Goal: Task Accomplishment & Management: Manage account settings

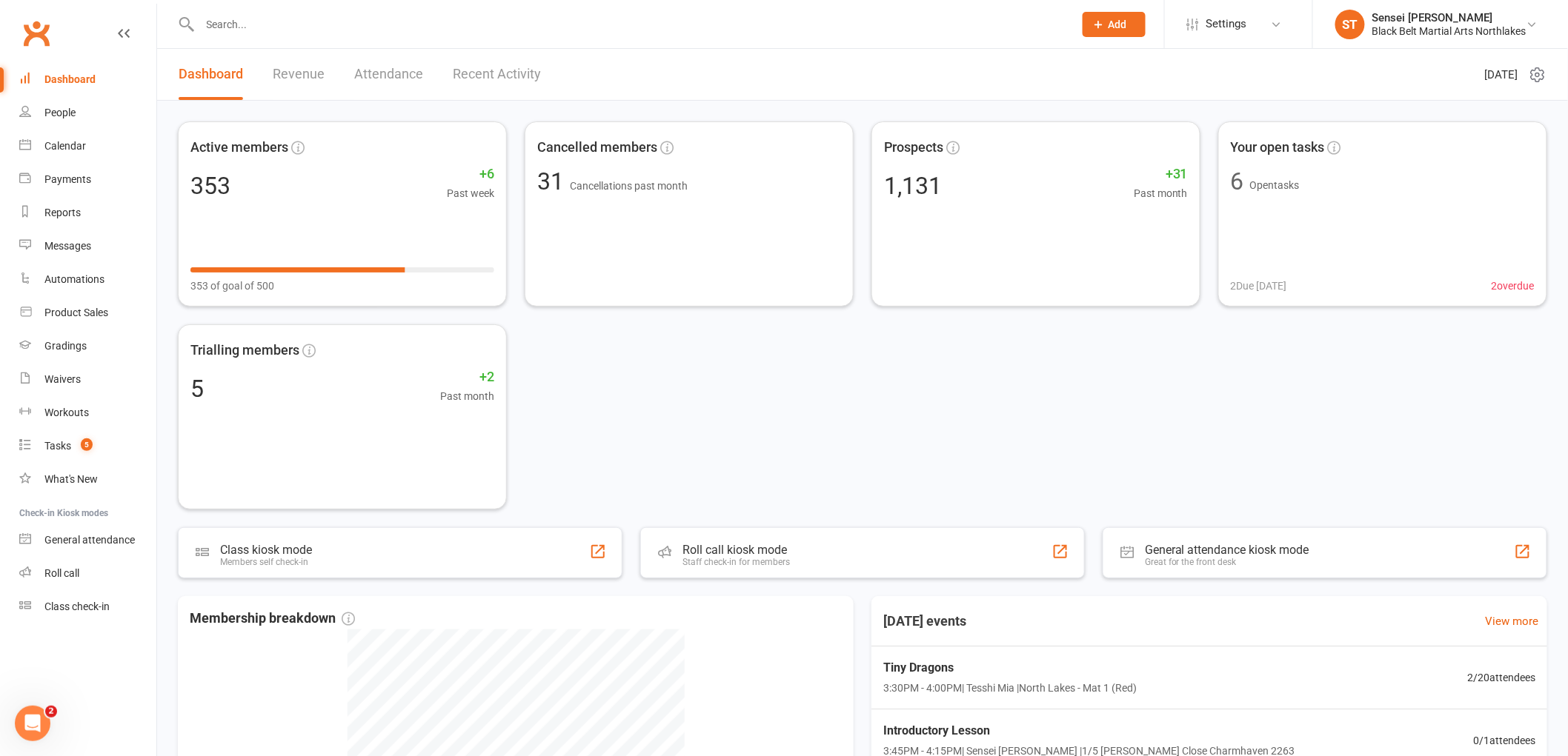
click at [336, 26] on input "text" at bounding box center [629, 24] width 868 height 21
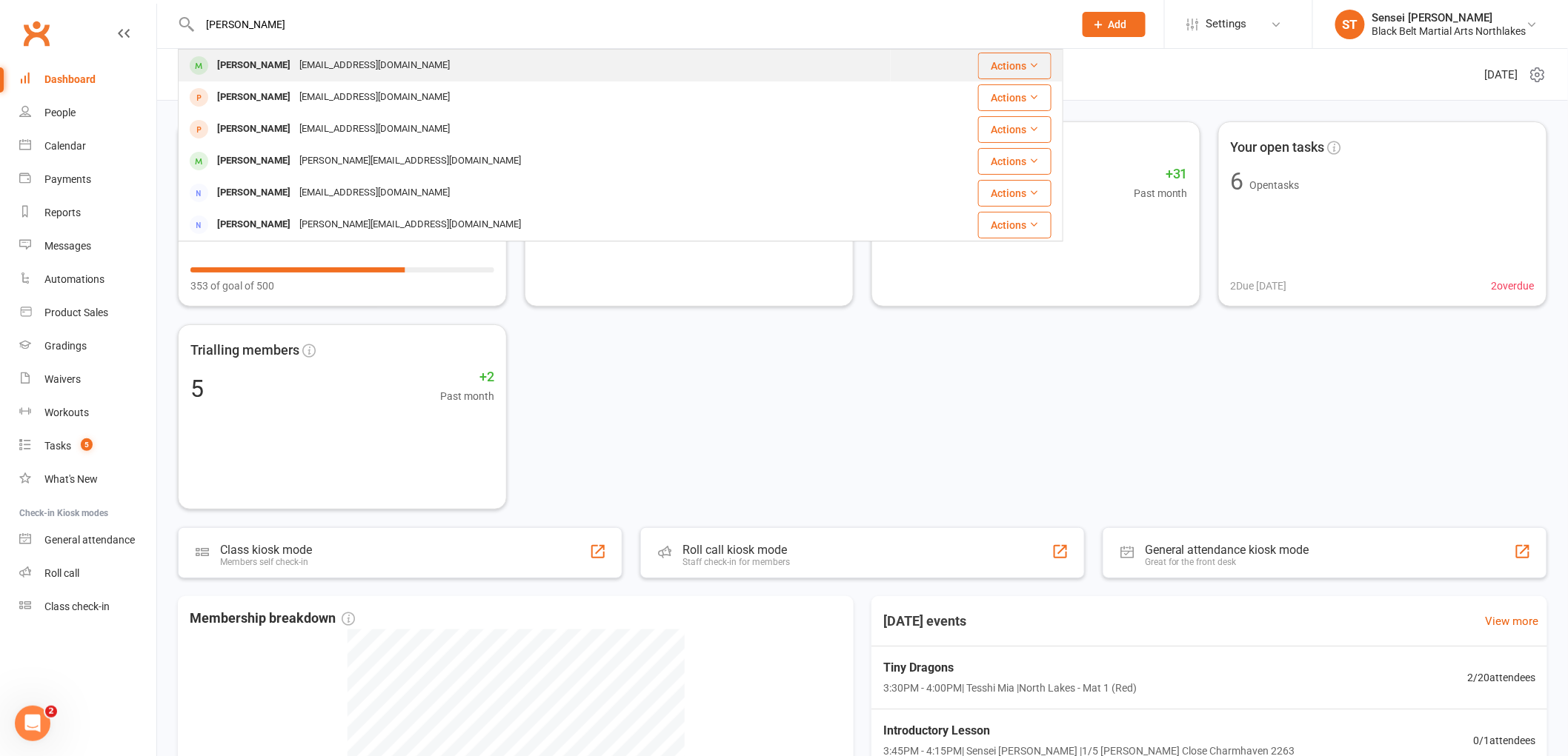
type input "fernando"
click at [334, 55] on div "[EMAIL_ADDRESS][DOMAIN_NAME]" at bounding box center [374, 66] width 159 height 22
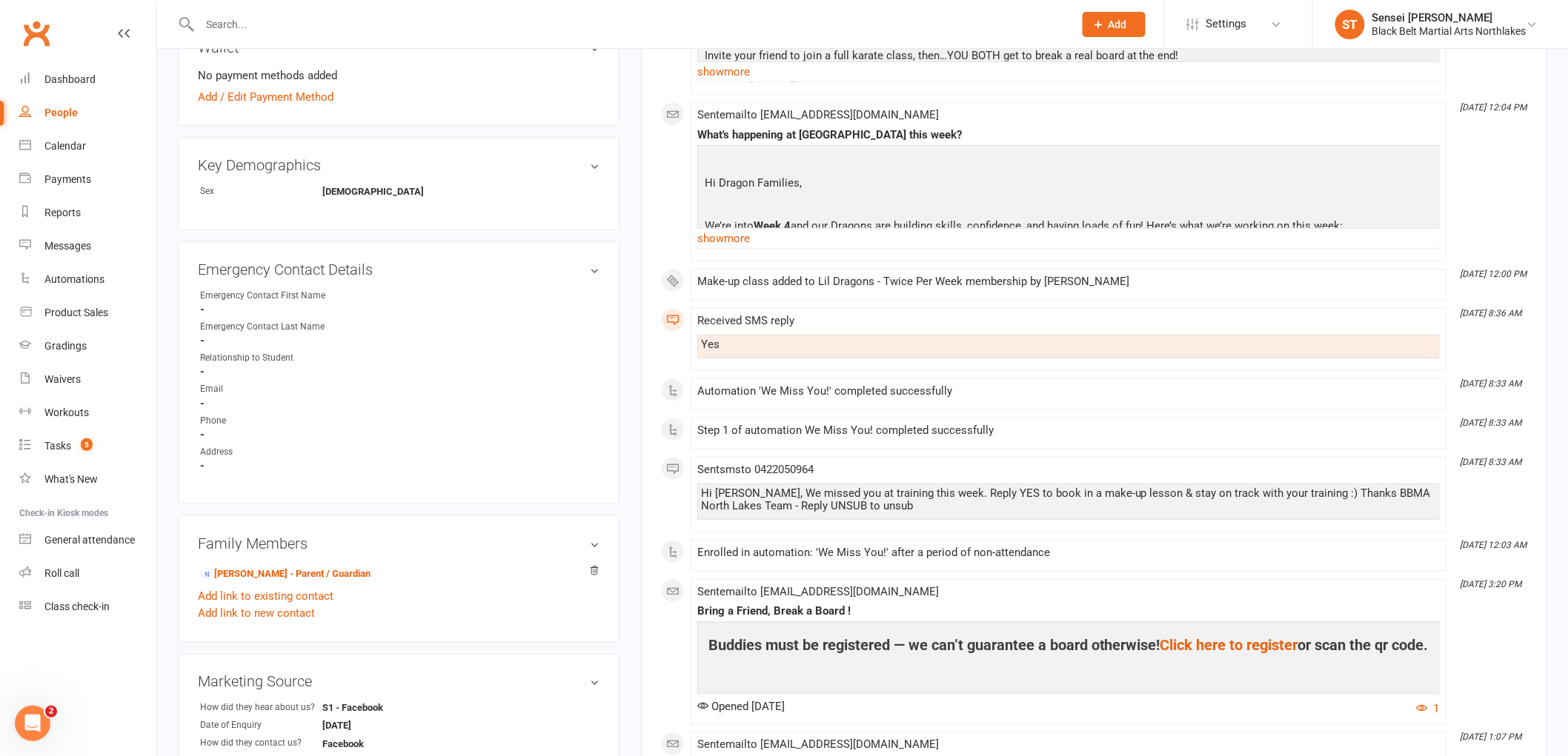
scroll to position [575, 0]
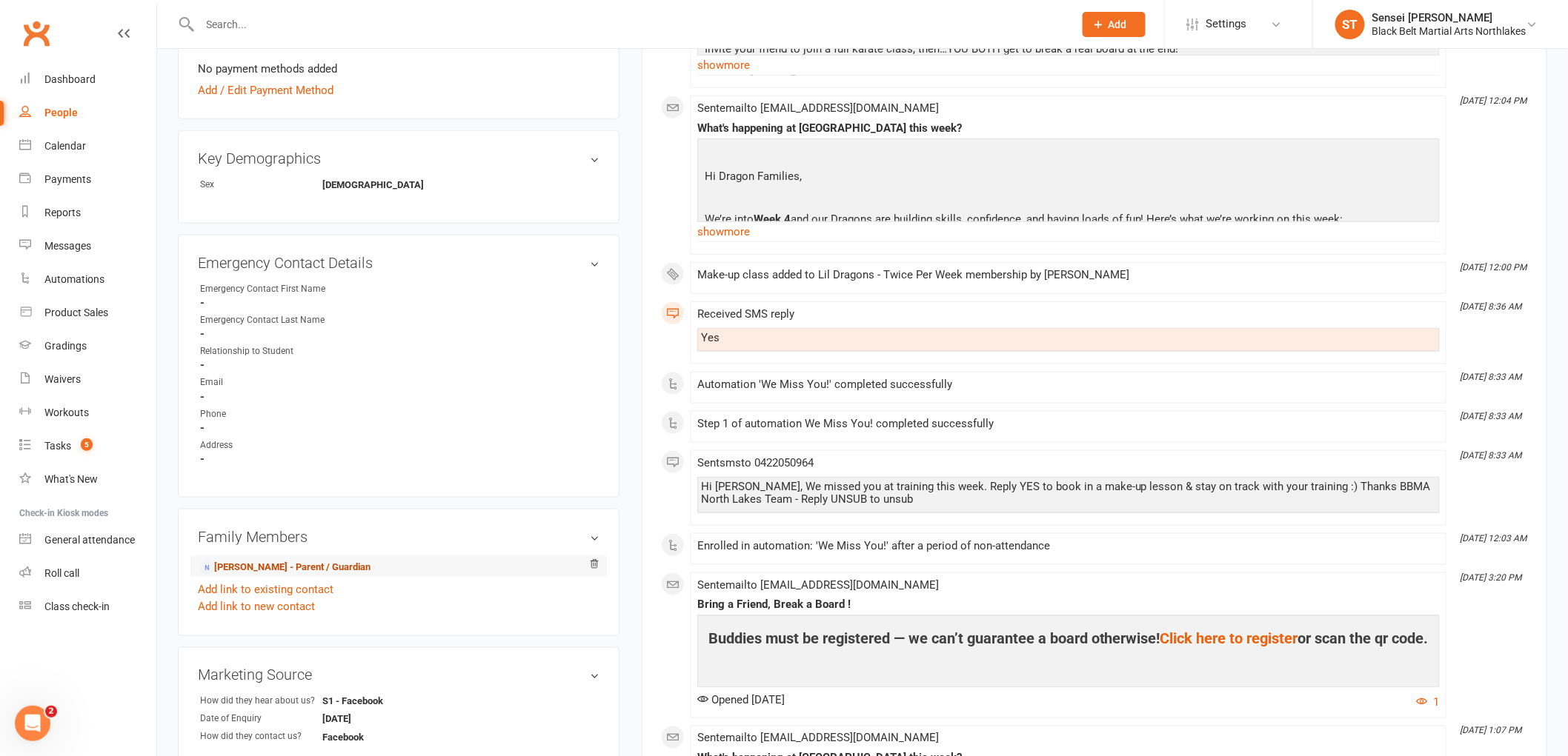
click at [317, 563] on link "Ani caffery - Parent / Guardian" at bounding box center [285, 568] width 171 height 16
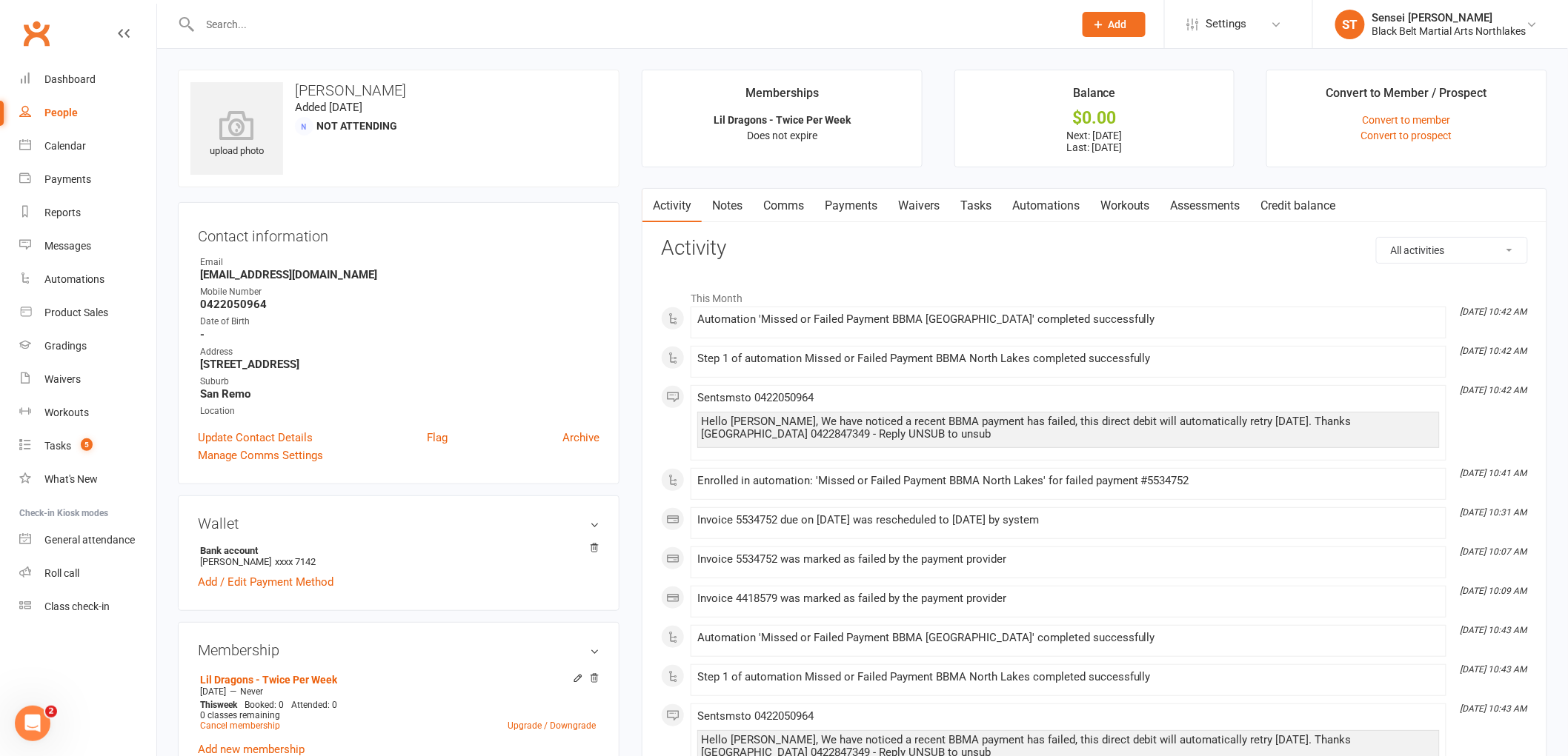
click at [861, 204] on link "Payments" at bounding box center [850, 206] width 73 height 34
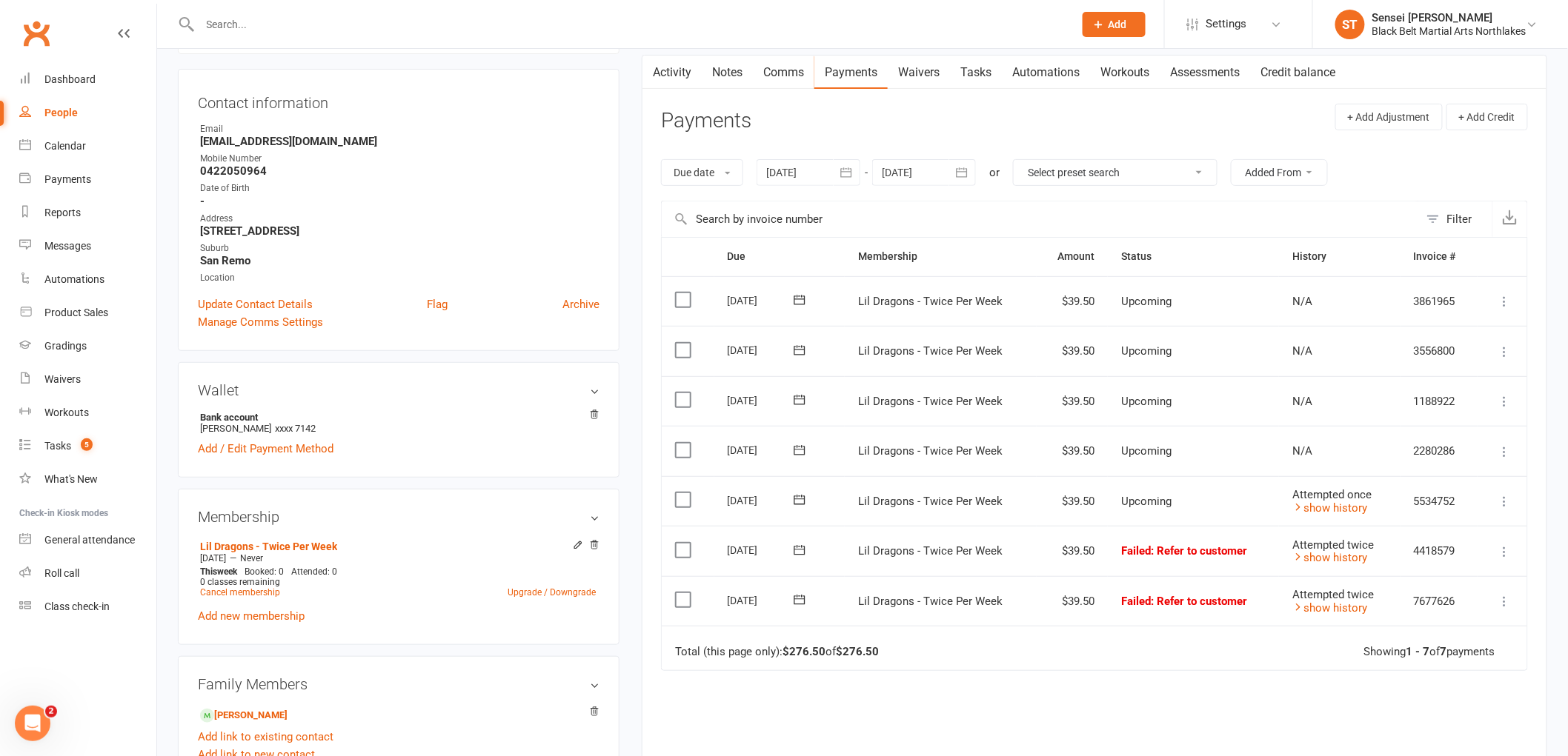
scroll to position [165, 0]
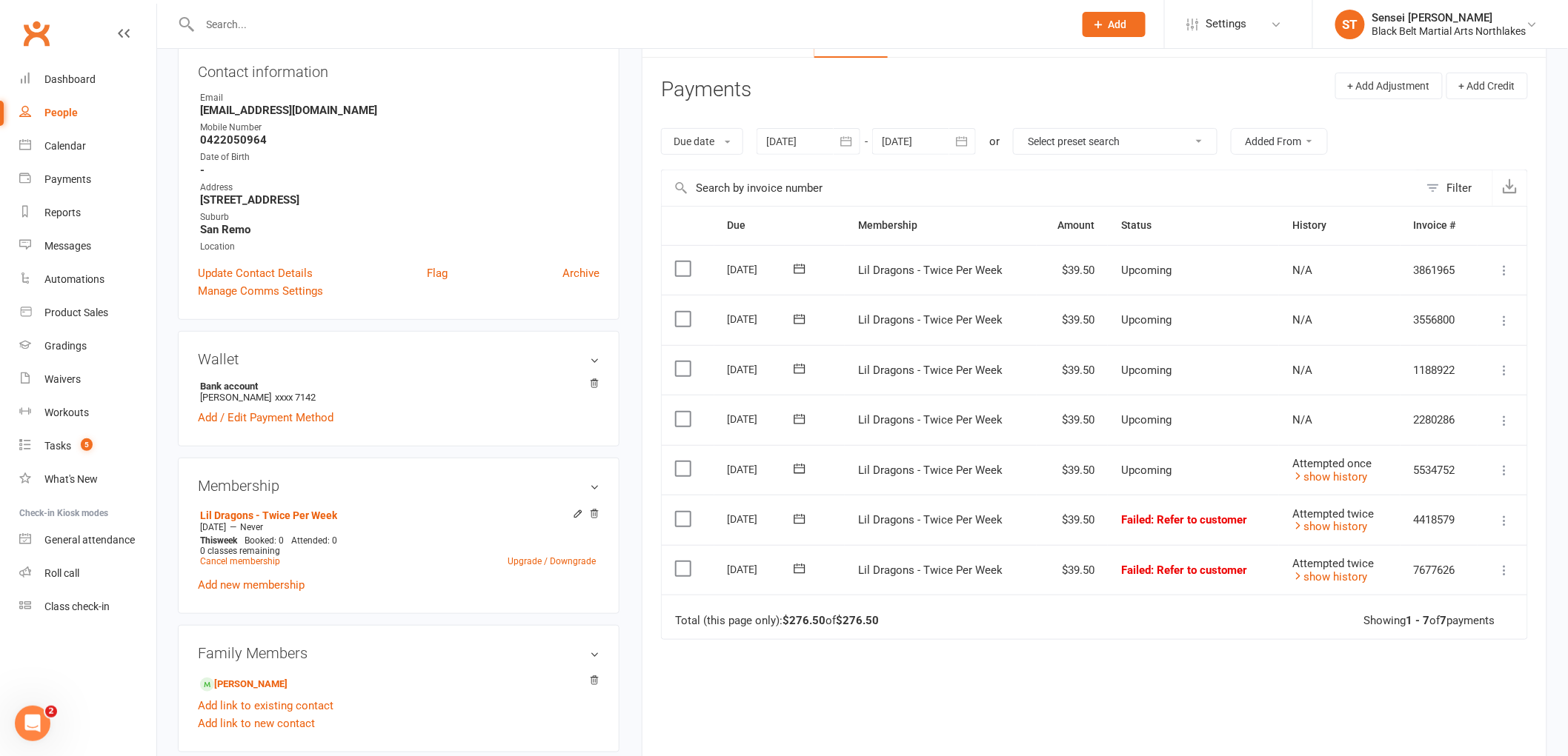
click at [809, 142] on div at bounding box center [808, 141] width 104 height 27
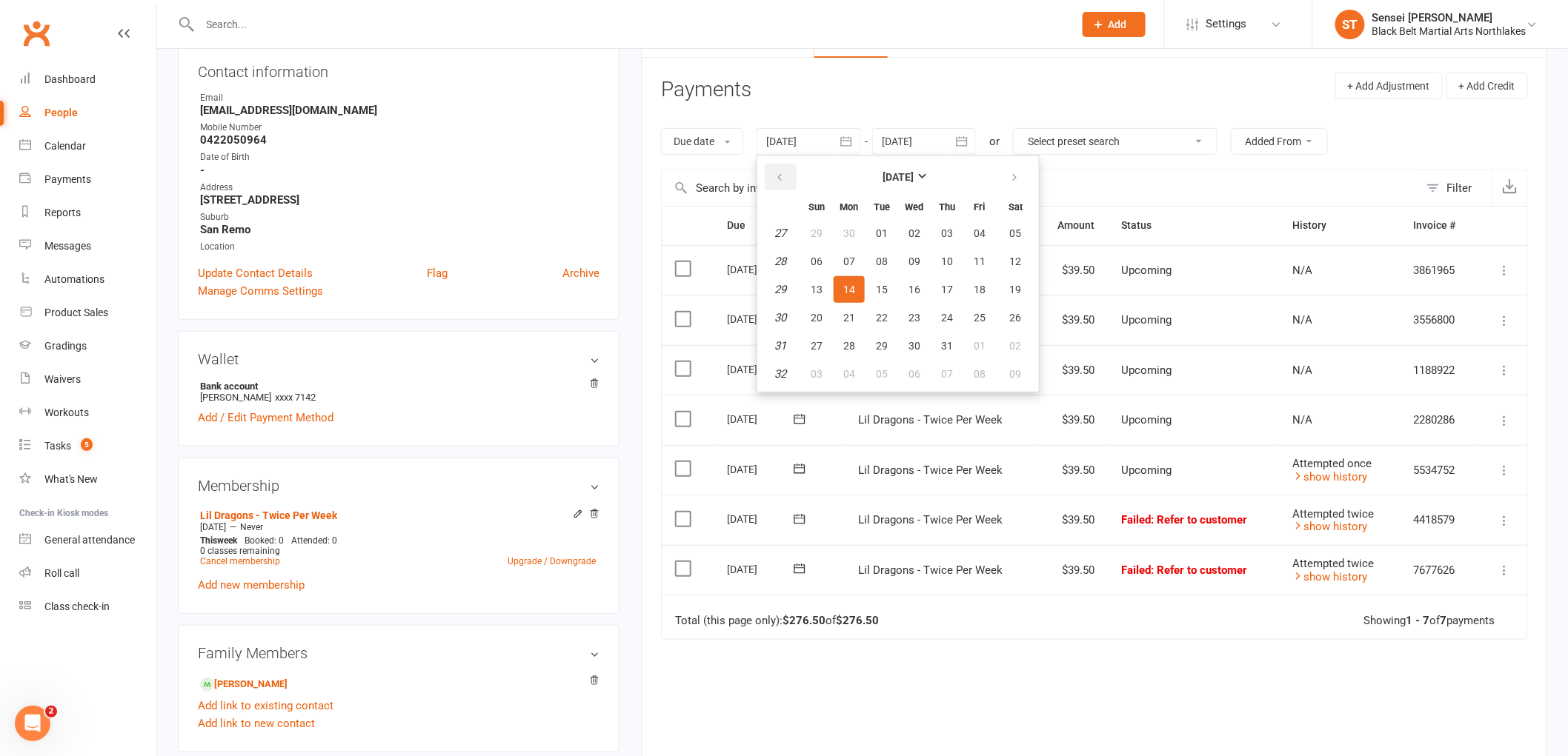
click at [788, 178] on button "button" at bounding box center [780, 177] width 32 height 27
click at [885, 323] on button "20" at bounding box center [881, 318] width 31 height 27
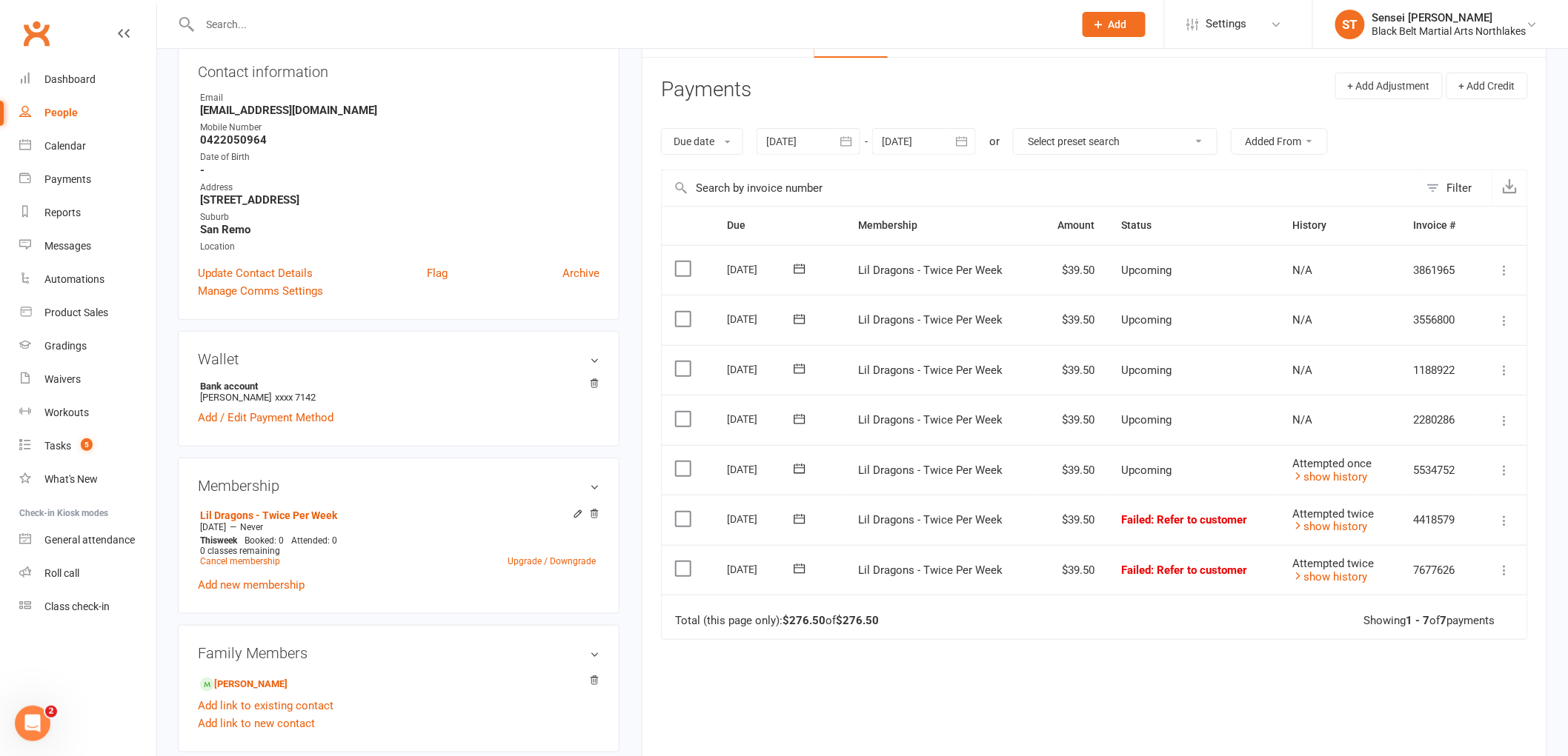
click at [768, 137] on div at bounding box center [808, 141] width 104 height 27
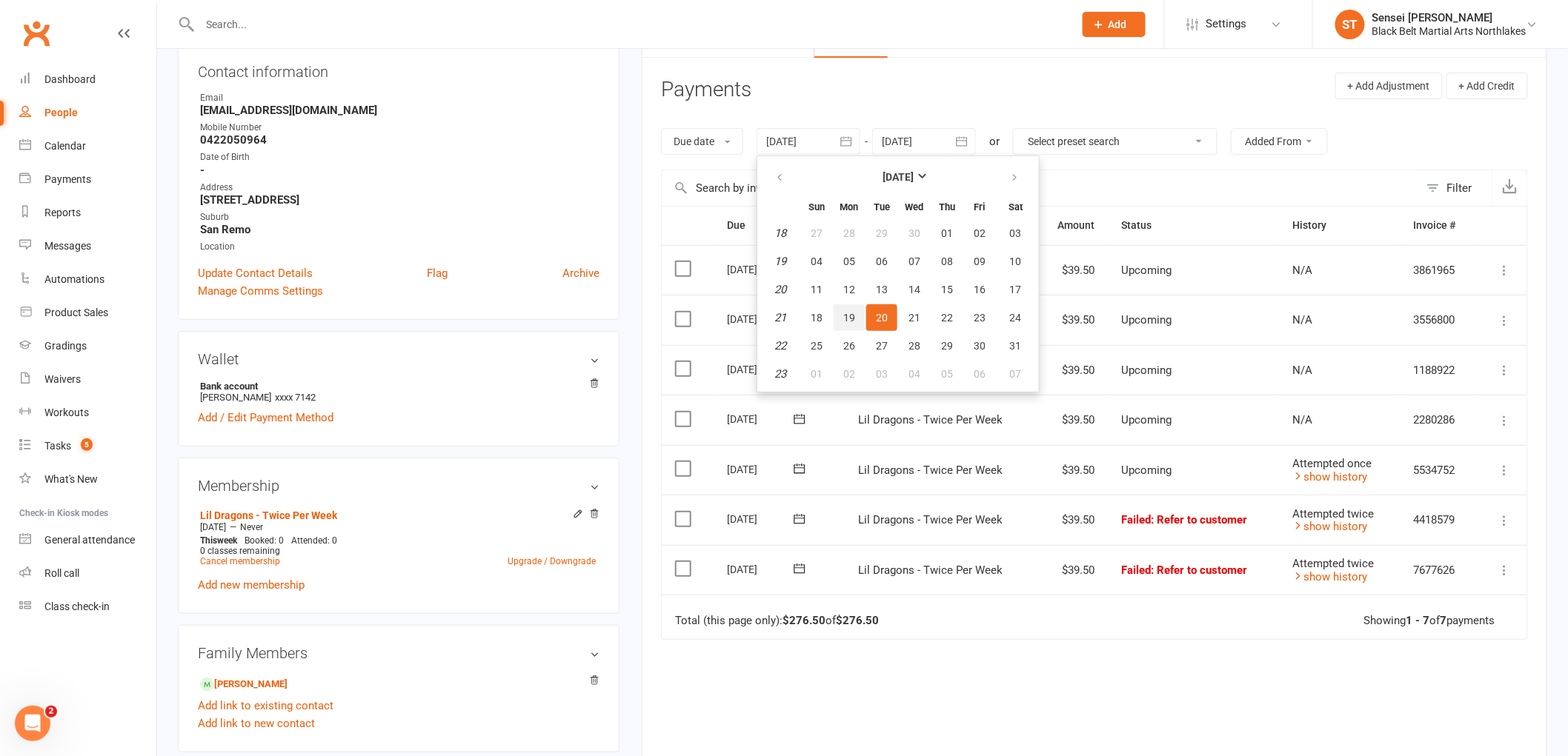
click at [848, 312] on span "19" at bounding box center [849, 318] width 12 height 12
type input "19 May 2025"
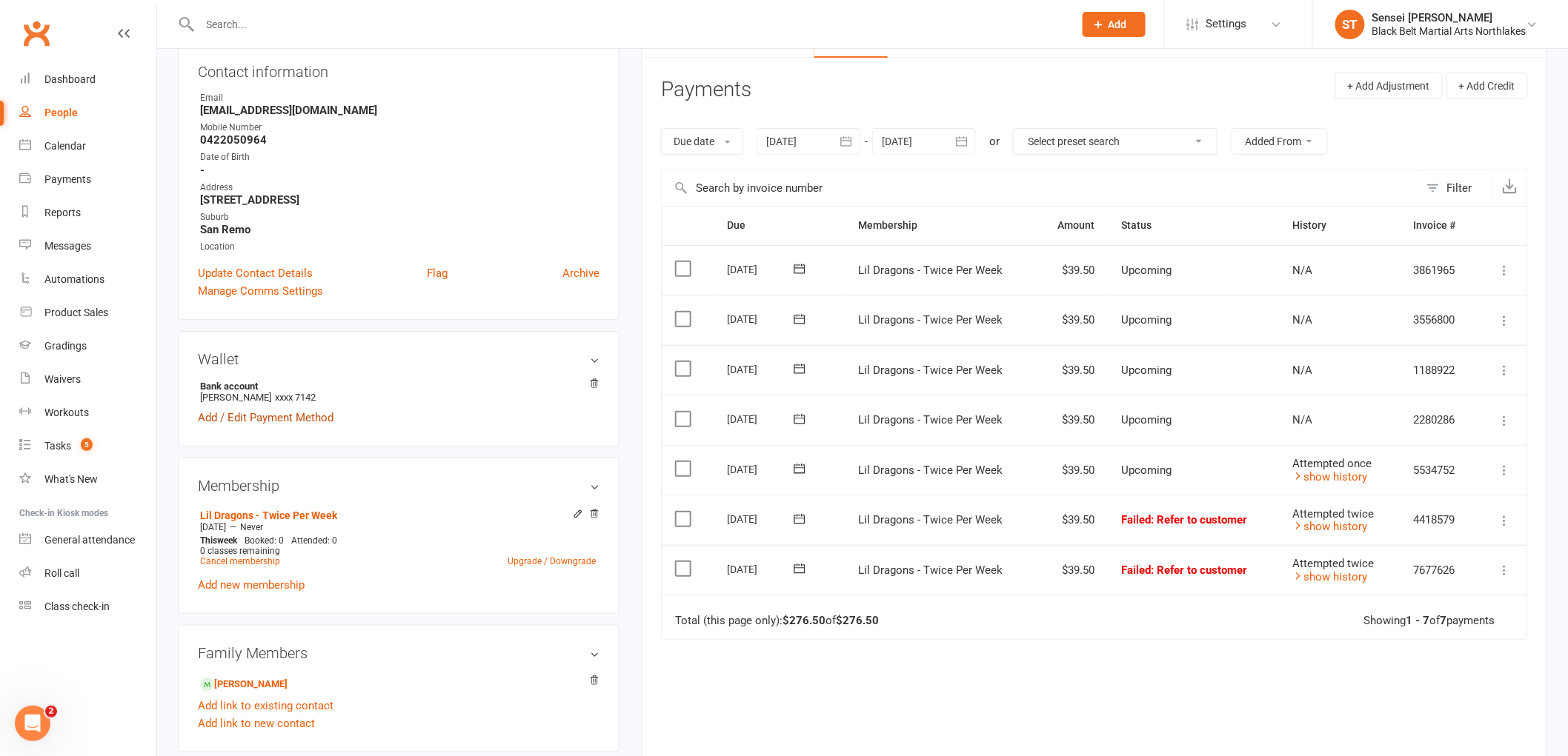
click at [295, 417] on link "Add / Edit Payment Method" at bounding box center [266, 417] width 136 height 18
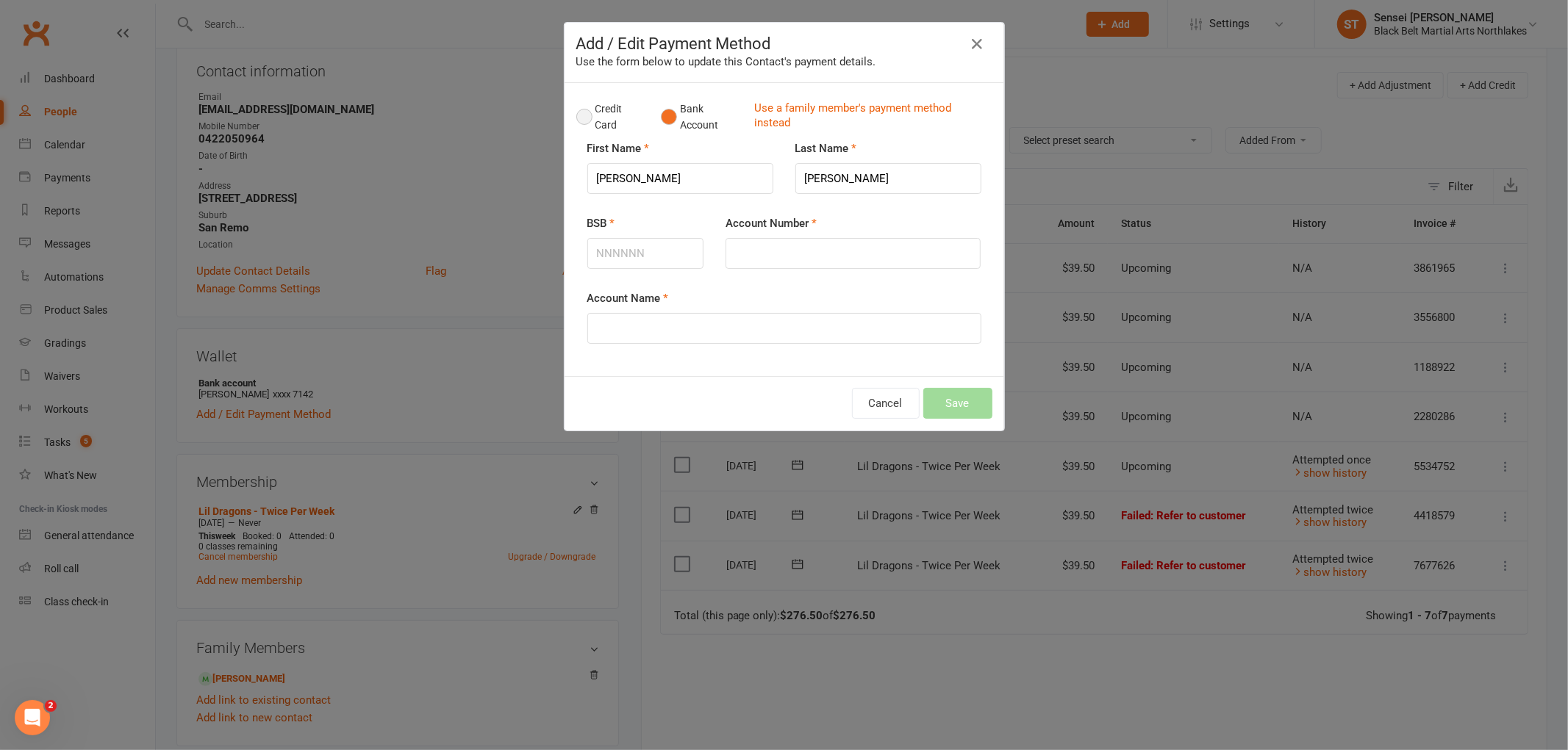
click at [582, 125] on button "Credit Card" at bounding box center [612, 117] width 69 height 45
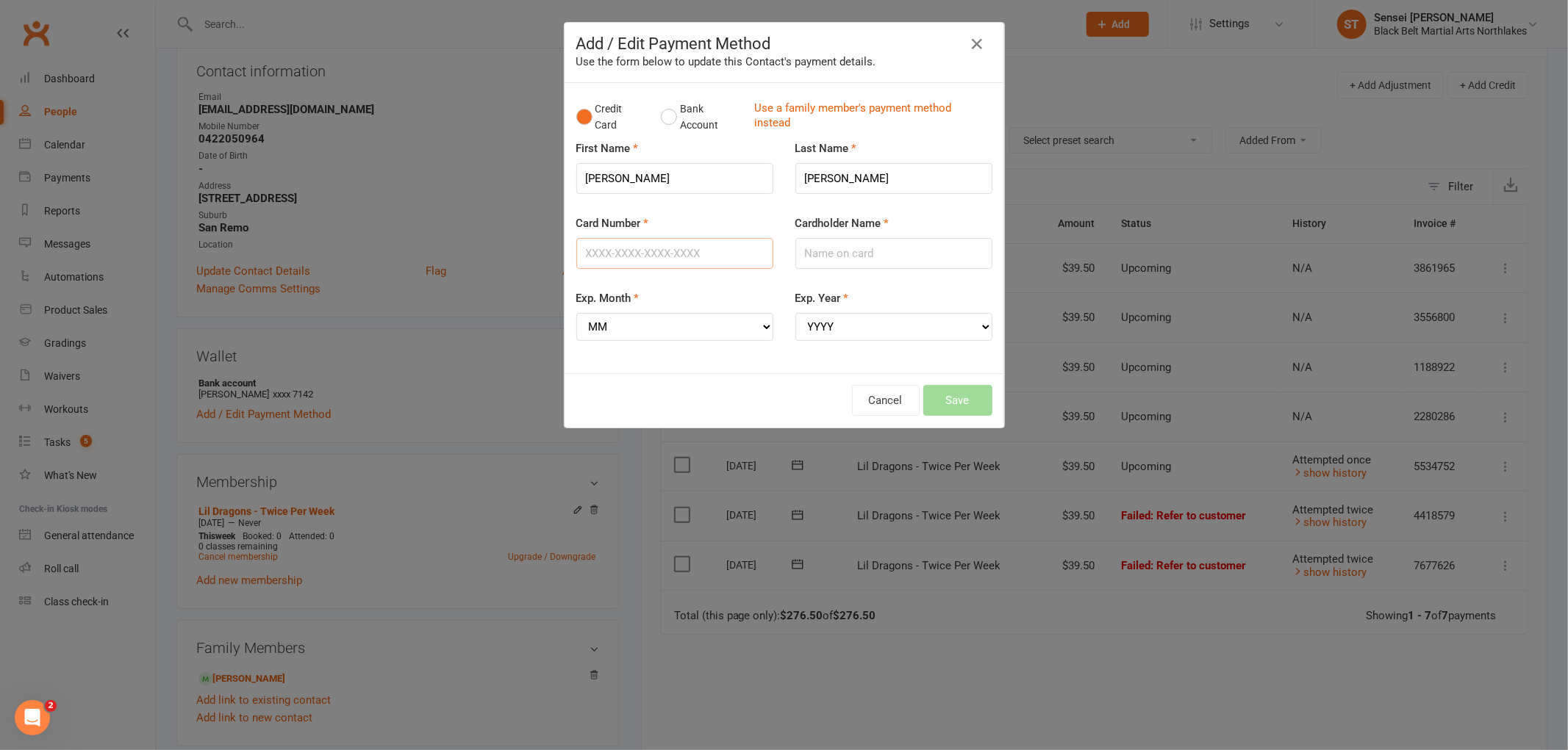
click at [666, 254] on input "Card Number" at bounding box center [675, 253] width 197 height 31
type input "5523504400576201"
click at [813, 254] on input "Cardholder Name" at bounding box center [894, 253] width 197 height 31
type input "C D Suduwa Dewage"
click at [703, 329] on select "MM 01 02 03 04 05 06 07 08 09 10 11 12" at bounding box center [675, 327] width 197 height 28
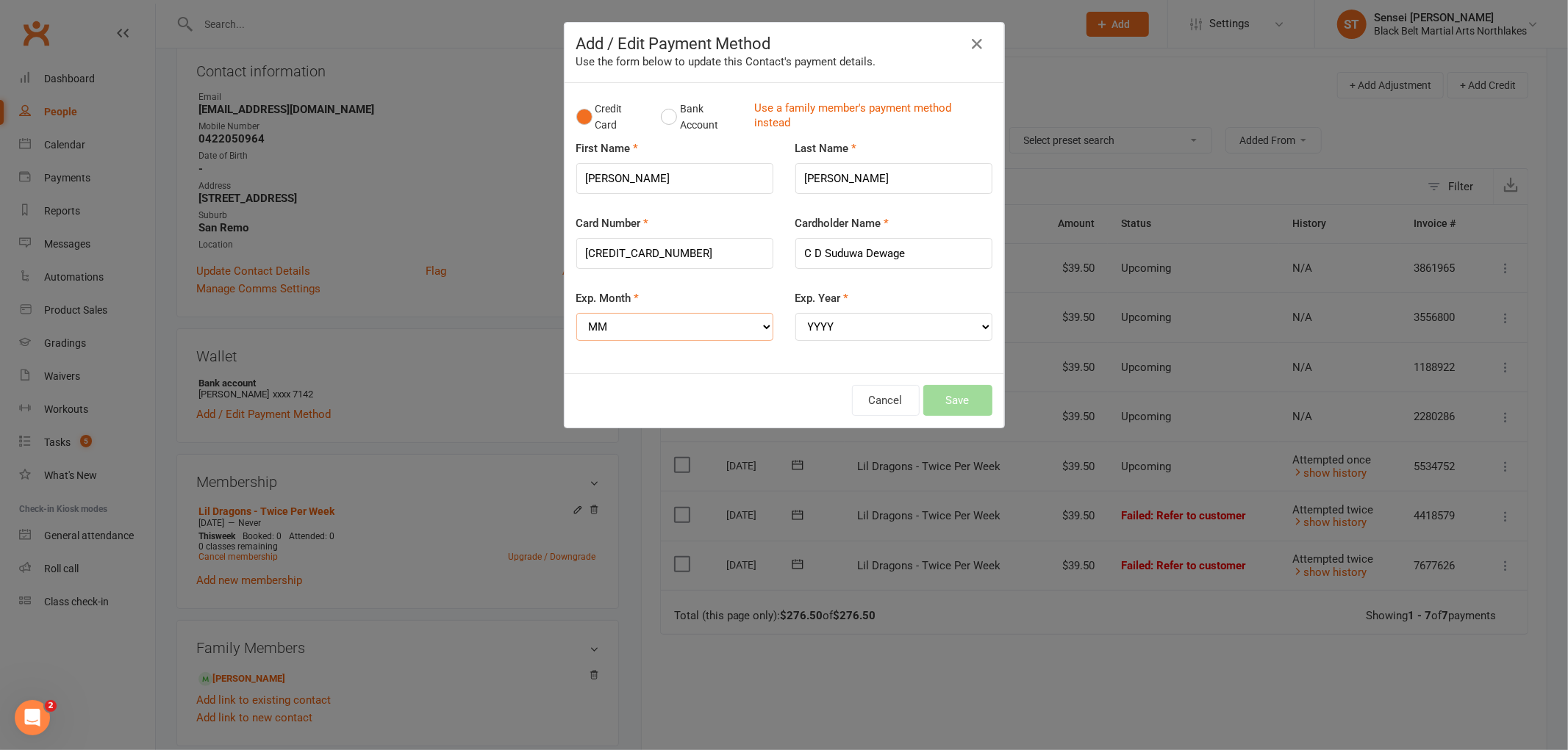
select select "03"
click at [577, 313] on select "MM 01 02 03 04 05 06 07 08 09 10 11 12" at bounding box center [675, 327] width 197 height 28
click at [830, 322] on select "YYYY 2025 2026 2027 2028 2029 2030 2031 2032 2033 2034" at bounding box center [894, 327] width 197 height 28
select select "2026"
click at [796, 313] on select "YYYY 2025 2026 2027 2028 2029 2030 2031 2032 2033 2034" at bounding box center [894, 327] width 197 height 28
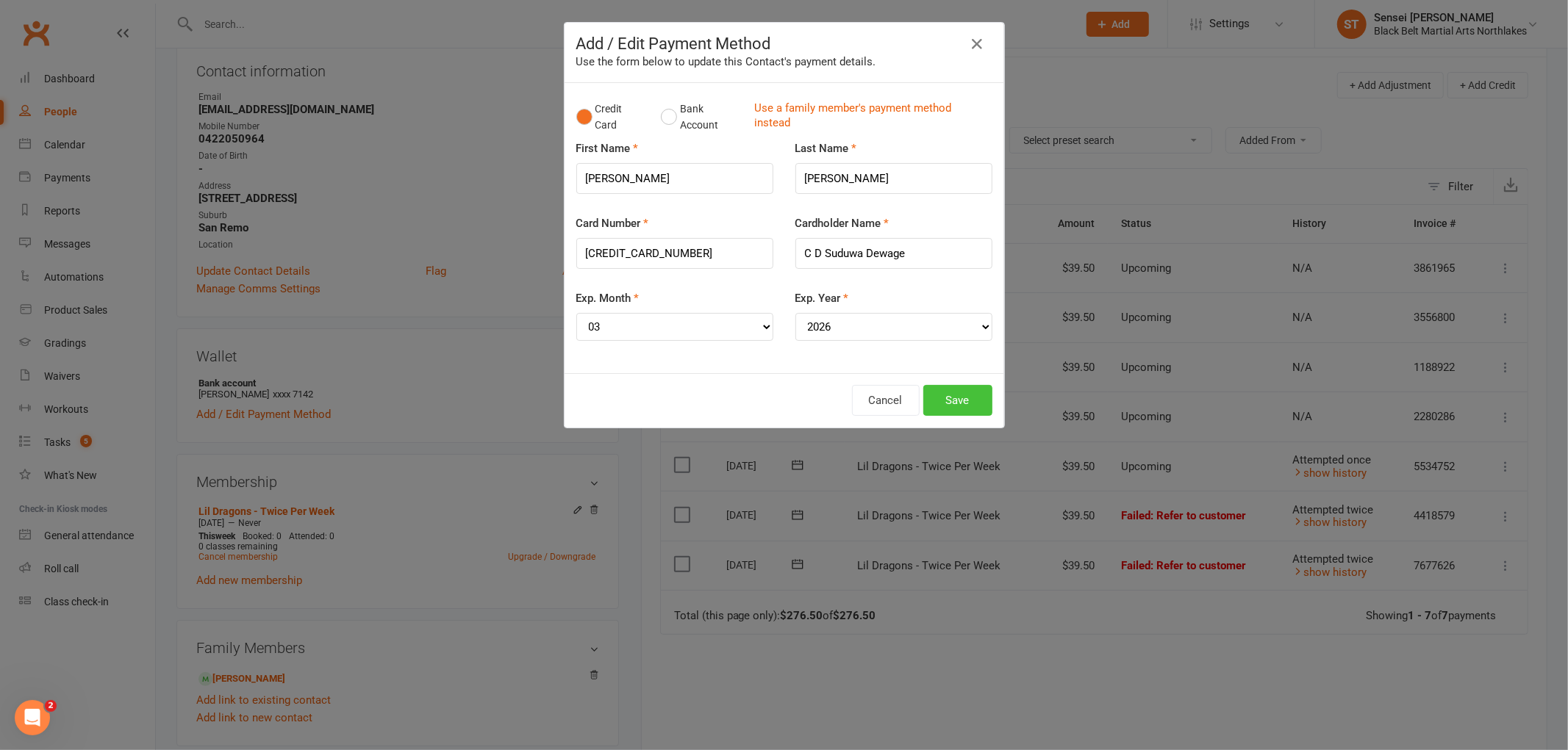
click at [949, 400] on button "Save" at bounding box center [958, 400] width 69 height 31
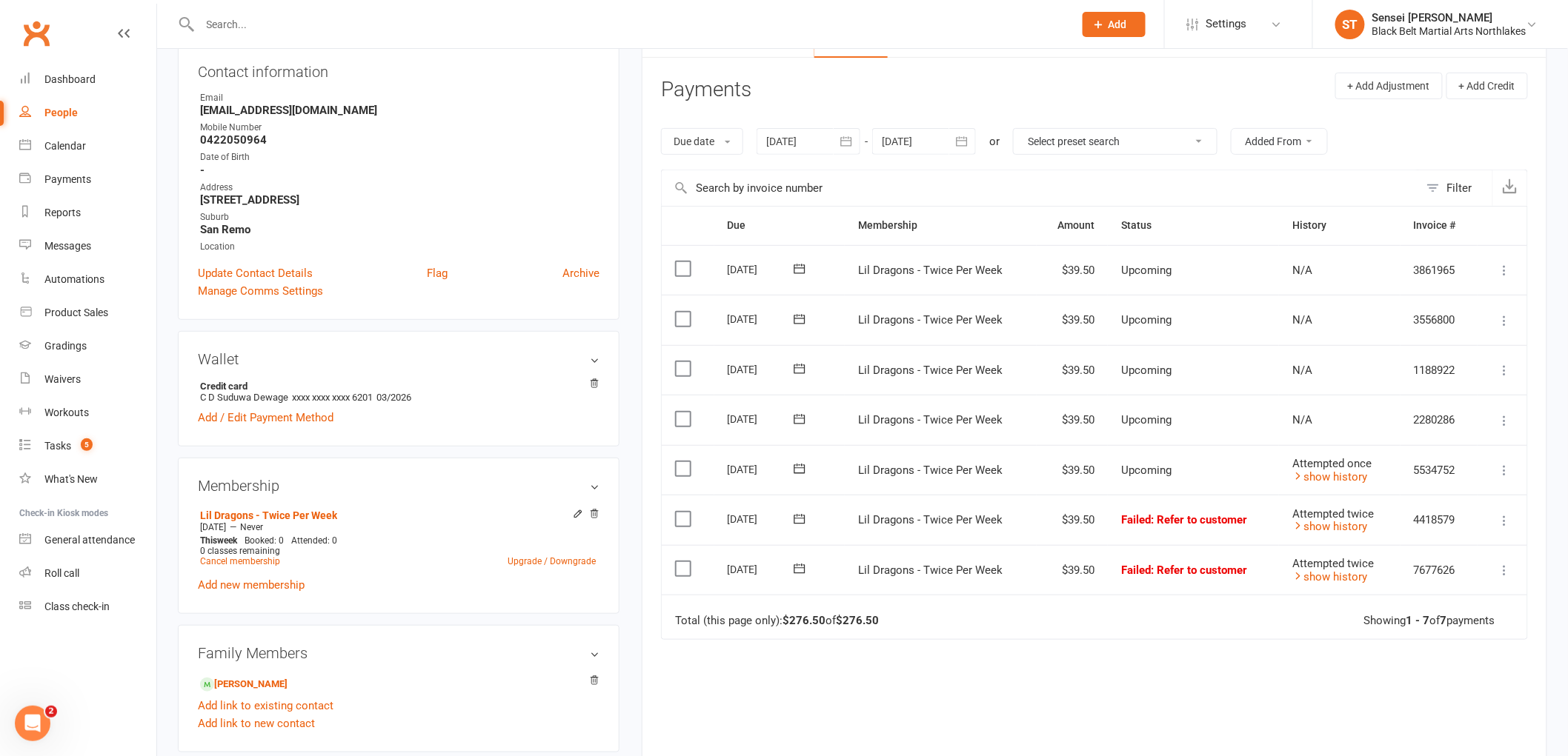
click at [1502, 522] on icon at bounding box center [1504, 520] width 15 height 15
click at [1479, 569] on link "Mark as Paid (POS)" at bounding box center [1439, 579] width 147 height 30
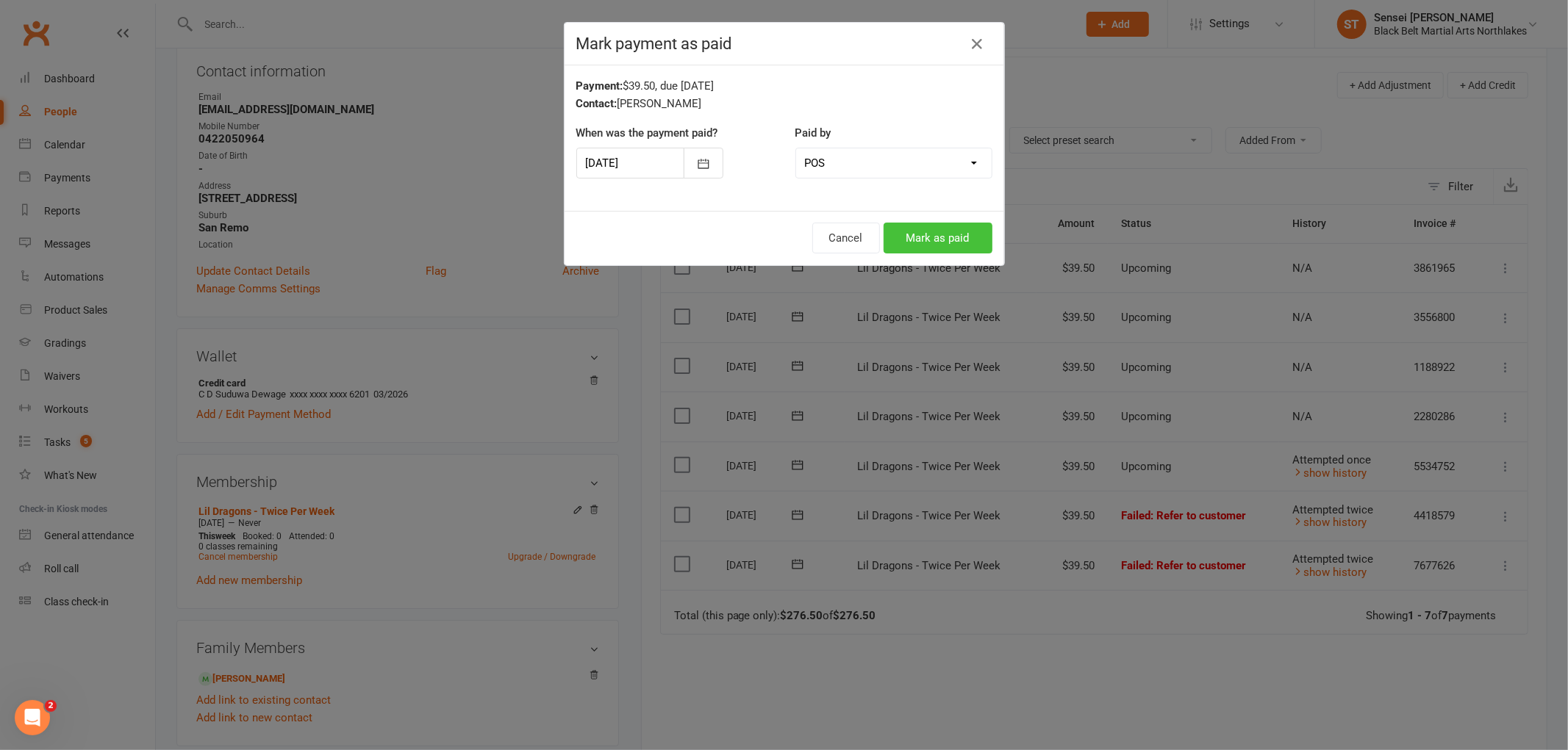
click at [915, 236] on button "Mark as paid" at bounding box center [939, 238] width 109 height 31
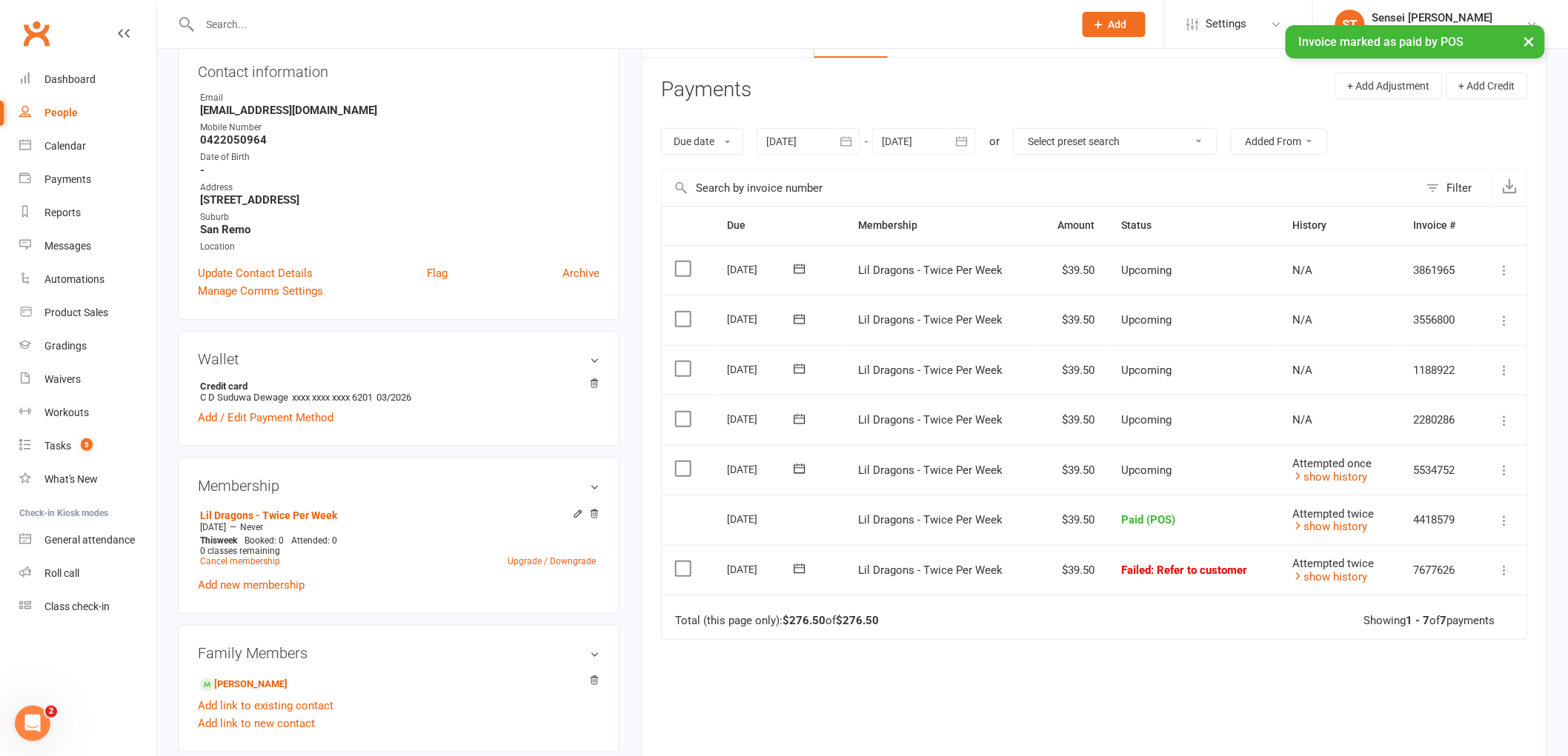
click at [1510, 570] on button at bounding box center [1505, 570] width 18 height 18
click at [1465, 621] on link "Mark as Paid (POS)" at bounding box center [1439, 629] width 147 height 30
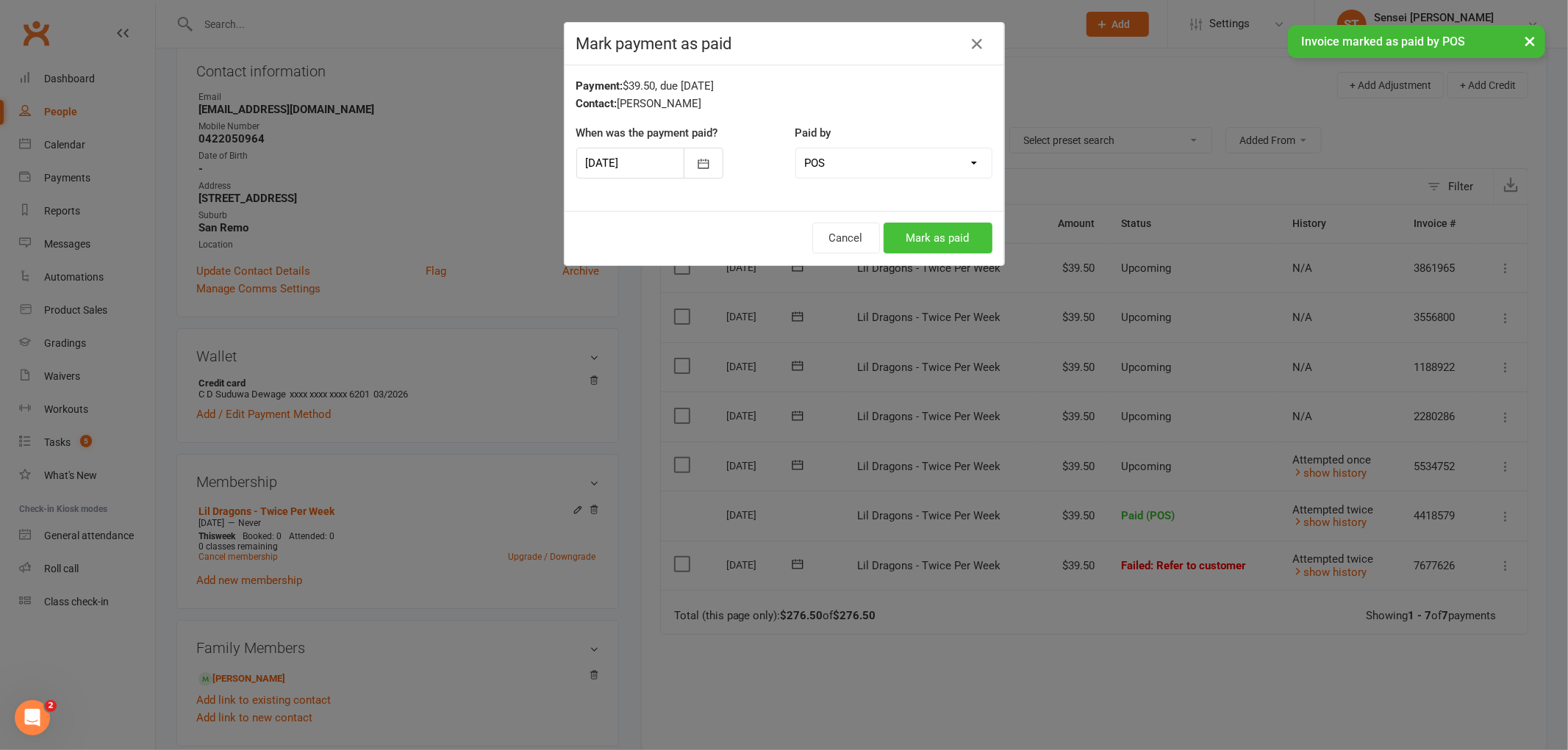
click at [944, 241] on button "Mark as paid" at bounding box center [939, 238] width 109 height 31
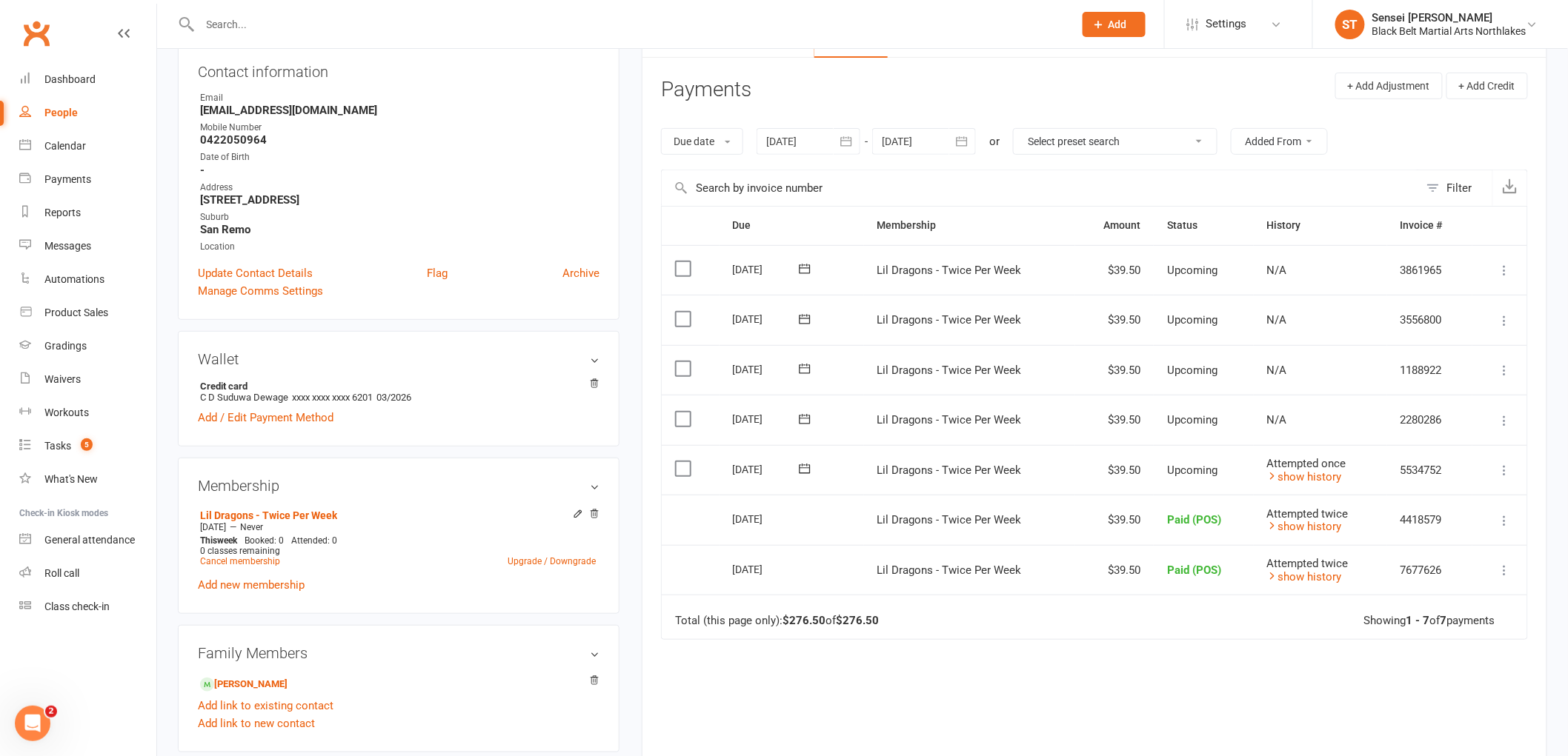
click at [805, 419] on icon at bounding box center [804, 418] width 15 height 15
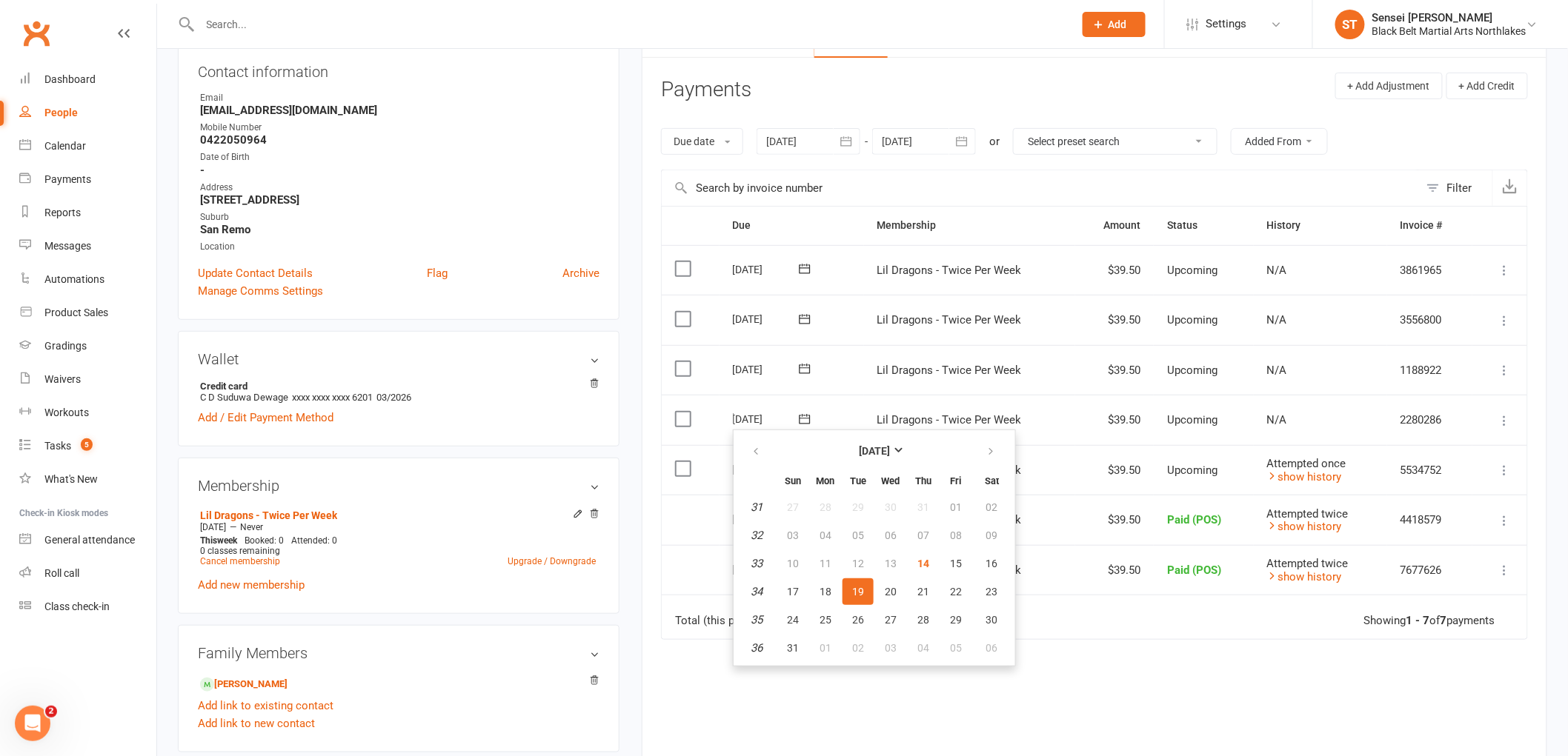
click at [1502, 413] on icon at bounding box center [1504, 420] width 15 height 15
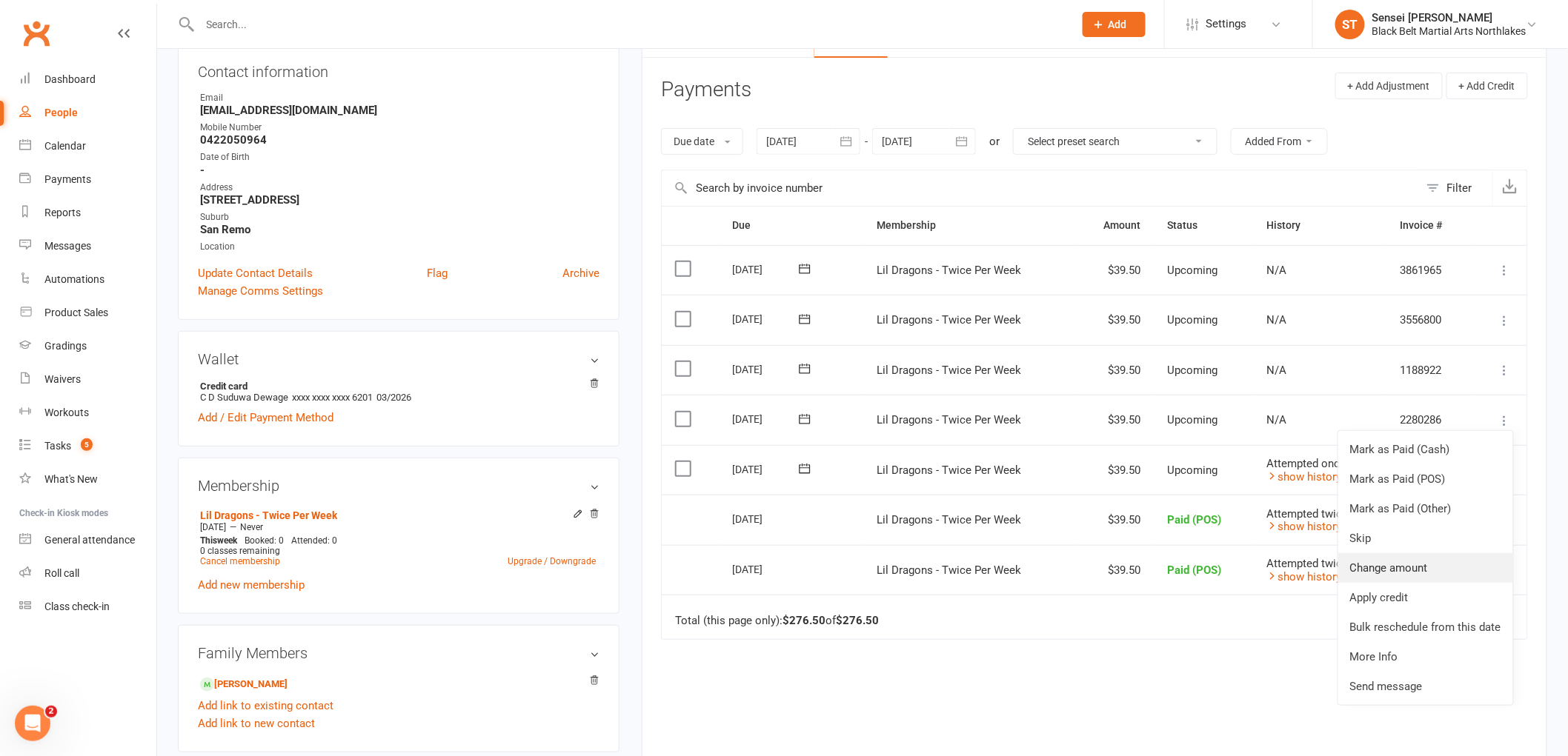
click at [1455, 563] on link "Change amount" at bounding box center [1425, 568] width 175 height 30
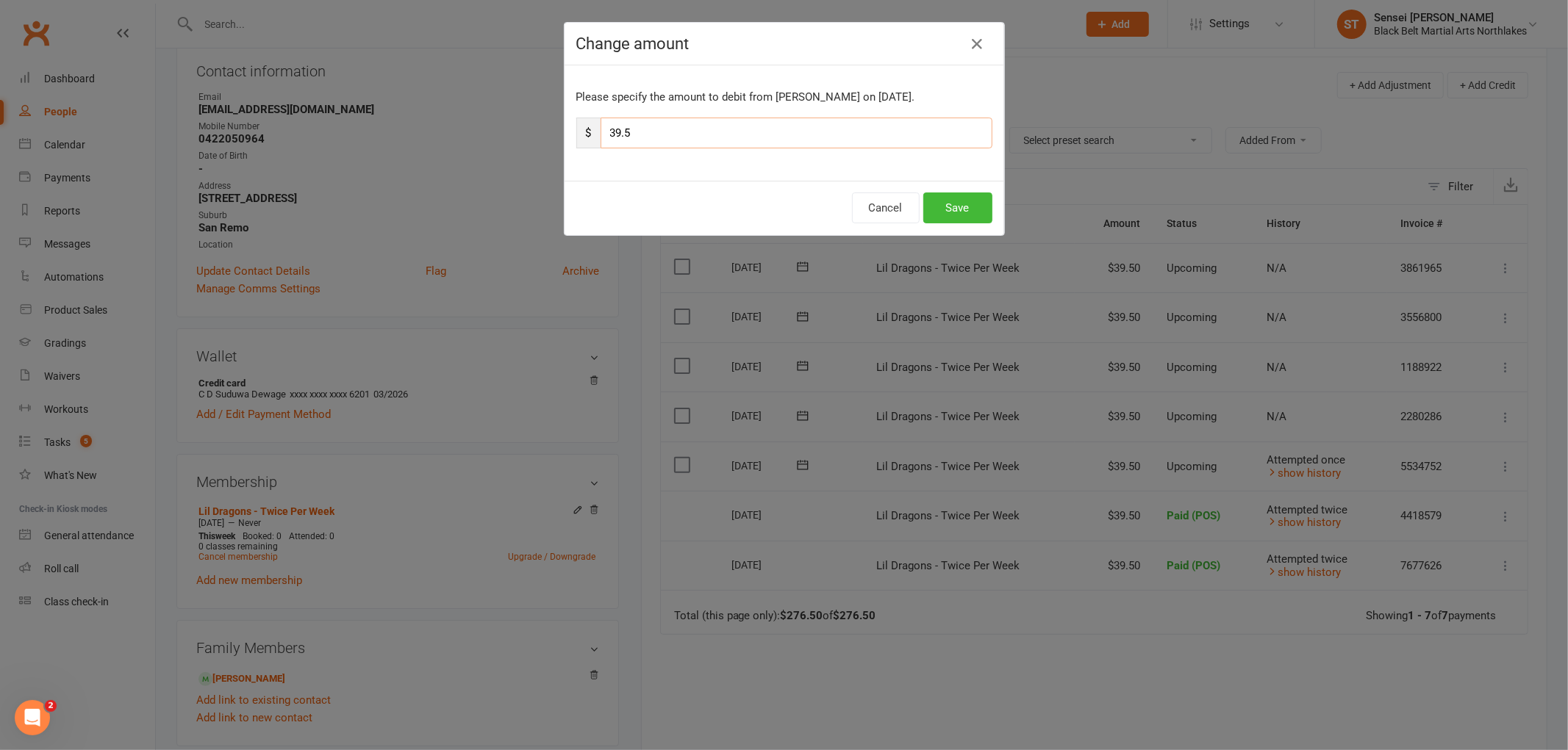
drag, startPoint x: 649, startPoint y: 141, endPoint x: 584, endPoint y: 160, distance: 67.7
click at [584, 160] on div "Please specify the amount to debit from Ani caffery on Aug 19, 2025. $ 39.5" at bounding box center [785, 123] width 440 height 115
type input "23"
click at [900, 203] on button "Cancel" at bounding box center [886, 207] width 67 height 31
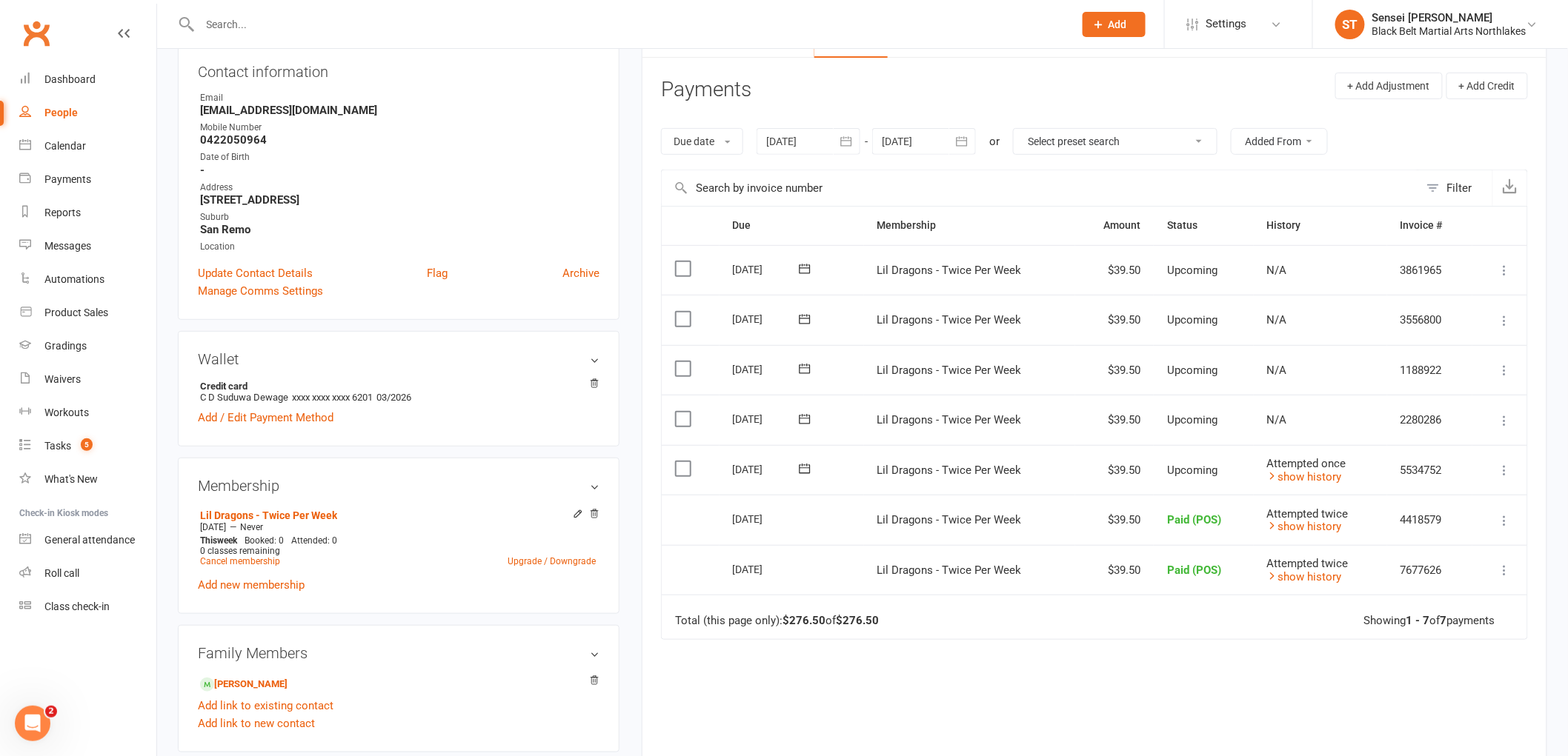
click at [1502, 417] on icon at bounding box center [1504, 420] width 15 height 15
click at [634, 469] on main "Memberships Lil Dragons - Twice Per Week Does not expire Balance $0.00 Next: 17…" at bounding box center [1094, 386] width 928 height 964
click at [290, 16] on input "text" at bounding box center [629, 24] width 868 height 21
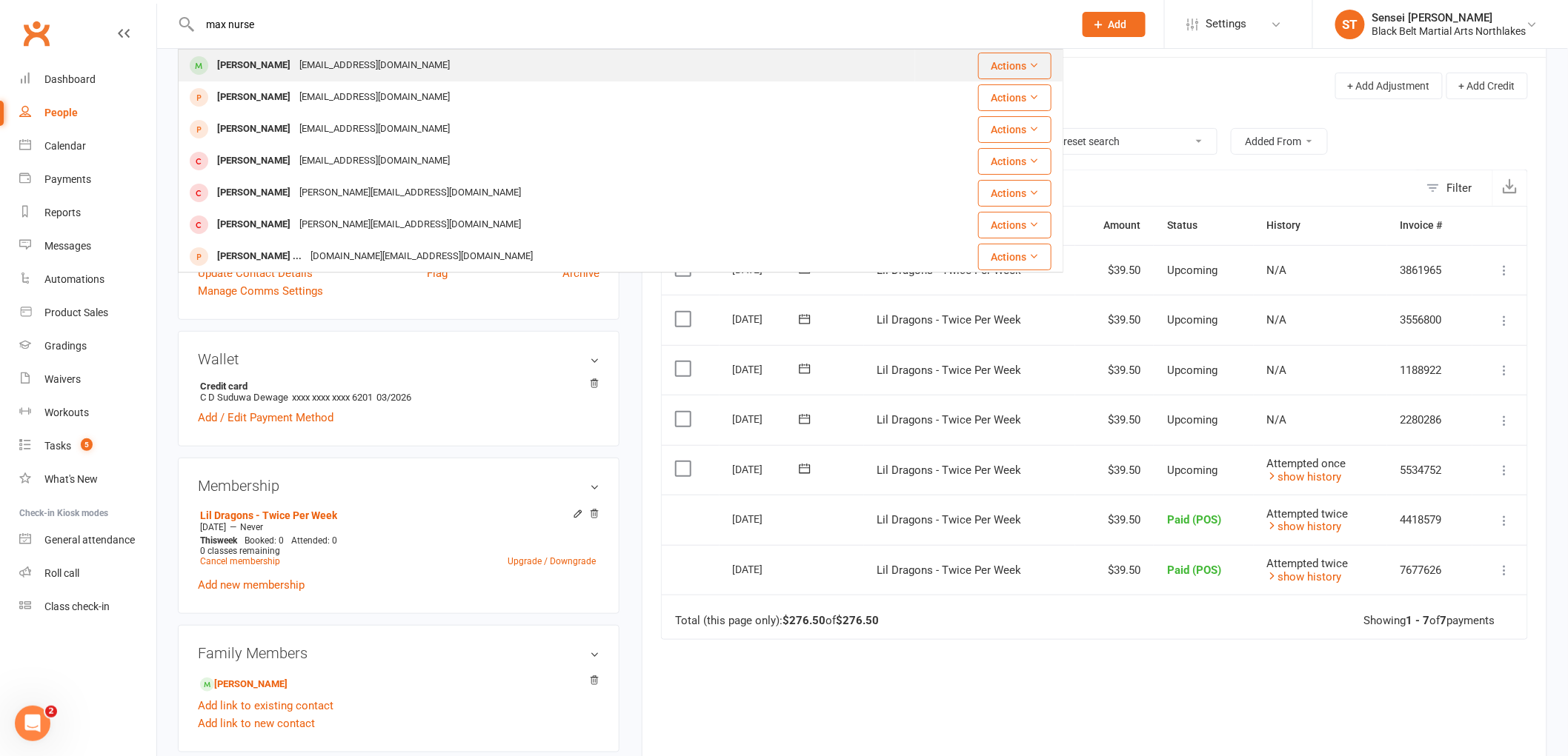
type input "max nurse"
click at [299, 63] on div "nrm20@yahoo.com.au" at bounding box center [374, 66] width 159 height 22
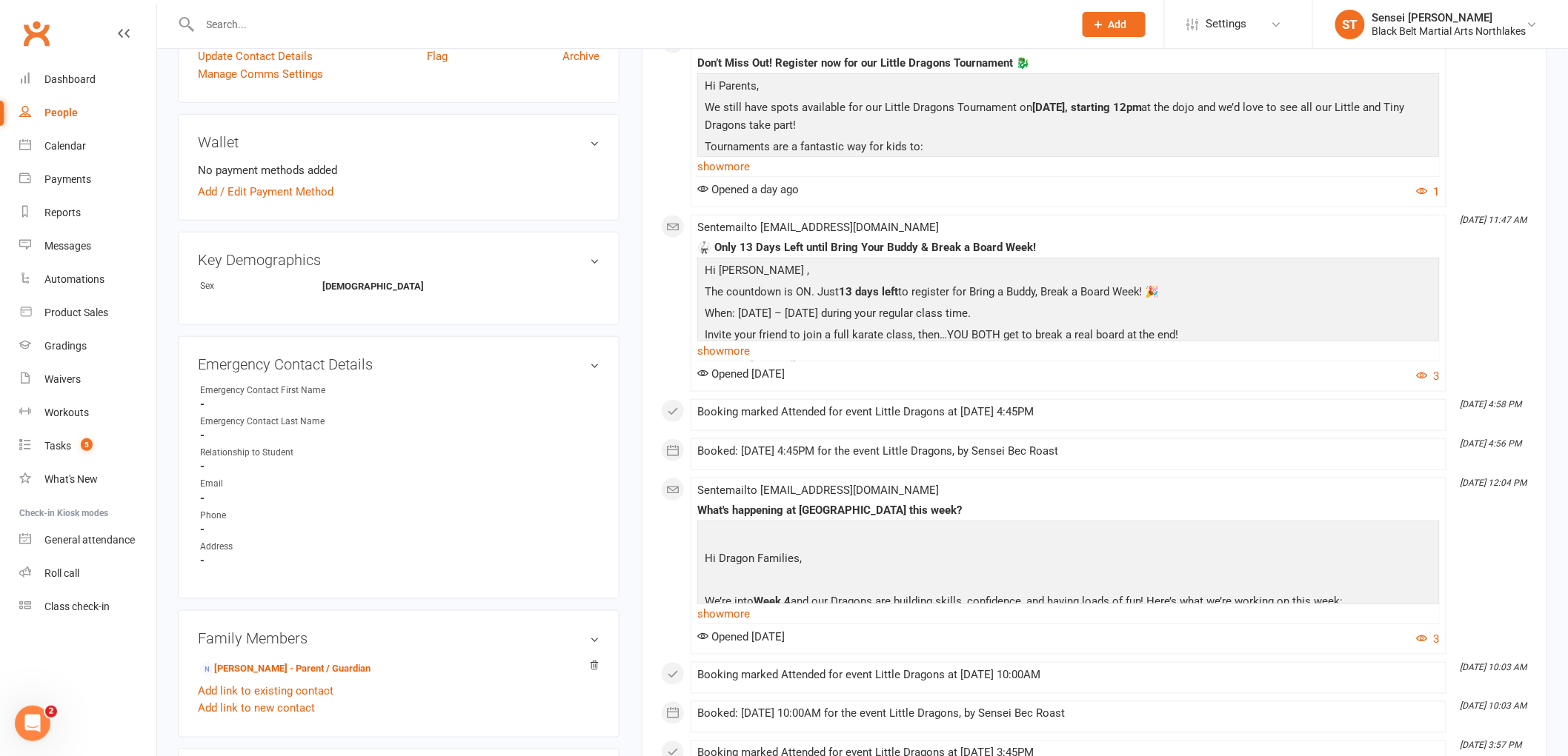
scroll to position [493, 0]
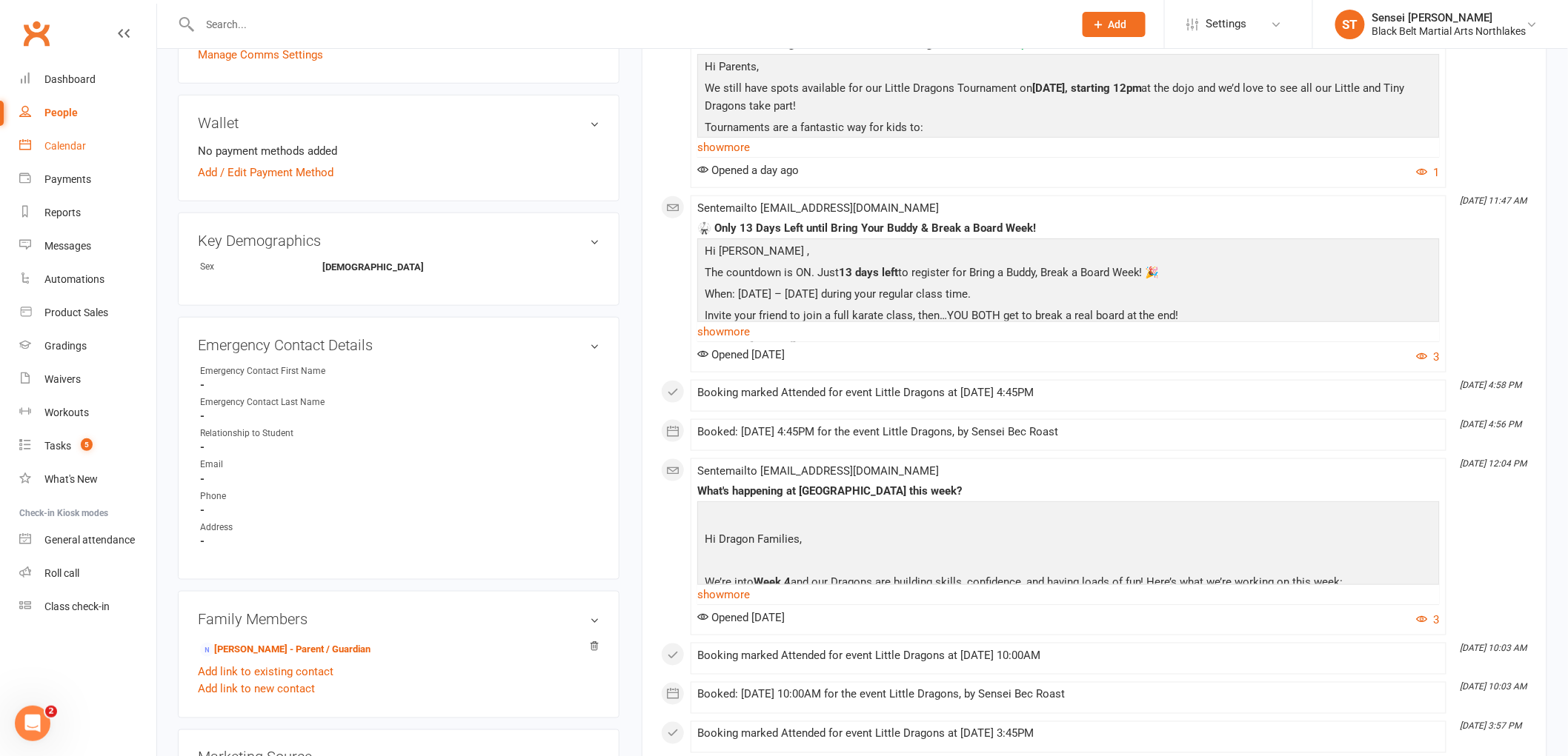
click at [70, 150] on div "Calendar" at bounding box center [66, 146] width 42 height 12
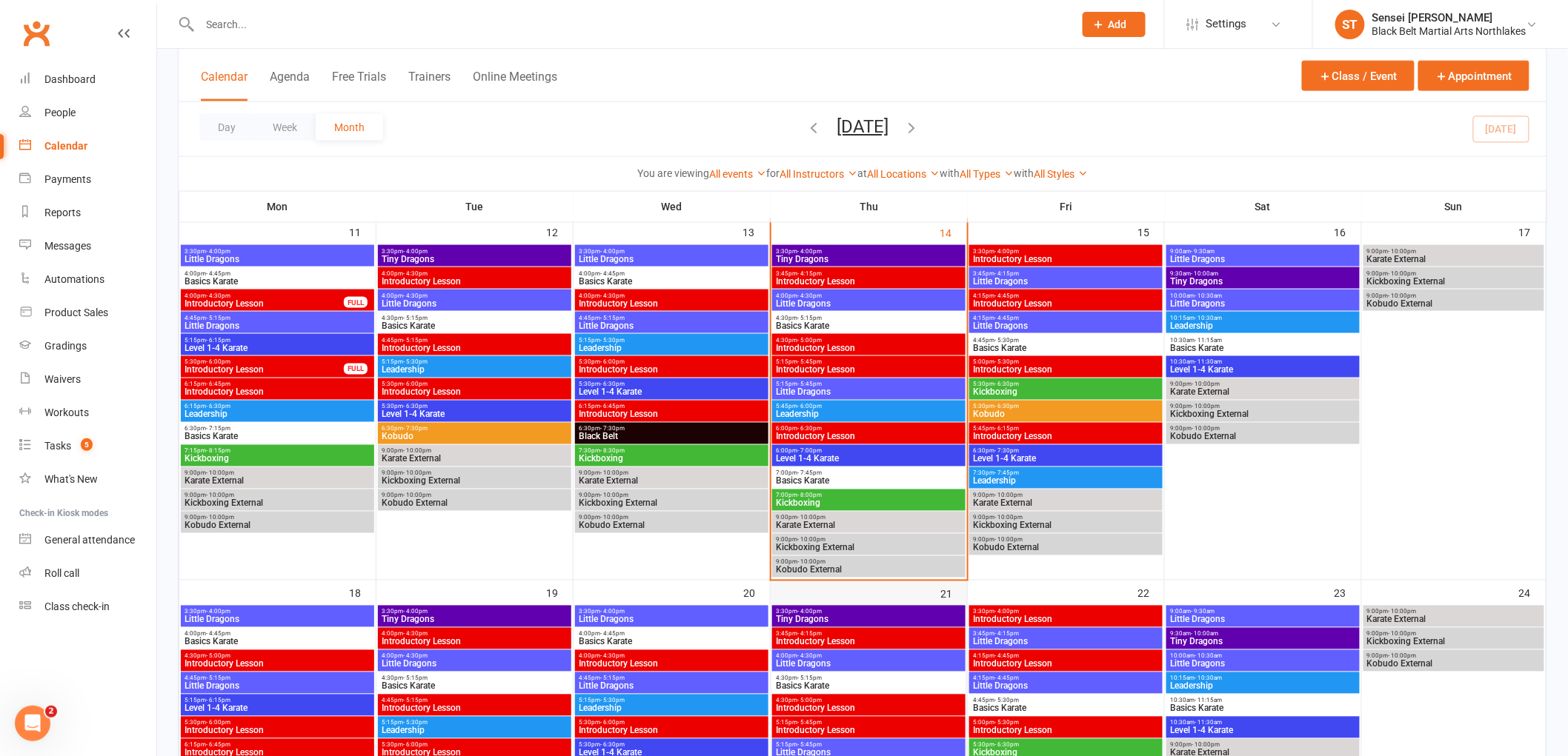
scroll to position [658, 0]
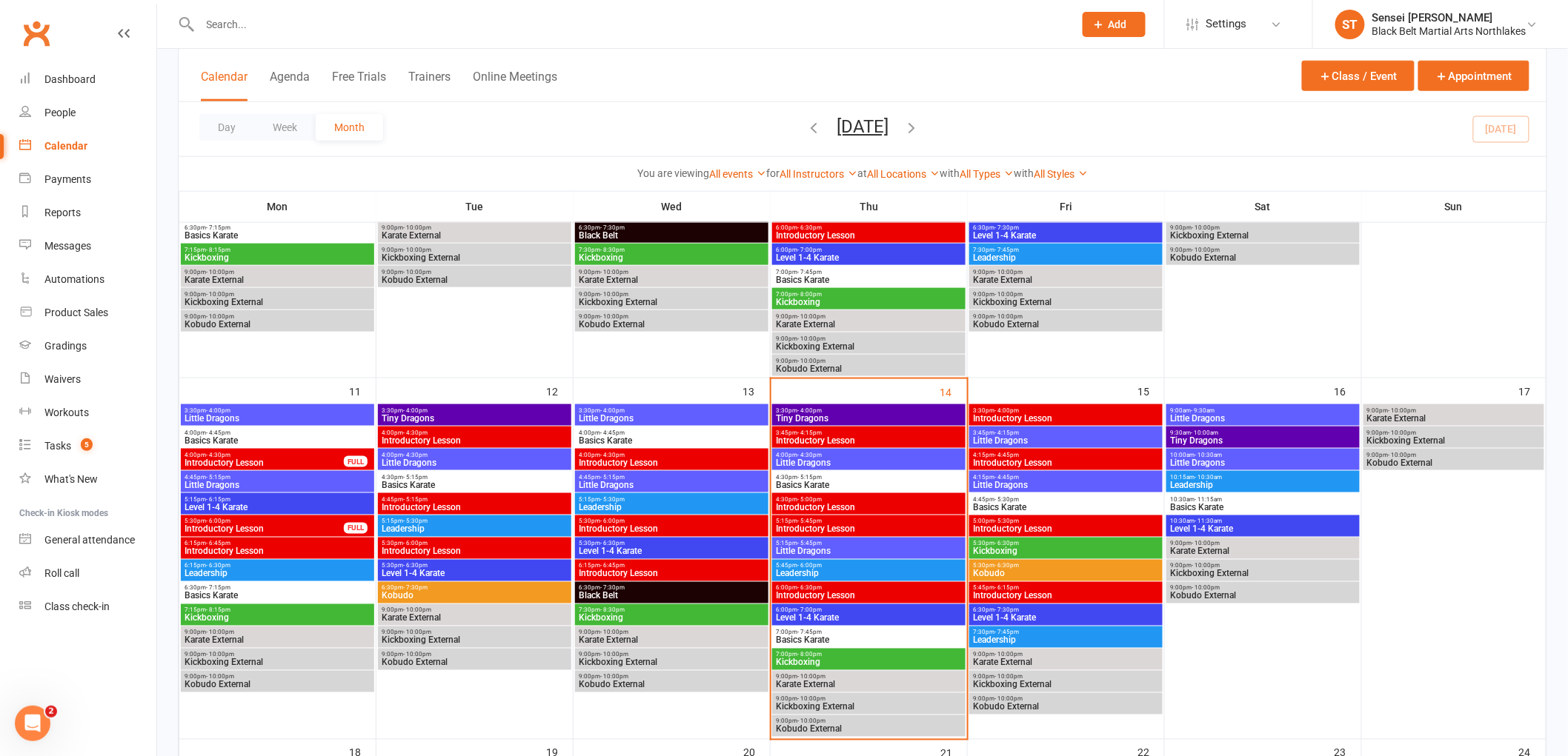
click at [904, 414] on span "Tiny Dragons" at bounding box center [869, 418] width 188 height 9
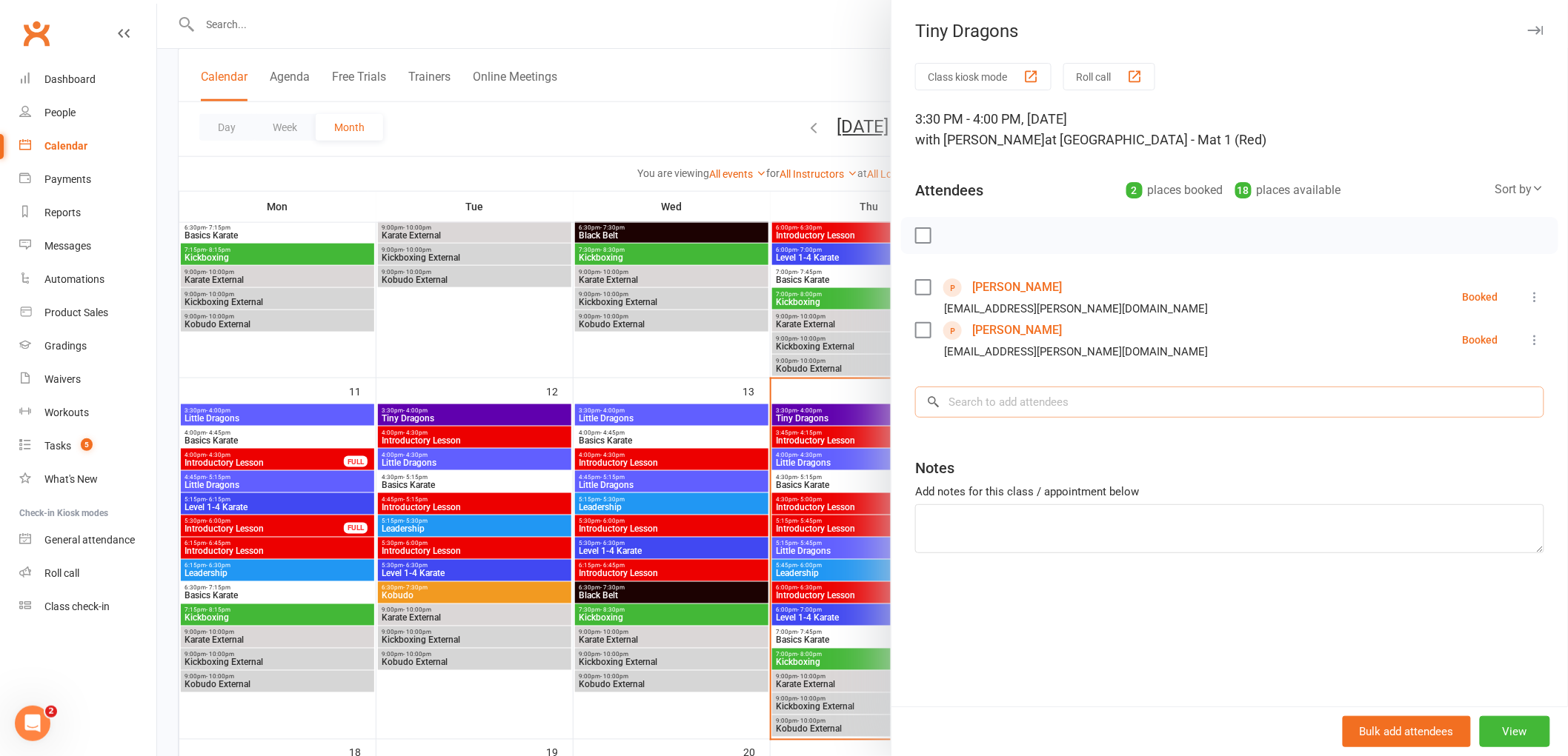
click at [1006, 394] on input "search" at bounding box center [1229, 401] width 629 height 31
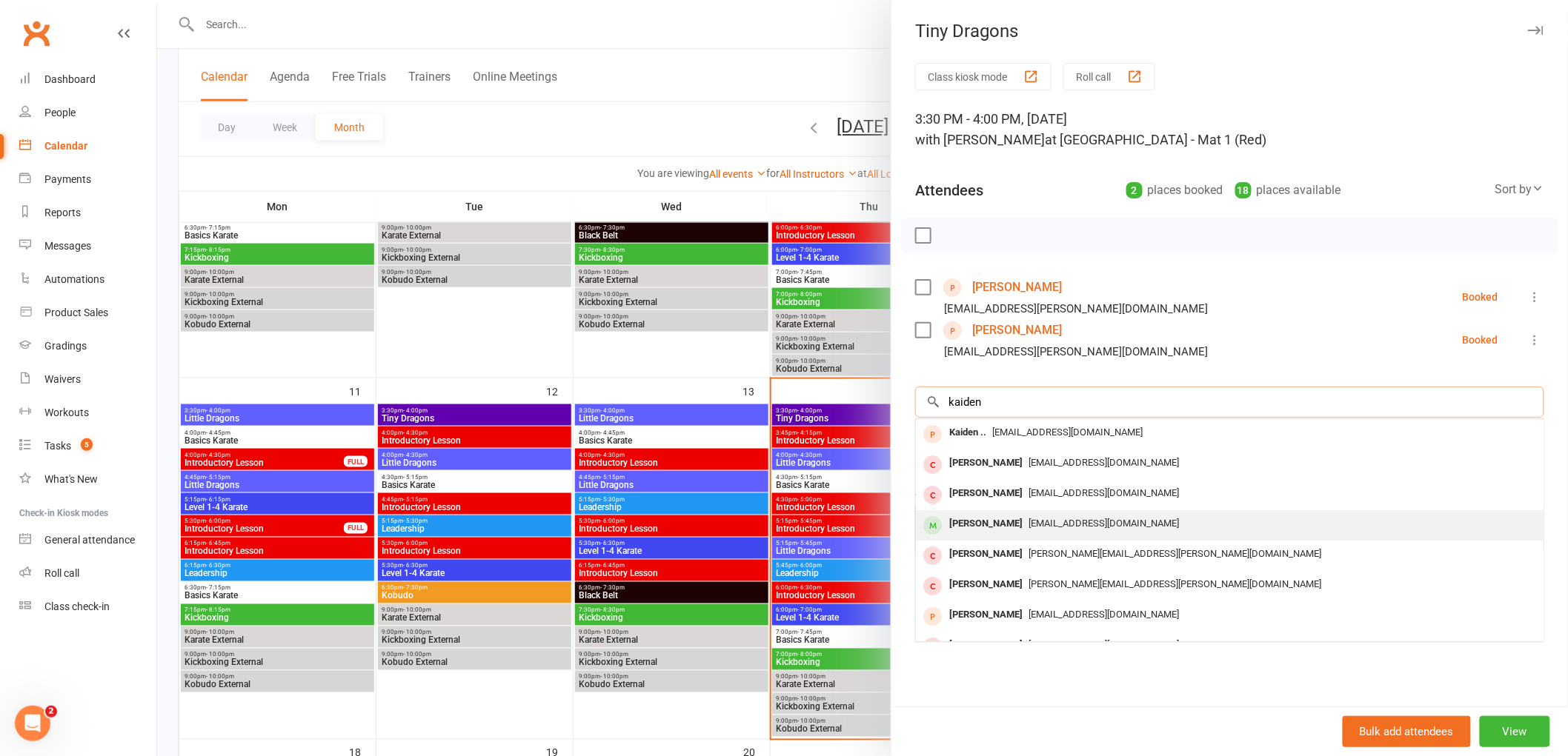
type input "kaiden"
click at [1011, 527] on div "Kaiden Budahazy" at bounding box center [985, 524] width 85 height 22
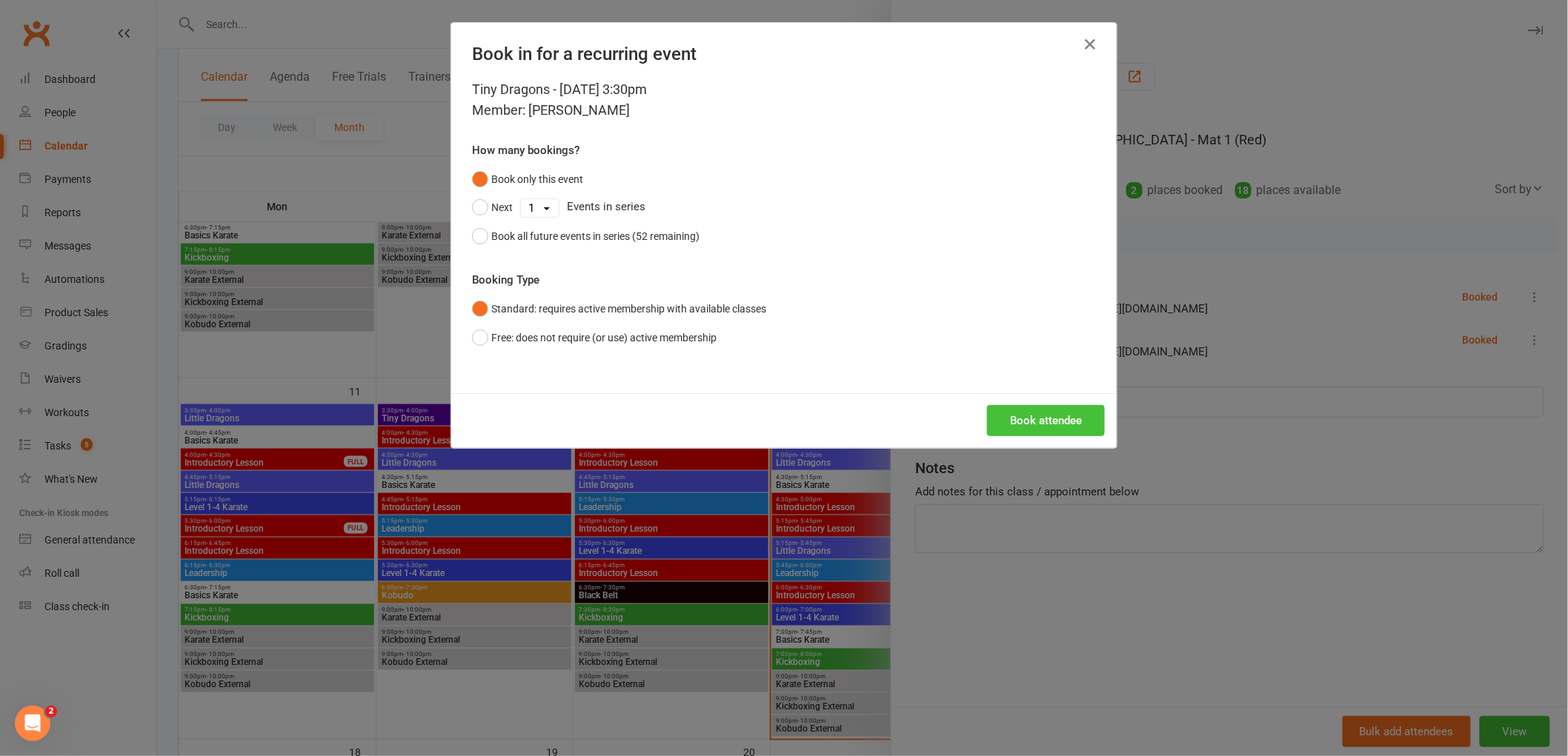
click at [1013, 422] on button "Book attendee" at bounding box center [1046, 420] width 118 height 31
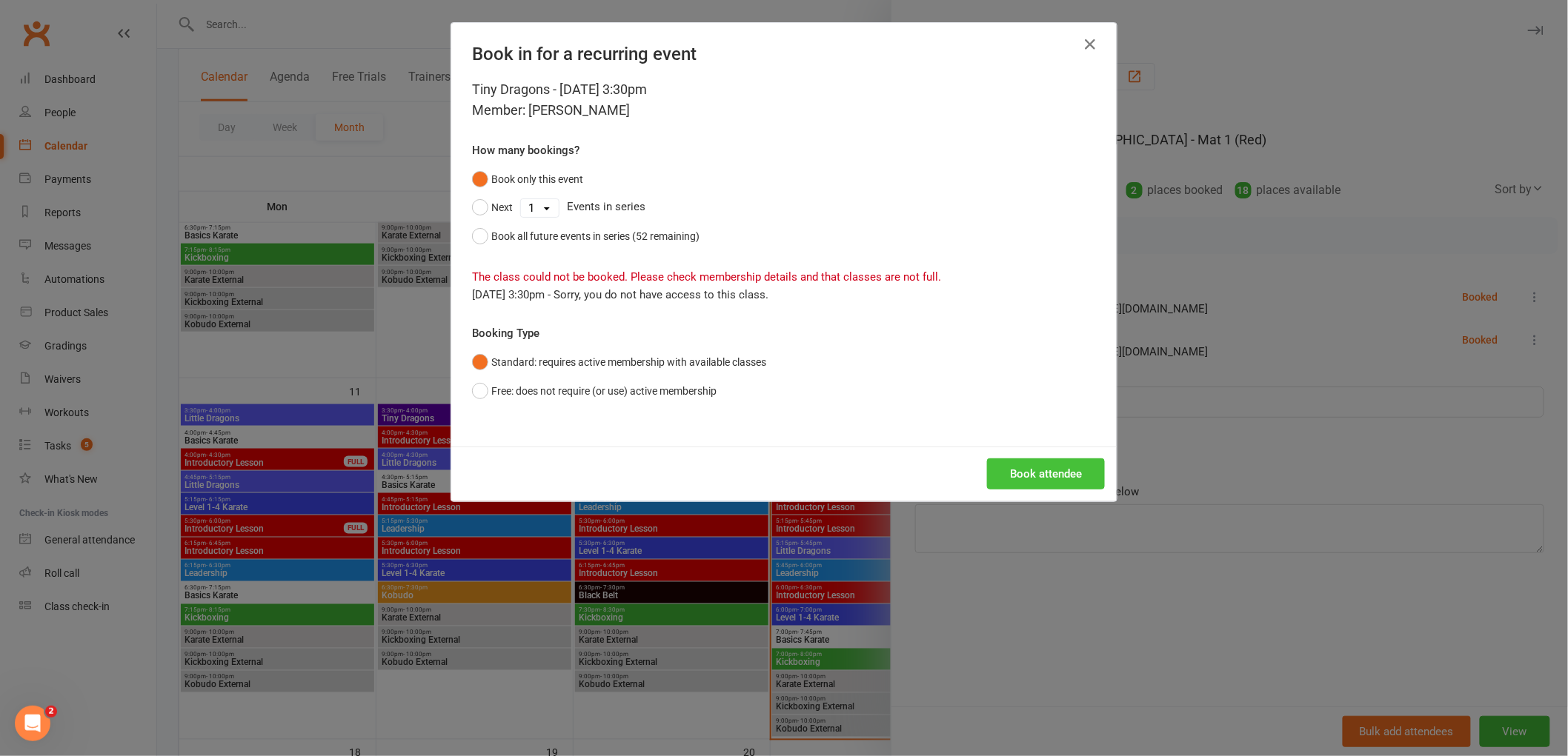
click at [1032, 481] on button "Book attendee" at bounding box center [1046, 473] width 118 height 31
click at [1083, 42] on icon "button" at bounding box center [1090, 45] width 18 height 18
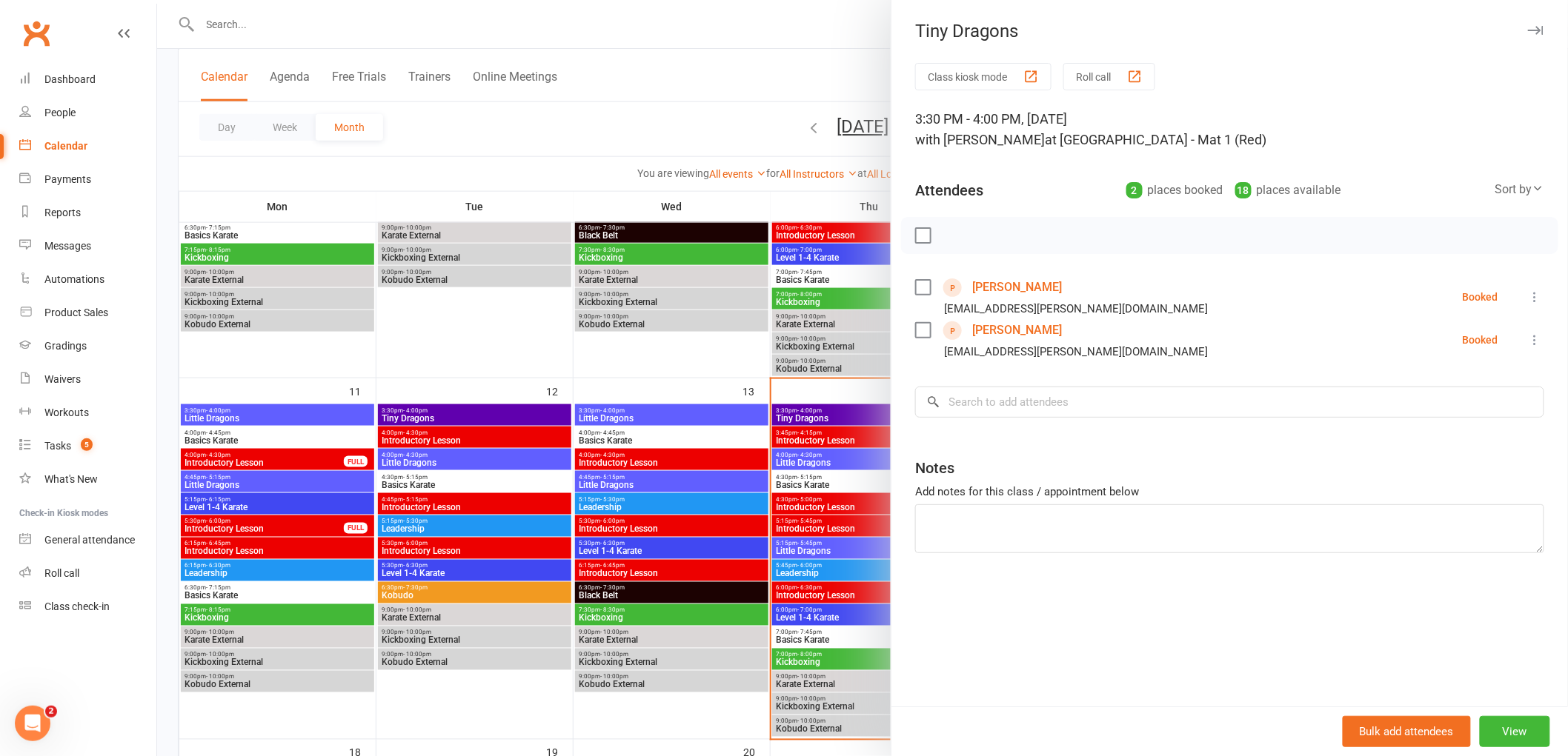
click at [741, 53] on div at bounding box center [862, 378] width 1410 height 756
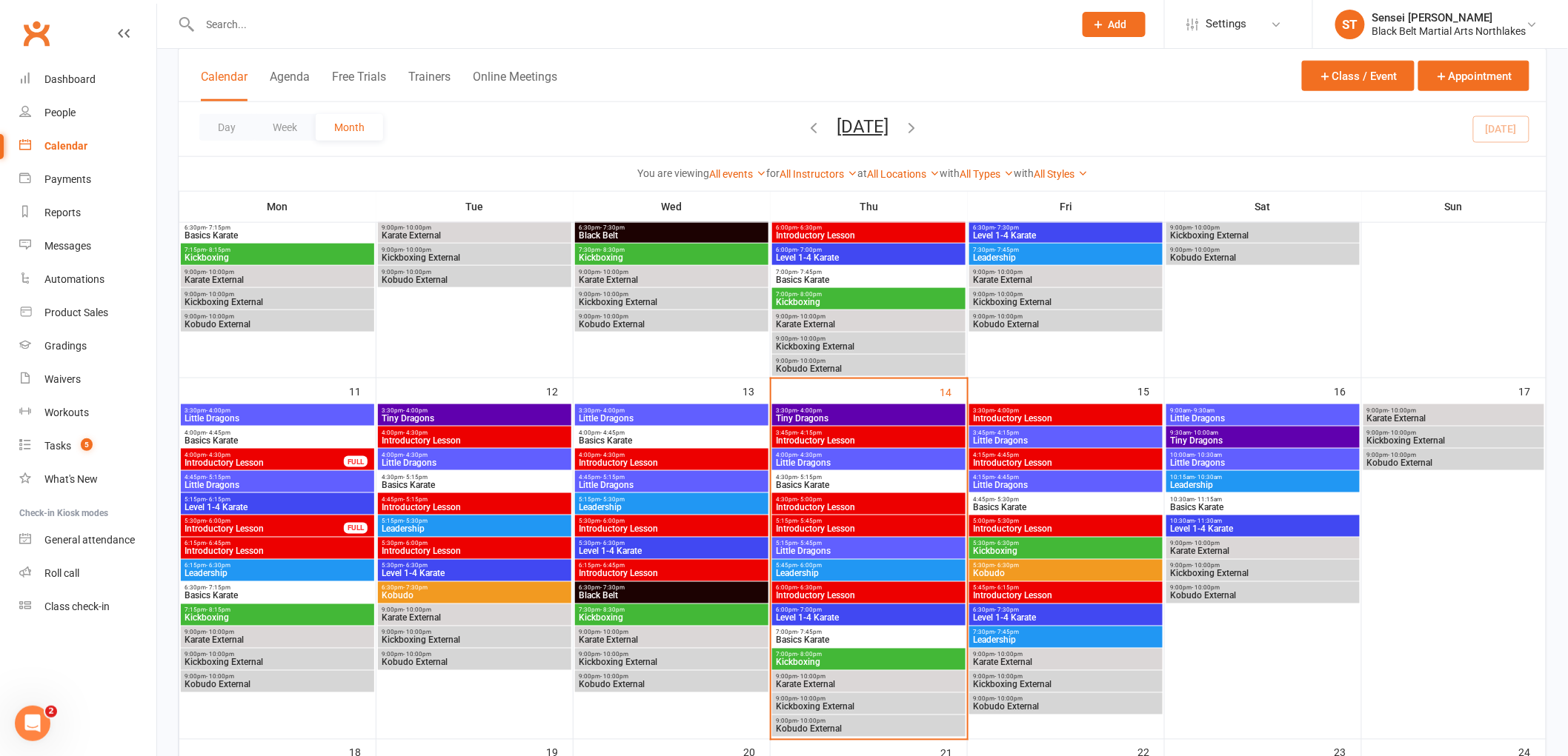
click at [248, 19] on input "text" at bounding box center [629, 24] width 868 height 21
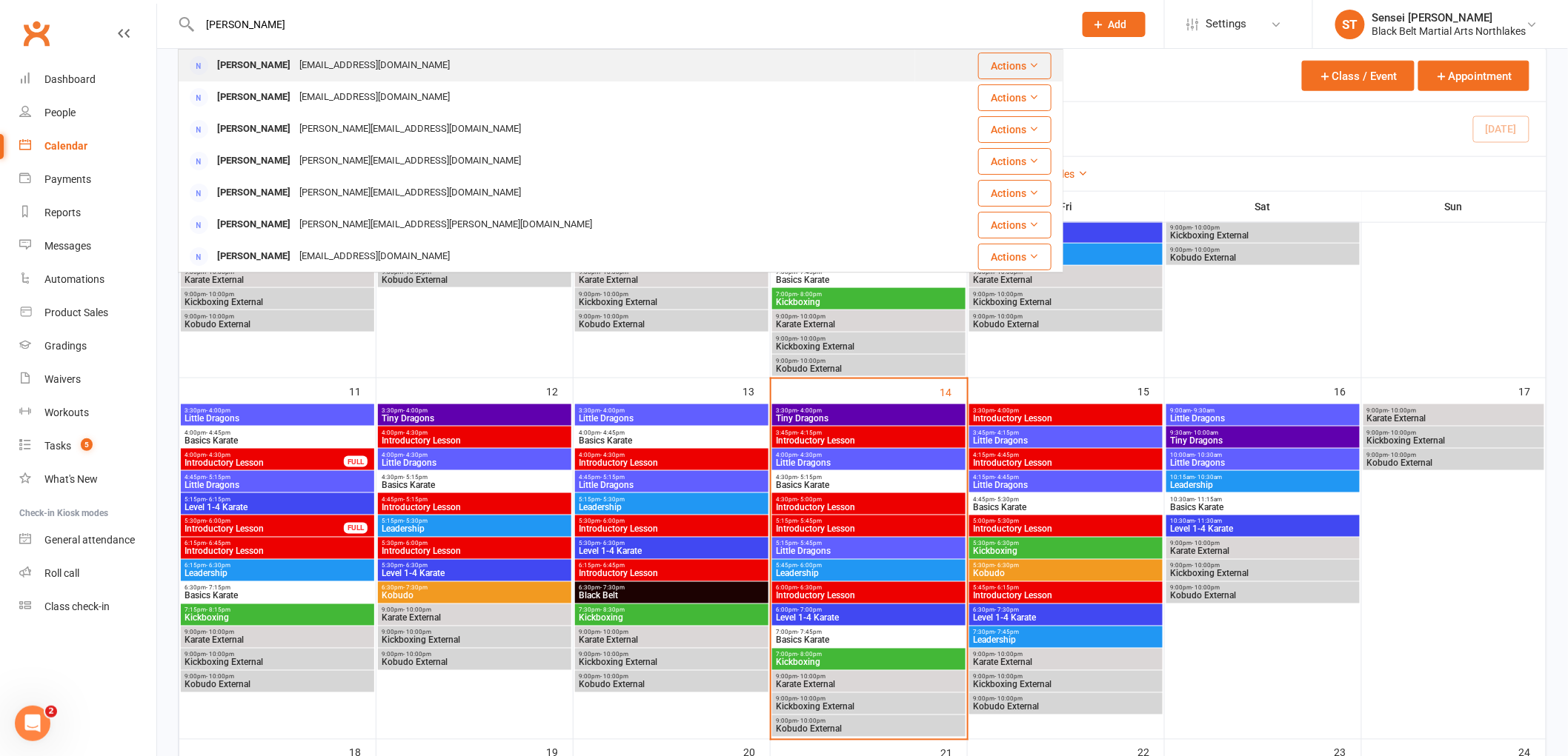
type input "rebecca squires"
click at [232, 65] on div "Rebecca Squires" at bounding box center [254, 66] width 82 height 22
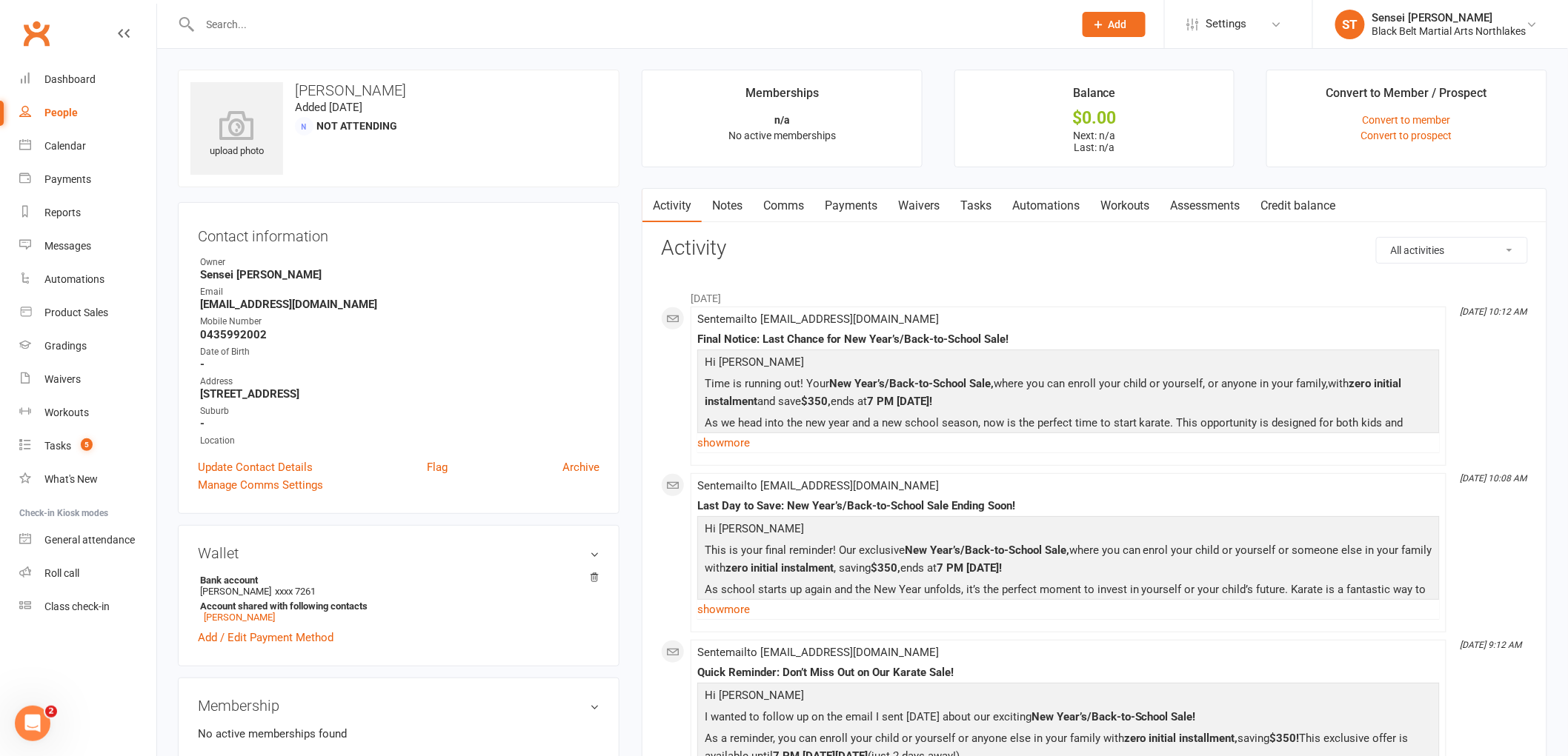
click at [736, 199] on link "Notes" at bounding box center [726, 206] width 51 height 34
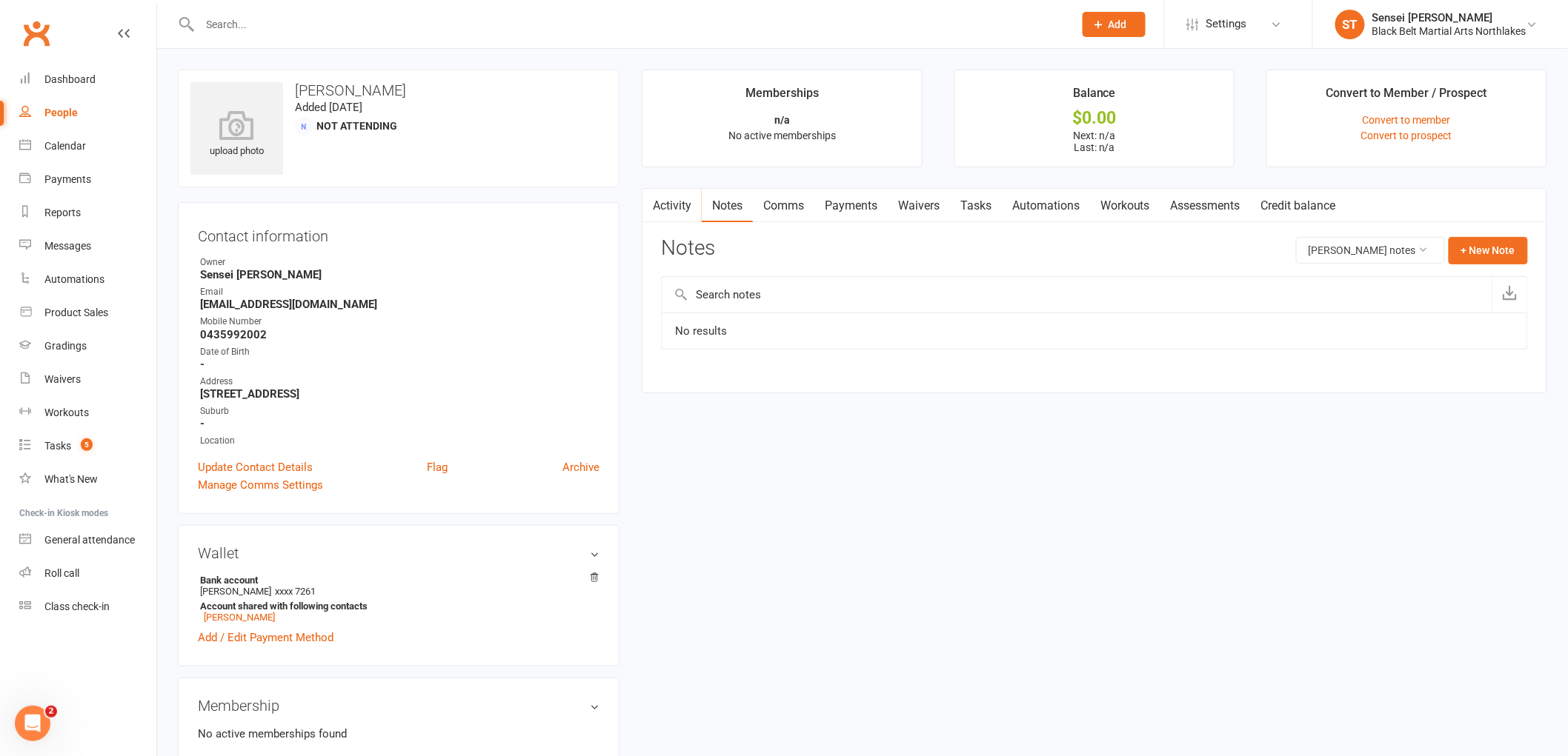
click at [670, 213] on link "Activity" at bounding box center [671, 206] width 59 height 34
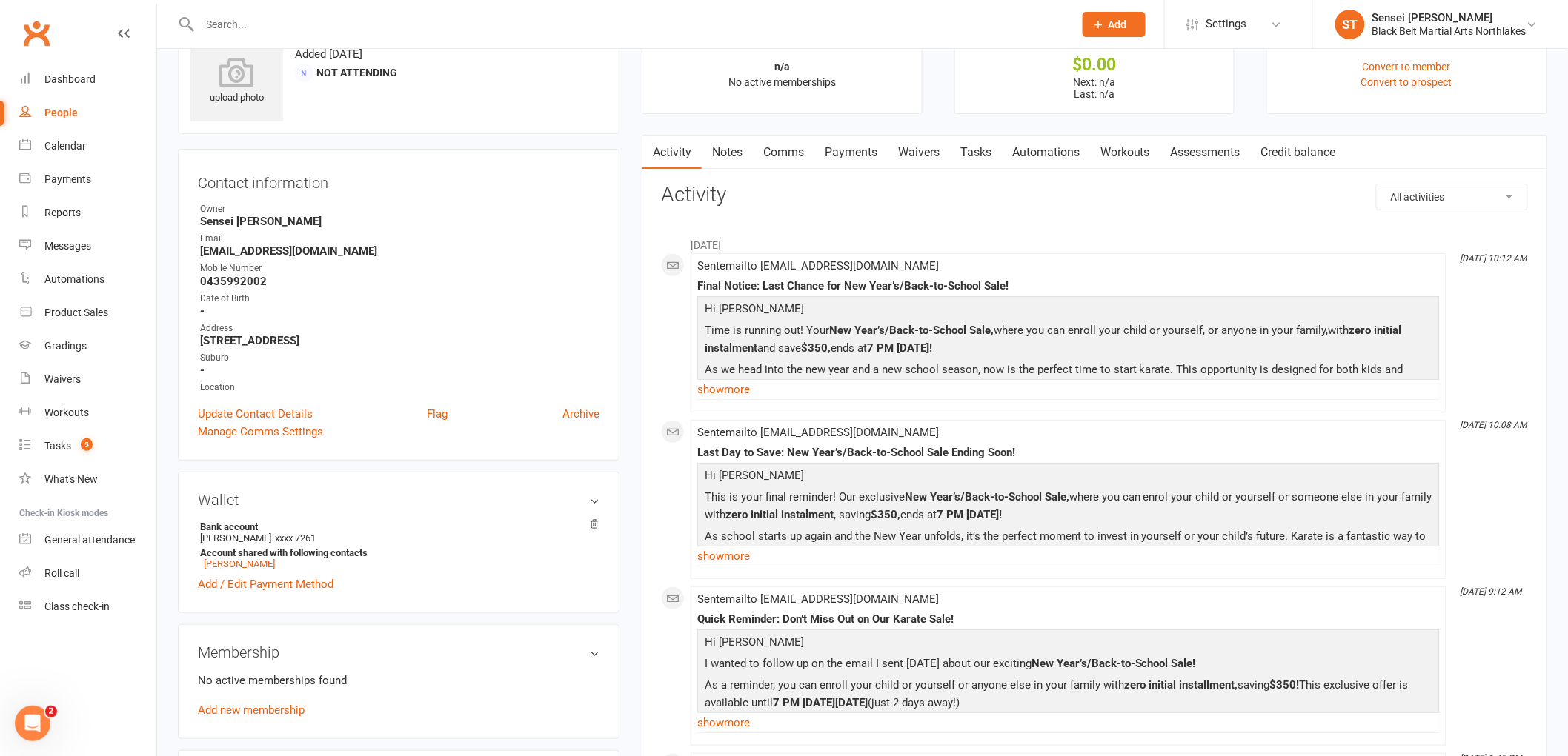
scroll to position [82, 0]
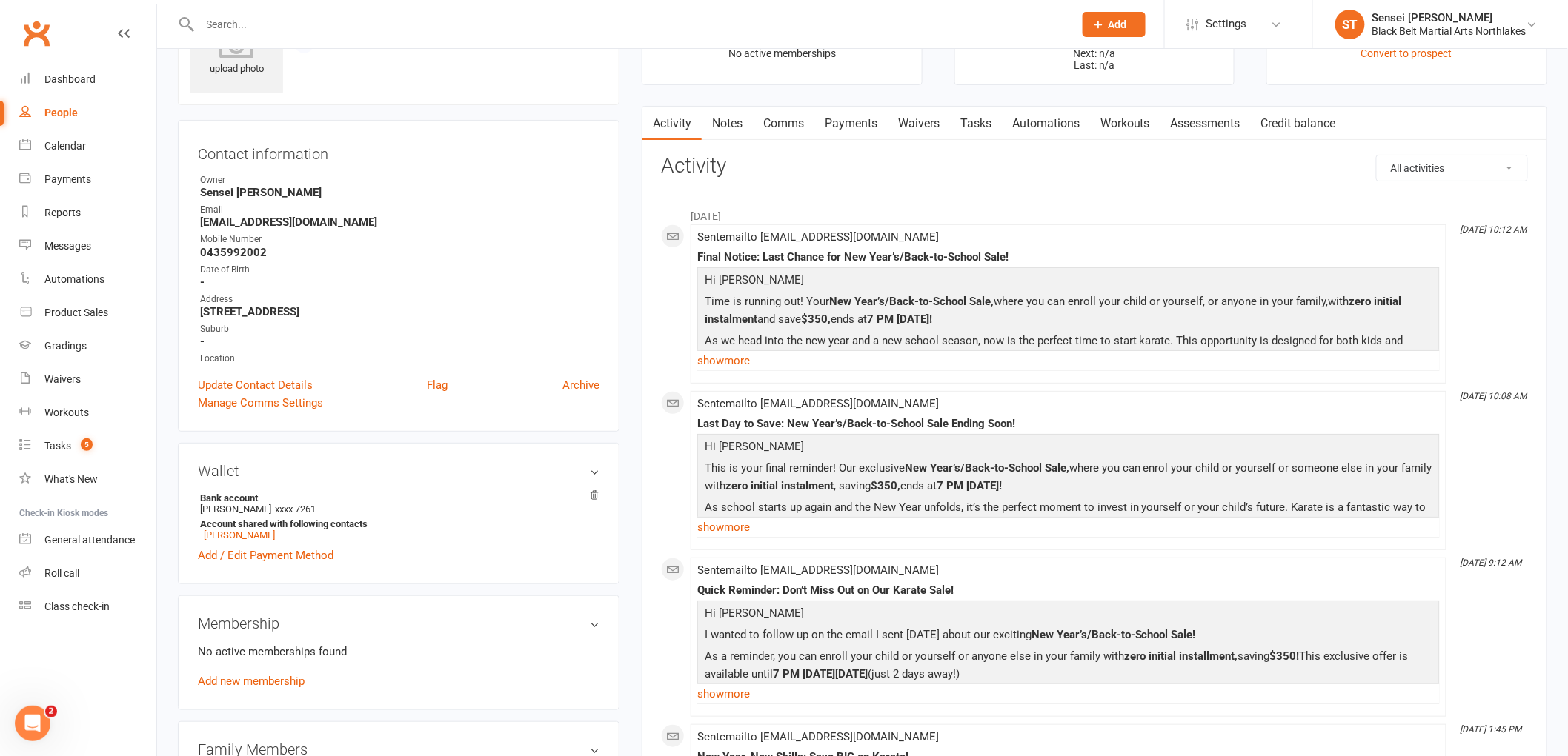
click at [731, 130] on link "Notes" at bounding box center [726, 124] width 51 height 34
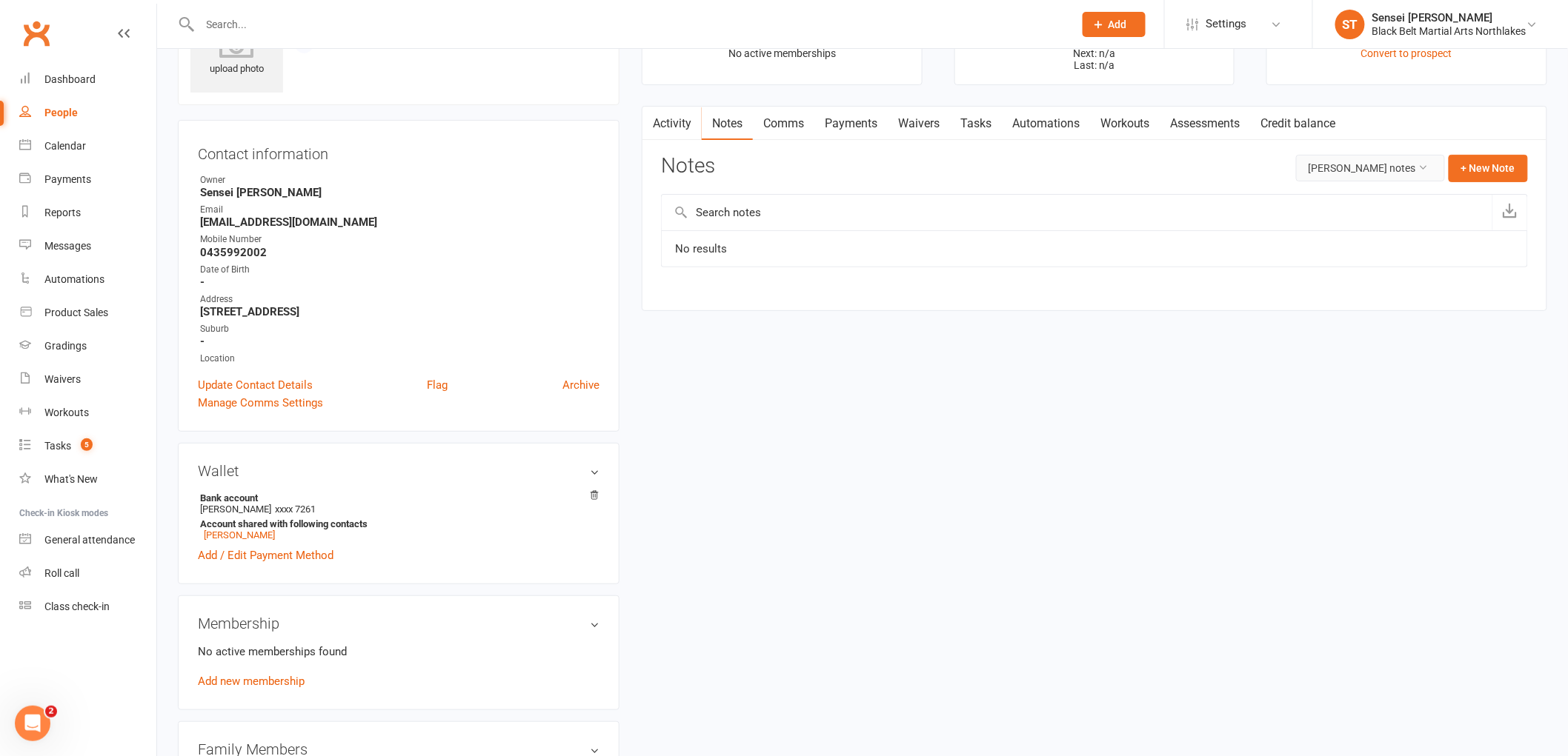
click at [1401, 163] on button "Rebecca Squires's notes" at bounding box center [1369, 168] width 149 height 27
click at [1354, 234] on link "All family notes" at bounding box center [1358, 232] width 147 height 30
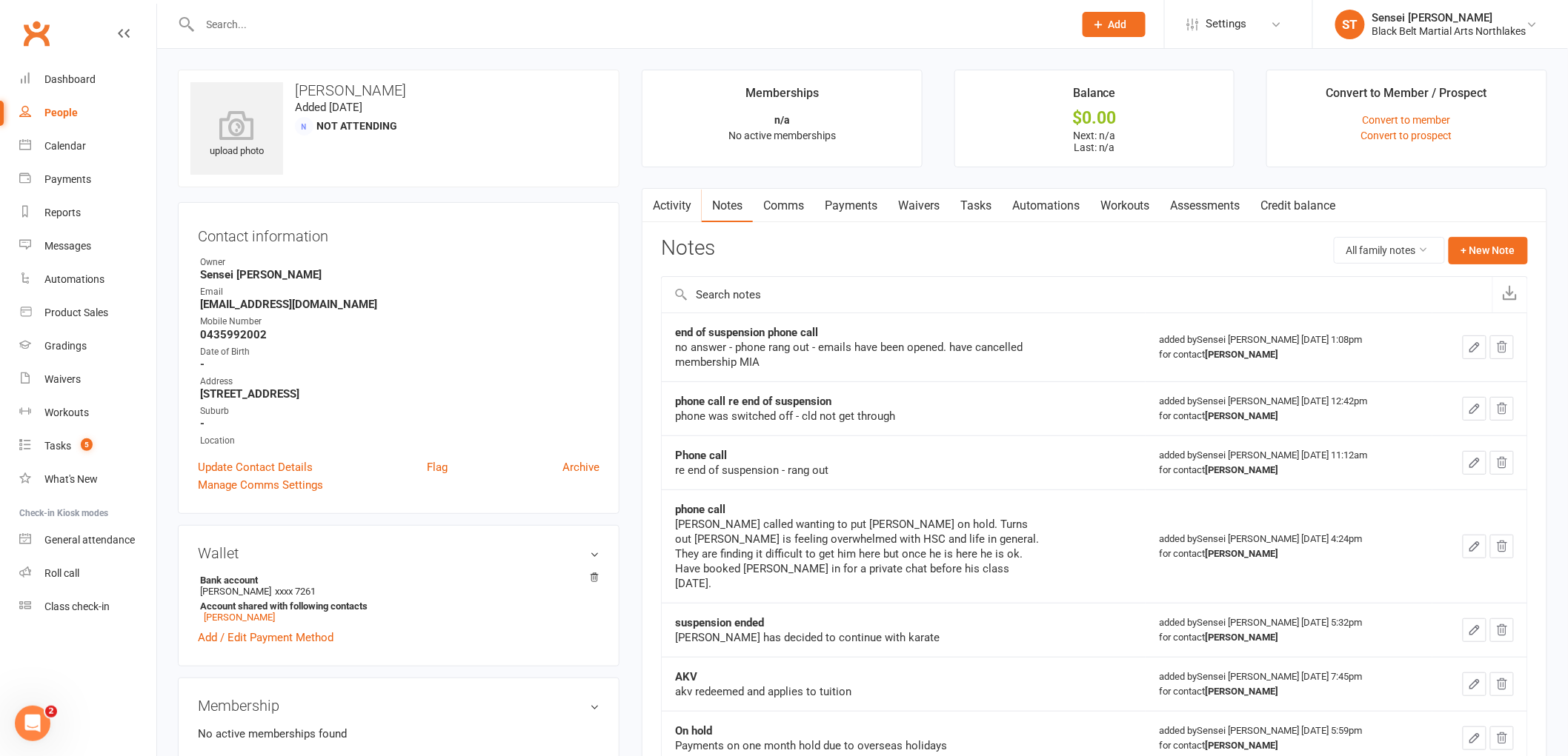
click at [865, 213] on link "Payments" at bounding box center [850, 206] width 73 height 34
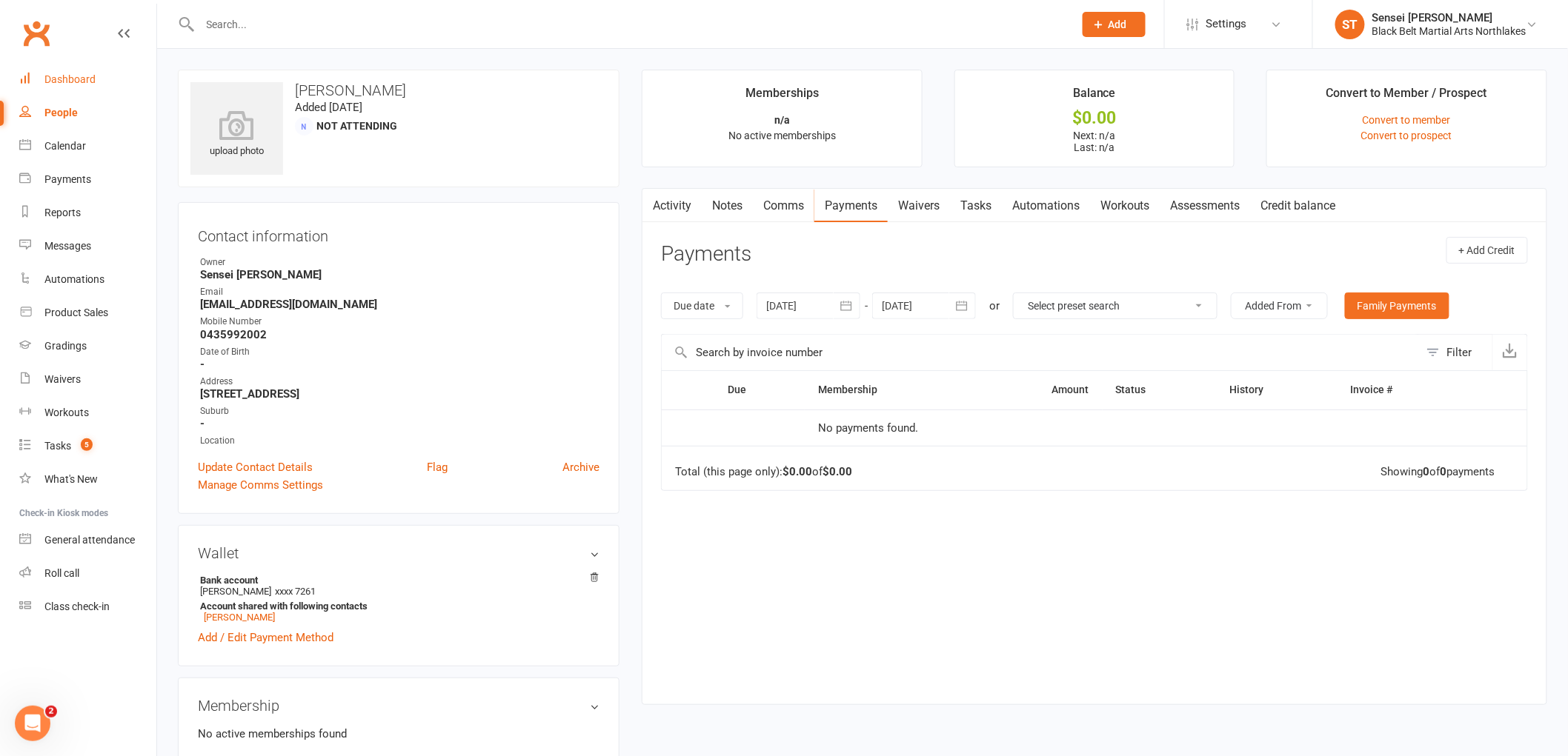
click at [53, 92] on link "Dashboard" at bounding box center [87, 79] width 137 height 33
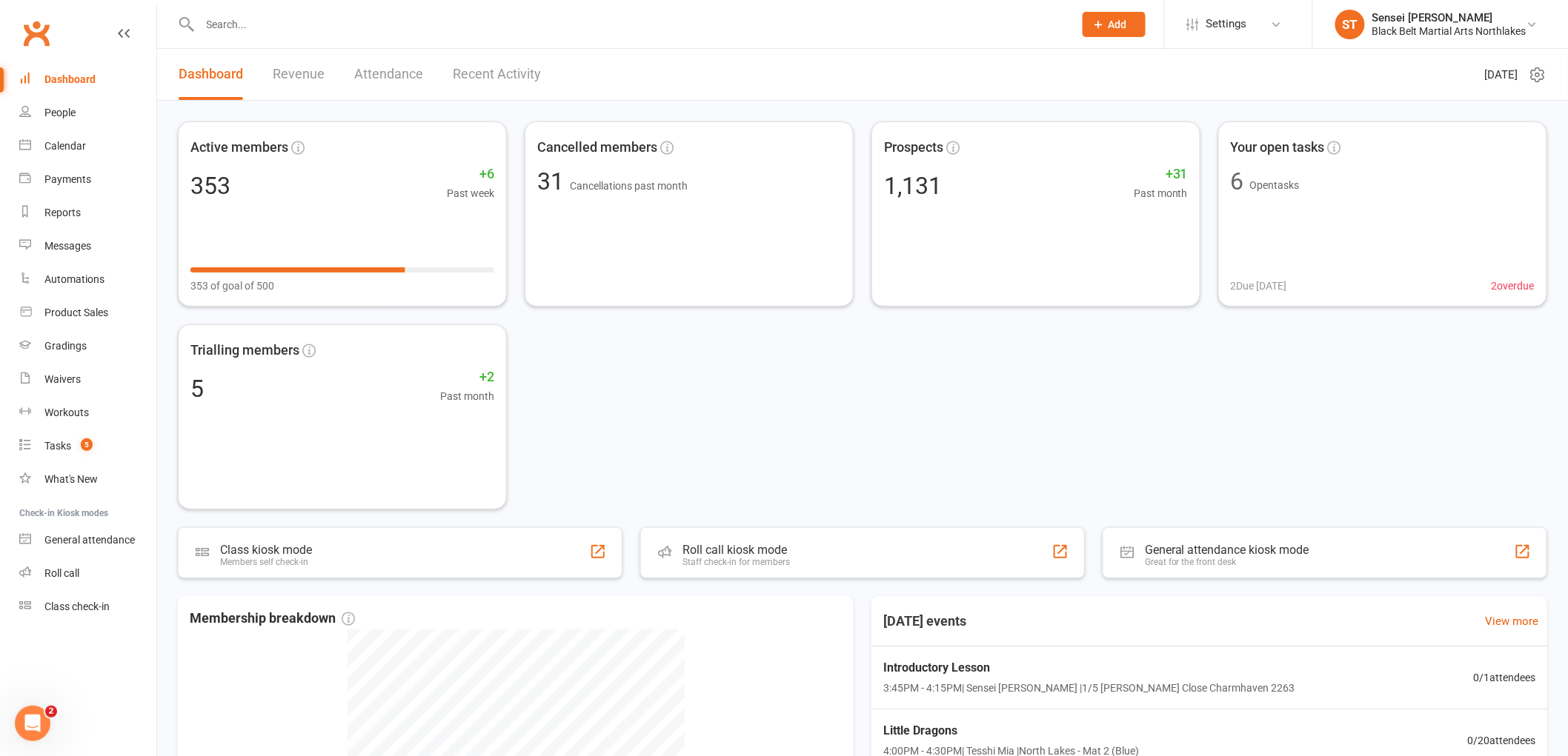
click at [69, 76] on div "Dashboard" at bounding box center [70, 79] width 51 height 12
click at [67, 87] on link "Dashboard" at bounding box center [87, 79] width 137 height 33
click at [48, 76] on div "Dashboard" at bounding box center [70, 79] width 51 height 12
click at [277, 15] on input "text" at bounding box center [629, 24] width 868 height 21
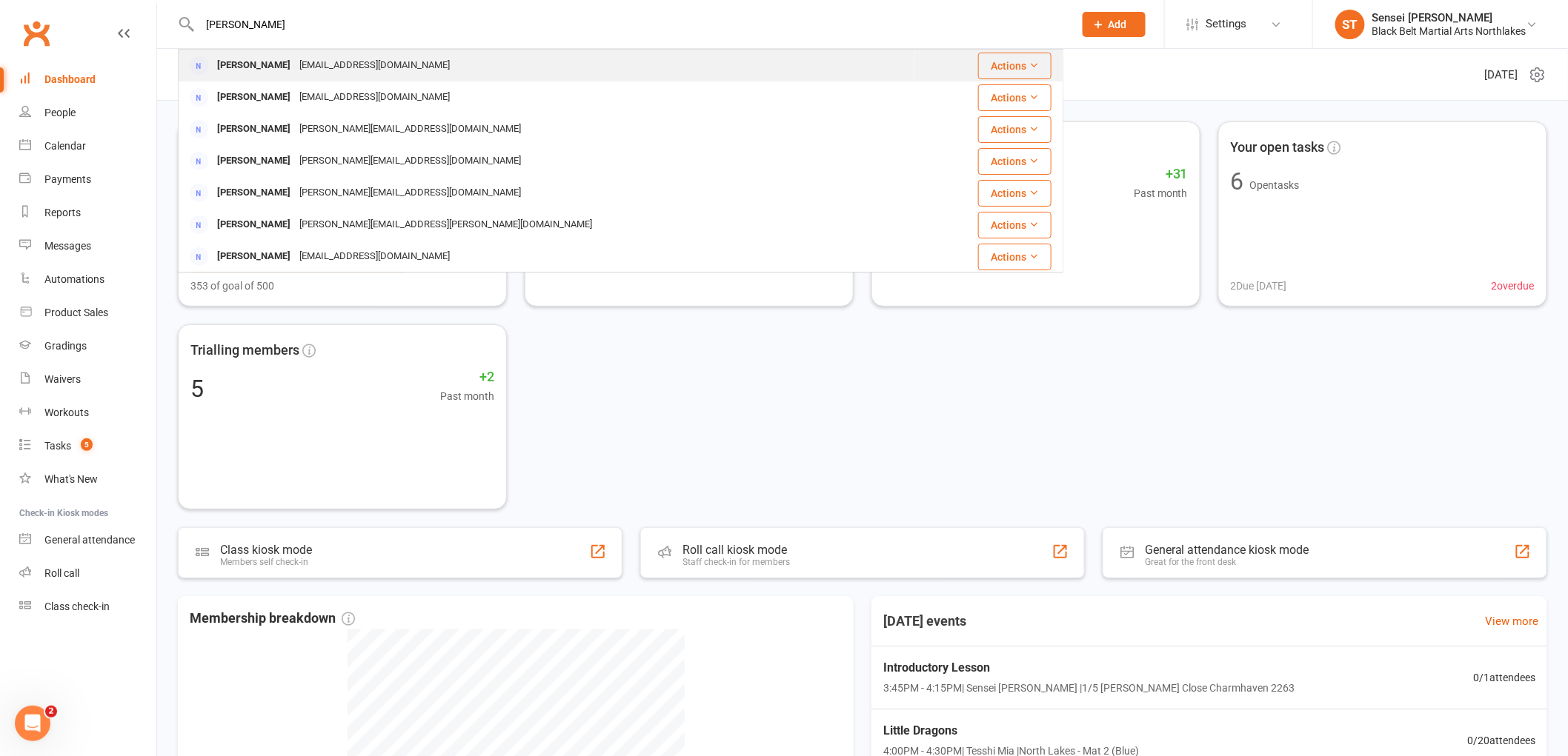
type input "rebecca squires"
click at [245, 69] on div "Rebecca Squires" at bounding box center [254, 66] width 82 height 22
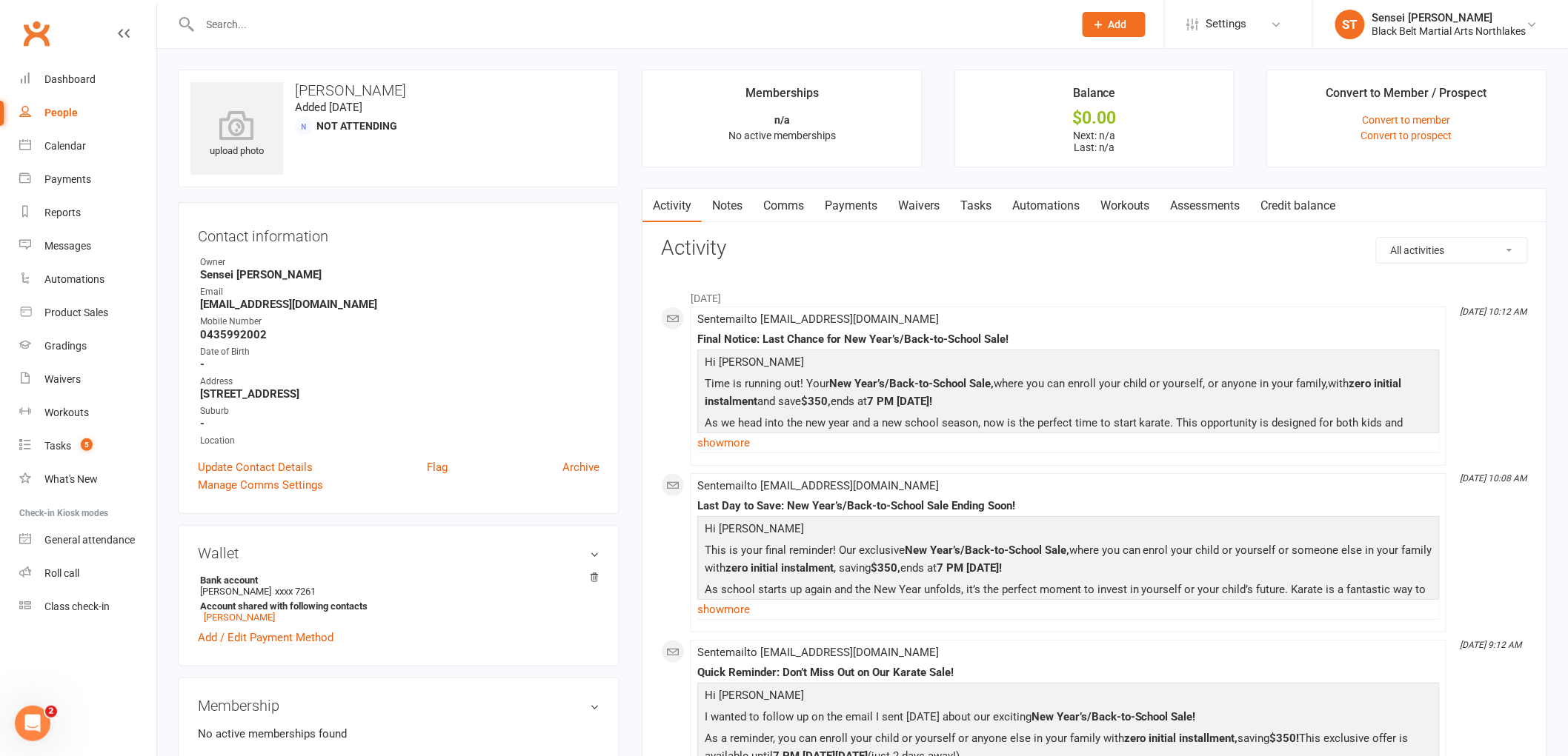
click at [713, 205] on link "Notes" at bounding box center [726, 206] width 51 height 34
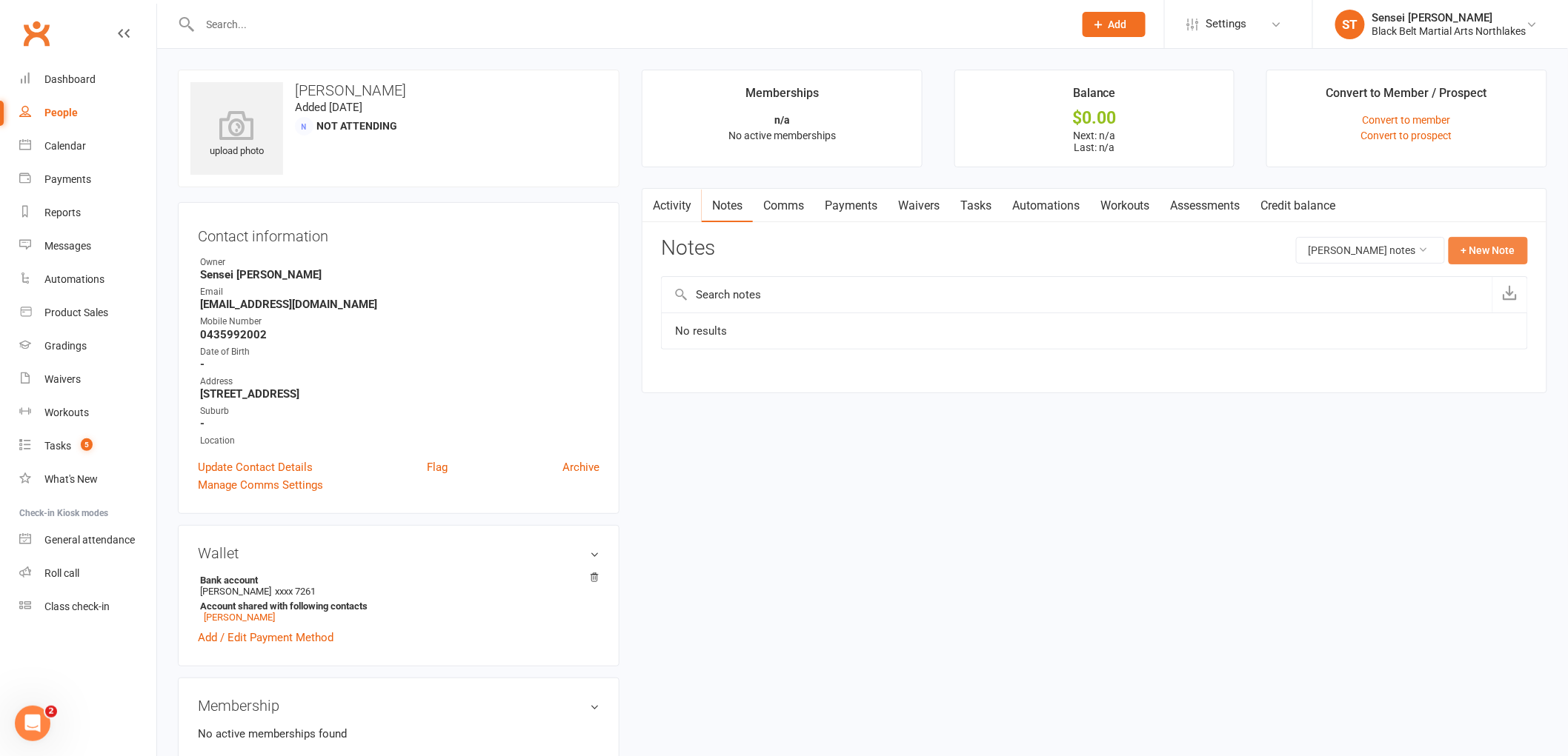
click at [1493, 243] on button "+ New Note" at bounding box center [1487, 250] width 79 height 27
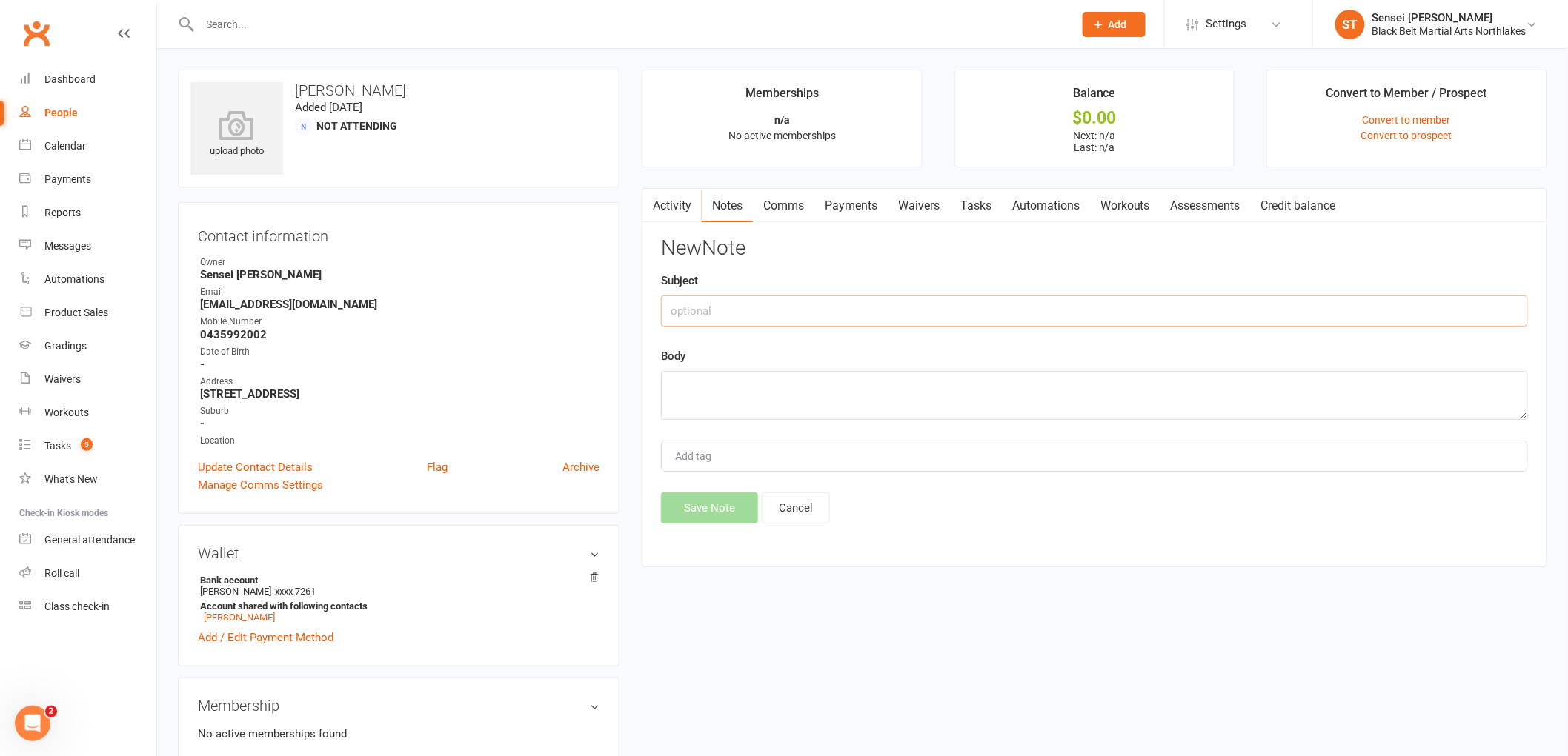
click at [774, 322] on input "text" at bounding box center [1095, 311] width 867 height 31
type input "phone call"
click at [729, 375] on textarea at bounding box center [1095, 395] width 867 height 49
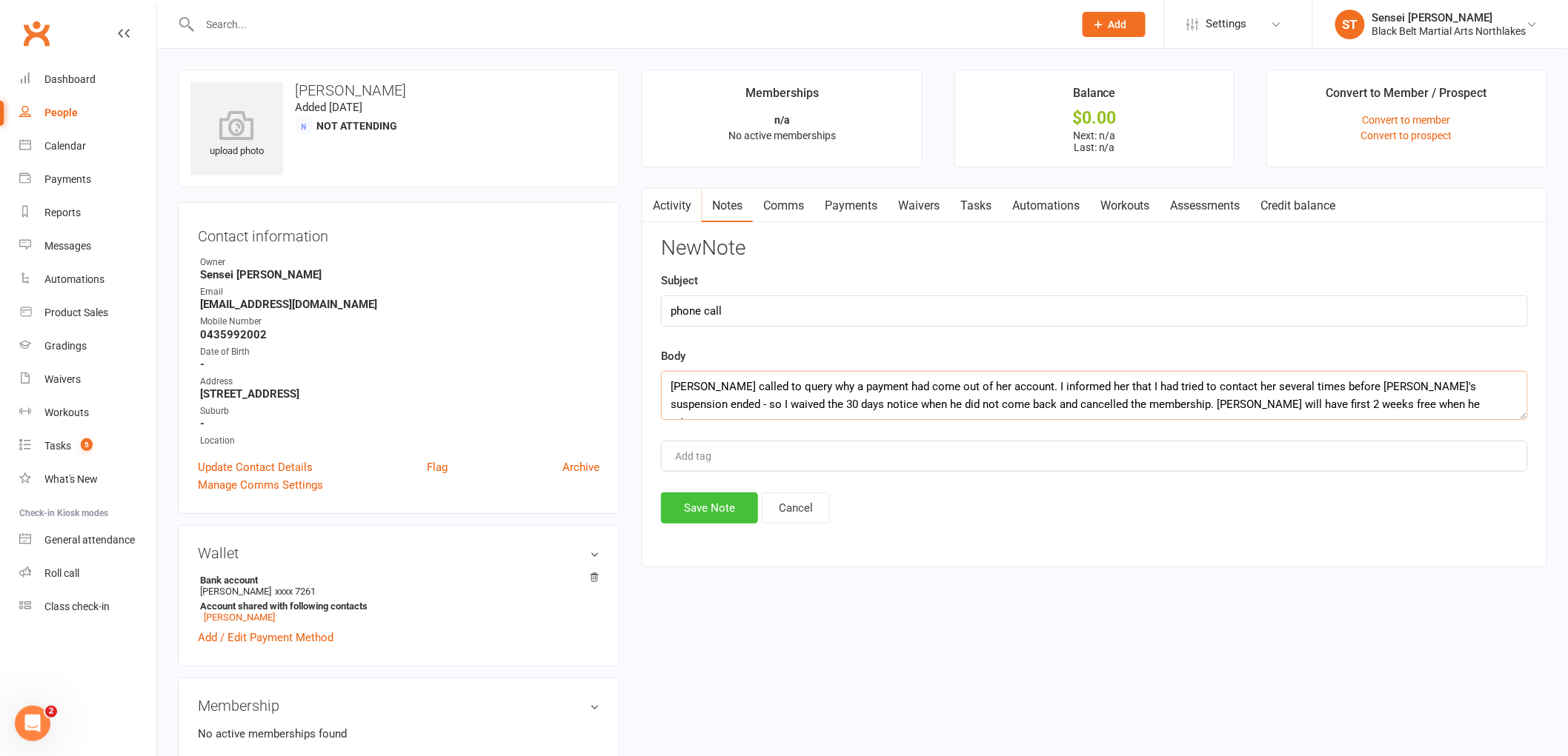
type textarea "Rebecca called to query why a payment had come out of her account. I informed h…"
click at [716, 517] on button "Save Note" at bounding box center [709, 507] width 97 height 31
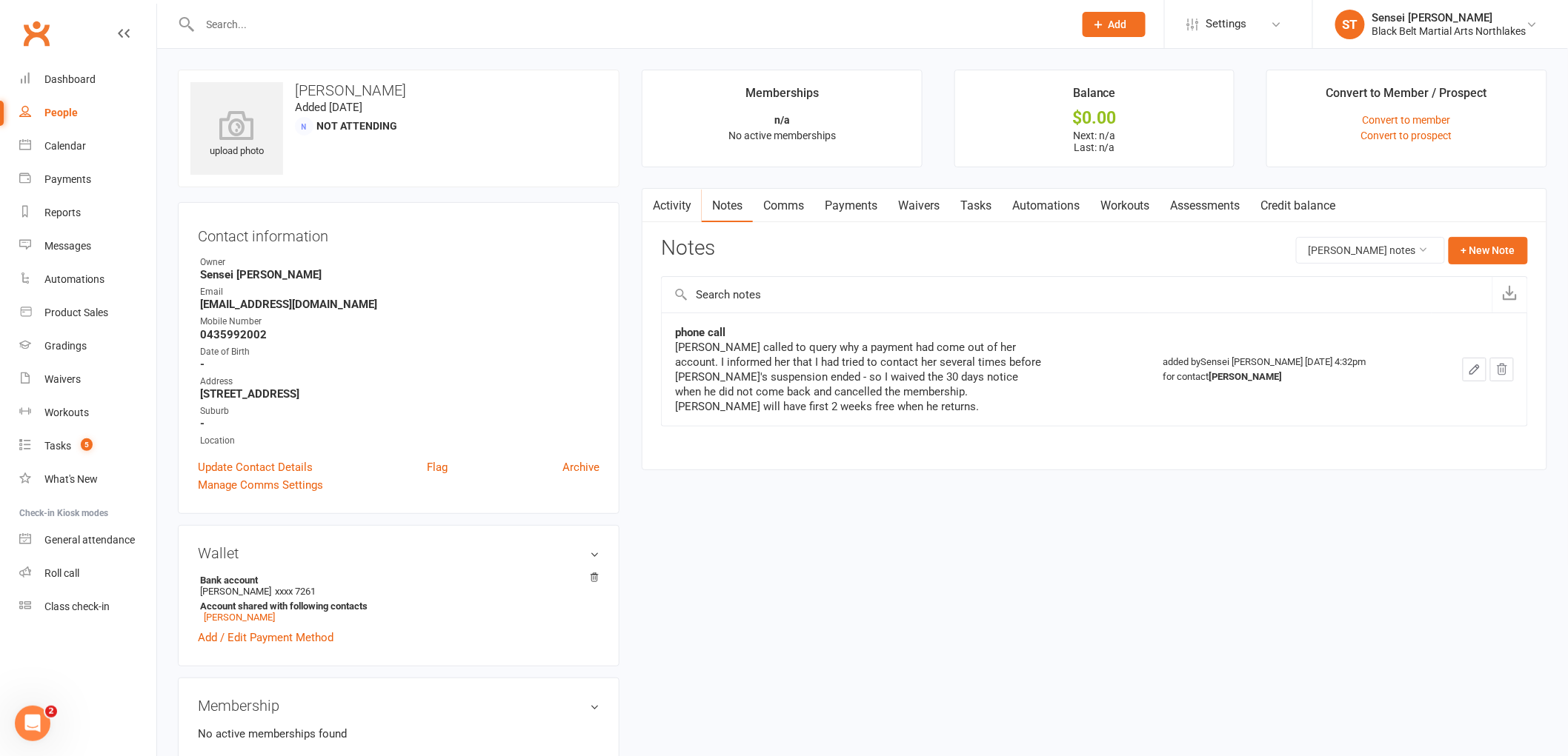
click at [860, 201] on link "Payments" at bounding box center [850, 206] width 73 height 34
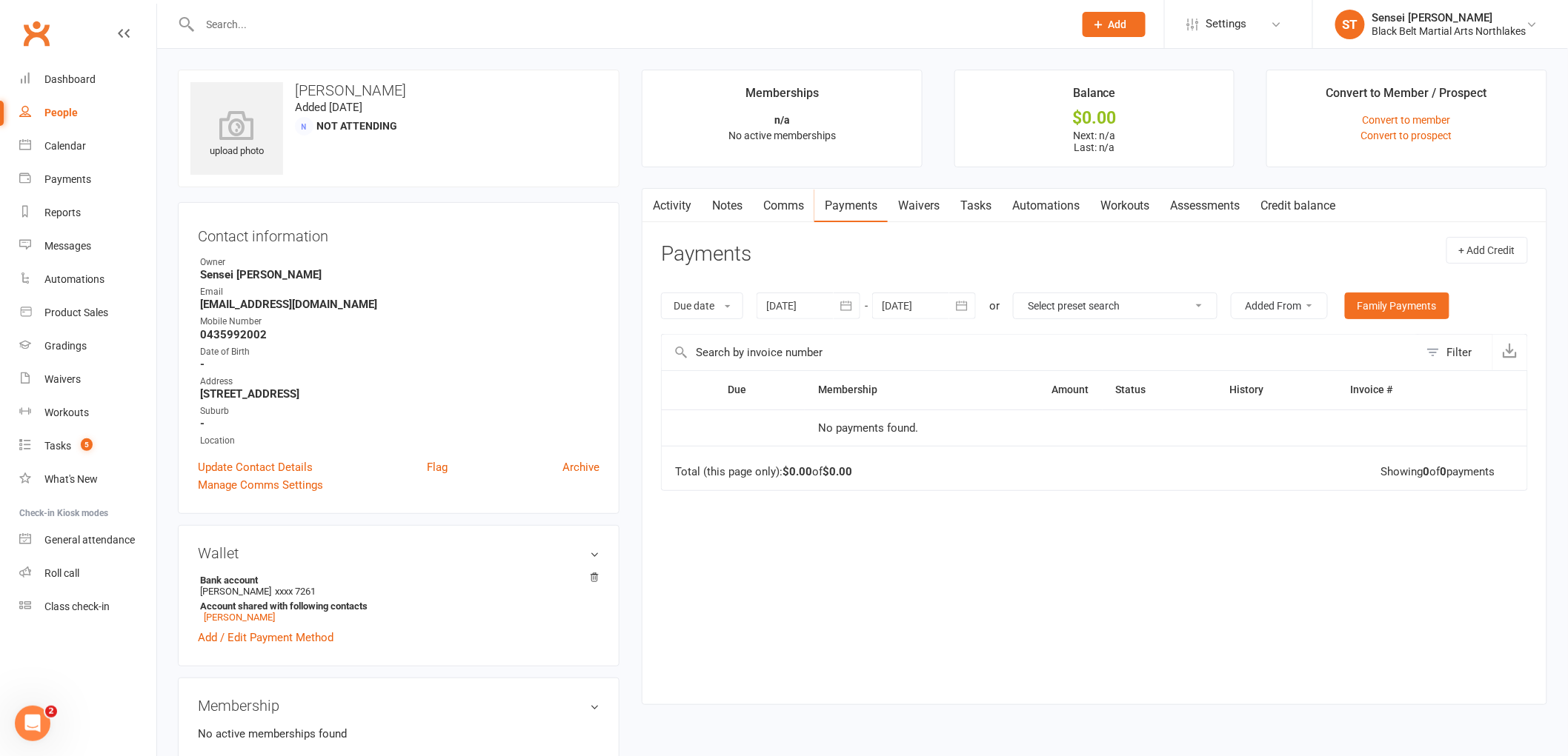
click at [272, 20] on input "text" at bounding box center [629, 24] width 868 height 21
click at [312, 31] on input "text" at bounding box center [629, 24] width 868 height 21
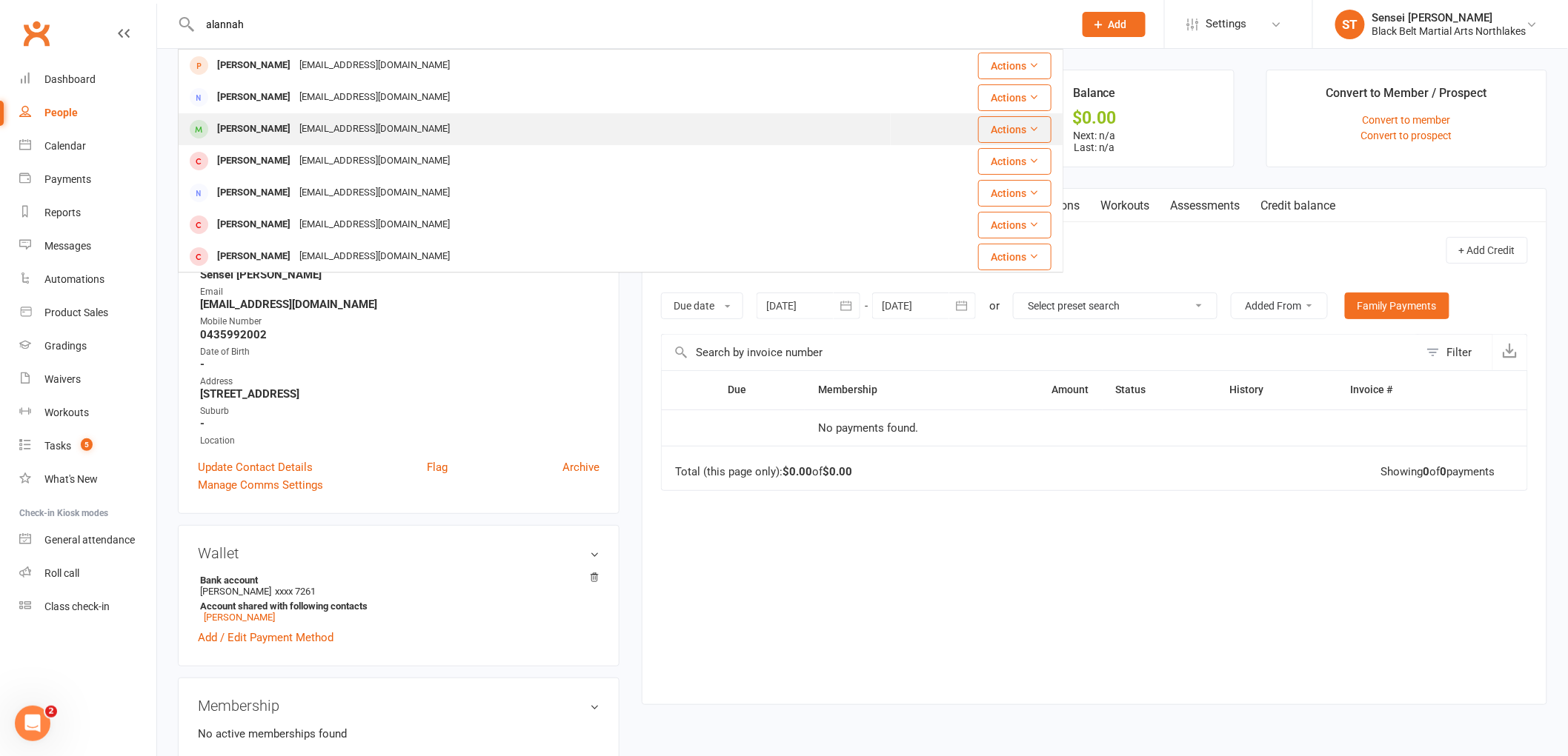
type input "alannah"
click at [240, 127] on div "Alanah Fernando" at bounding box center [254, 130] width 82 height 22
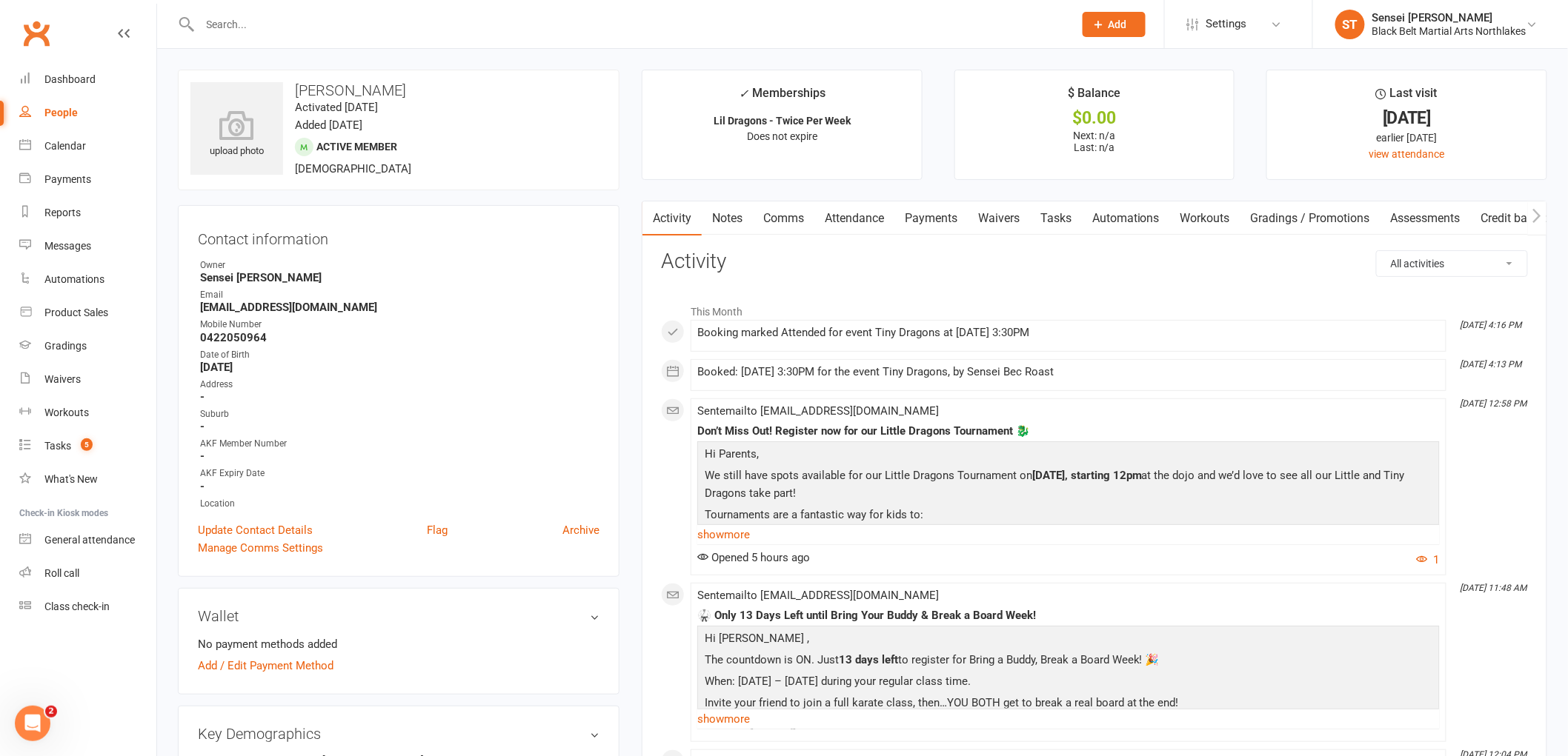
click at [947, 219] on link "Payments" at bounding box center [930, 219] width 73 height 34
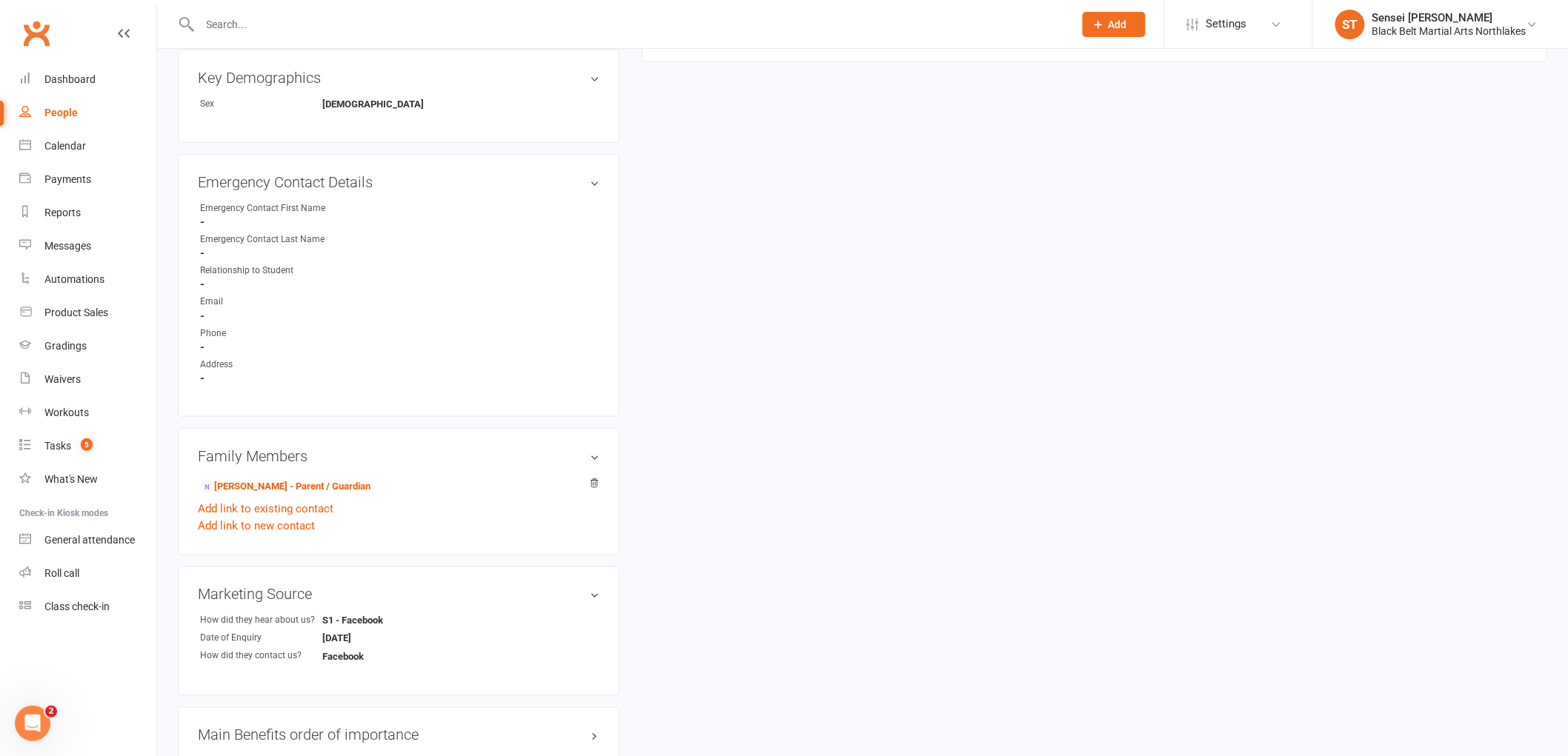
scroll to position [658, 0]
click at [251, 484] on link "Ani caffery - Parent / Guardian" at bounding box center [285, 485] width 171 height 16
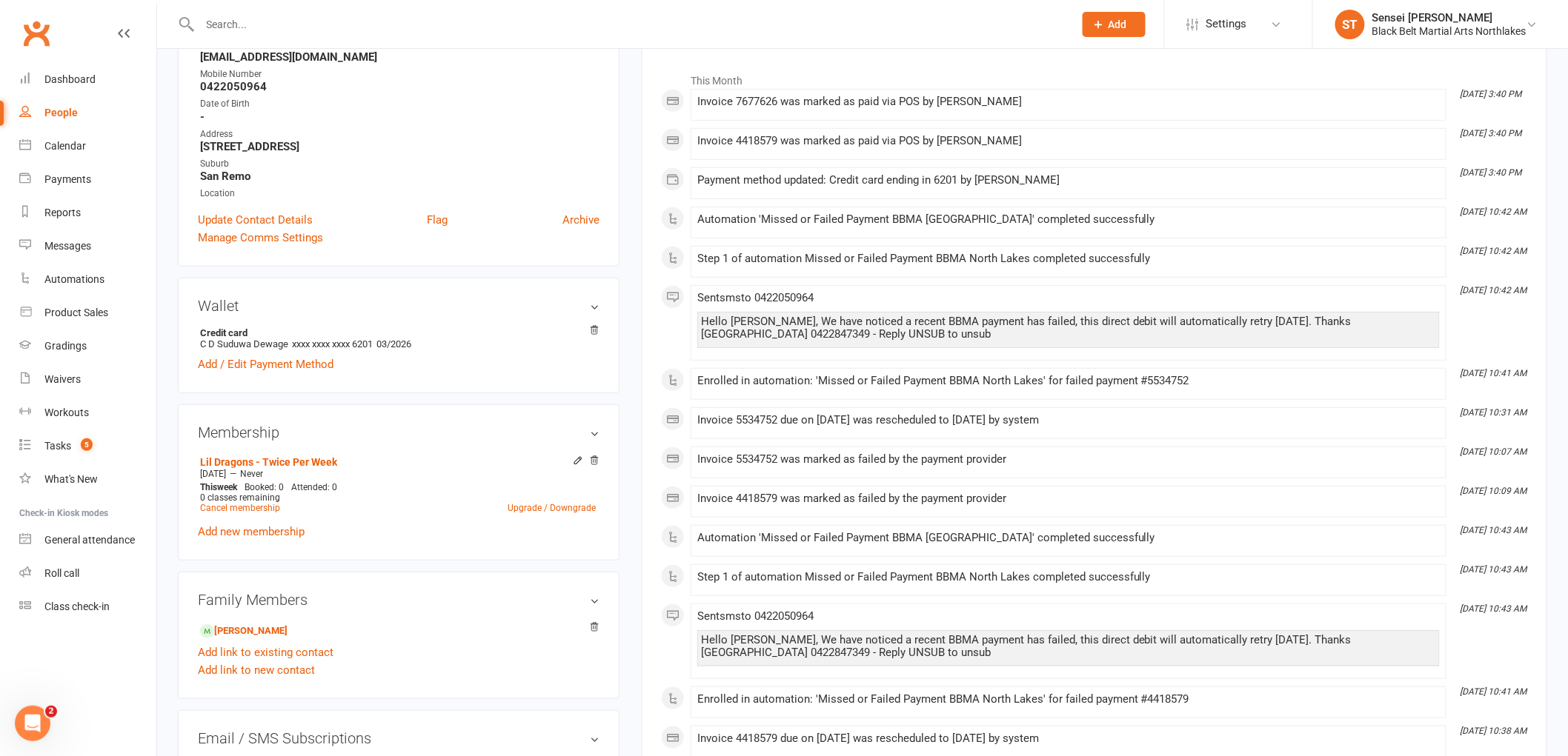
scroll to position [247, 0]
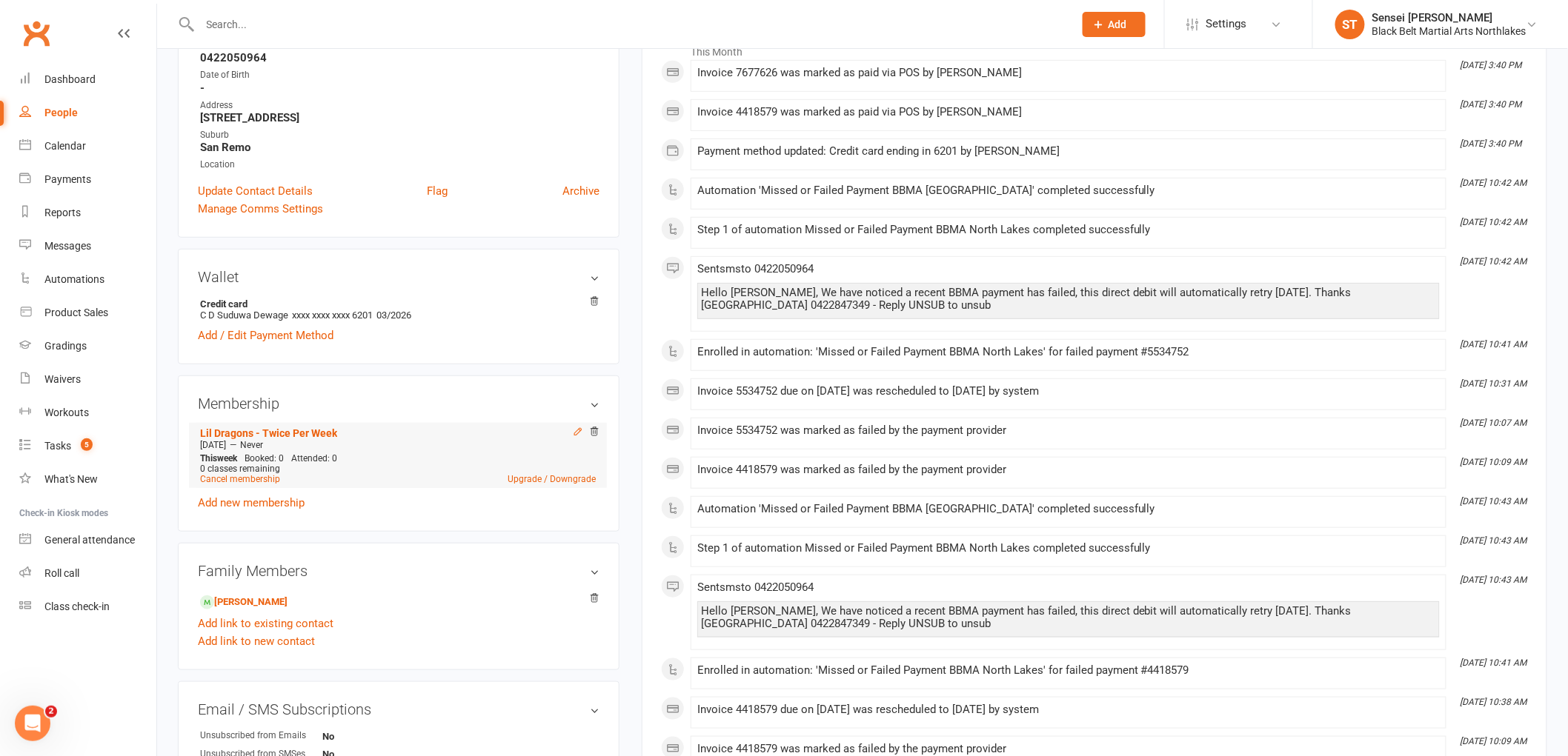
click at [572, 431] on icon at bounding box center [577, 431] width 10 height 10
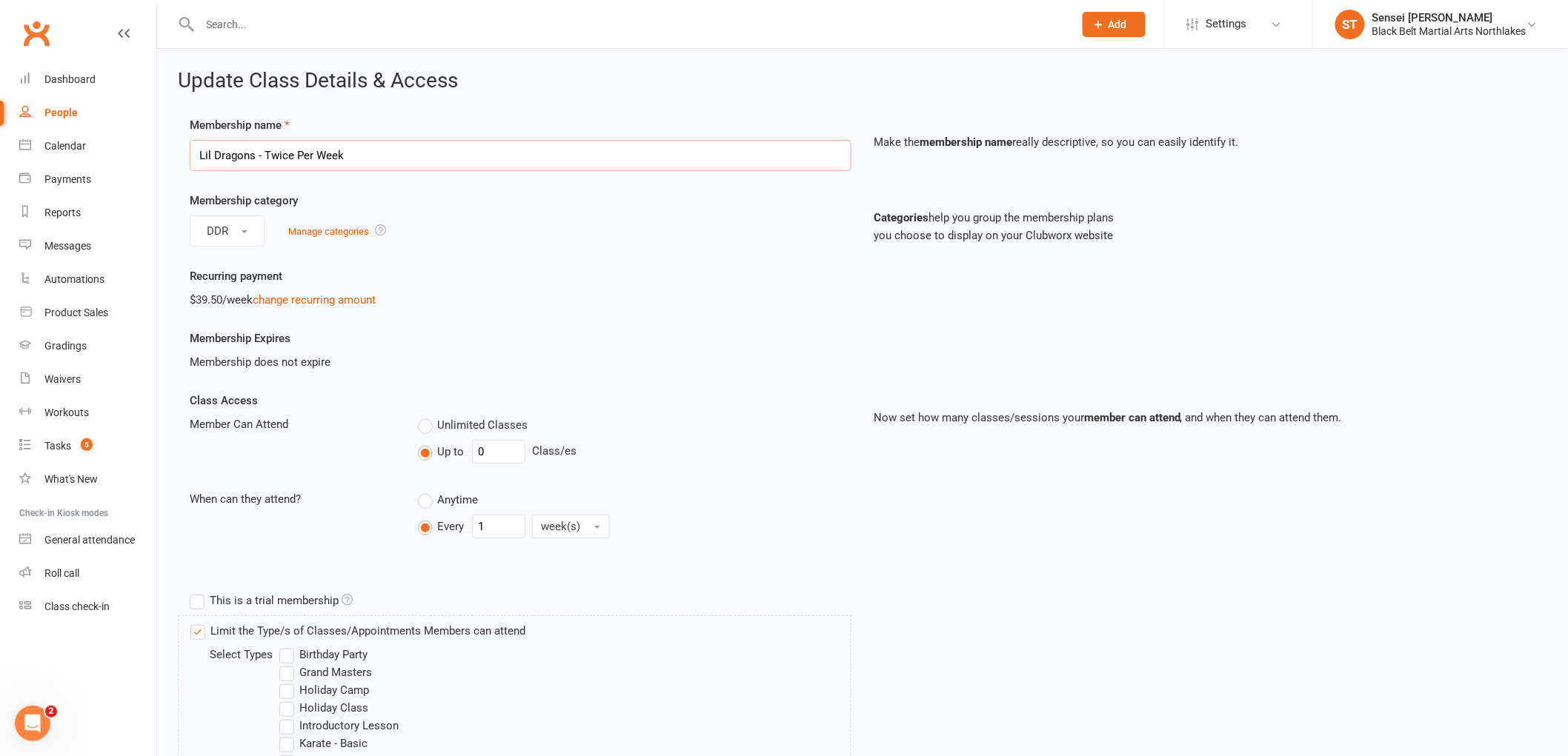
click at [366, 150] on input "Lil Dragons - Twice Per Week" at bounding box center [520, 155] width 661 height 31
type input "Lil Dragons -"
click at [498, 457] on input "0" at bounding box center [497, 452] width 53 height 24
click at [271, 297] on link "change recurring amount" at bounding box center [314, 300] width 123 height 13
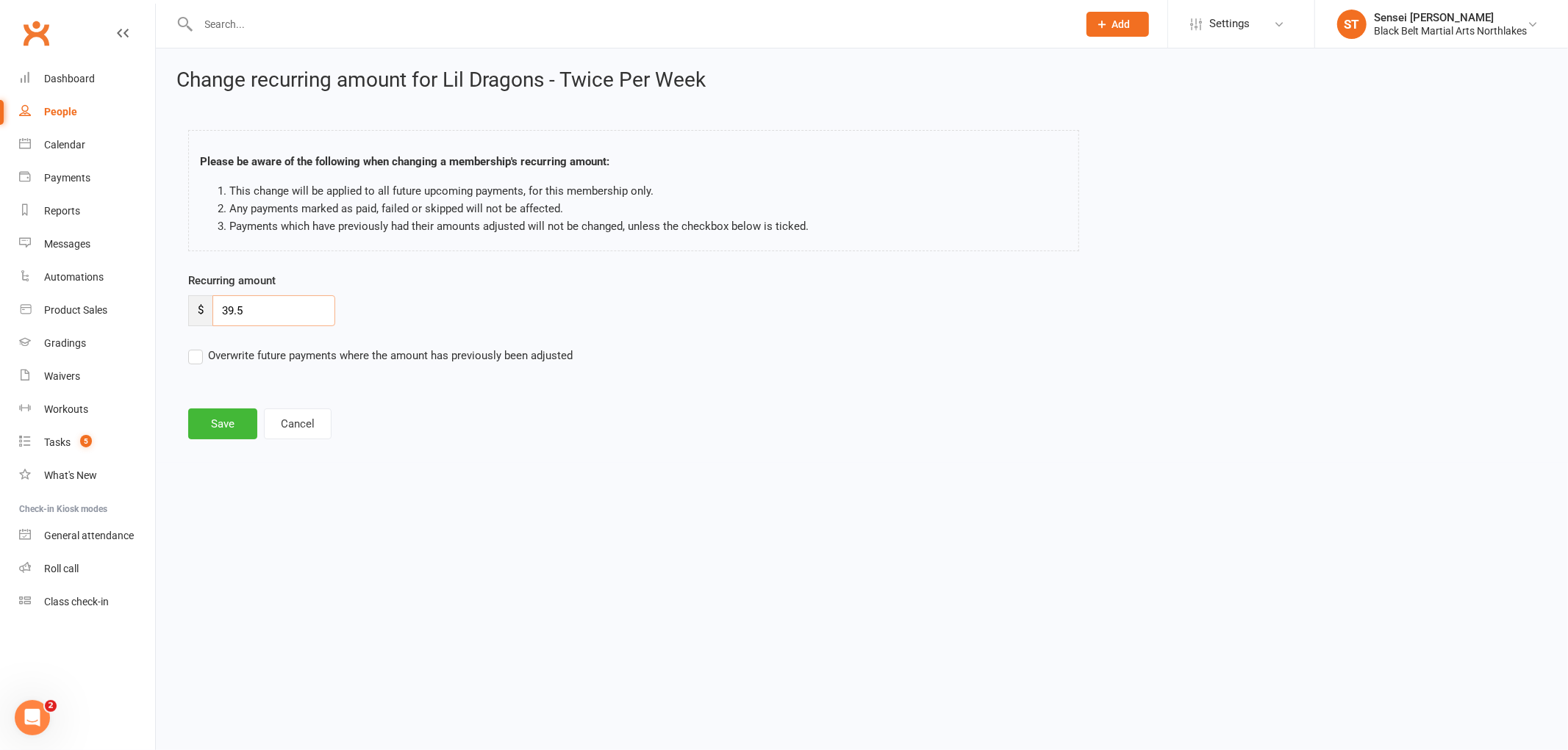
drag, startPoint x: 253, startPoint y: 312, endPoint x: 201, endPoint y: 312, distance: 52.0
click at [201, 312] on div "$ 39.5" at bounding box center [262, 310] width 147 height 31
type input "23"
click at [209, 427] on button "Save" at bounding box center [223, 423] width 69 height 31
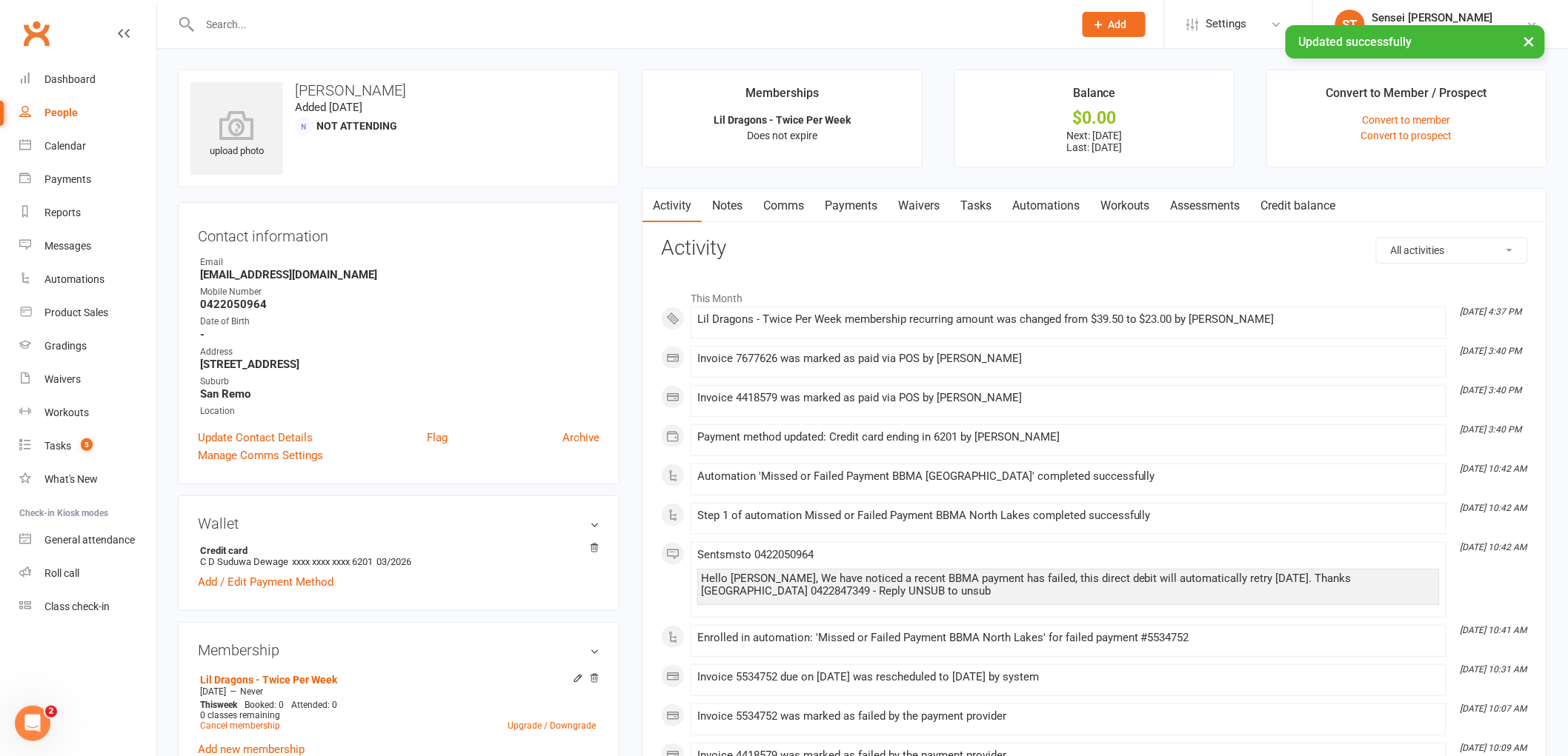
click at [841, 201] on link "Payments" at bounding box center [850, 206] width 73 height 34
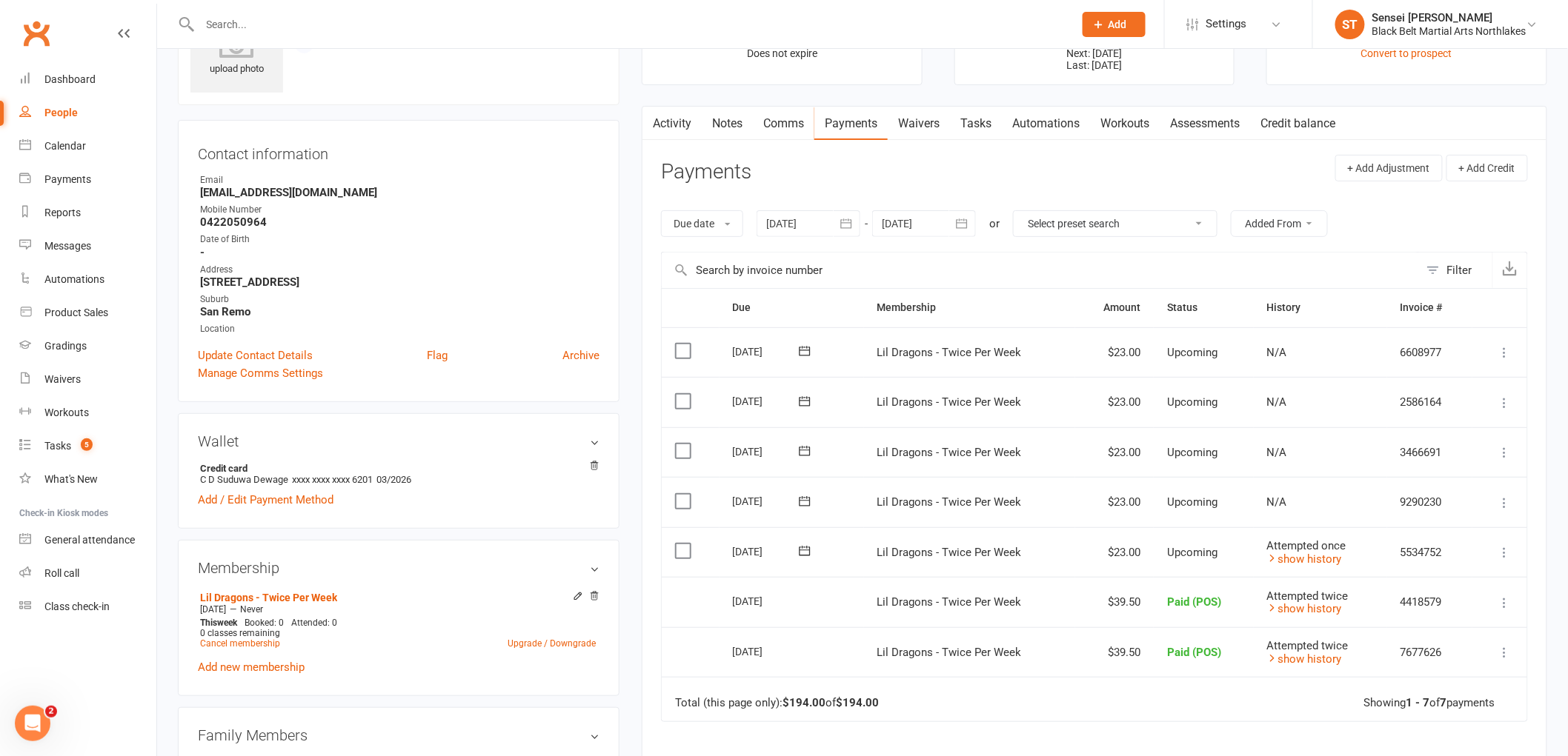
scroll to position [165, 0]
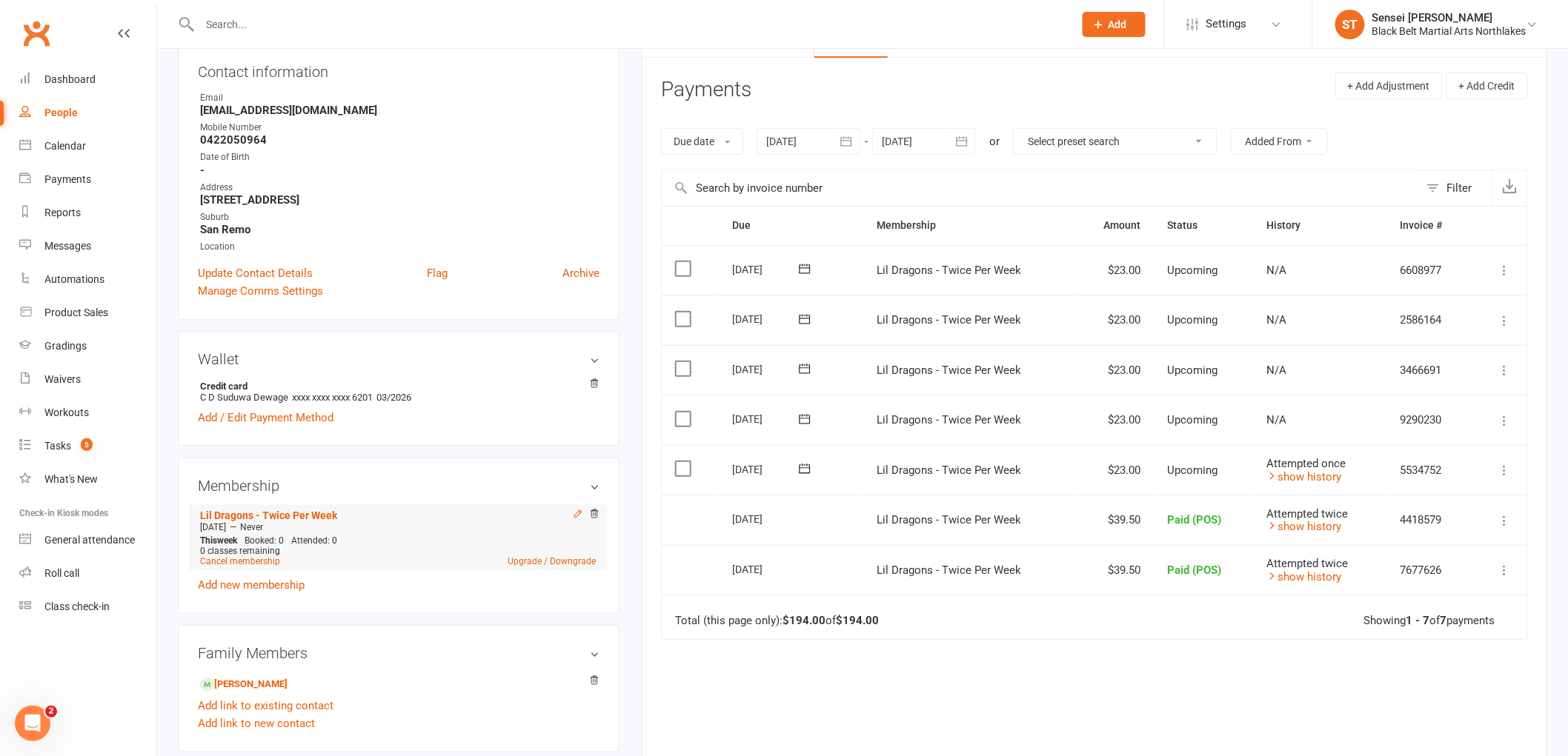
click at [574, 516] on icon at bounding box center [577, 513] width 7 height 7
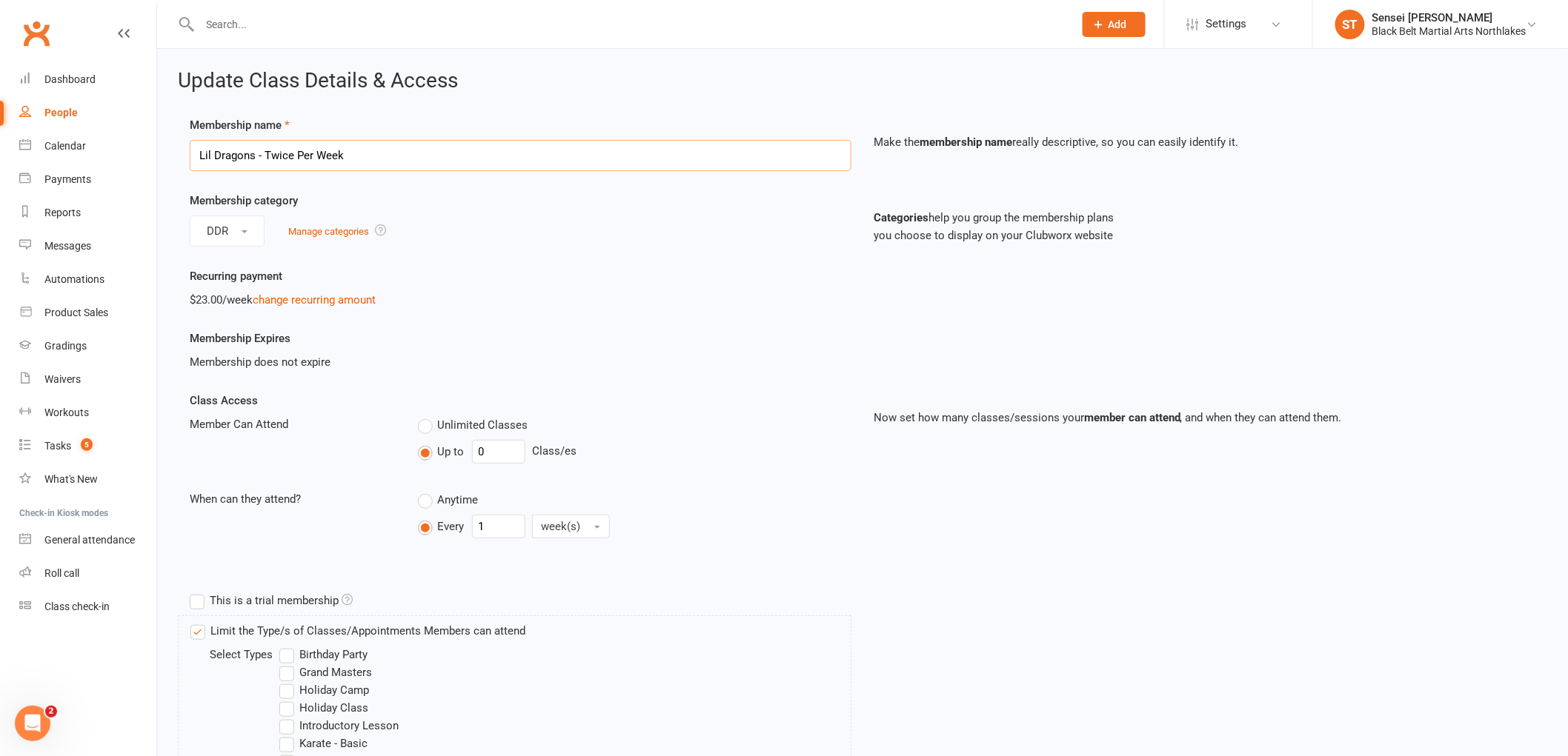
click at [374, 162] on input "Lil Dragons - Twice Per Week" at bounding box center [520, 155] width 661 height 31
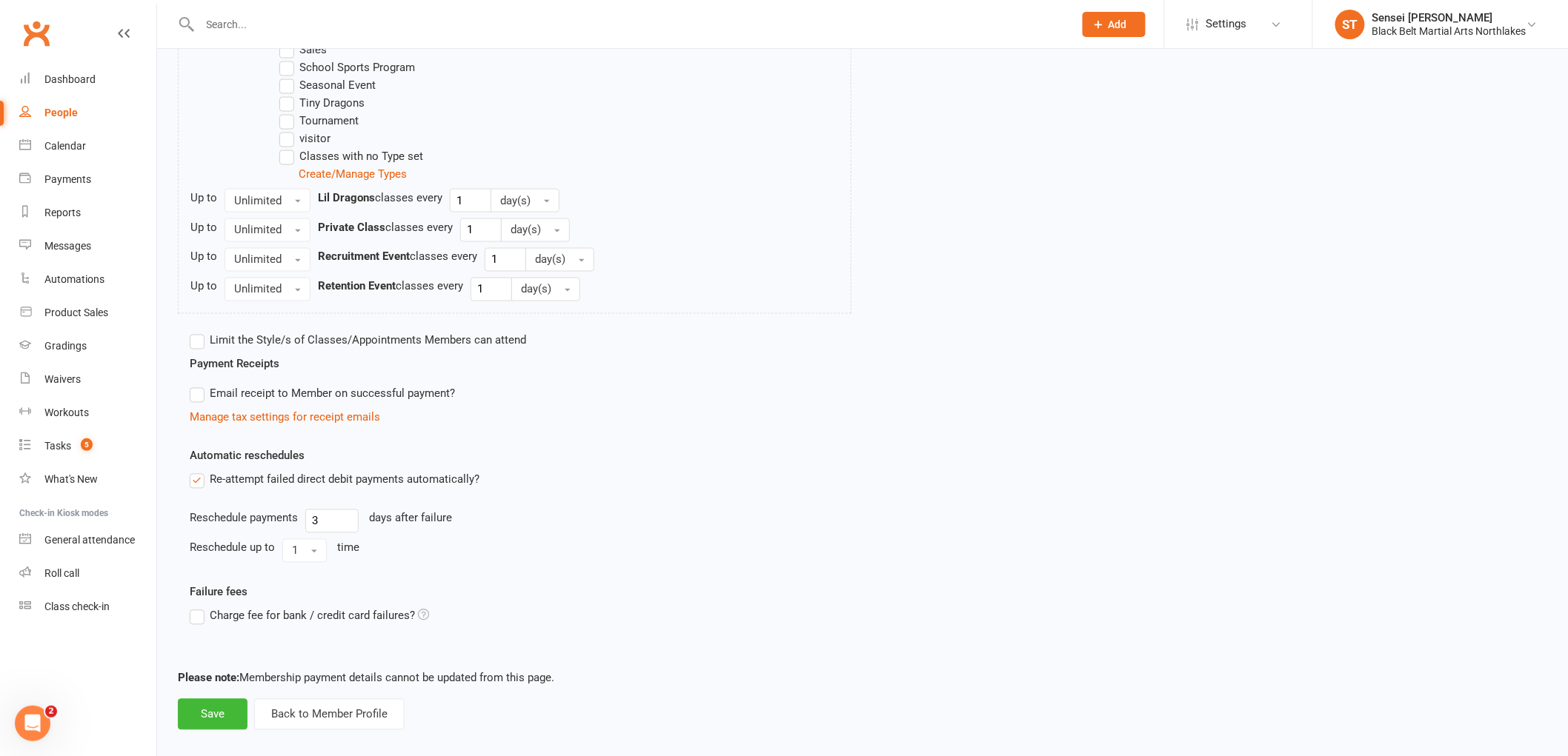
scroll to position [960, 0]
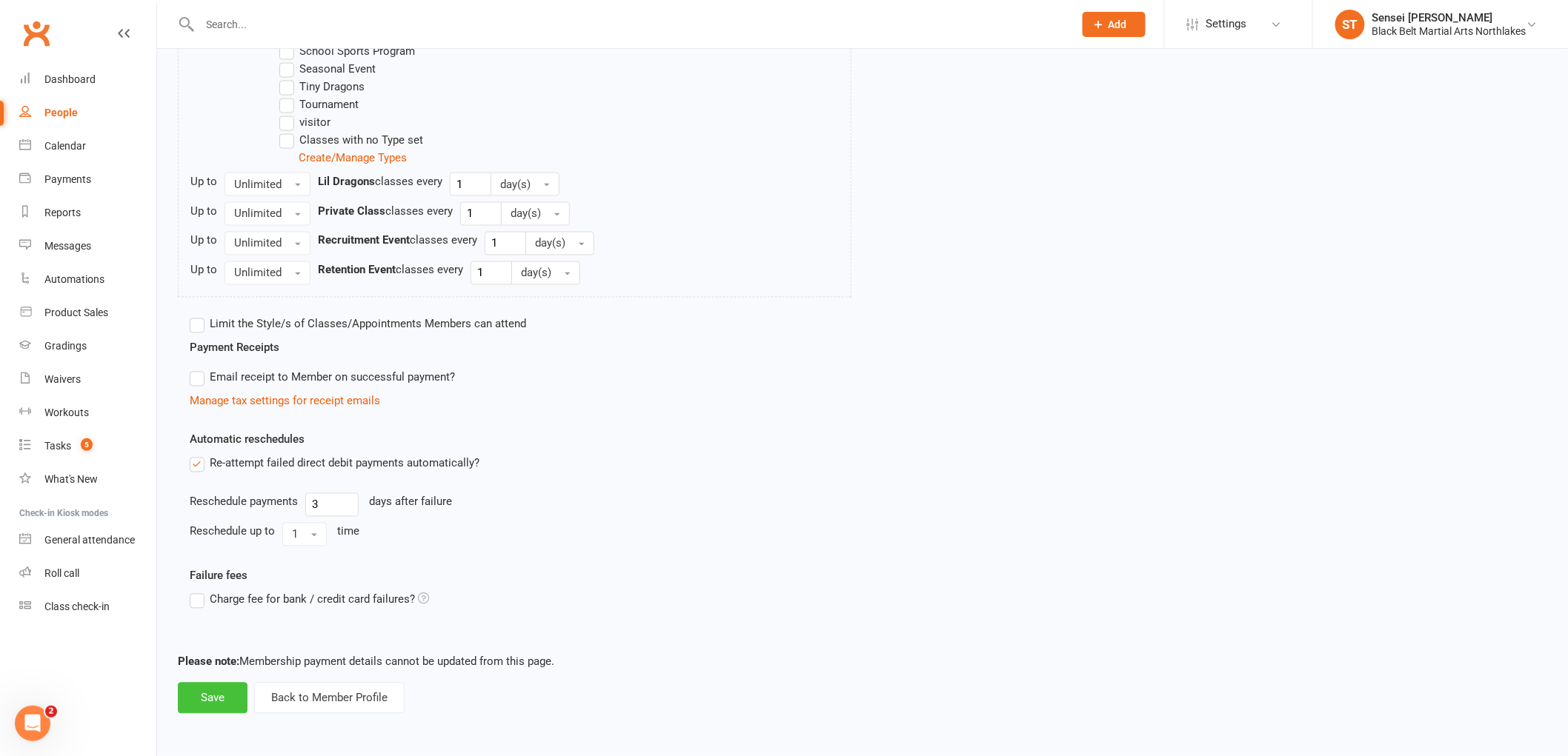
type input "Lil Dragons"
click at [214, 702] on button "Save" at bounding box center [213, 698] width 70 height 31
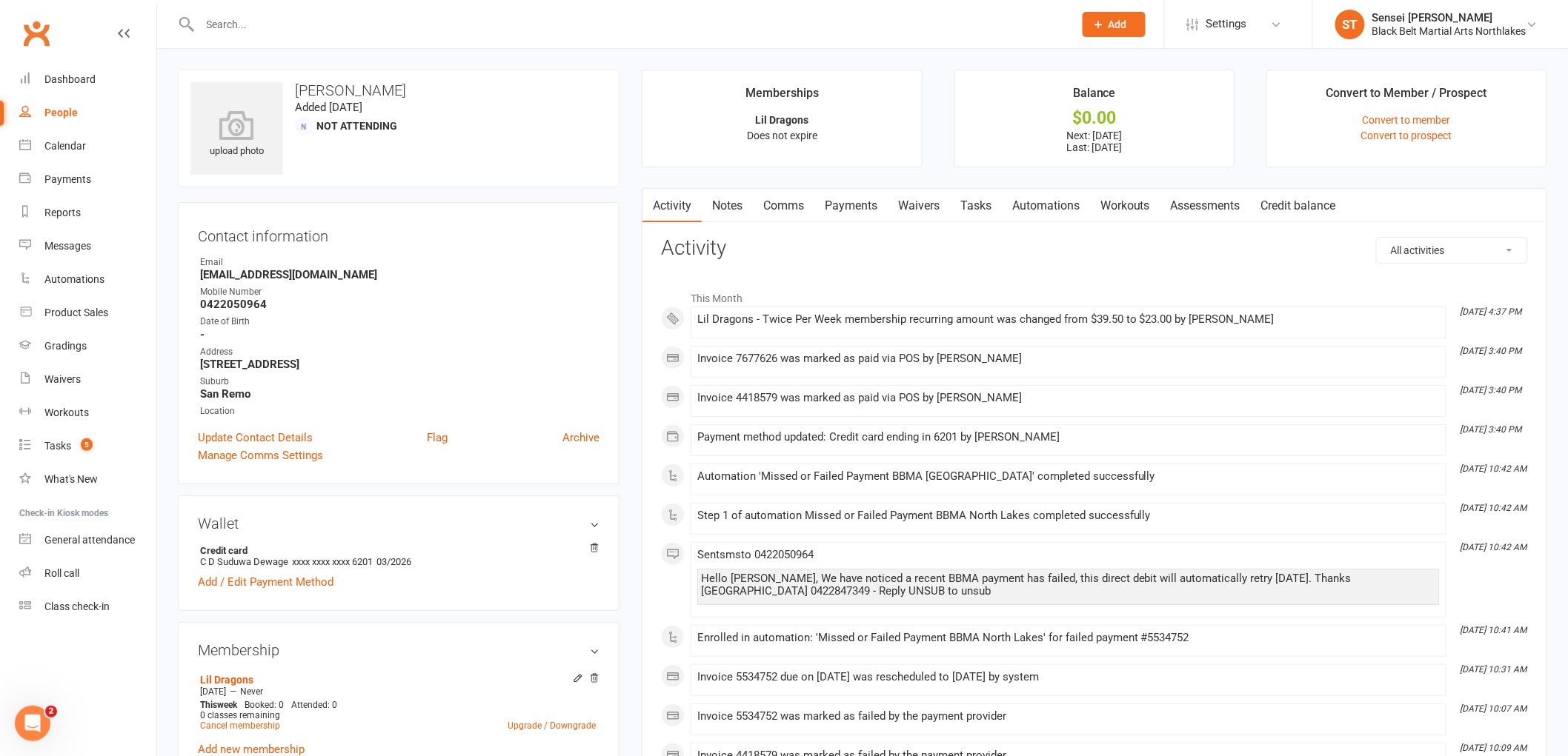
click at [836, 202] on link "Payments" at bounding box center [850, 206] width 73 height 34
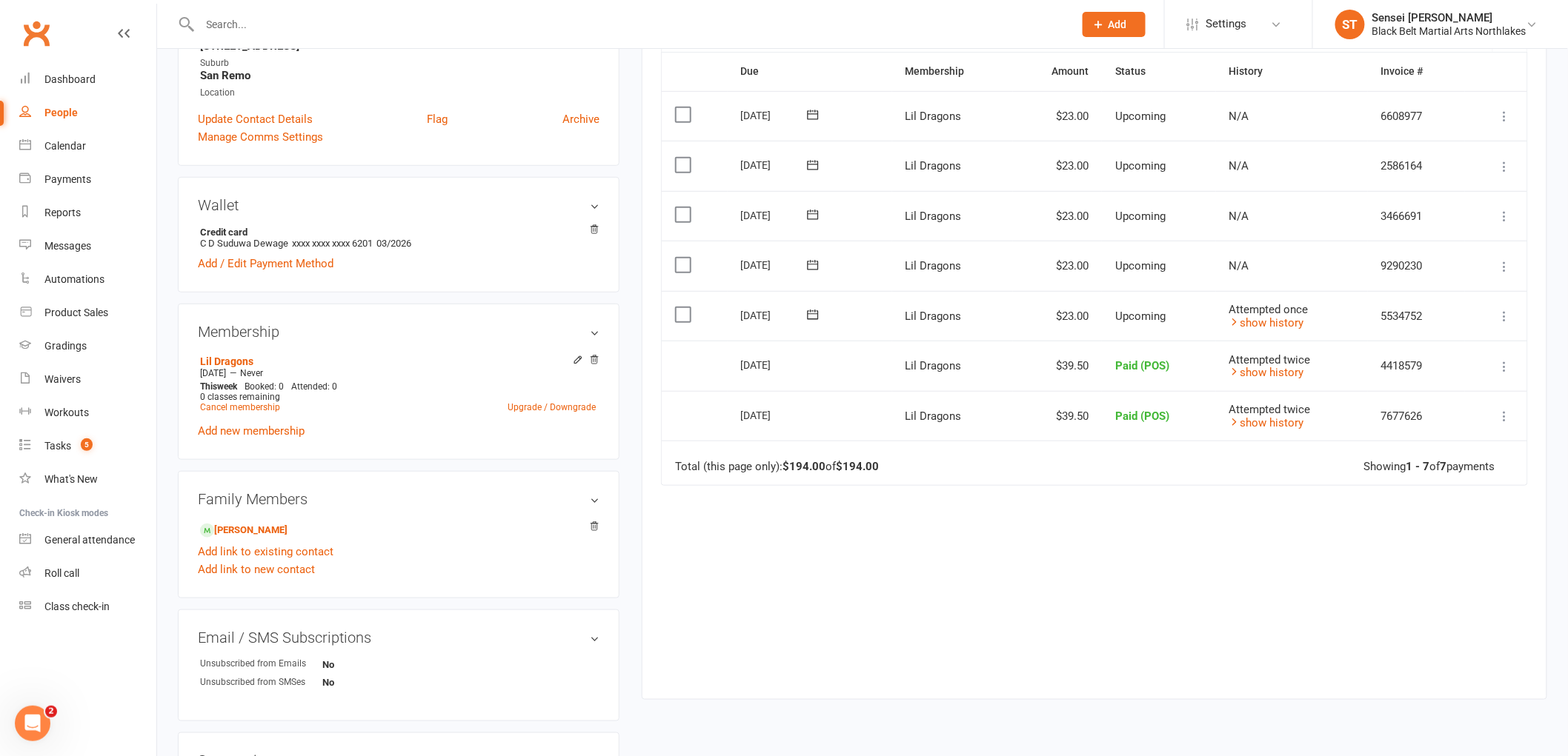
scroll to position [411, 0]
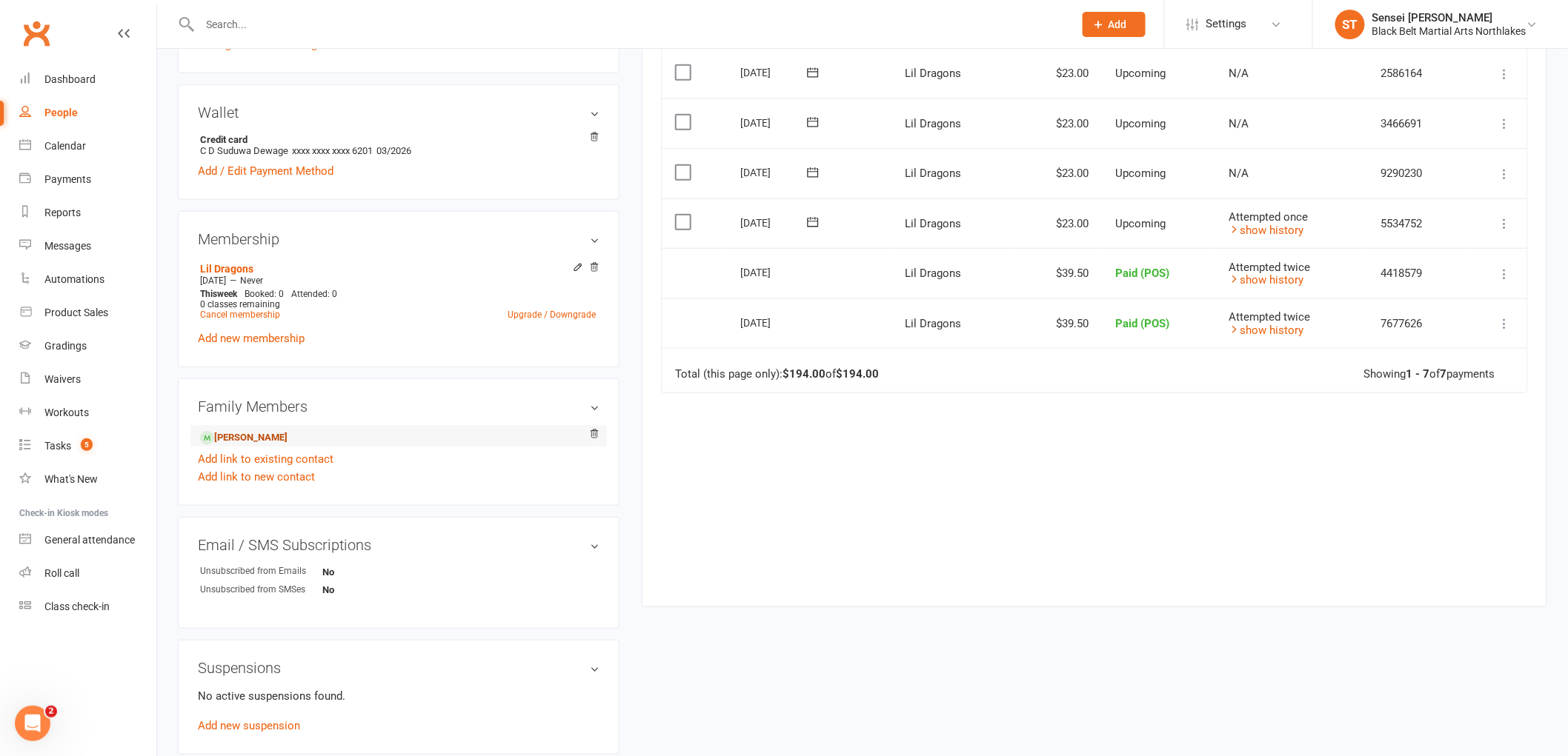
click at [243, 440] on link "Alanah Fernando - Child" at bounding box center [244, 438] width 88 height 16
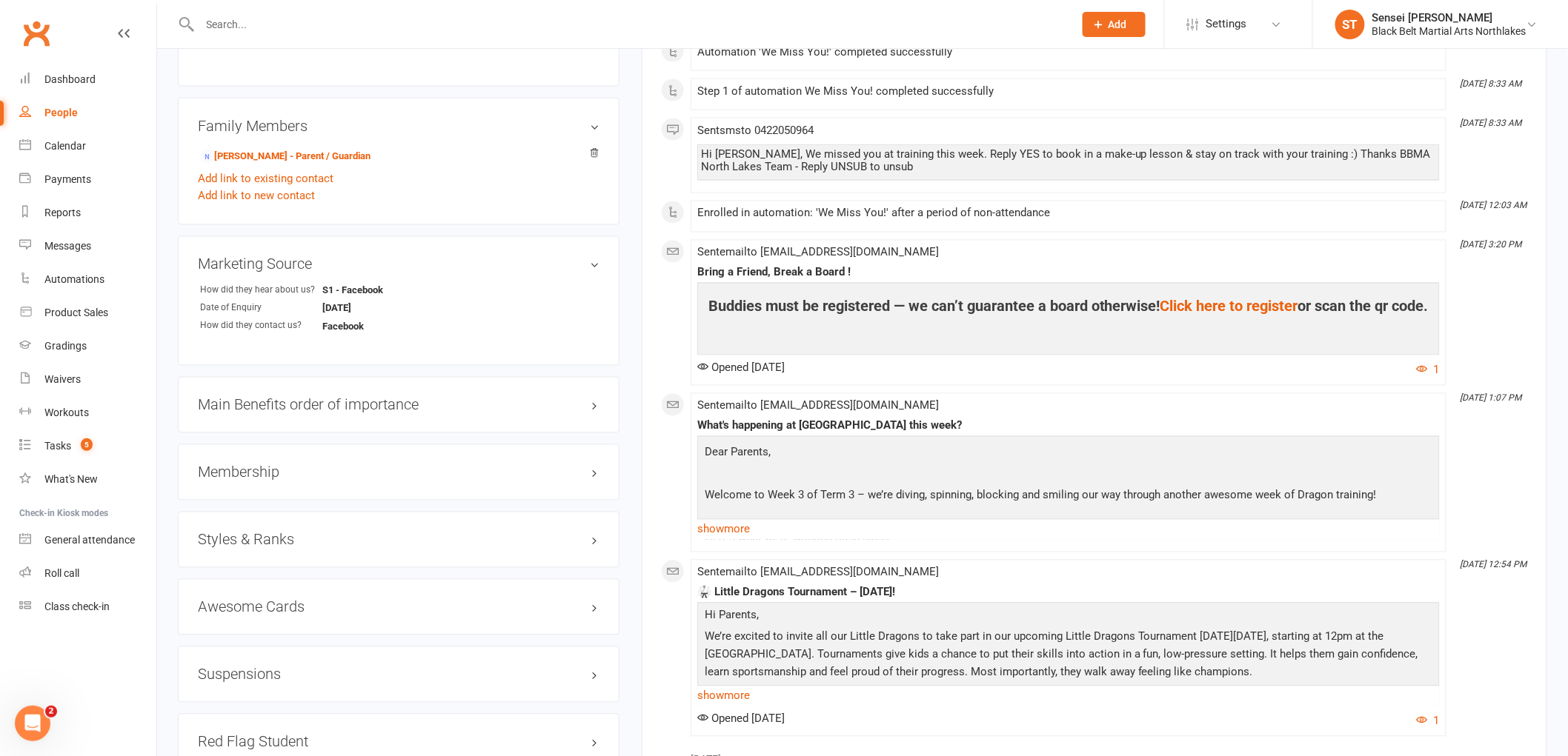
scroll to position [988, 0]
click at [254, 474] on h3 "Membership" at bounding box center [398, 471] width 401 height 16
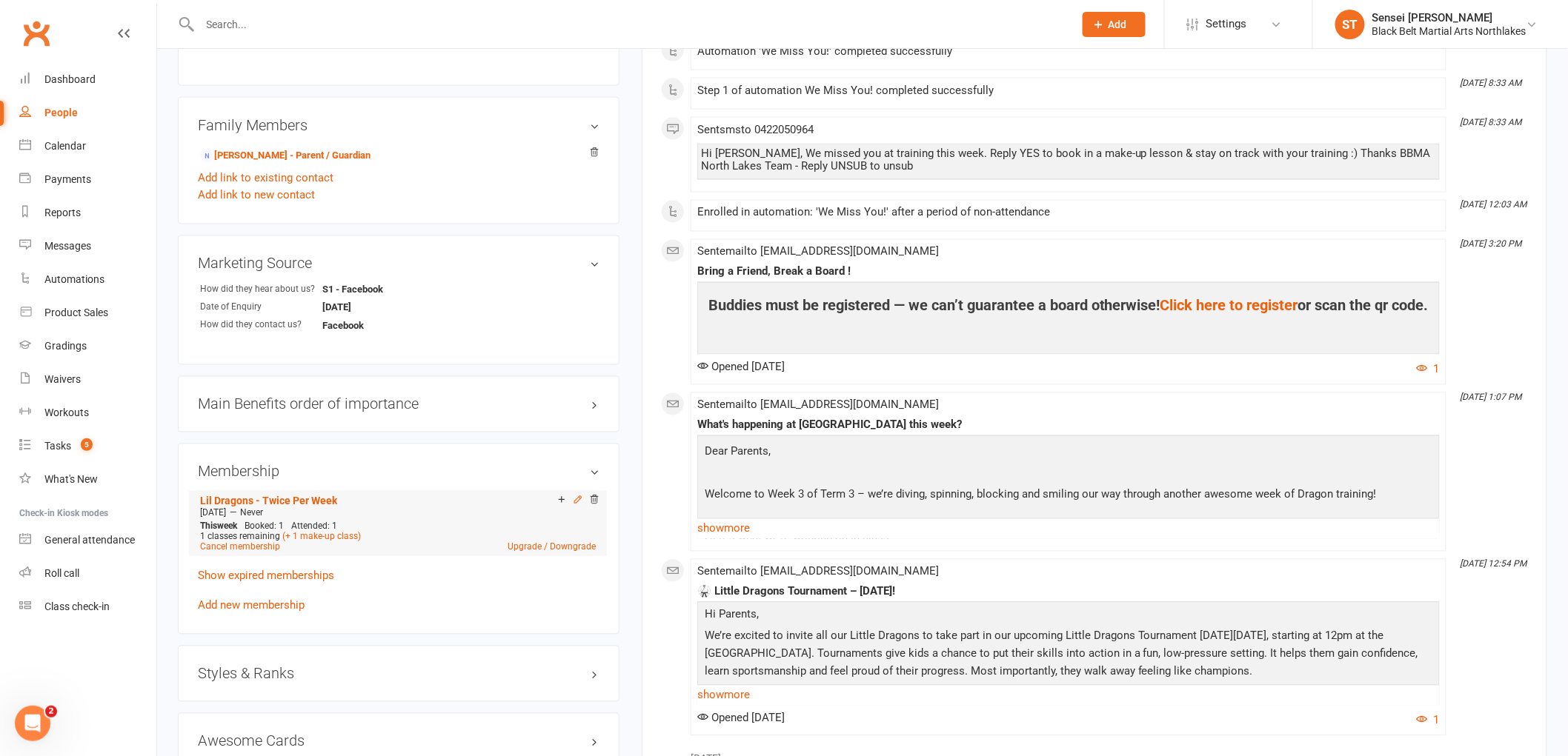
click at [578, 494] on icon at bounding box center [577, 499] width 10 height 10
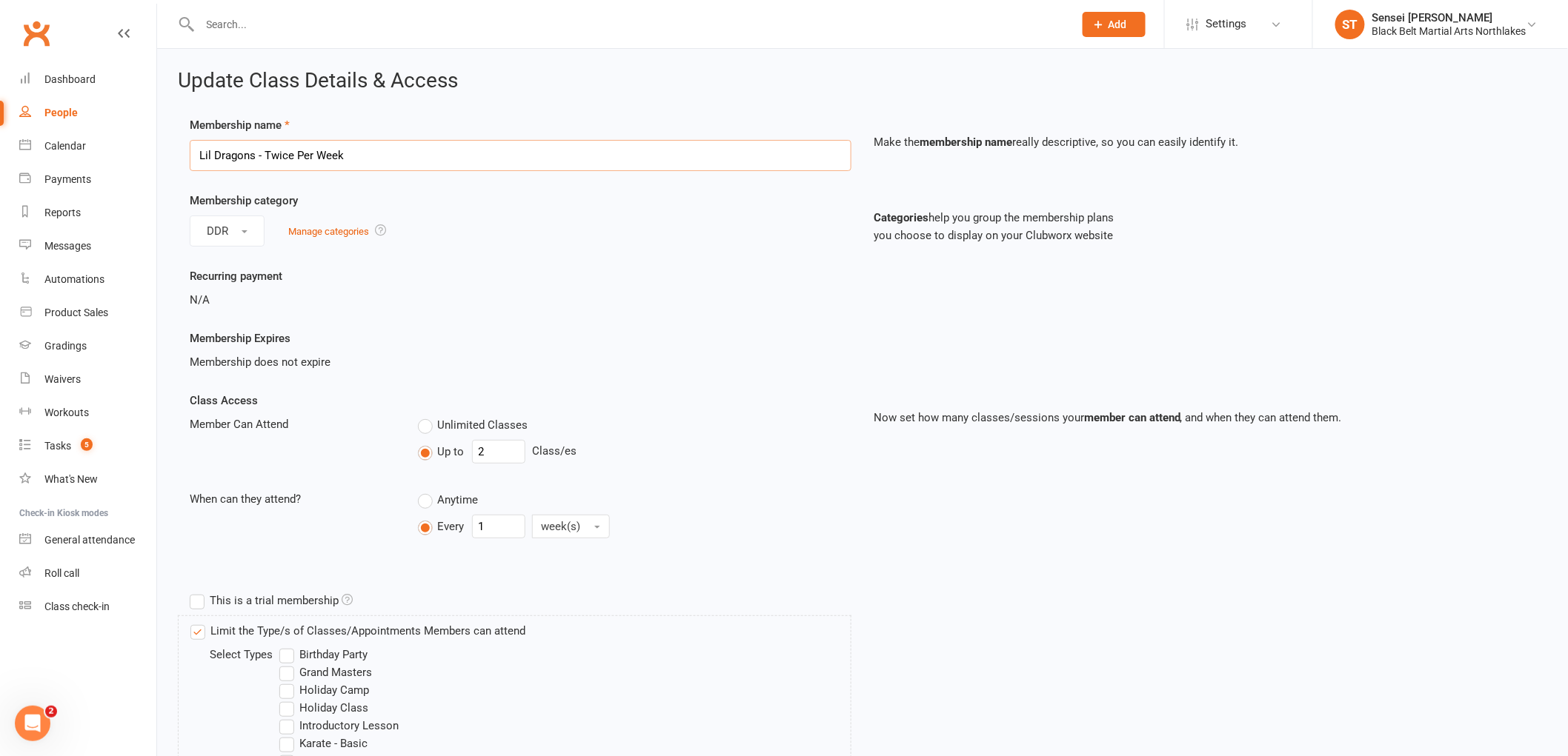
drag, startPoint x: 372, startPoint y: 154, endPoint x: 169, endPoint y: 137, distance: 203.7
click at [360, 147] on input "Lil Dragons - Twice Per Week" at bounding box center [520, 155] width 661 height 31
type input "Lil Dragons"
click at [483, 459] on input "2" at bounding box center [497, 452] width 53 height 24
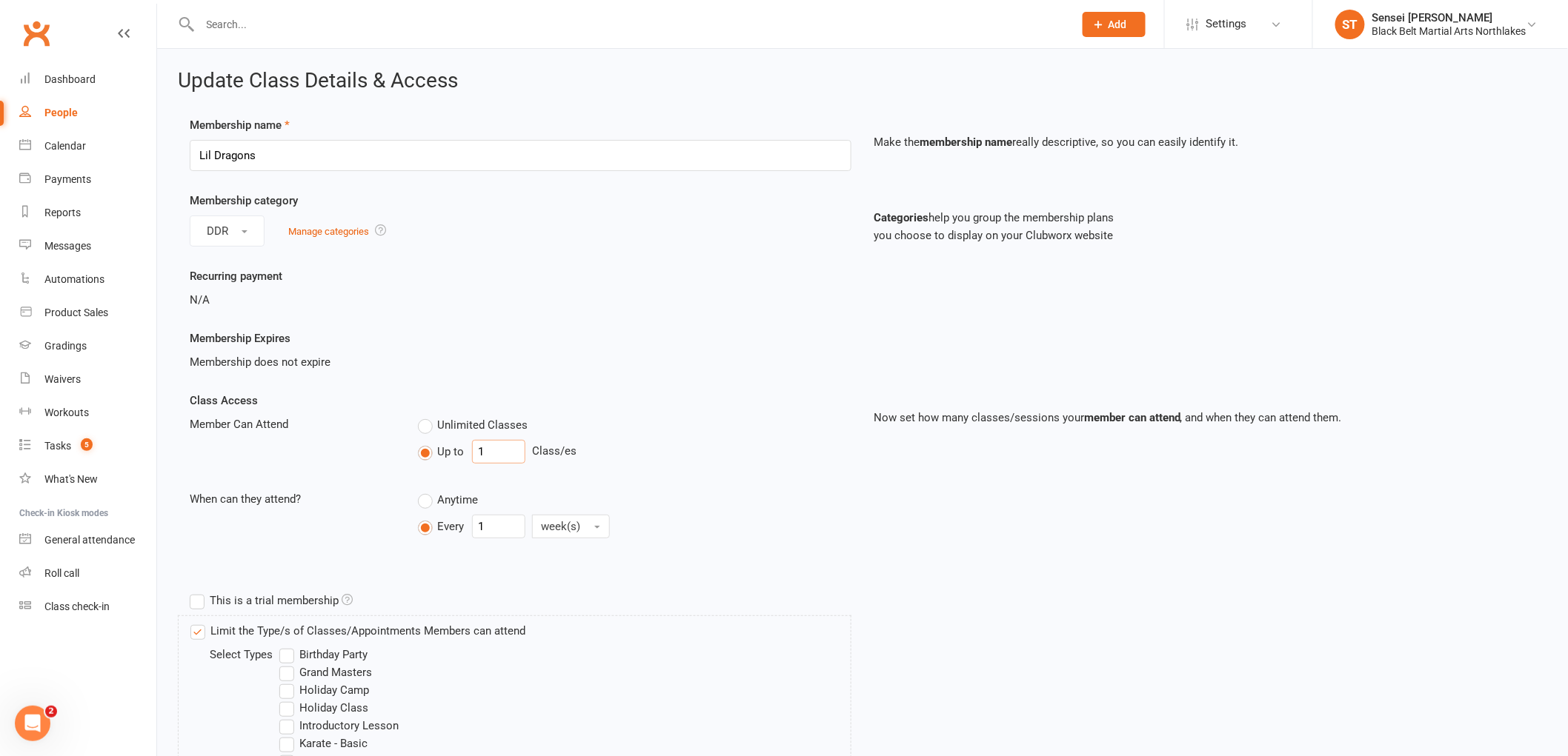
type input "1"
click at [330, 487] on div "Class Access Member Can Attend Unlimited Classes Up to 1 Class/es When can they…" at bounding box center [520, 478] width 684 height 174
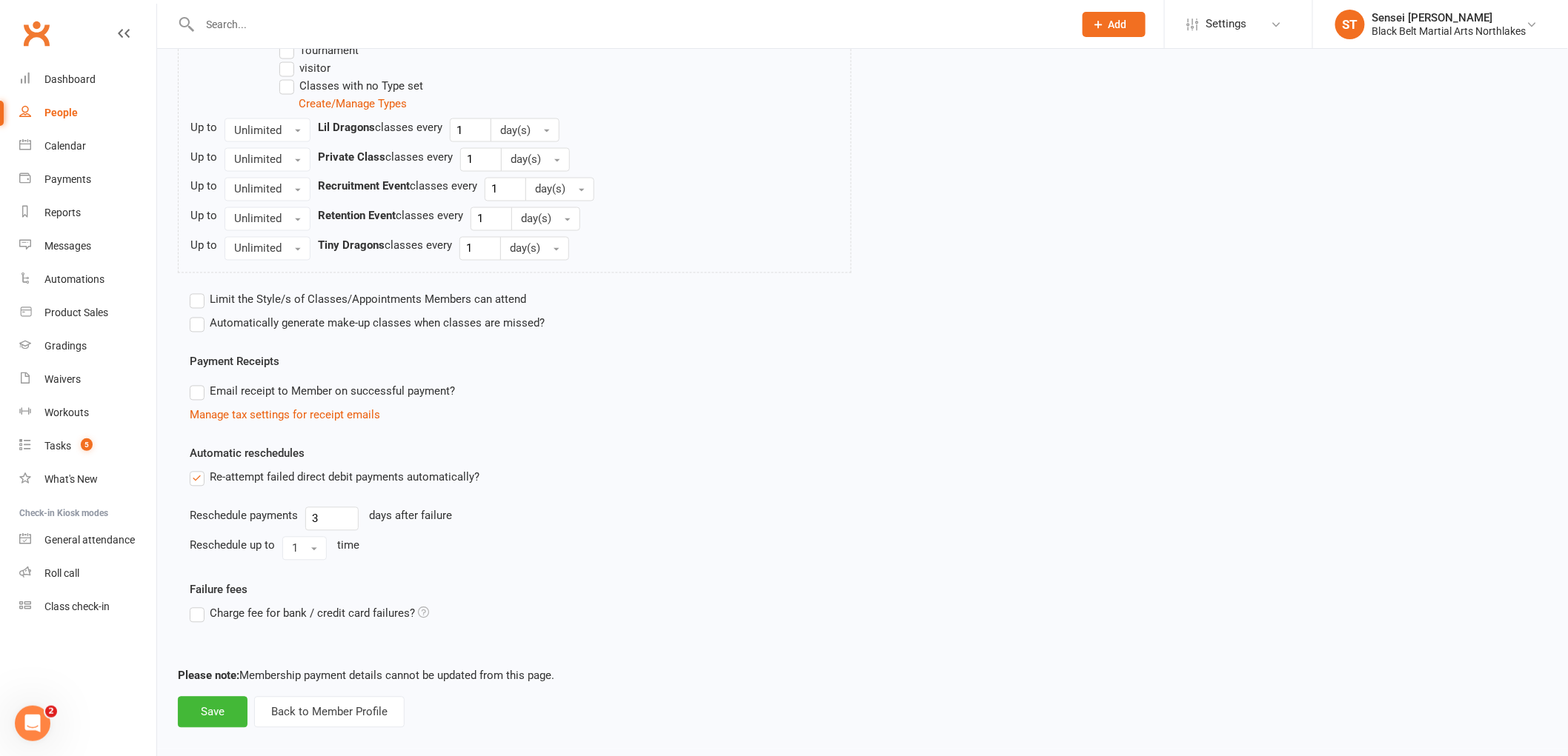
scroll to position [1028, 0]
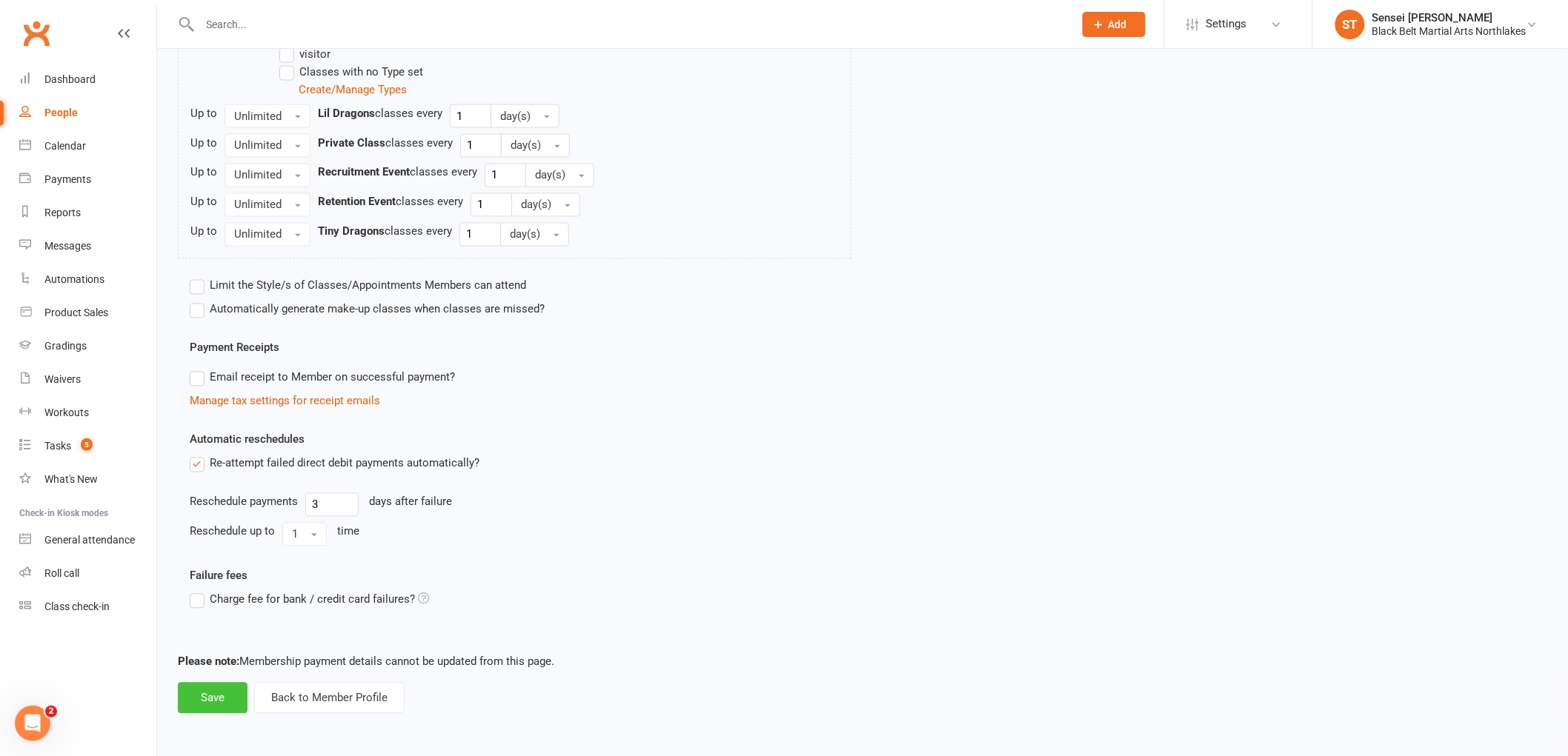
click at [202, 693] on button "Save" at bounding box center [213, 698] width 70 height 31
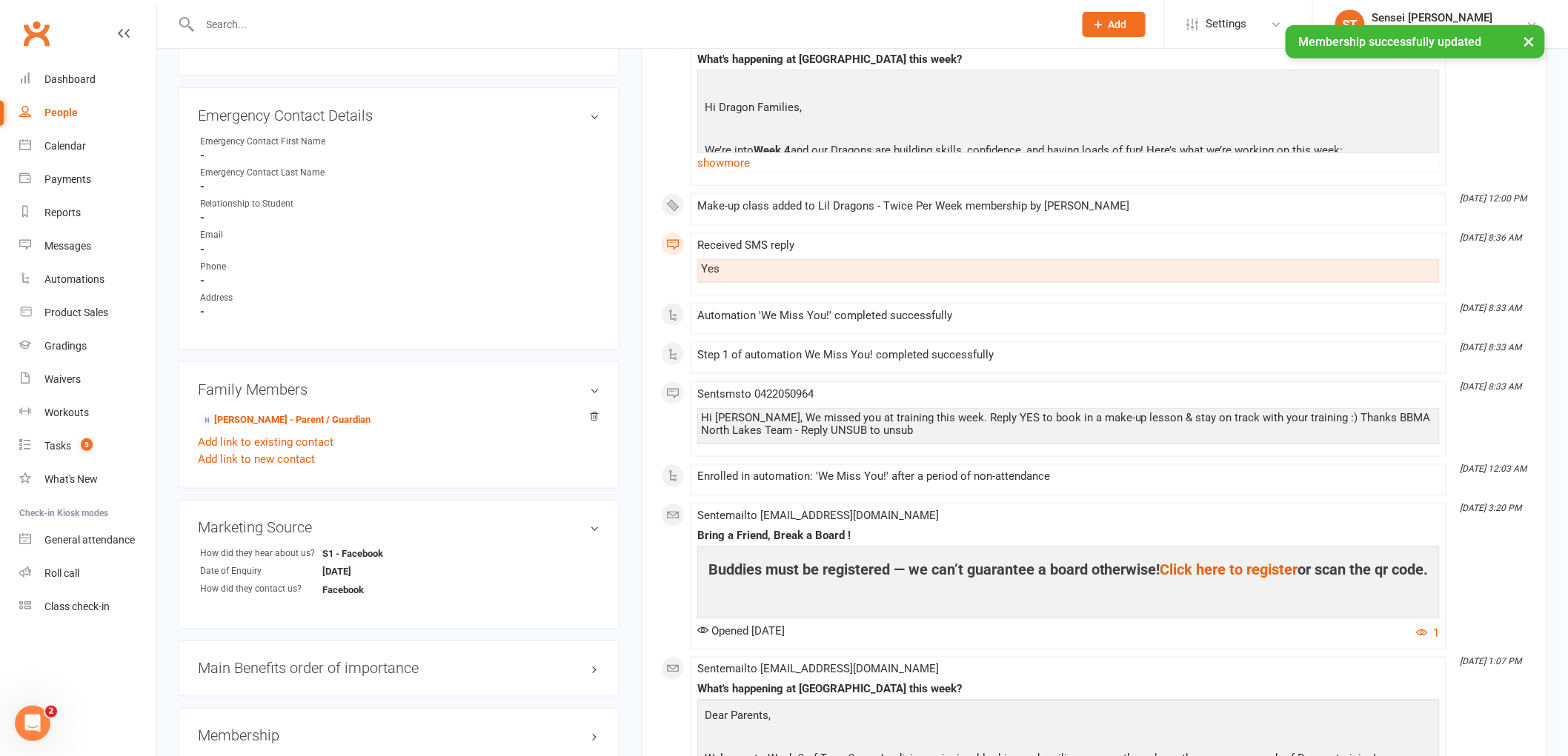
scroll to position [823, 0]
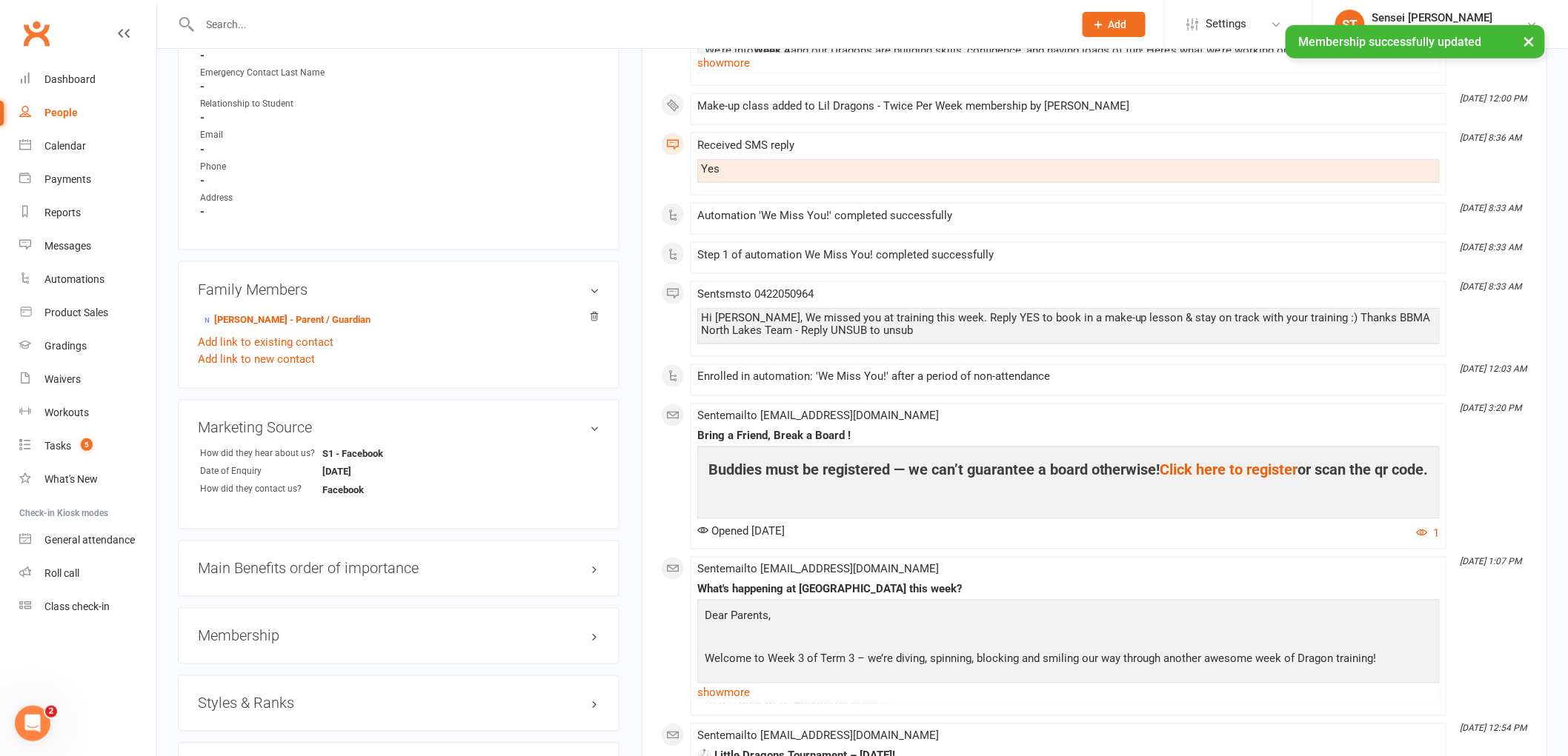
click at [224, 639] on h3 "Membership" at bounding box center [398, 636] width 401 height 16
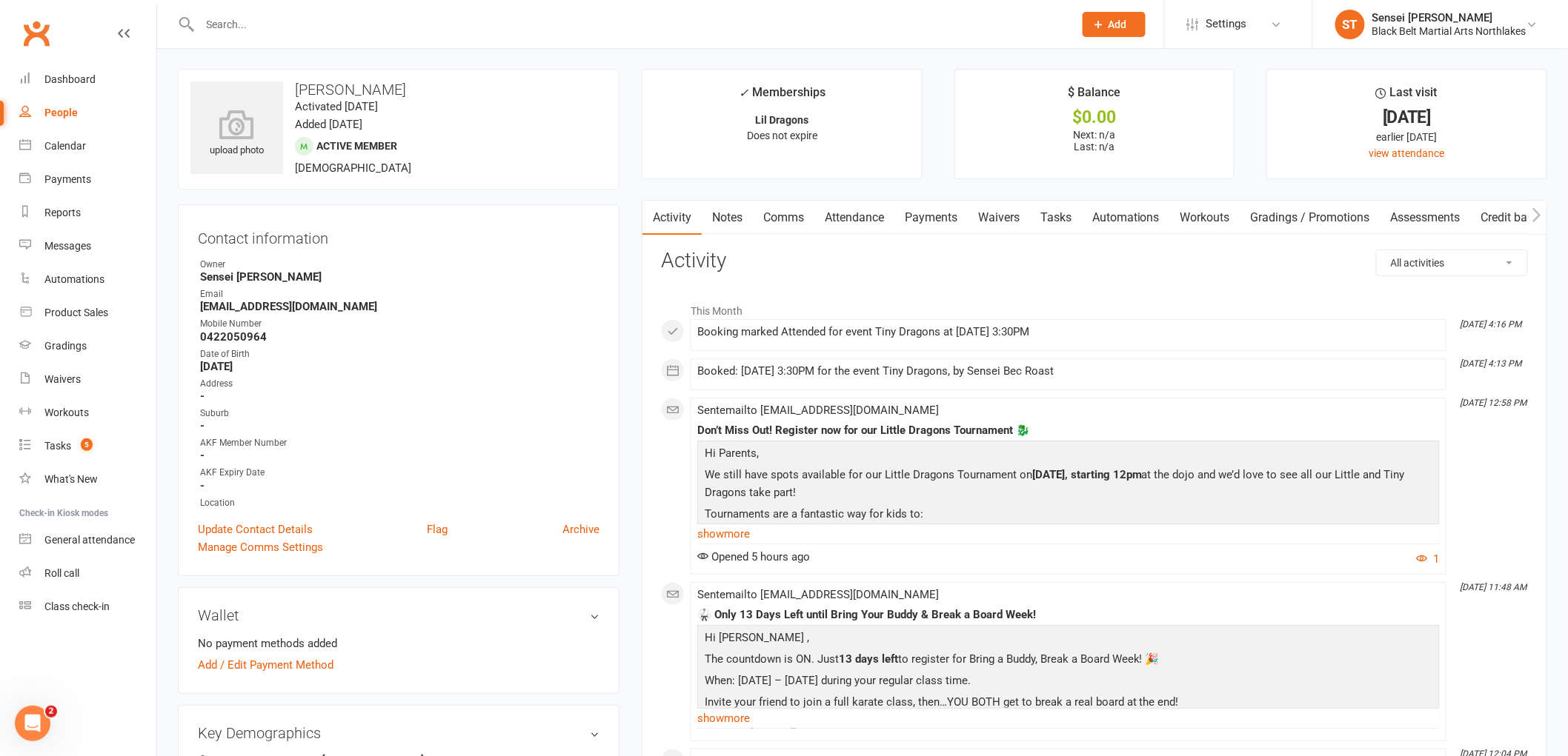
scroll to position [0, 0]
click at [728, 217] on link "Notes" at bounding box center [726, 219] width 51 height 34
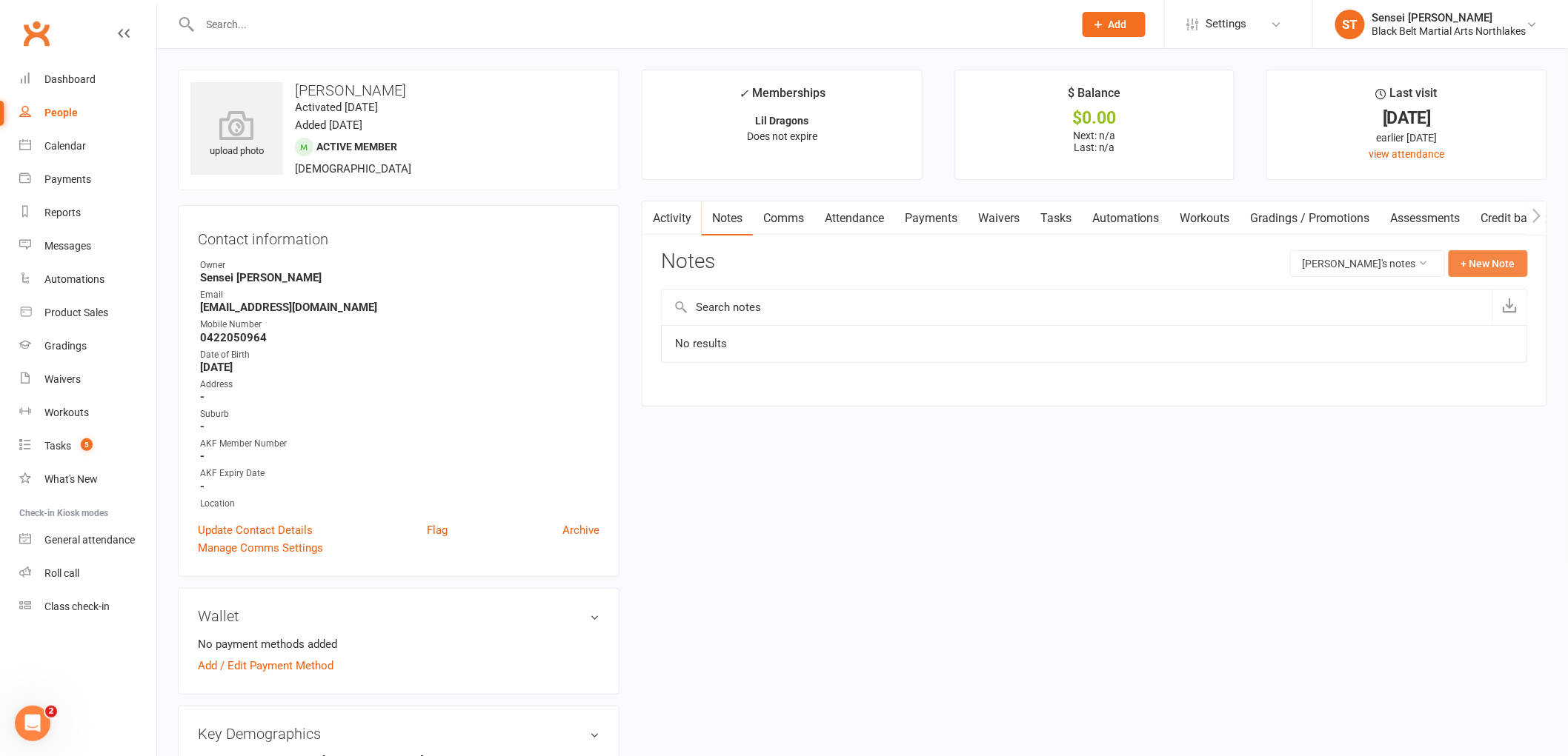
click at [1497, 266] on button "+ New Note" at bounding box center [1487, 264] width 79 height 27
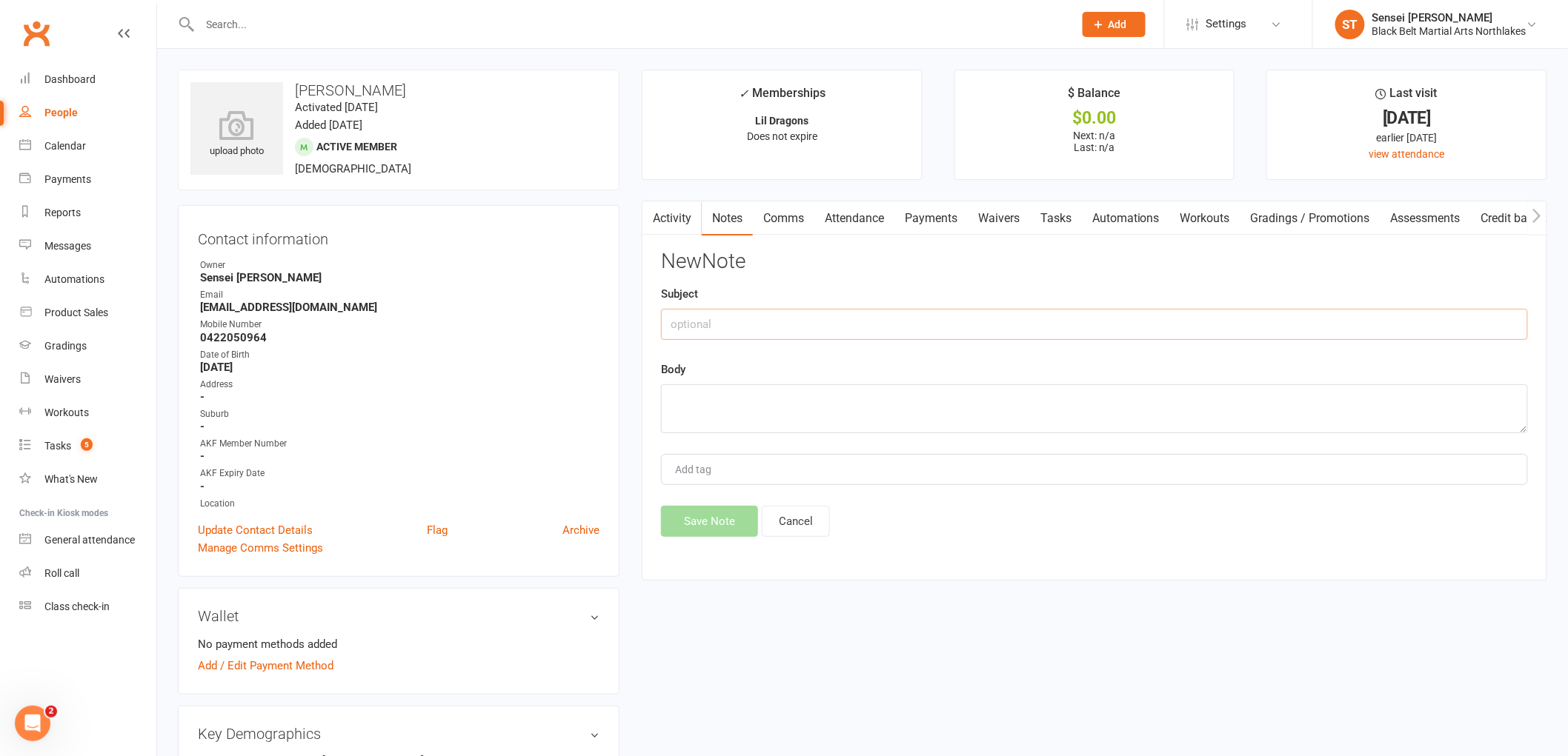
click at [759, 316] on input "text" at bounding box center [1095, 324] width 867 height 31
type input "payments"
click at [732, 405] on textarea at bounding box center [1095, 408] width 867 height 49
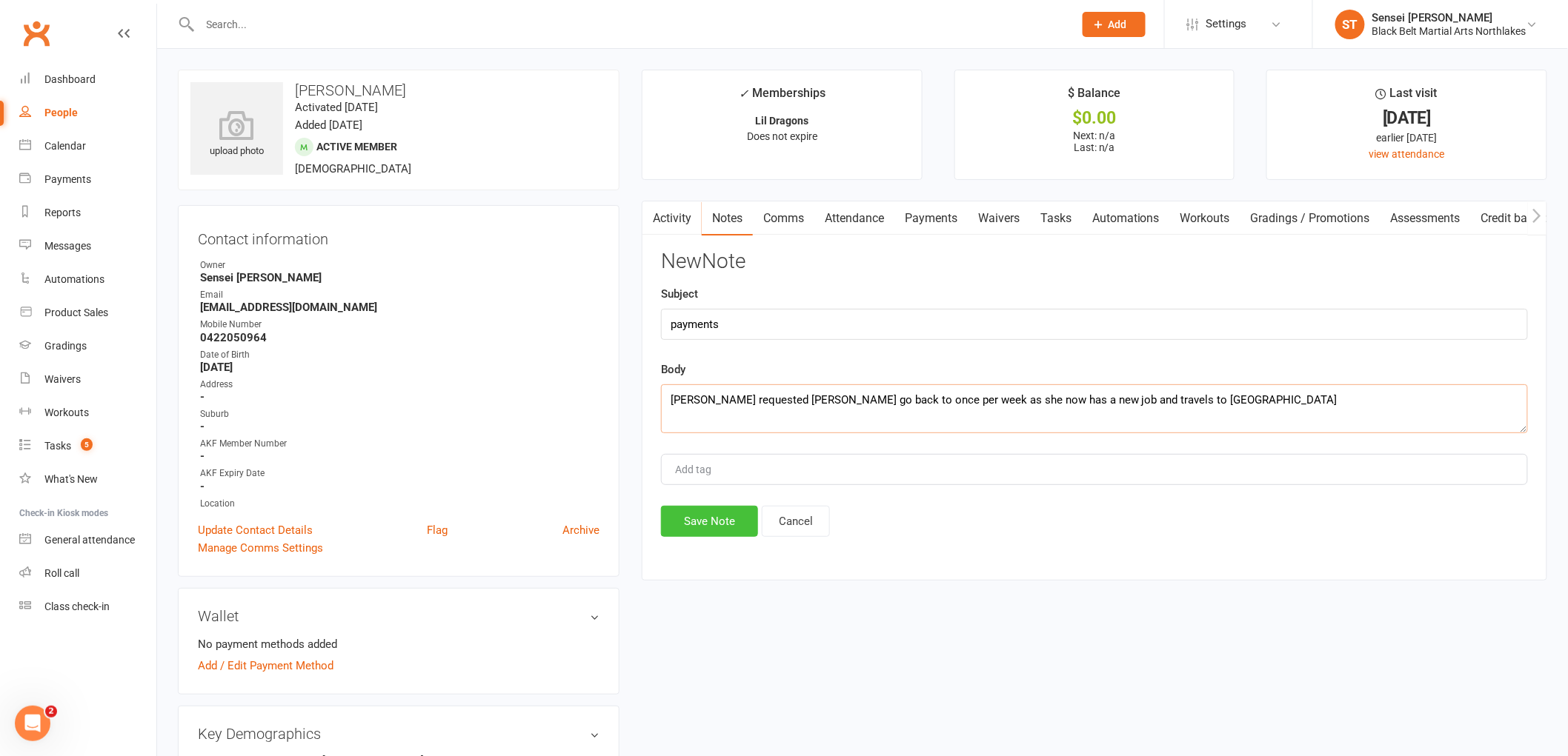
type textarea "Ani requested Alannah go back to once per week as she now has a new job and tra…"
click at [737, 509] on button "Save Note" at bounding box center [709, 521] width 97 height 31
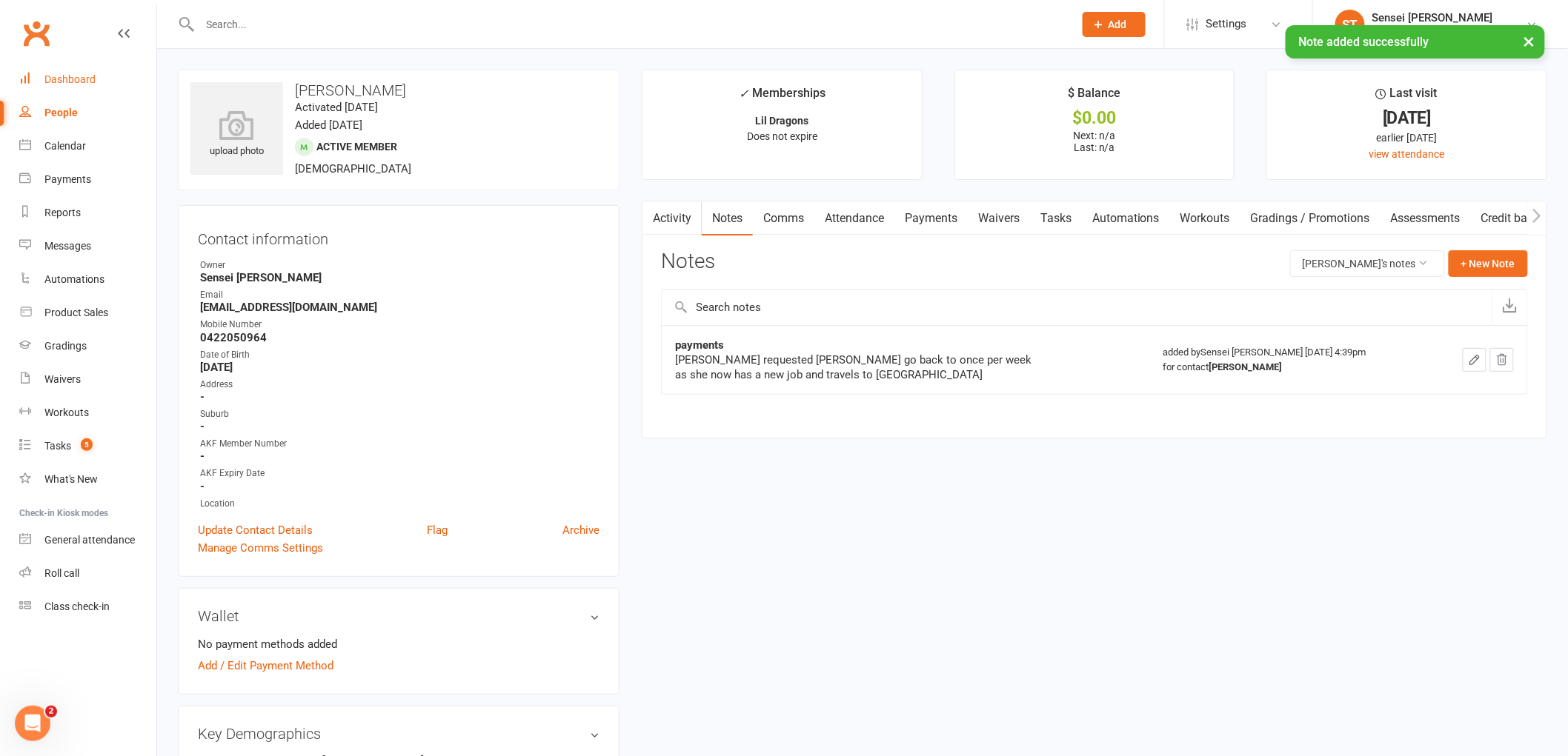
click at [76, 76] on div "Dashboard" at bounding box center [70, 79] width 51 height 12
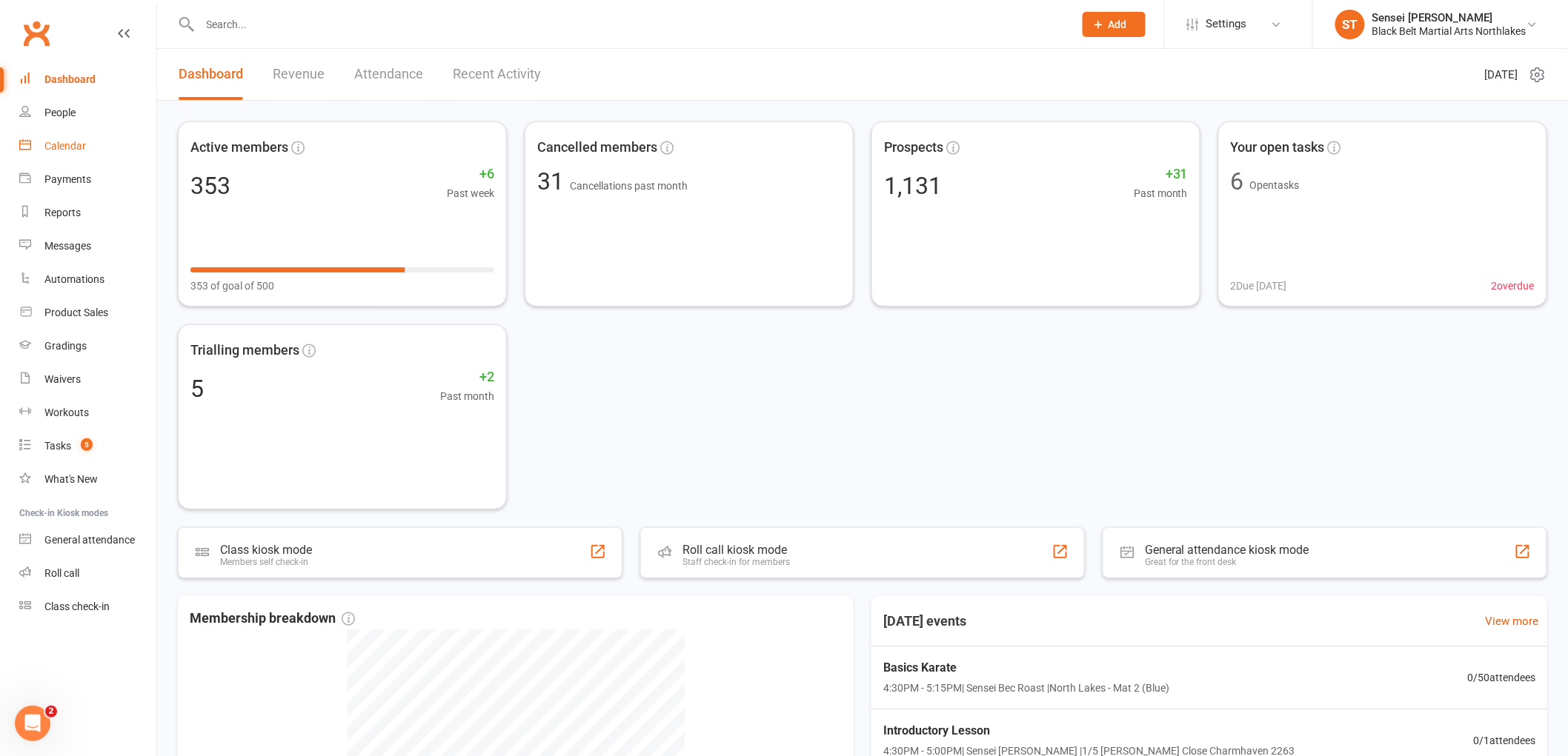
click at [77, 142] on div "Calendar" at bounding box center [66, 146] width 42 height 12
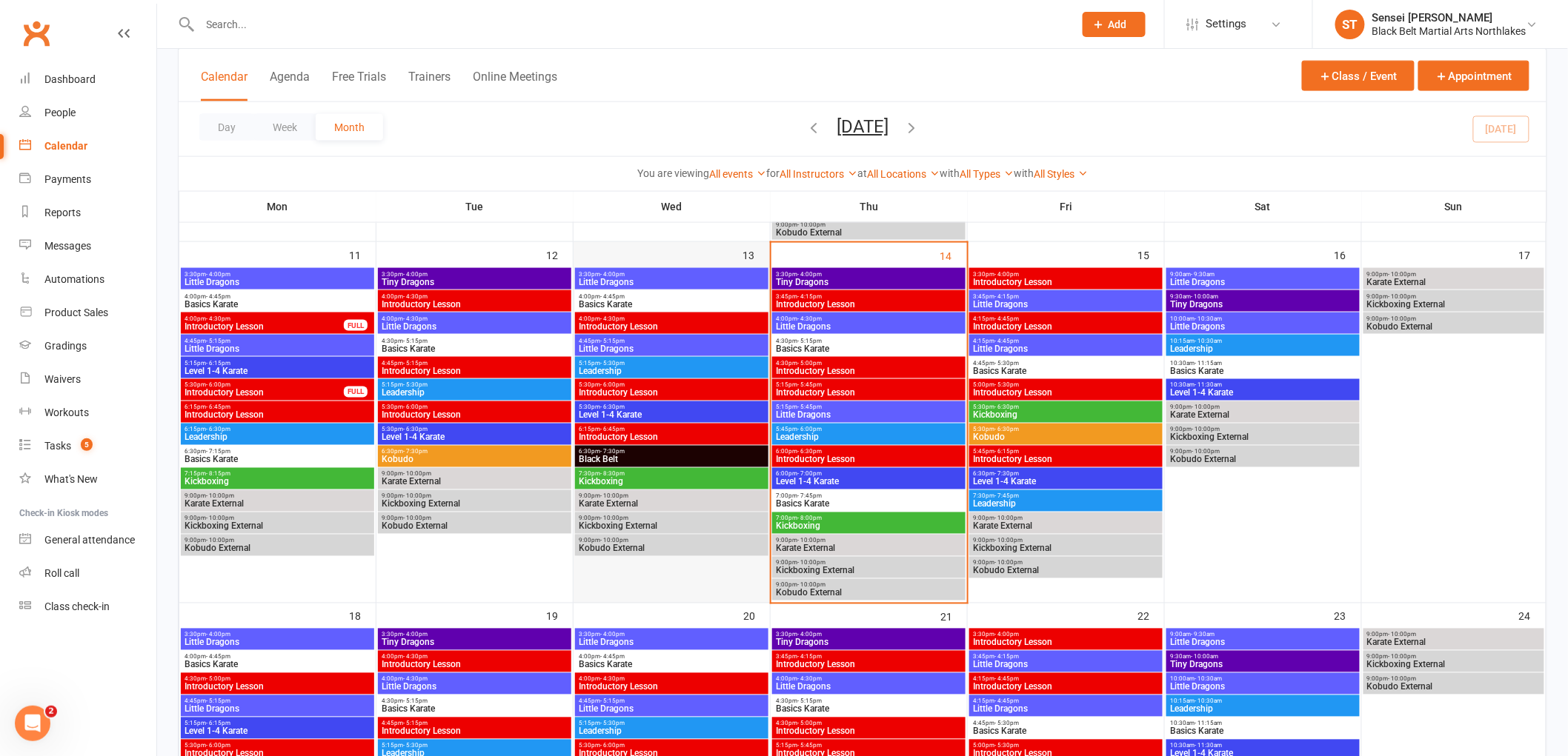
scroll to position [823, 0]
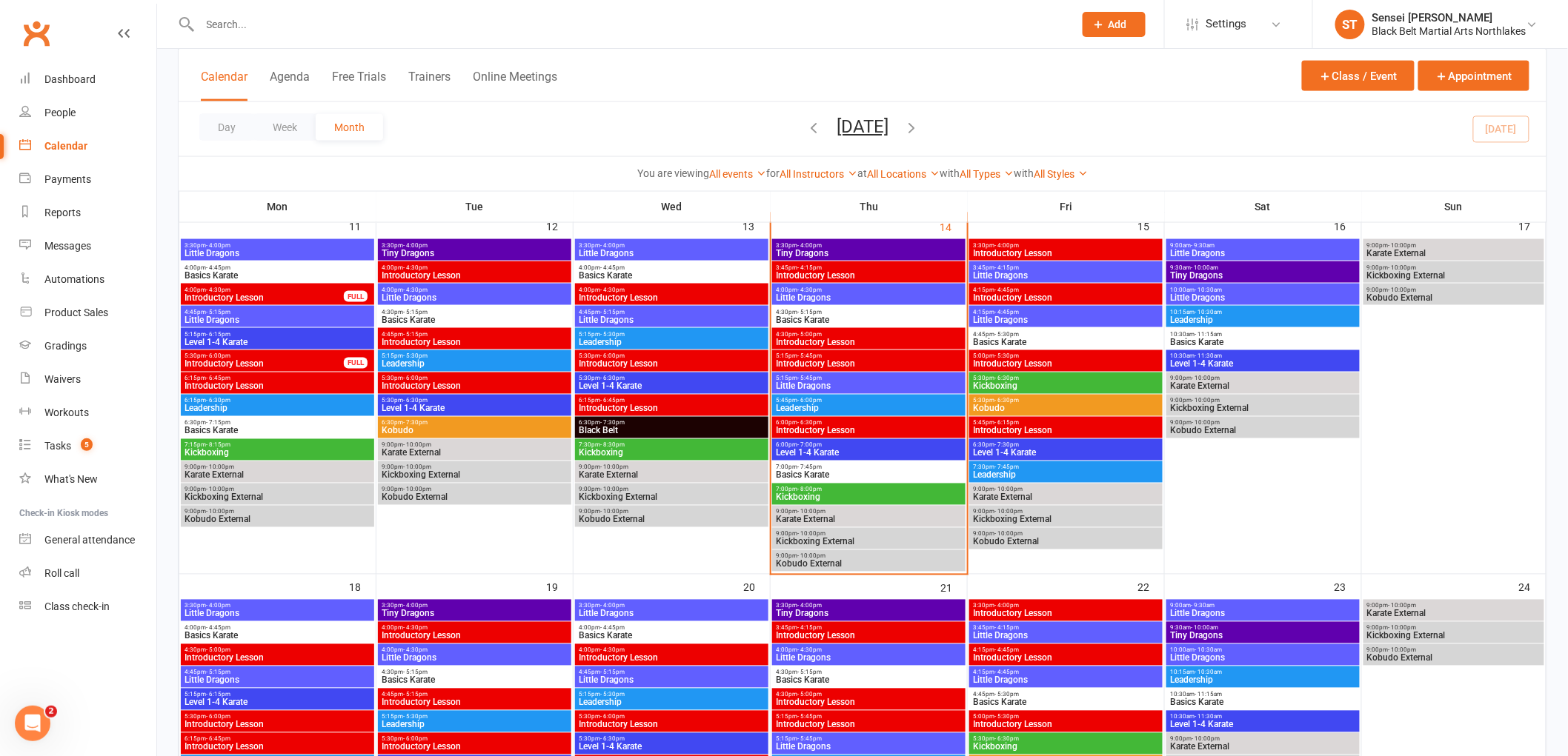
click at [871, 249] on span "Tiny Dragons" at bounding box center [869, 253] width 188 height 9
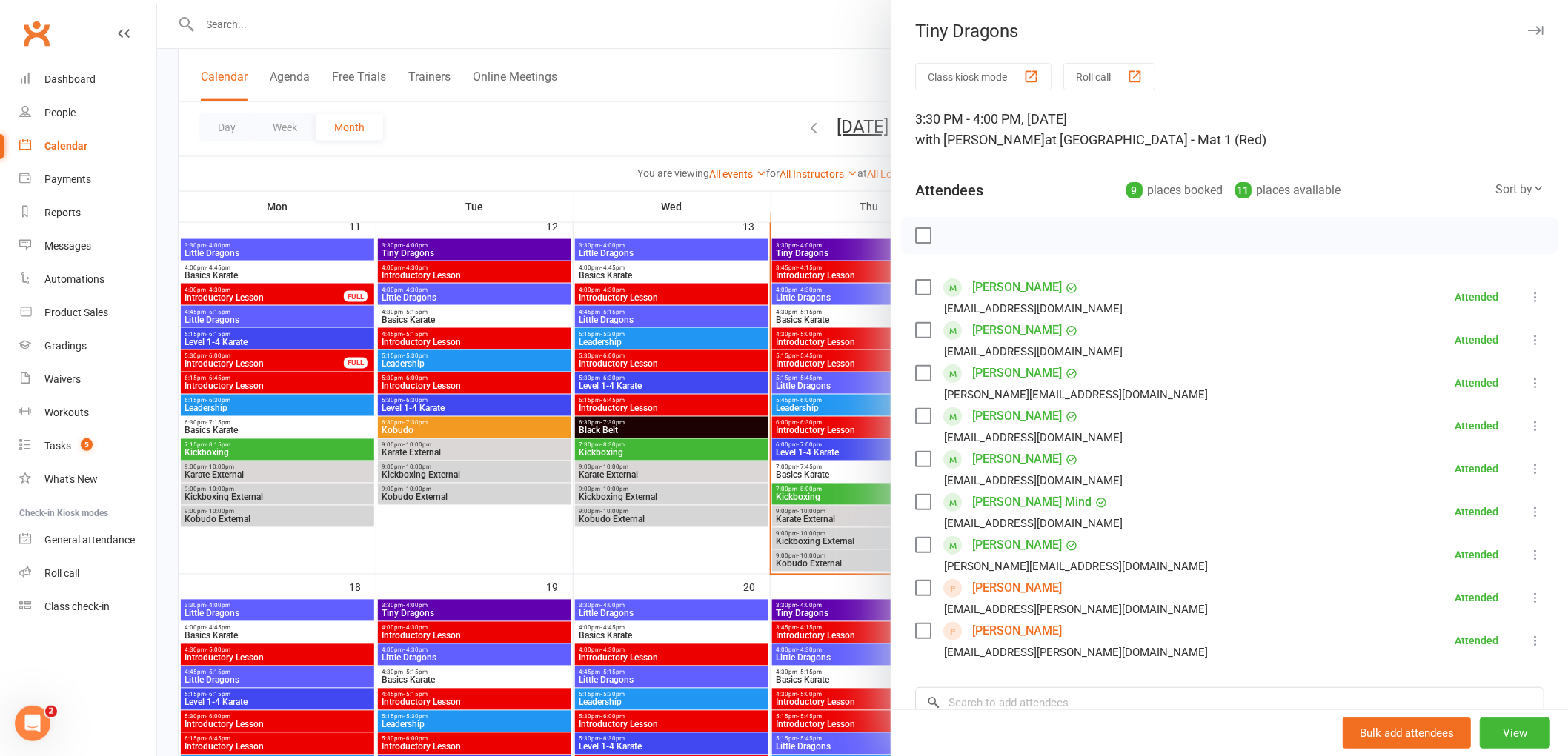
click at [832, 297] on div at bounding box center [862, 378] width 1410 height 756
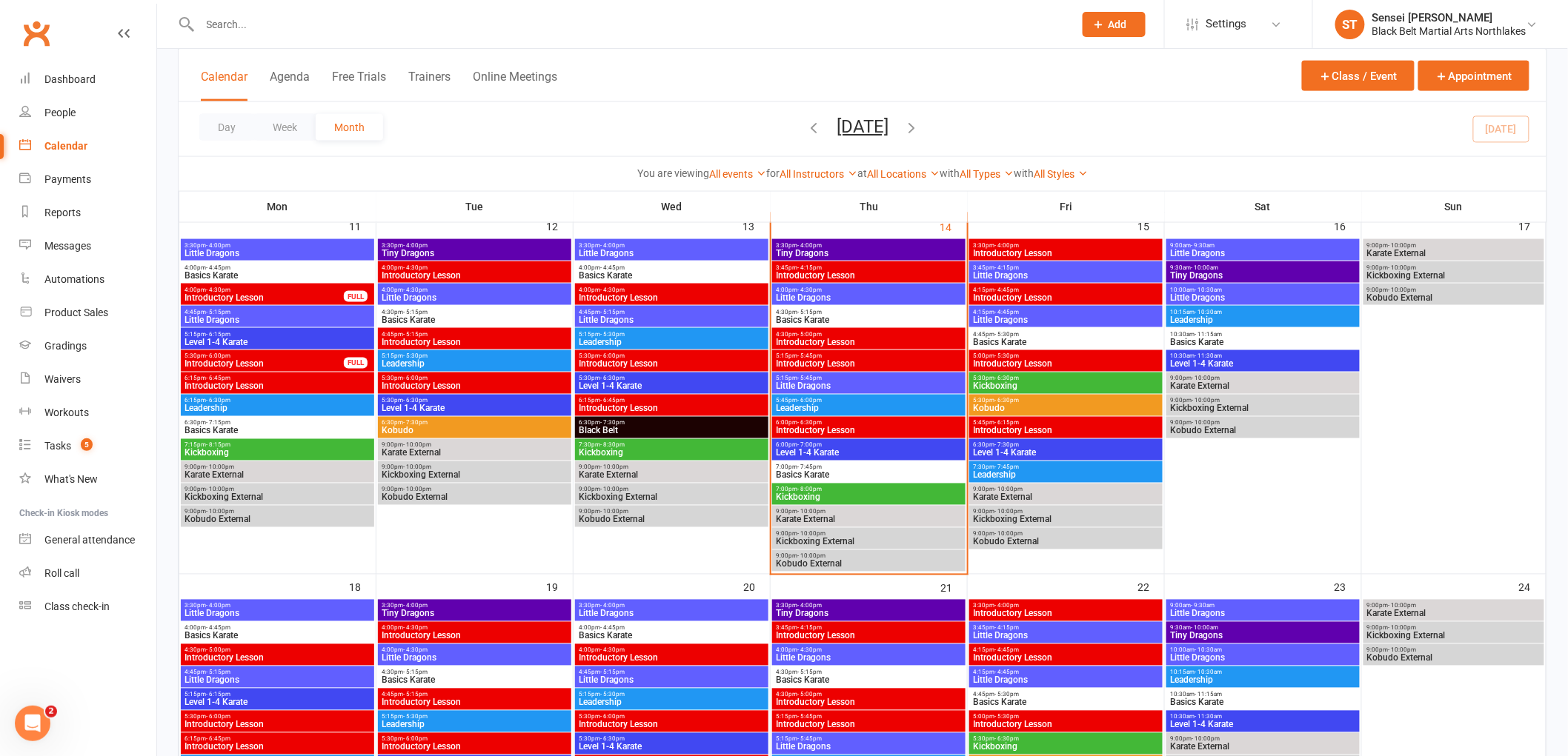
click at [832, 297] on span "Little Dragons" at bounding box center [869, 298] width 188 height 9
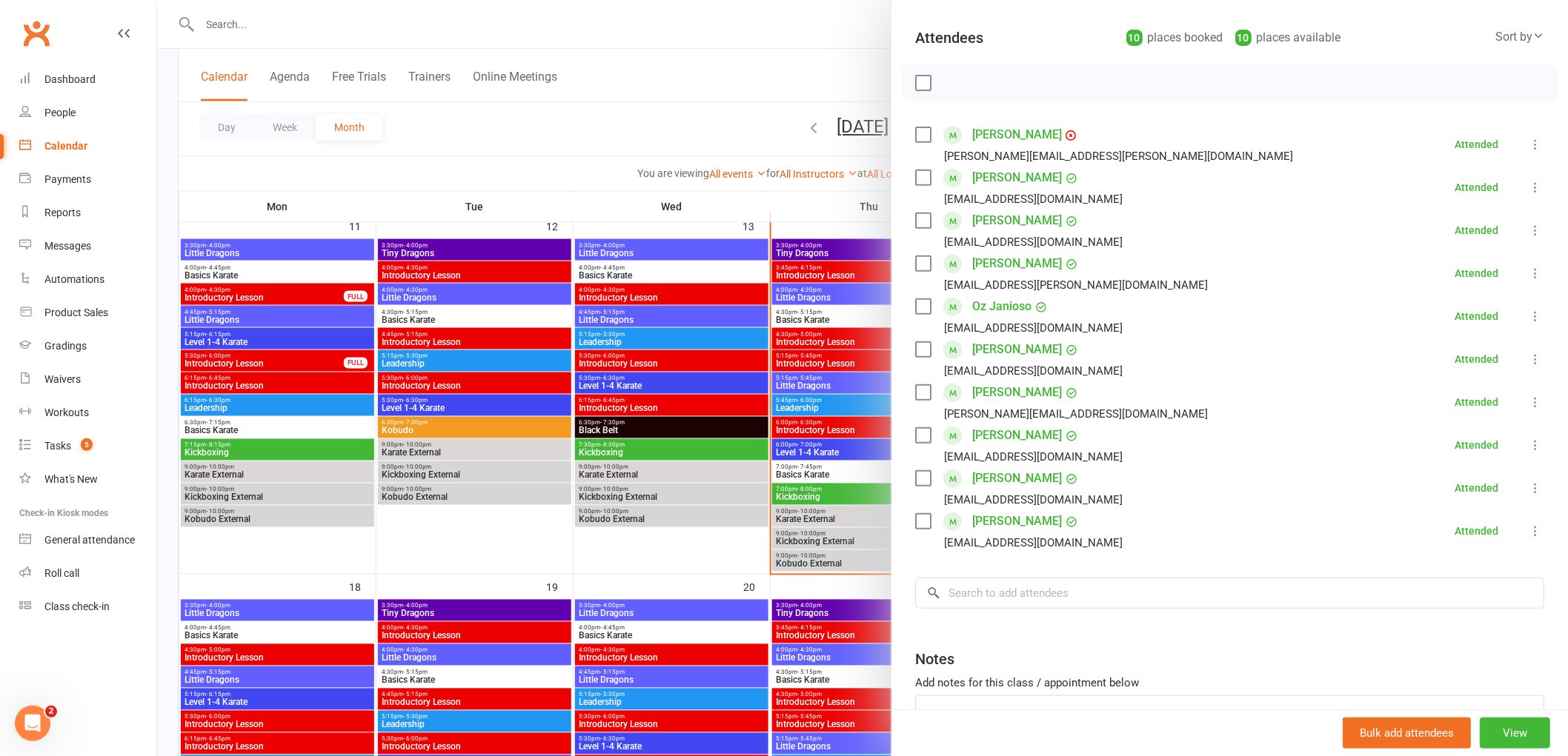
scroll to position [165, 0]
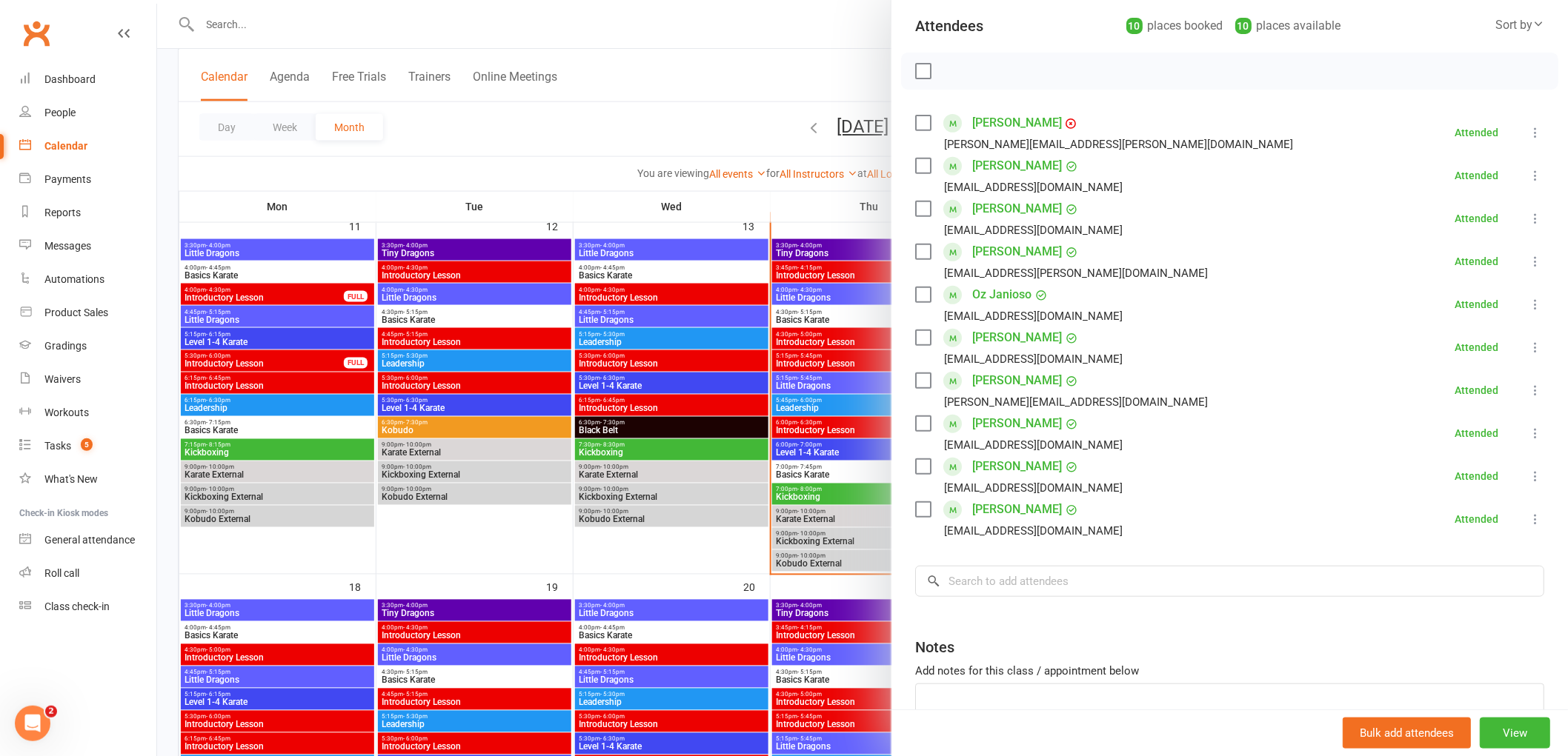
click at [820, 315] on div at bounding box center [862, 378] width 1410 height 756
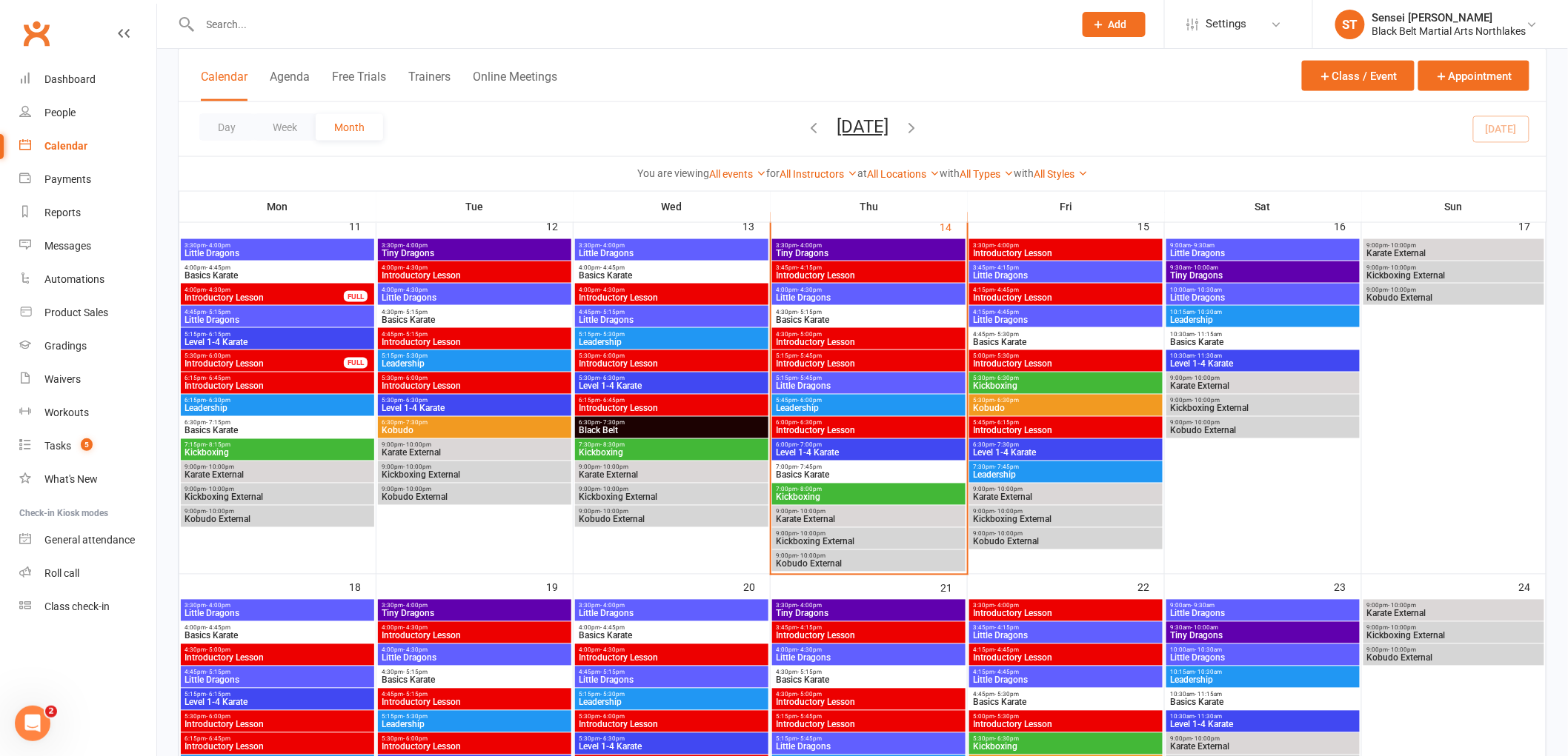
click at [820, 316] on span "Basics Karate" at bounding box center [869, 320] width 188 height 9
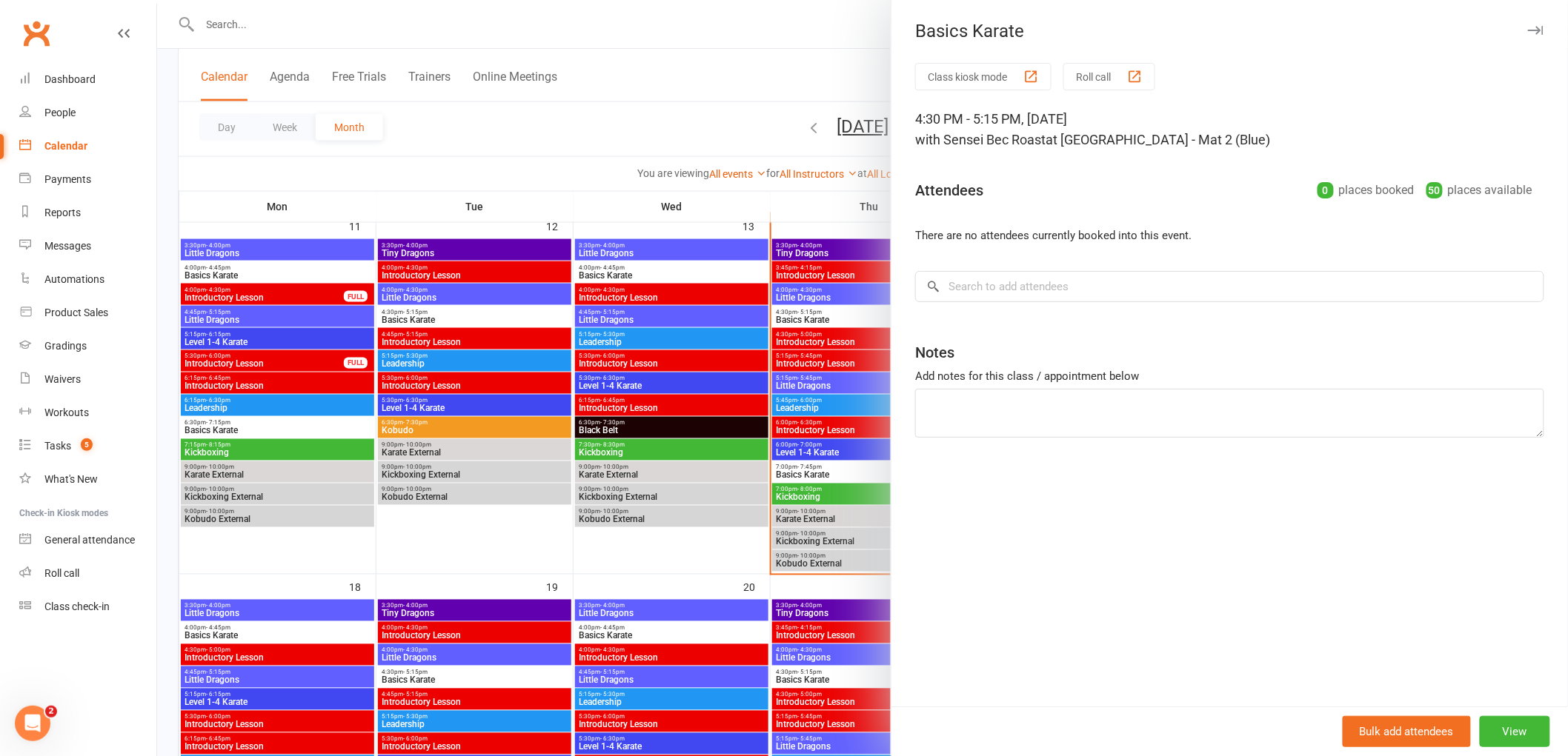
click at [1075, 72] on button "Roll call" at bounding box center [1109, 76] width 92 height 27
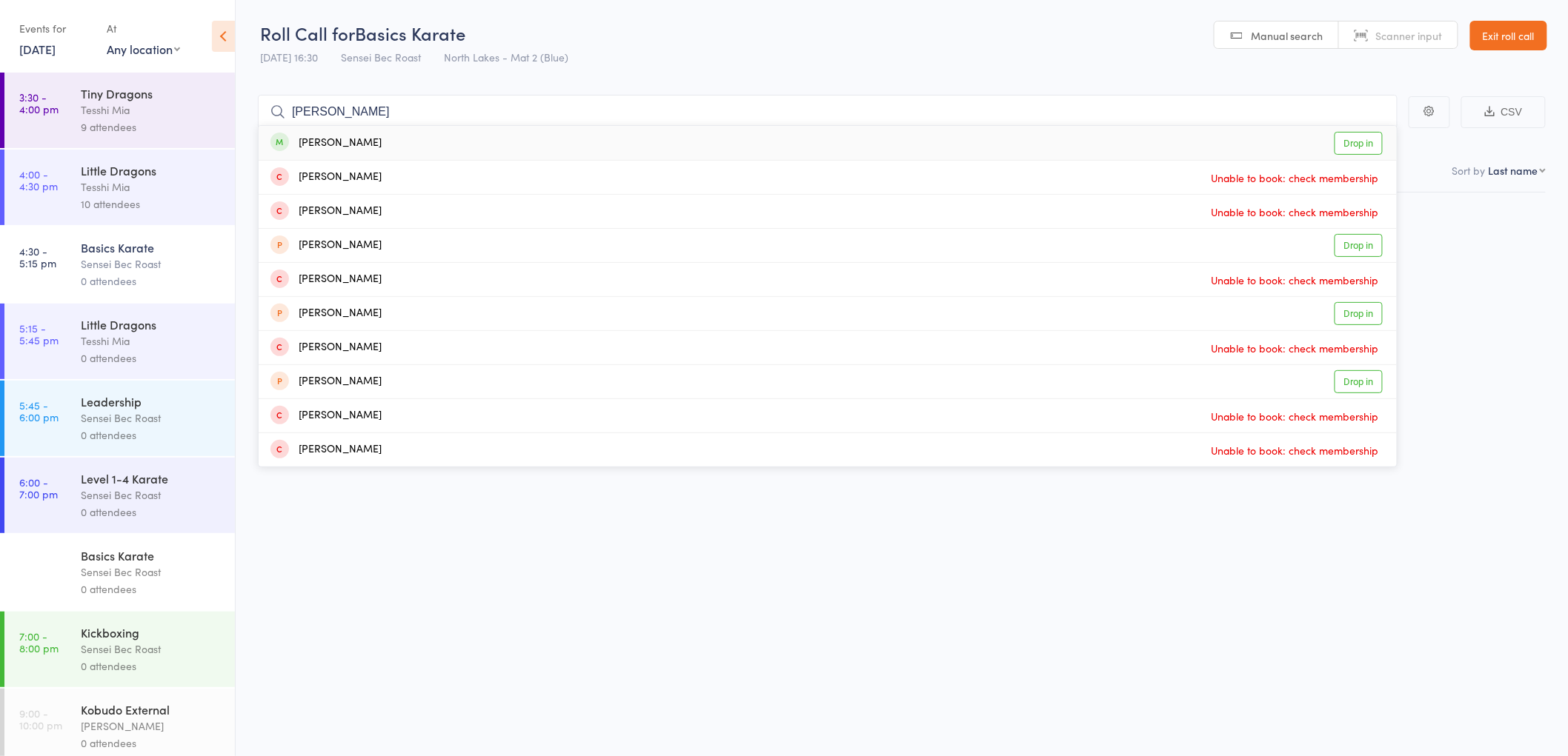
type input "xavier shervey"
click at [347, 142] on div "Xavier Shervey" at bounding box center [326, 143] width 111 height 17
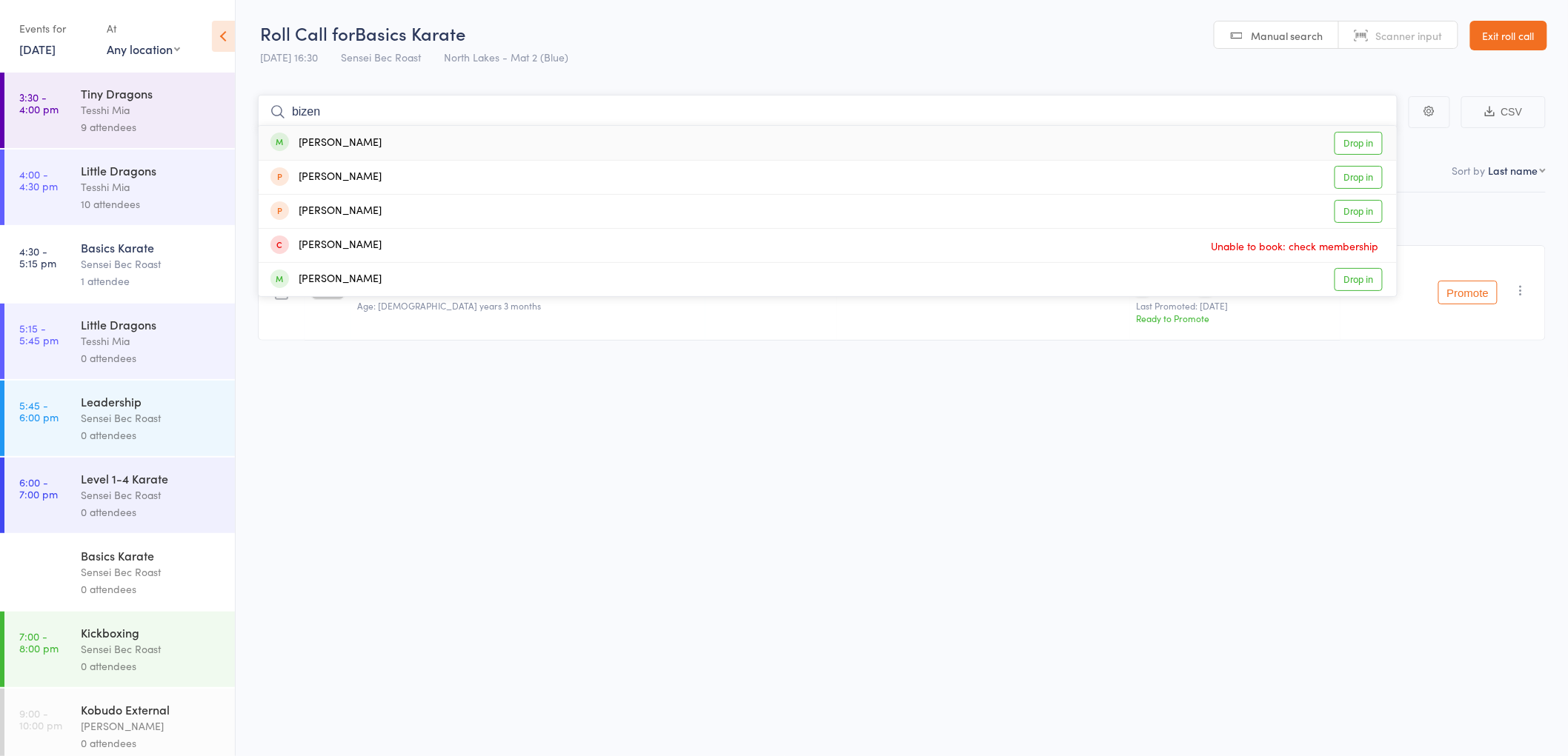
type input "bizen"
click at [353, 136] on div "Bizen Dhakal" at bounding box center [326, 143] width 111 height 17
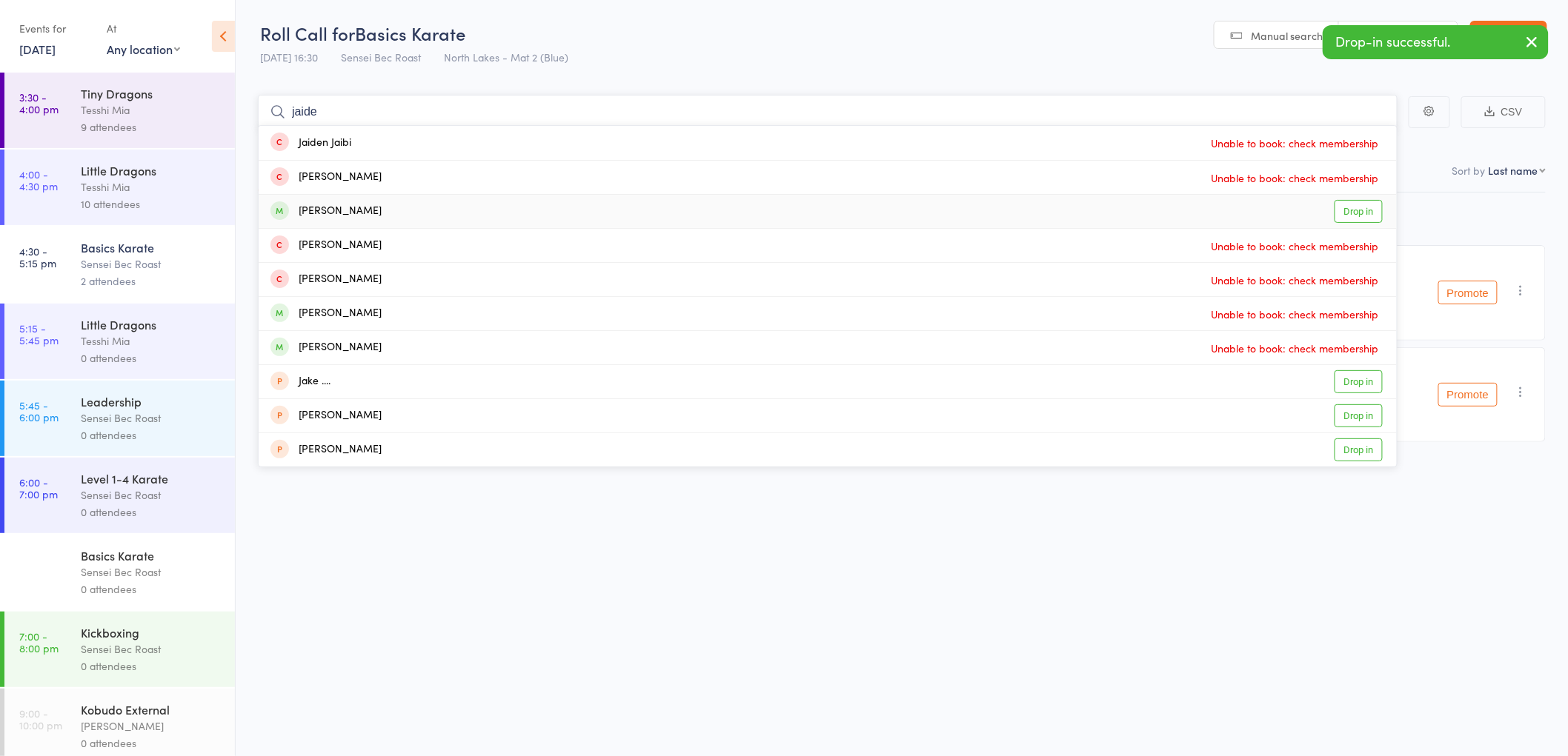
type input "jaide"
click at [336, 215] on div "Jaide Butterfield" at bounding box center [326, 211] width 111 height 17
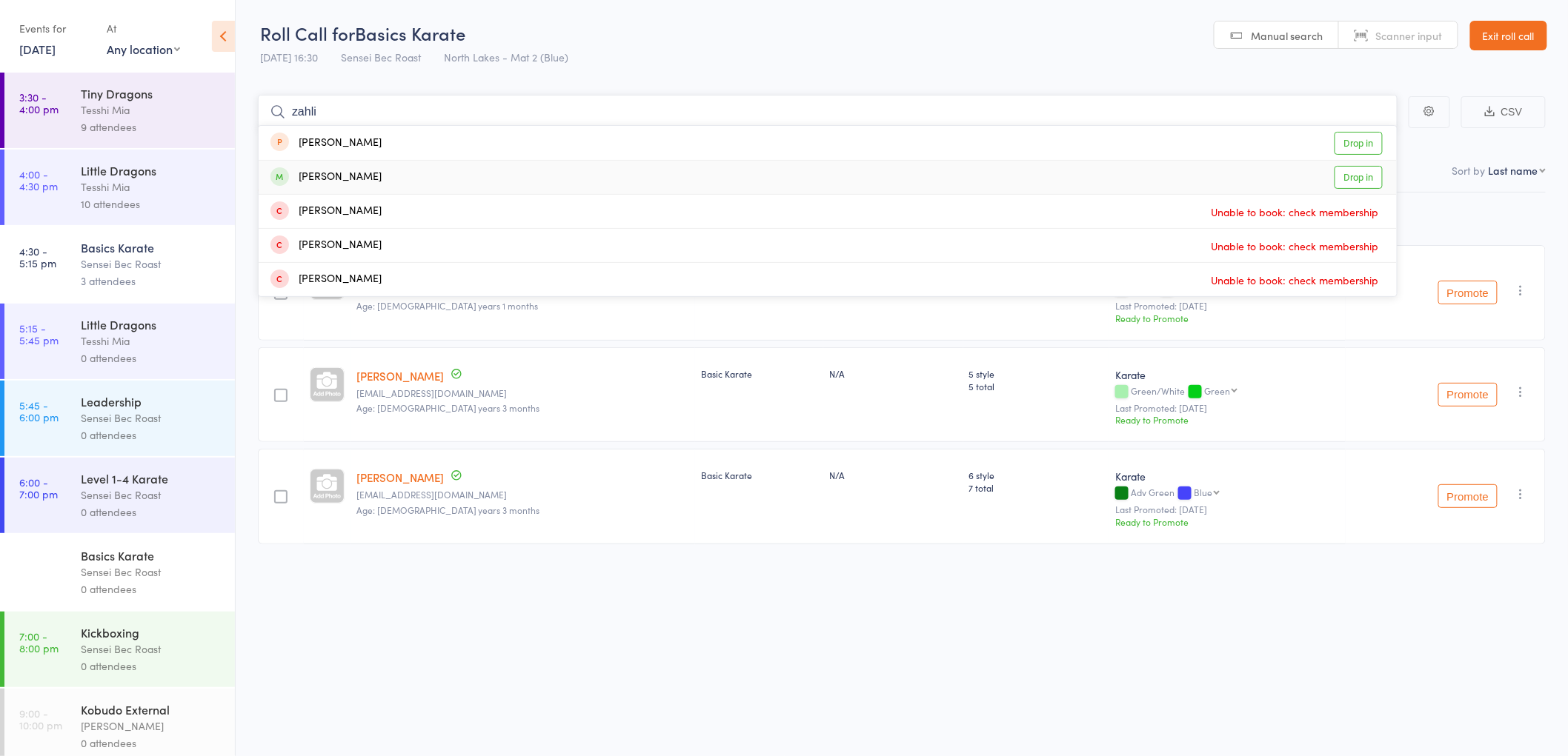
type input "zahli"
click at [314, 180] on div "Zahli Stevenson" at bounding box center [326, 177] width 111 height 17
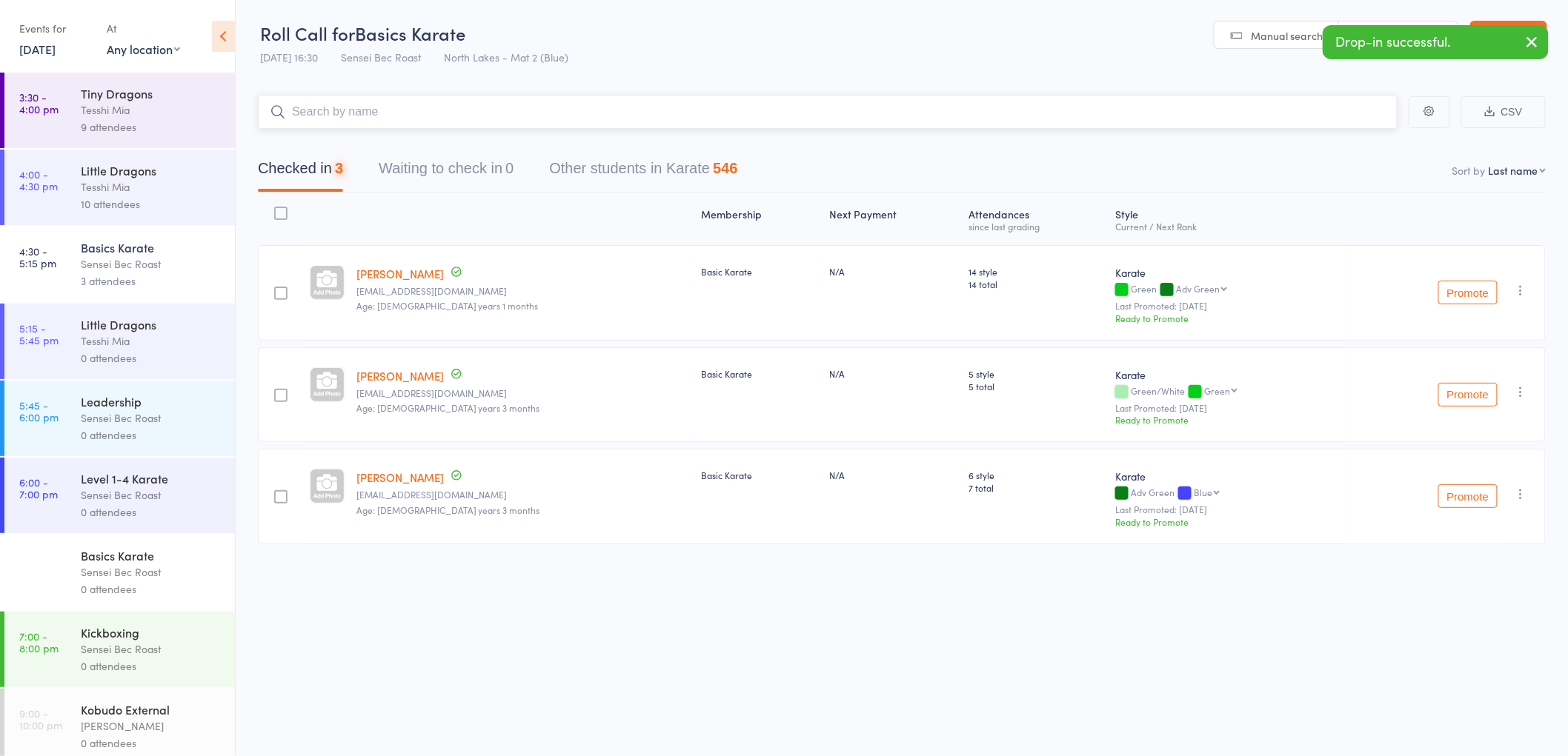
click at [323, 110] on input "search" at bounding box center [827, 112] width 1140 height 34
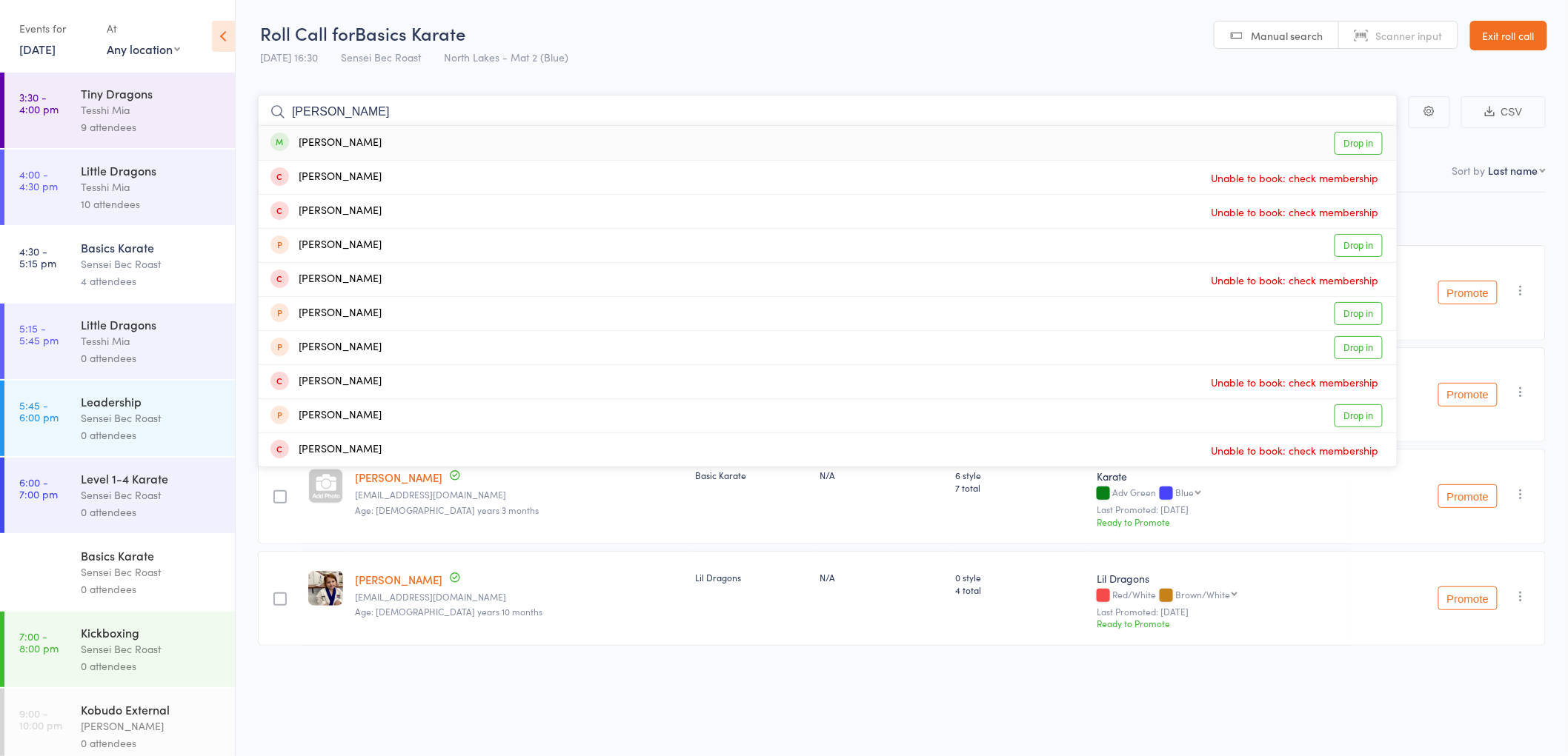
type input "lexi mitchell"
click at [335, 135] on div "Lexi Mitchell" at bounding box center [326, 143] width 111 height 17
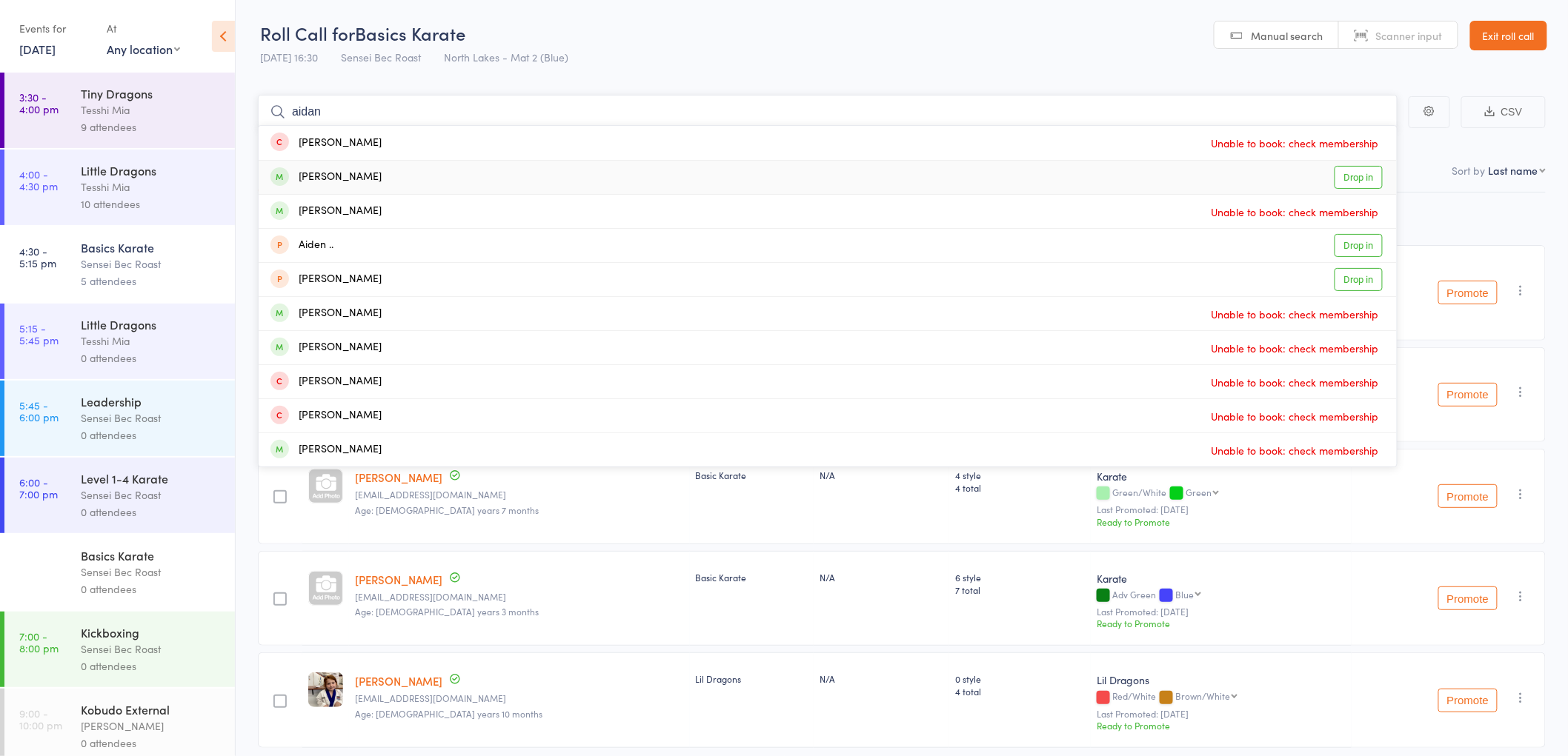
type input "aidan"
click at [334, 172] on div "Aidan Woods" at bounding box center [326, 177] width 111 height 17
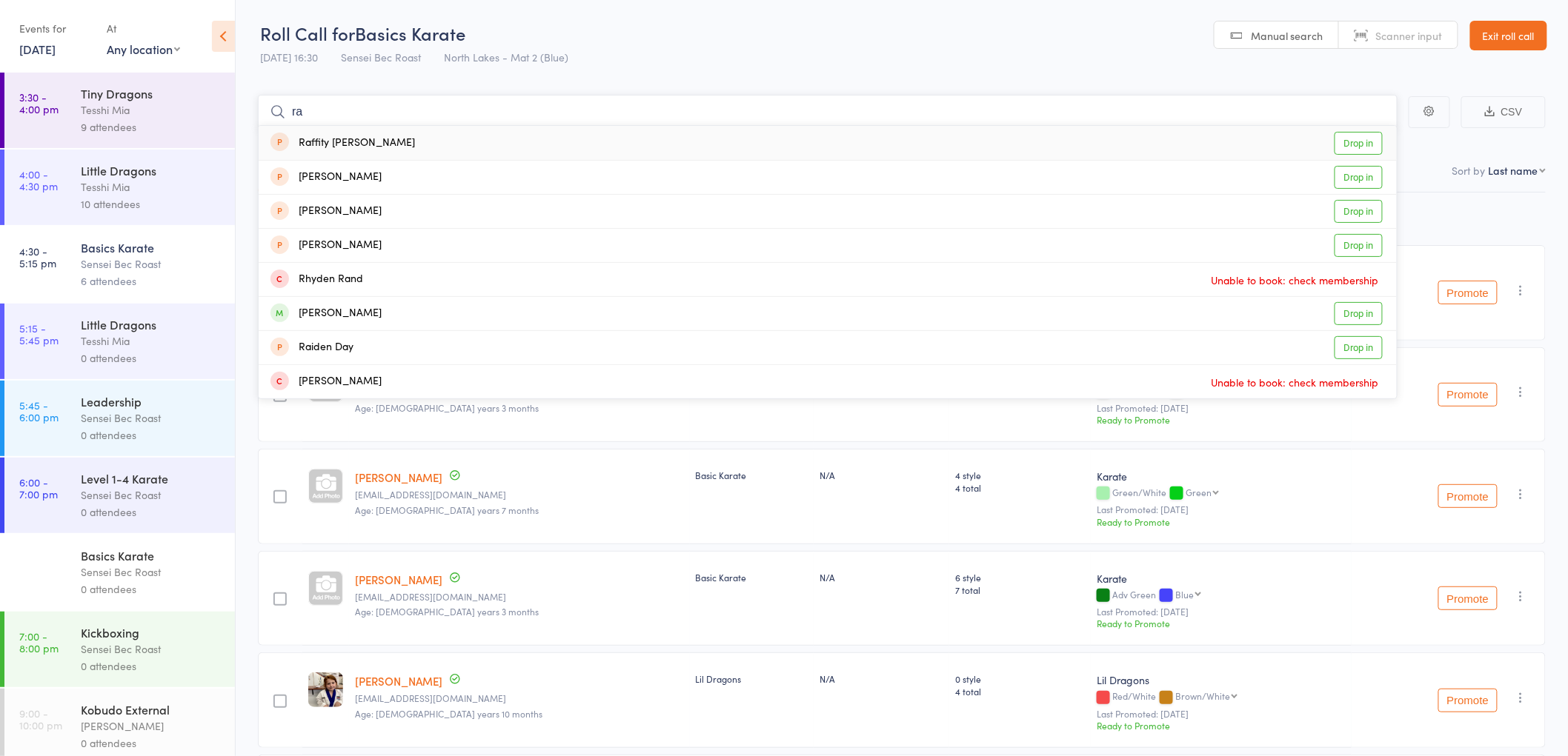
type input "r"
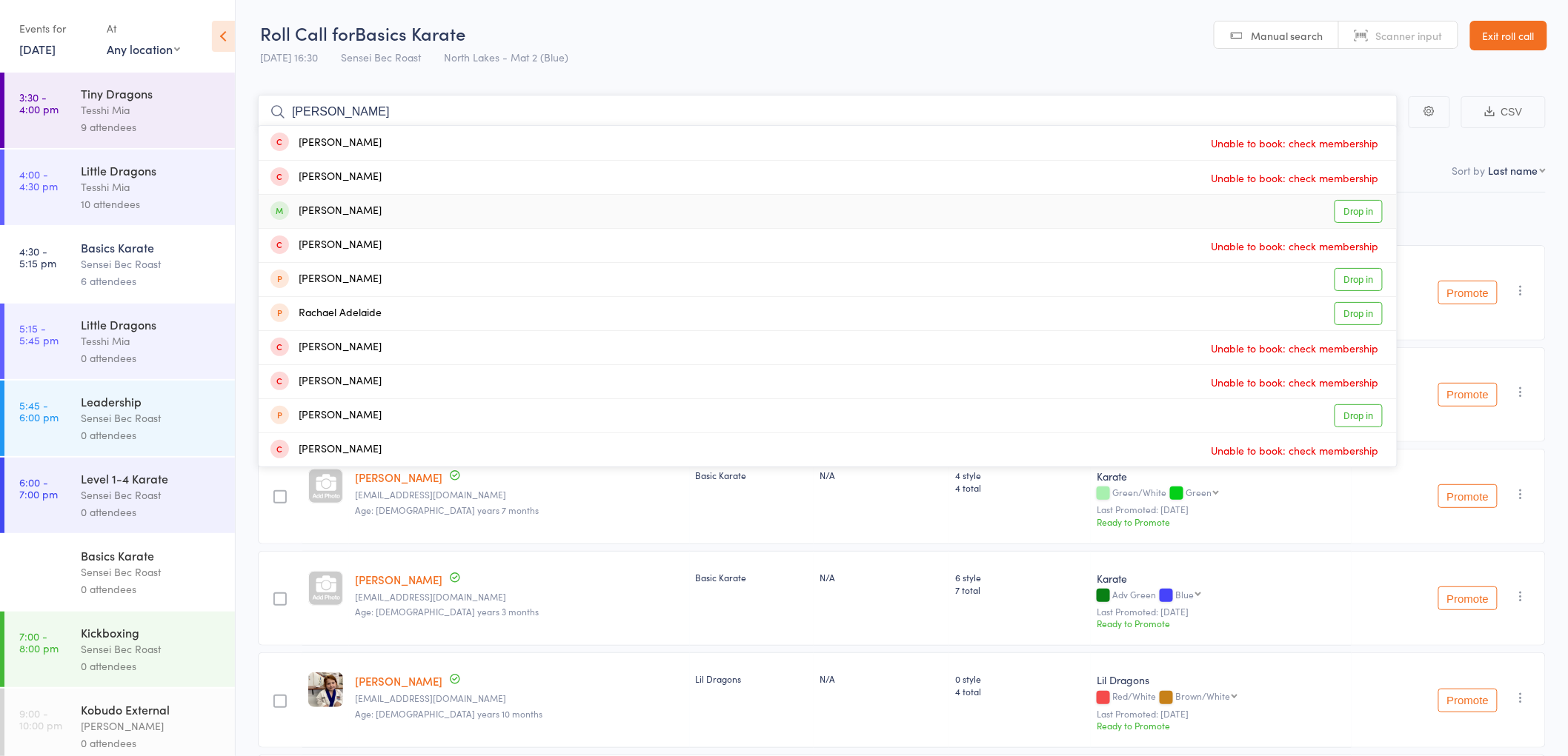
type input "raphael"
click at [337, 206] on div "Raphael Tulaylay" at bounding box center [326, 211] width 111 height 17
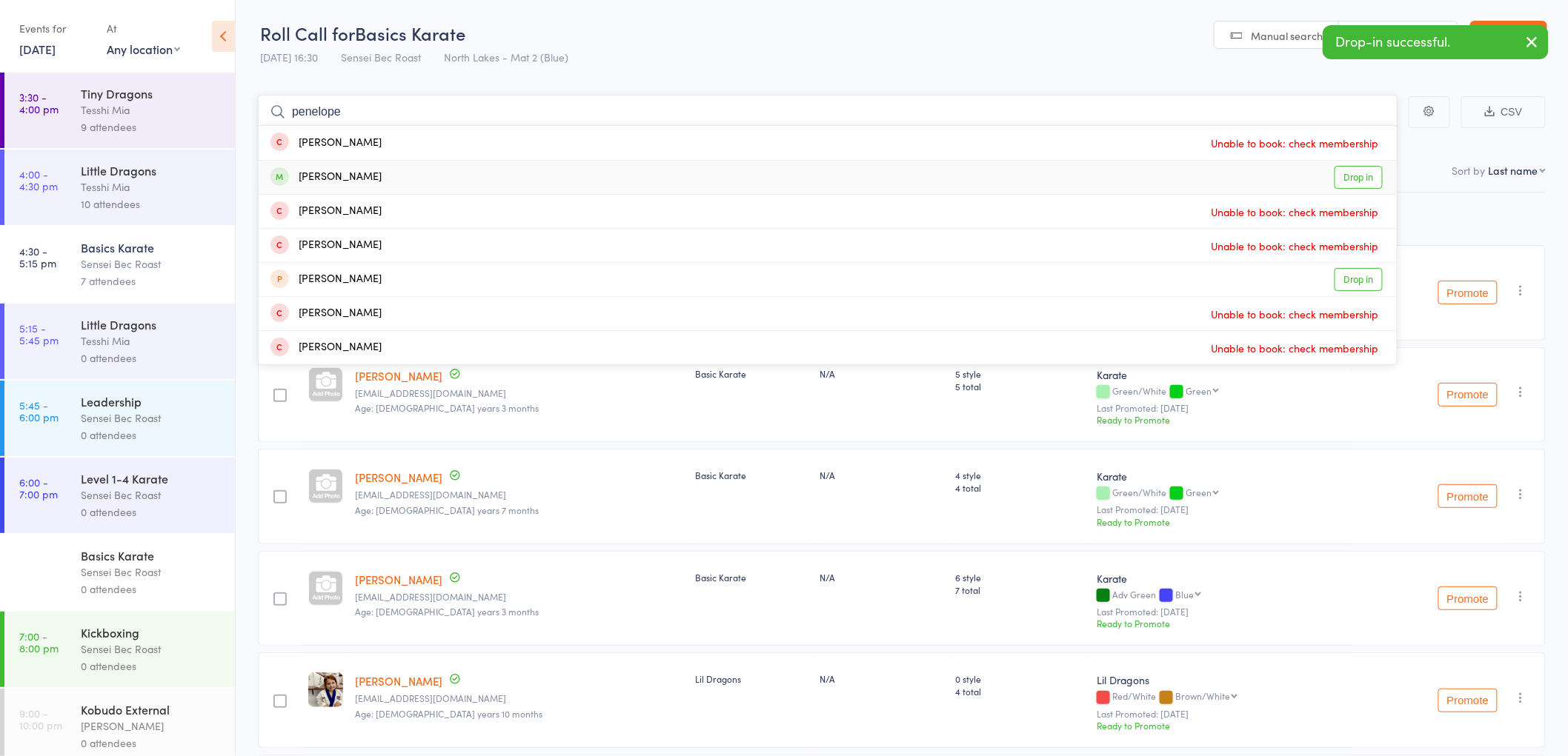
type input "penelope"
drag, startPoint x: 335, startPoint y: 174, endPoint x: 334, endPoint y: 167, distance: 7.1
click at [335, 174] on div "Penelope Marshall" at bounding box center [326, 177] width 111 height 17
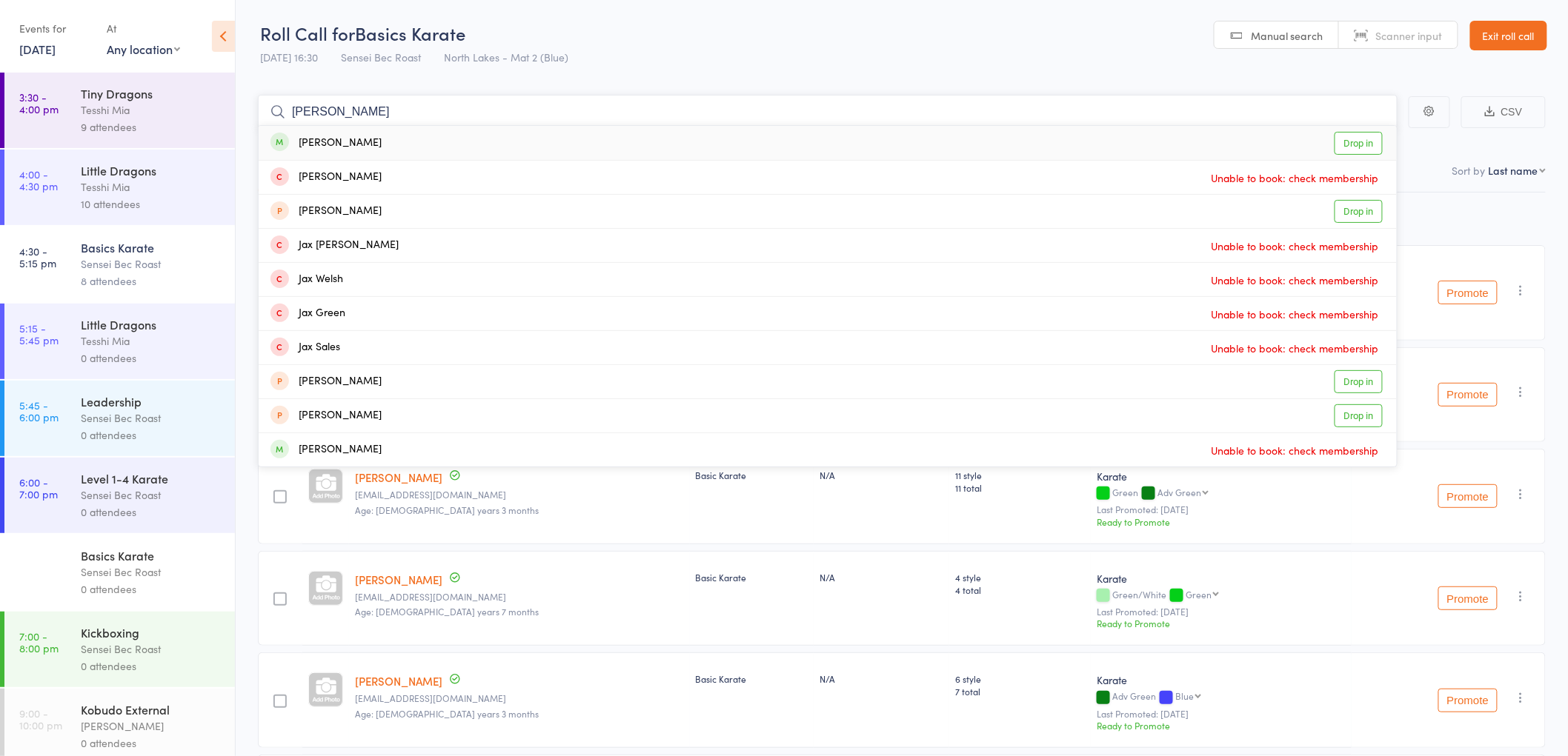
type input "jax dennis"
click at [334, 141] on div "Jax Dennis" at bounding box center [326, 143] width 111 height 17
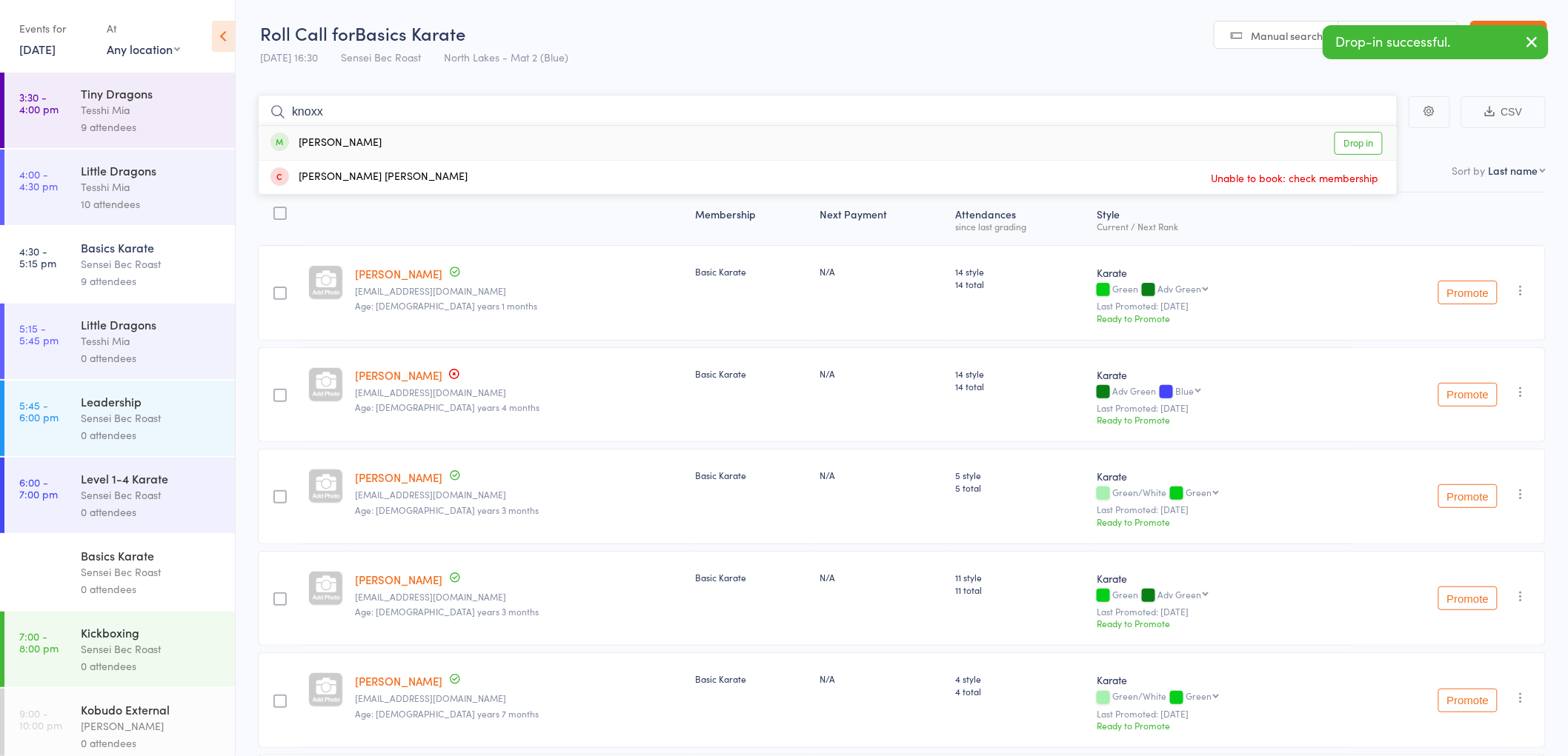
type input "knoxx"
click at [354, 147] on div "Knoxx Williams" at bounding box center [326, 143] width 111 height 17
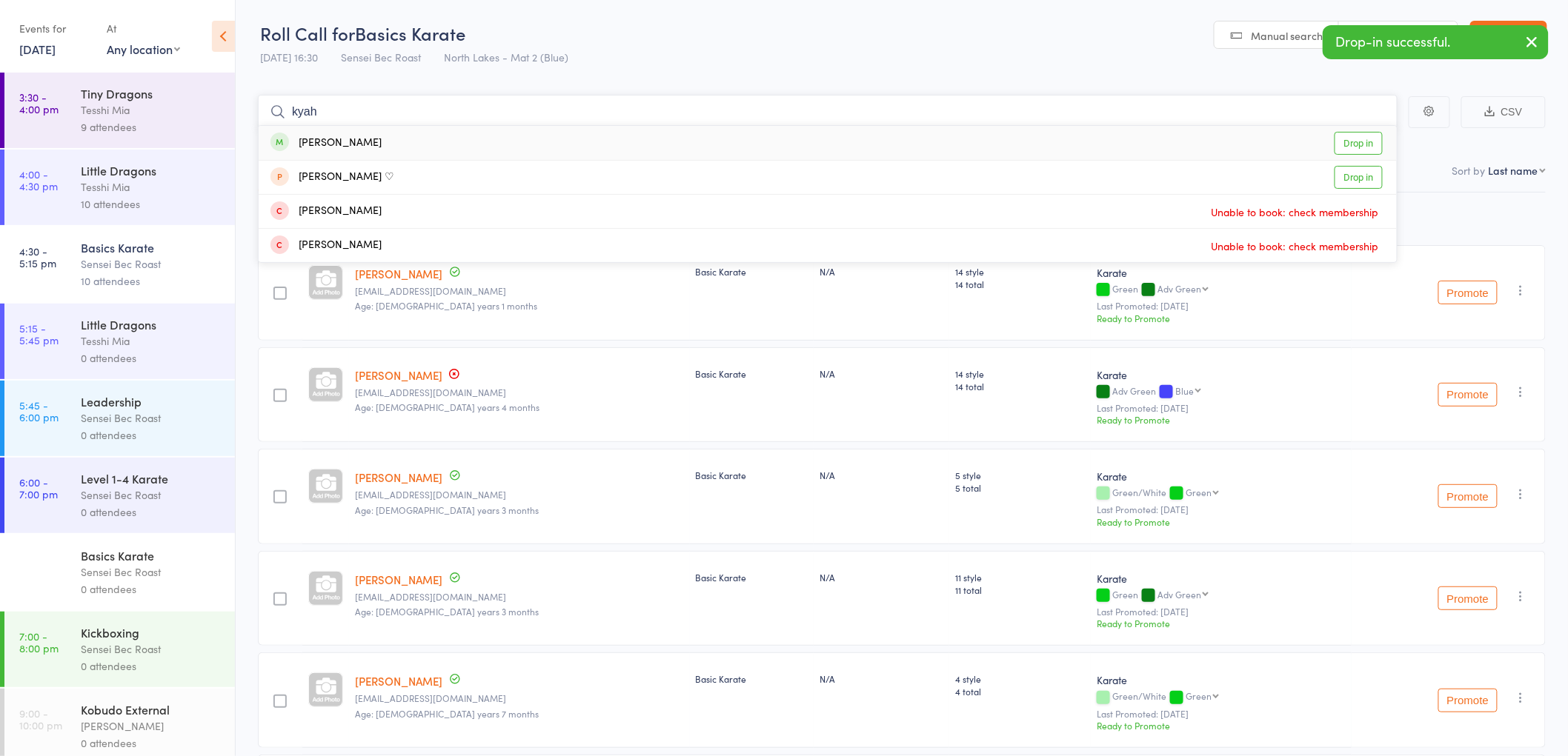
type input "kyah"
click at [335, 136] on div "Kyah Williams" at bounding box center [326, 143] width 111 height 17
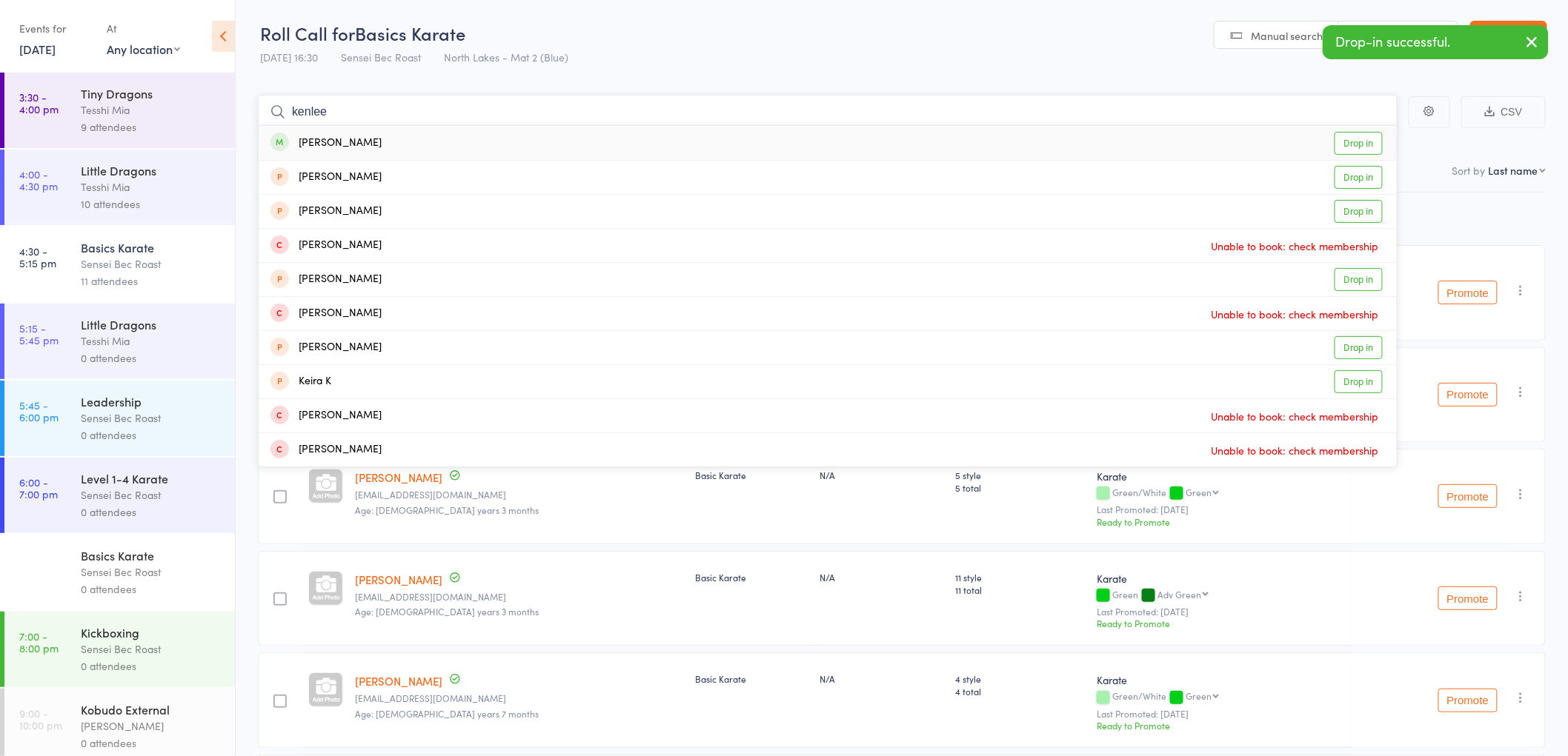
type input "kenlee"
click at [329, 146] on div "Kenlee Williams" at bounding box center [326, 143] width 111 height 17
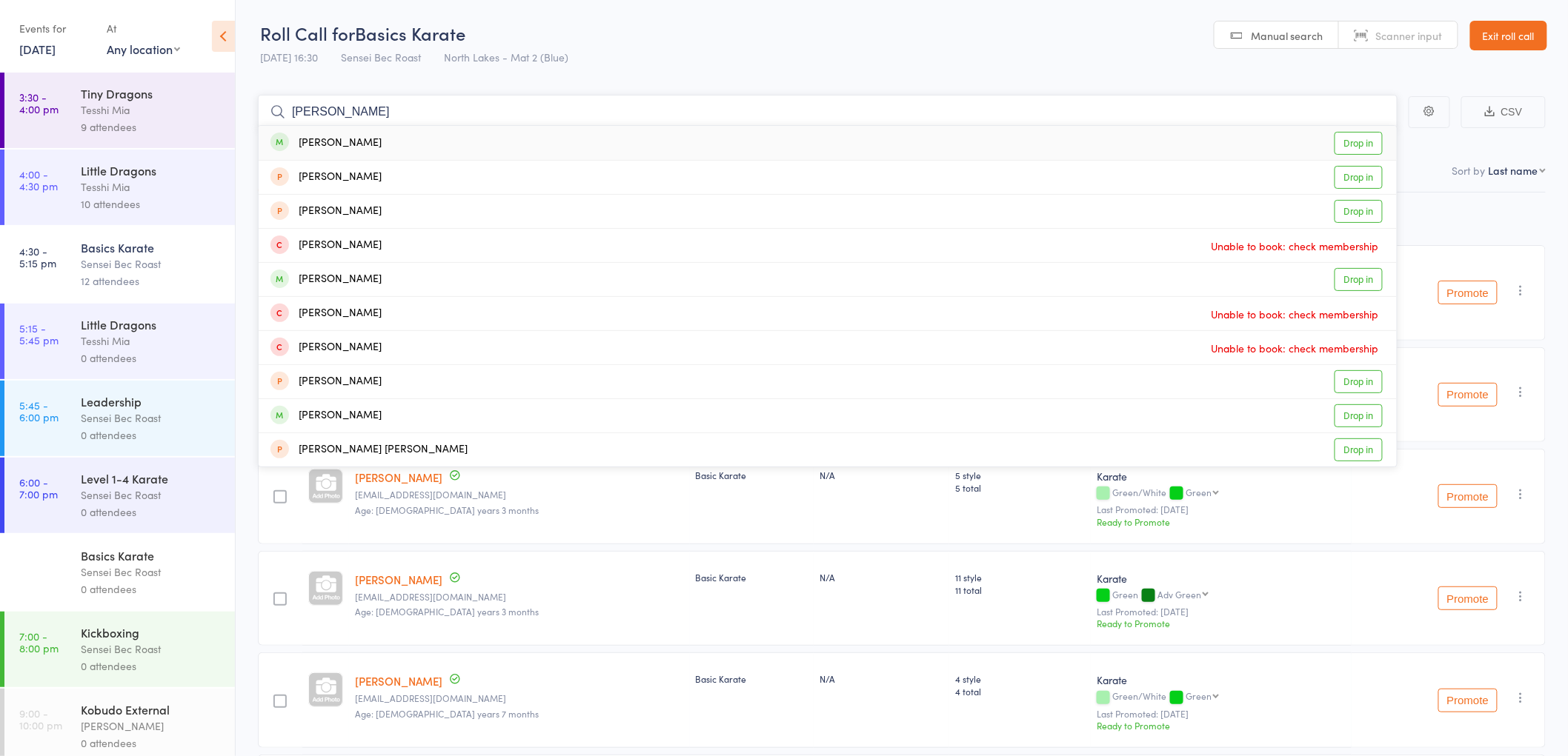
type input "kassandra"
click at [323, 145] on div "Kassandra Ivanus" at bounding box center [326, 143] width 111 height 17
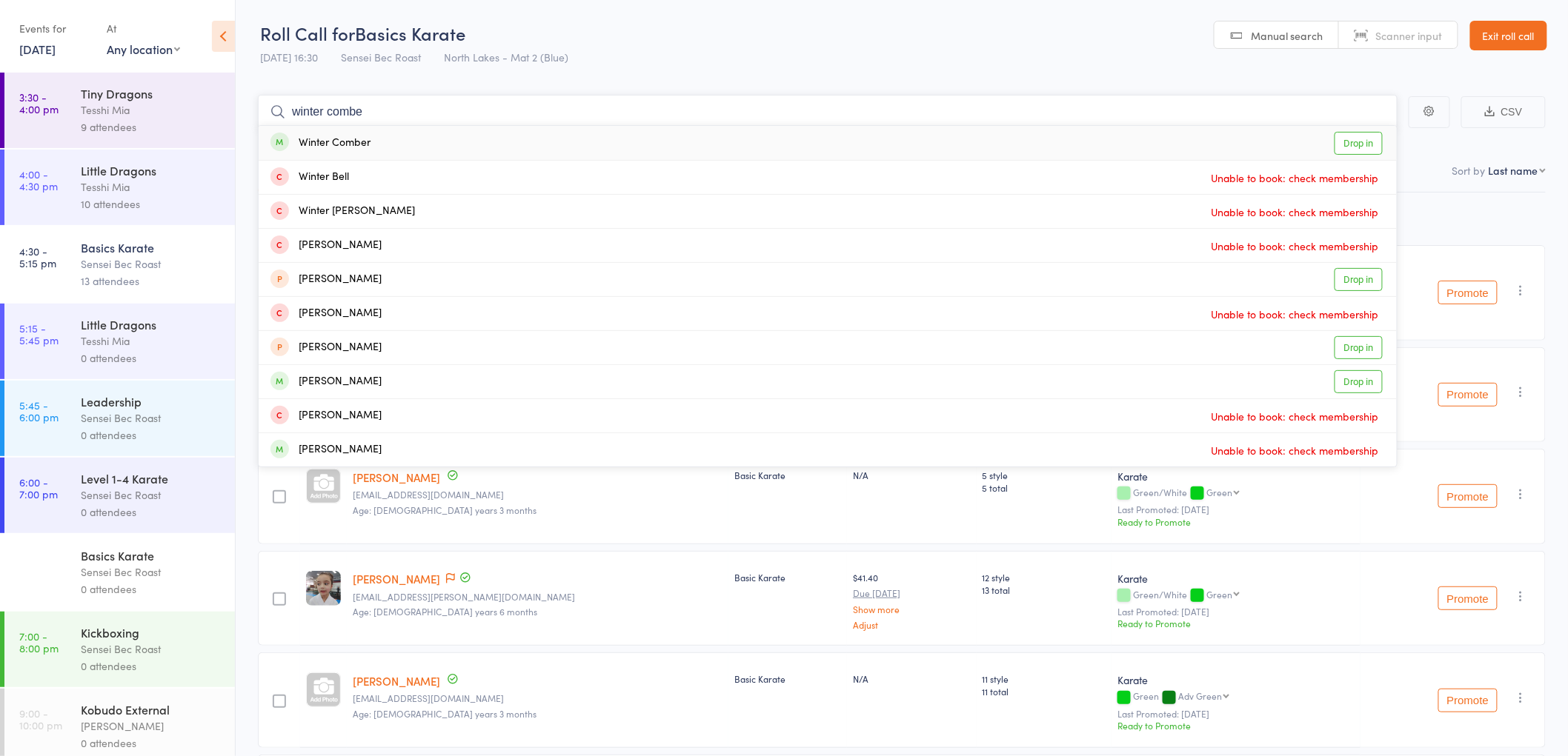
type input "winter combe"
click at [317, 143] on div "Winter Comber" at bounding box center [321, 143] width 100 height 17
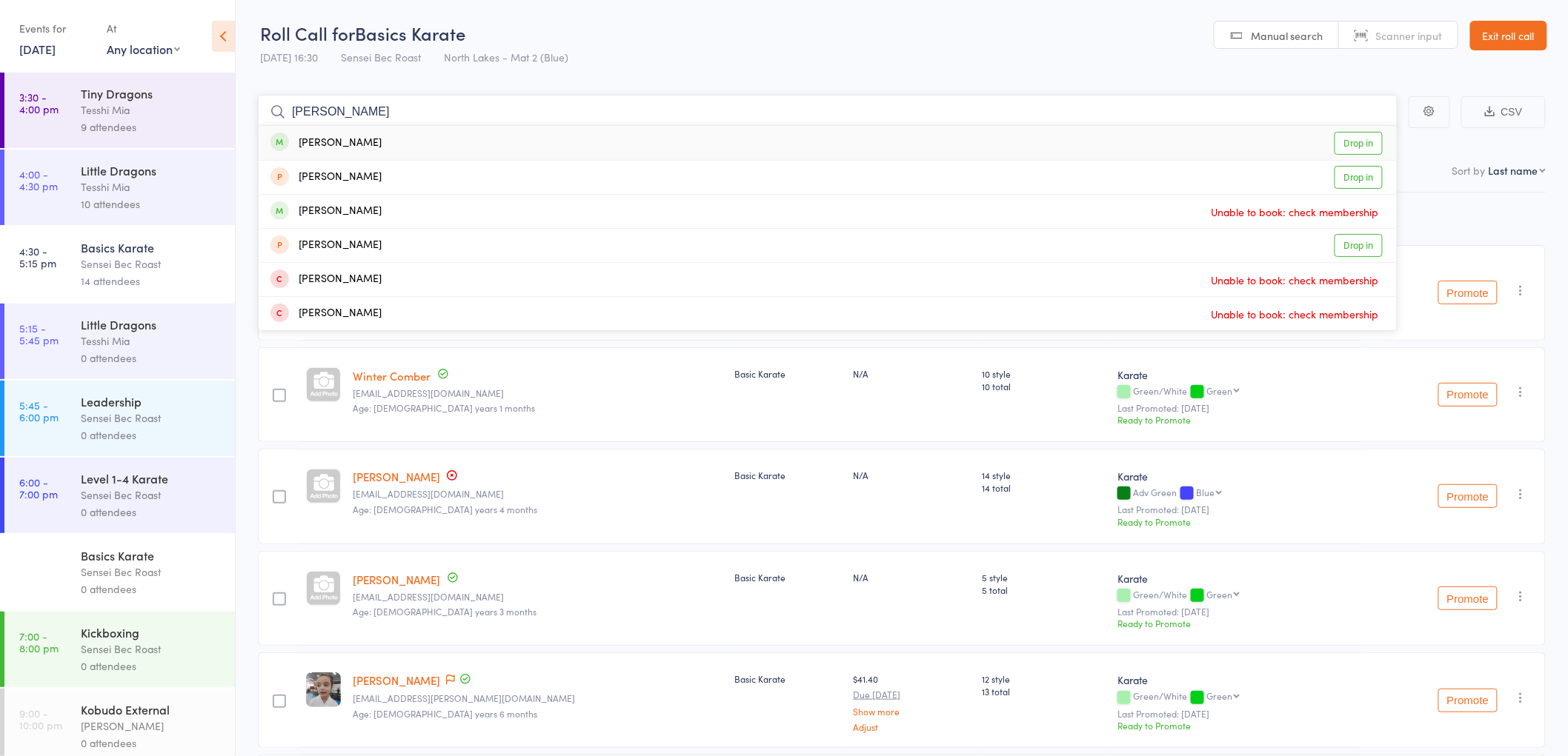
type input "aaliyah bou"
click at [363, 147] on div "Aaliyah Bousefield" at bounding box center [326, 143] width 111 height 17
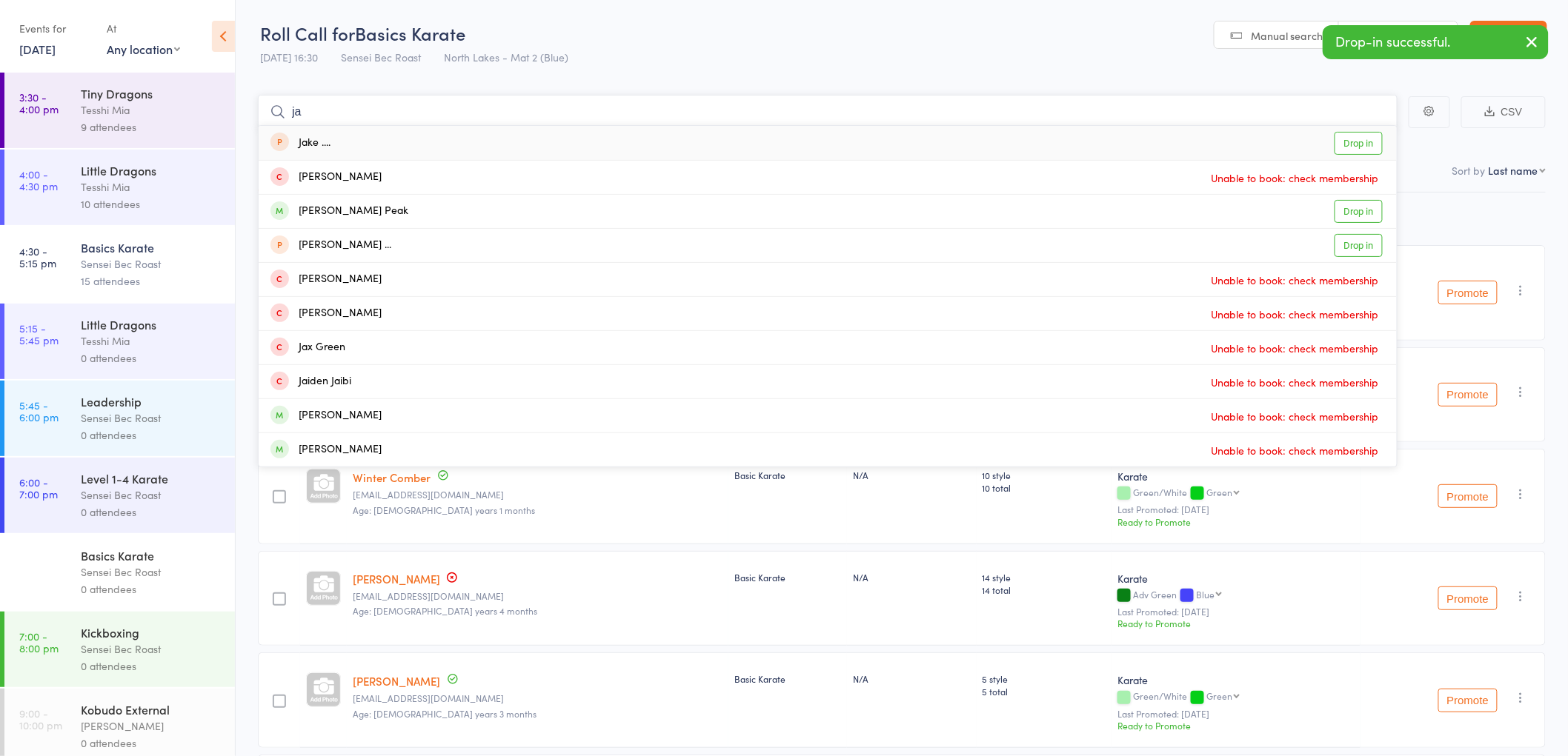
type input "j"
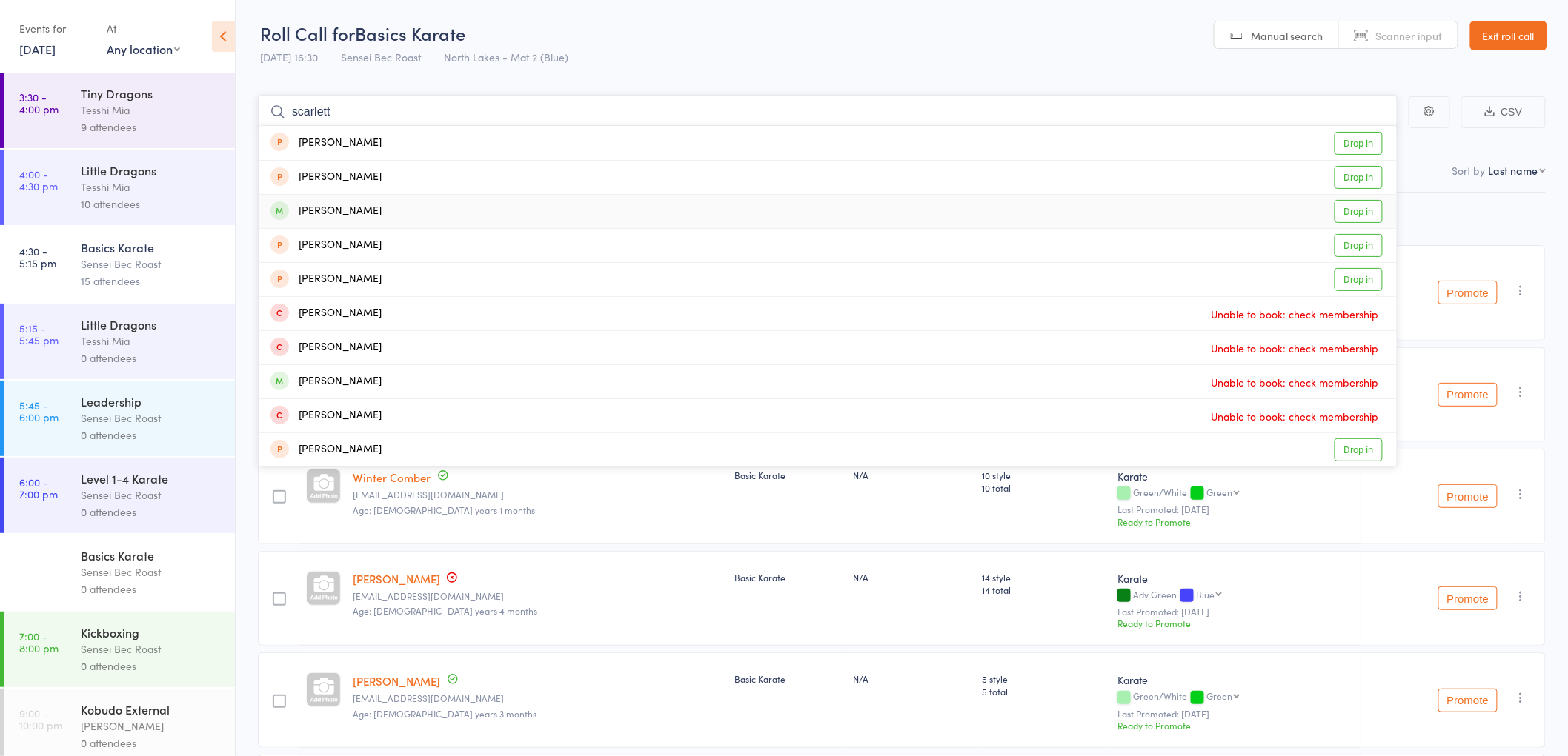
type input "scarlett"
click at [341, 217] on div "Scarlett Shilton" at bounding box center [326, 211] width 111 height 17
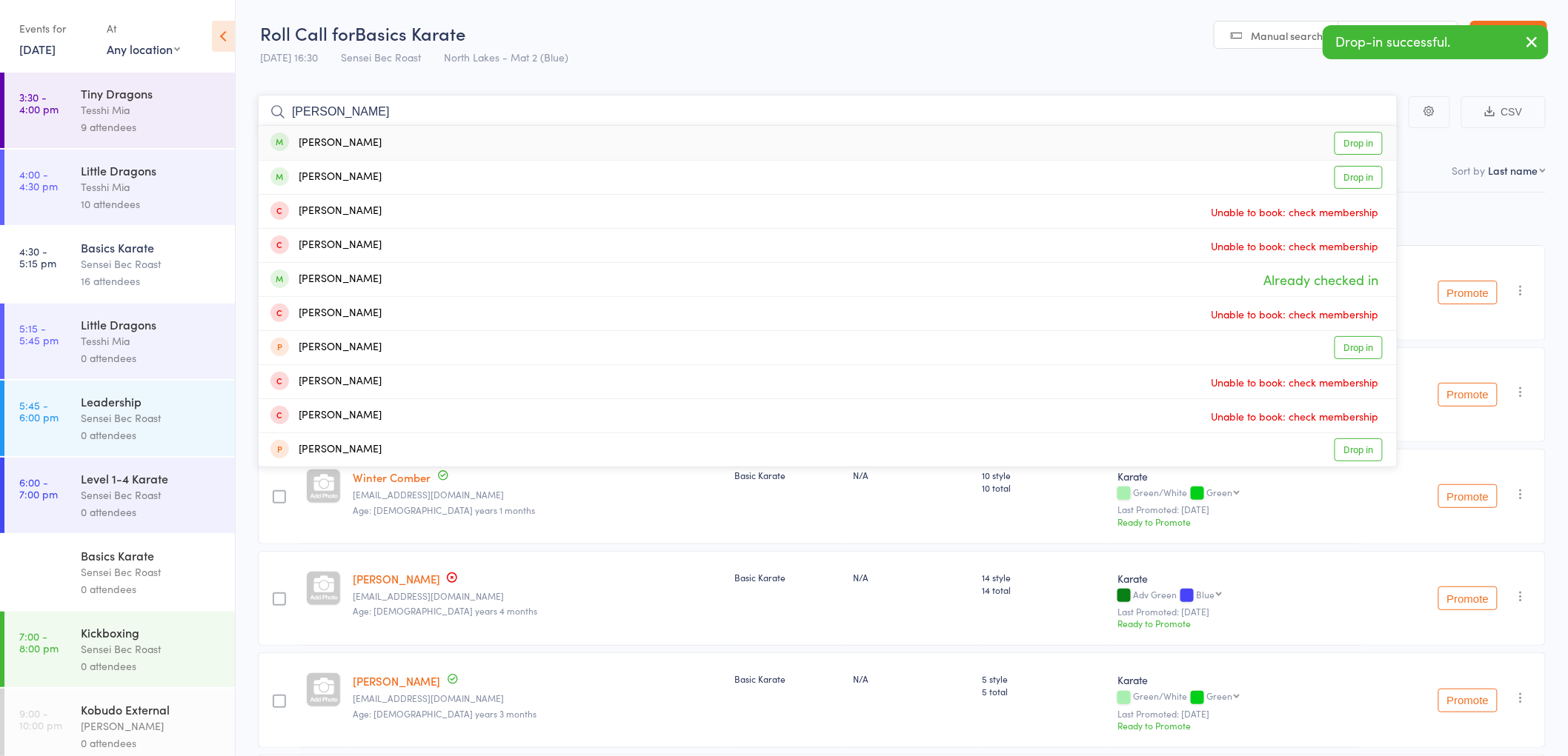
type input "ben shilt"
click at [320, 139] on div "Ben Shilton" at bounding box center [326, 143] width 111 height 17
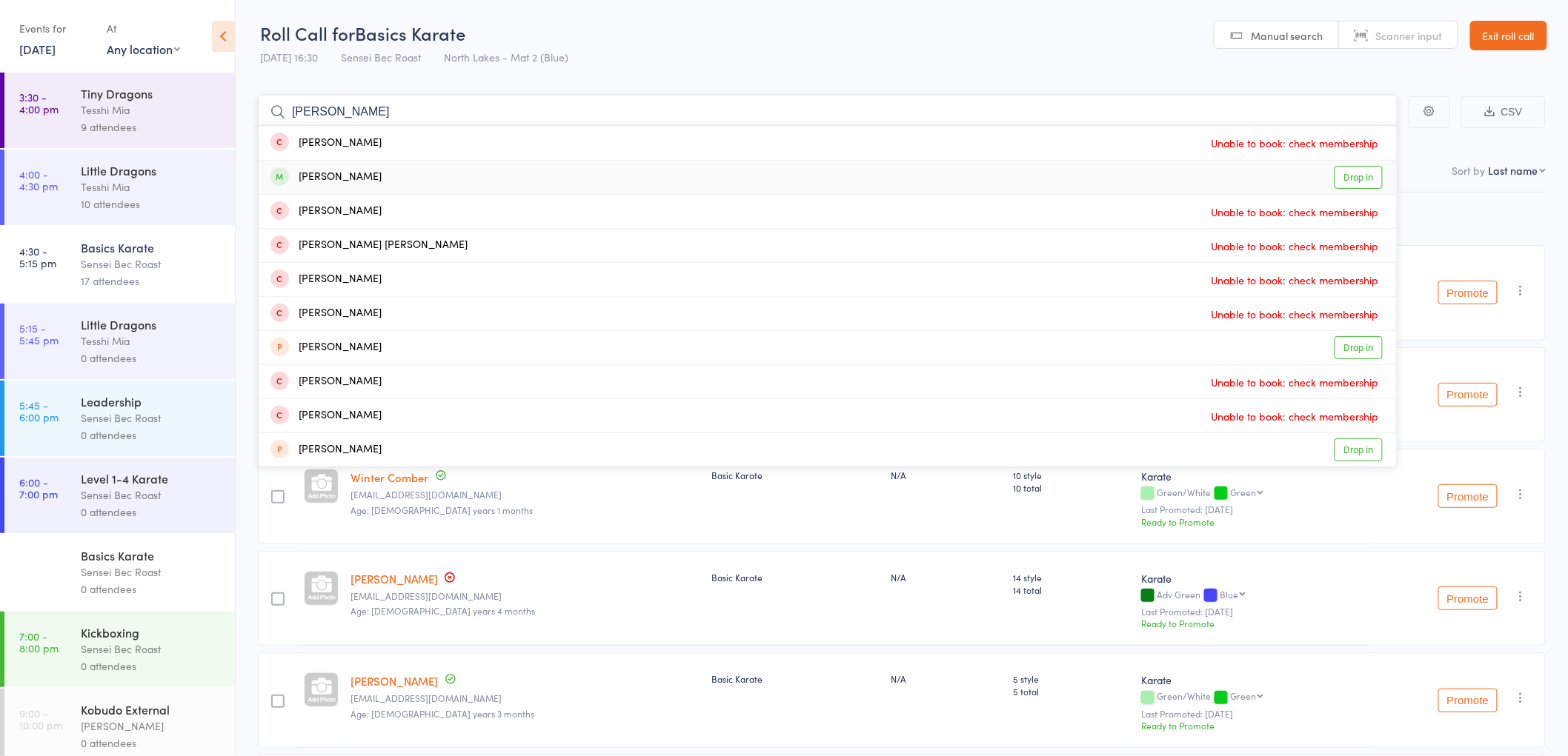
type input "ava hutchison"
click at [328, 168] on div "Avah Hutchinson Drop in" at bounding box center [827, 177] width 1138 height 33
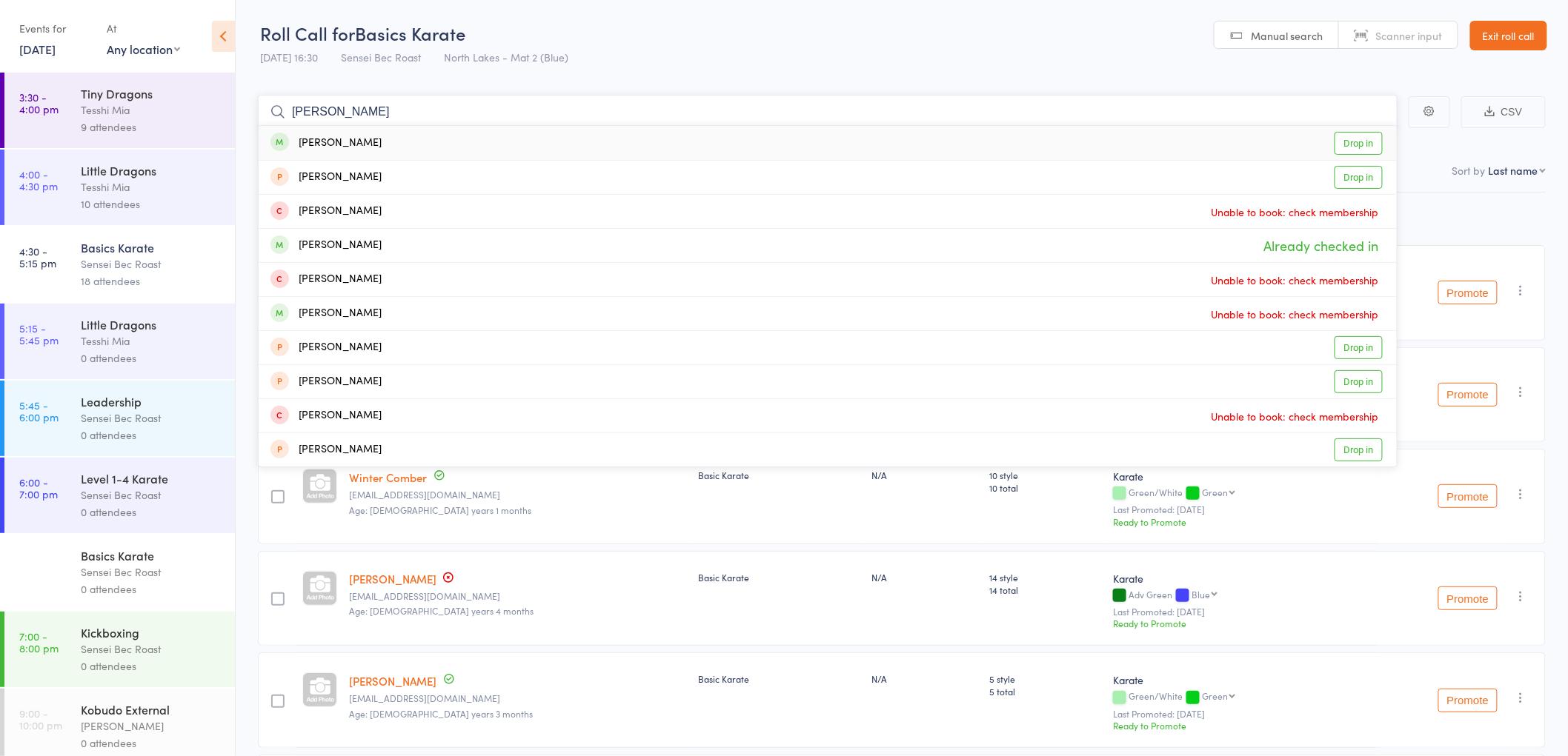
type input "sandra abbis"
click at [332, 150] on div "Sandra Abbiss" at bounding box center [326, 143] width 111 height 17
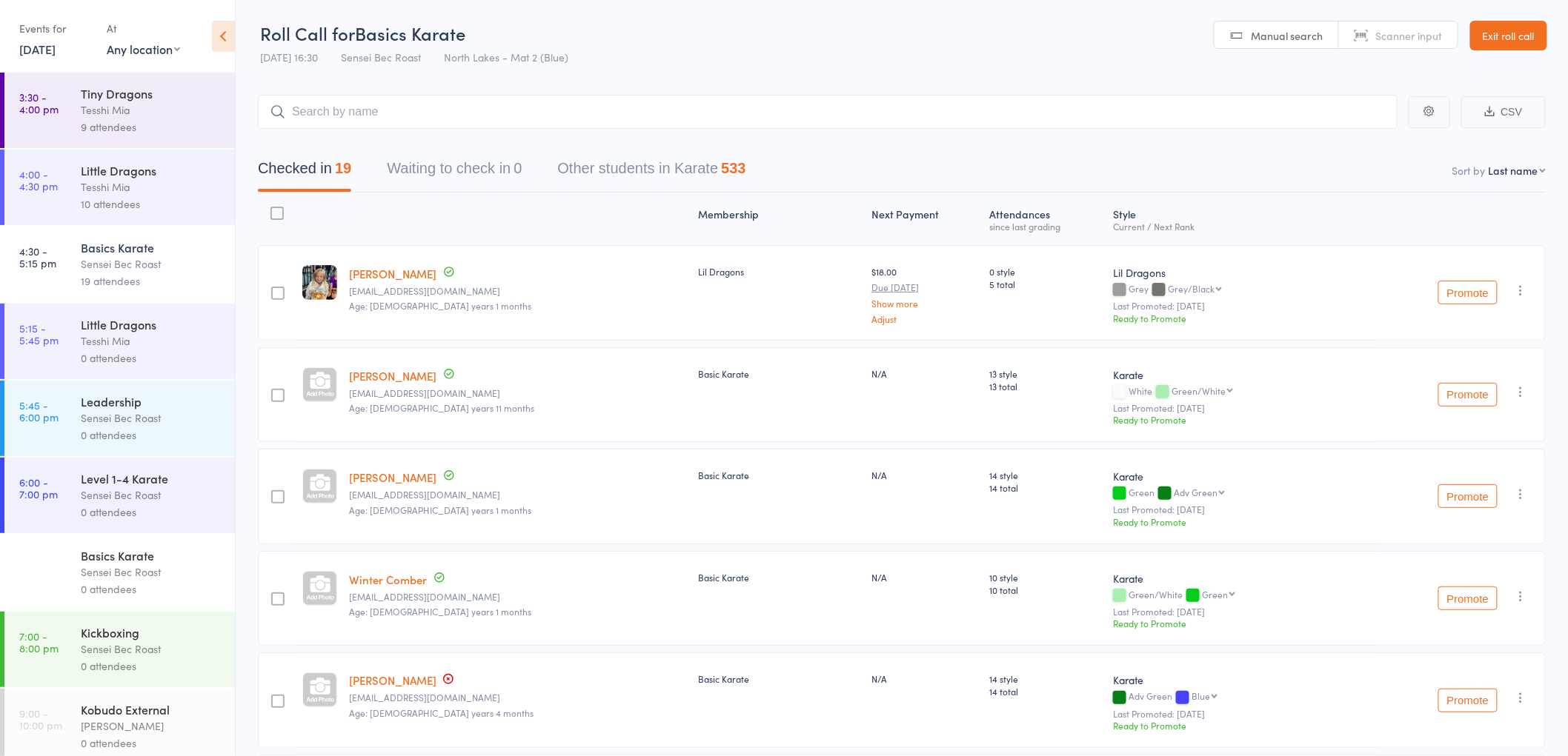
click at [113, 187] on div "Tesshi Mia" at bounding box center [152, 187] width 142 height 17
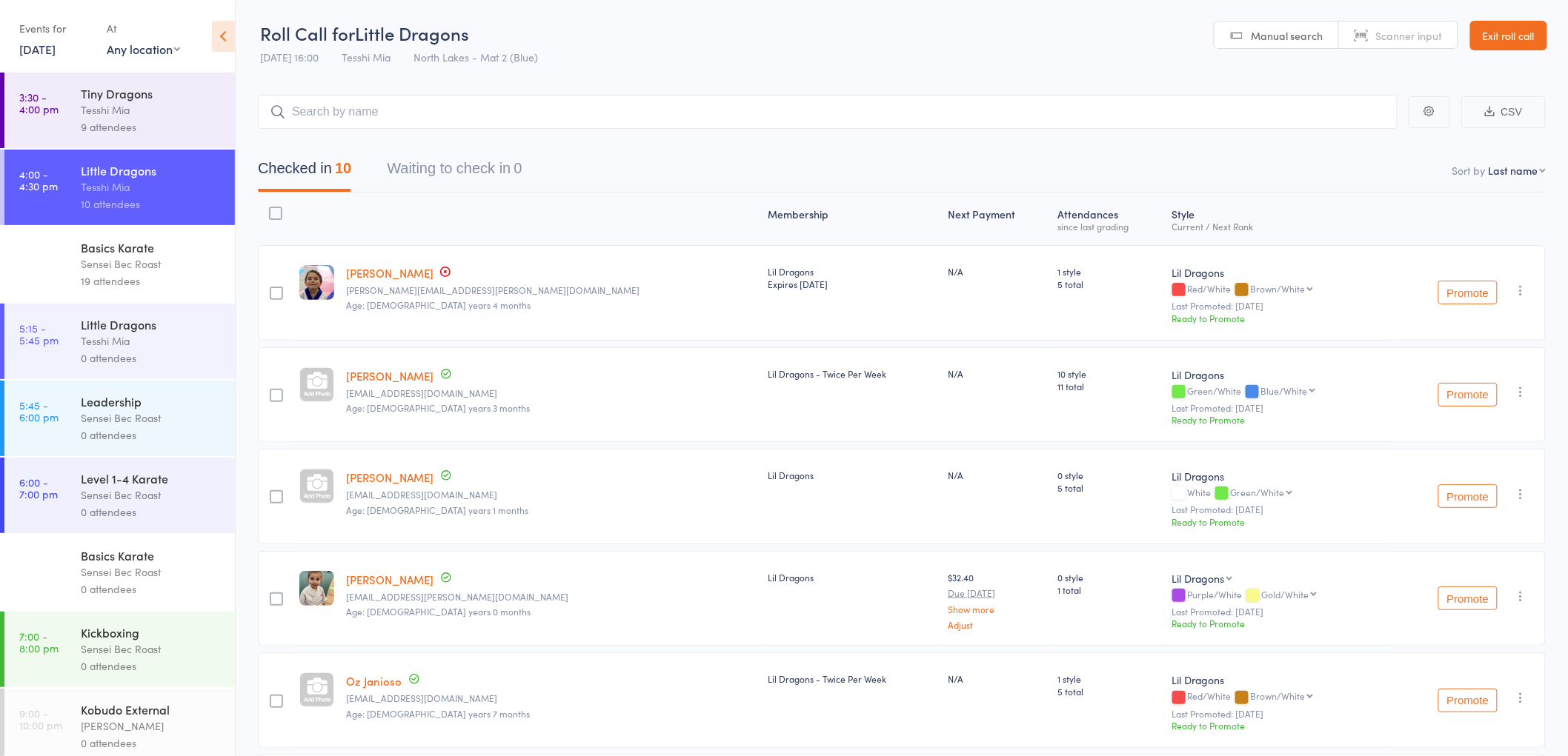
click at [134, 109] on div "Tesshi Mia" at bounding box center [152, 110] width 142 height 17
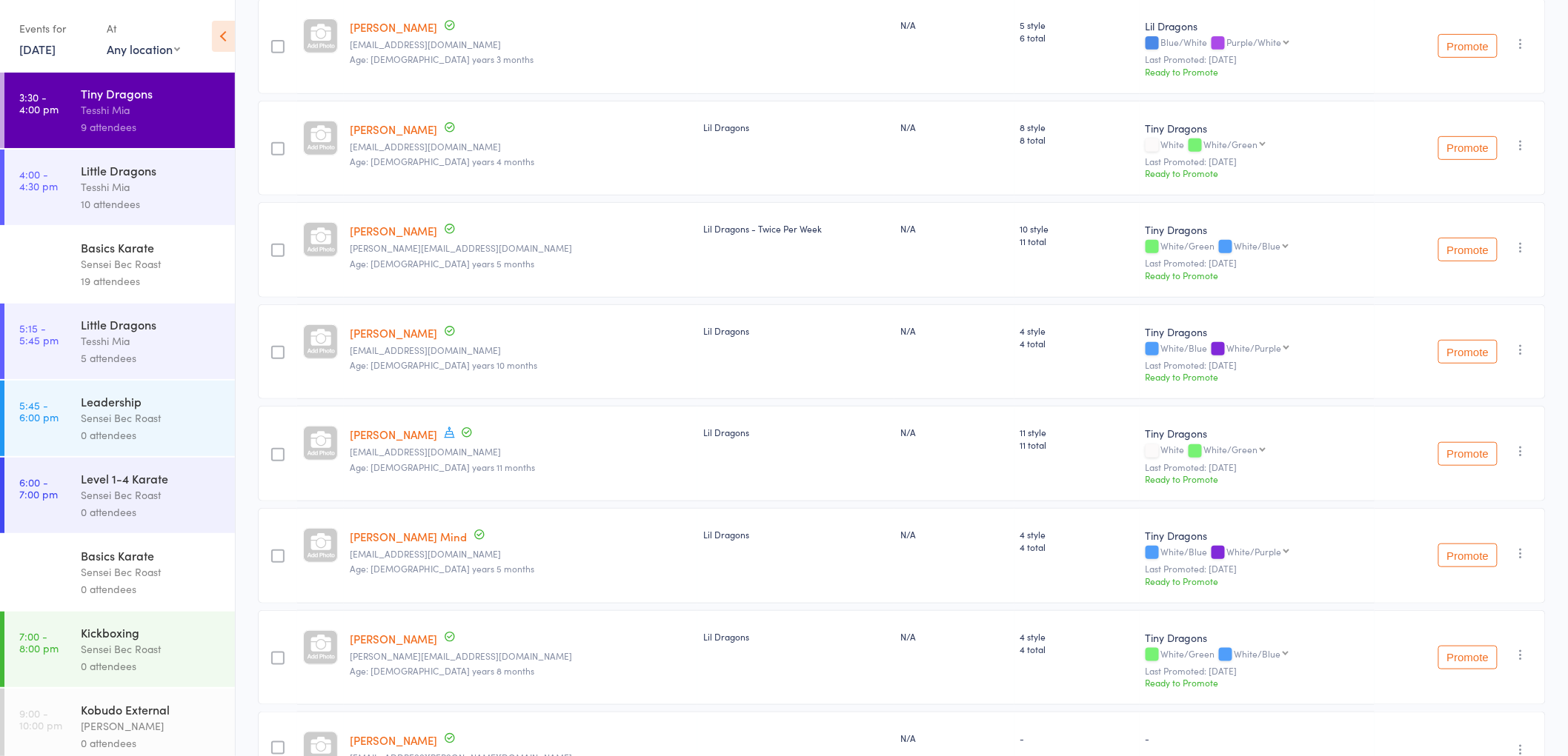
scroll to position [404, 0]
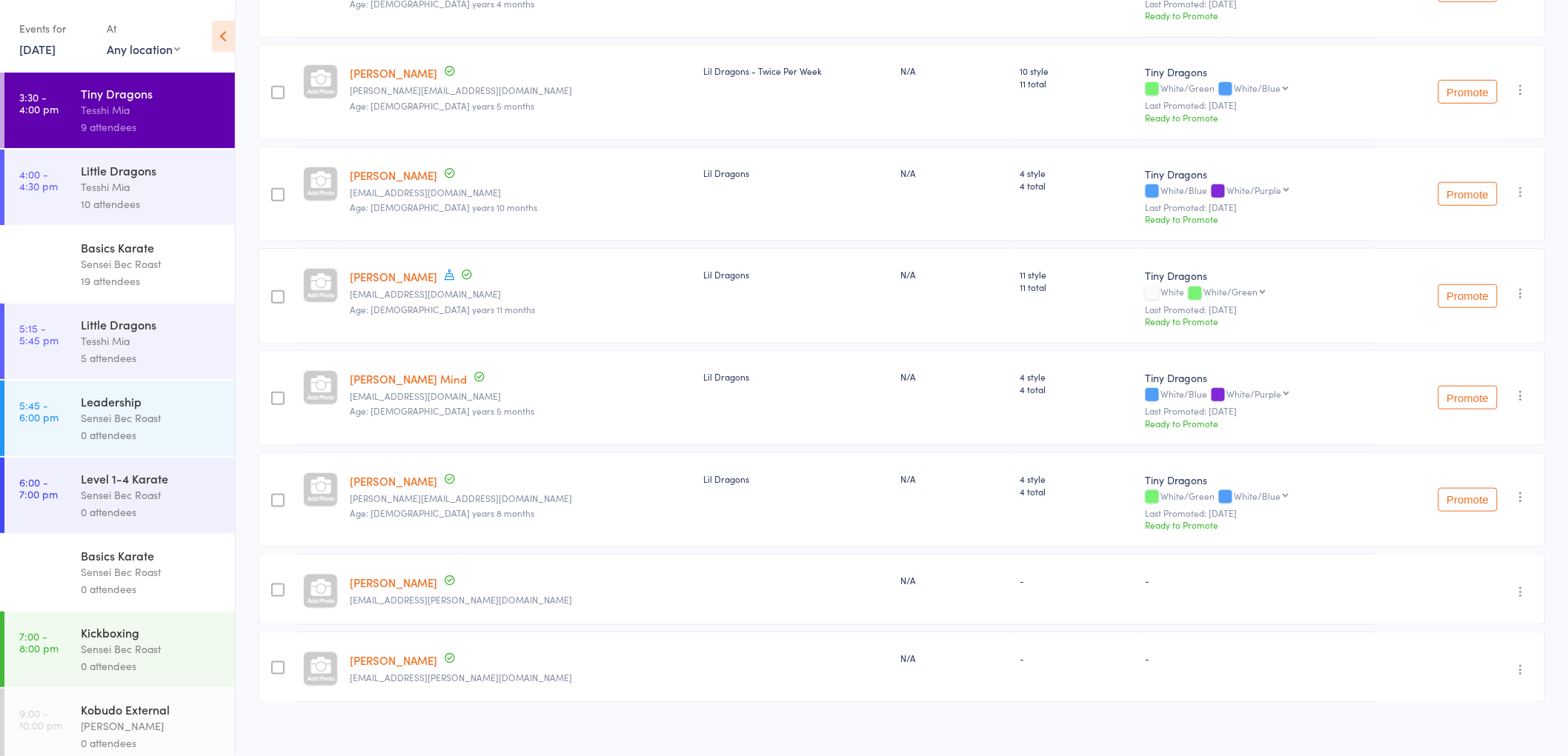
click at [106, 434] on div "0 attendees" at bounding box center [152, 434] width 142 height 17
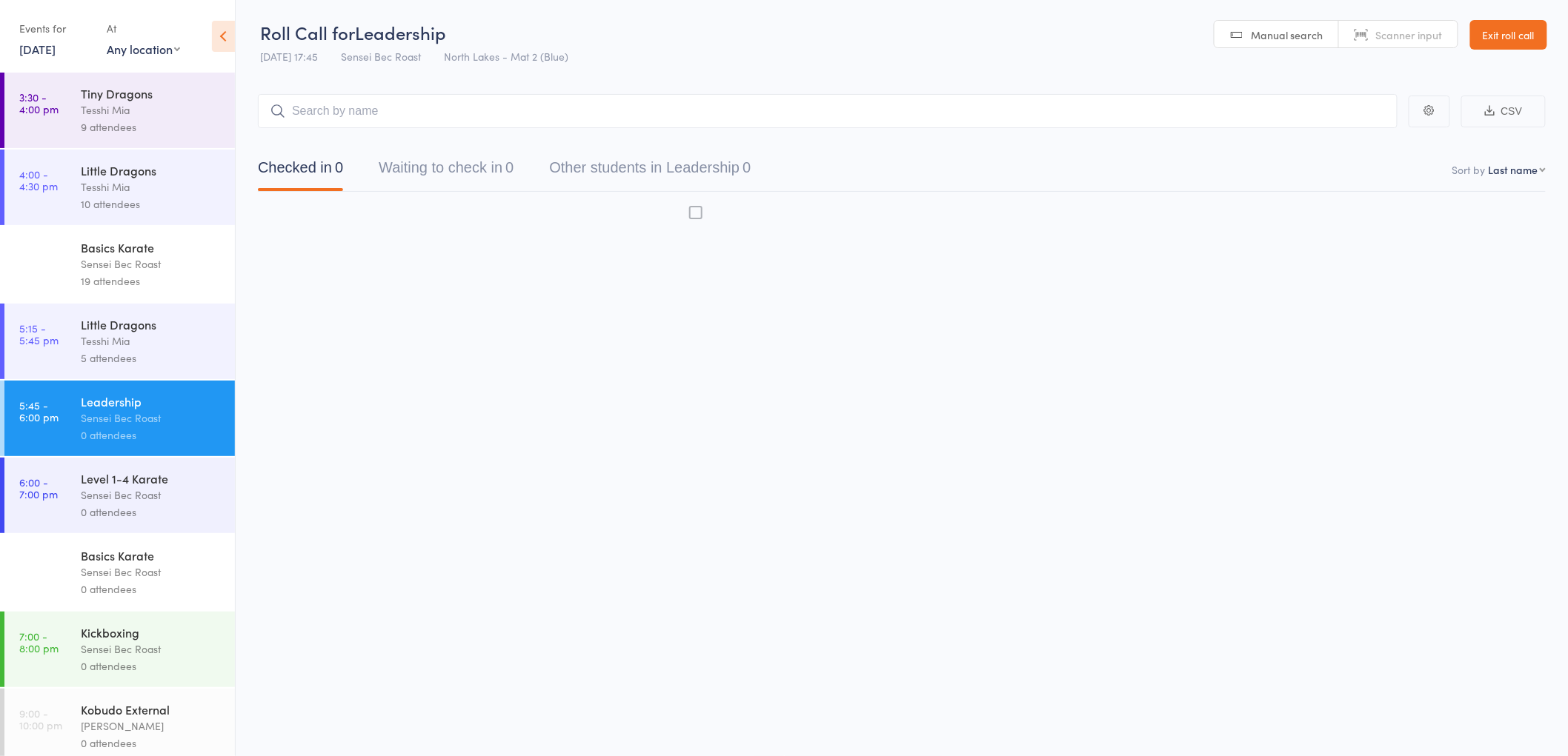
scroll to position [1, 0]
click at [410, 122] on input "search" at bounding box center [827, 111] width 1140 height 34
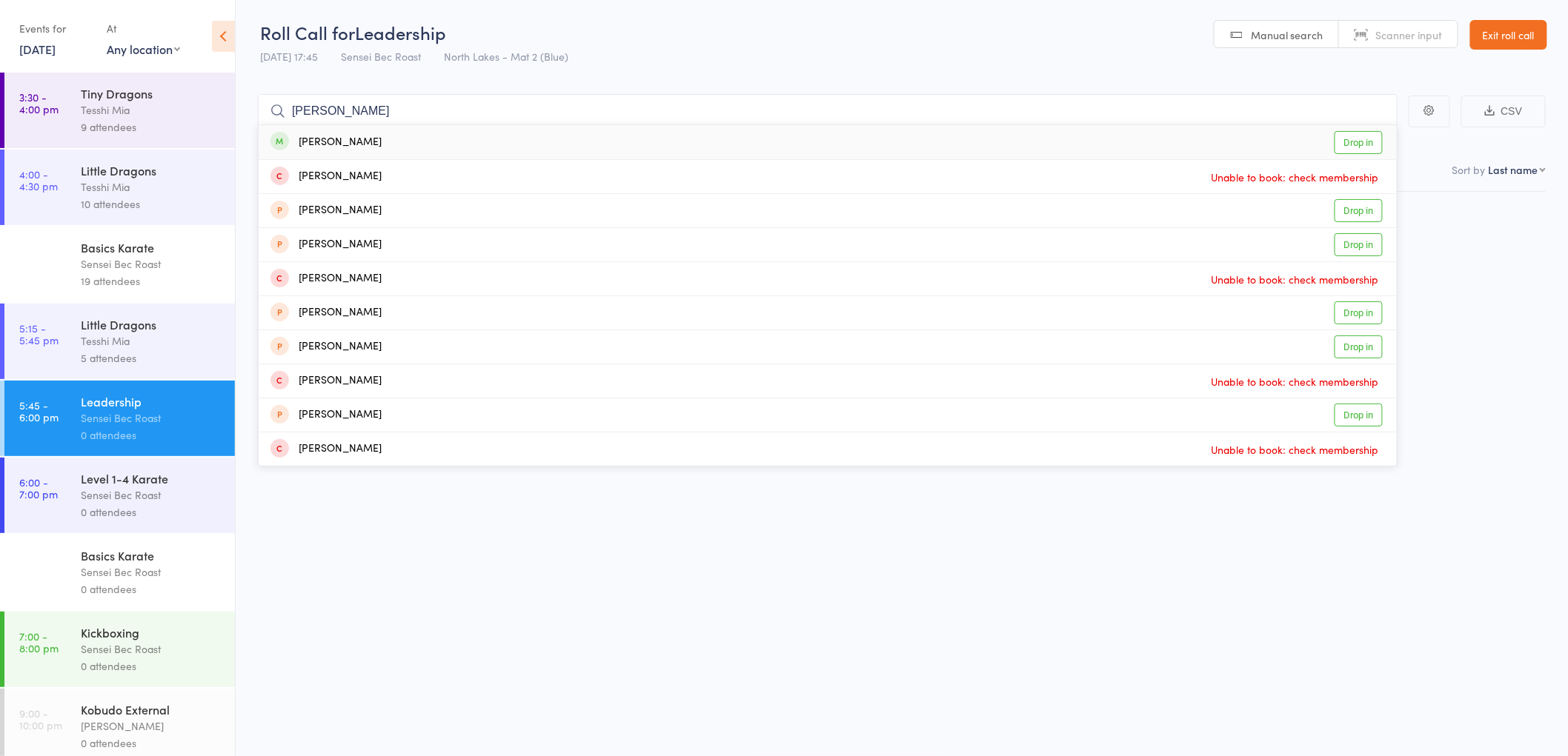
type input "jessica gillard"
click at [335, 142] on div "Jessica Gillard" at bounding box center [326, 142] width 111 height 17
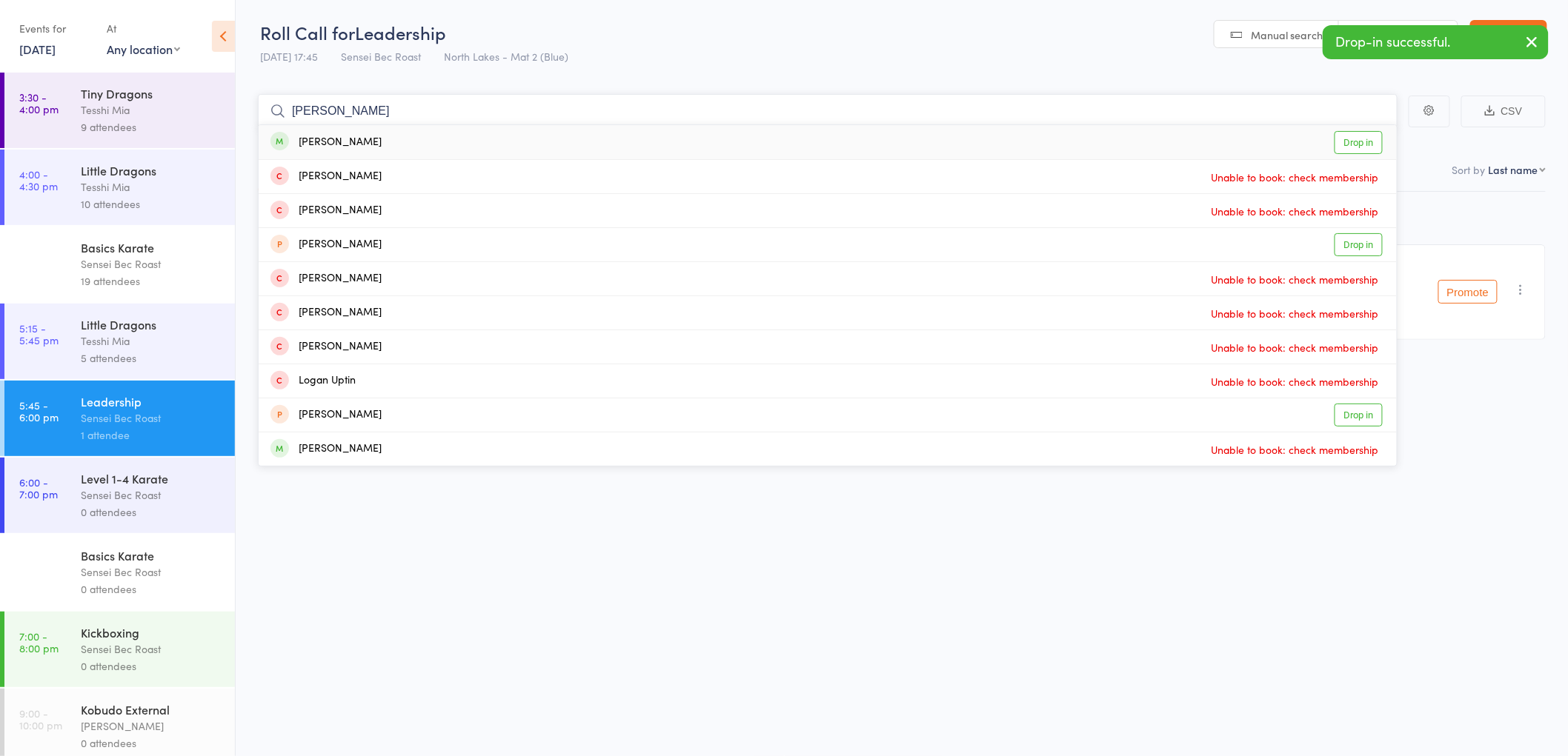
type input "logan bell"
click at [317, 139] on div "Logan Bell" at bounding box center [326, 142] width 111 height 17
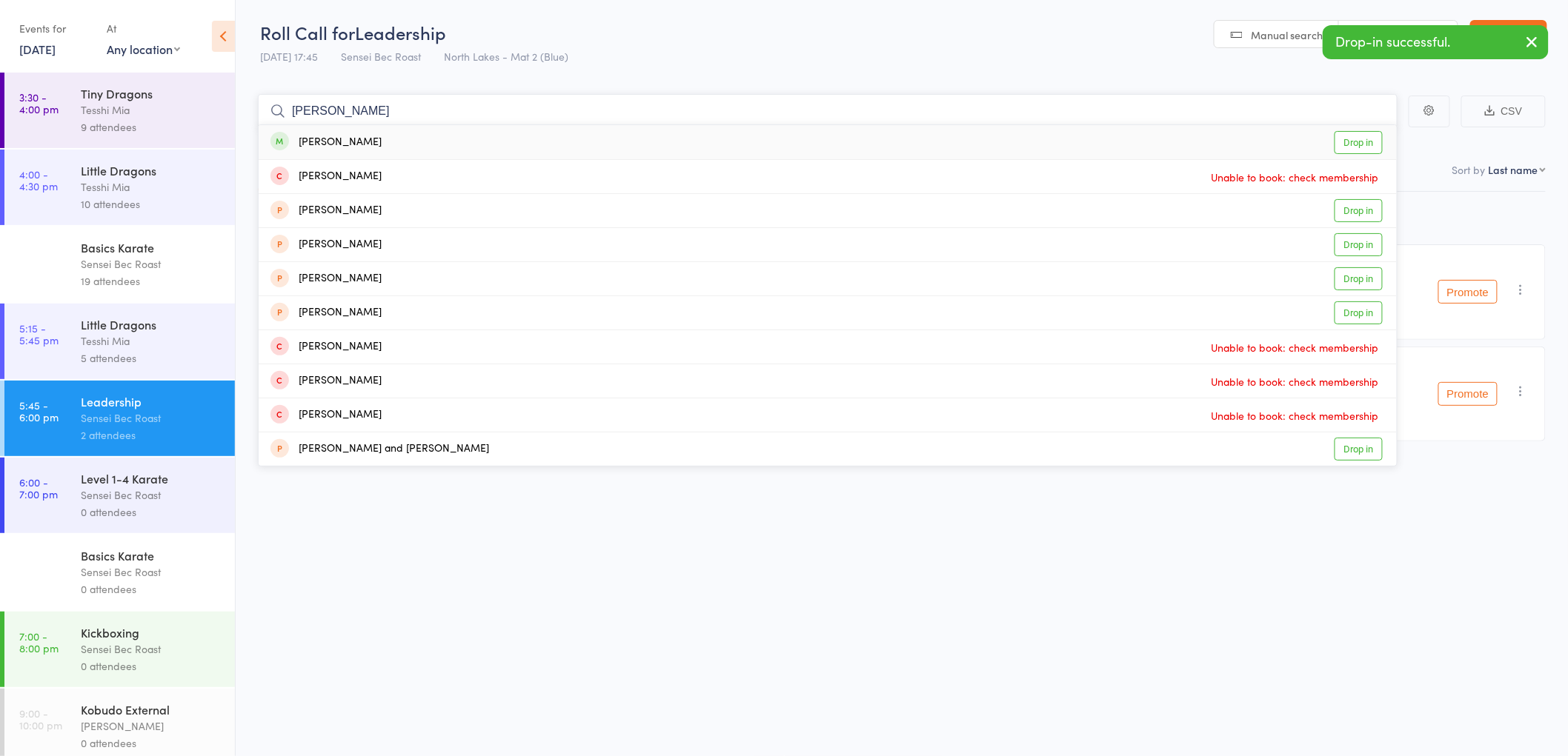
type input "alex joshi"
click at [329, 139] on div "Alex Joshi" at bounding box center [326, 142] width 111 height 17
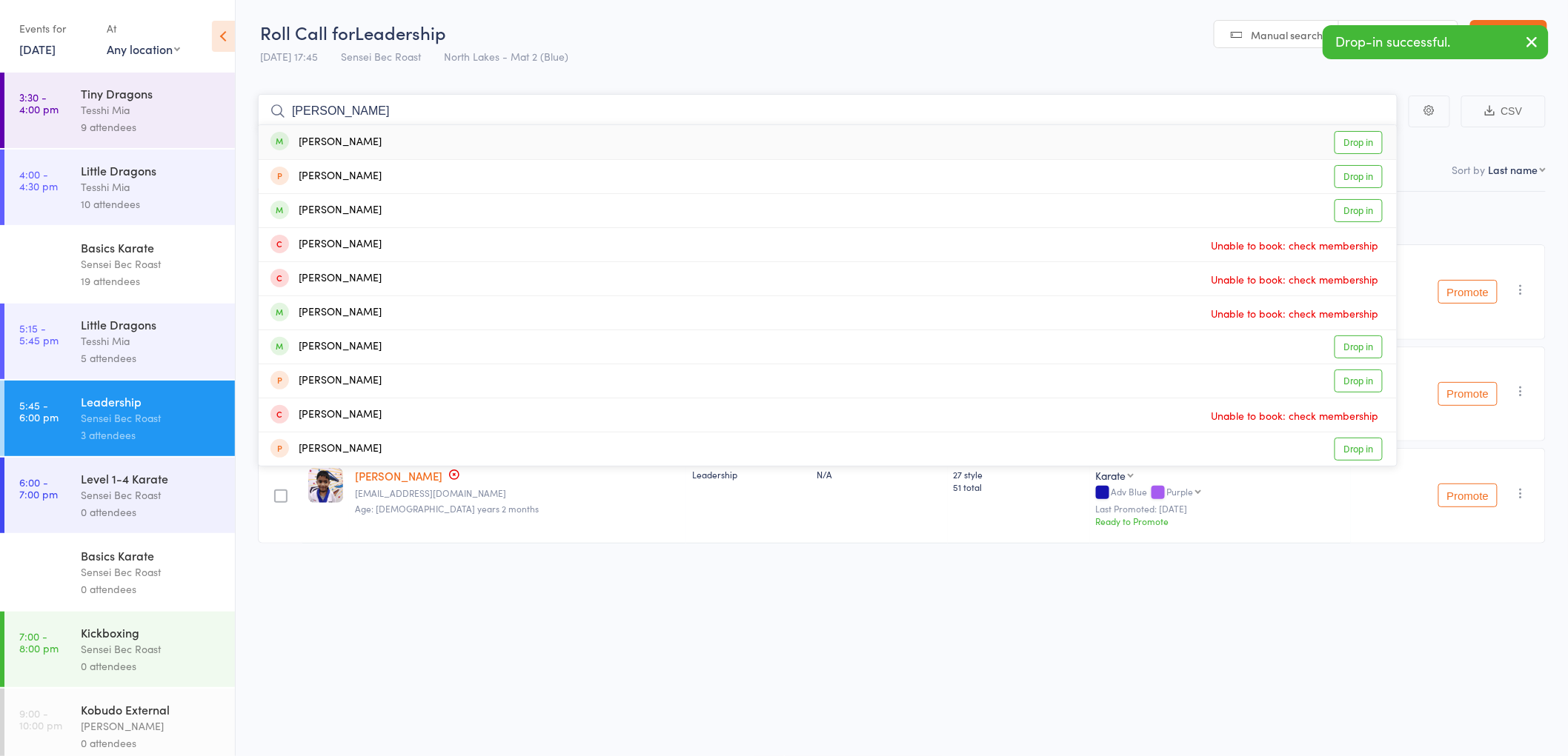
type input "adarsh"
click at [329, 145] on div "Adarsh Babu" at bounding box center [326, 142] width 111 height 17
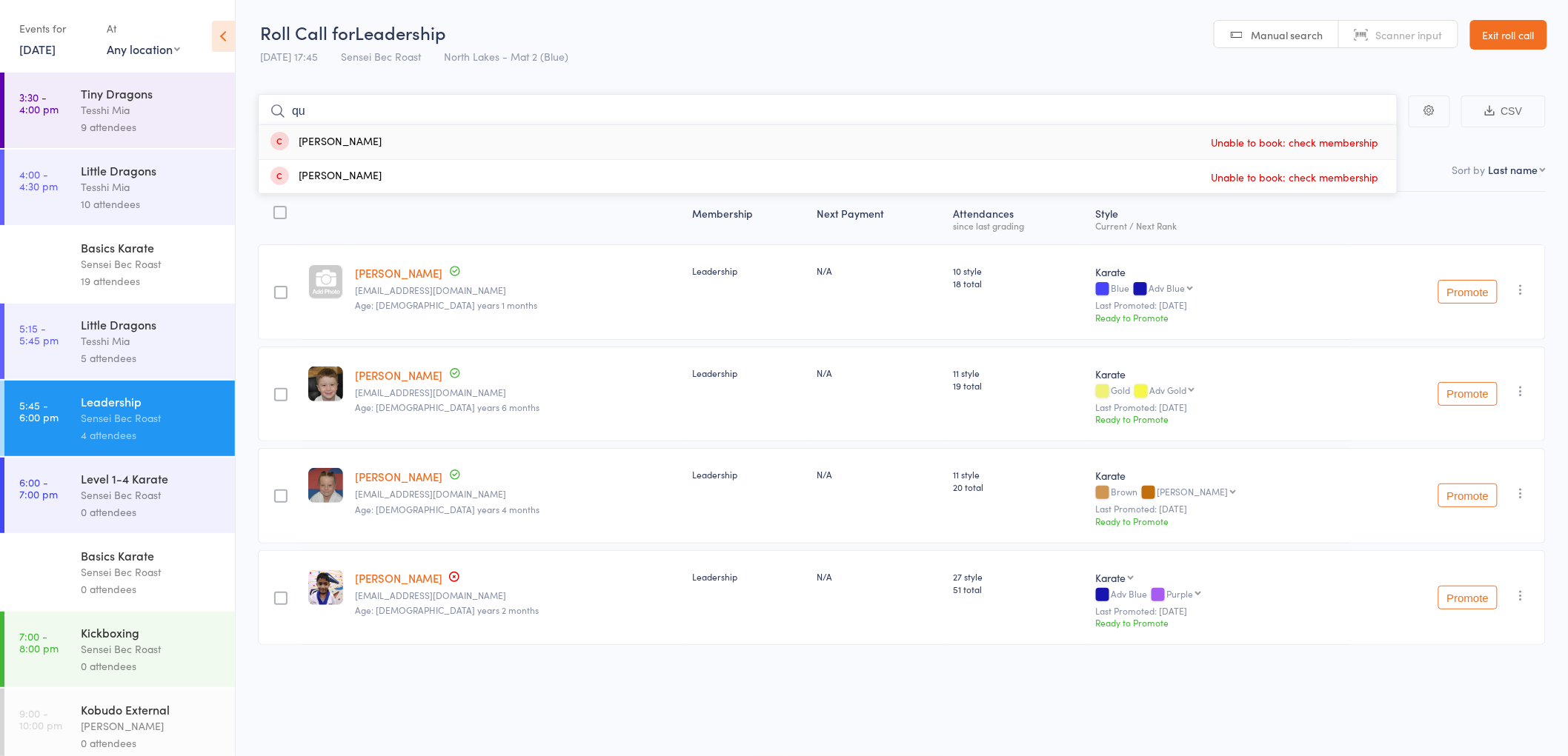
type input "q"
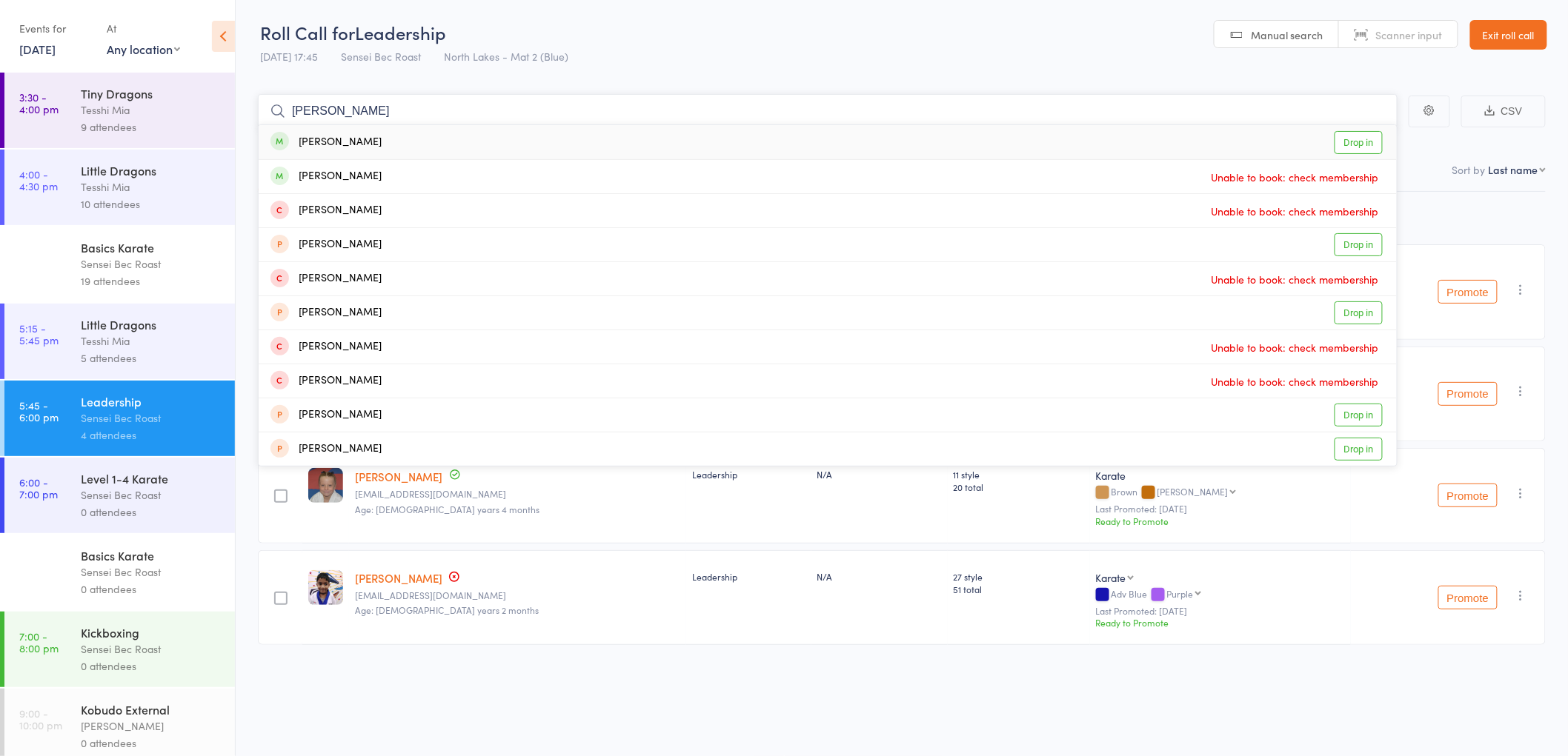
type input "robert"
click at [309, 146] on div "Robert Dyer" at bounding box center [326, 142] width 111 height 17
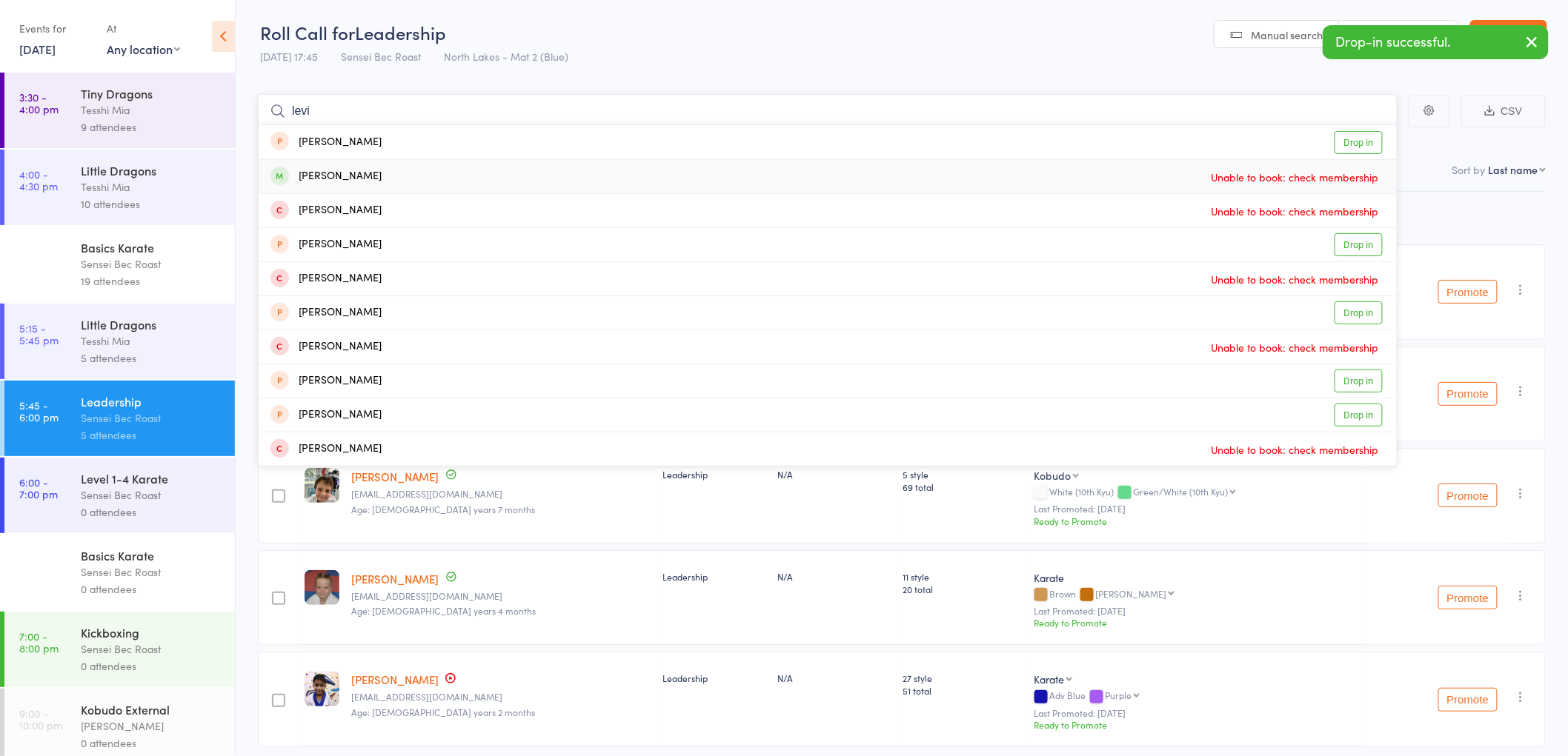
type input "levi"
click at [332, 173] on div "Levi Rudd" at bounding box center [326, 176] width 111 height 17
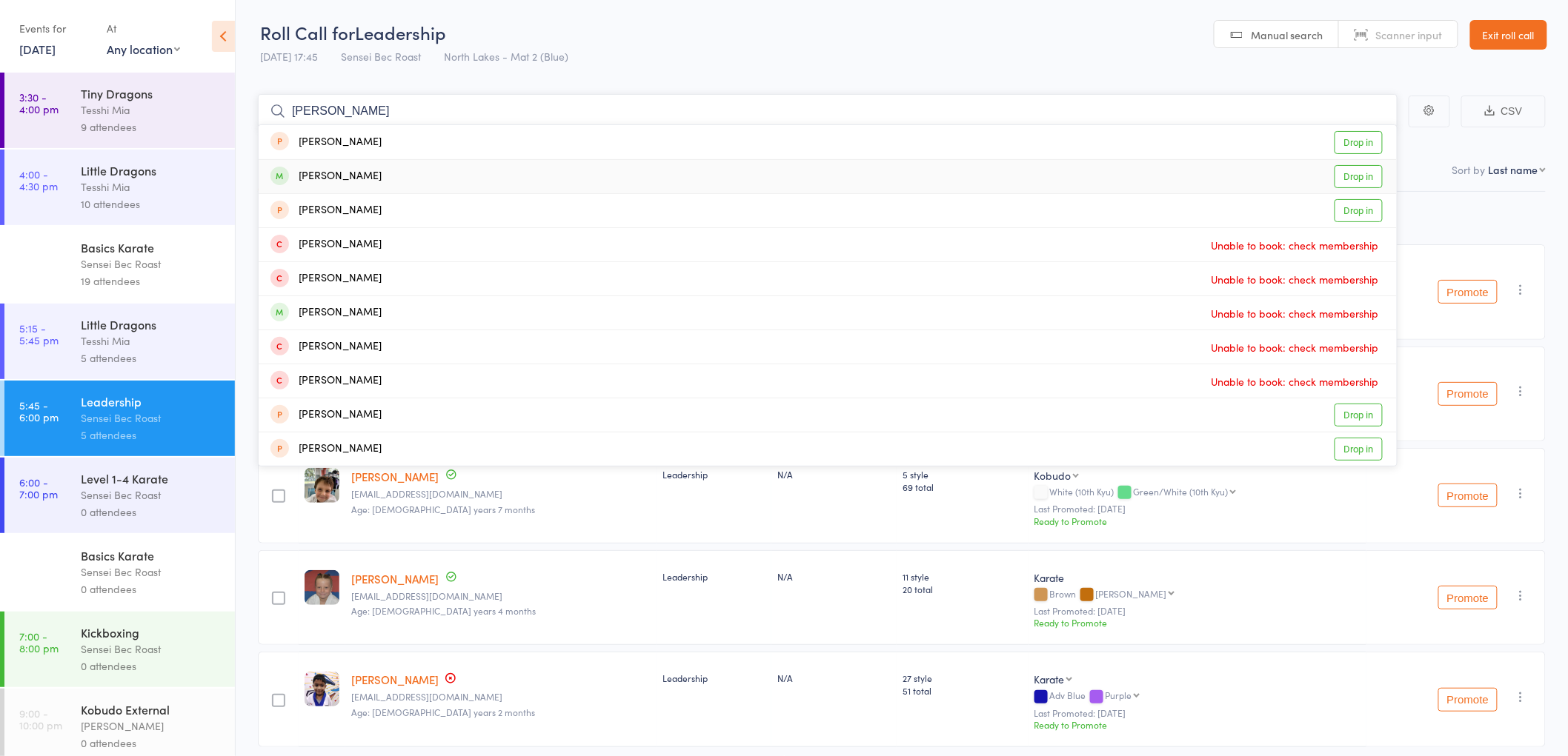
type input "amelia"
click at [320, 174] on div "Amelia Rudd" at bounding box center [326, 176] width 111 height 17
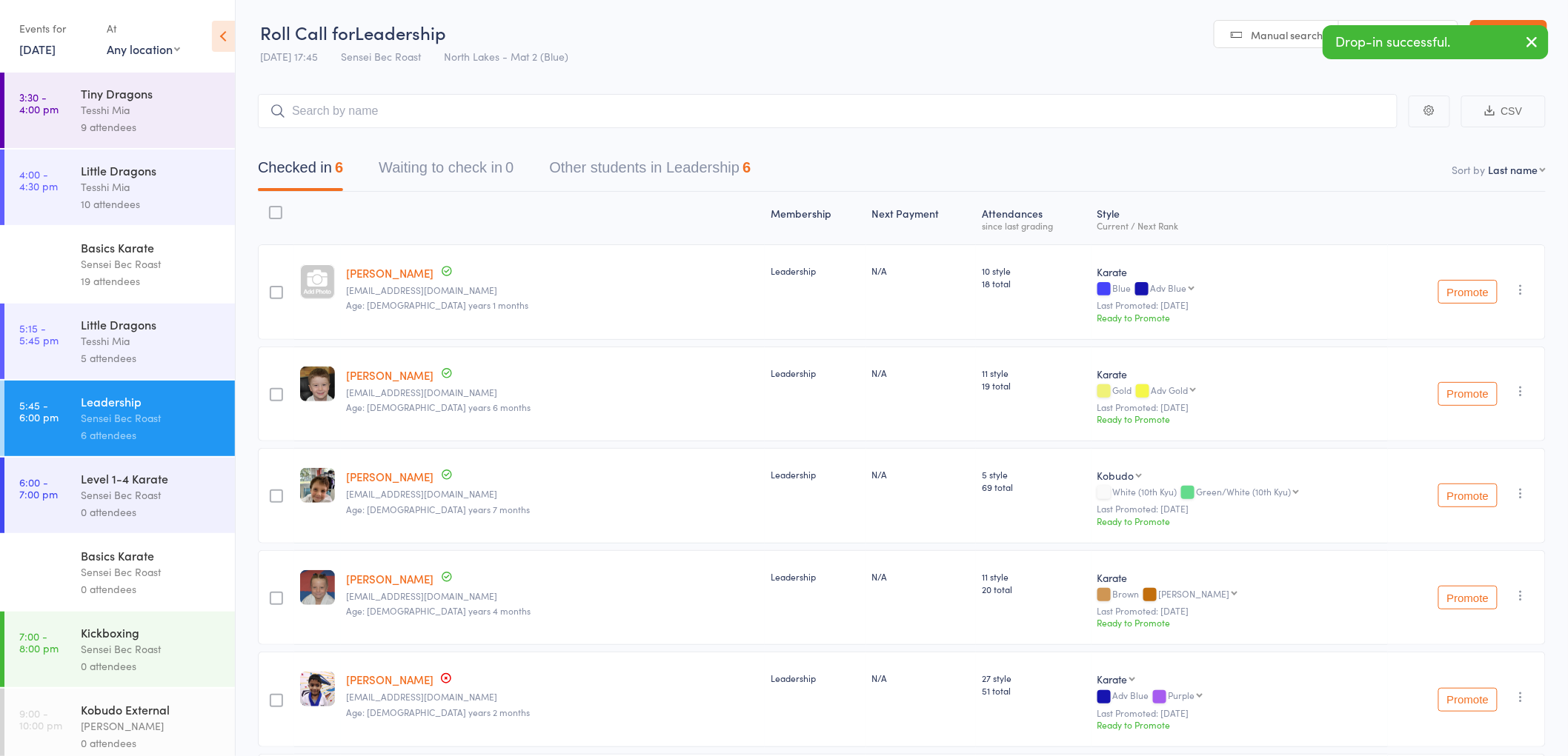
click at [152, 479] on div "Level 1-4 Karate" at bounding box center [152, 478] width 142 height 16
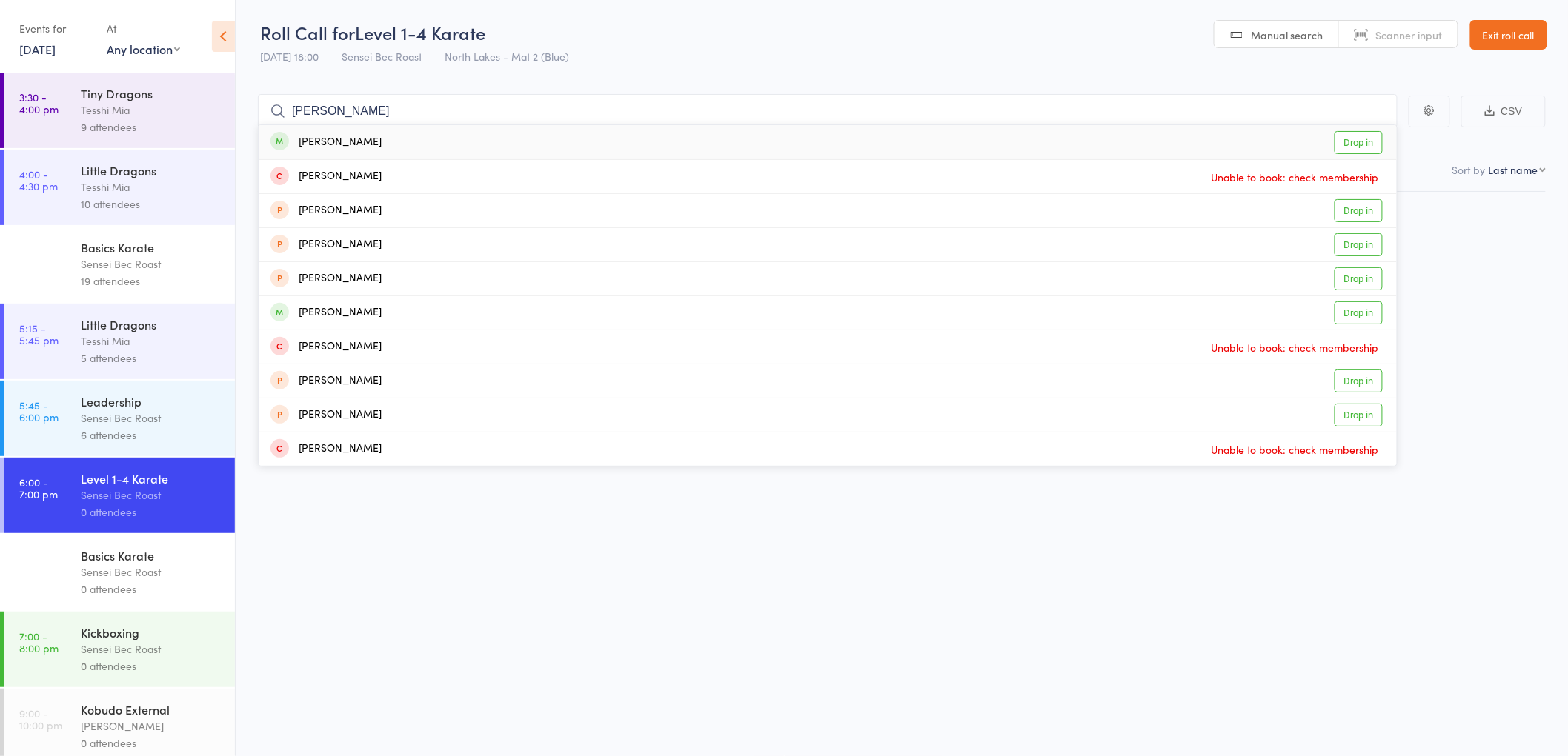
type input "levi rudd"
click at [326, 136] on div "Levi Rudd" at bounding box center [326, 142] width 111 height 17
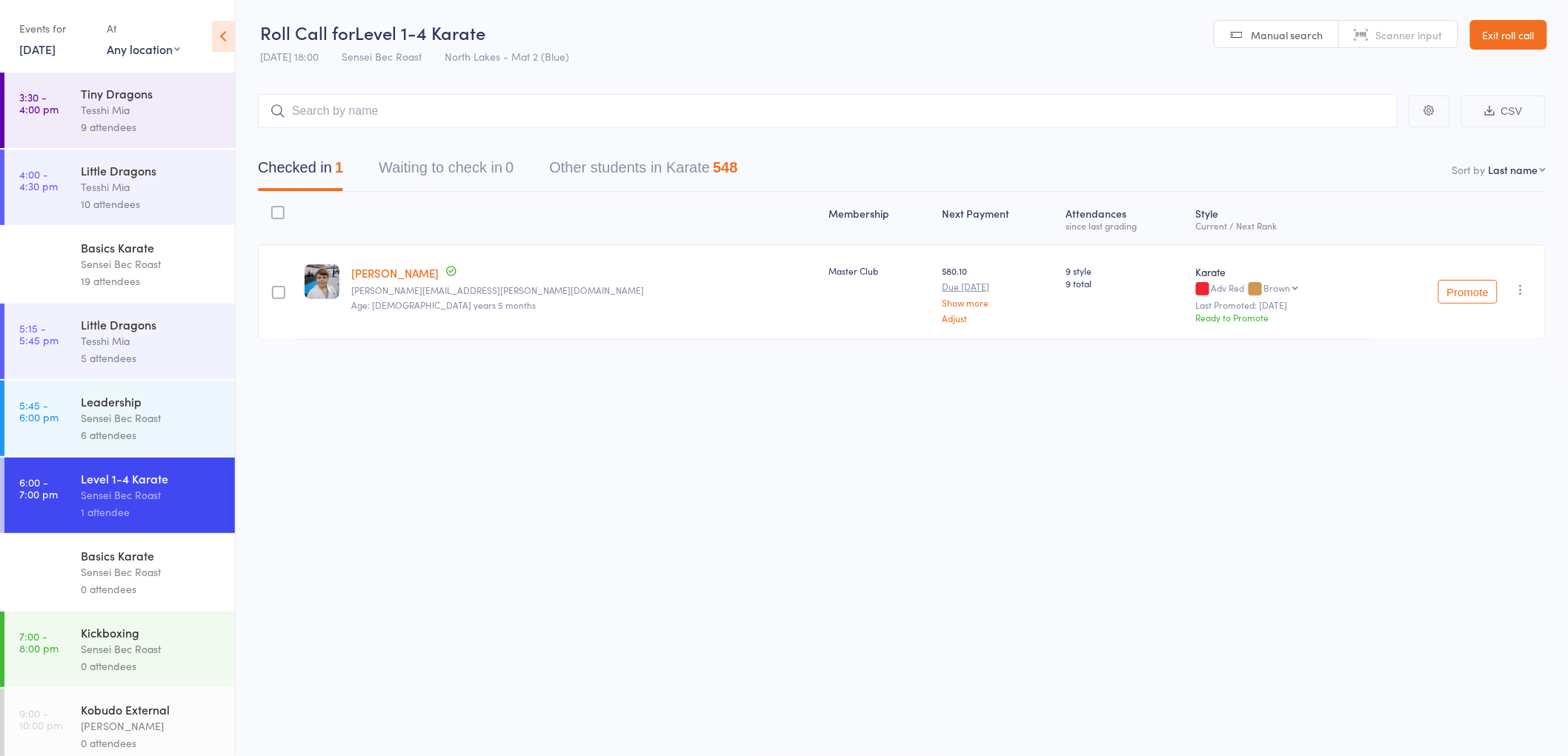
click at [136, 410] on div "Sensei Bec Roast" at bounding box center [152, 417] width 142 height 17
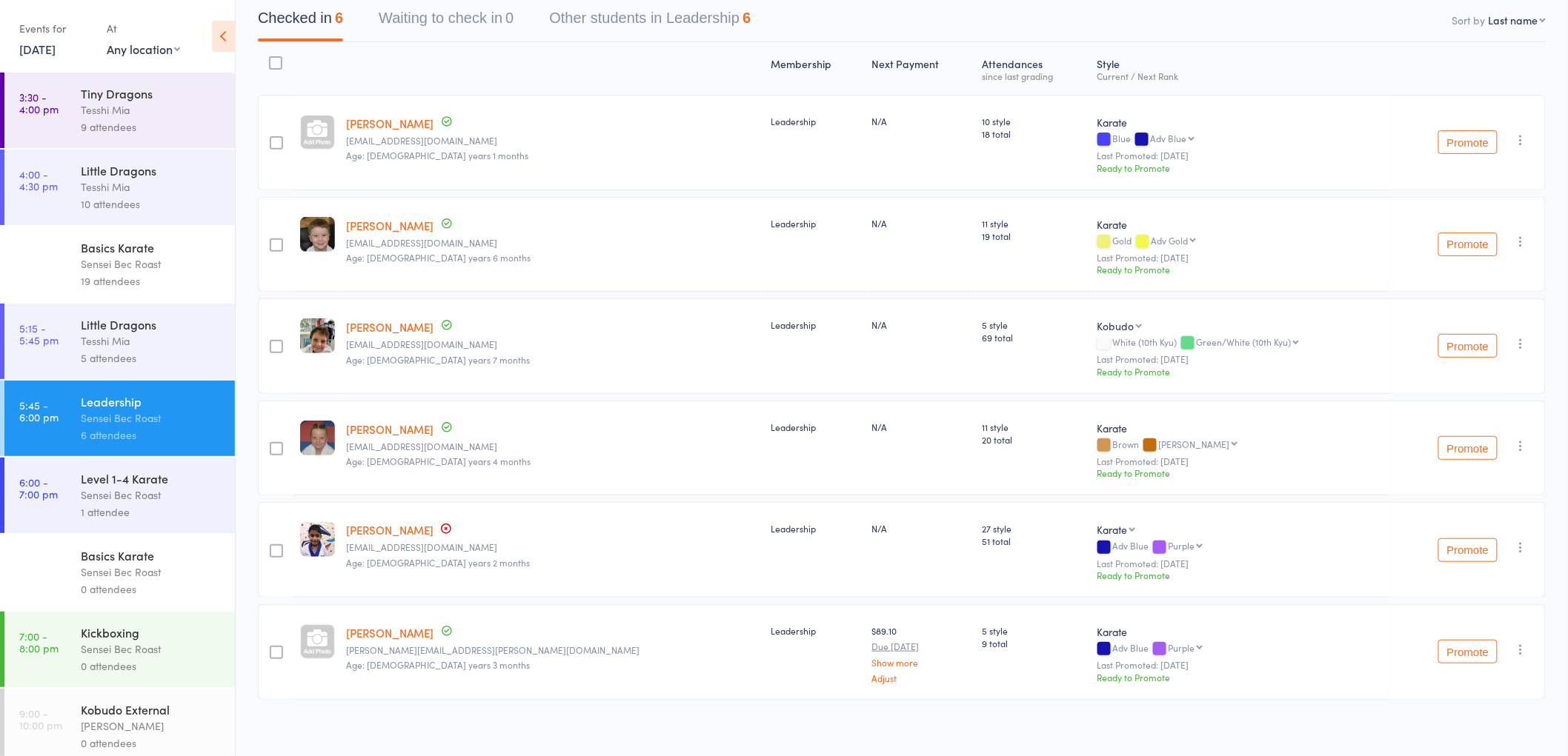
scroll to position [68, 0]
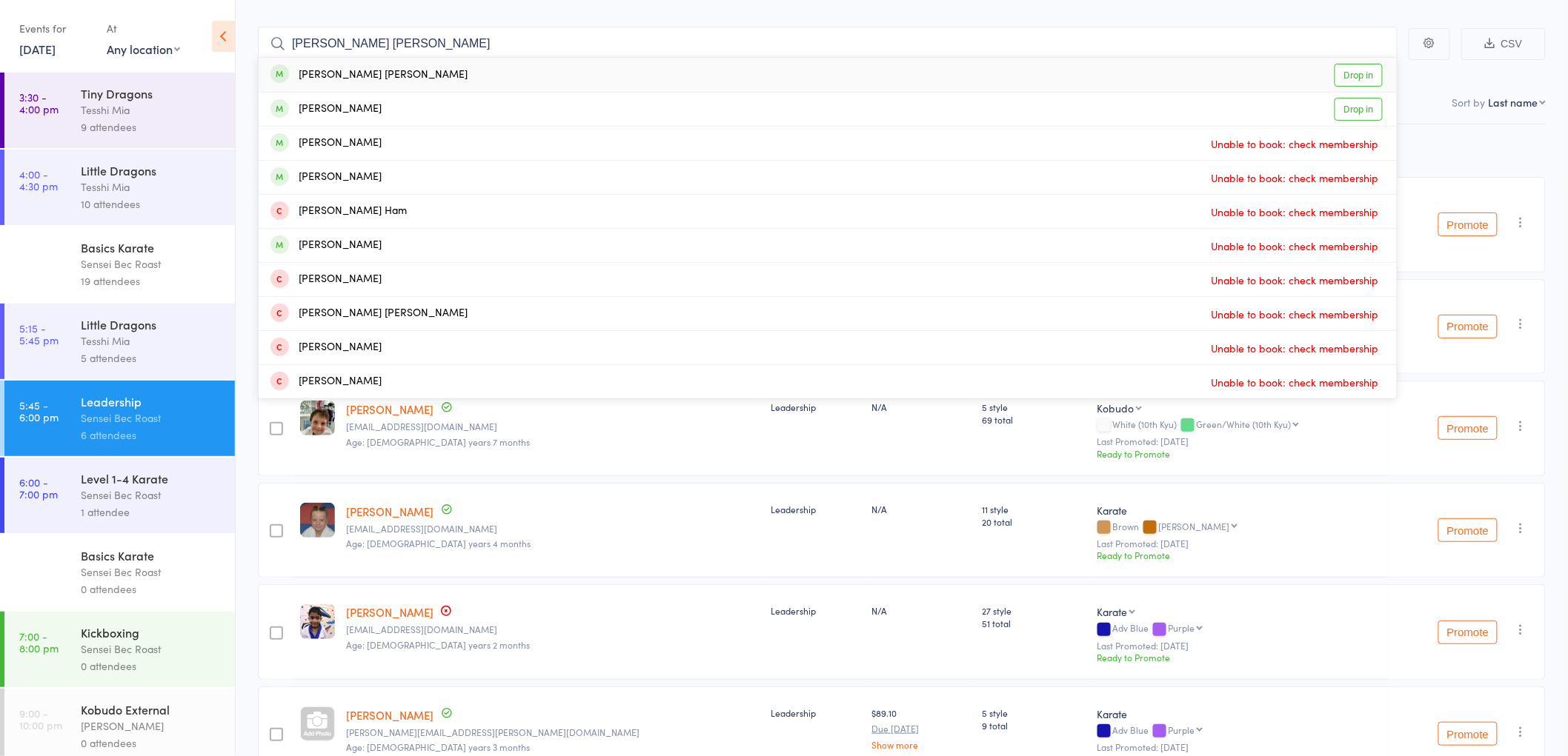
type input "cooper vassallo"
click at [344, 75] on div "Cooper Vassallo" at bounding box center [369, 75] width 197 height 17
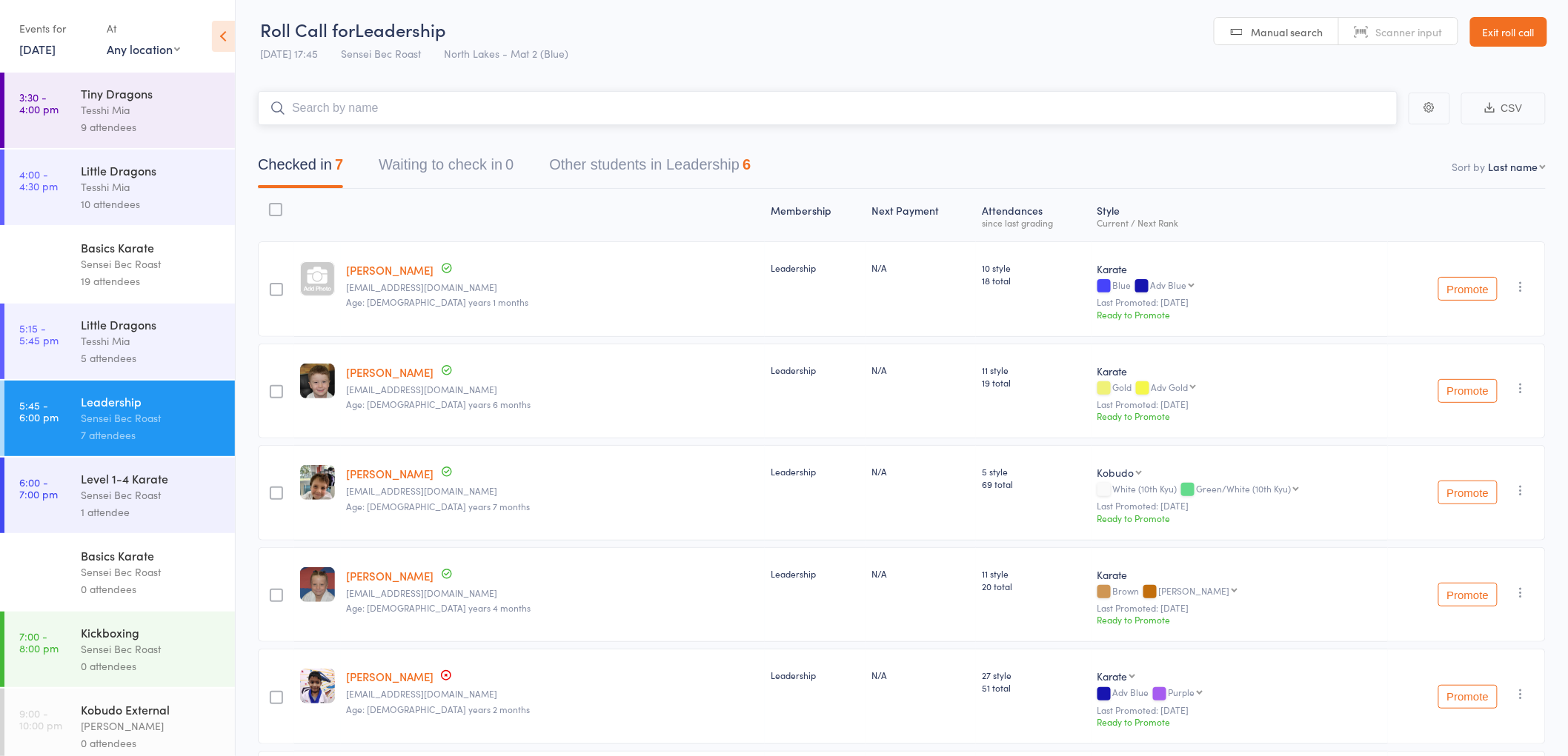
scroll to position [0, 0]
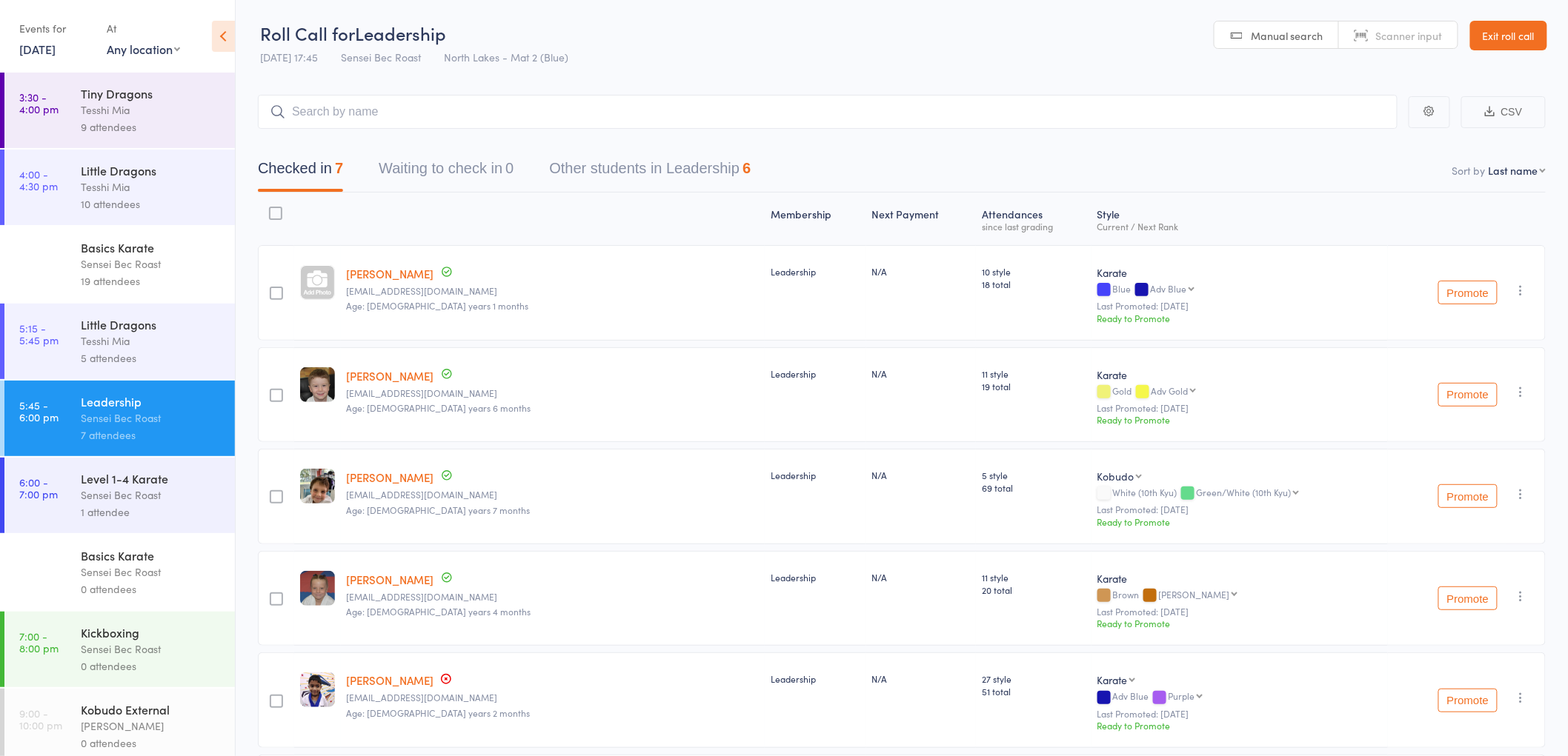
click at [105, 487] on div "Sensei Bec Roast" at bounding box center [152, 494] width 142 height 17
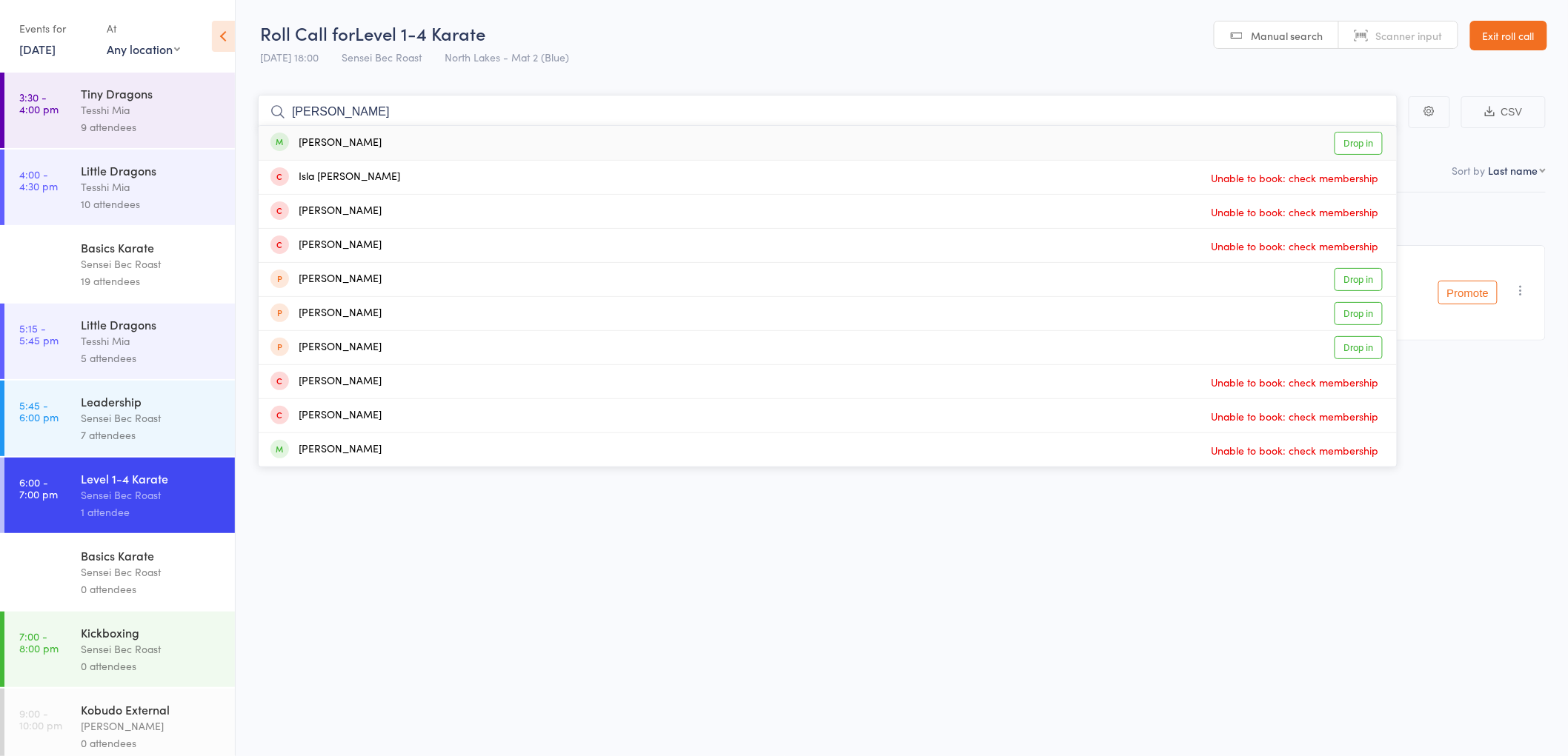
type input "blair collins"
click at [335, 132] on div "Blair Collins Drop in" at bounding box center [827, 143] width 1138 height 34
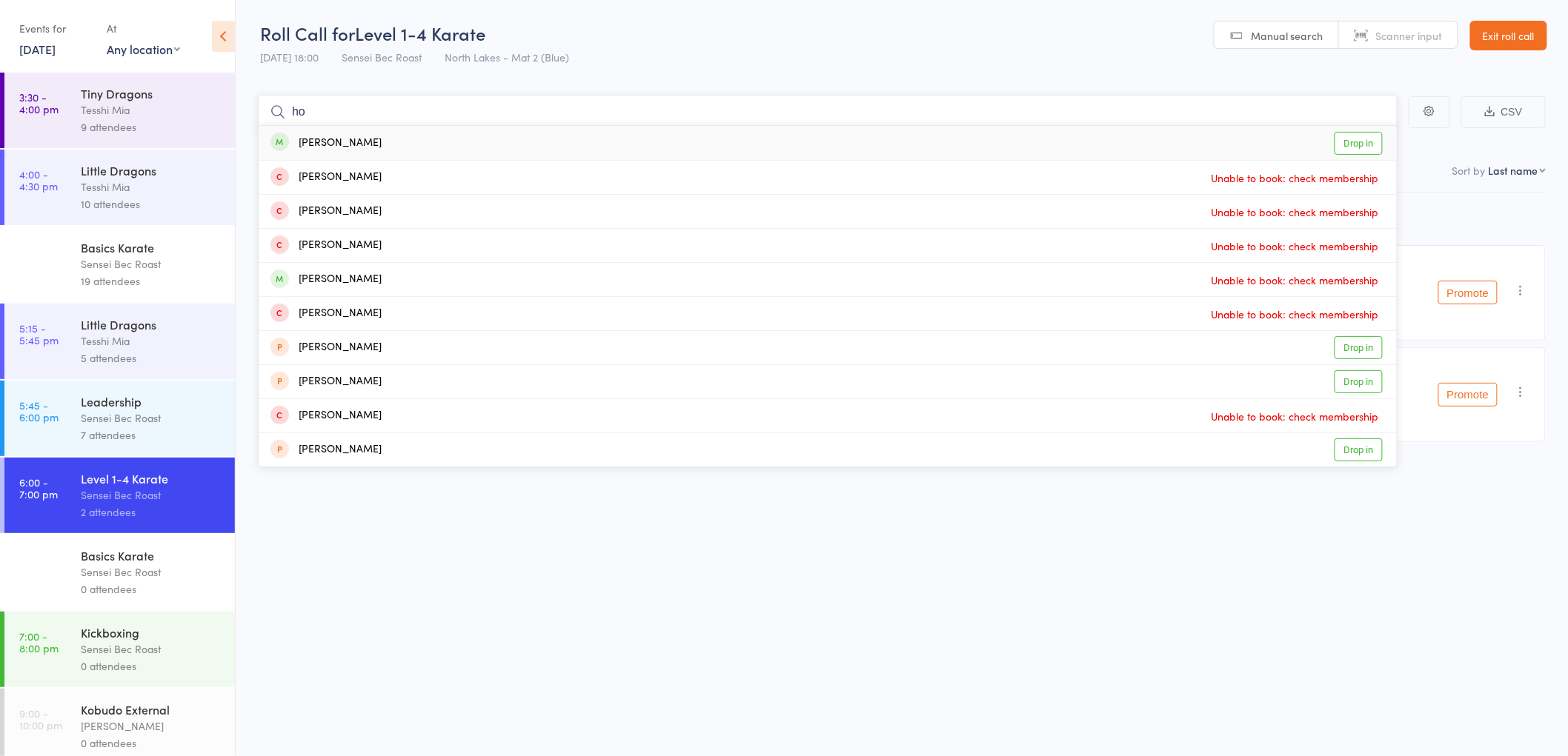
type input "h"
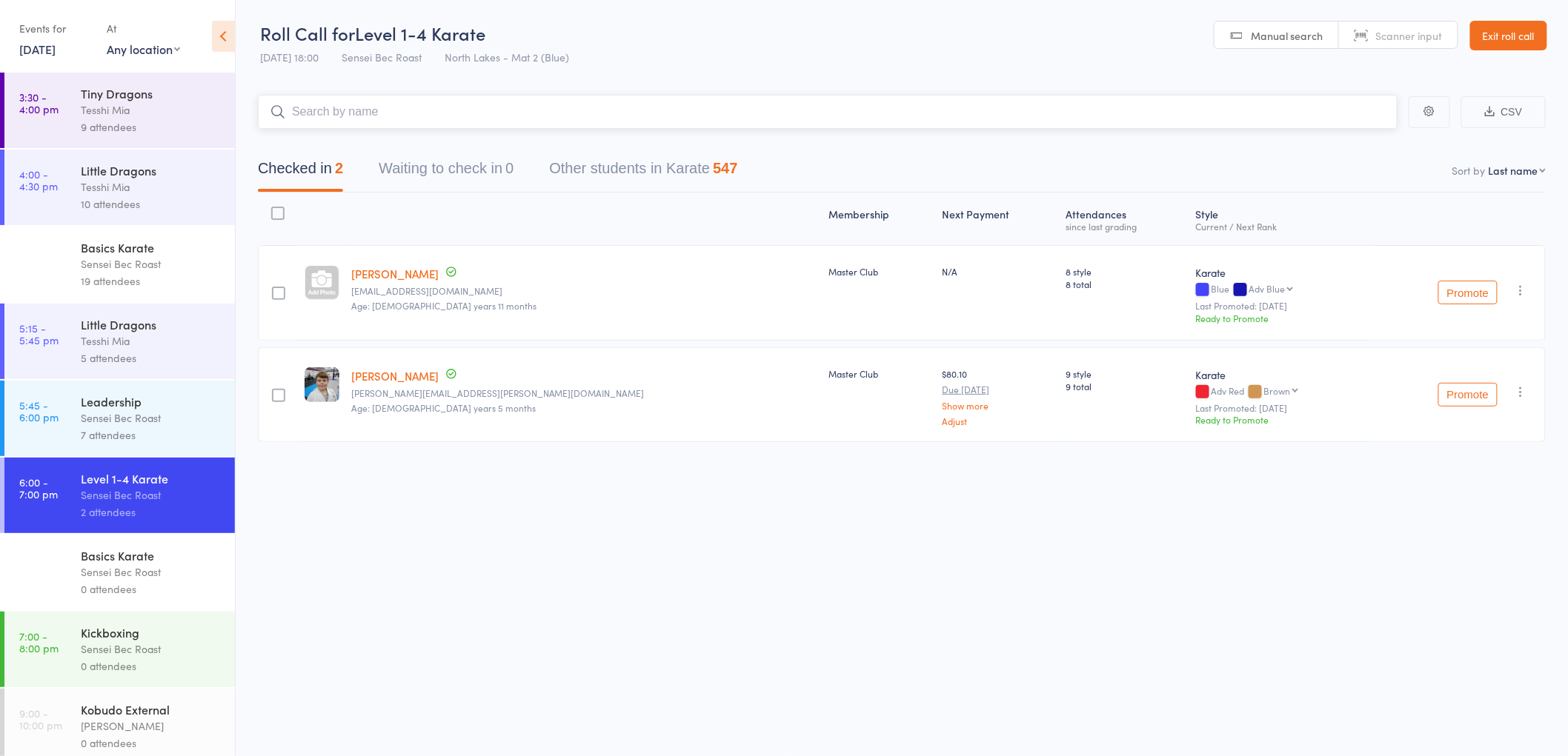
scroll to position [1, 0]
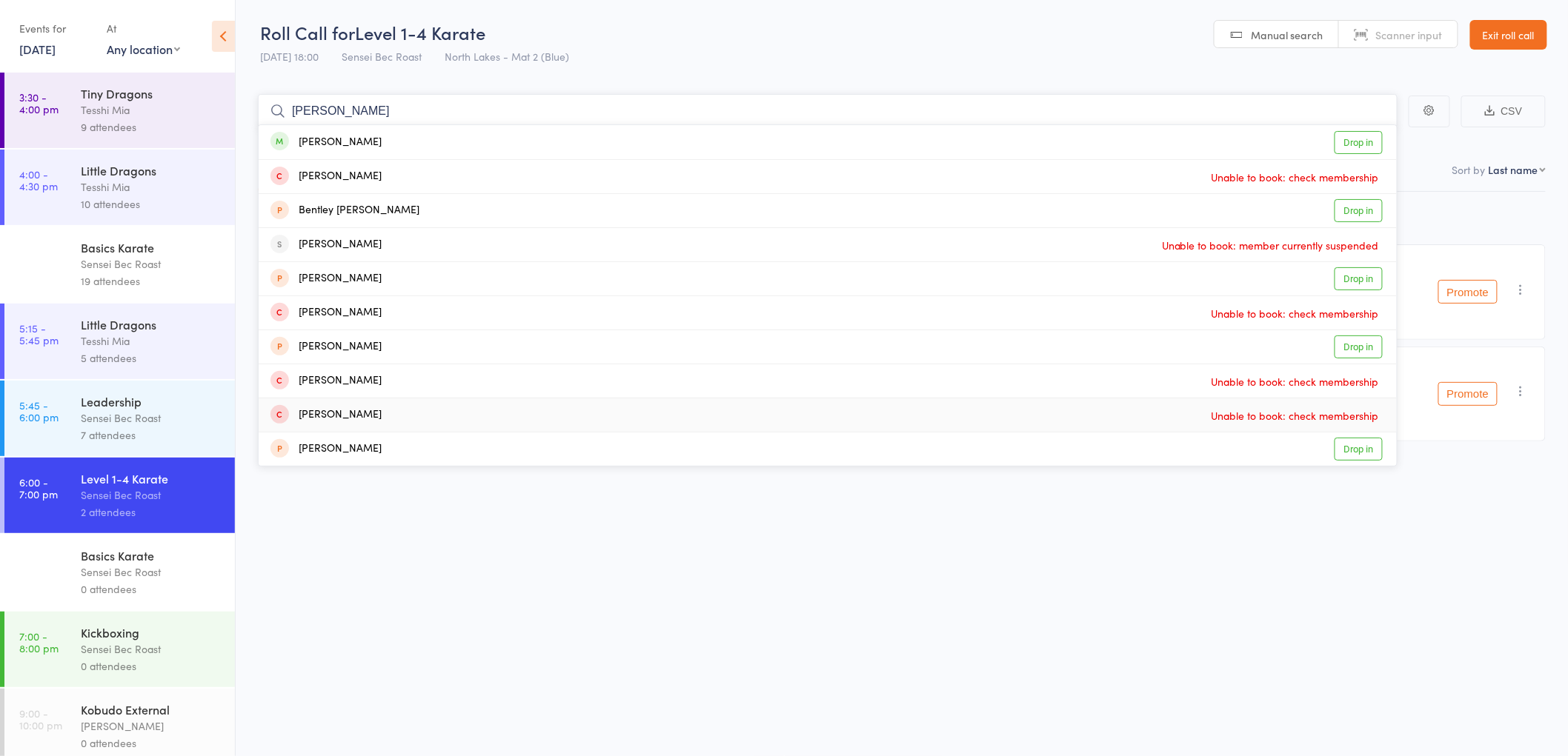
type input "eric bentley"
click at [169, 395] on div "Leadership" at bounding box center [152, 401] width 142 height 16
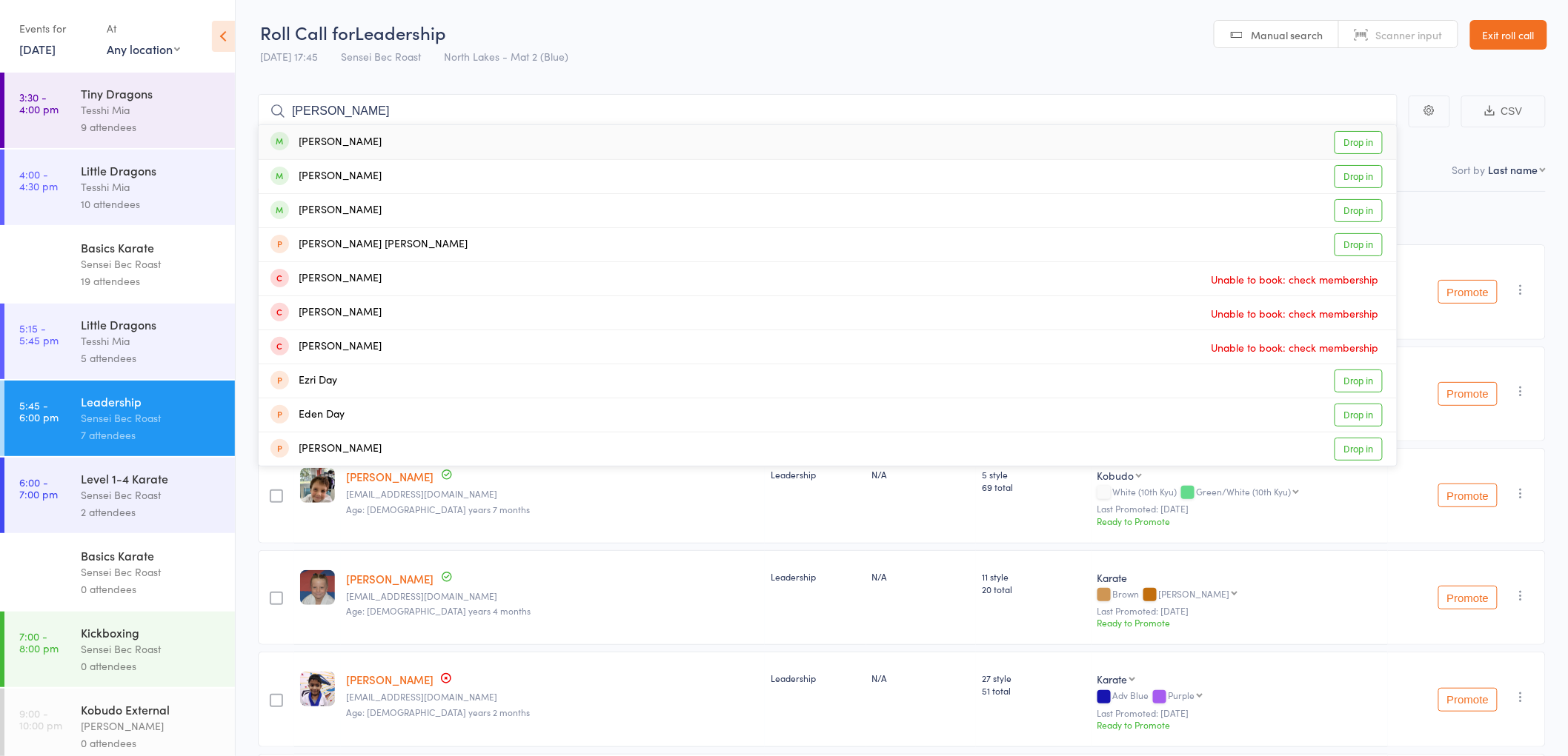
type input "nilay darji"
click at [320, 141] on div "Nilay Darji" at bounding box center [326, 142] width 111 height 17
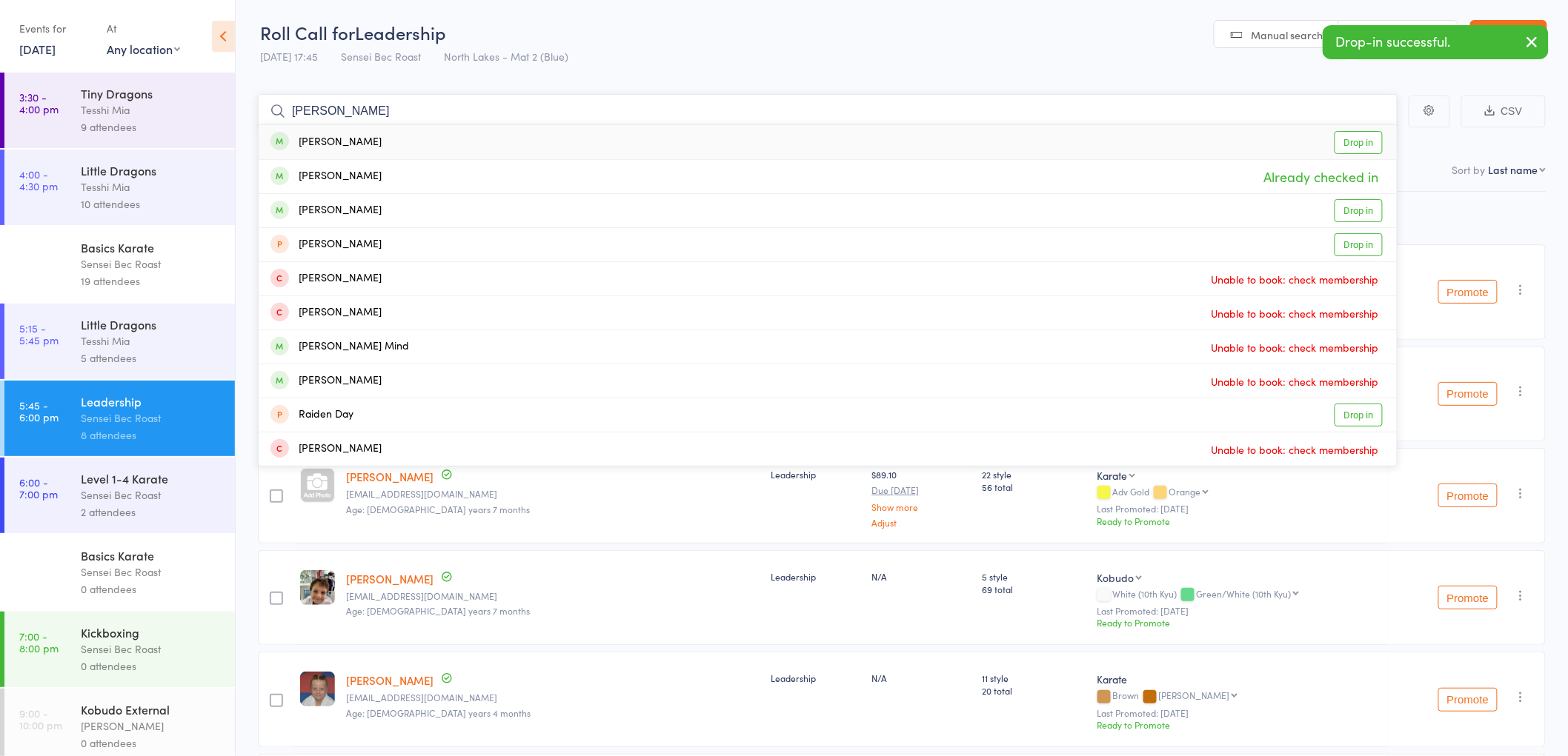
type input "ria darji"
click at [315, 143] on div "Ria Darji" at bounding box center [326, 142] width 111 height 17
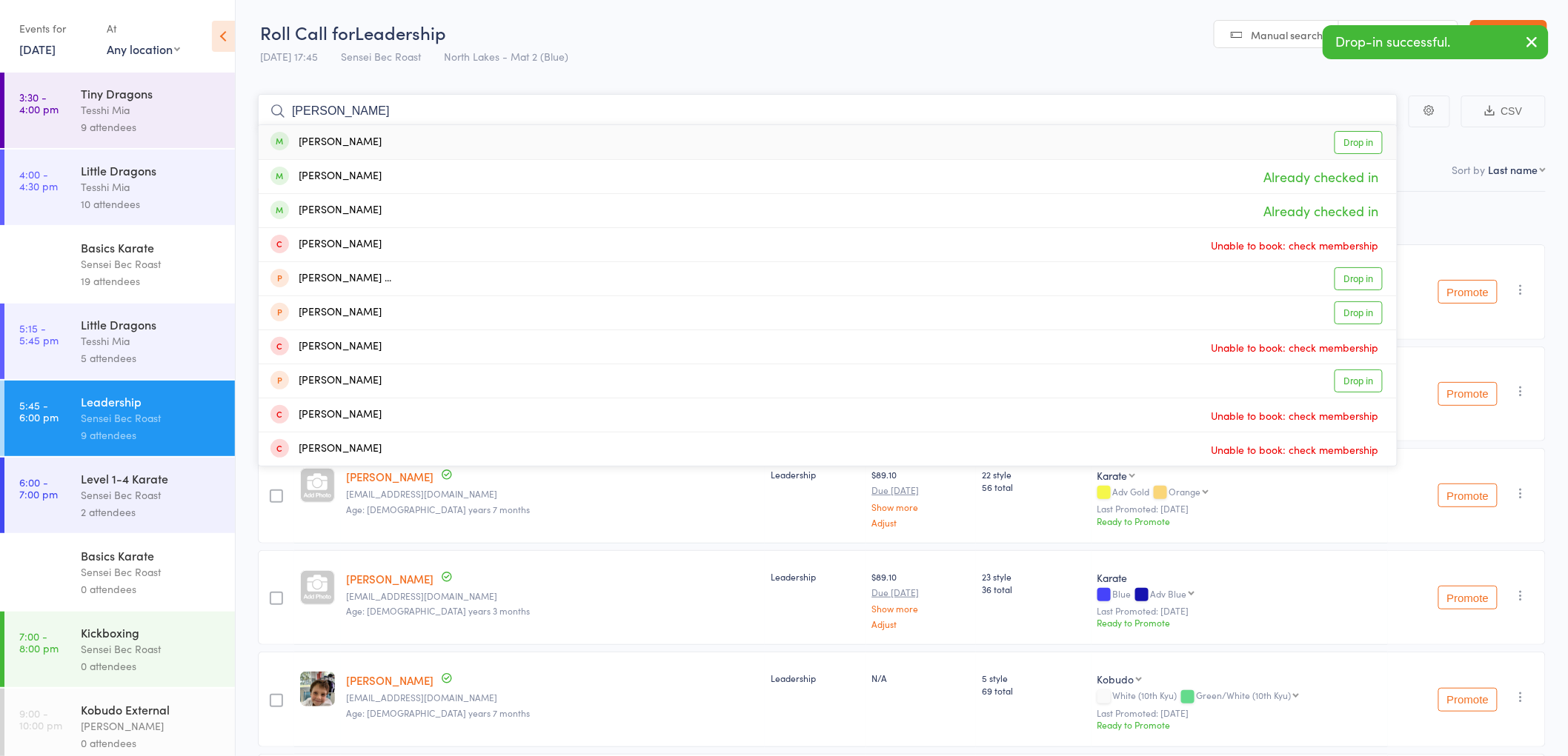
type input "aryan darji"
click at [324, 142] on div "Aryan Darji" at bounding box center [326, 142] width 111 height 17
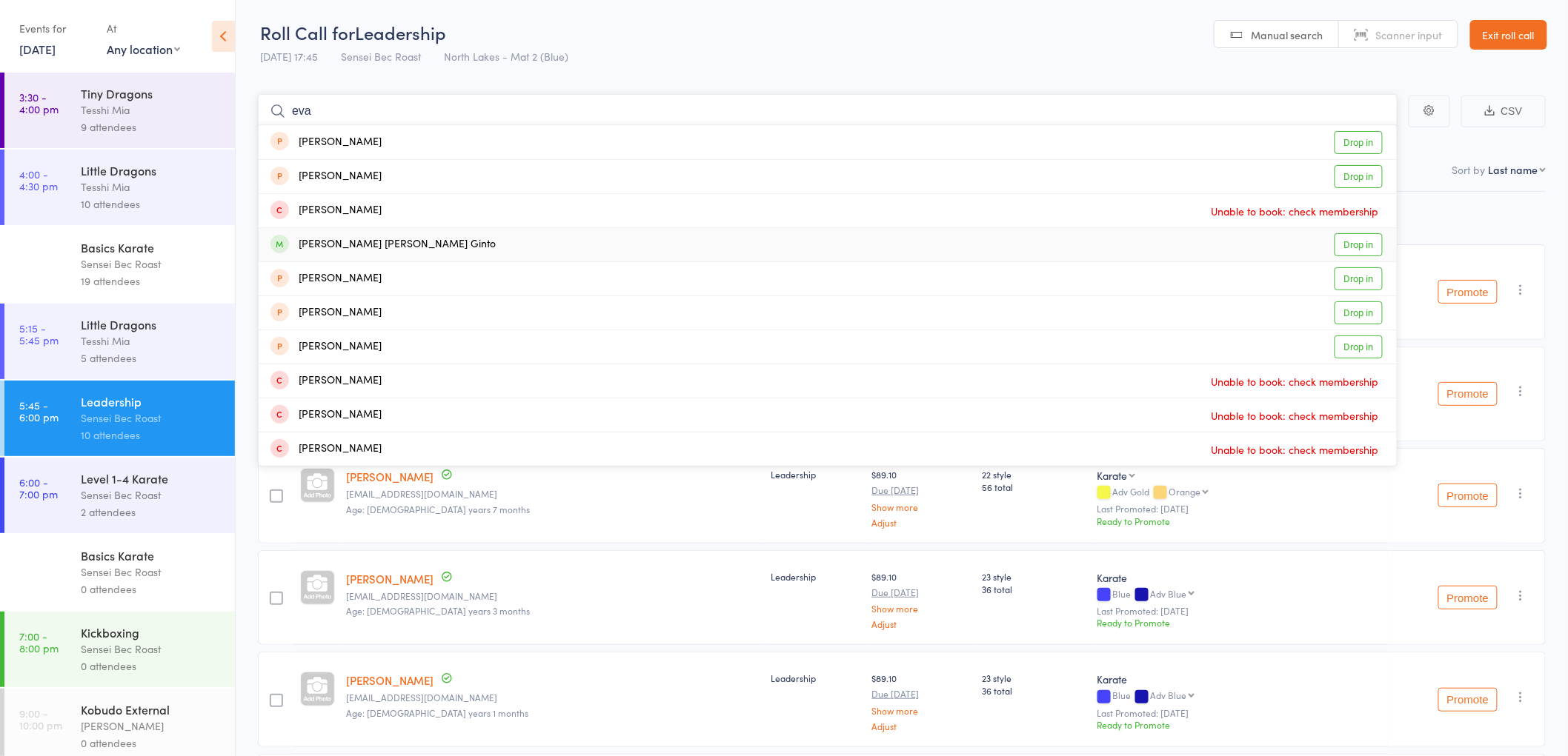
type input "eva"
click at [352, 255] on div "Eva Maria Ginto Drop in" at bounding box center [827, 244] width 1138 height 33
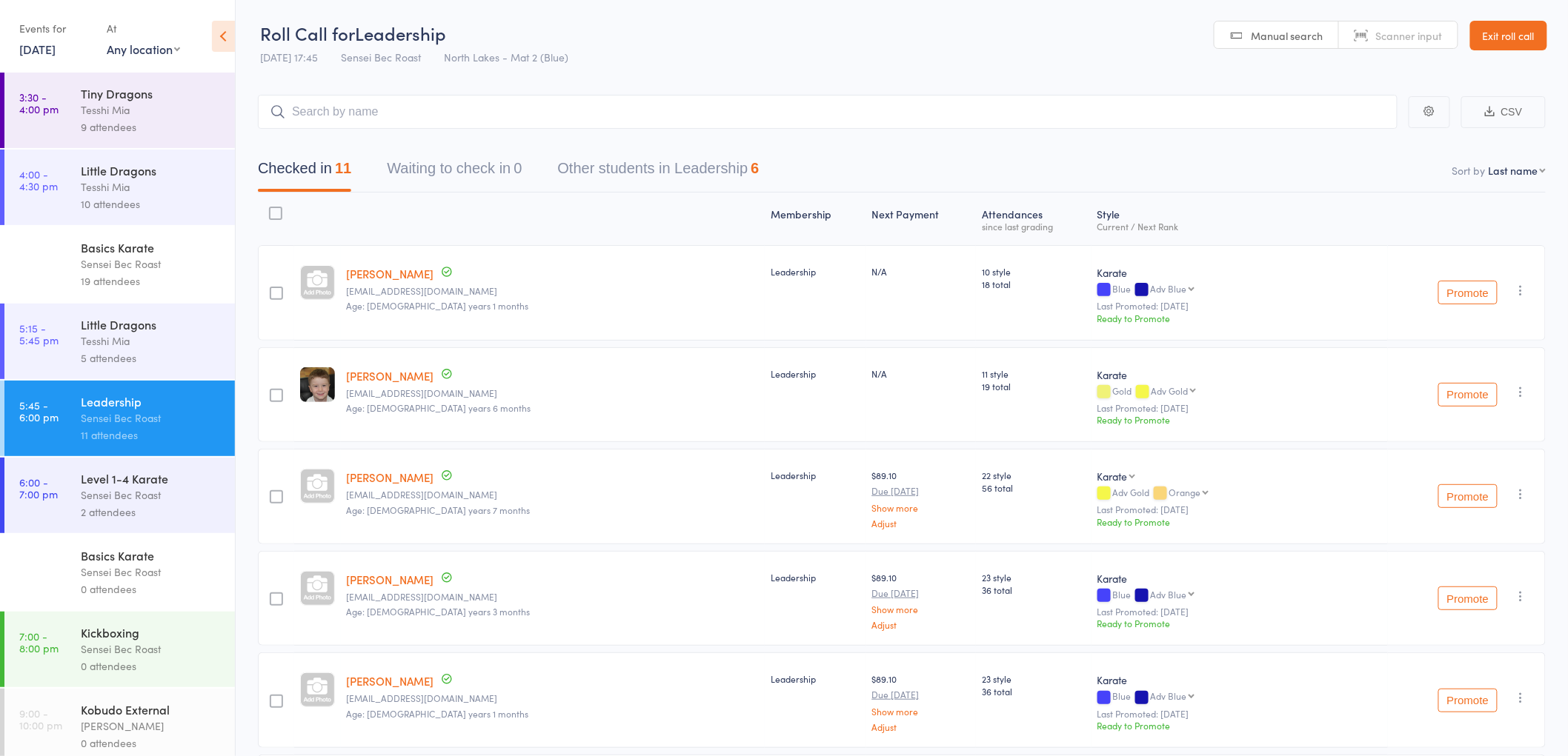
click at [146, 483] on div "Level 1-4 Karate" at bounding box center [152, 478] width 142 height 16
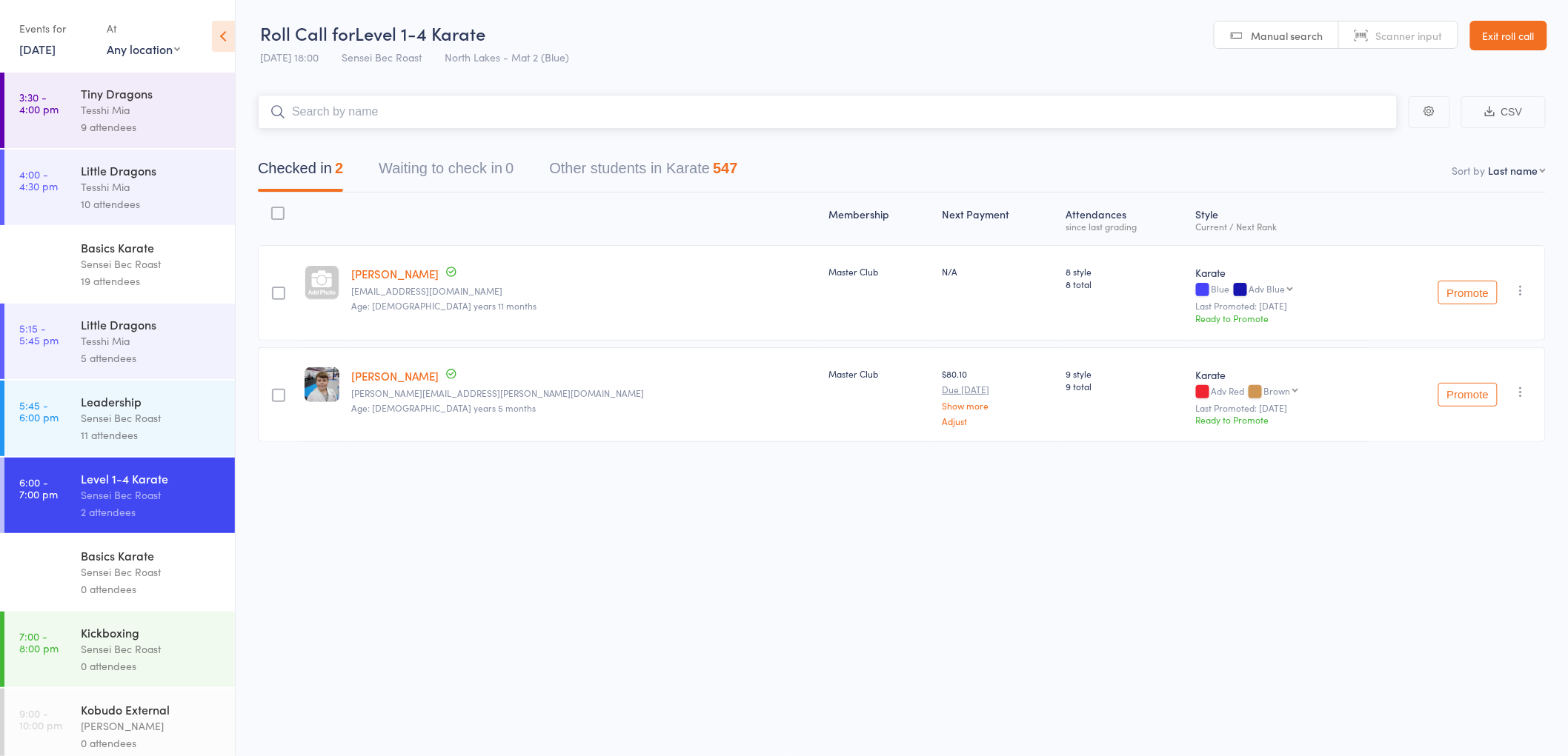
click at [330, 102] on input "search" at bounding box center [827, 112] width 1140 height 34
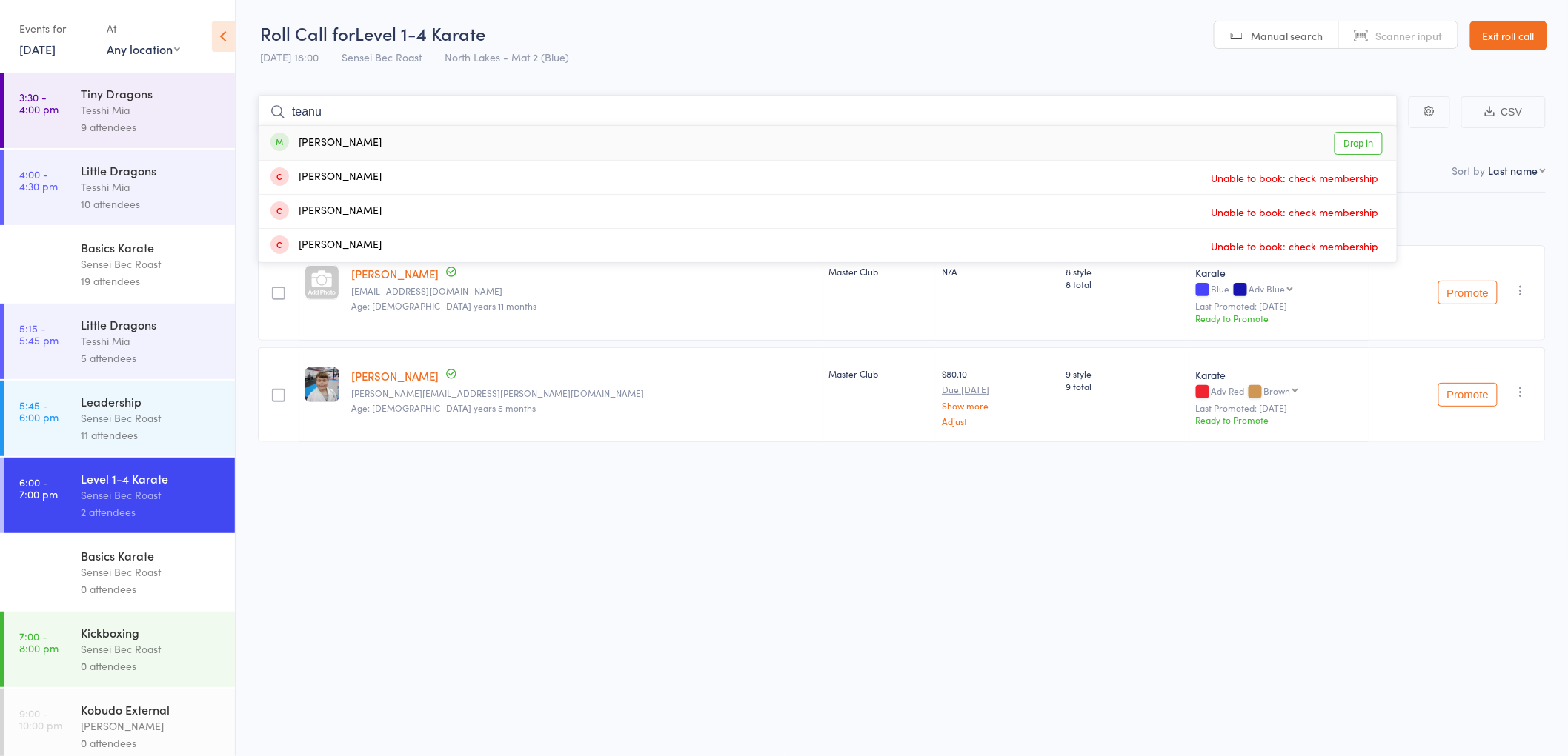
type input "teanu"
click at [336, 144] on div "Teanau Murphy" at bounding box center [326, 143] width 111 height 17
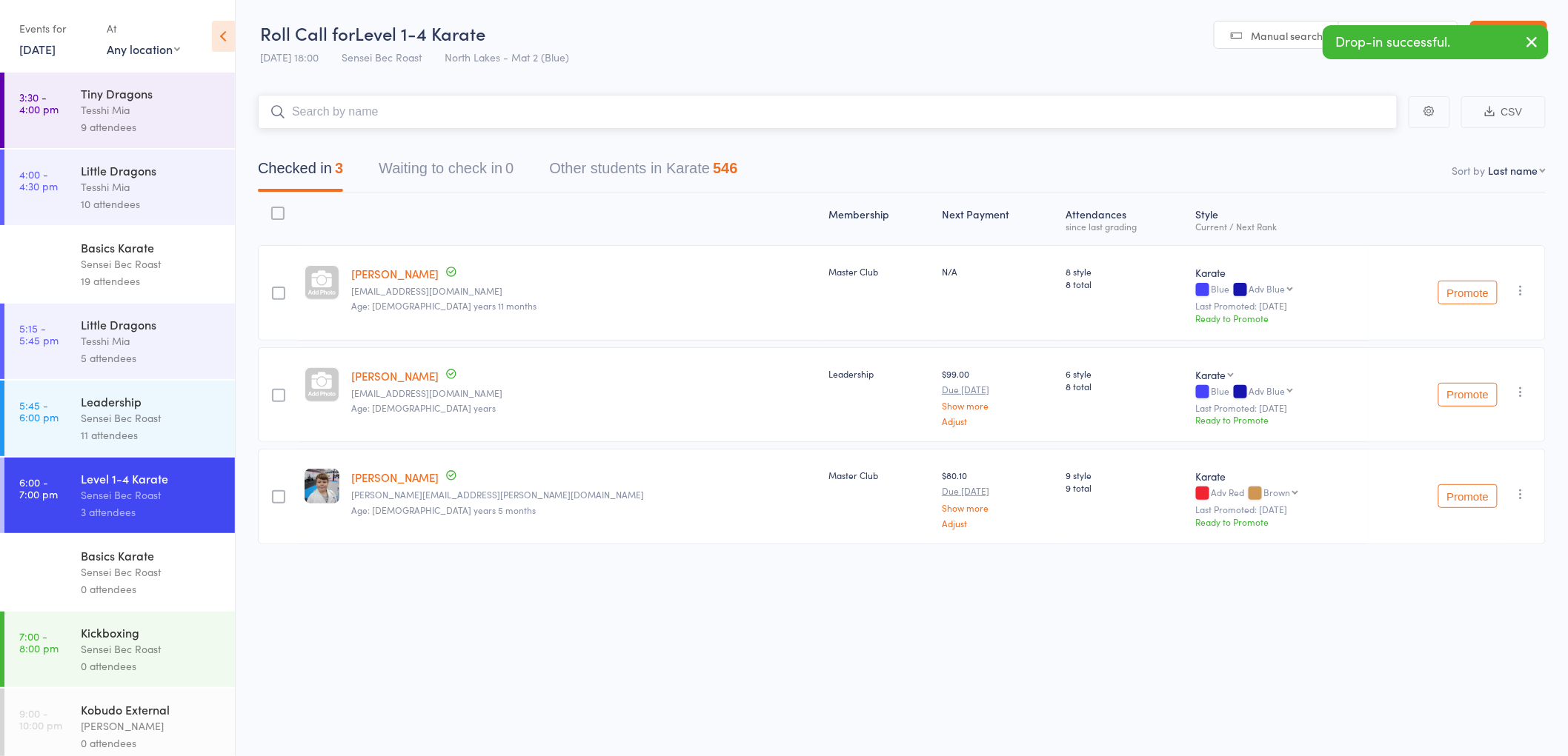
click at [331, 116] on input "search" at bounding box center [827, 112] width 1140 height 34
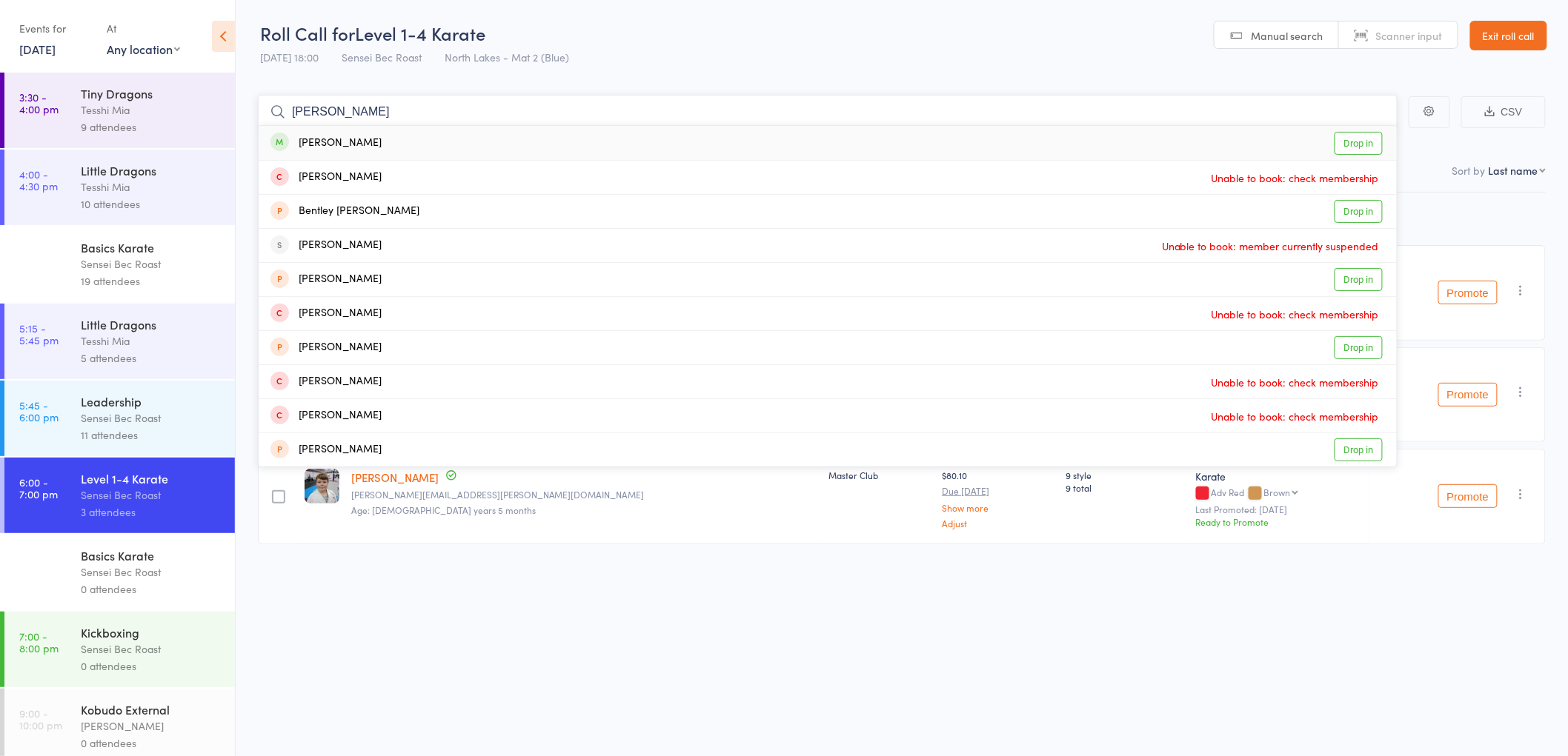
type input "eric bentley"
click at [337, 143] on div "Eric Bentley" at bounding box center [326, 143] width 111 height 17
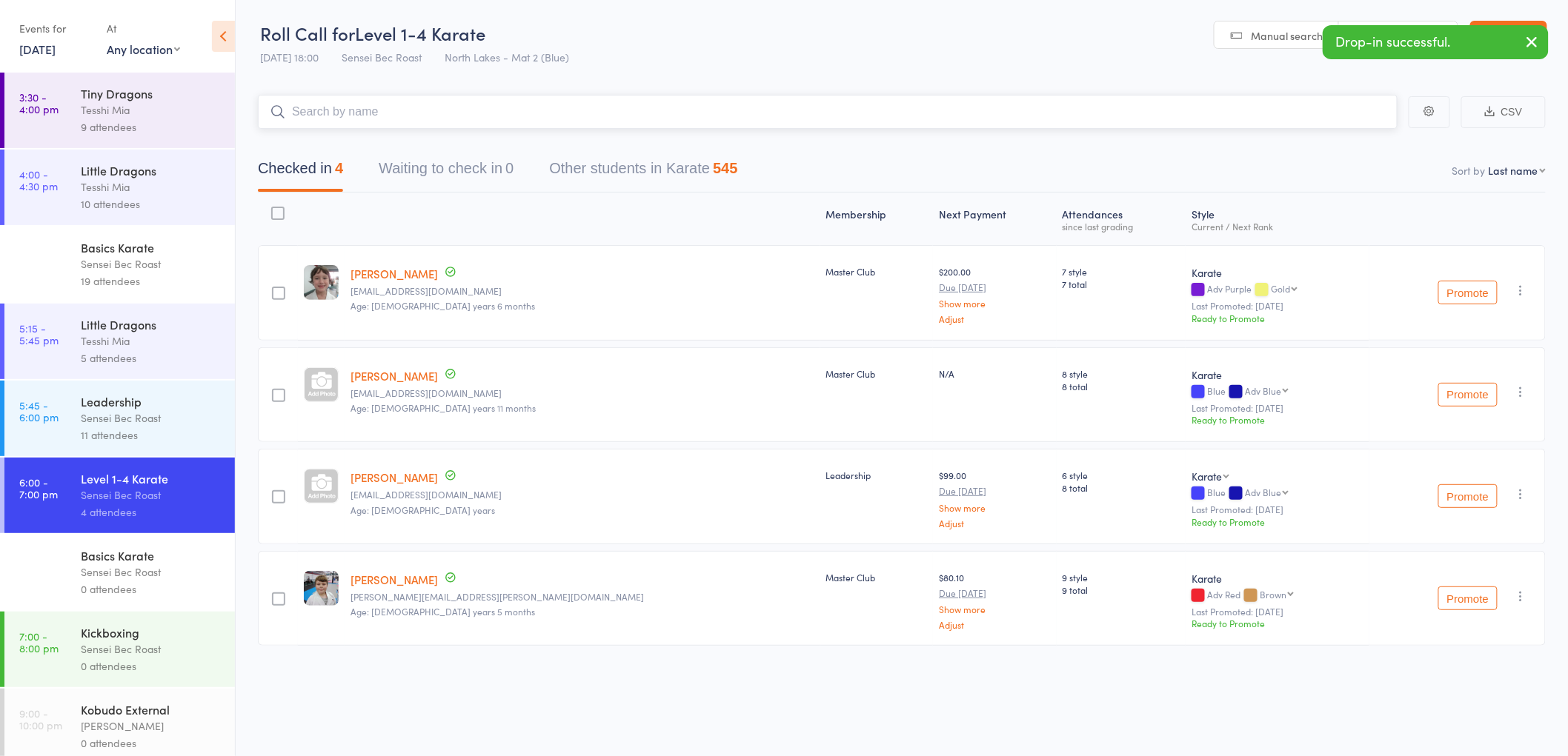
click at [339, 117] on input "search" at bounding box center [827, 112] width 1140 height 34
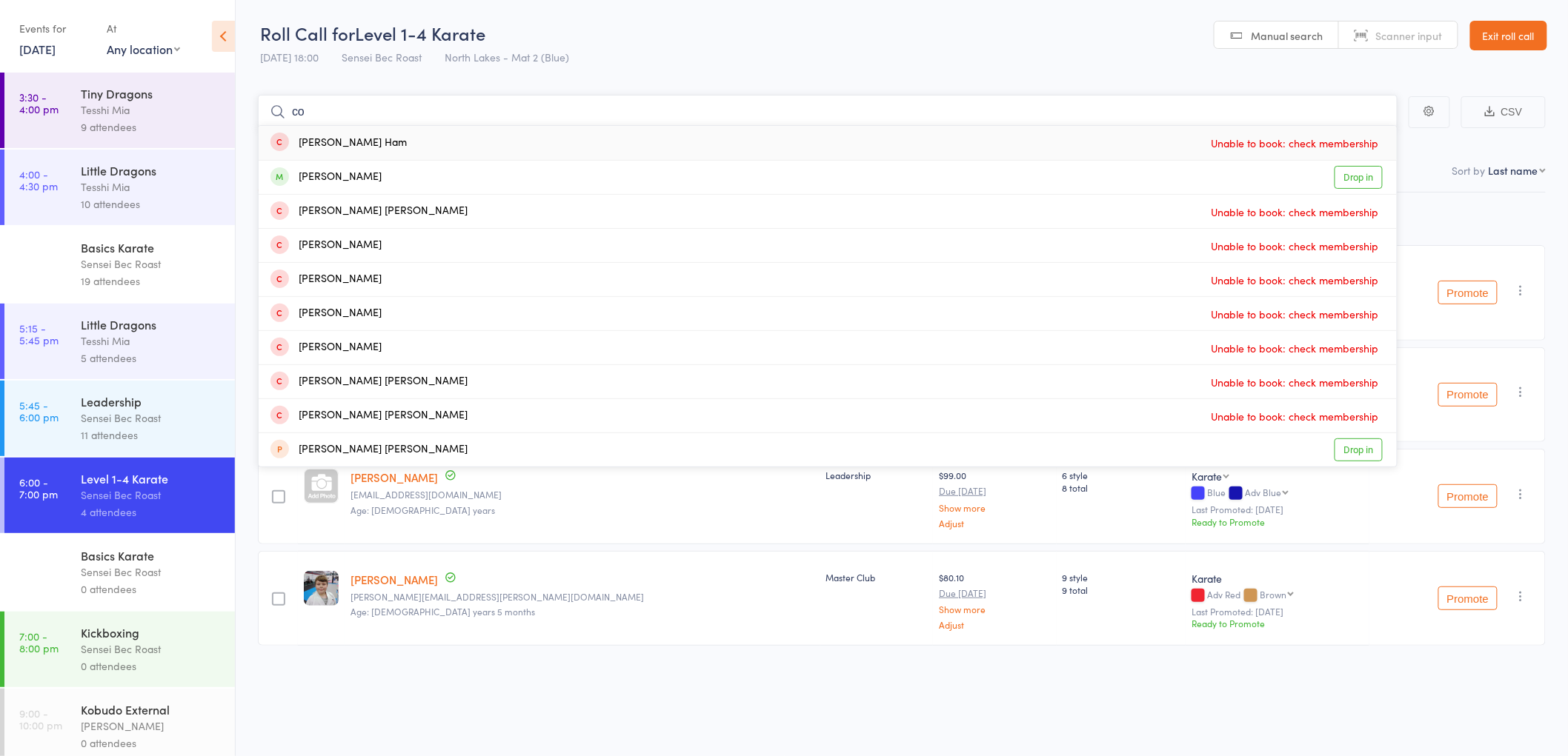
type input "c"
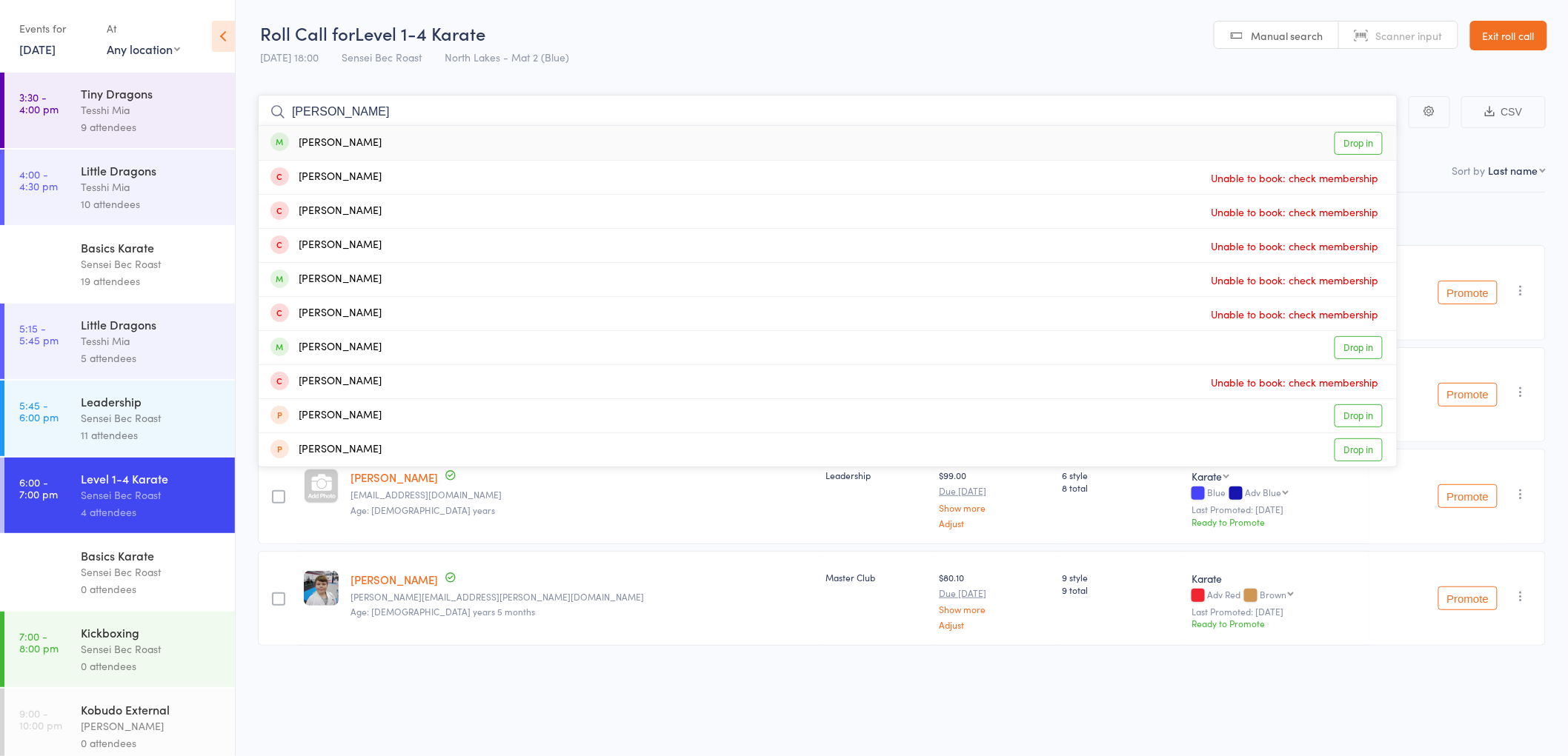
type input "holly monk"
click at [328, 141] on div "Holly Monk" at bounding box center [326, 143] width 111 height 17
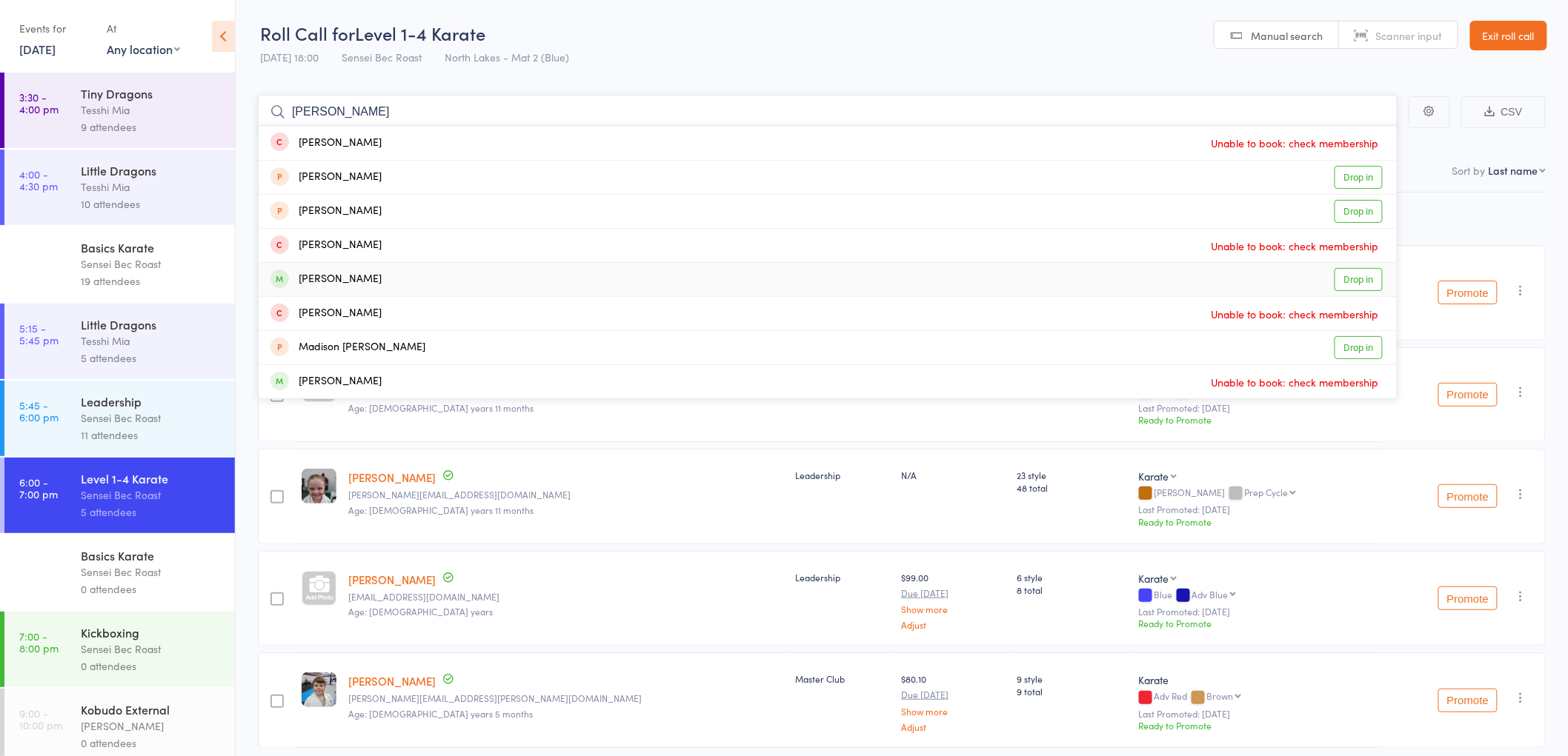
type input "quinn"
click at [332, 278] on div "Quinn Ridley" at bounding box center [326, 279] width 111 height 17
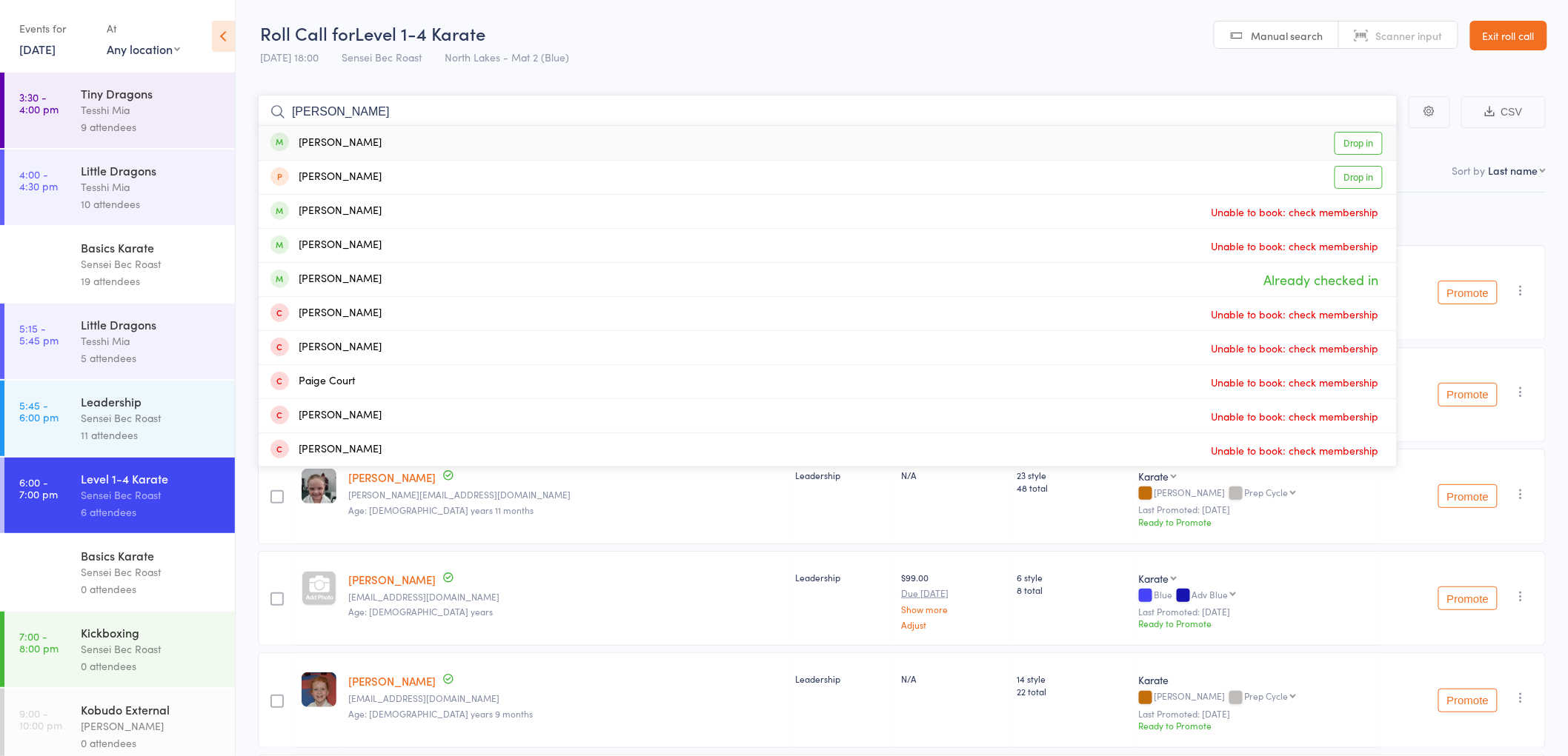
type input "paige ridley"
click at [344, 142] on div "Paige Ridley" at bounding box center [326, 143] width 111 height 17
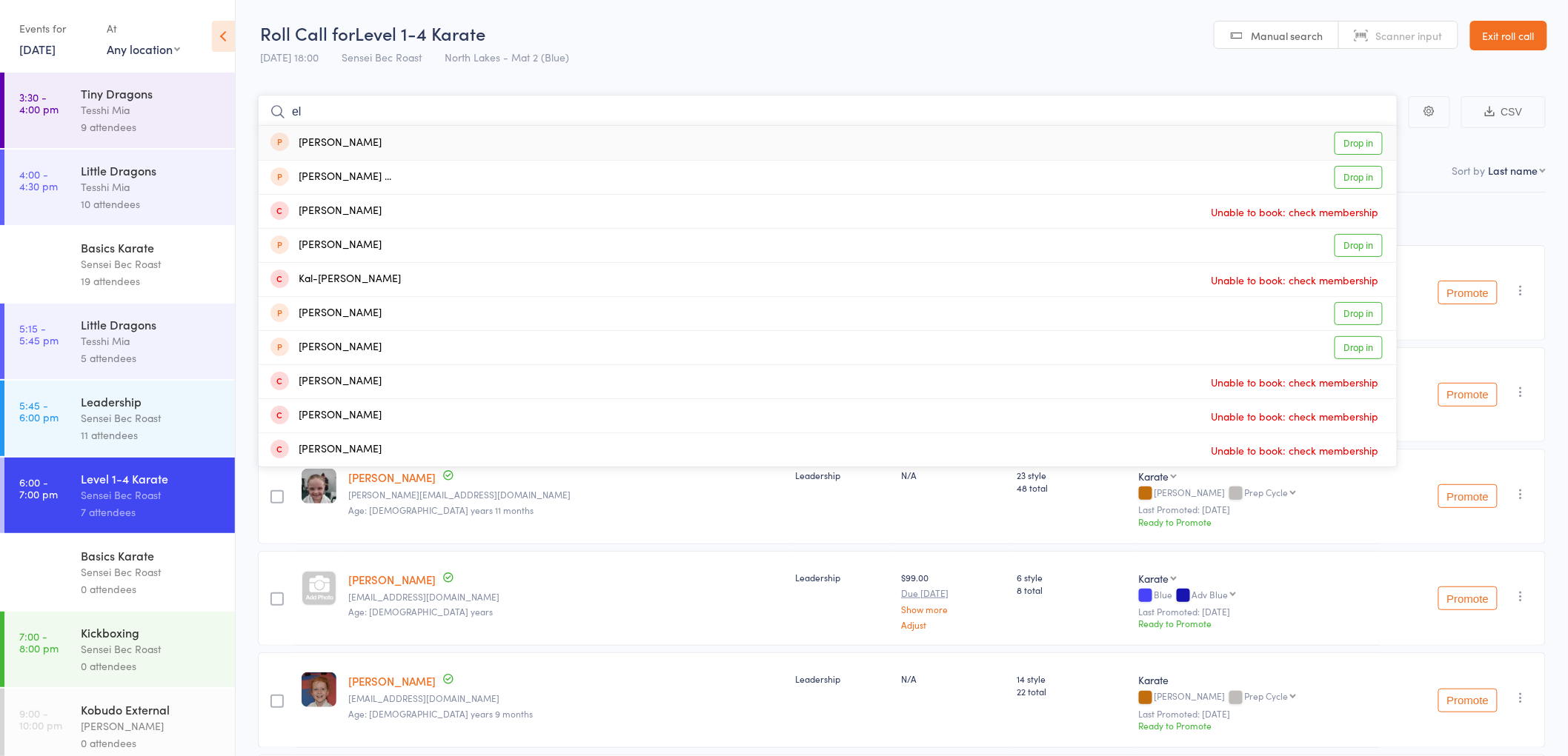
type input "e"
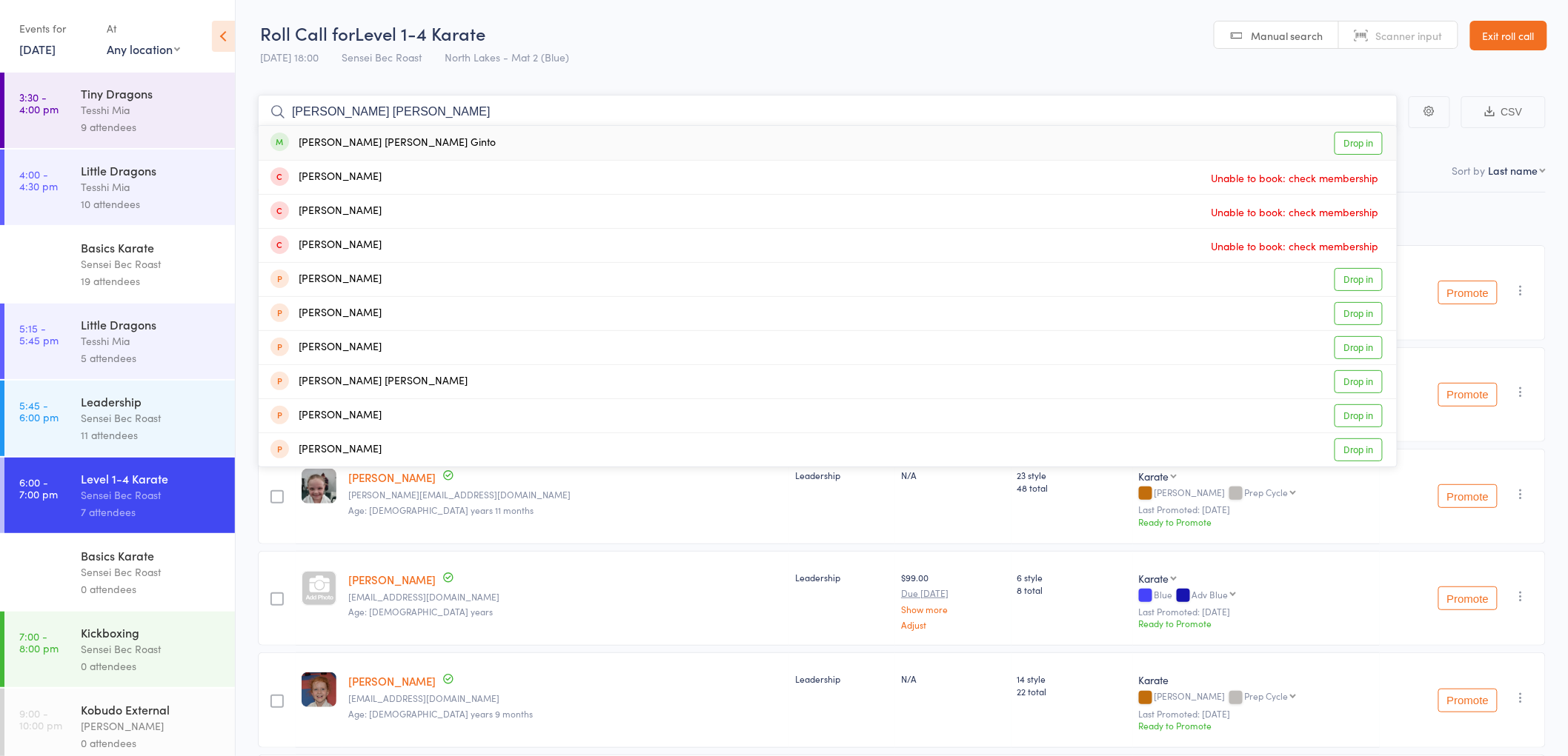
type input "eva maria"
click at [339, 142] on div "Eva Maria Ginto" at bounding box center [383, 143] width 225 height 17
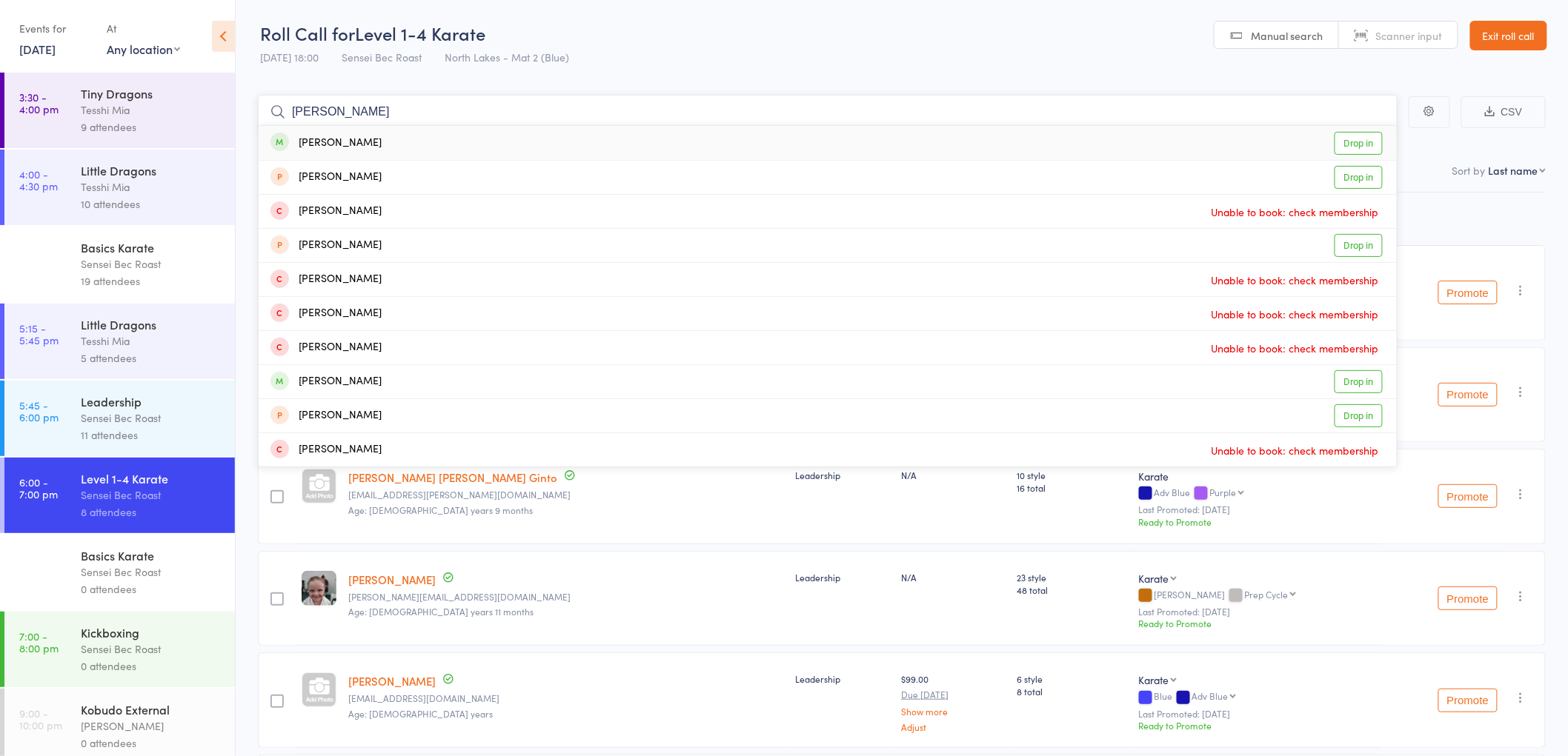
type input "amelia rud"
click at [316, 147] on div "Amelia Rudd" at bounding box center [326, 143] width 111 height 17
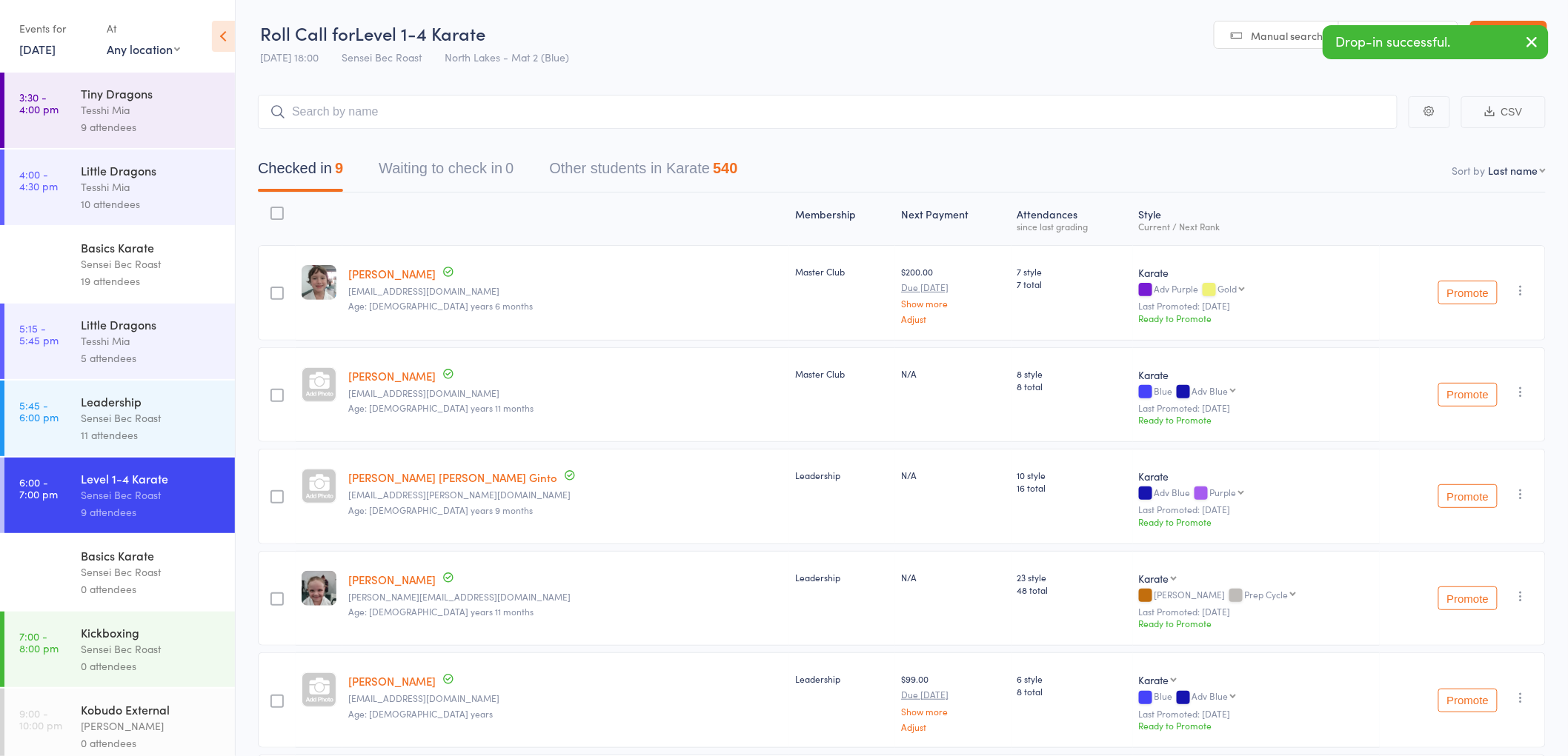
click at [116, 402] on div "Leadership" at bounding box center [152, 401] width 142 height 16
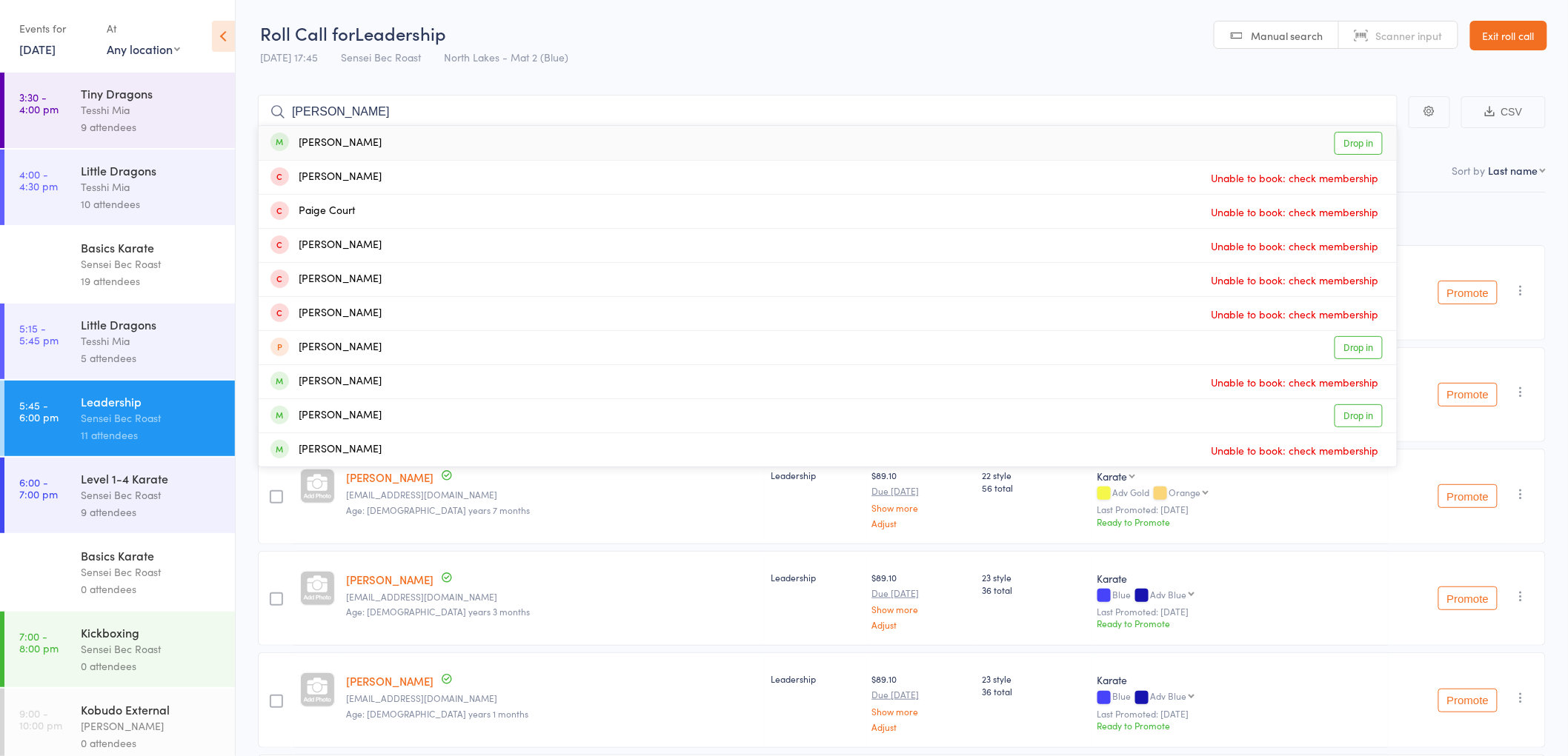
type input "paige ridl"
click at [332, 135] on div "Paige Ridley" at bounding box center [326, 143] width 111 height 17
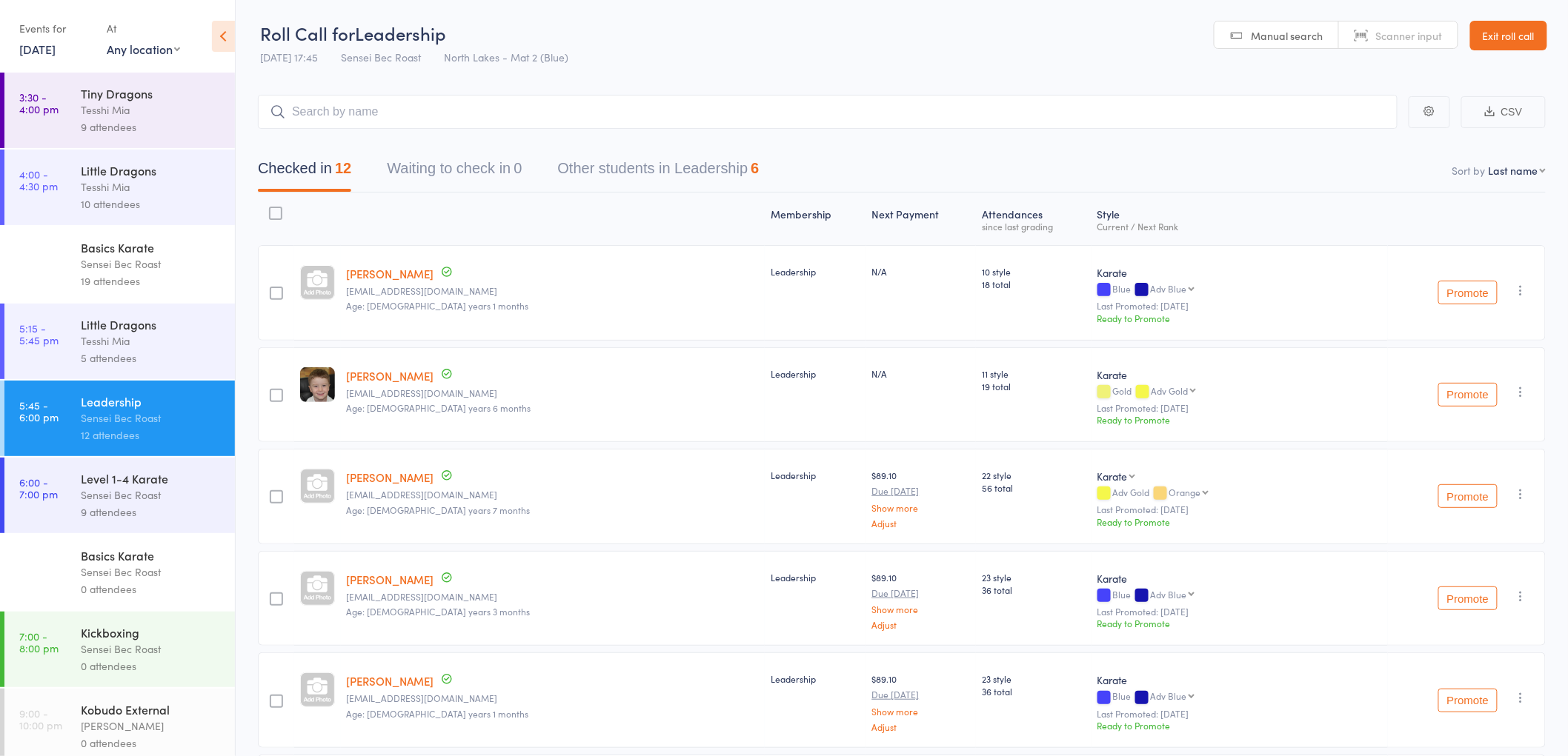
click at [153, 490] on div "Sensei Bec Roast" at bounding box center [152, 494] width 142 height 17
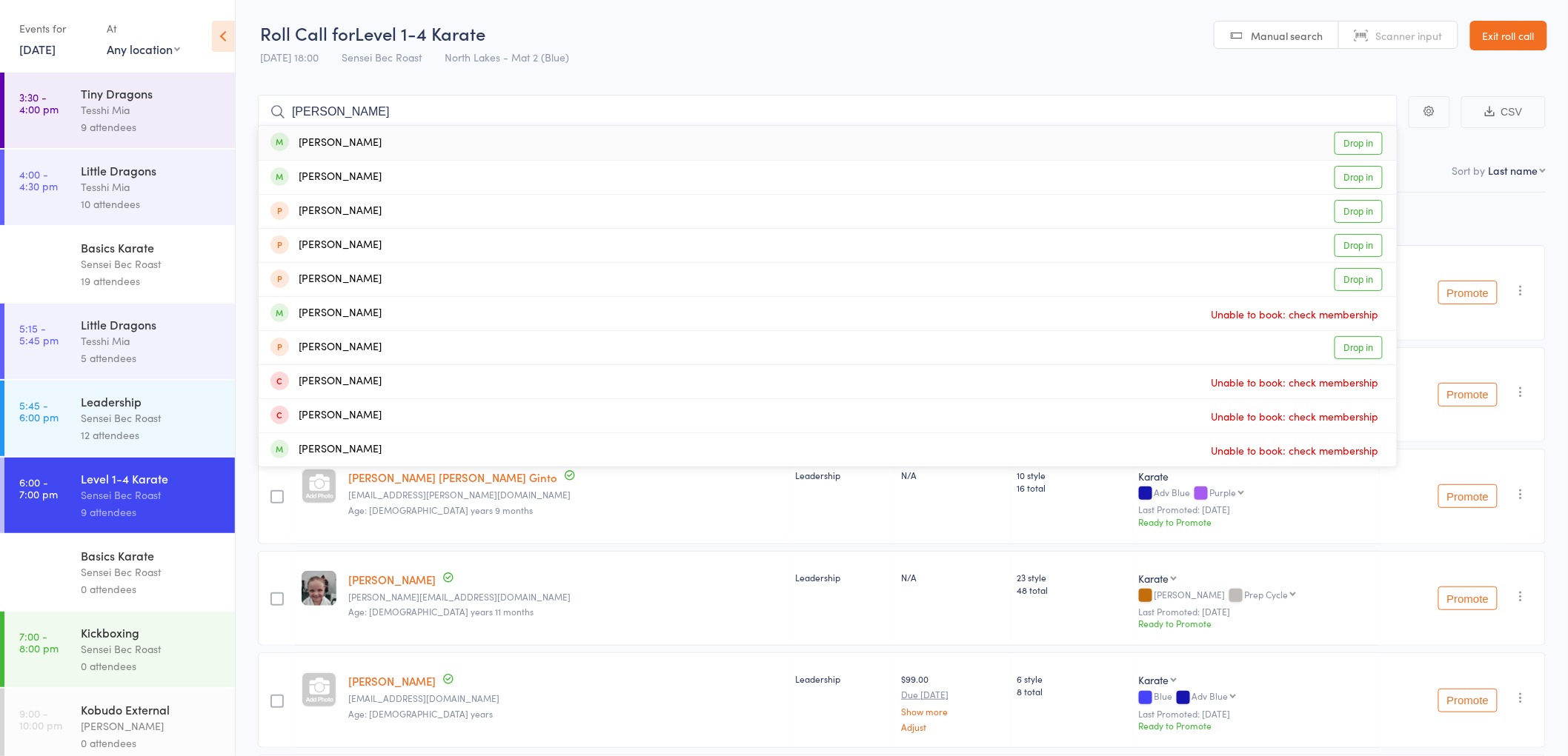
type input "amity jarvis"
click at [337, 147] on div "Amity Jarvis" at bounding box center [326, 143] width 111 height 17
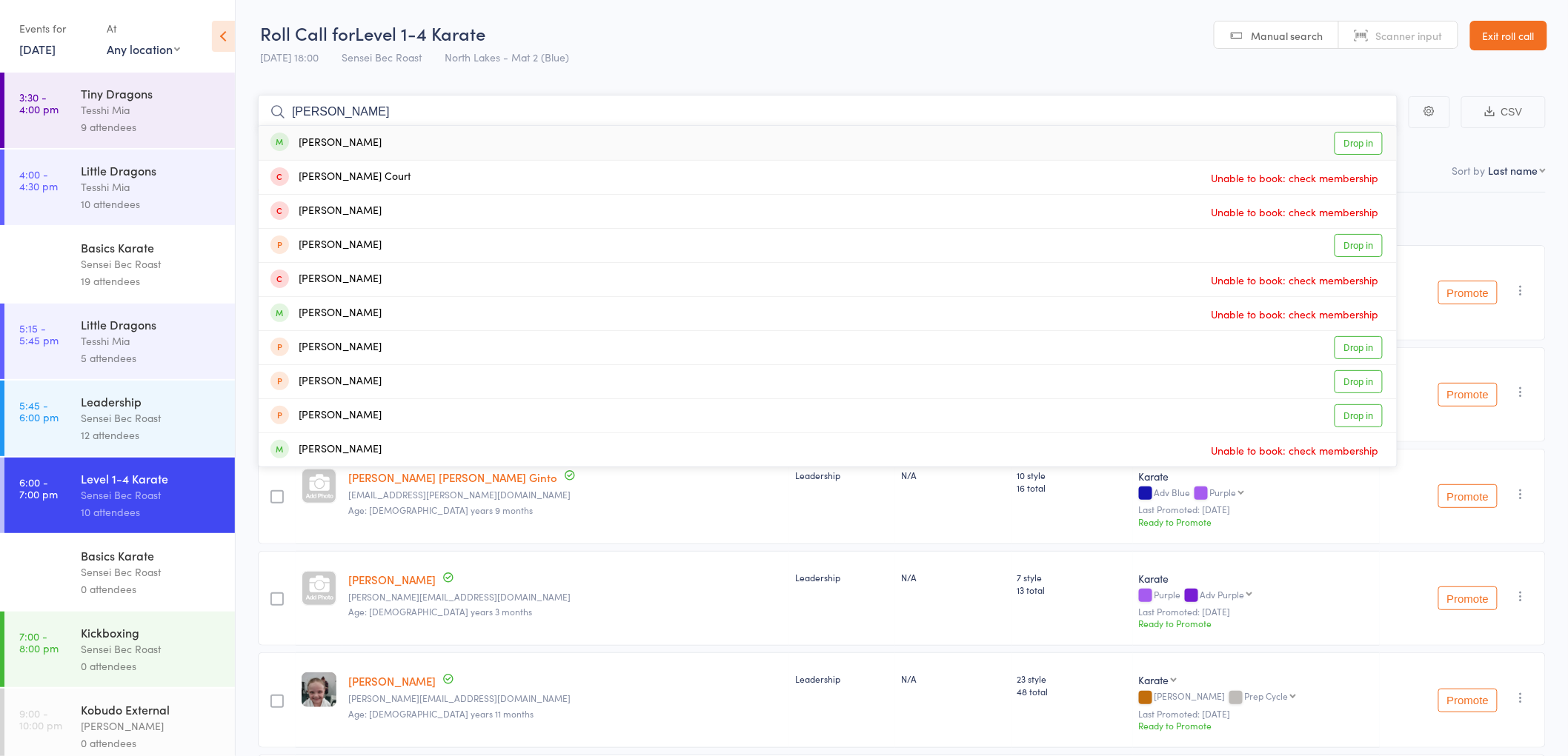
type input "kayden burton"
click at [327, 138] on div "Kayden Burton" at bounding box center [326, 143] width 111 height 17
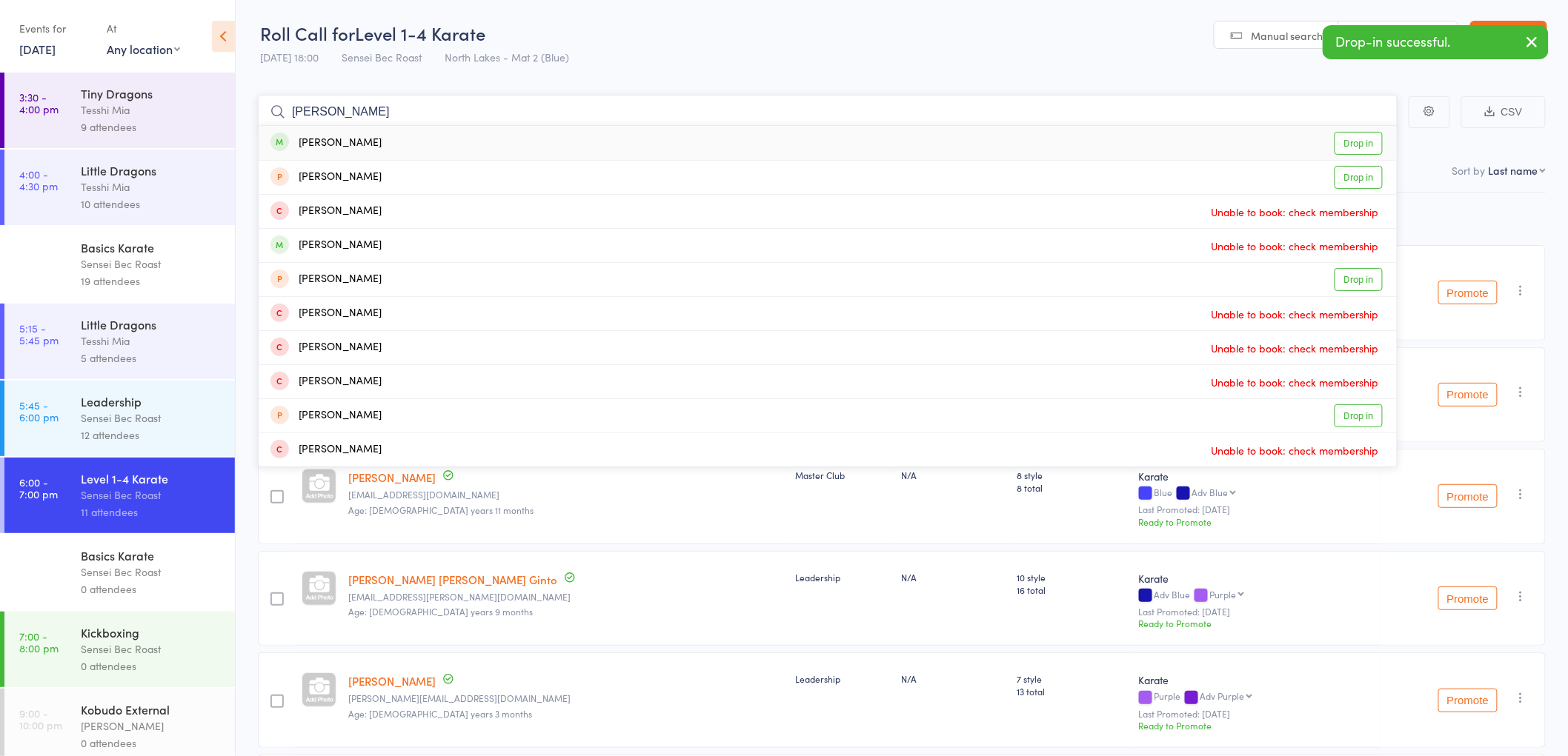
type input "robert dyer"
click at [332, 131] on div "Robert Dyer Drop in" at bounding box center [827, 143] width 1138 height 34
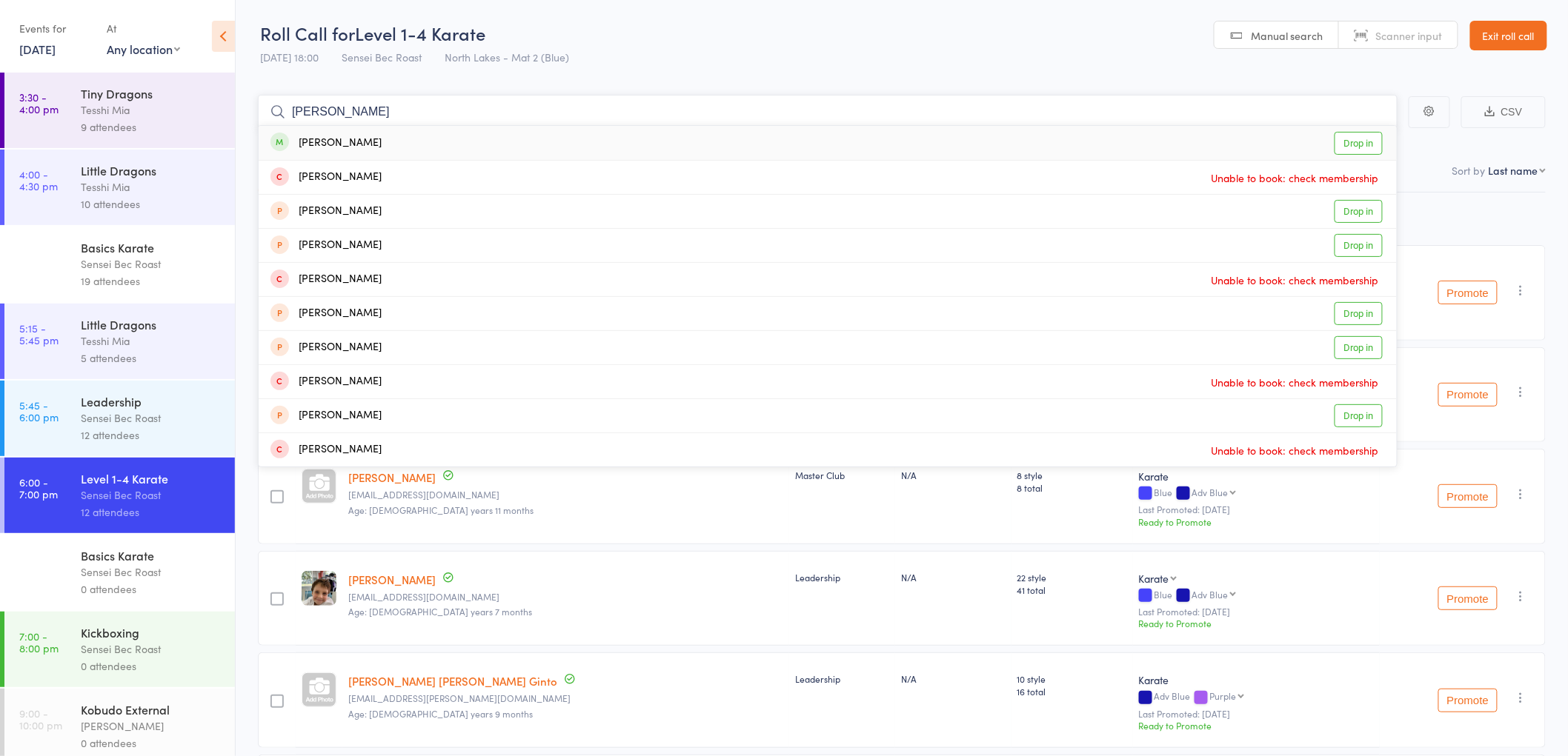
type input "jessica gillard"
click at [329, 129] on div "Jessica Gillard Drop in" at bounding box center [827, 143] width 1138 height 34
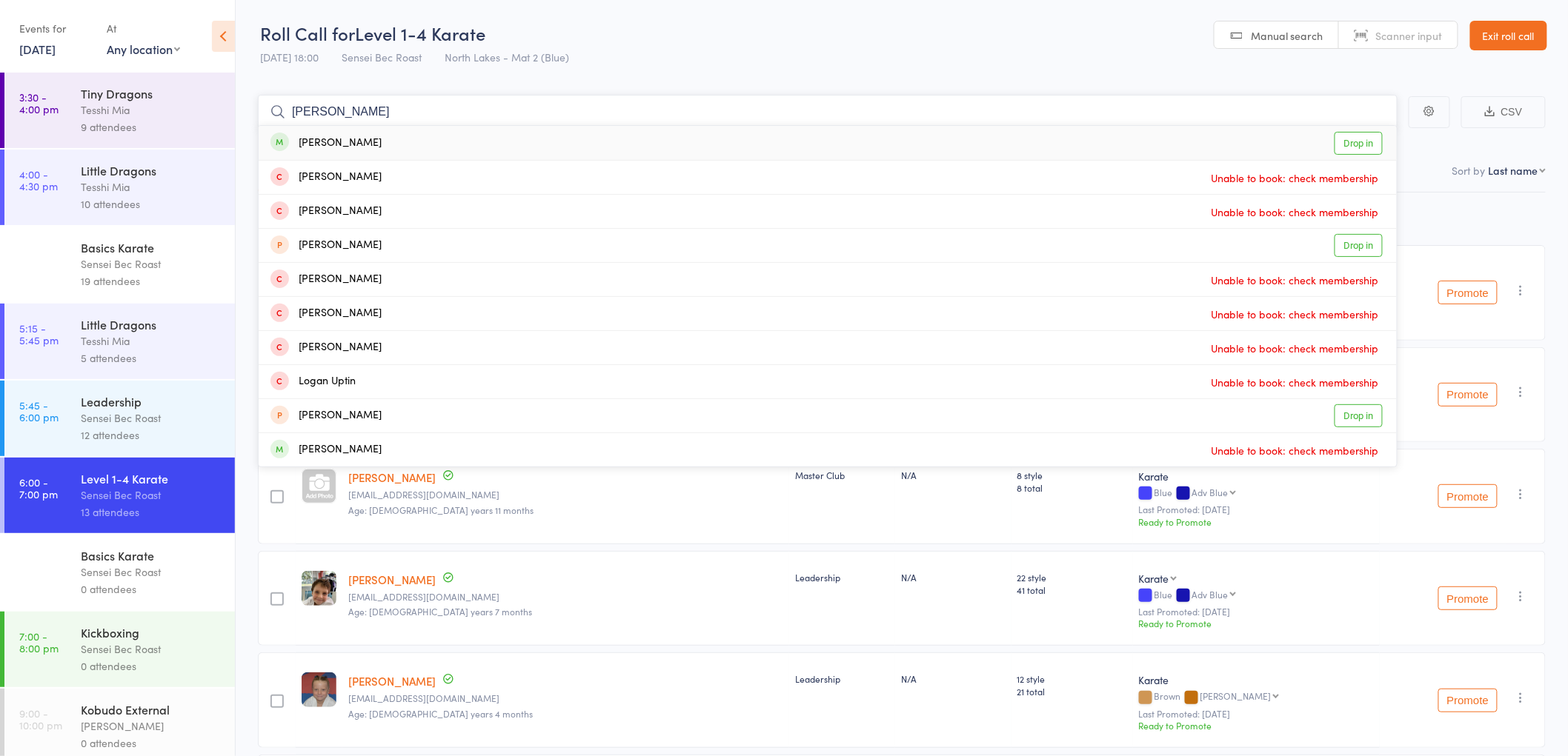
type input "logan bell"
click at [314, 141] on div "Logan Bell" at bounding box center [326, 143] width 111 height 17
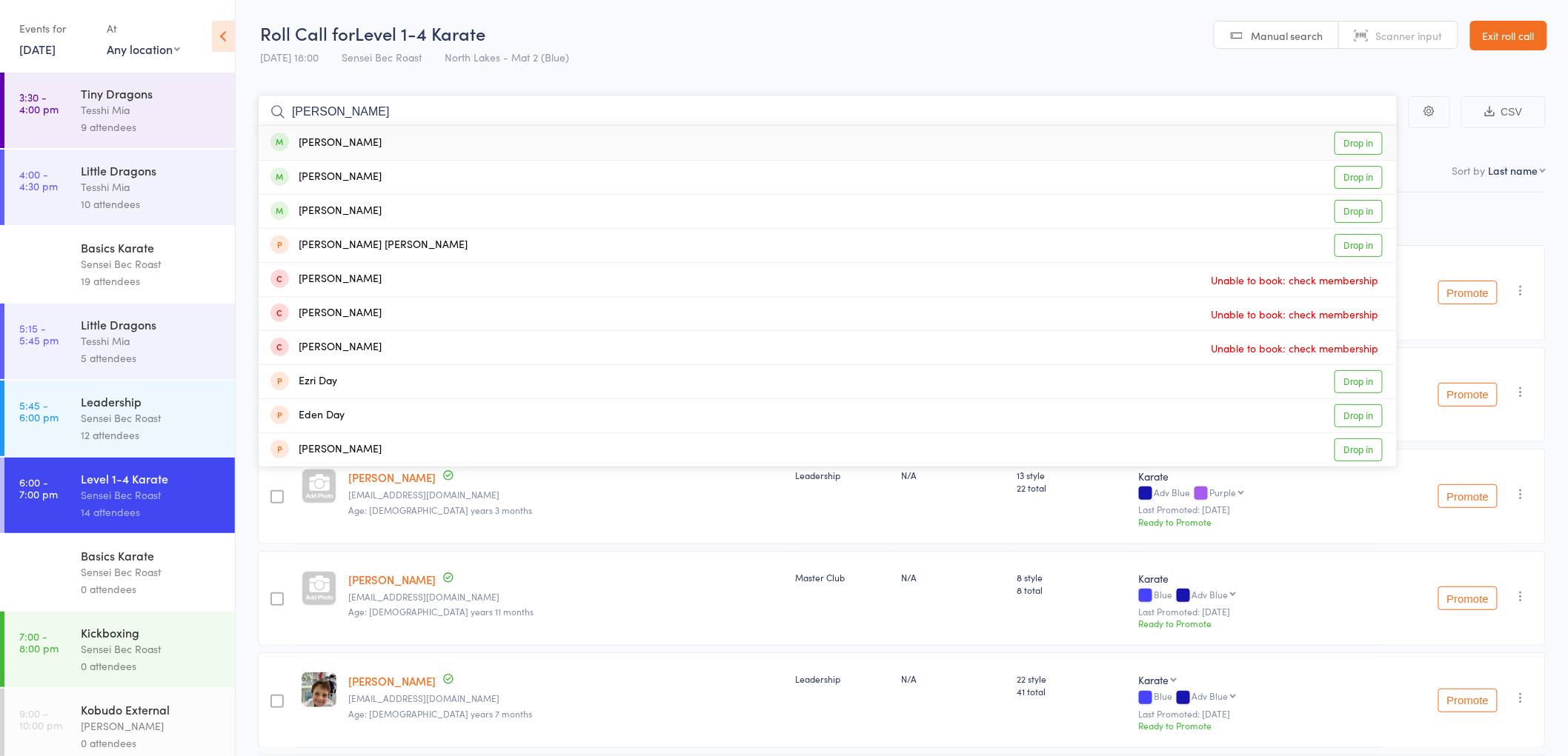
type input "nilay darji"
click at [317, 145] on div "Nilay Darji" at bounding box center [326, 143] width 111 height 17
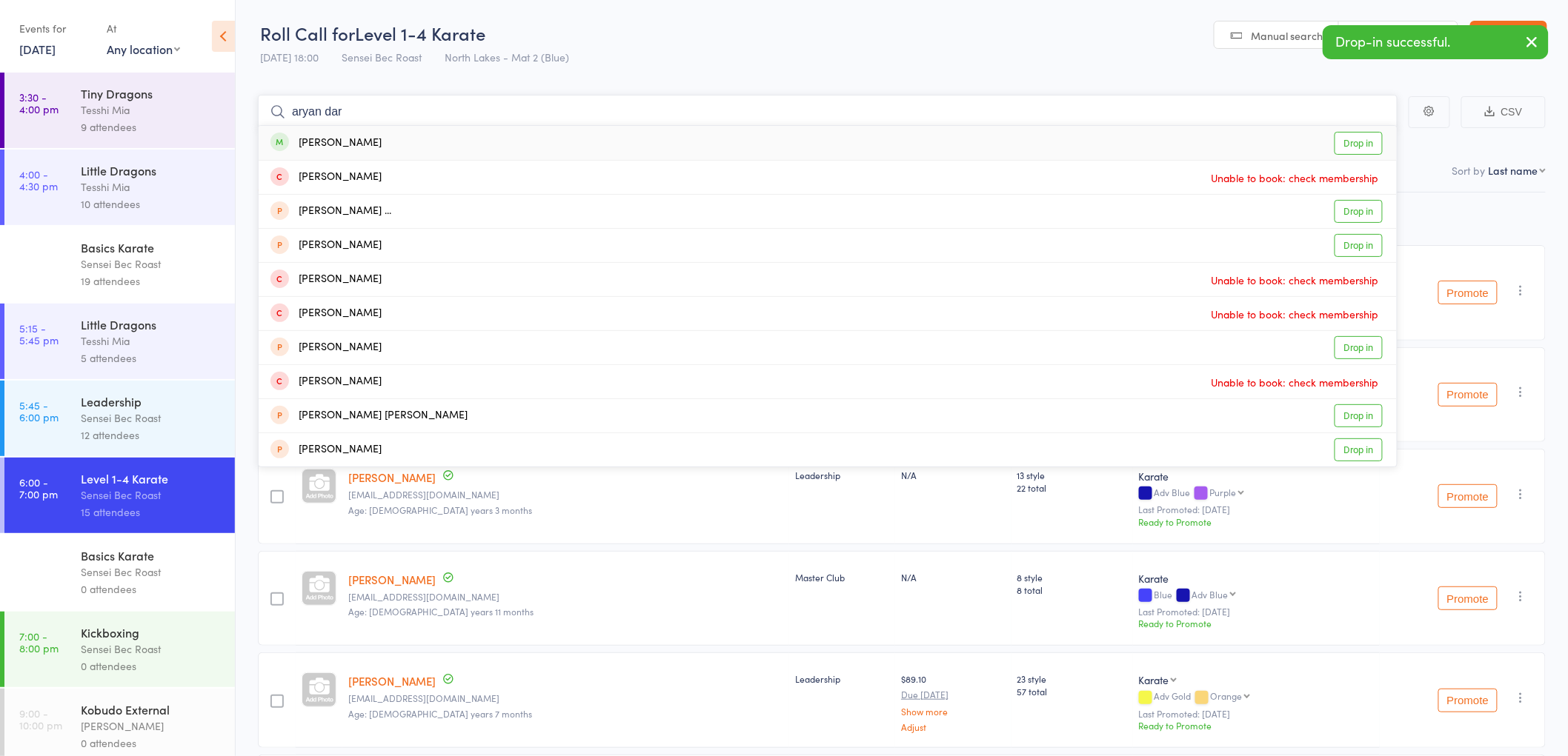
type input "aryan dar"
click at [304, 138] on div "Aryan Darji" at bounding box center [326, 143] width 111 height 17
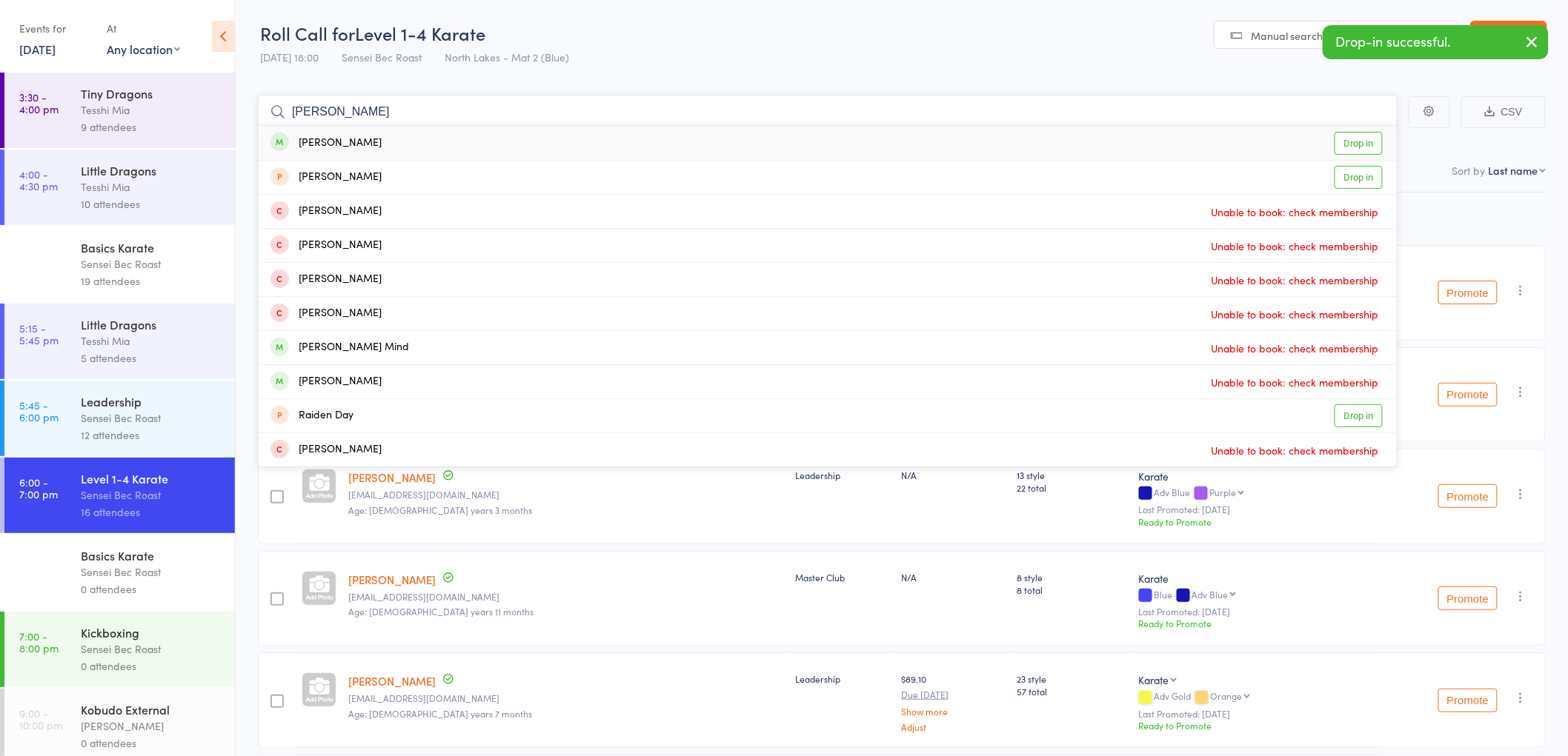
type input "ria dargi"
click at [315, 141] on div "Ria Darji" at bounding box center [326, 143] width 111 height 17
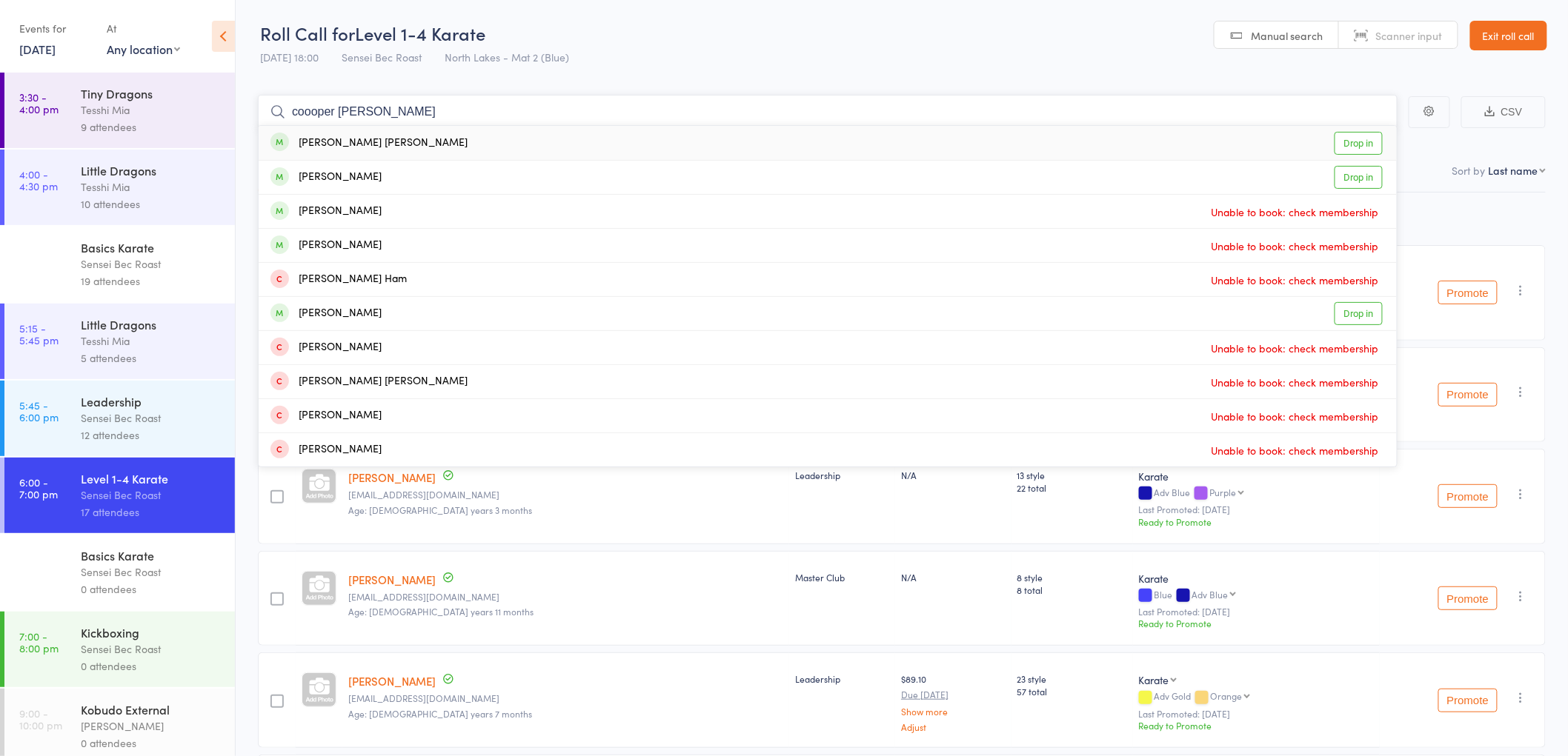
type input "coooper vassallo"
click at [329, 136] on div "Cooper Vassallo" at bounding box center [369, 143] width 197 height 17
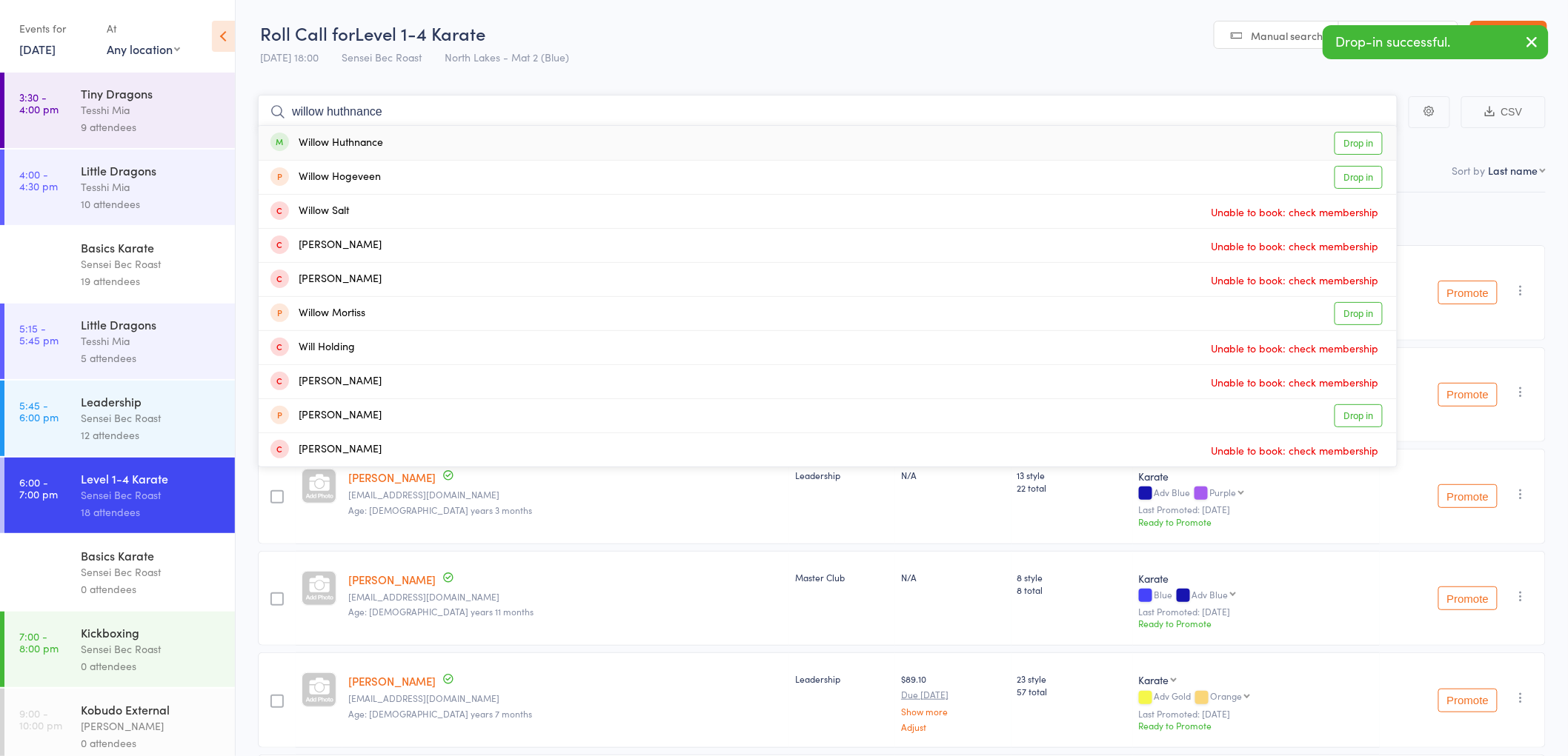
type input "willow huthnance"
click at [305, 142] on div "Willow Huthnance" at bounding box center [327, 143] width 113 height 17
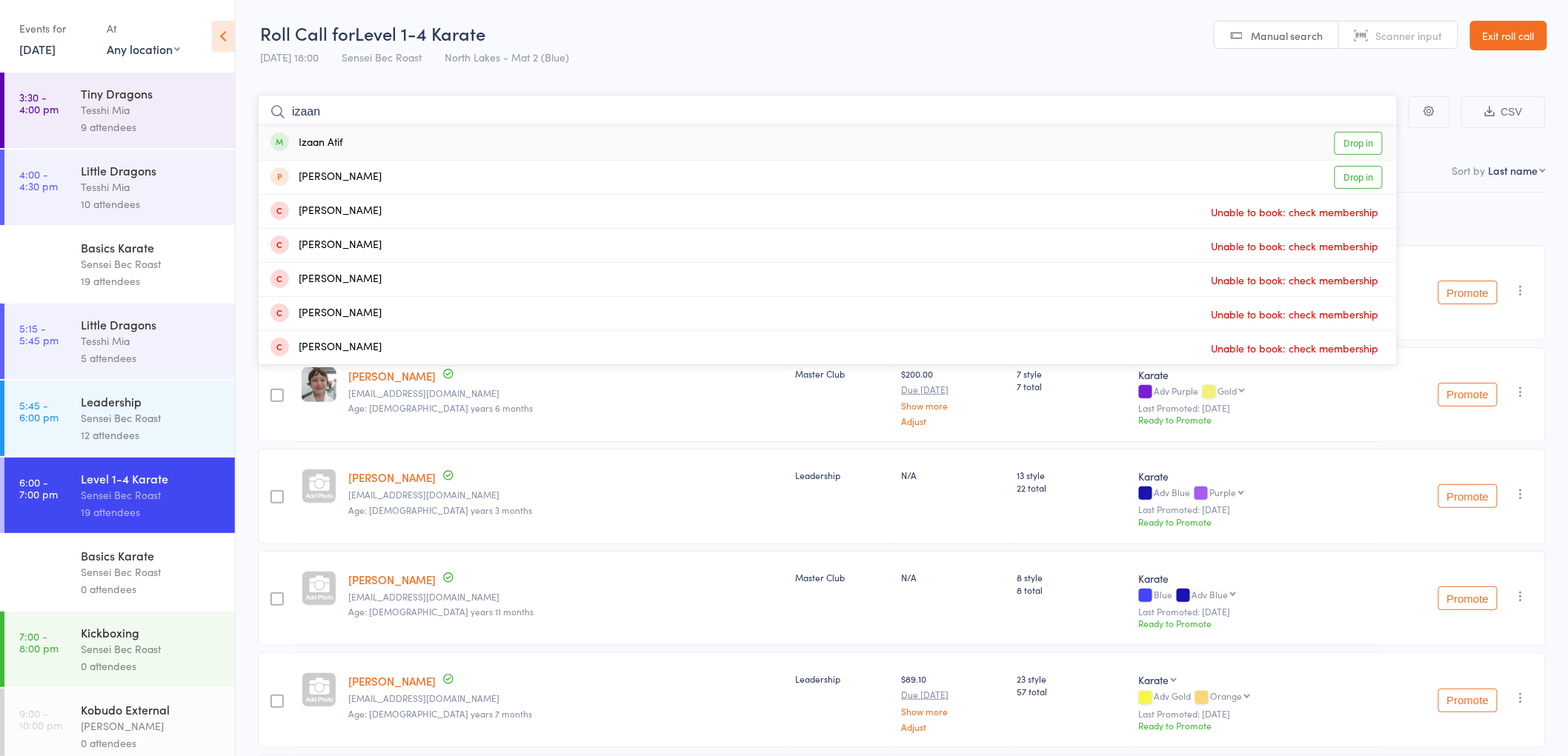
type input "izaan"
click at [395, 137] on div "Izaan Atif Drop in" at bounding box center [827, 143] width 1138 height 34
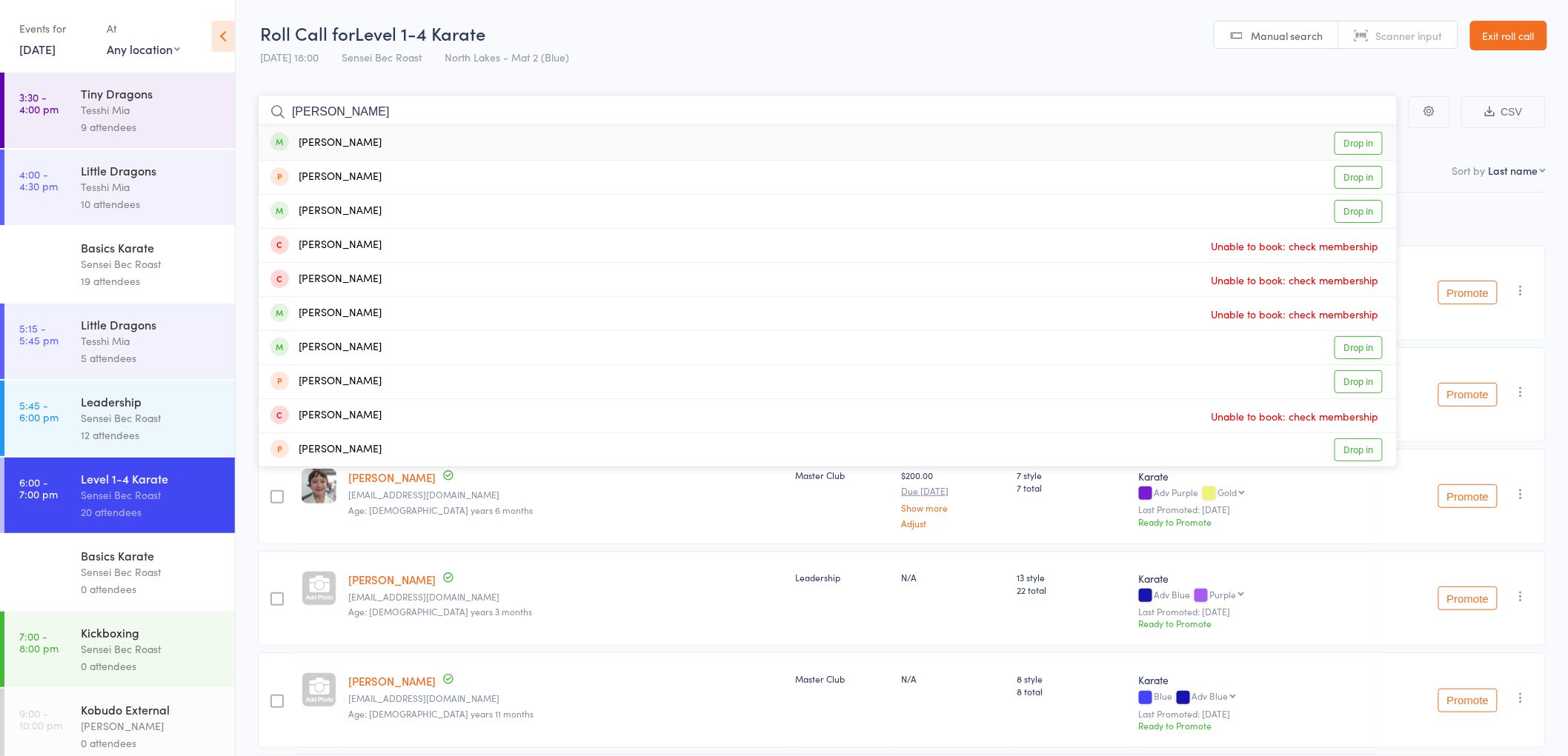
type input "adarsh"
click at [323, 142] on div "Adarsh Babu" at bounding box center [326, 143] width 111 height 17
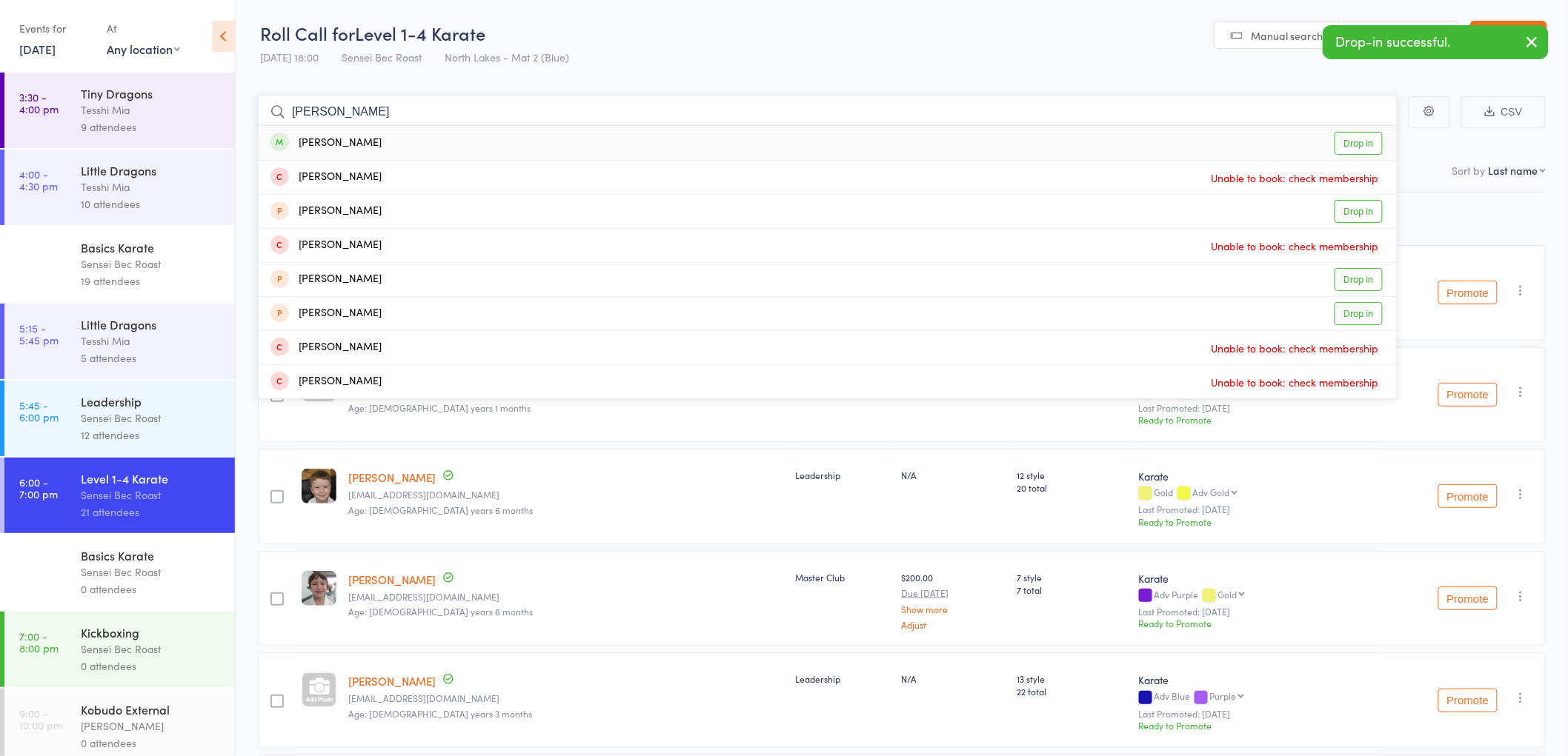
type input "breanna lawry"
click at [329, 146] on div "Brianna Lawry" at bounding box center [326, 143] width 111 height 17
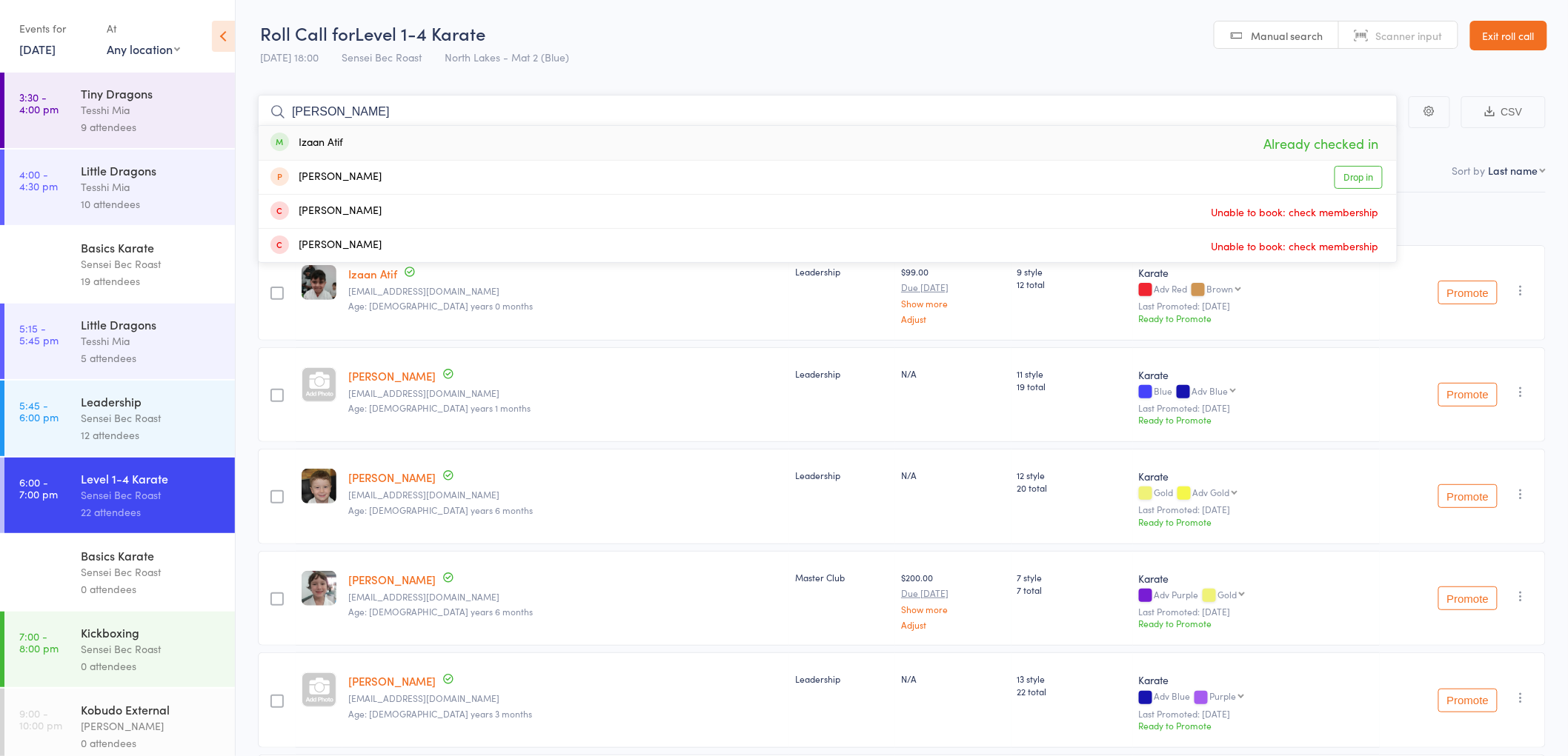
type input "izaan aatif"
click at [334, 137] on div "Izaan Atif" at bounding box center [307, 143] width 73 height 17
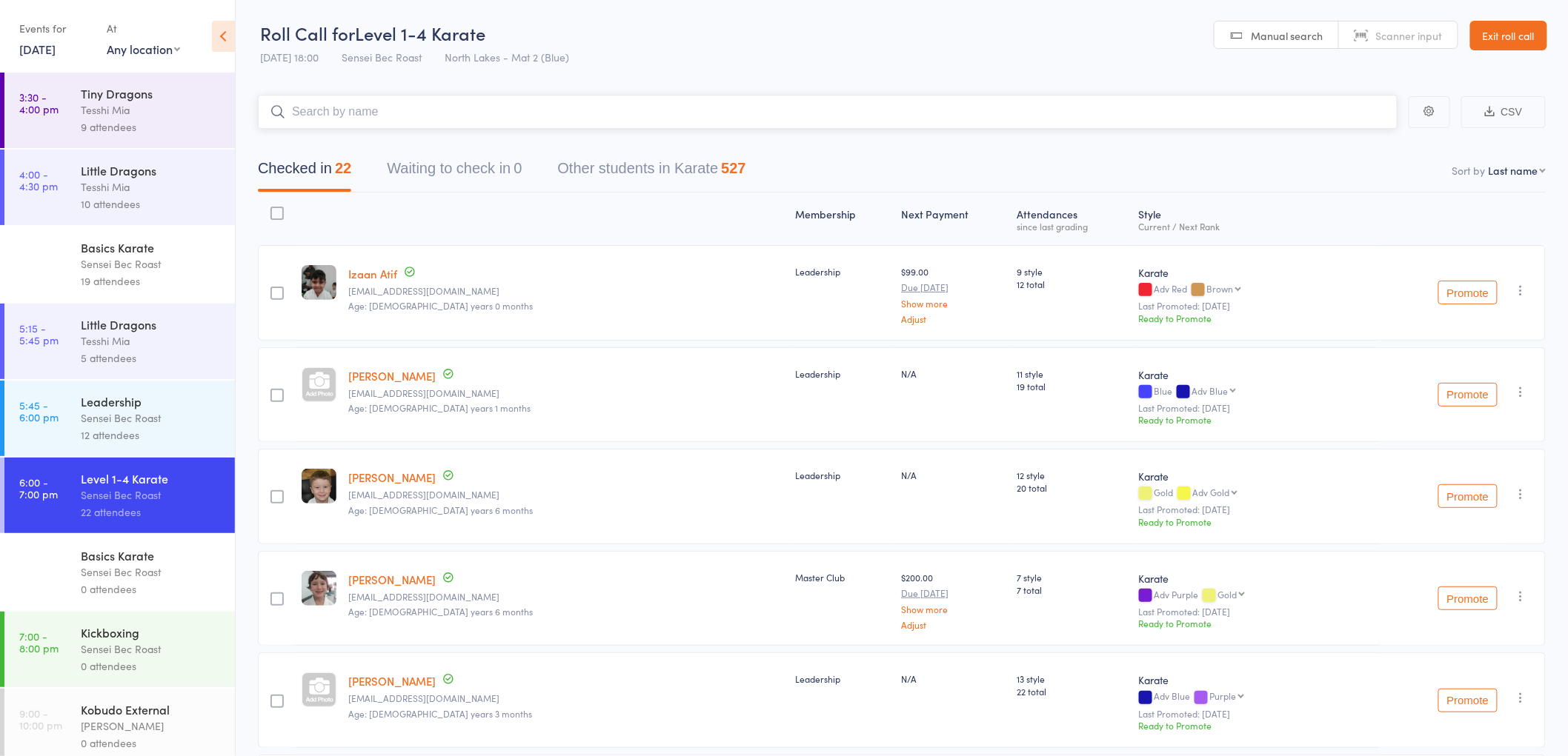
click at [330, 112] on input "search" at bounding box center [827, 112] width 1140 height 34
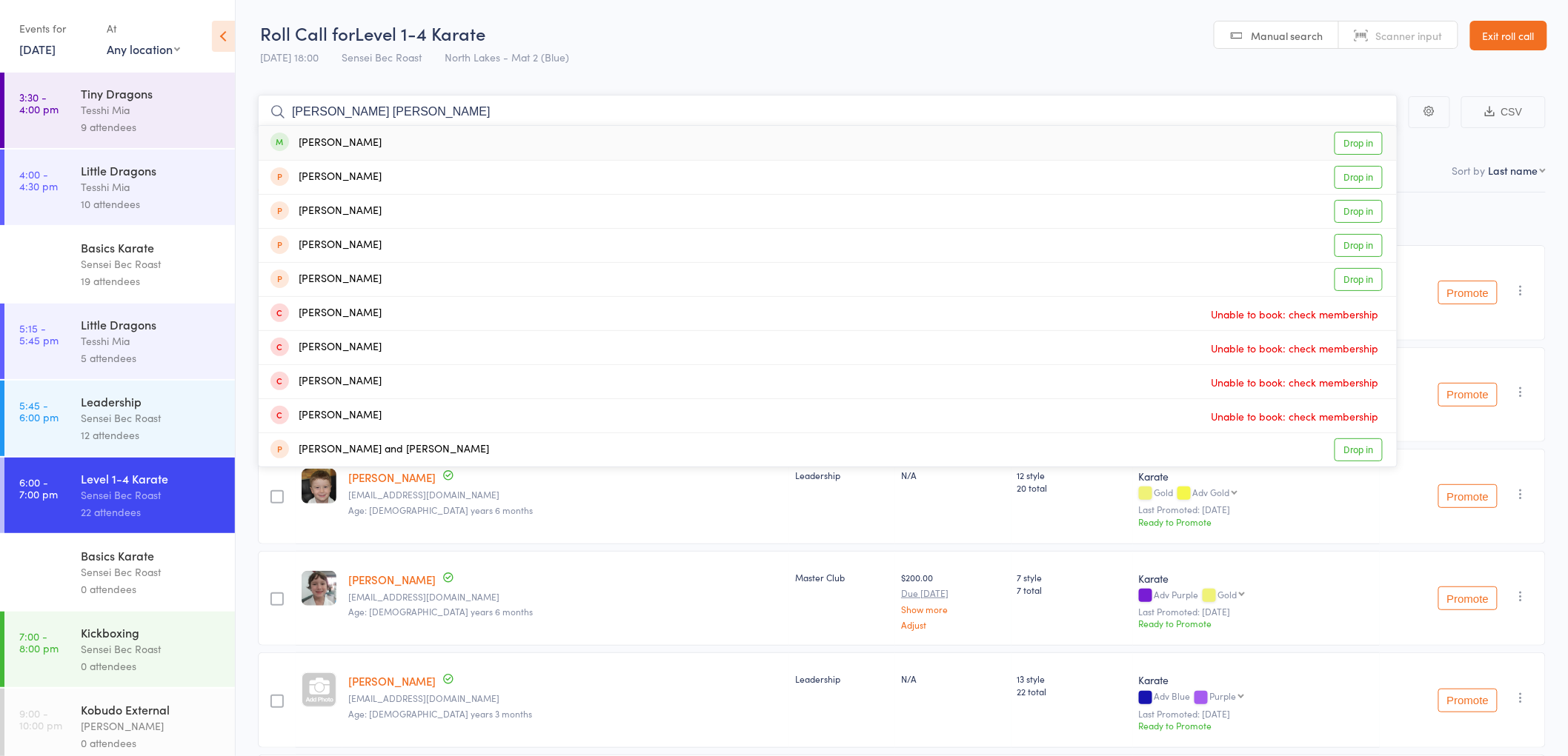
type input "alex josh"
click at [330, 145] on div "Alex Joshi" at bounding box center [326, 143] width 111 height 17
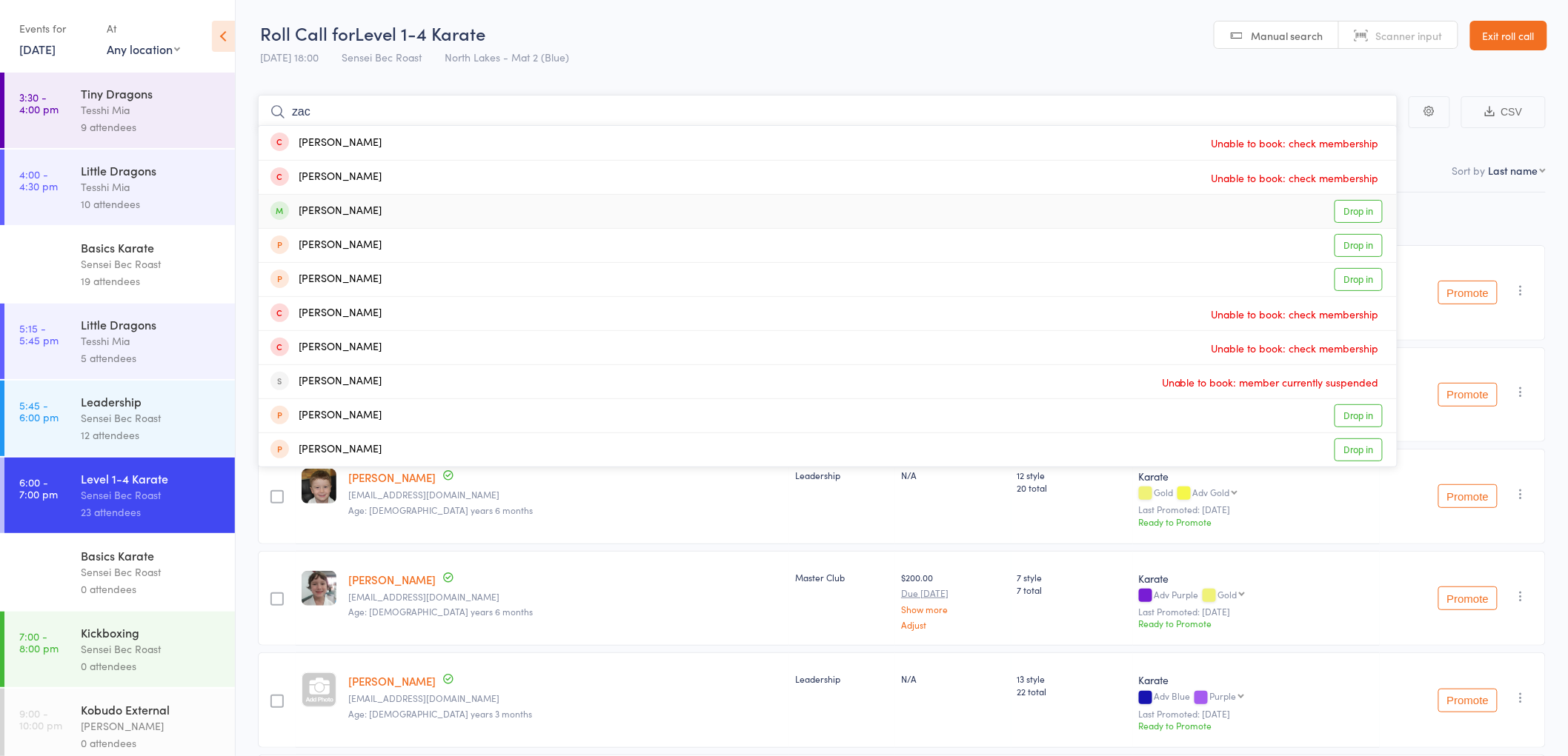
type input "zac"
click at [319, 212] on div "Zac Reddie" at bounding box center [326, 211] width 111 height 17
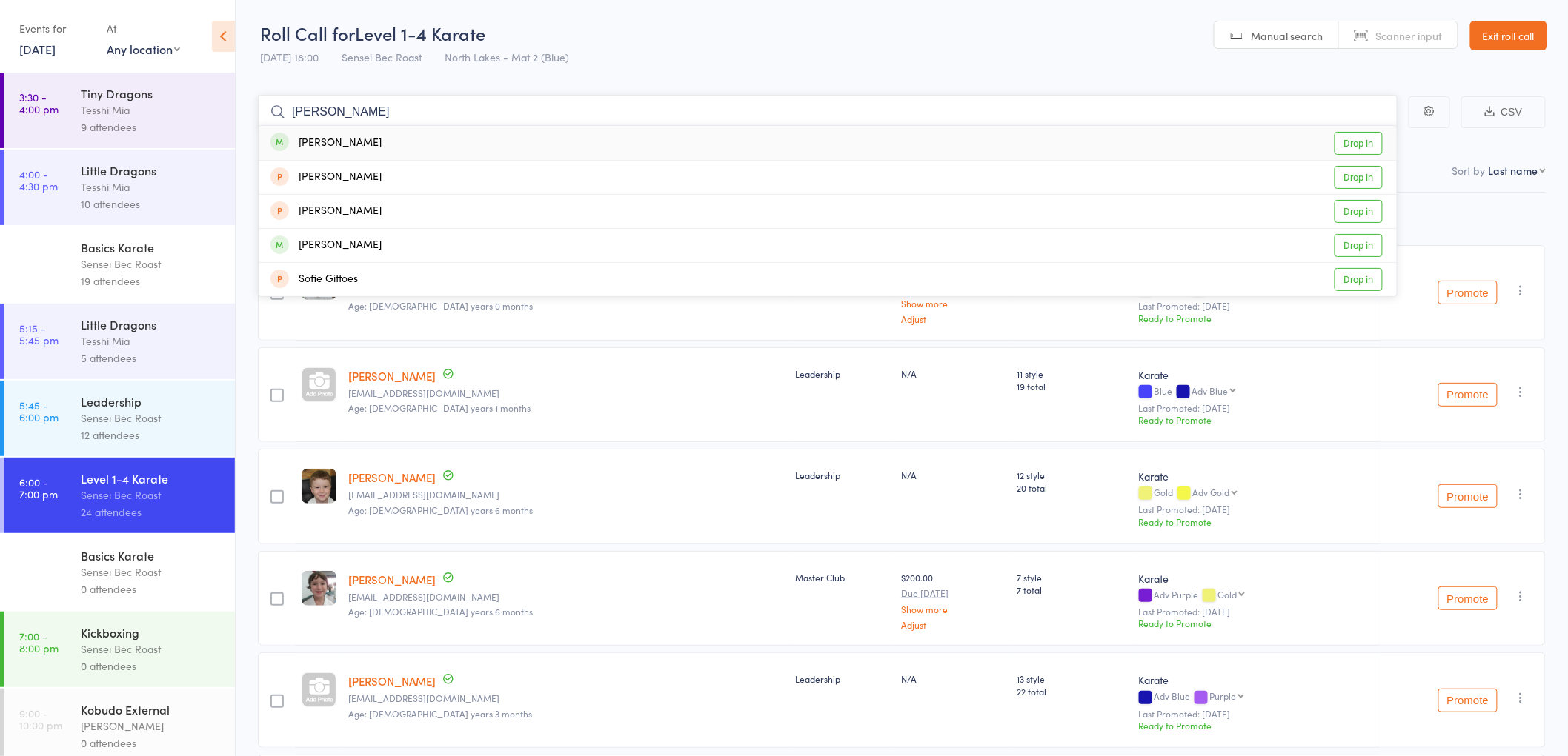
type input "sofia sagar"
click at [346, 138] on div "Sofia Sagar" at bounding box center [326, 143] width 111 height 17
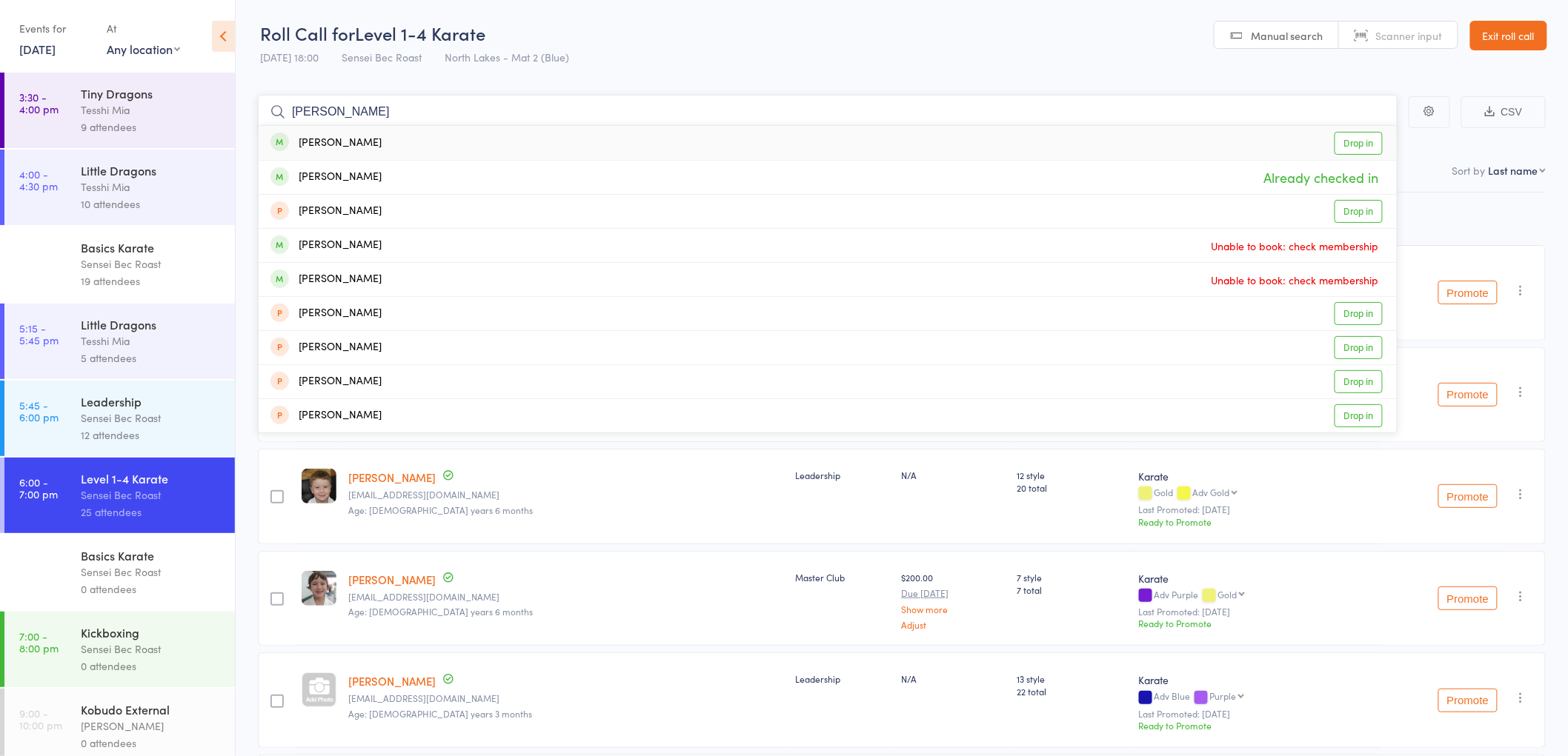
type input "sabrina sagar"
click at [355, 132] on div "Sabrina Davino Sagar Drop in" at bounding box center [827, 143] width 1138 height 34
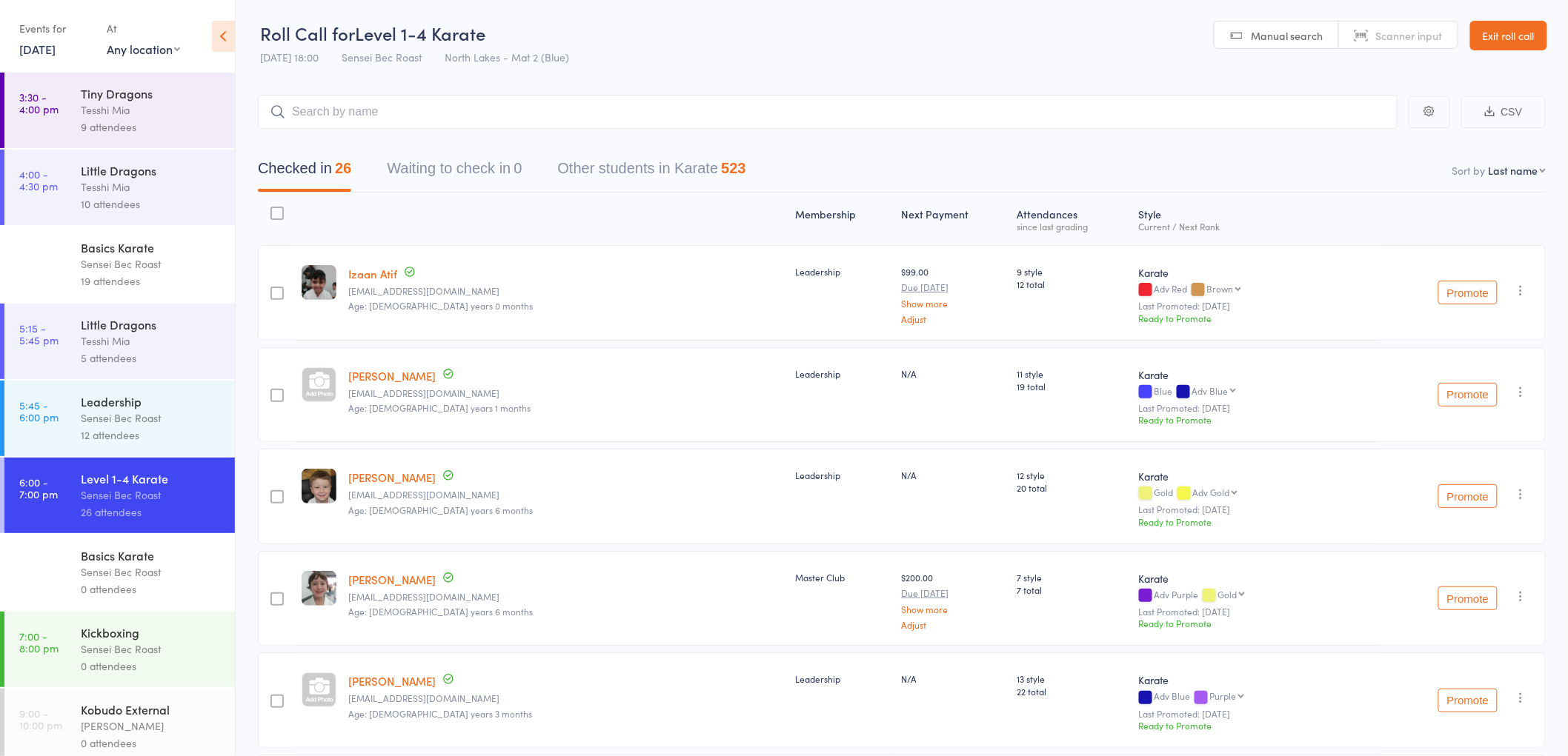
click at [126, 596] on div "0 attendees" at bounding box center [152, 589] width 142 height 17
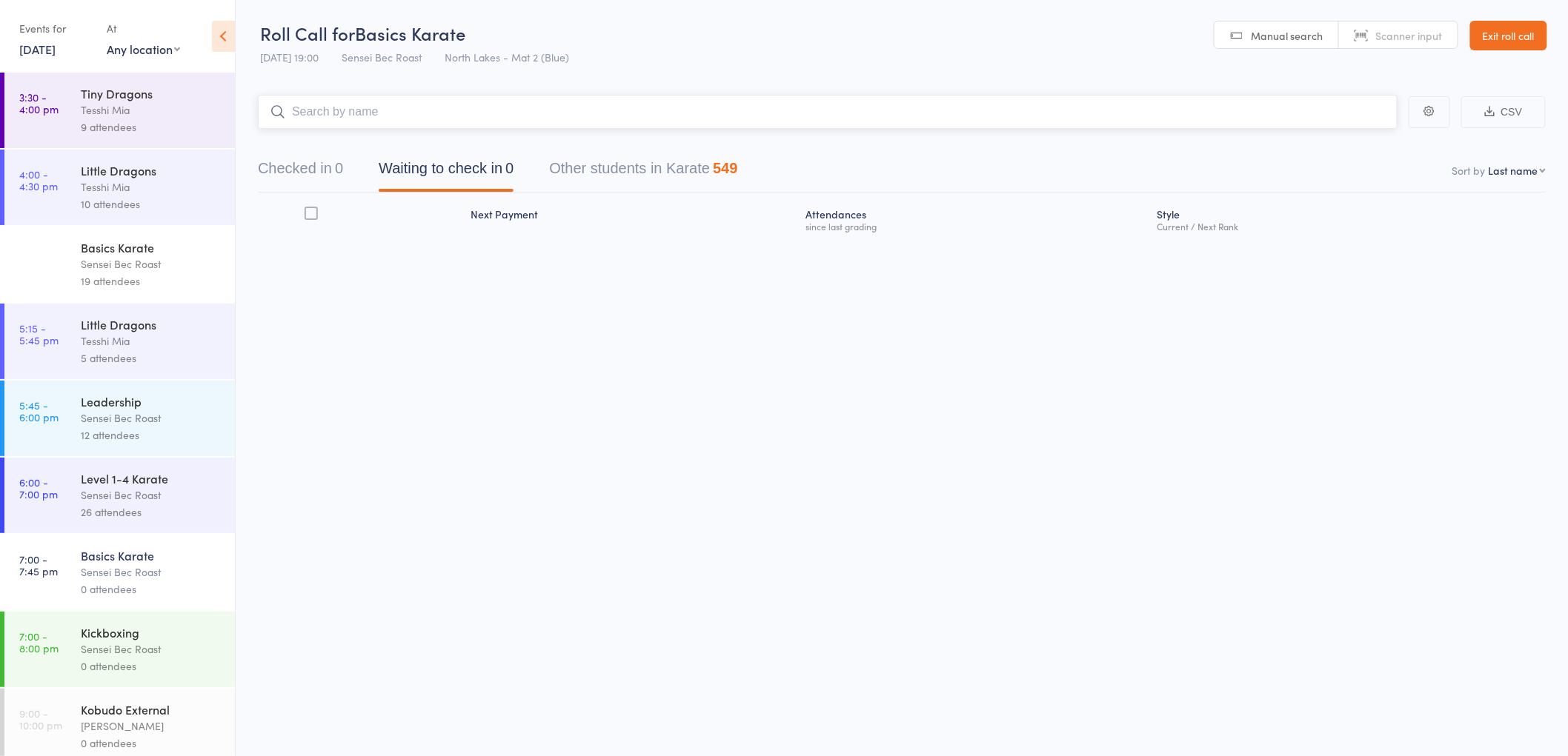
click at [381, 112] on input "search" at bounding box center [827, 112] width 1140 height 34
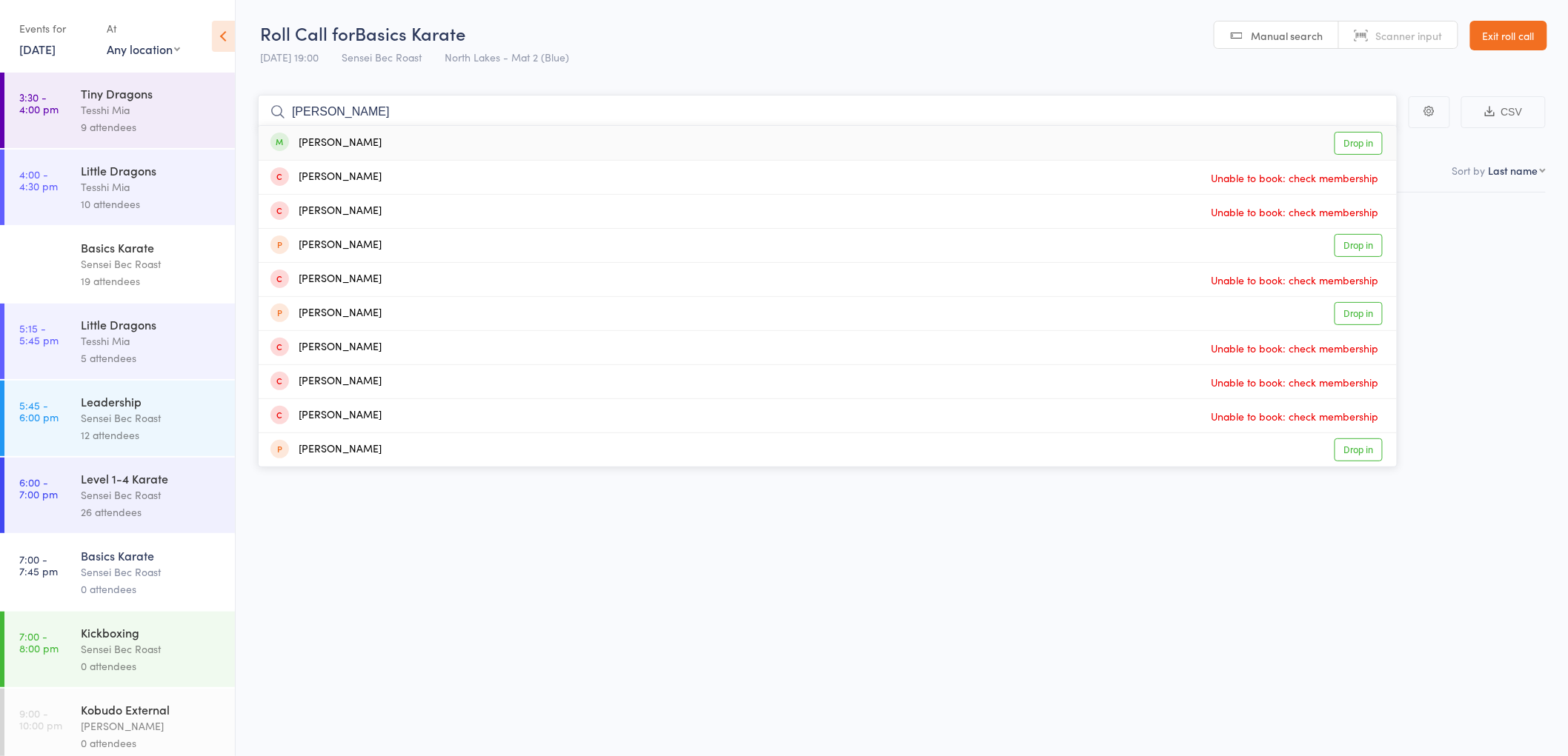
type input "lucas taylor"
click at [349, 145] on div "Lucas Taylor" at bounding box center [326, 143] width 111 height 17
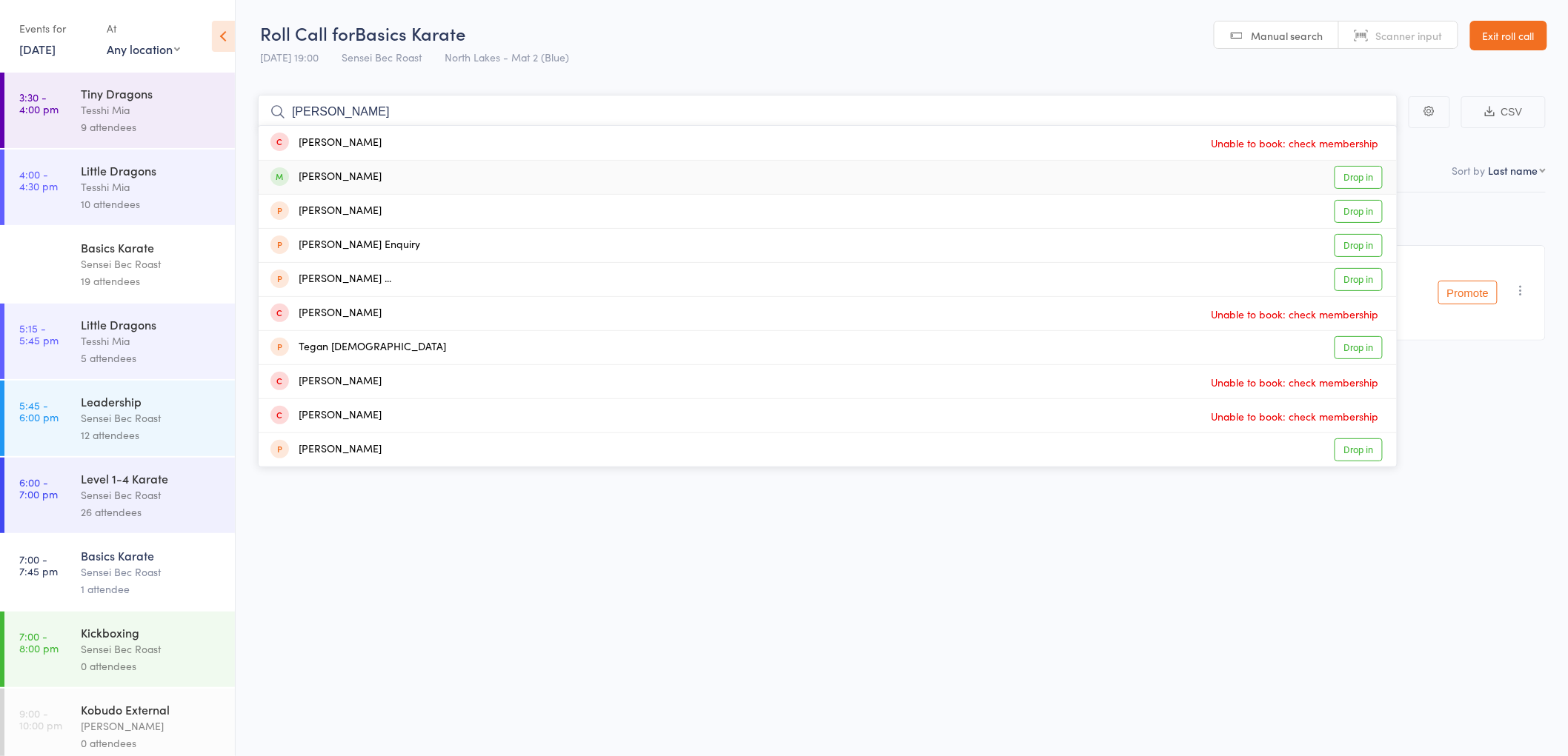
type input "Megan"
click at [361, 180] on div "Megan Wallace" at bounding box center [326, 177] width 111 height 17
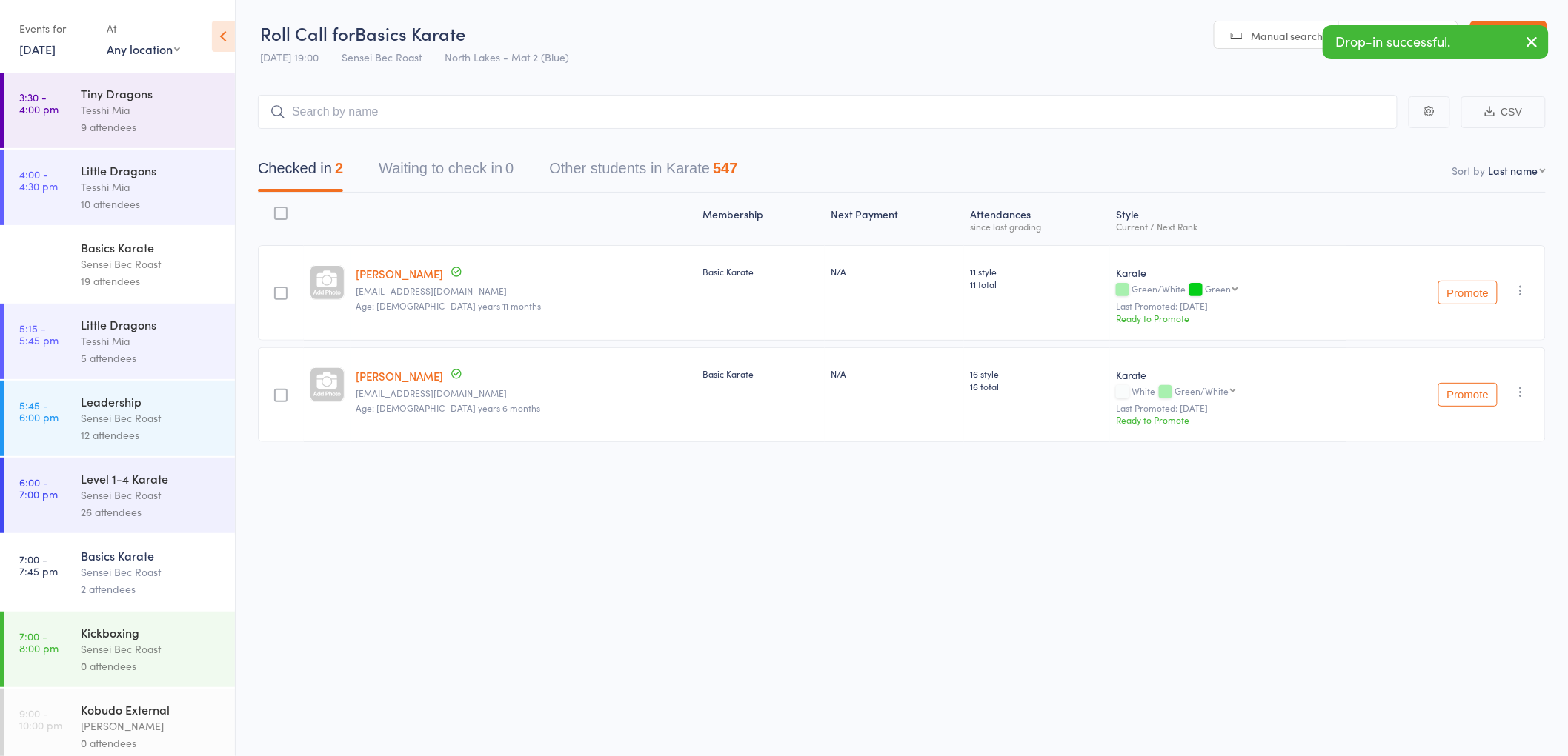
click at [166, 648] on div "Sensei Bec Roast" at bounding box center [152, 649] width 142 height 17
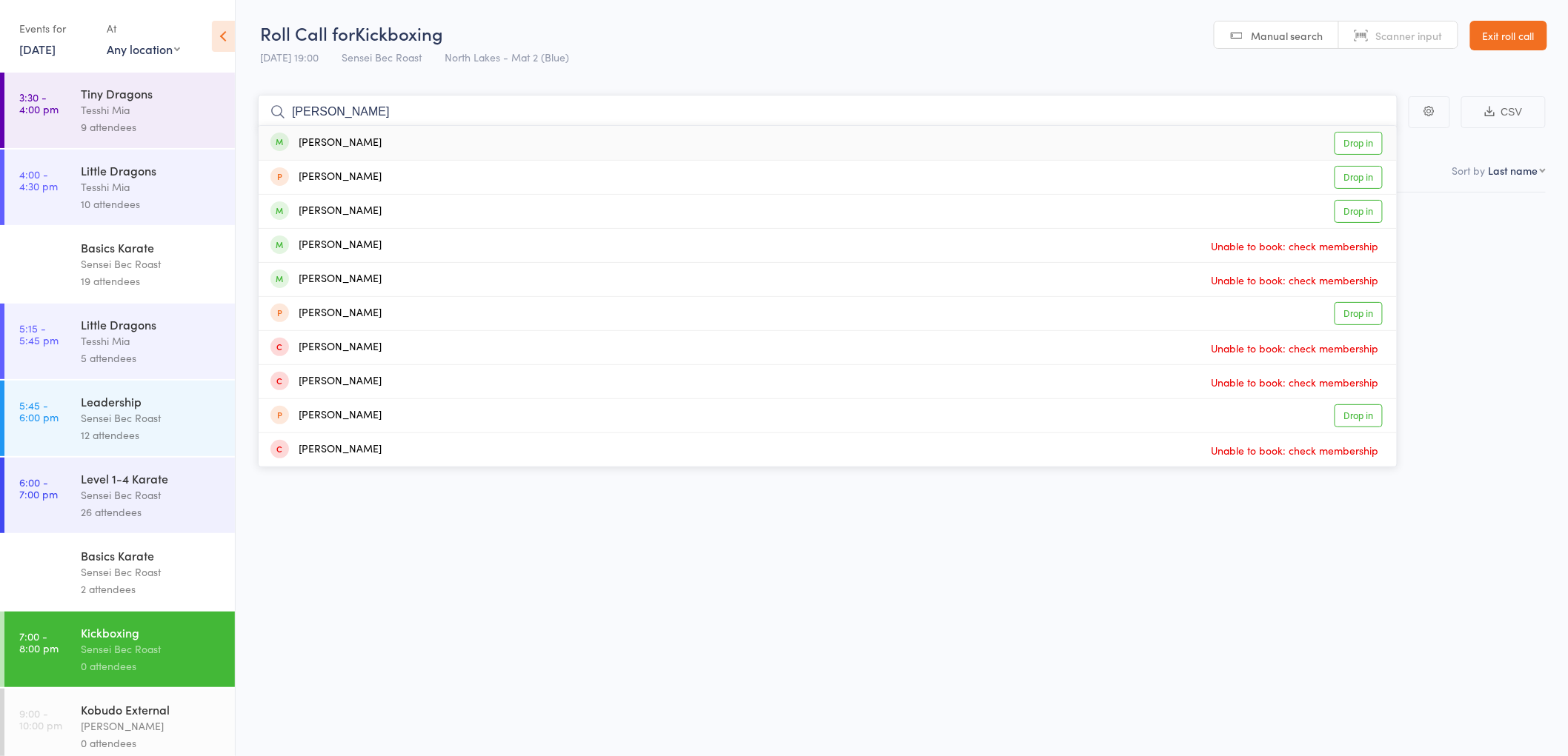
type input "brett ridley"
click at [337, 141] on div "Brett Ridley" at bounding box center [326, 143] width 111 height 17
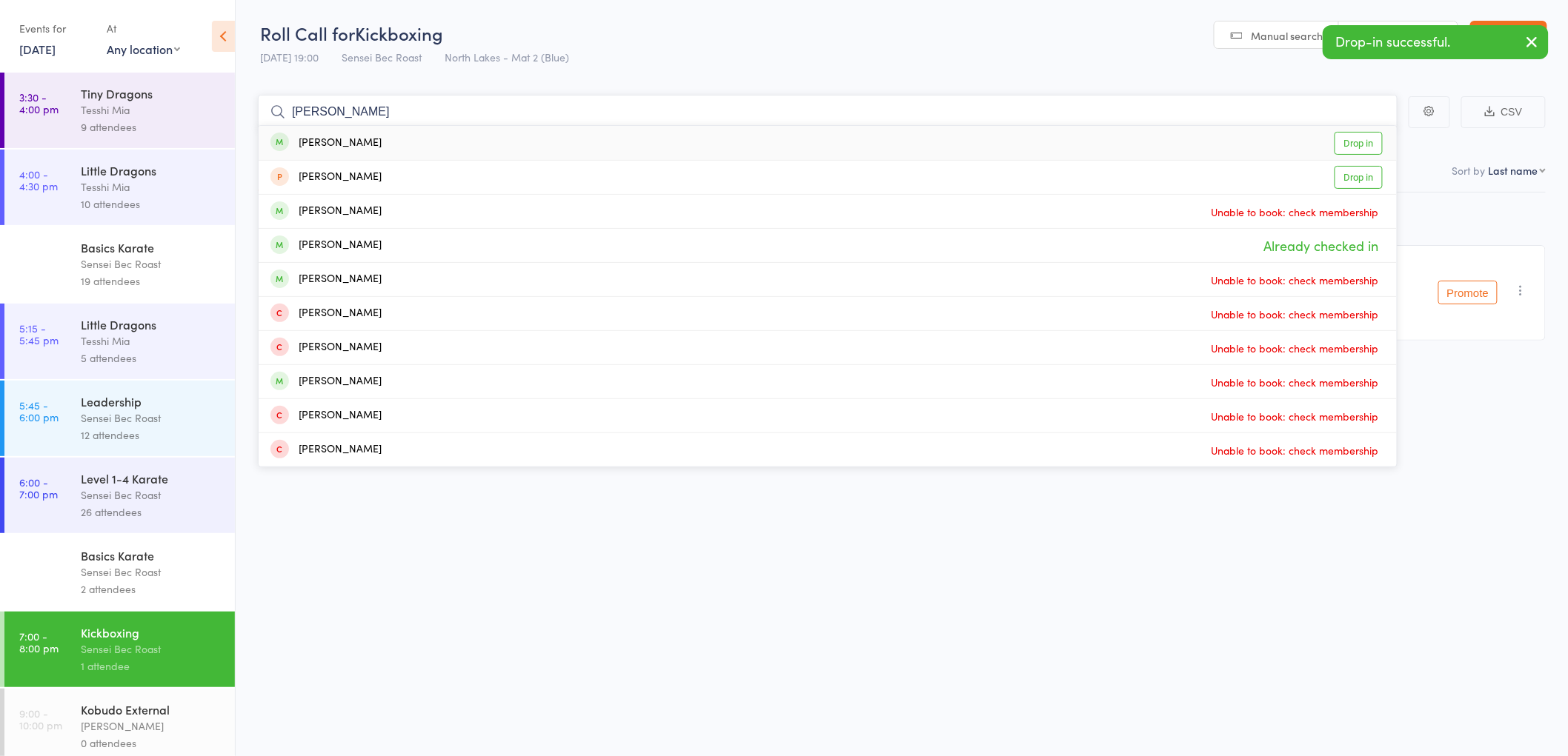
type input "robyn ridley"
click at [323, 145] on div "Robyn Ridley" at bounding box center [326, 143] width 111 height 17
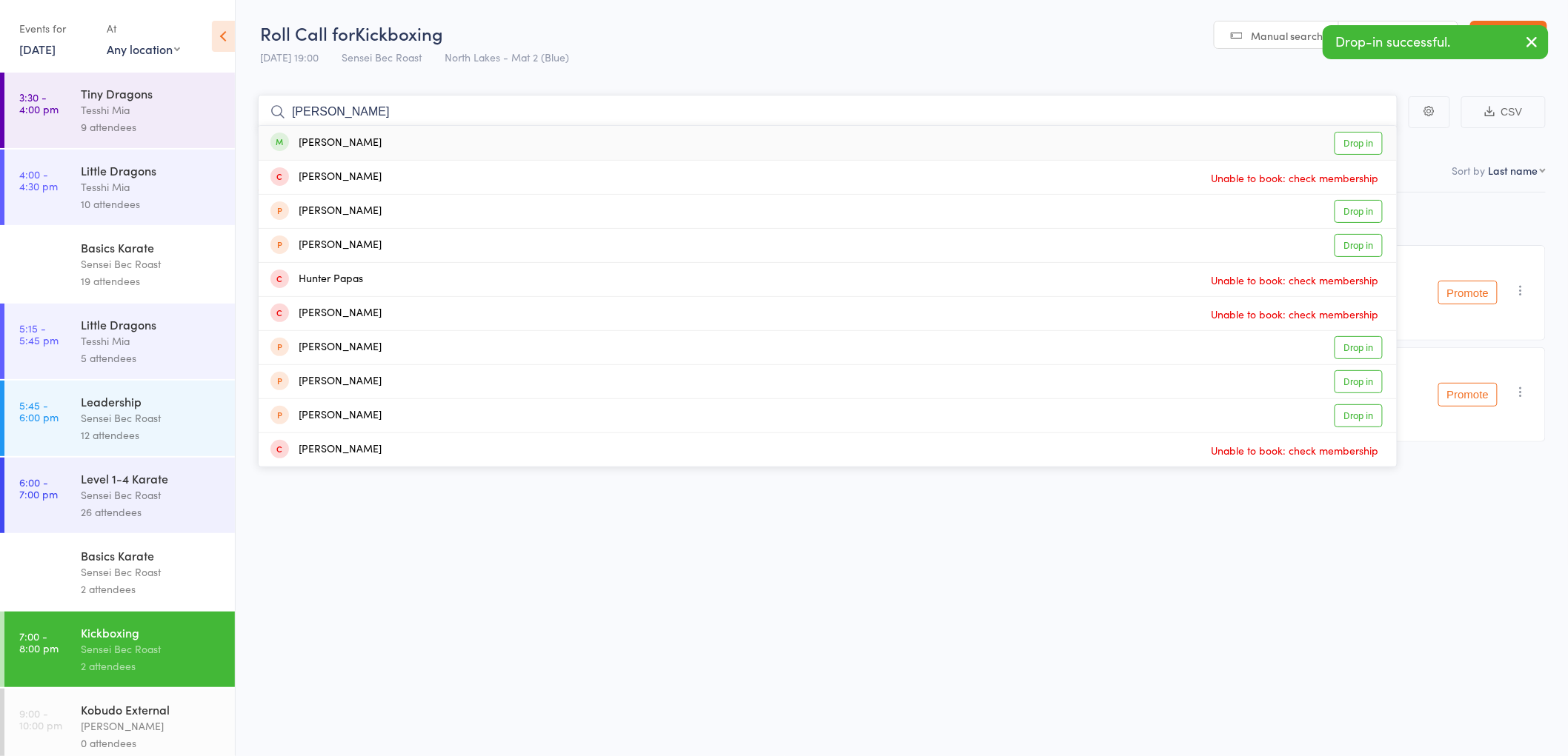
type input "hunter mckay"
click at [341, 142] on div "Hunter McKay" at bounding box center [326, 143] width 111 height 17
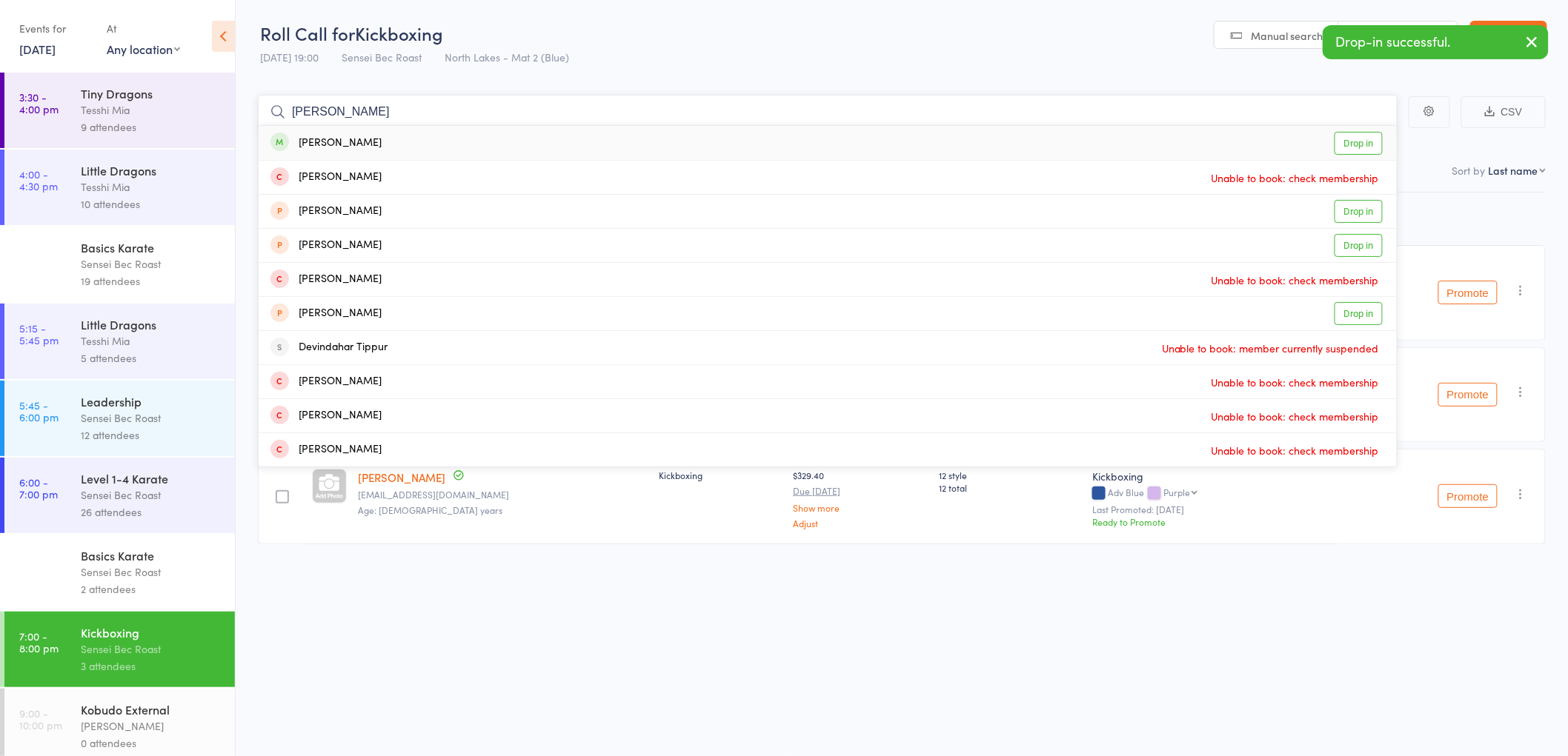
type input "mike tipper"
click at [332, 138] on div "Mike Tipper" at bounding box center [326, 143] width 111 height 17
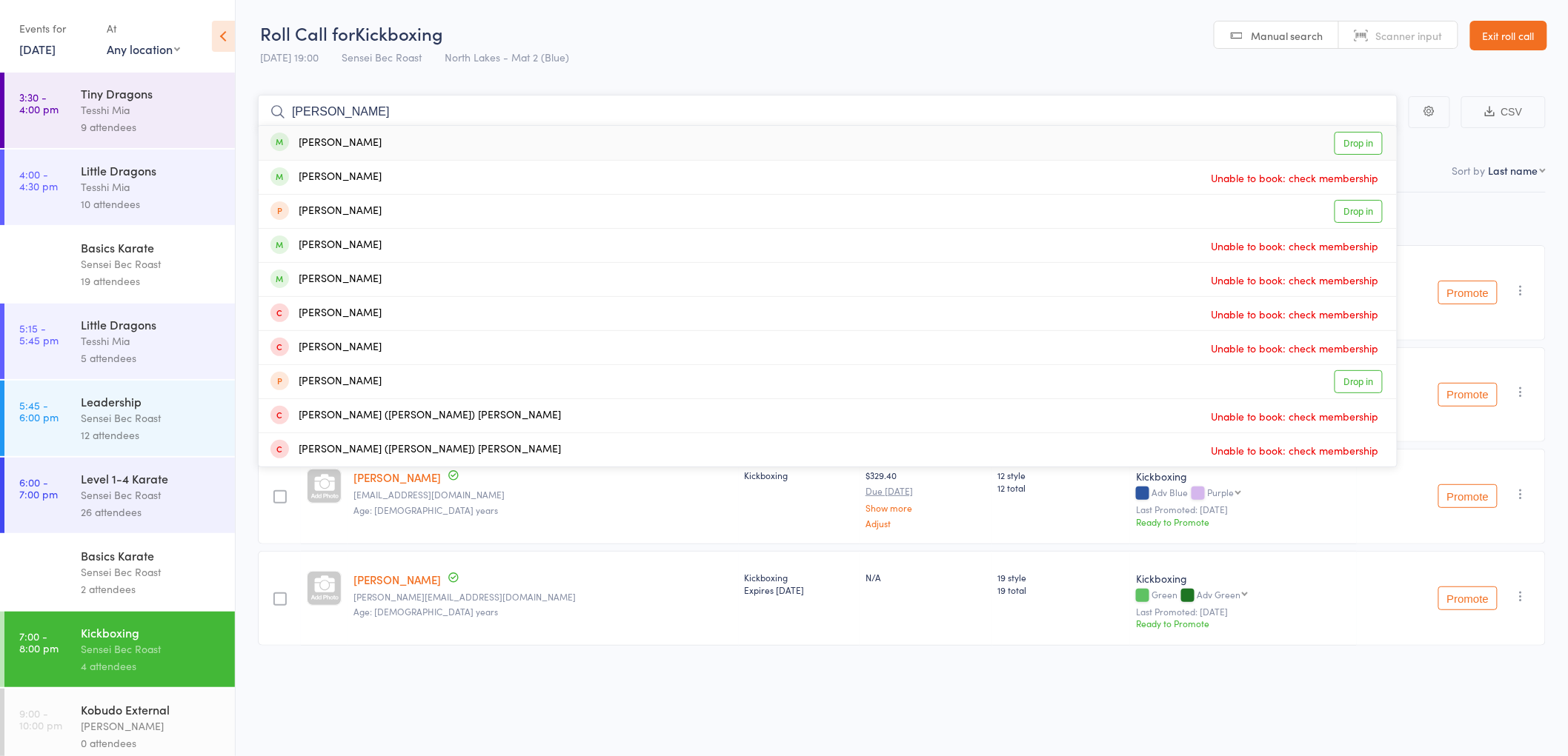
type input "teanu murphy"
click at [341, 139] on div "Teanau Murphy" at bounding box center [326, 143] width 111 height 17
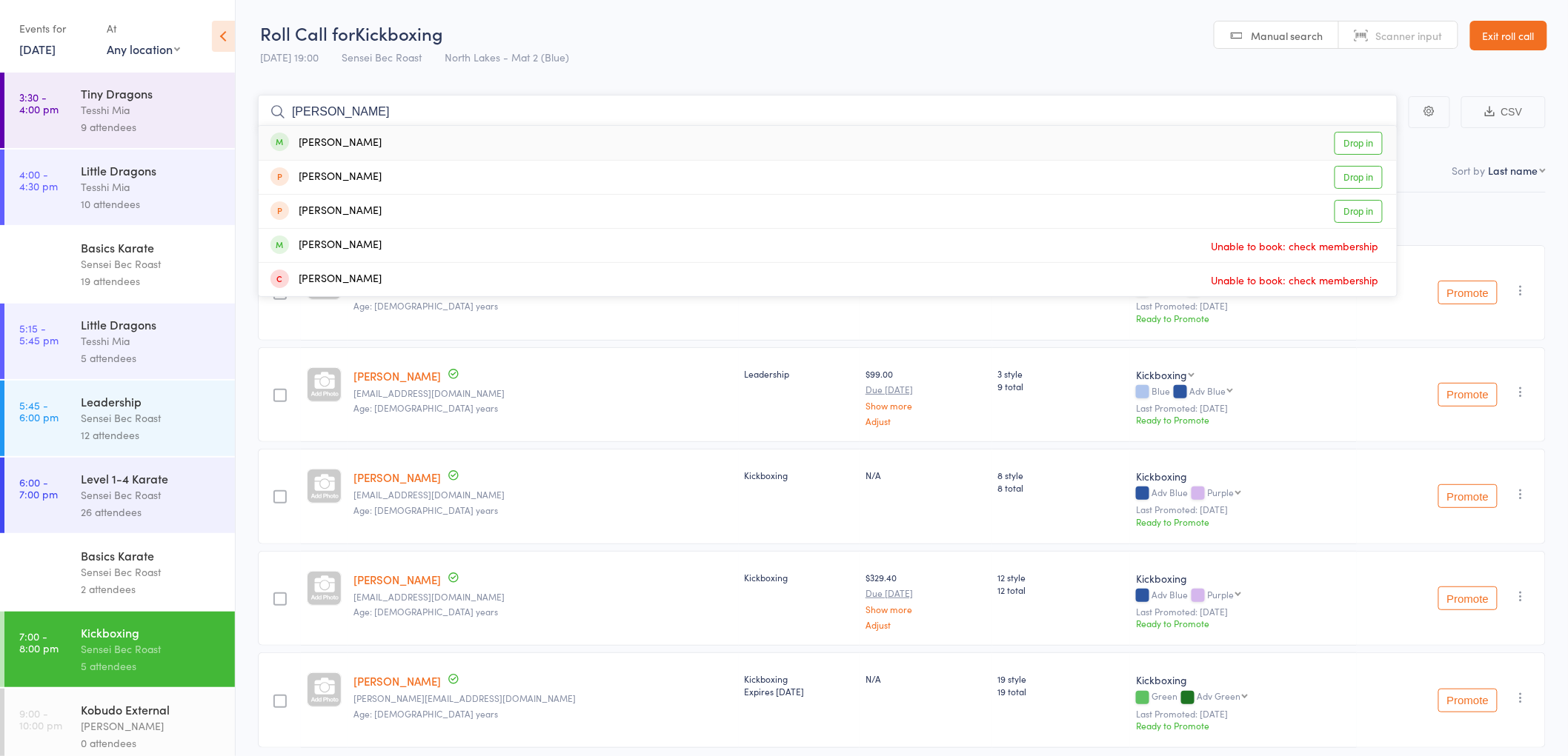
type input "trudie oneill"
click at [337, 144] on div "Trudie O'Neill" at bounding box center [326, 143] width 111 height 17
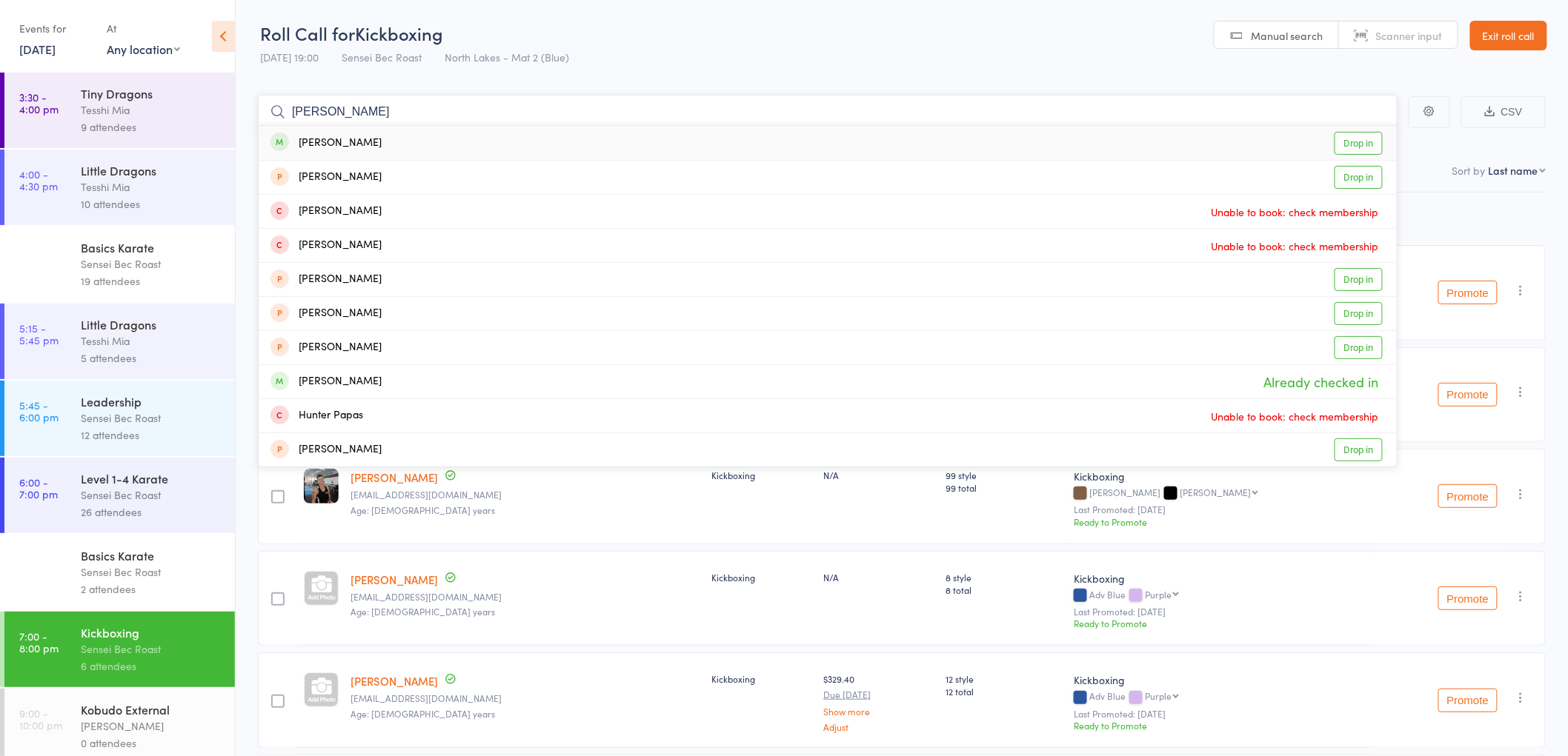
type input "hunter vandersteen"
click at [366, 141] on div "Hunter Vandersteen" at bounding box center [326, 143] width 111 height 17
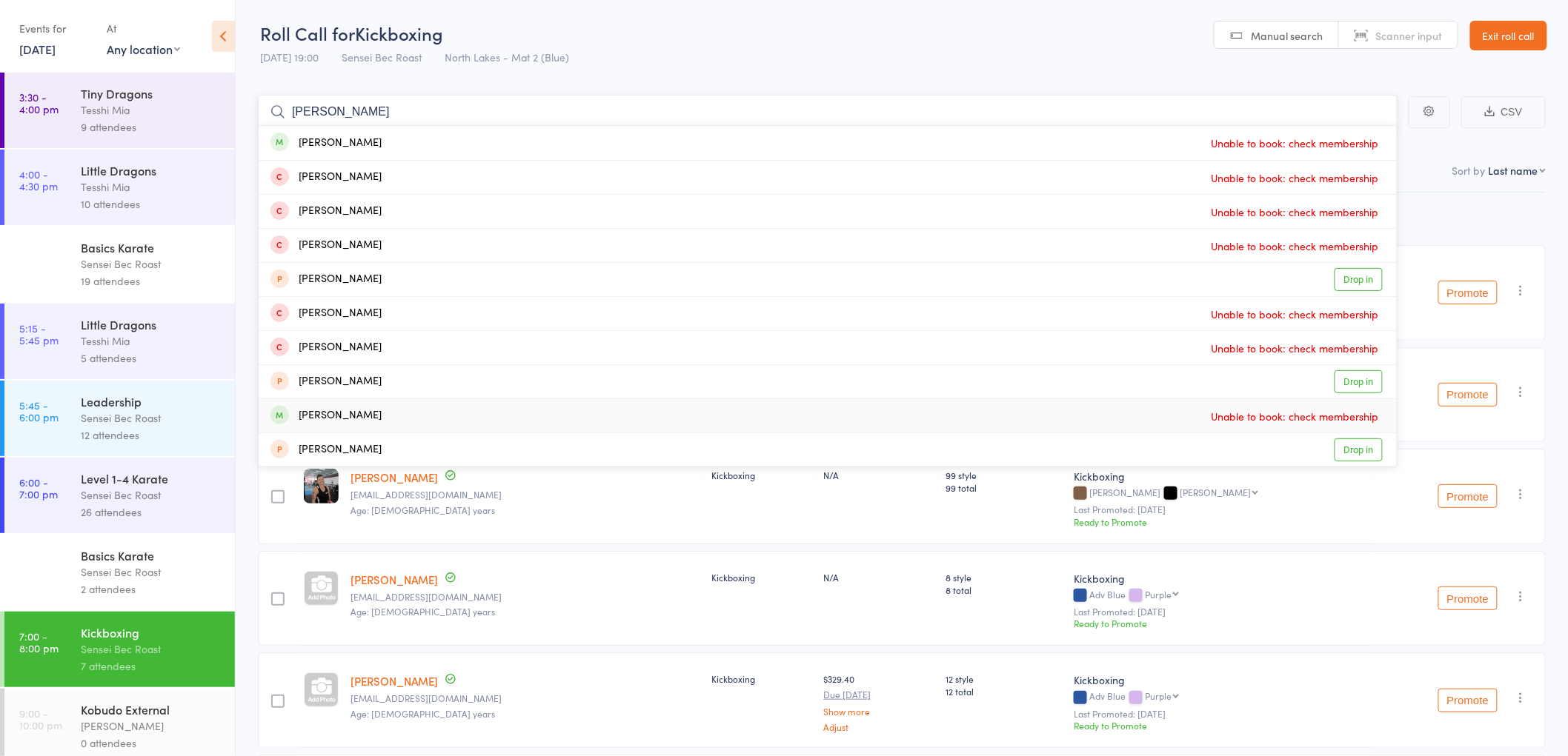
type input "Ben hunt"
click at [115, 561] on div "Basics Karate" at bounding box center [152, 555] width 142 height 16
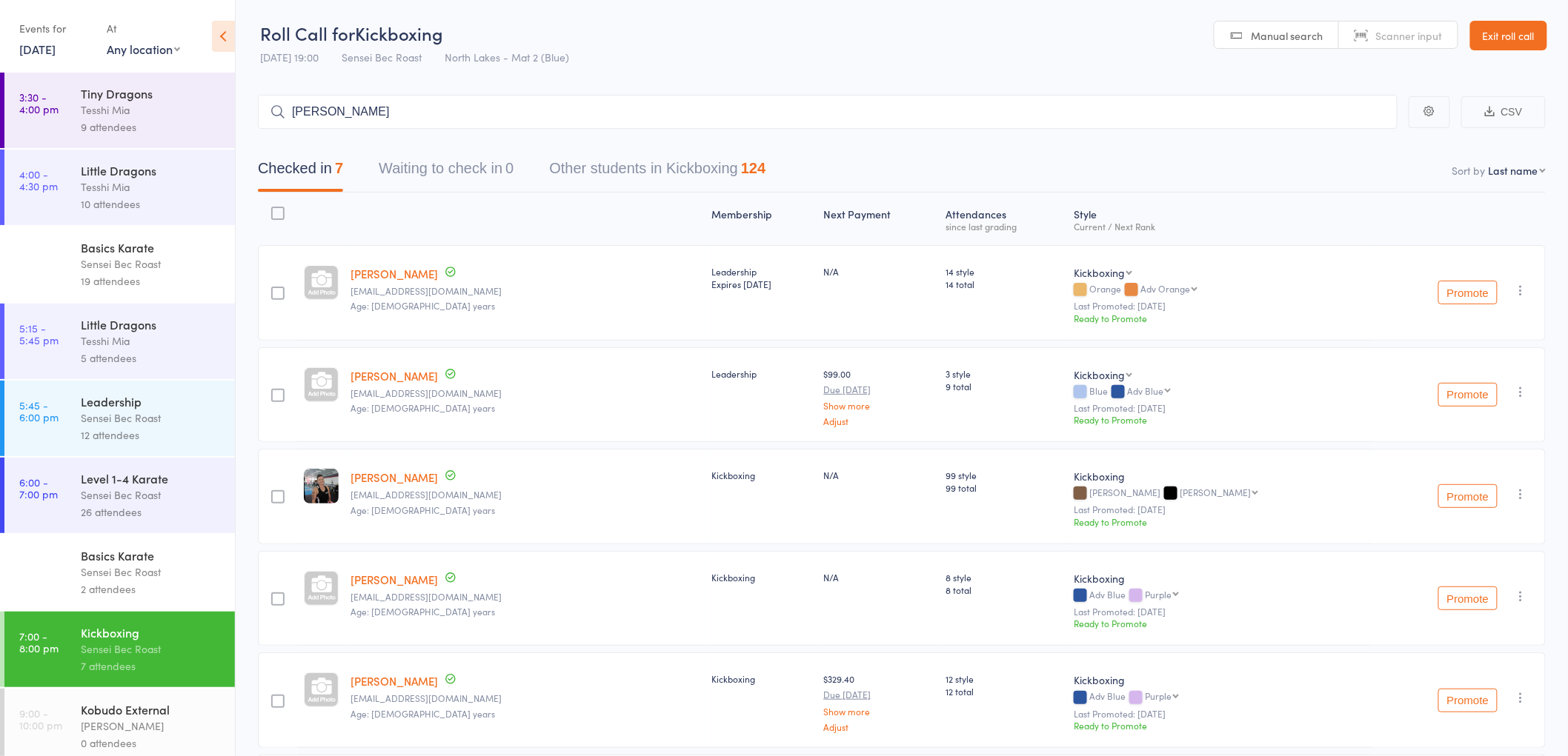
click at [114, 563] on div "Basics Karate" at bounding box center [152, 555] width 142 height 16
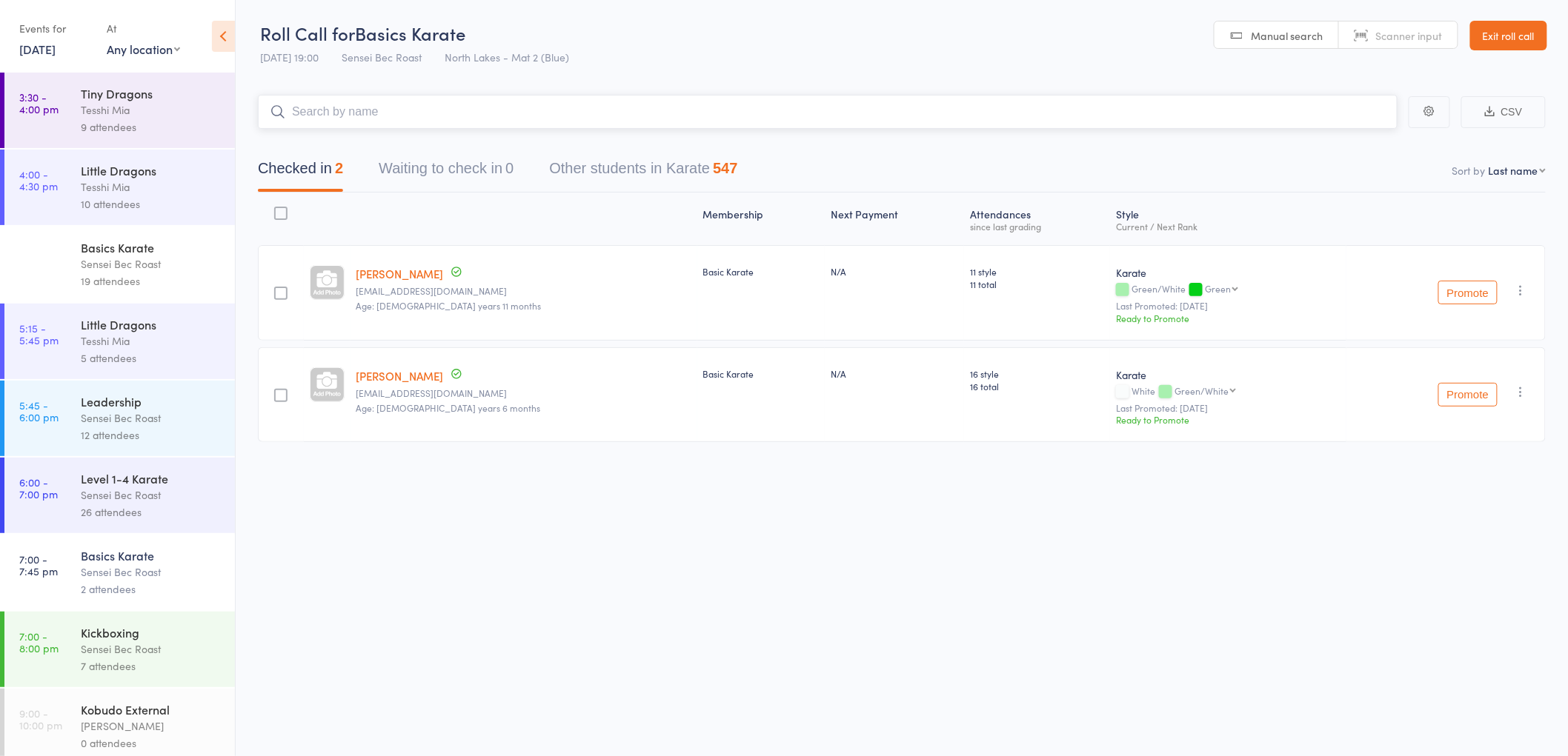
click at [324, 110] on input "search" at bounding box center [827, 112] width 1140 height 34
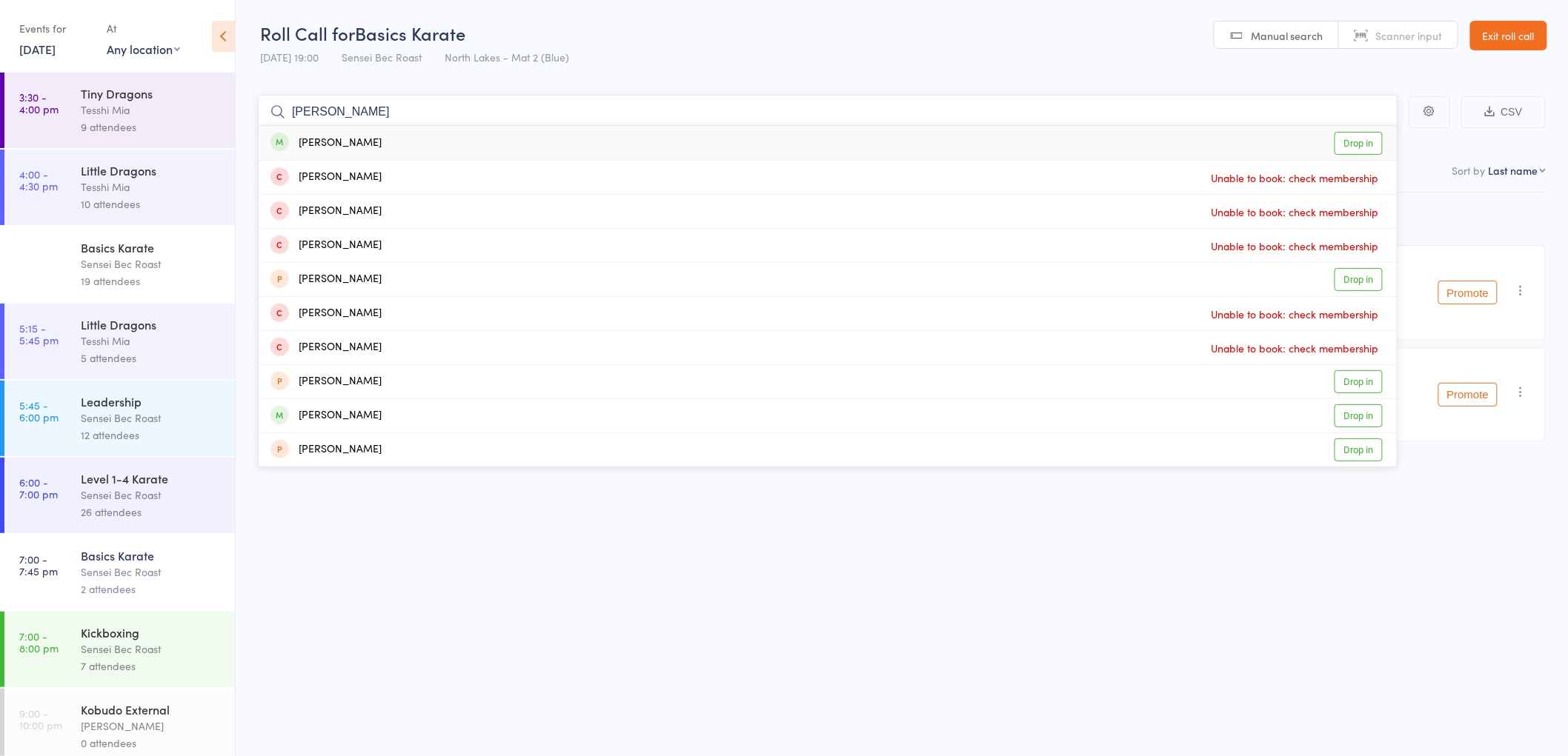
type input "ben hunt"
click at [341, 136] on div "Ben Hunt" at bounding box center [326, 143] width 111 height 17
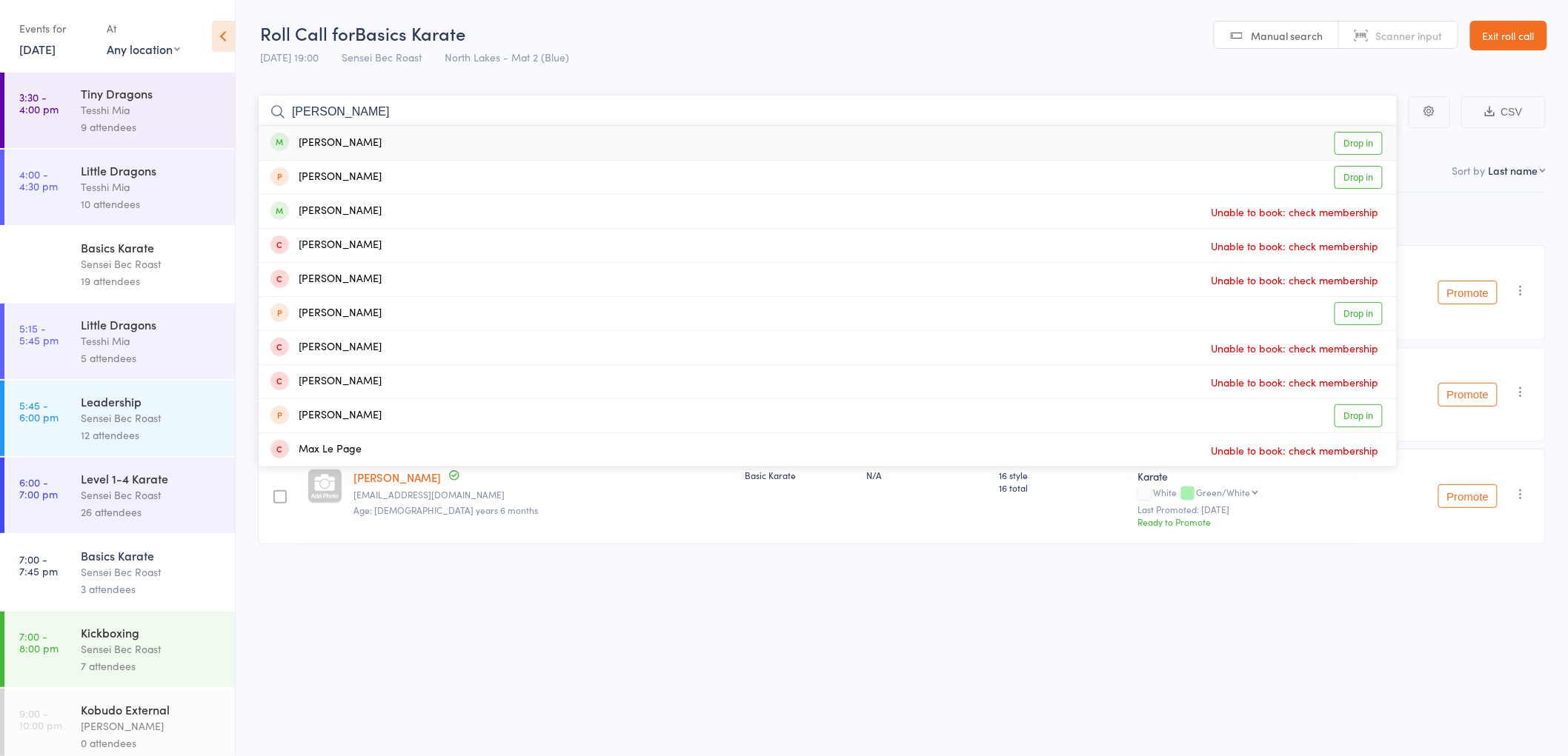
type input "max eyles"
click at [335, 144] on div "Max Eyles" at bounding box center [326, 143] width 111 height 17
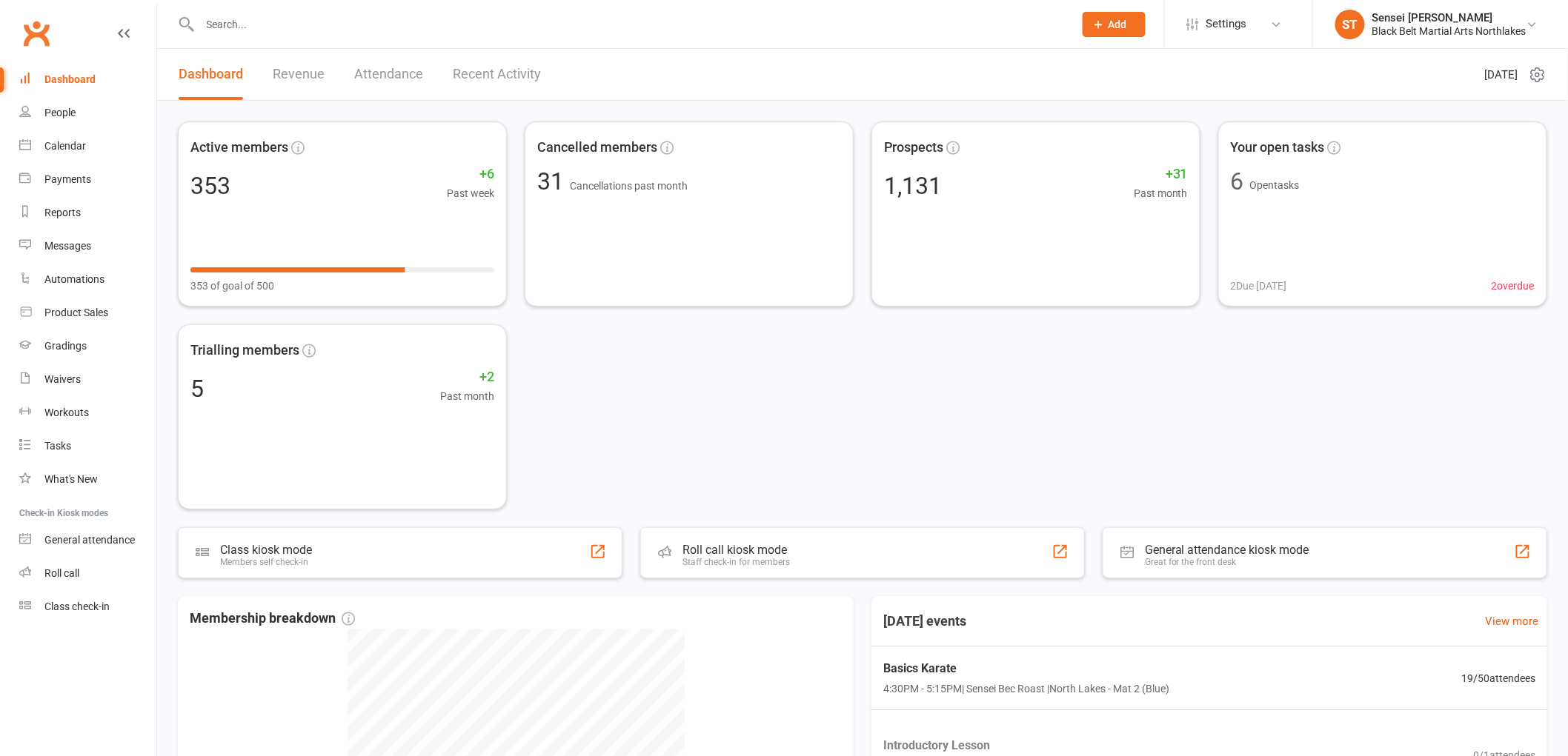
click at [246, 19] on input "text" at bounding box center [629, 24] width 868 height 21
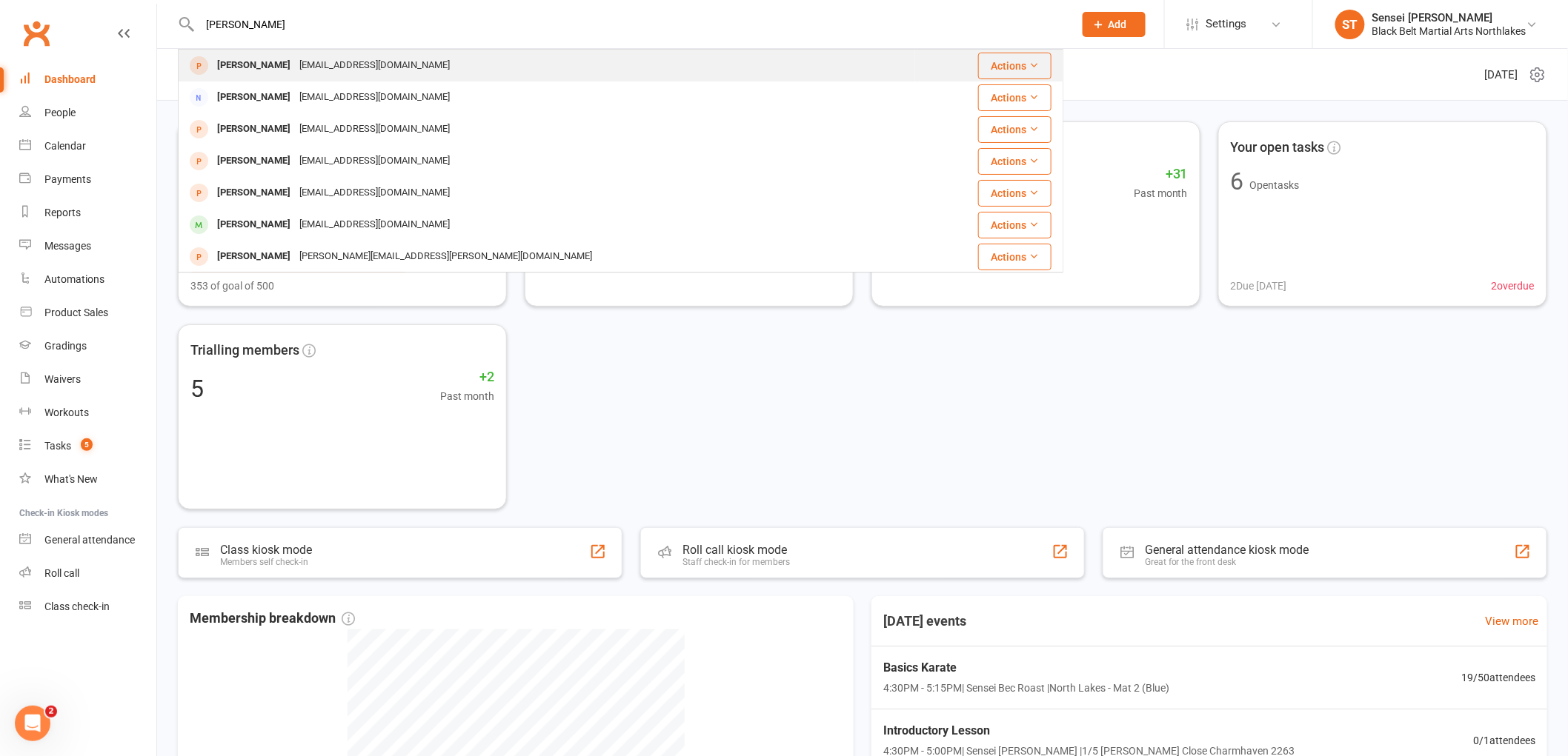
type input "carla moss"
click at [234, 67] on div "Eli Moss" at bounding box center [254, 66] width 82 height 22
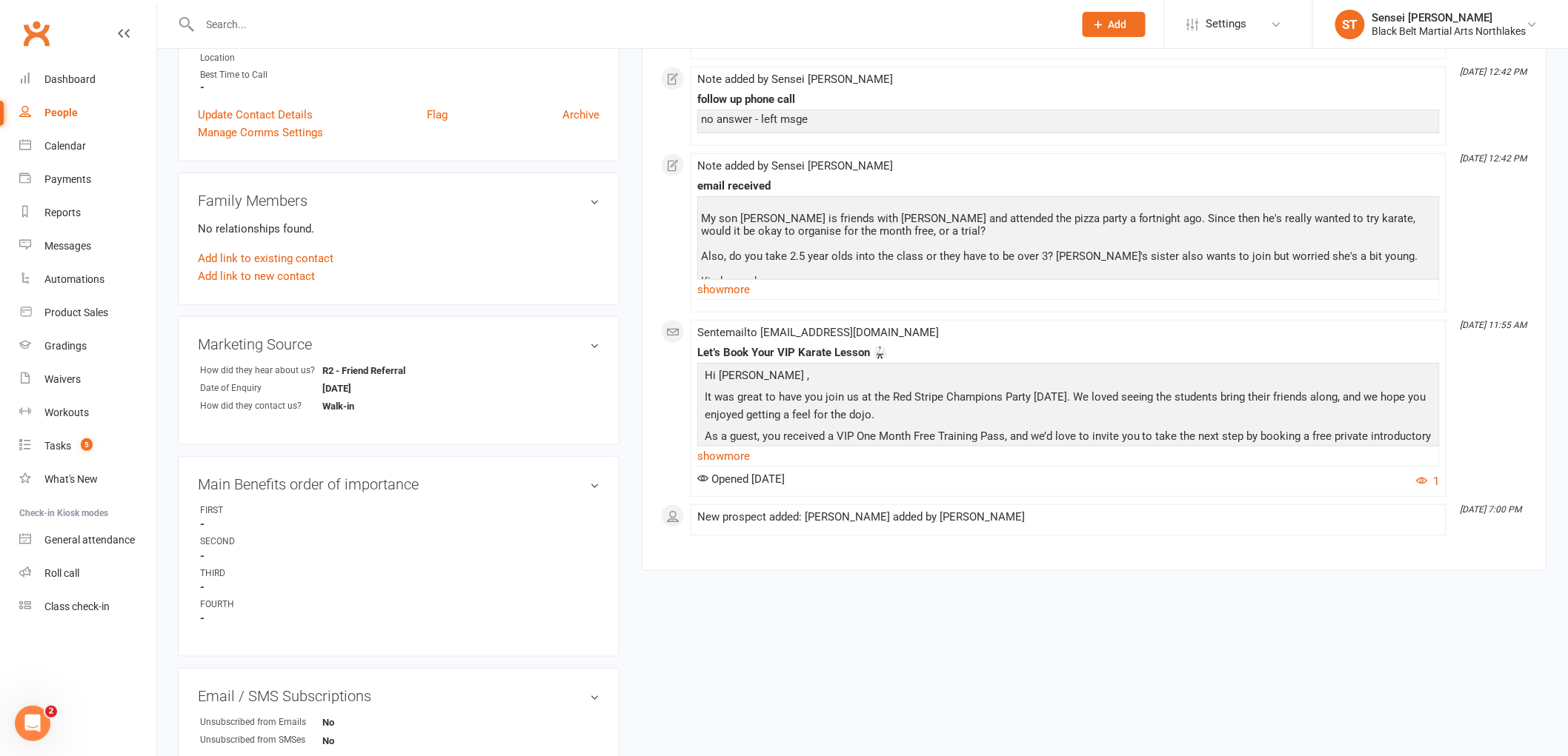
scroll to position [1, 0]
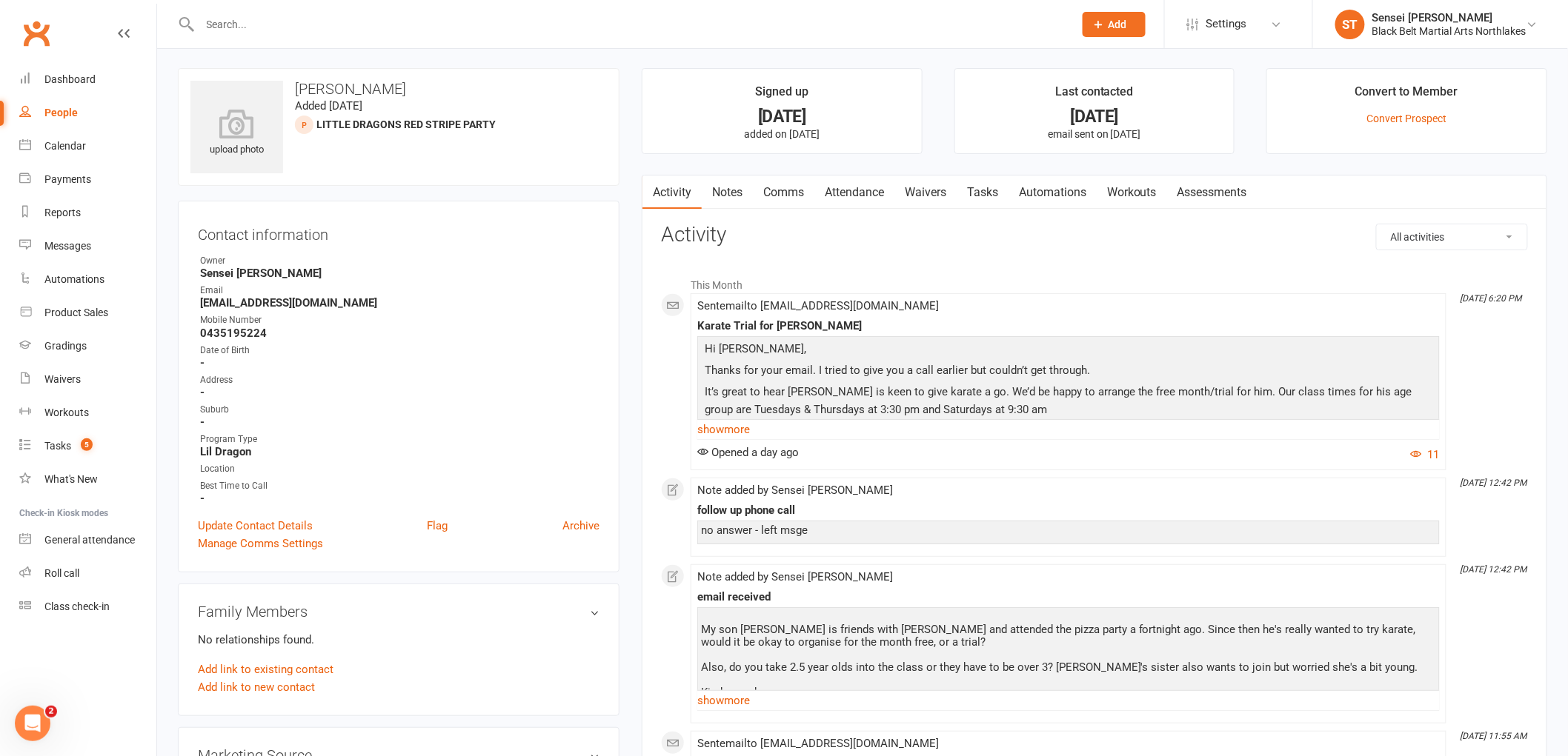
click at [723, 191] on link "Notes" at bounding box center [726, 193] width 51 height 34
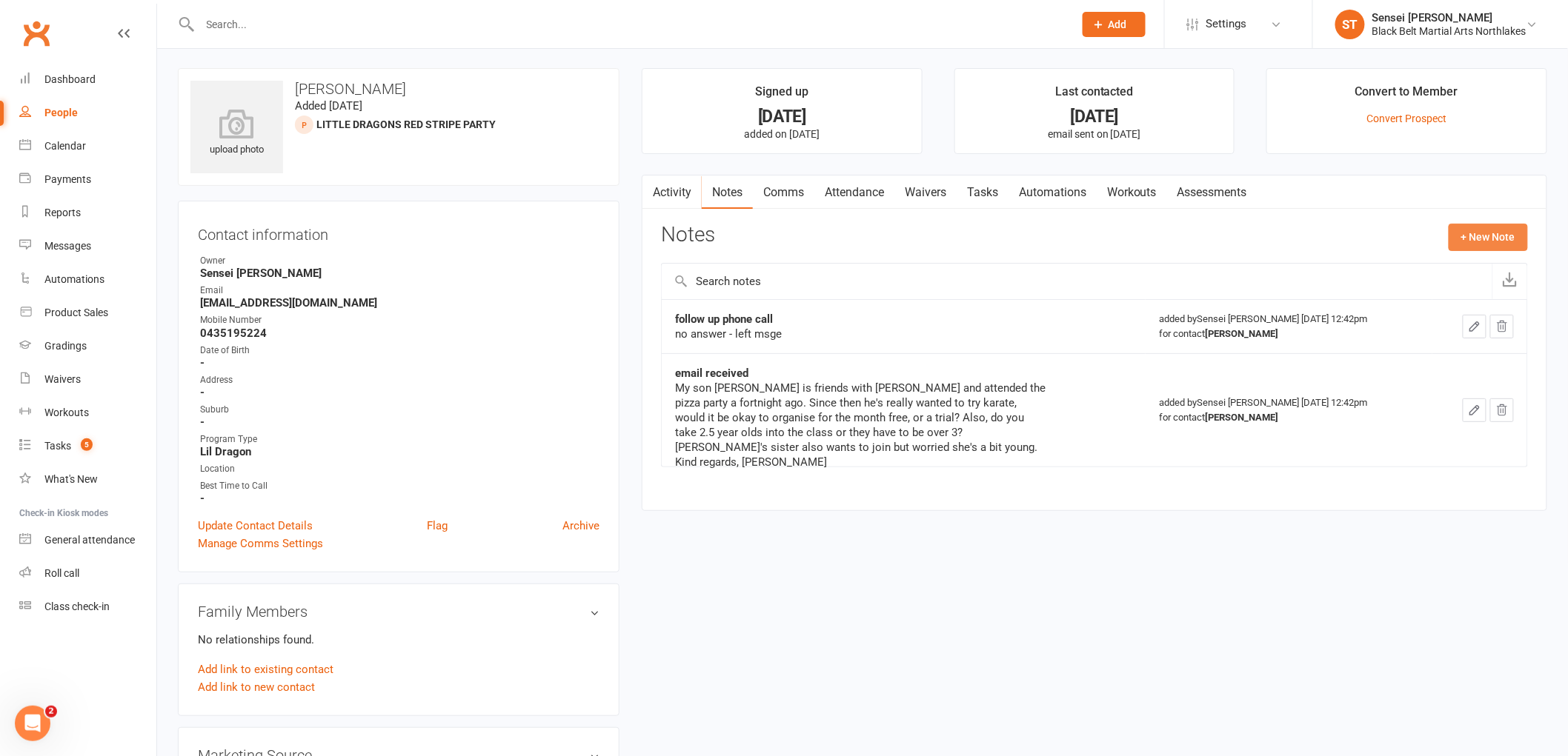
click at [1493, 240] on button "+ New Note" at bounding box center [1487, 237] width 79 height 27
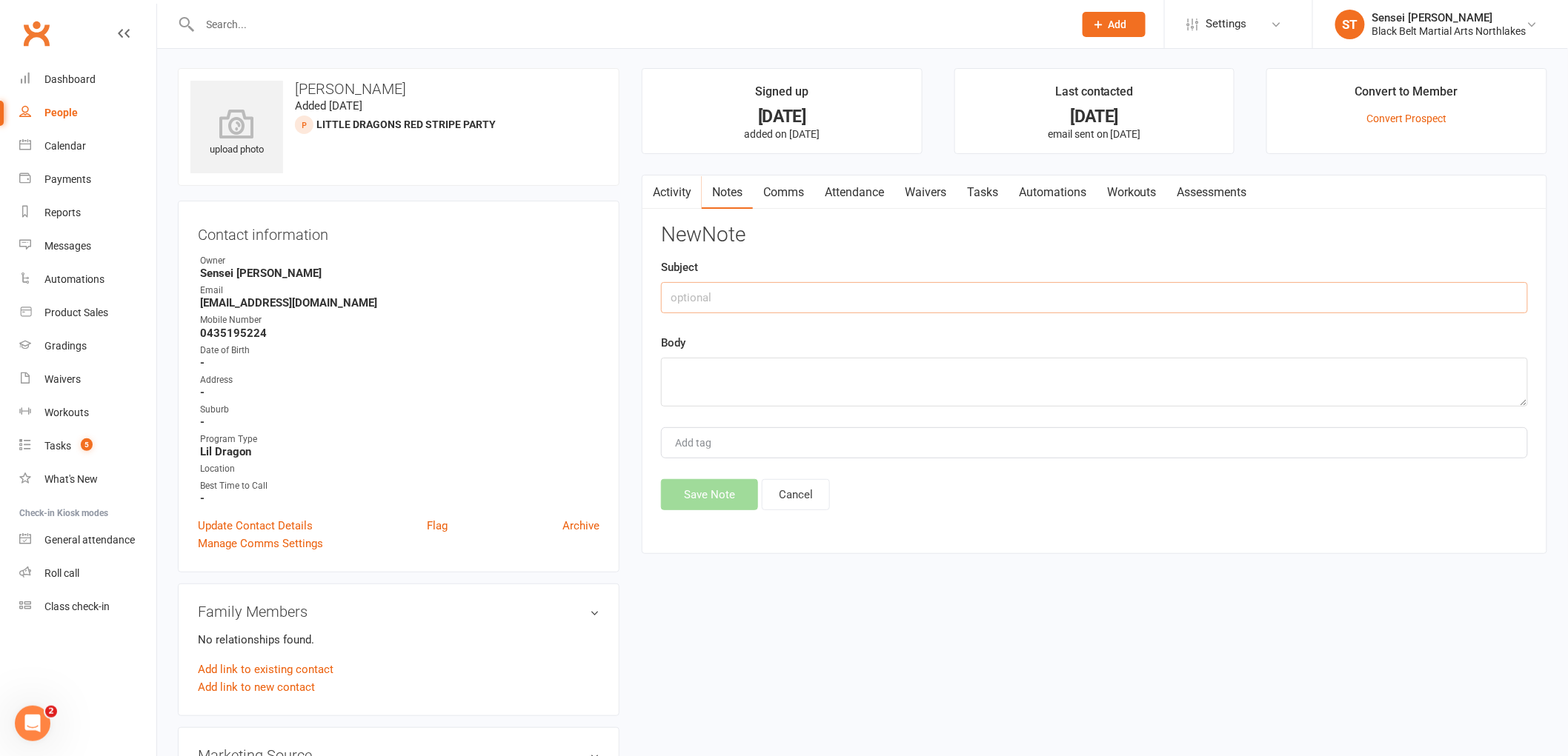
click at [697, 300] on input "text" at bounding box center [1095, 298] width 867 height 31
type input "email received"
click at [678, 373] on textarea at bounding box center [1095, 381] width 867 height 49
paste textarea "Hi Lianne So sorry for missing your calls, I do shift work so I'm not great at …"
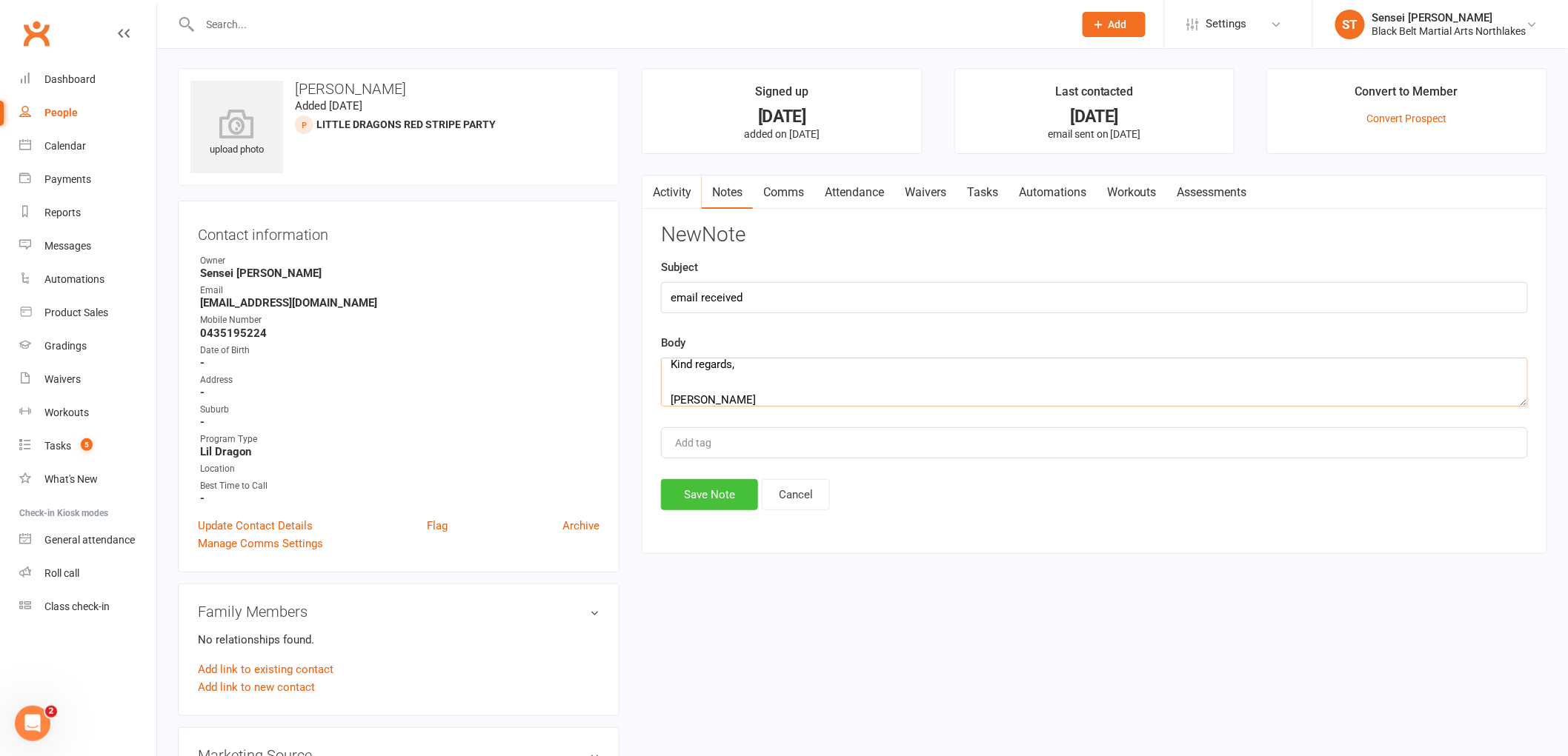
type textarea "Hi Lianne So sorry for missing your calls, I do shift work so I'm not great at …"
click at [713, 489] on button "Save Note" at bounding box center [709, 494] width 97 height 31
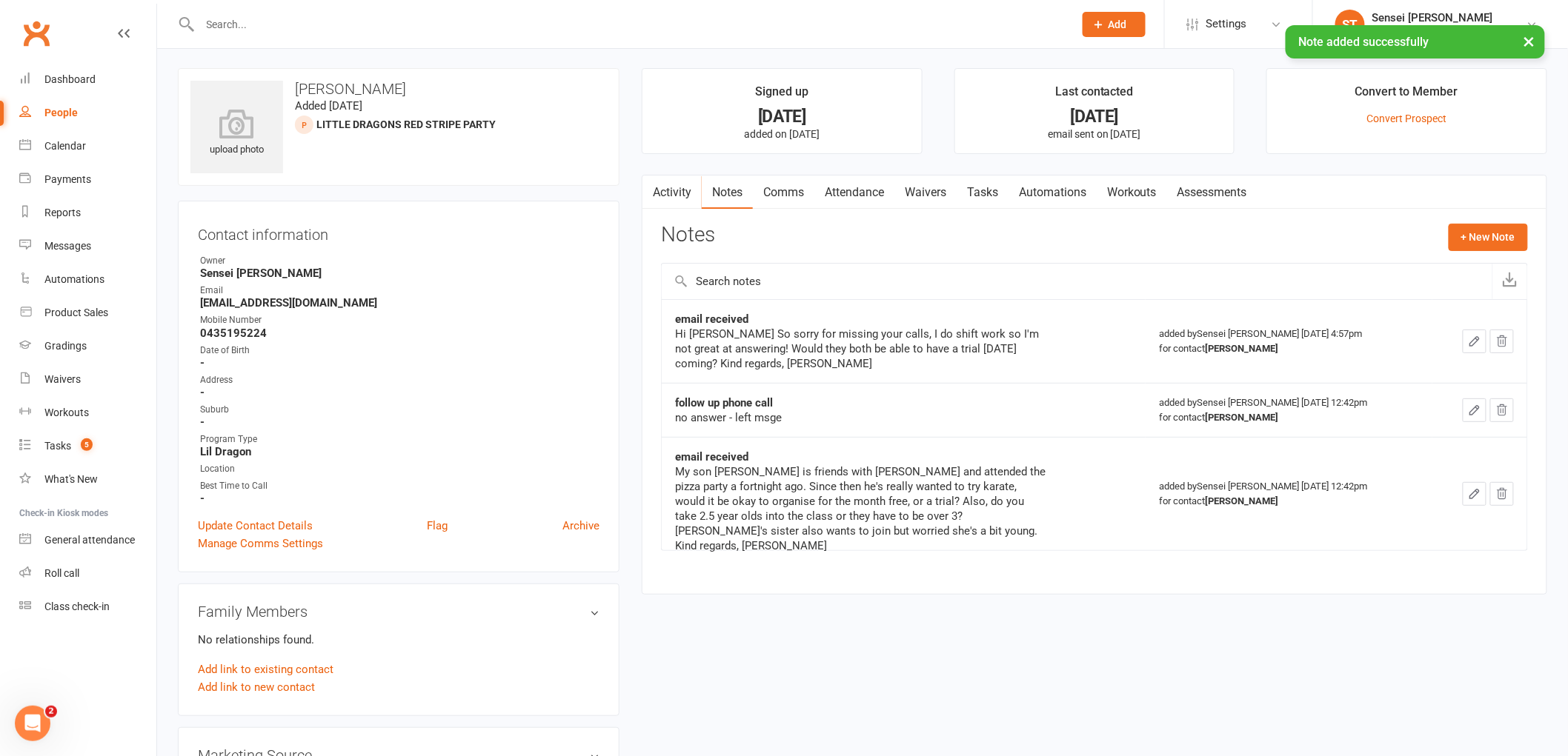
click at [787, 194] on link "Comms" at bounding box center [784, 193] width 62 height 34
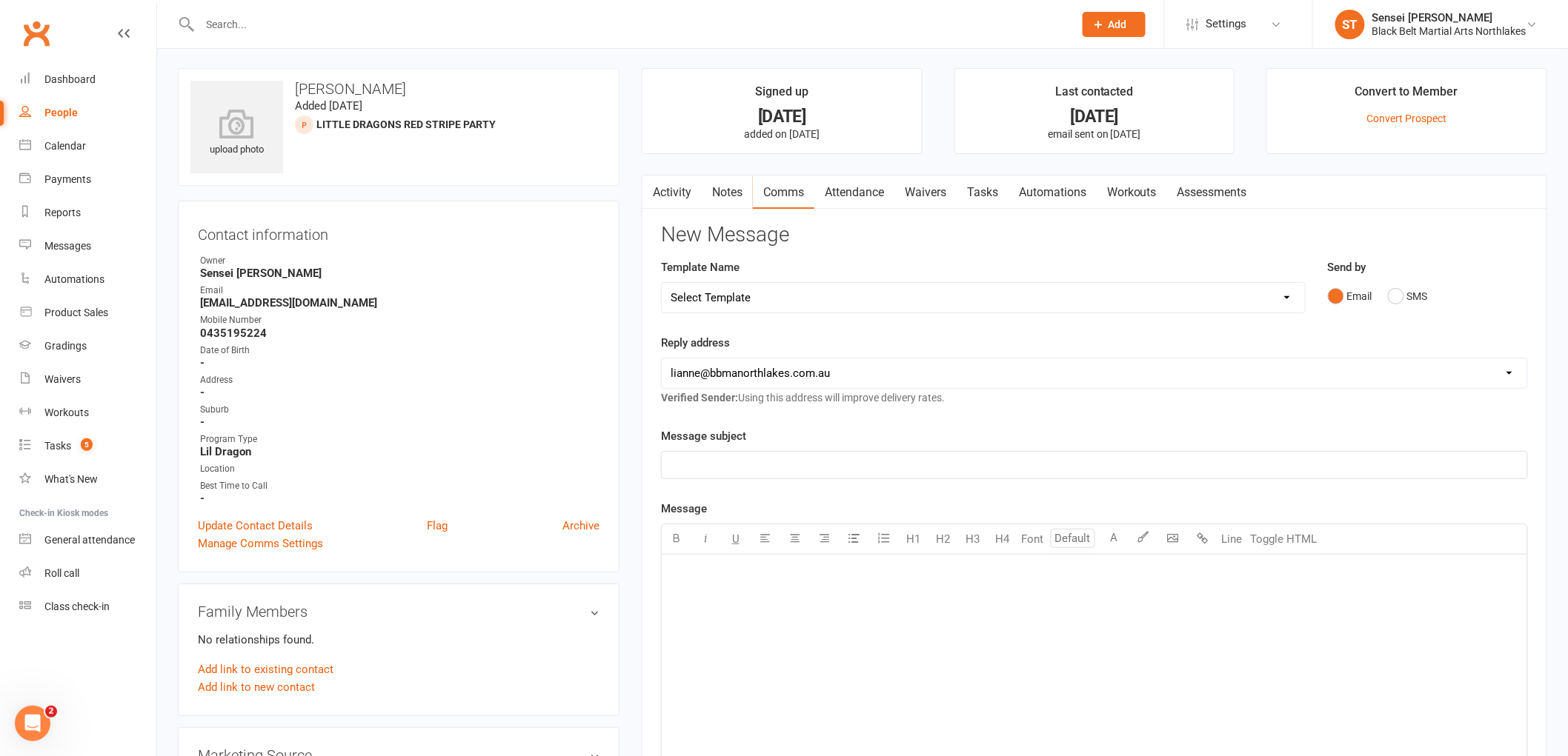
click at [687, 586] on div "﻿" at bounding box center [1094, 666] width 865 height 223
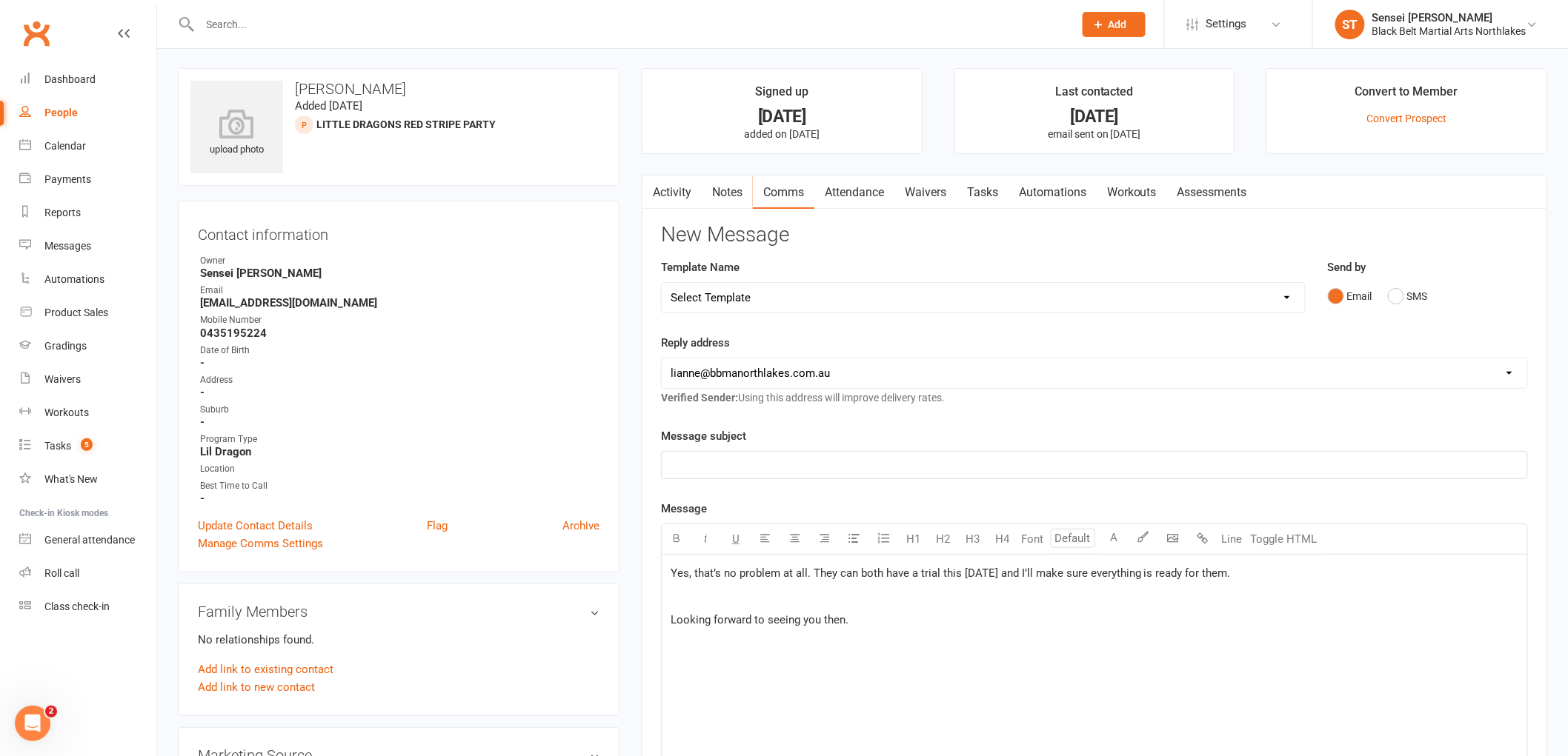
click at [707, 474] on div "﻿" at bounding box center [1094, 464] width 865 height 27
click at [664, 570] on div "Yes, that’s no problem at all. They can both have a trial this coming Saturday …" at bounding box center [1094, 667] width 865 height 223
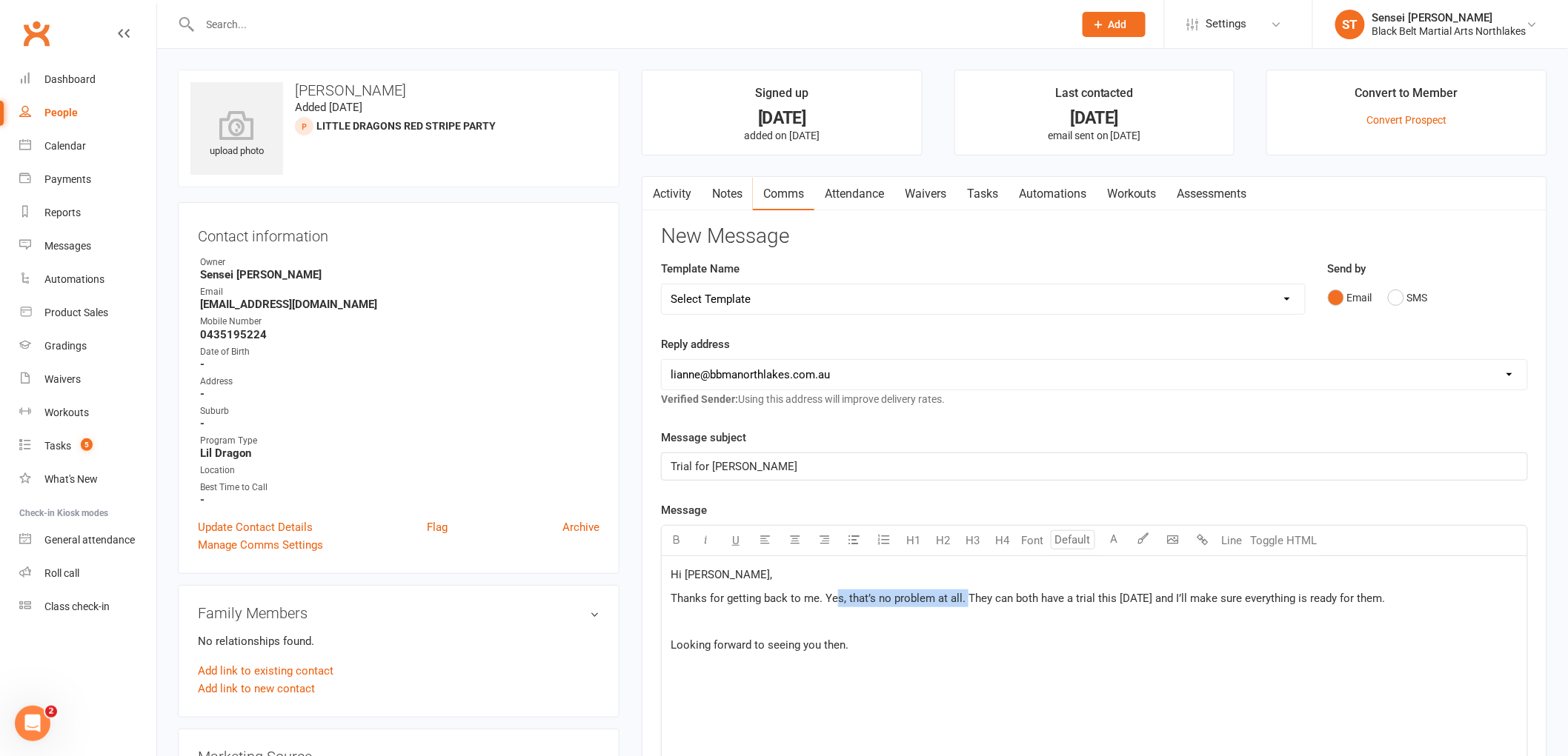
drag, startPoint x: 966, startPoint y: 601, endPoint x: 835, endPoint y: 595, distance: 131.1
click at [835, 595] on span "Thanks for getting back to me. Yes, that’s no problem at all. They can both hav…" at bounding box center [1028, 598] width 715 height 13
click at [869, 604] on span "Thanks for getting back to me. They can both have a trial this coming Saturday …" at bounding box center [956, 598] width 572 height 13
click at [920, 601] on span "Thanks for getting back to me. I have booked both have a trial this coming Satu…" at bounding box center [968, 598] width 596 height 13
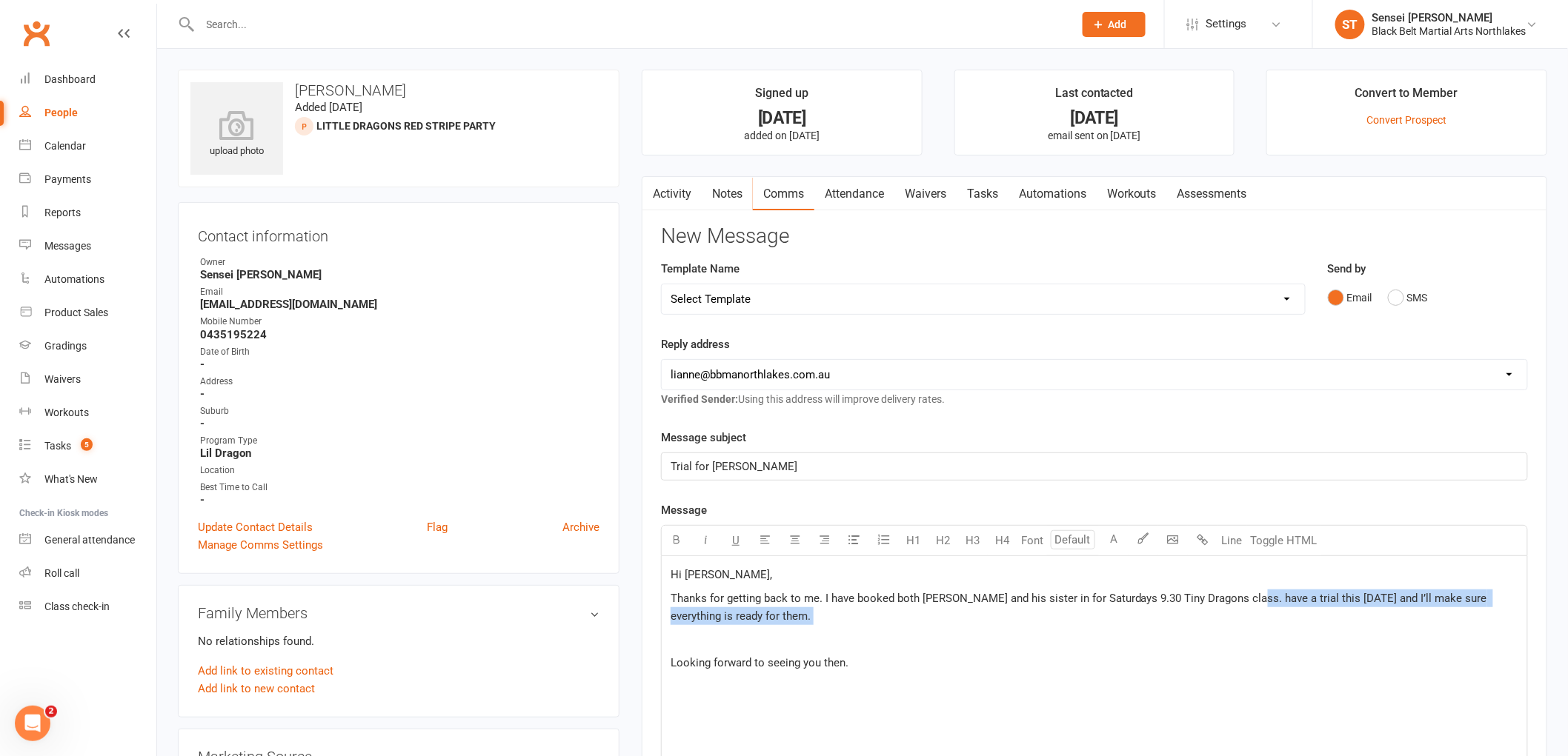
drag, startPoint x: 803, startPoint y: 637, endPoint x: 1239, endPoint y: 593, distance: 438.2
click at [1239, 593] on div "Hi Carla, Thanks for getting back to me. I have booked both Eli and his sister …" at bounding box center [1094, 667] width 865 height 223
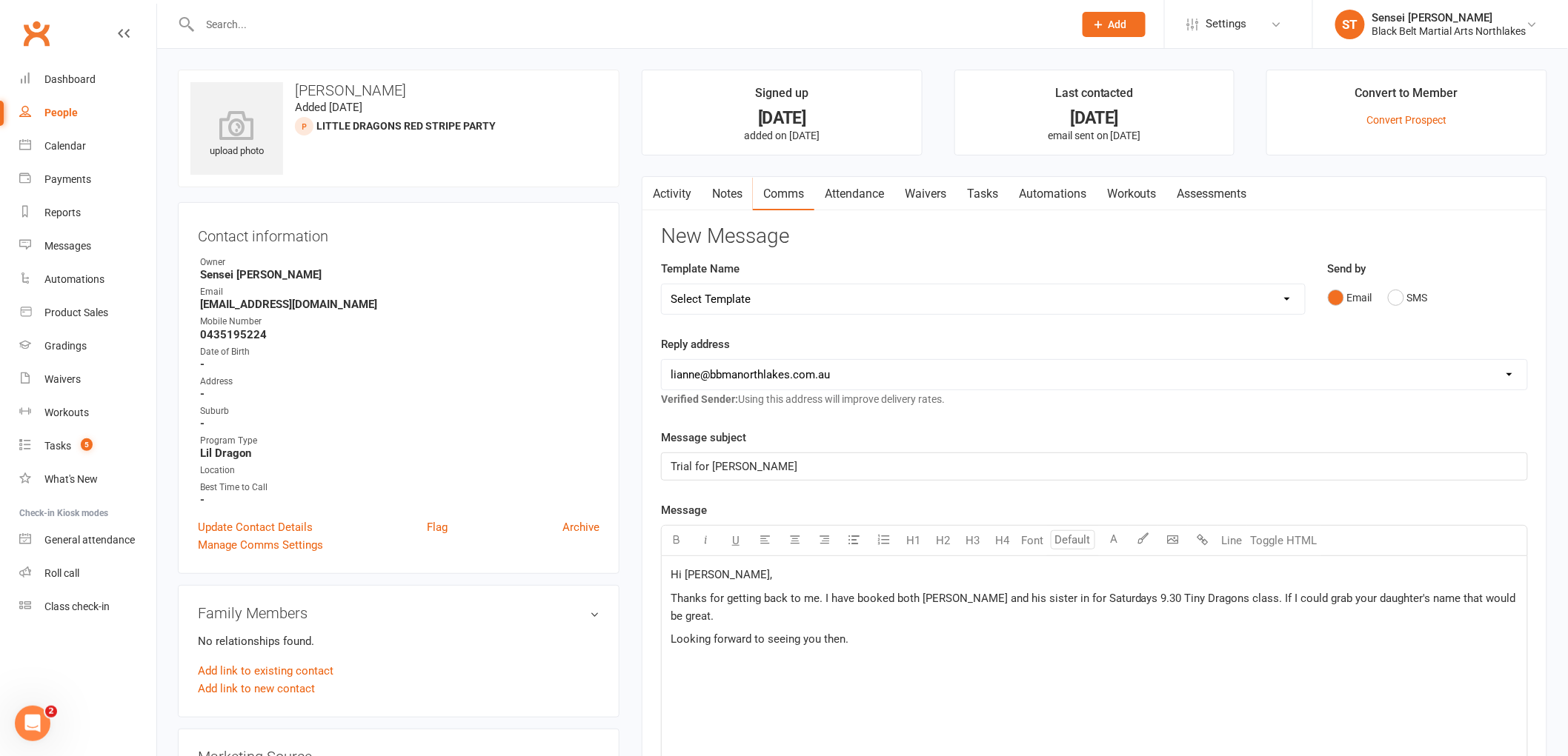
click at [842, 632] on span "Looking forward to seeing you then." at bounding box center [759, 638] width 178 height 13
click at [846, 632] on span "Looking forward to seeing you then." at bounding box center [759, 638] width 178 height 13
click at [1252, 605] on p "Thanks for getting back to me. I have booked both Eli and his sister in for Sat…" at bounding box center [1094, 607] width 848 height 36
click at [727, 708] on div "Hi Carla, Thanks for getting back to me. I have booked both Eli and his sister …" at bounding box center [1094, 667] width 865 height 223
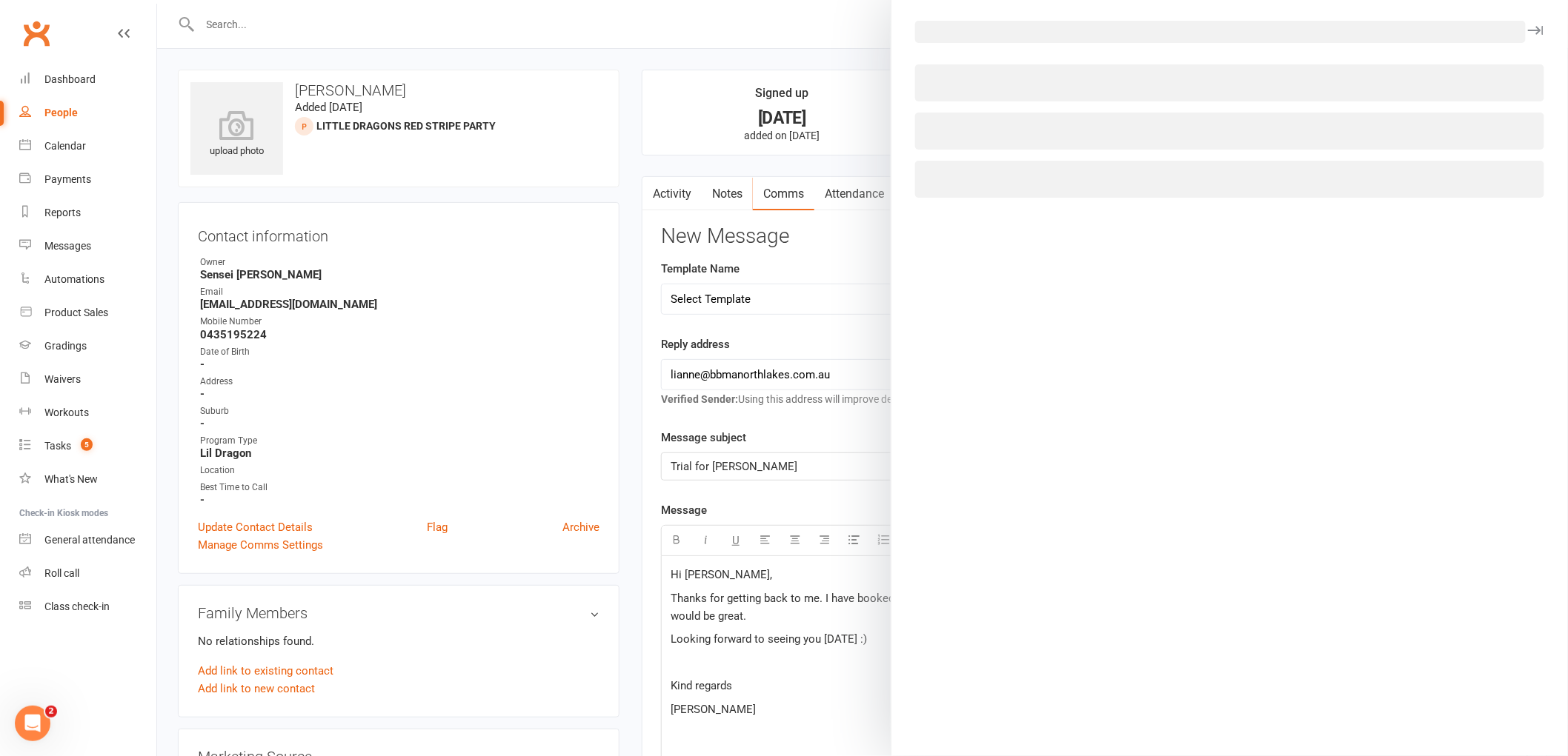
click at [1172, 539] on body "Prospect Member Non-attending contact Class / event Appointment Grading event T…" at bounding box center [784, 741] width 1568 height 1474
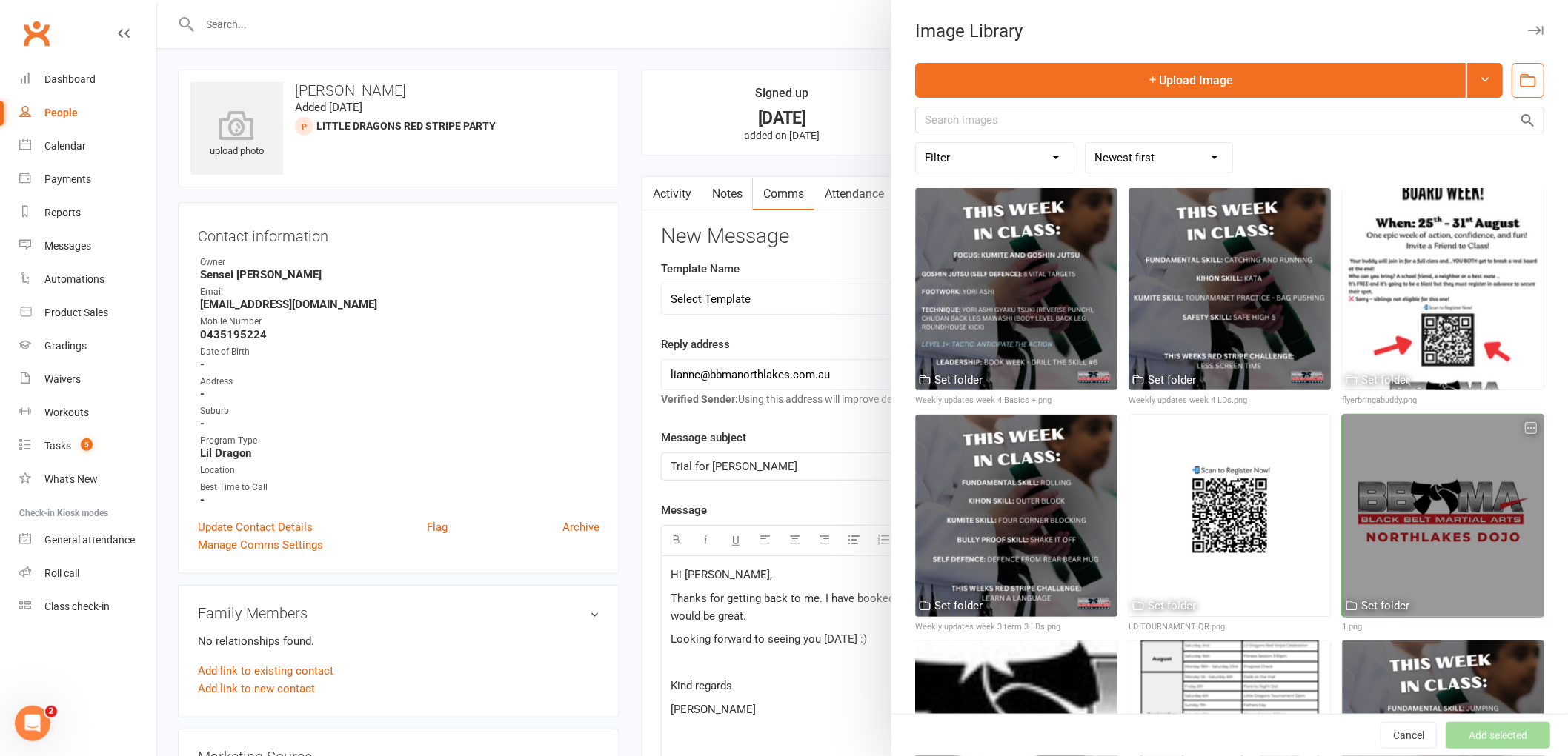
click at [1400, 486] on div at bounding box center [1442, 515] width 202 height 202
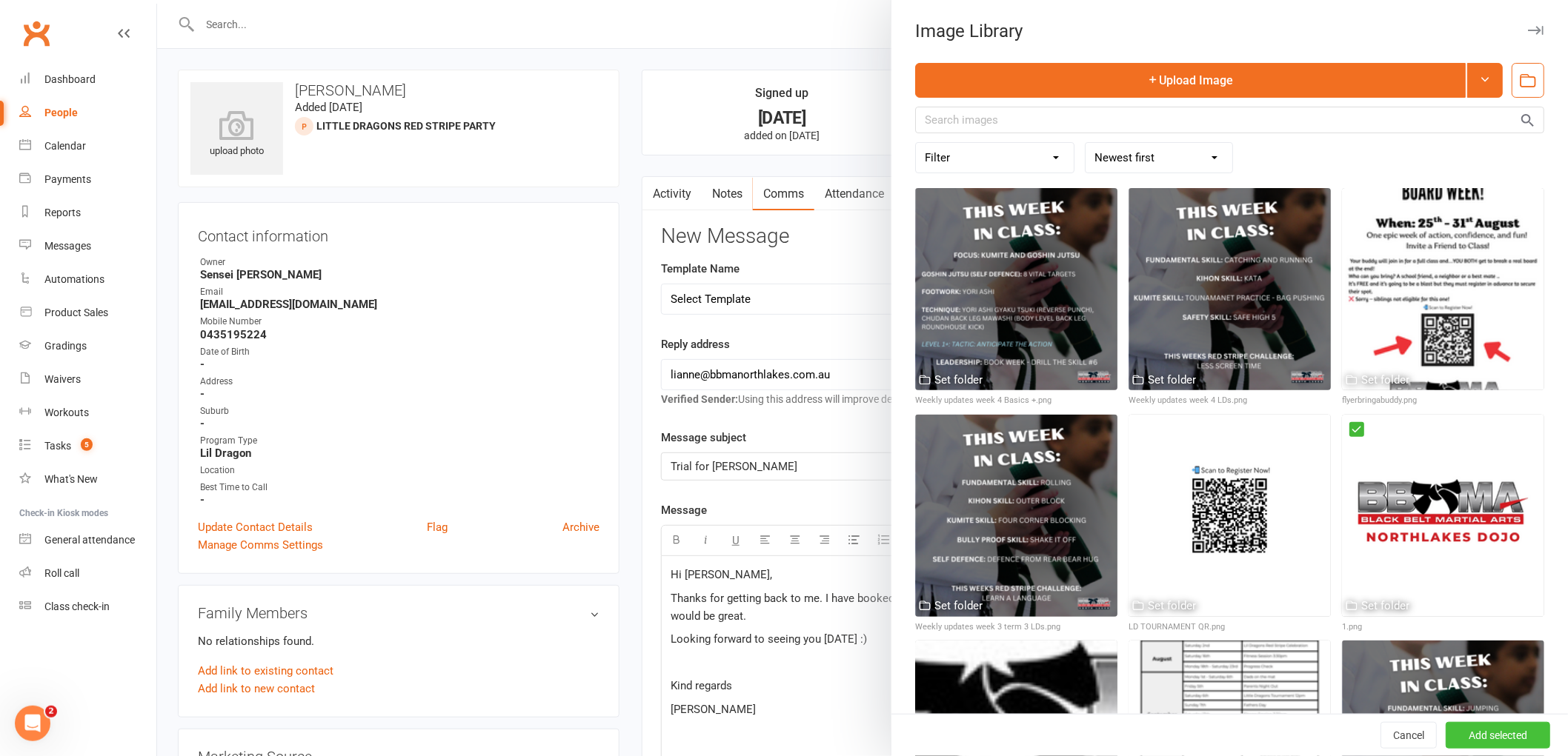
click at [1493, 732] on button "Add selected" at bounding box center [1497, 735] width 105 height 27
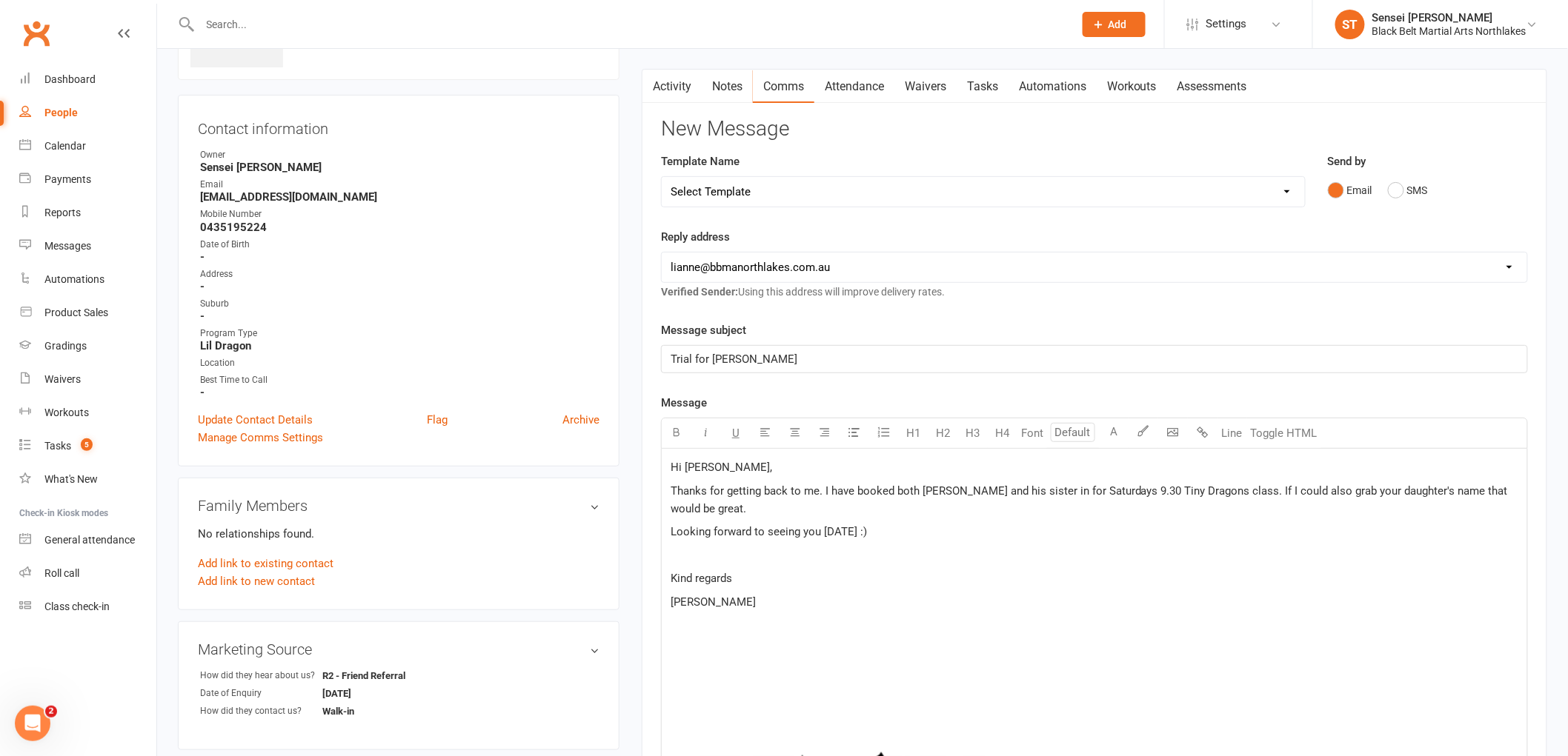
scroll to position [247, 0]
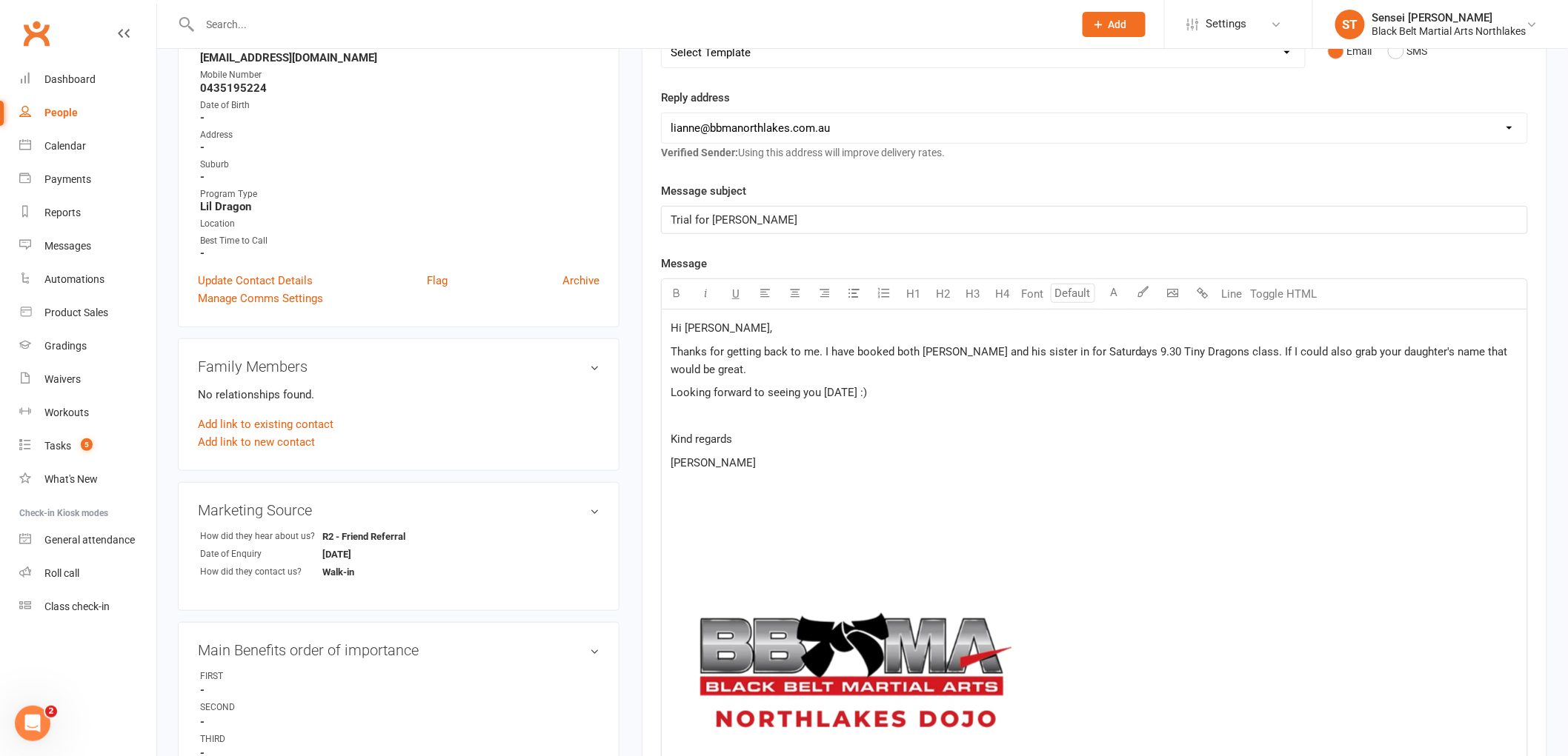
click at [780, 624] on img at bounding box center [855, 679] width 371 height 371
click at [793, 299] on button "button" at bounding box center [795, 295] width 30 height 30
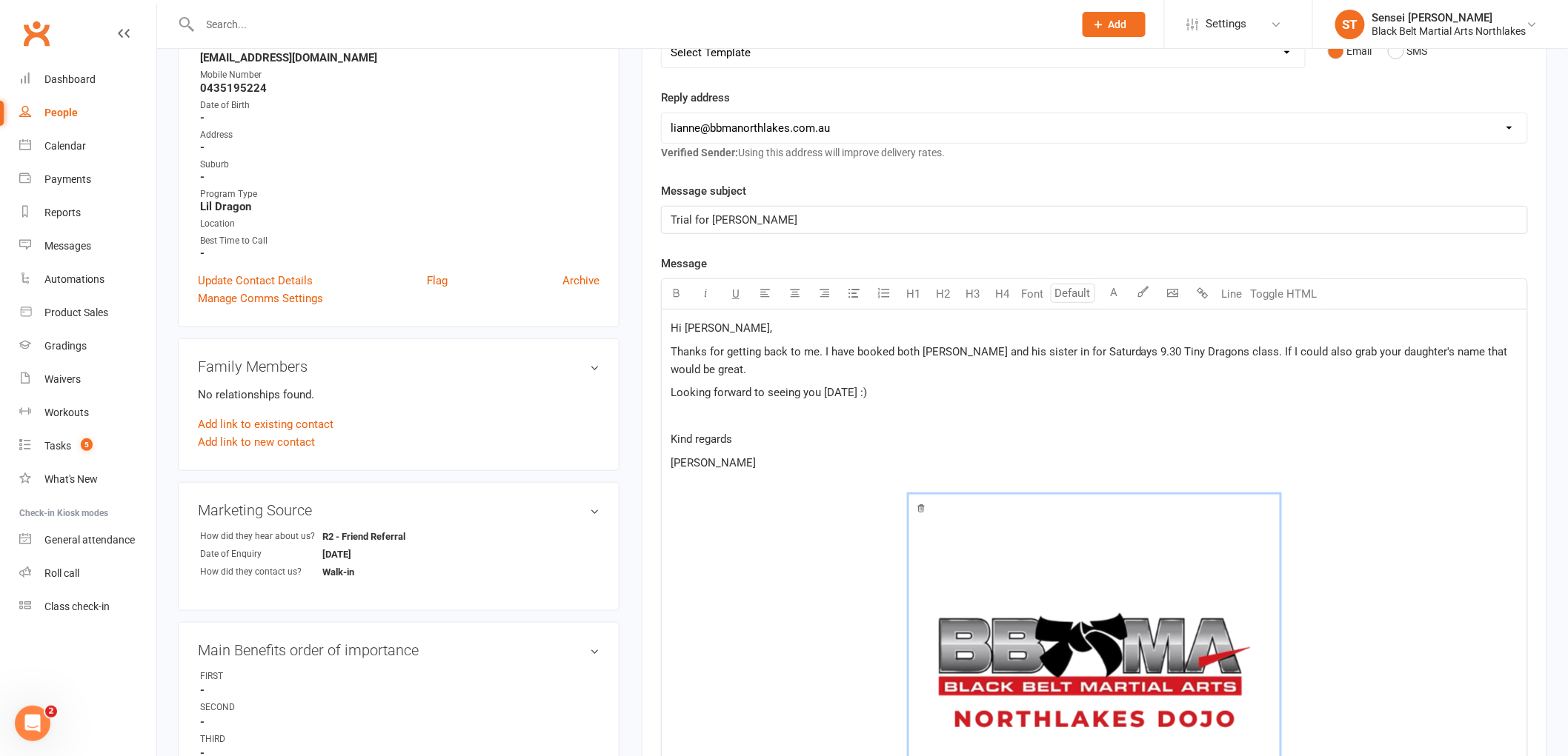
click at [913, 454] on p "[PERSON_NAME]" at bounding box center [1094, 463] width 848 height 18
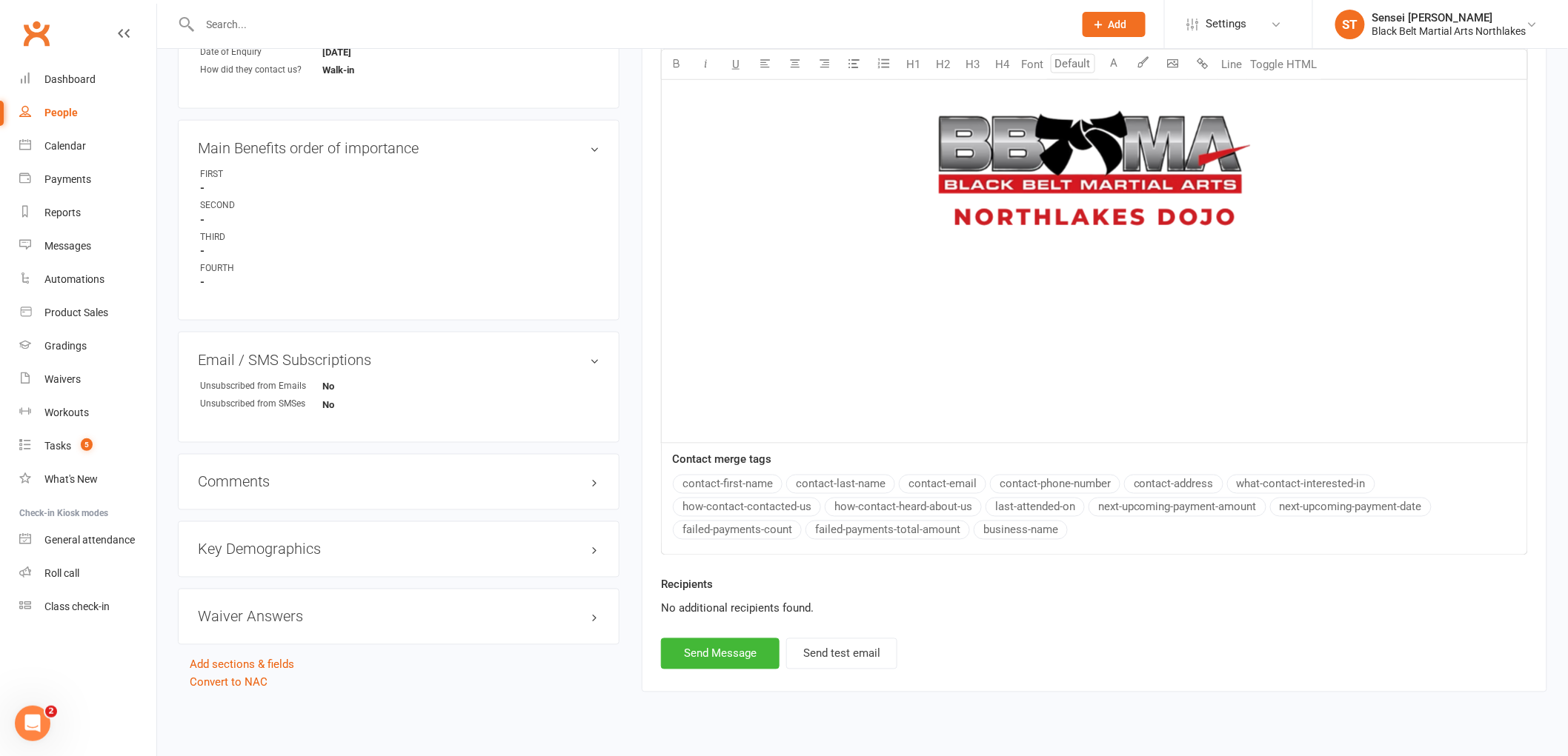
scroll to position [763, 0]
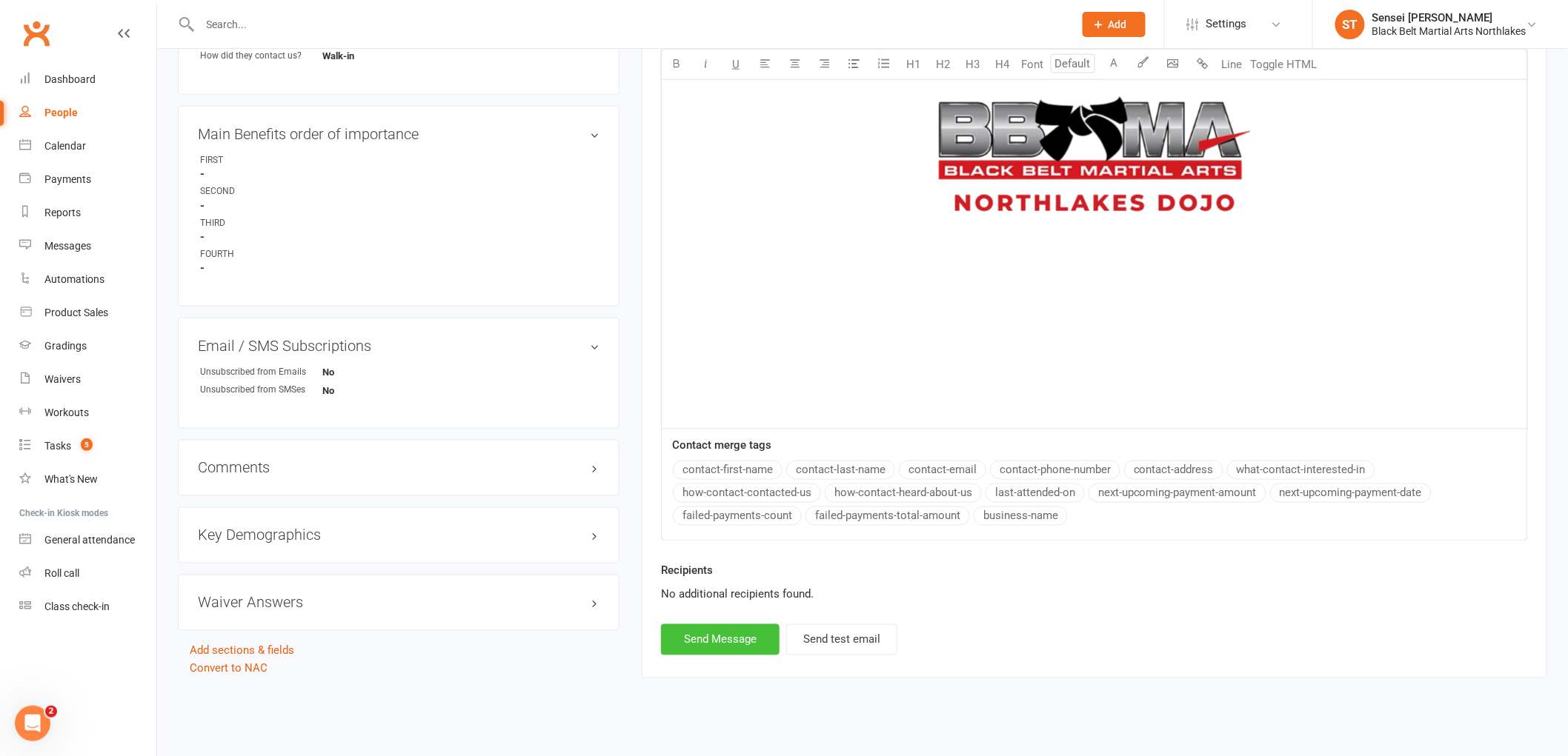
click at [704, 629] on button "Send Message" at bounding box center [720, 639] width 119 height 31
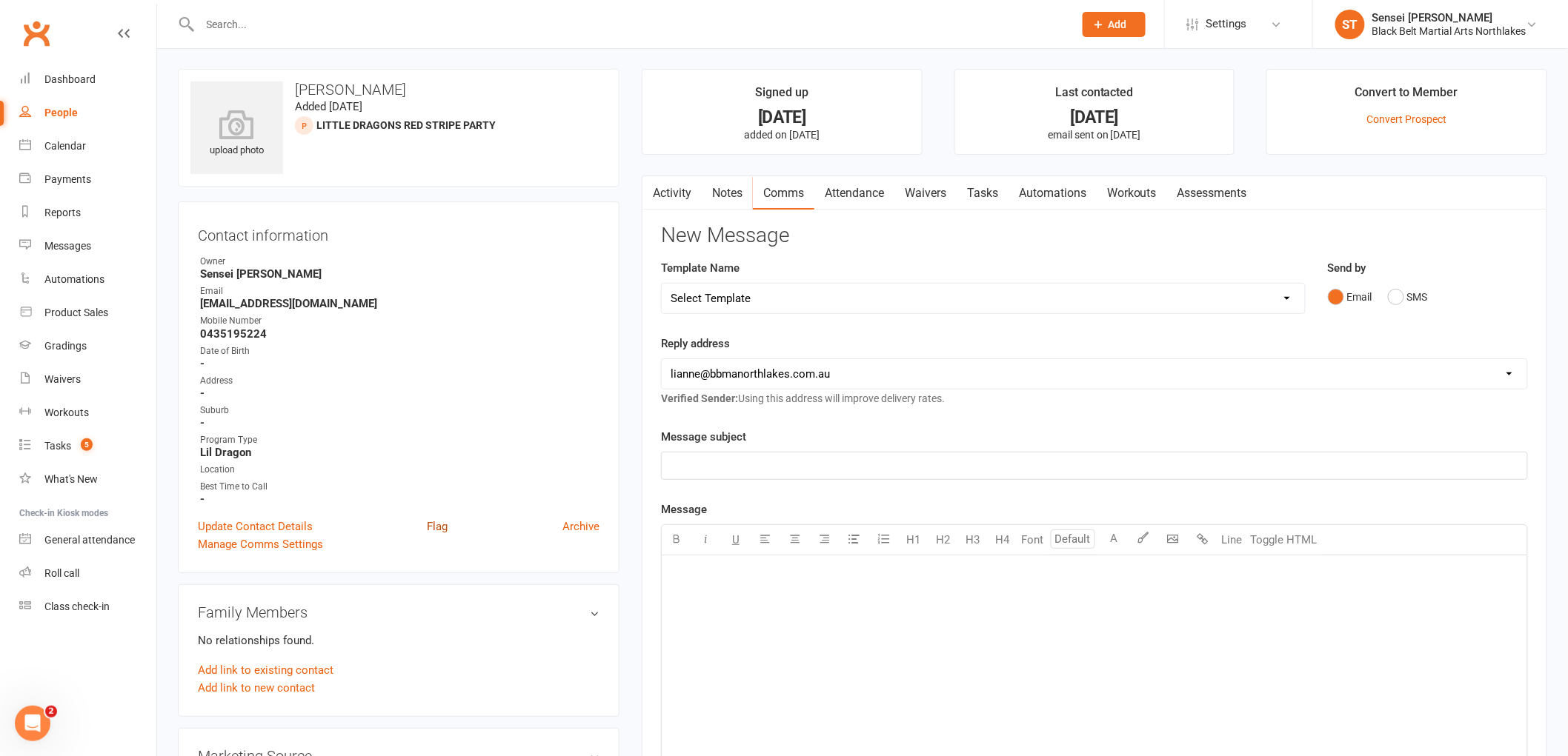
scroll to position [0, 0]
click at [314, 40] on div at bounding box center [620, 24] width 885 height 48
click at [283, 24] on input "text" at bounding box center [629, 24] width 868 height 21
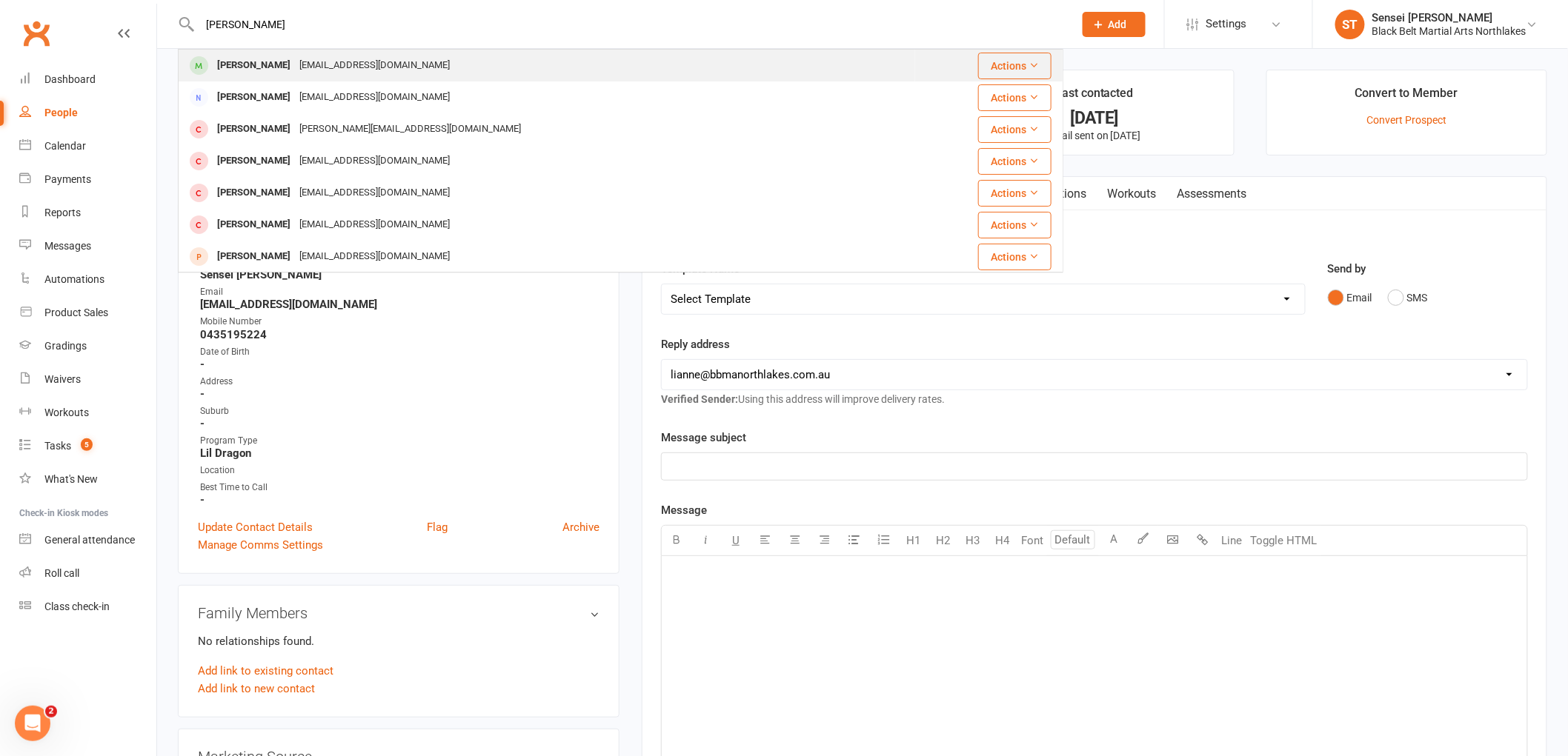
type input "harrison seaman"
click at [248, 65] on div "Harrison Seaman" at bounding box center [254, 66] width 82 height 22
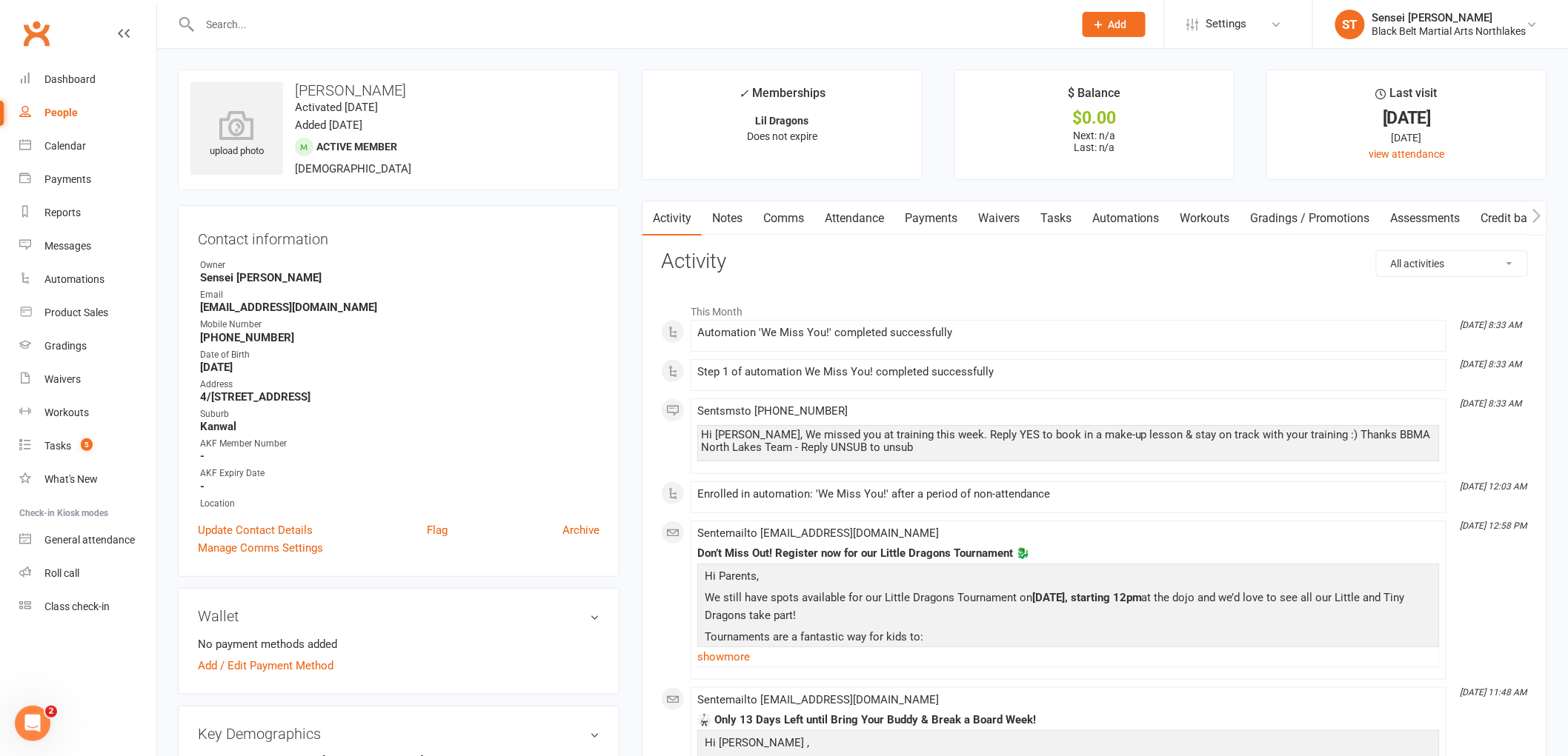
click at [793, 219] on link "Comms" at bounding box center [784, 219] width 62 height 34
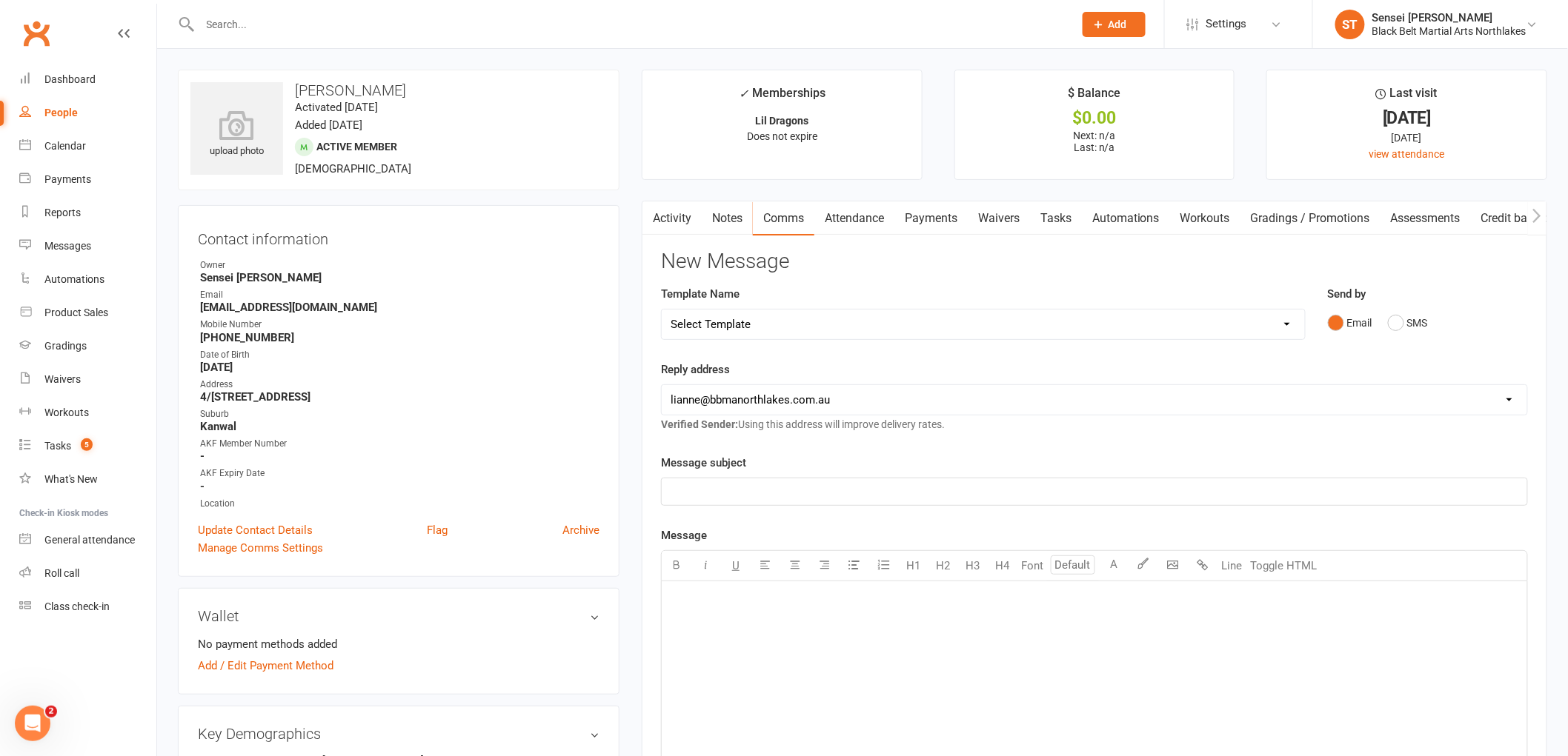
click at [779, 328] on select "Select Template [Email] 2 week trial promo [Email] END OF EOFY SALE FOR MEMBERS…" at bounding box center [983, 325] width 643 height 30
select select "46"
click at [661, 310] on select "Select Template [Email] 2 week trial promo [Email] END OF EOFY SALE FOR MEMBERS…" at bounding box center [983, 325] width 643 height 30
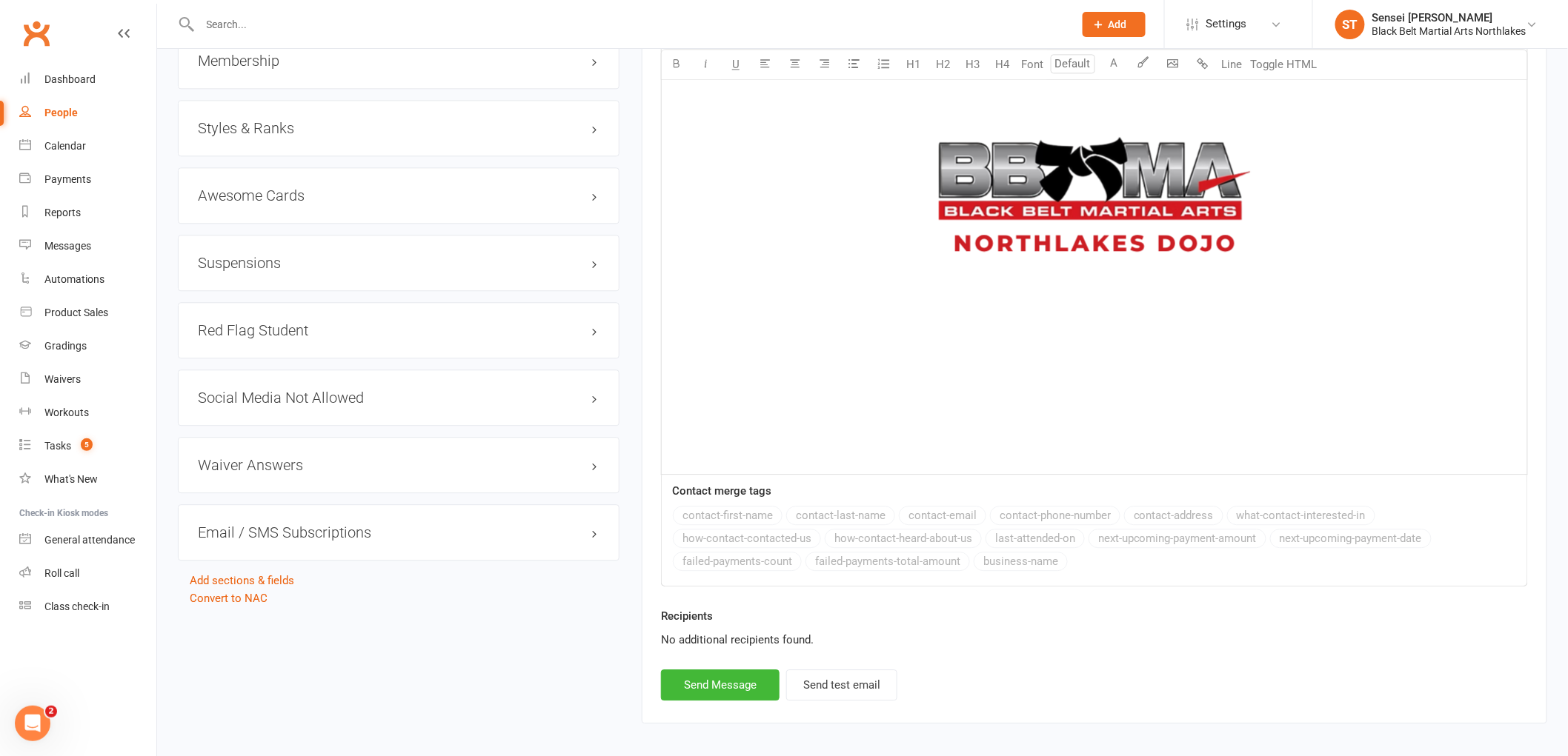
scroll to position [1461, 0]
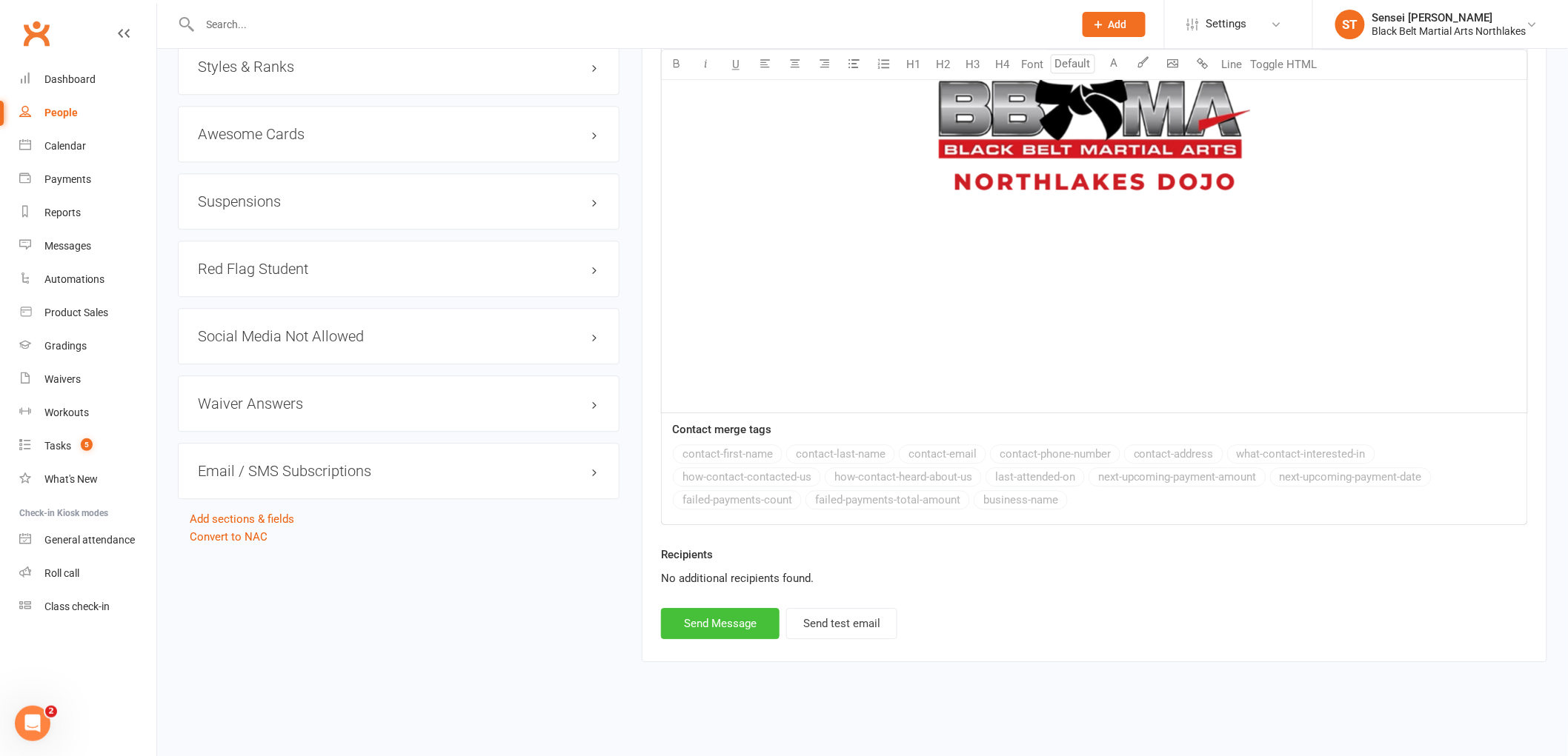
click at [721, 624] on button "Send Message" at bounding box center [720, 623] width 119 height 31
select select
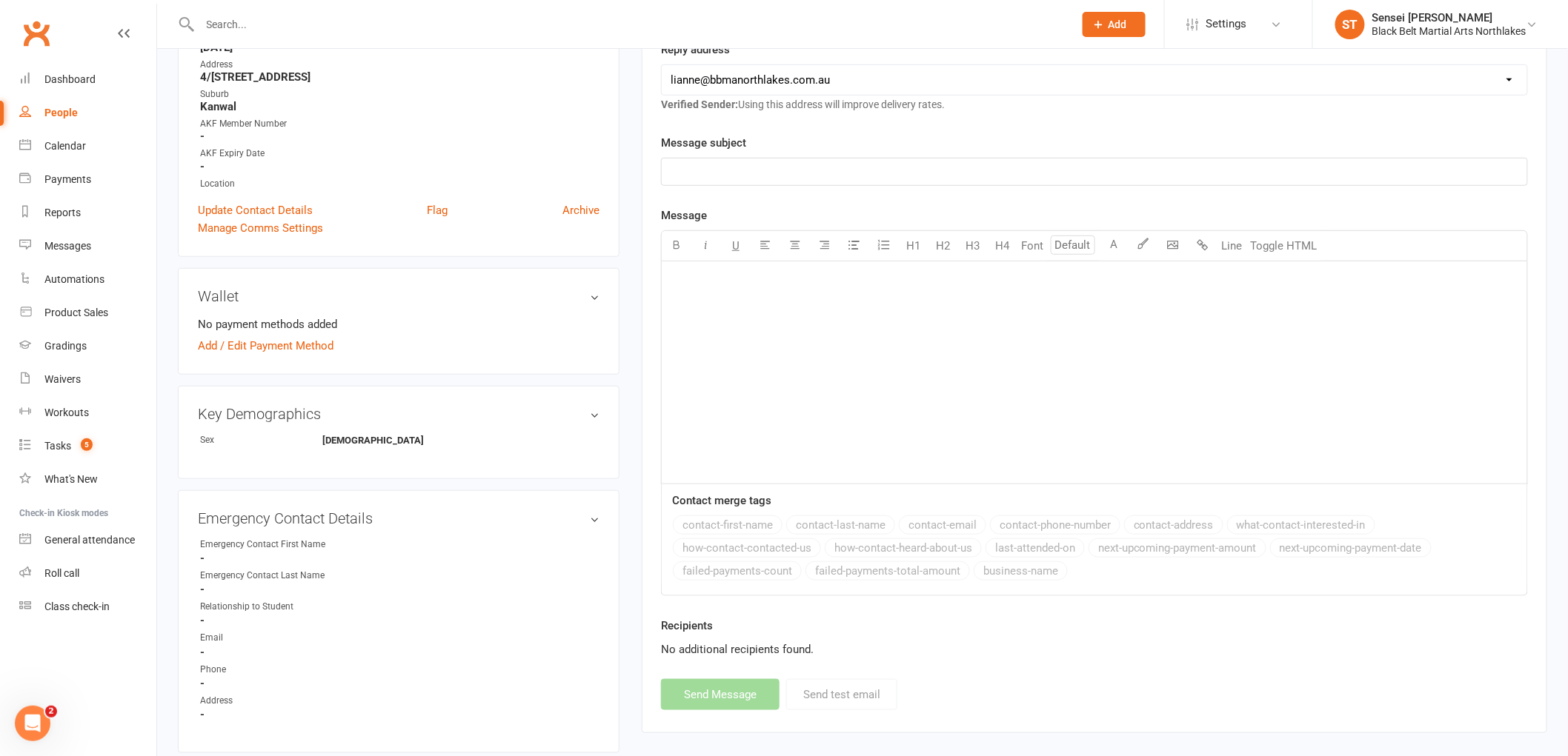
scroll to position [0, 0]
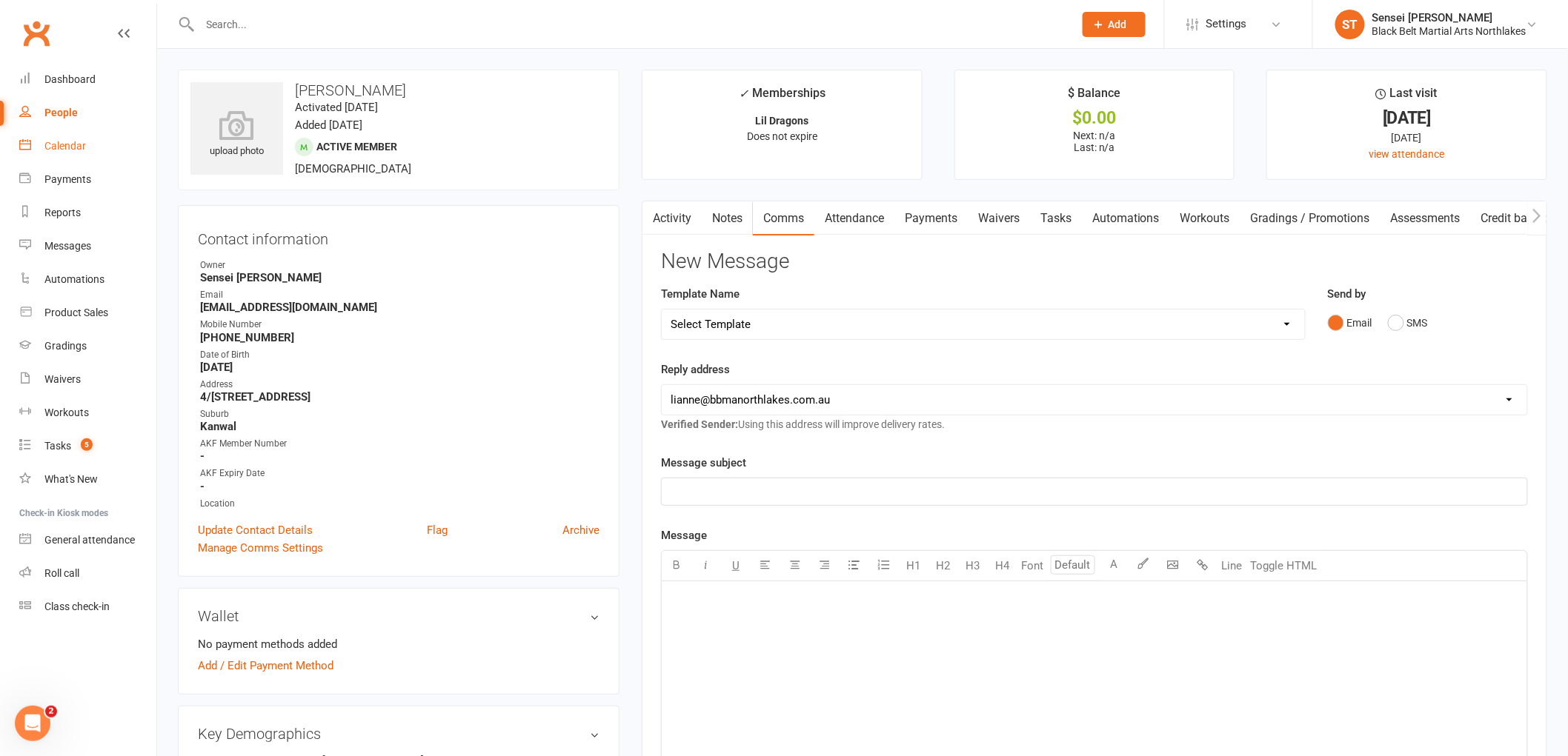
click at [54, 150] on div "Calendar" at bounding box center [66, 146] width 42 height 12
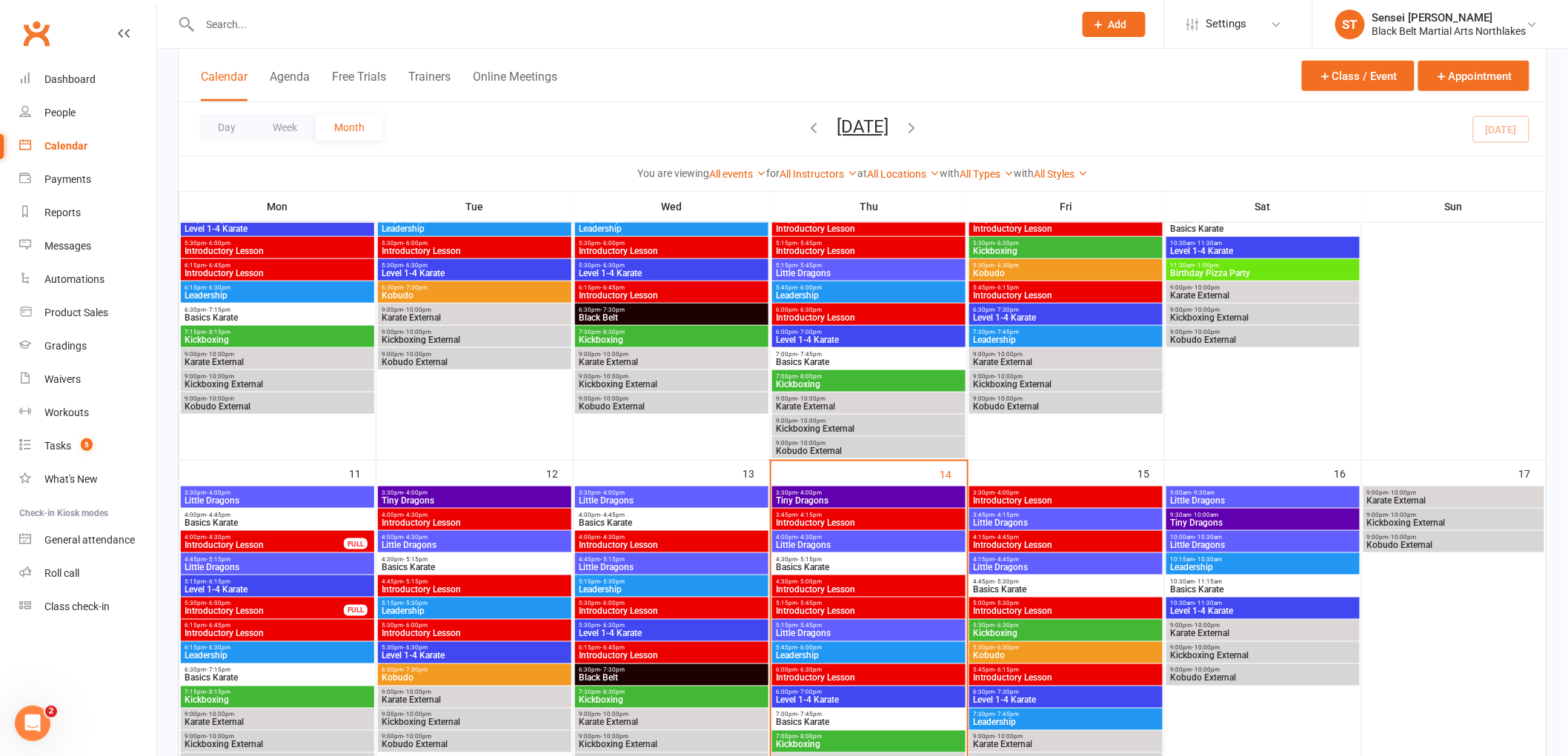
scroll to position [658, 0]
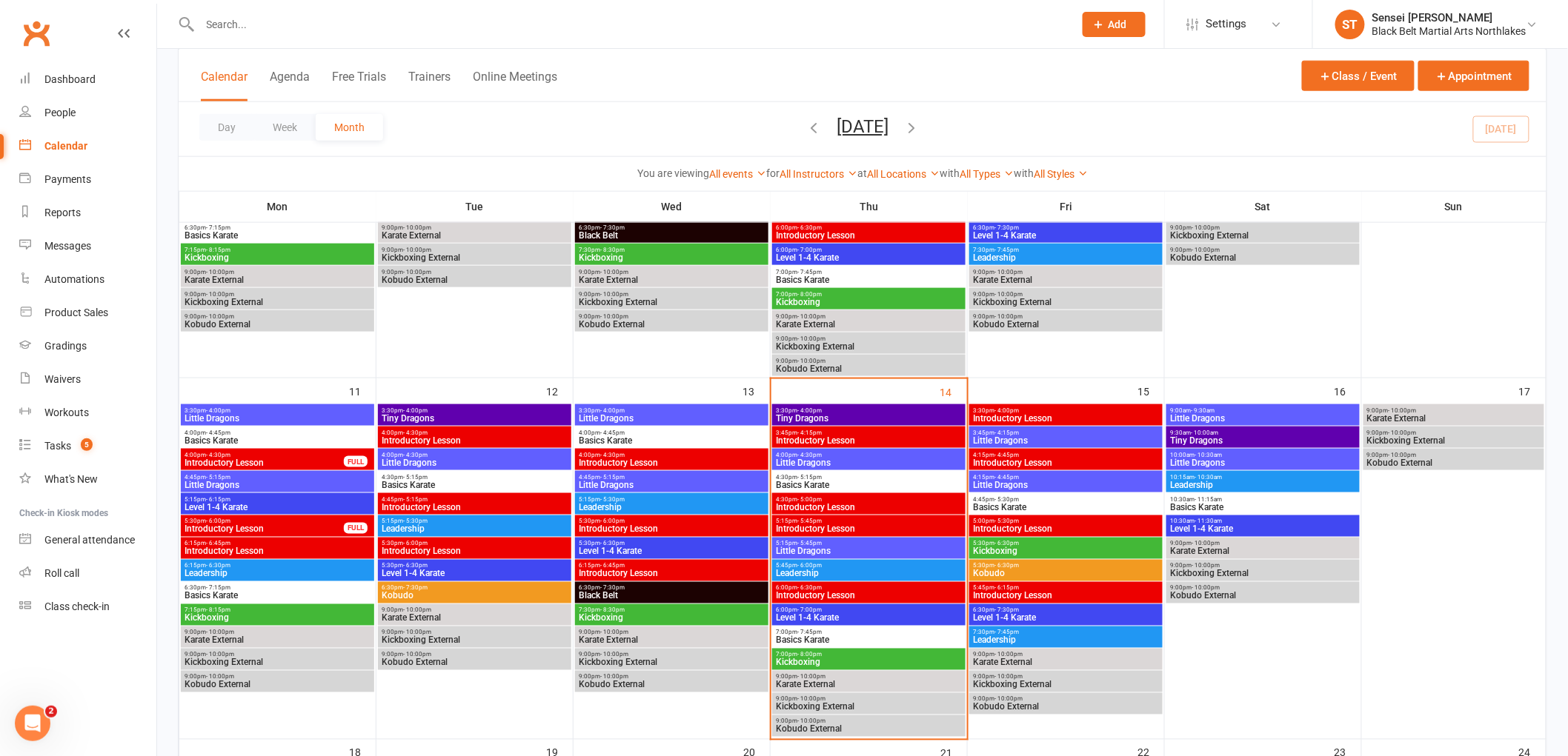
click at [847, 541] on span "5:15pm - 5:45pm" at bounding box center [869, 543] width 188 height 7
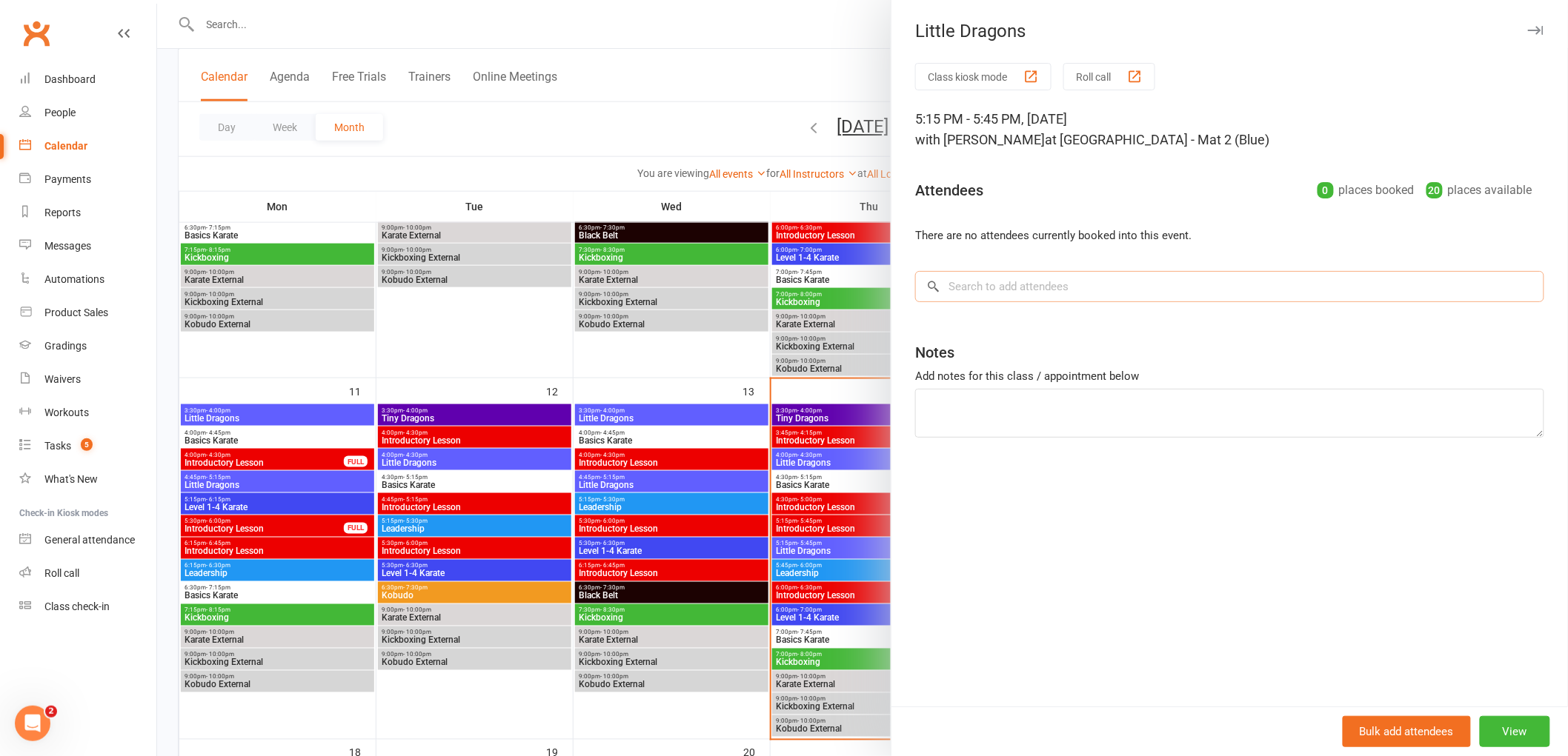
click at [987, 294] on input "search" at bounding box center [1229, 286] width 629 height 31
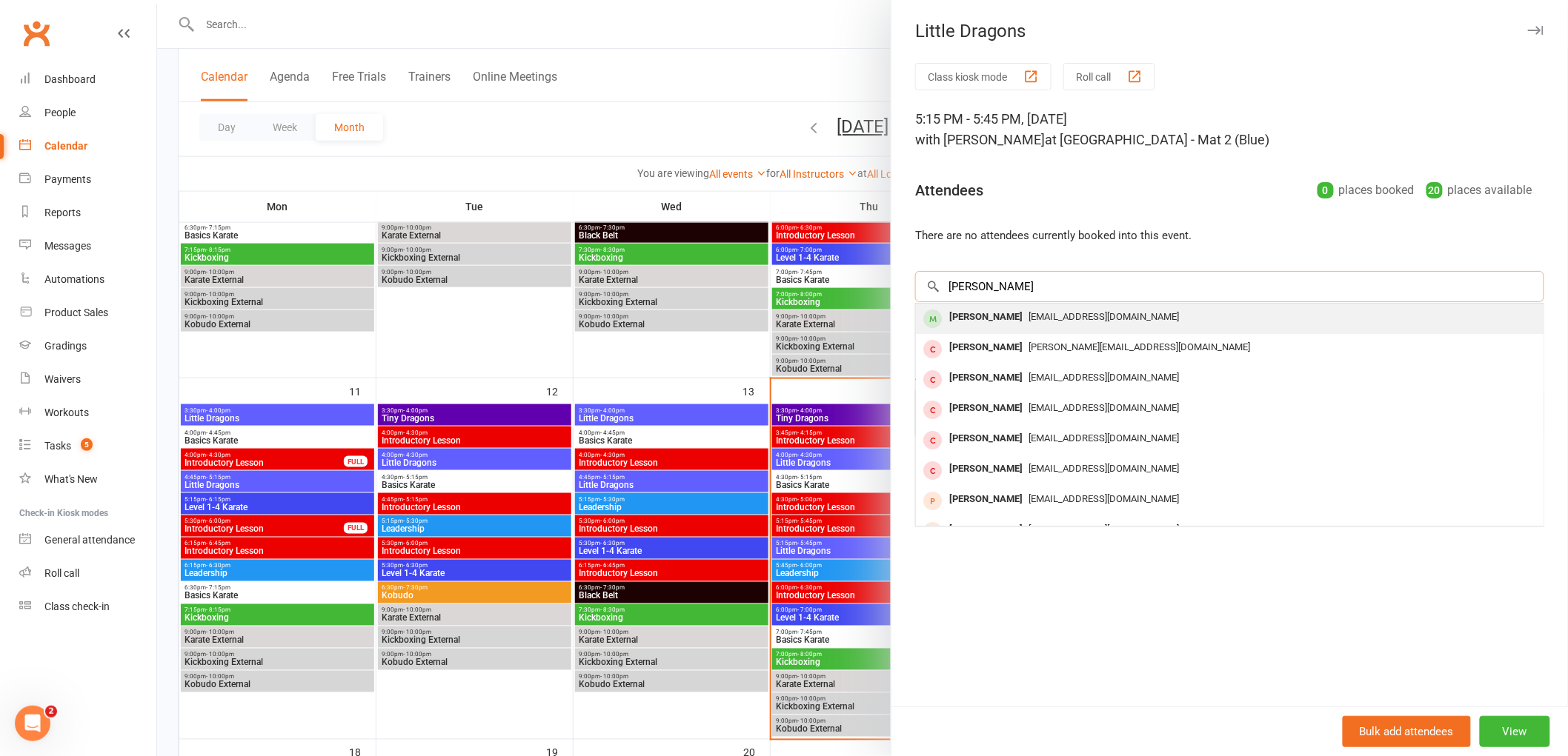
type input "harrison seaman"
click at [964, 325] on div "Harrison Seaman" at bounding box center [985, 318] width 85 height 22
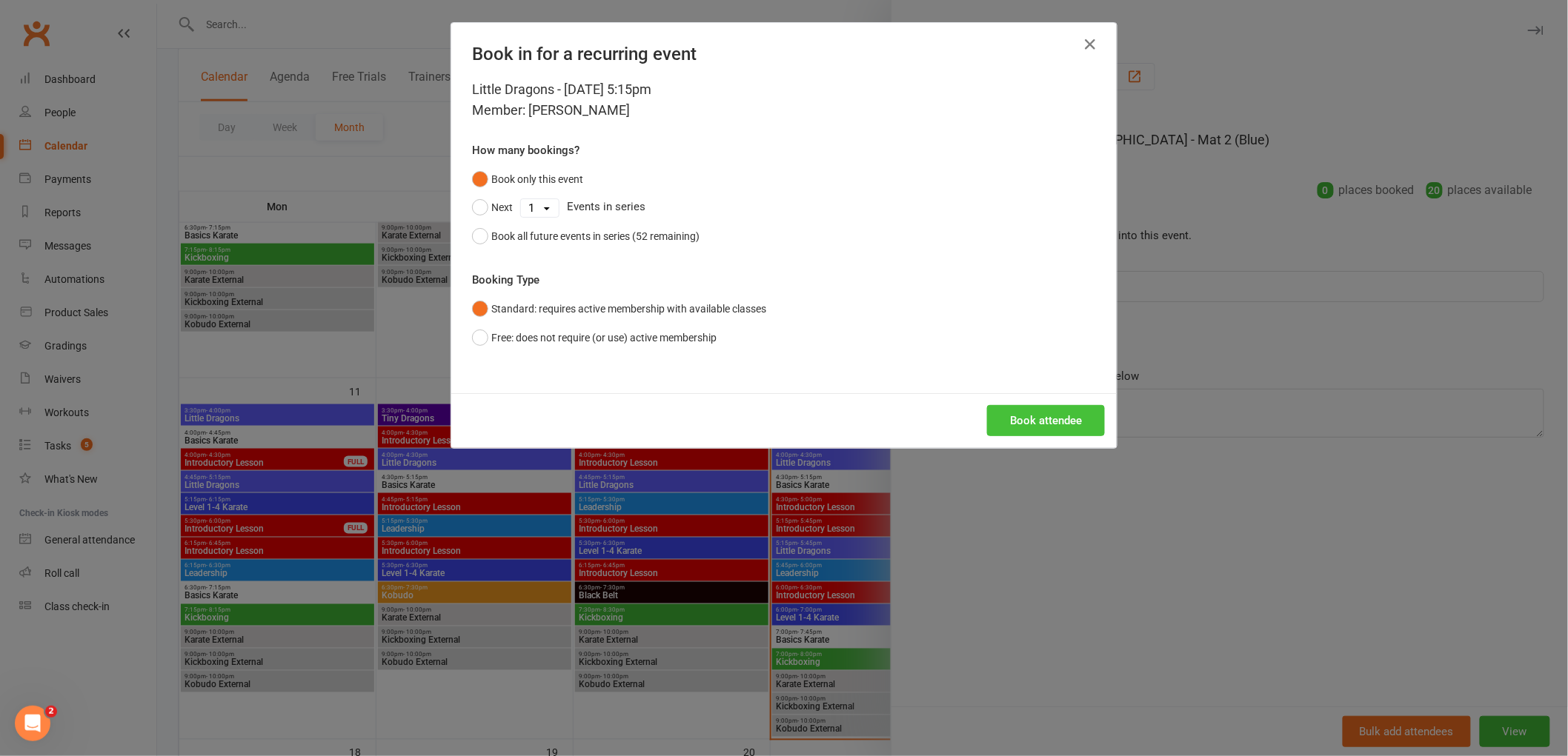
click at [1046, 423] on button "Book attendee" at bounding box center [1046, 420] width 118 height 31
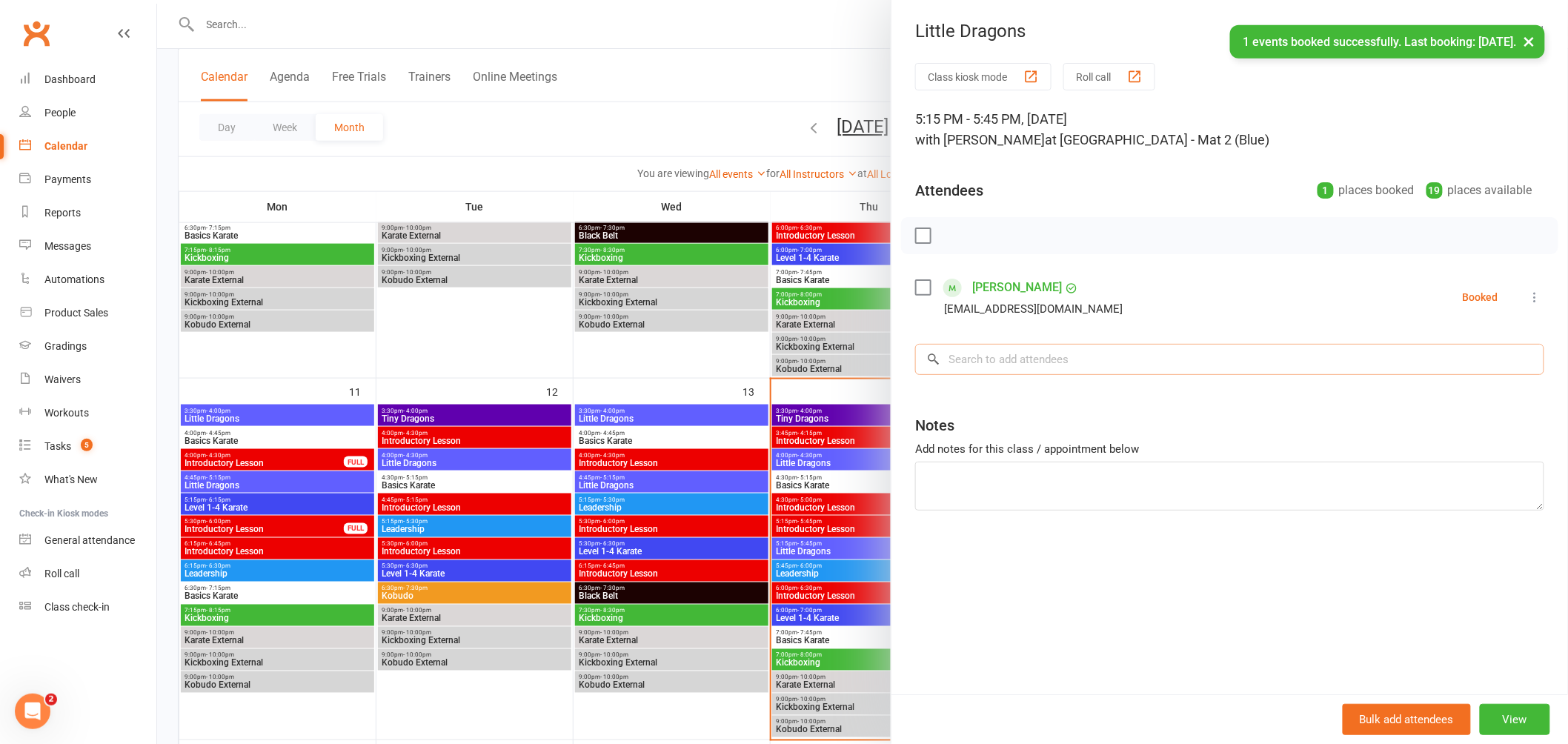
click at [995, 371] on input "search" at bounding box center [1229, 359] width 629 height 31
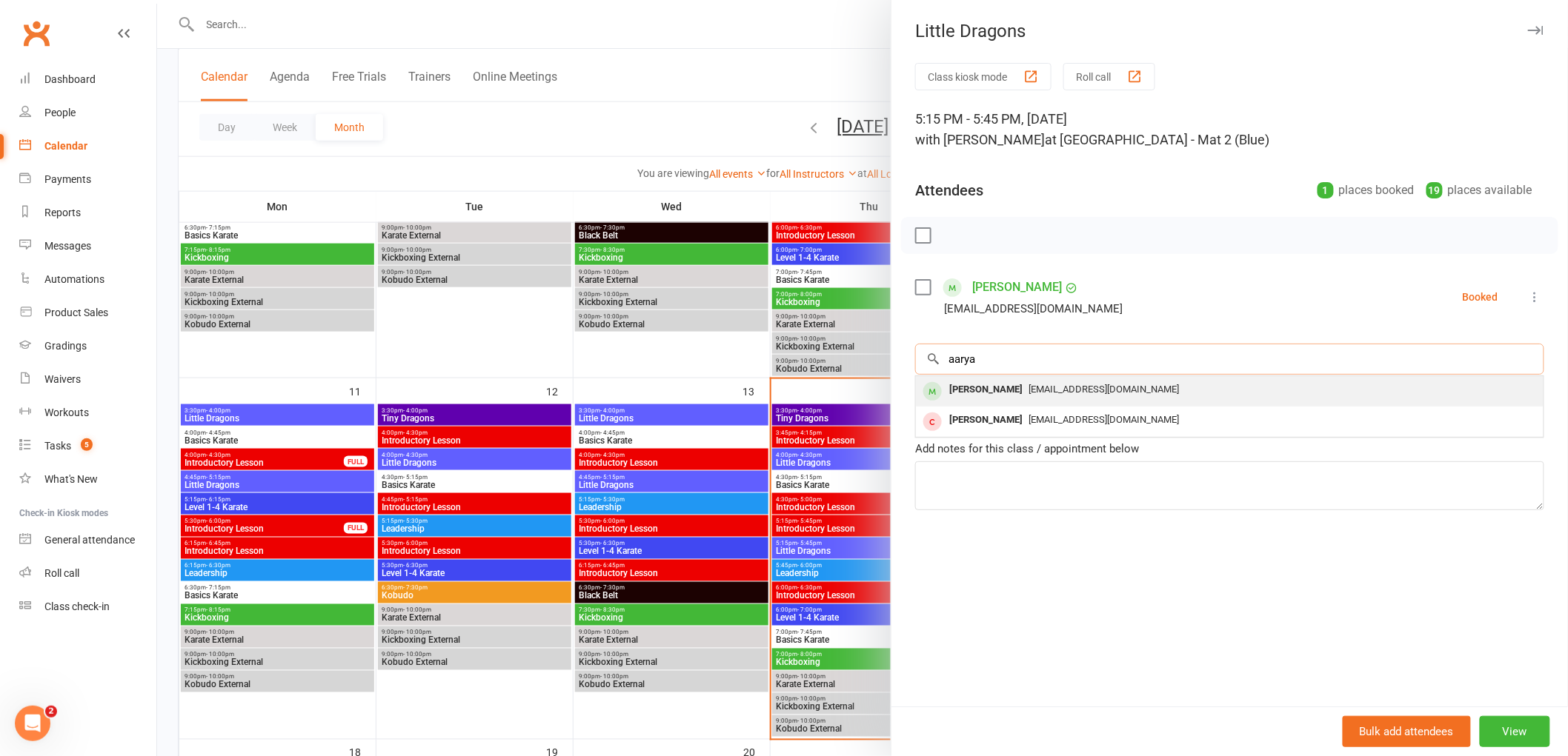
type input "aarya"
click at [974, 391] on div "Aarya Shreshth" at bounding box center [985, 390] width 85 height 22
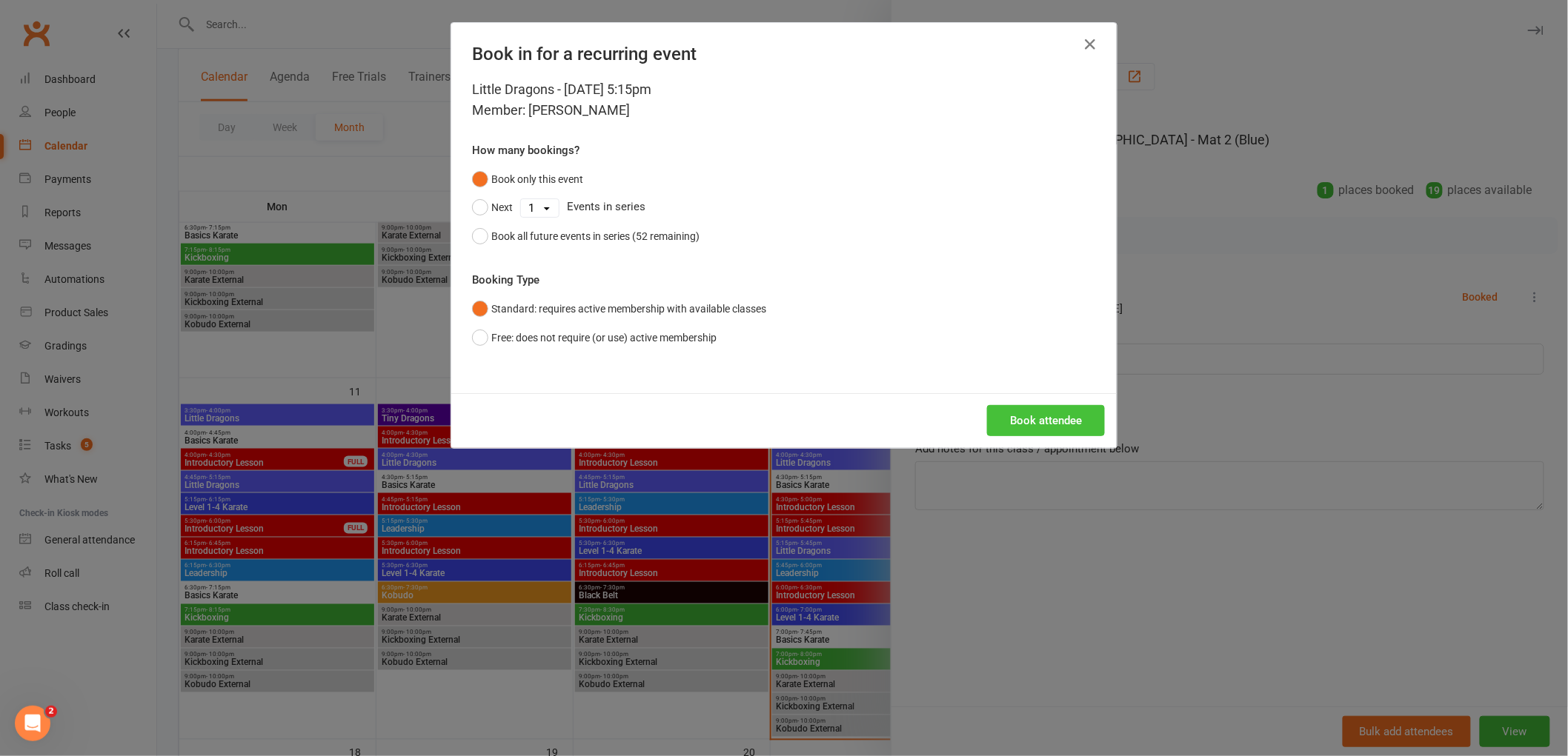
click at [1033, 411] on button "Book attendee" at bounding box center [1046, 420] width 118 height 31
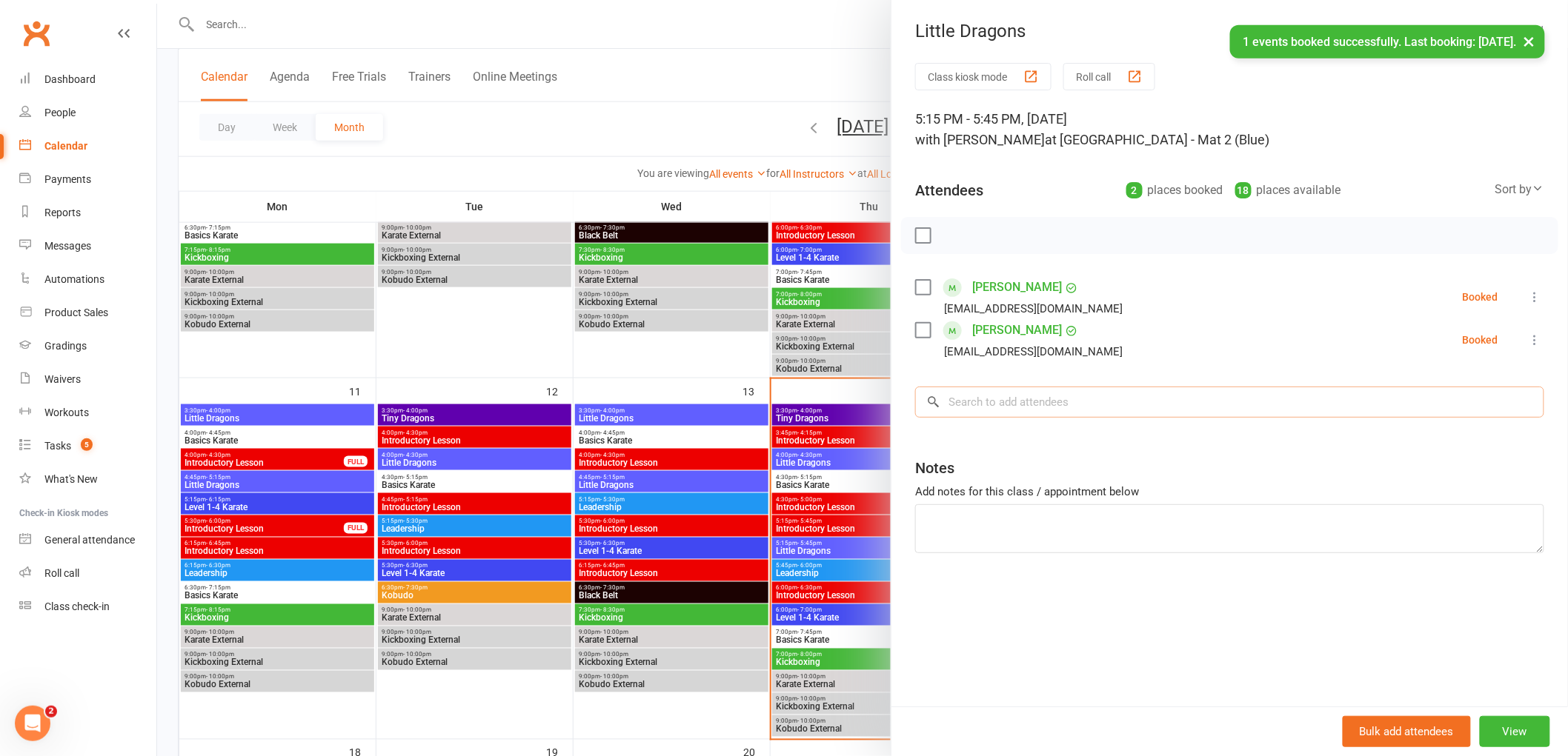
click at [979, 410] on input "search" at bounding box center [1229, 401] width 629 height 31
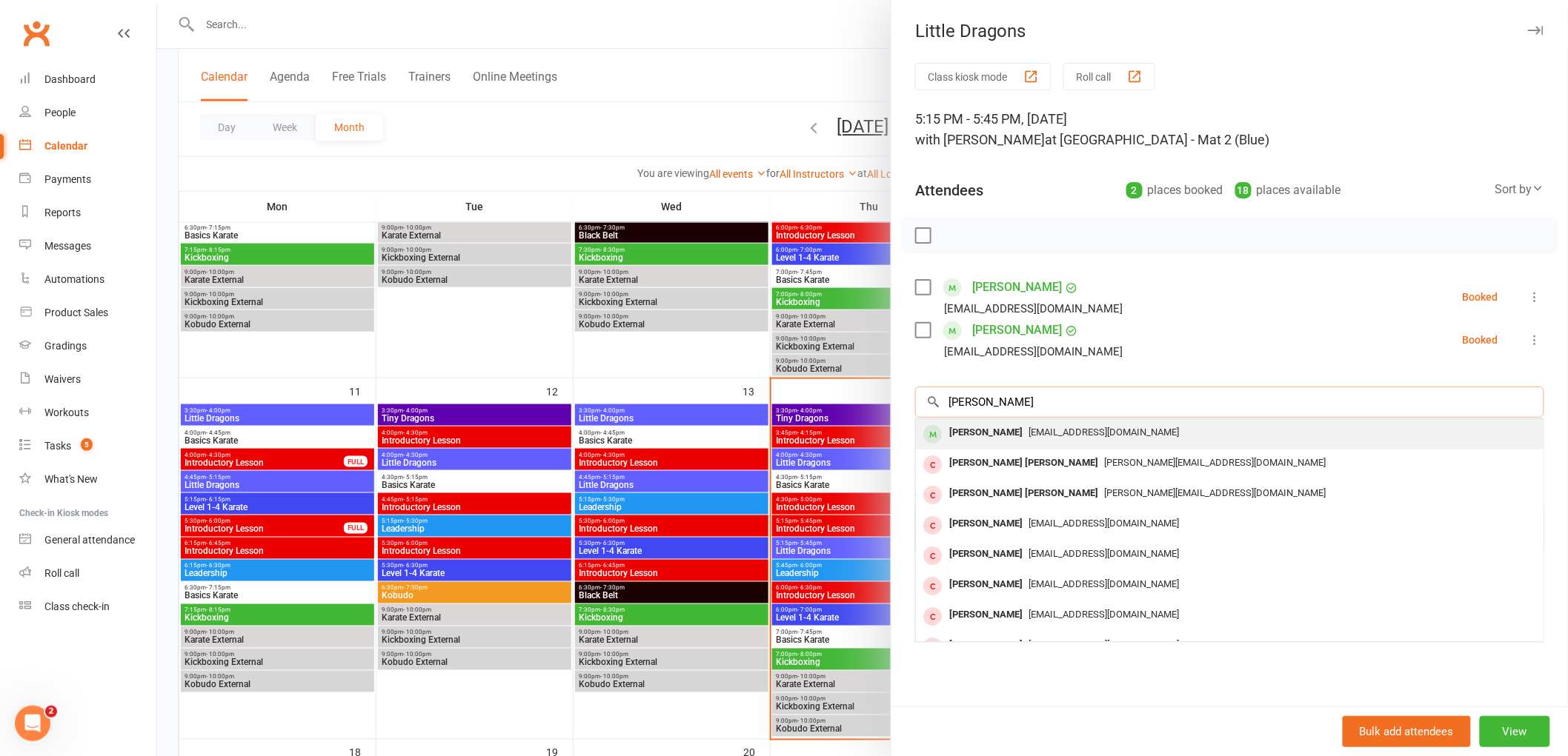
type input "piper watson"
click at [989, 434] on div "Piper Watson" at bounding box center [985, 433] width 85 height 22
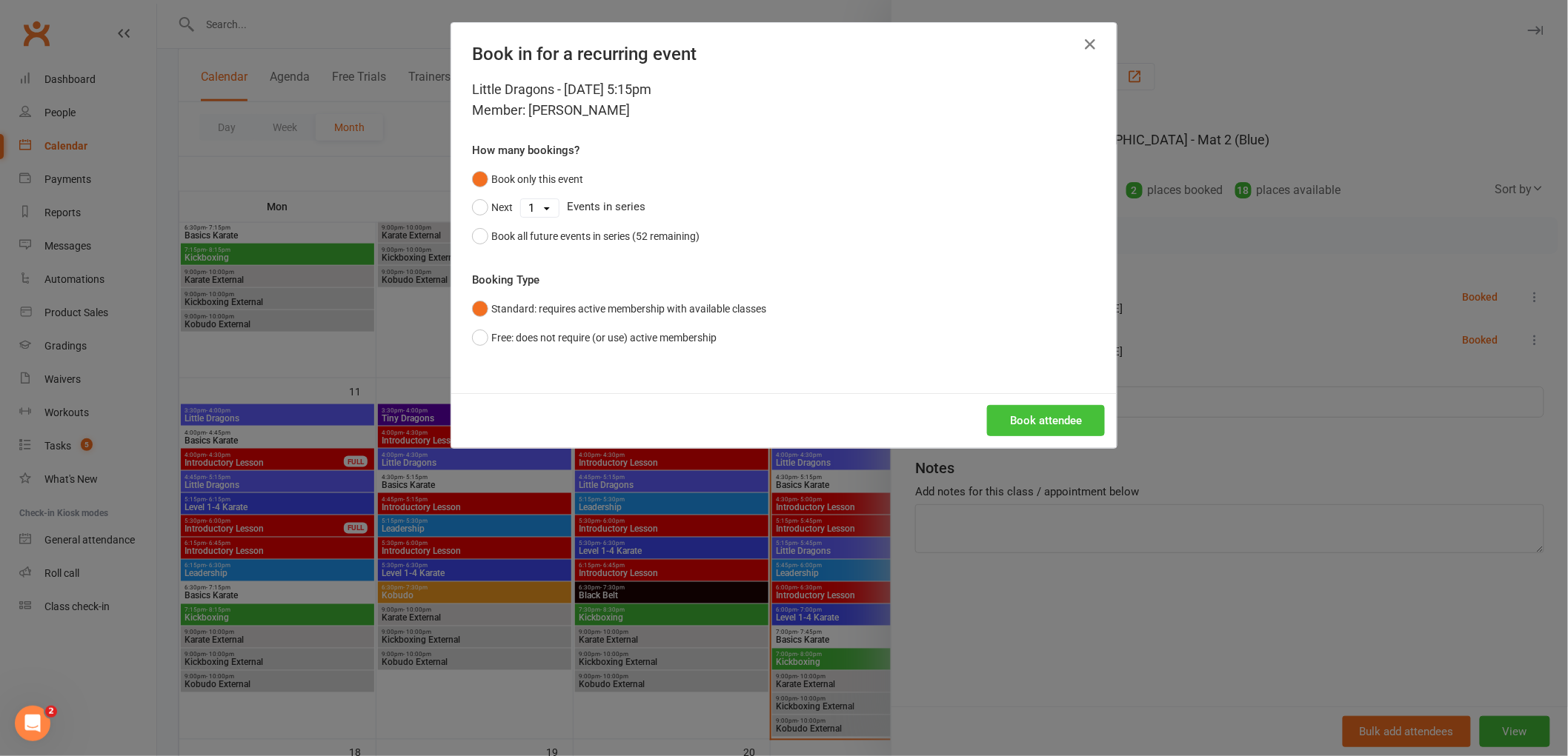
click at [1018, 417] on button "Book attendee" at bounding box center [1046, 420] width 118 height 31
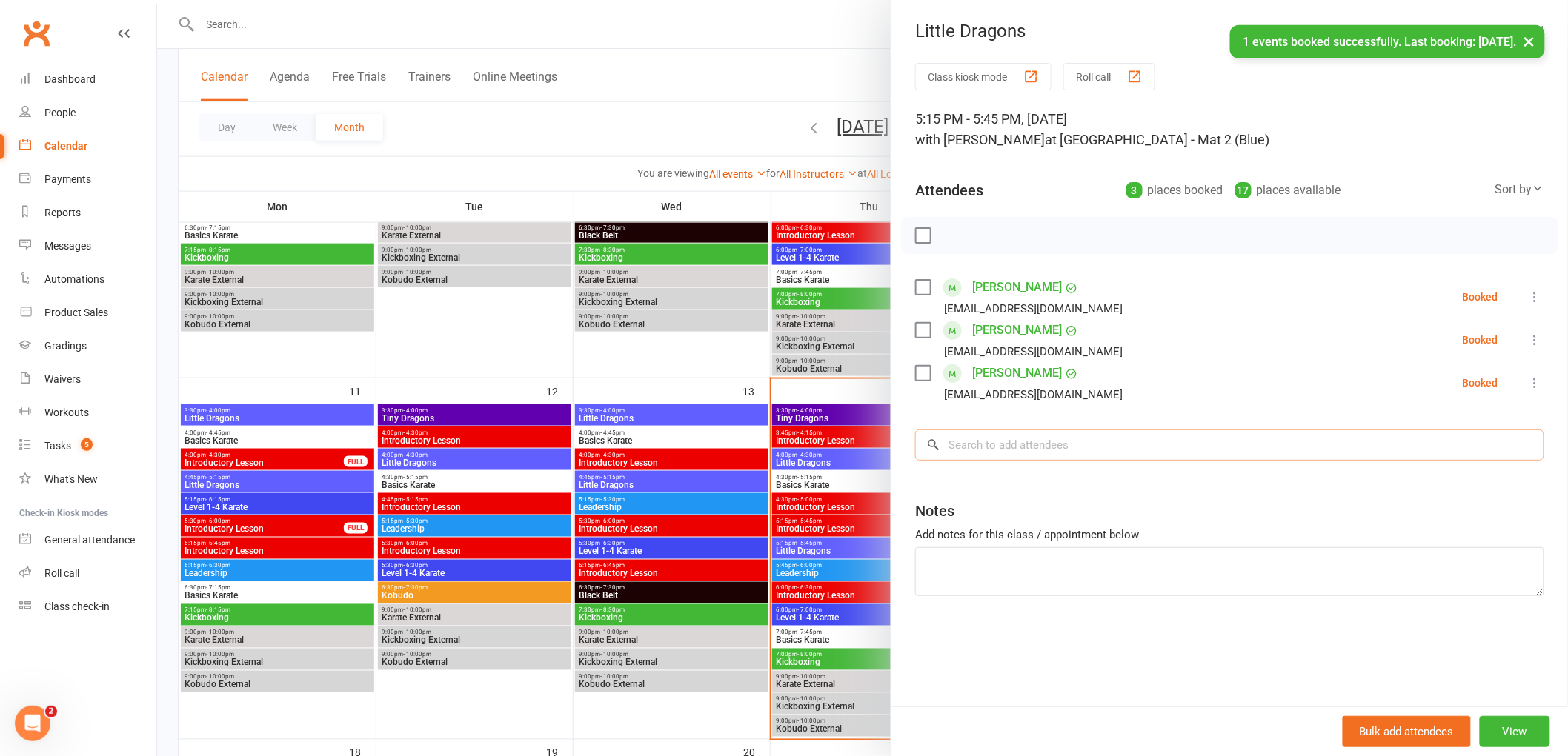
click at [974, 455] on input "search" at bounding box center [1229, 444] width 629 height 31
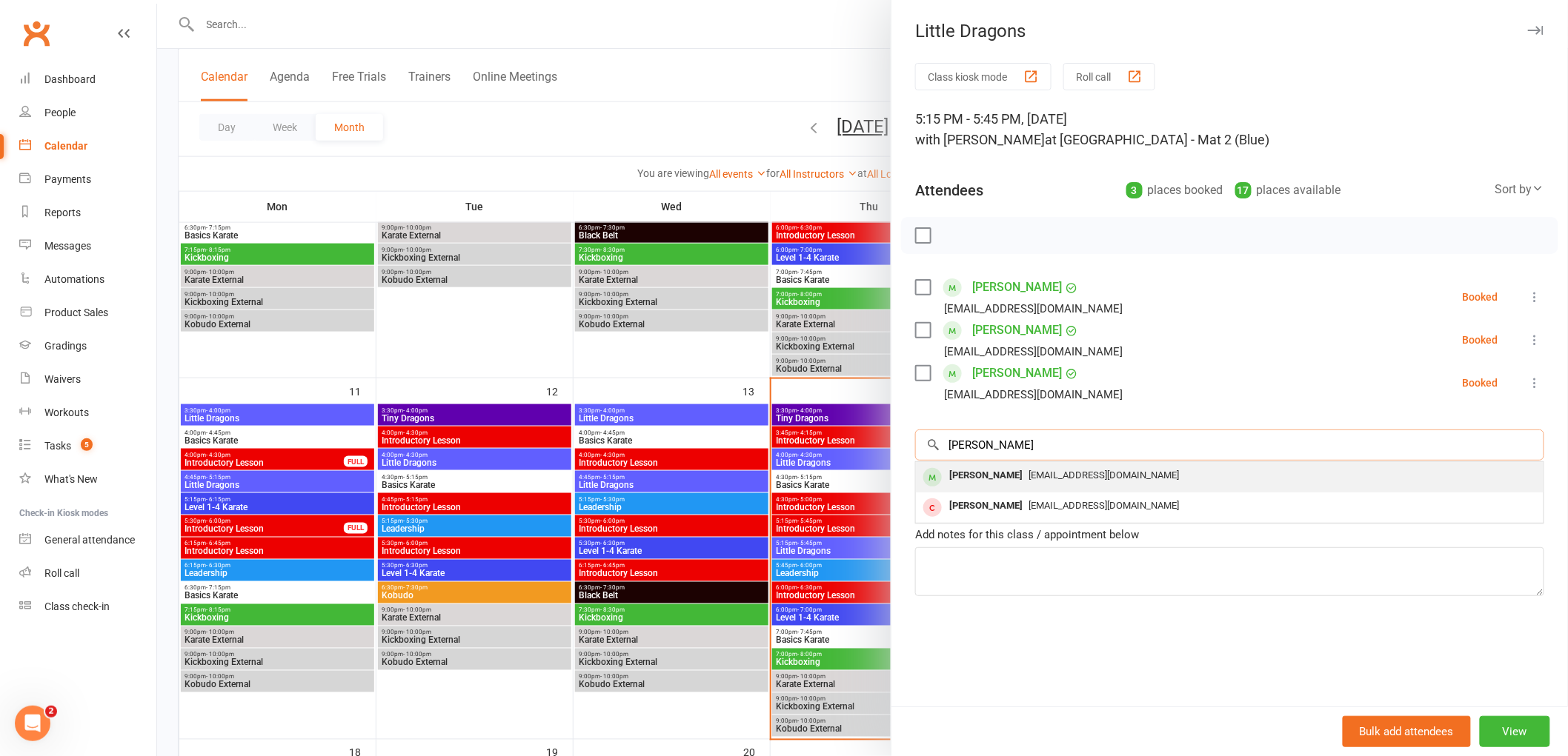
type input "aj fale"
click at [982, 477] on div "A.J. Faleono" at bounding box center [985, 476] width 85 height 22
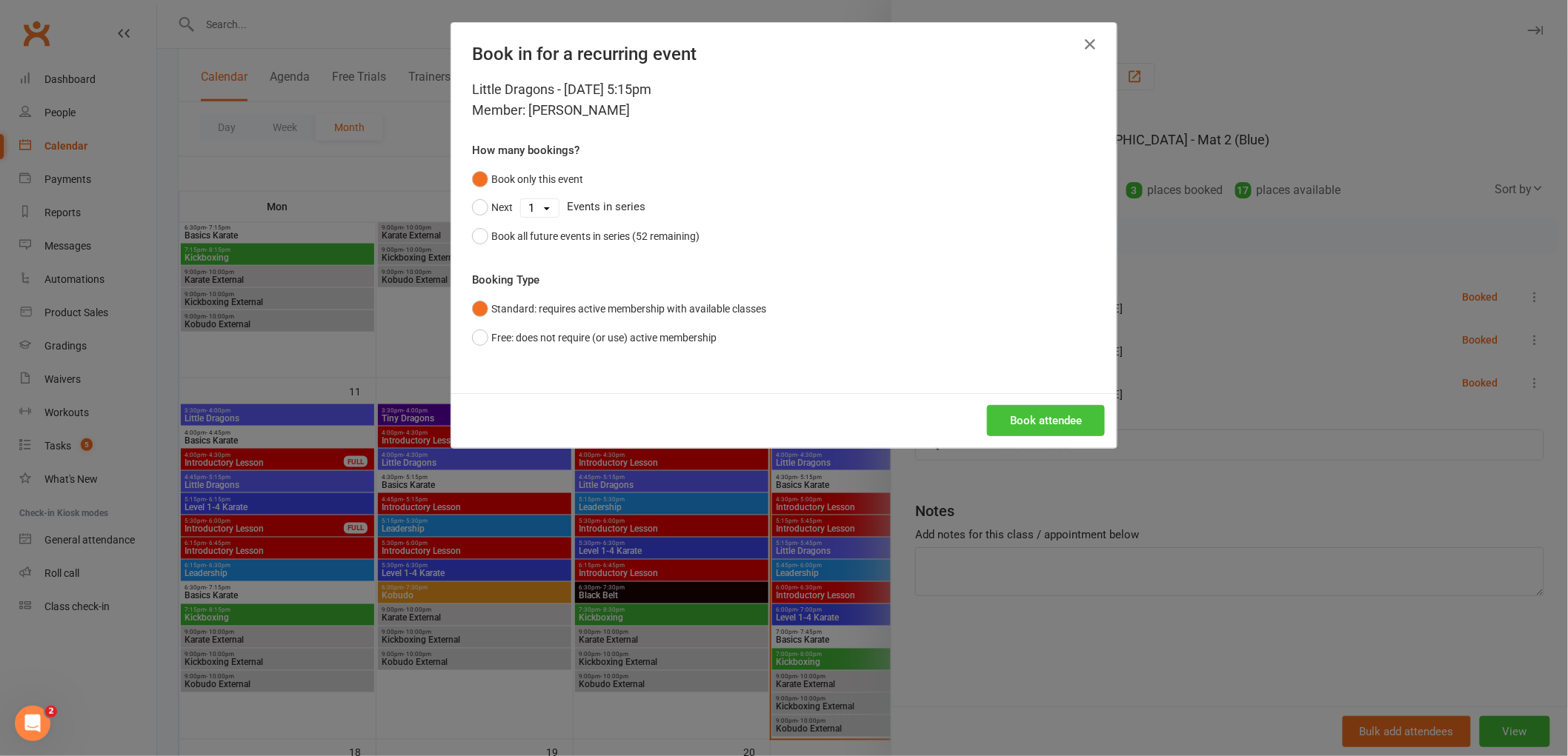
click at [1034, 416] on button "Book attendee" at bounding box center [1046, 420] width 118 height 31
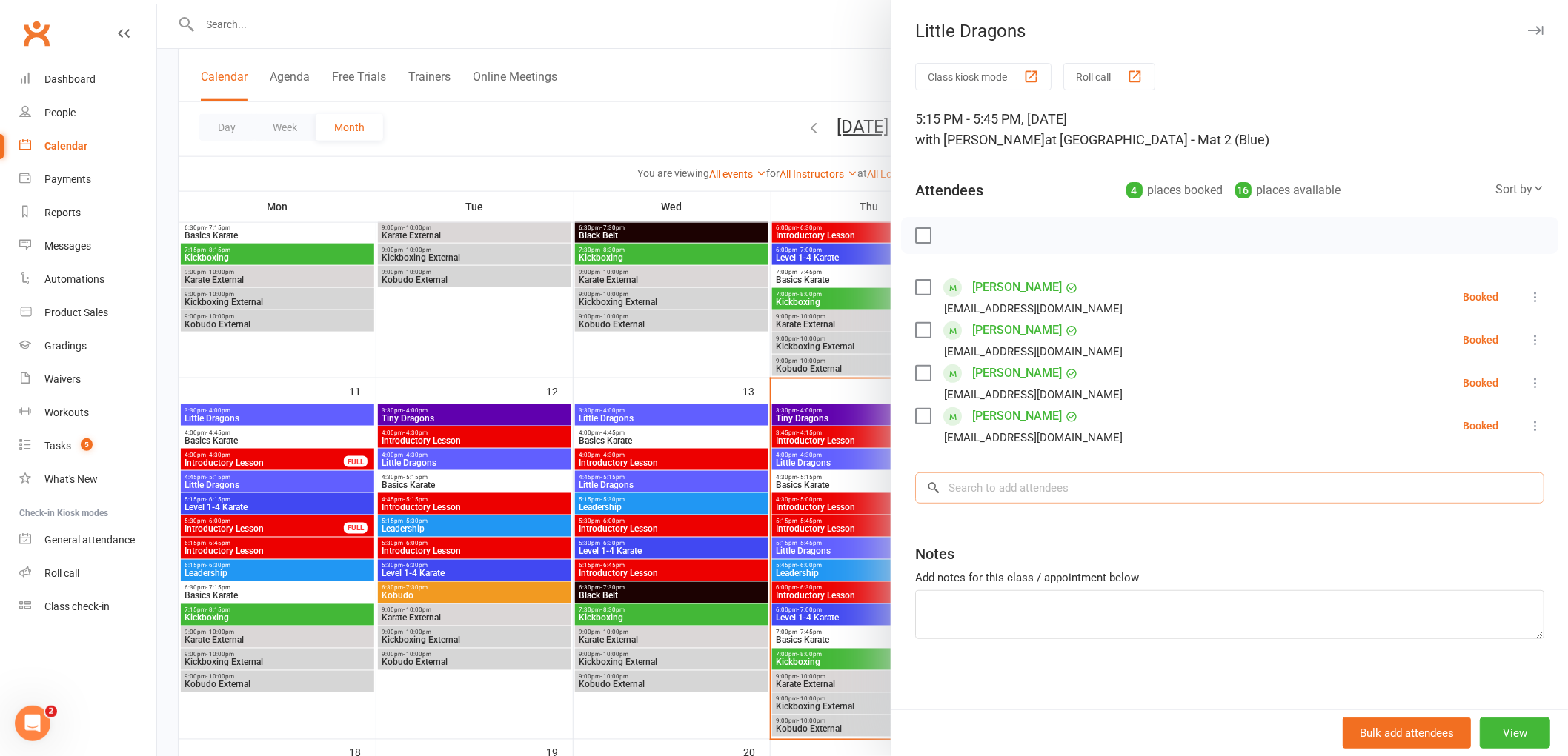
click at [1026, 483] on input "search" at bounding box center [1229, 487] width 629 height 31
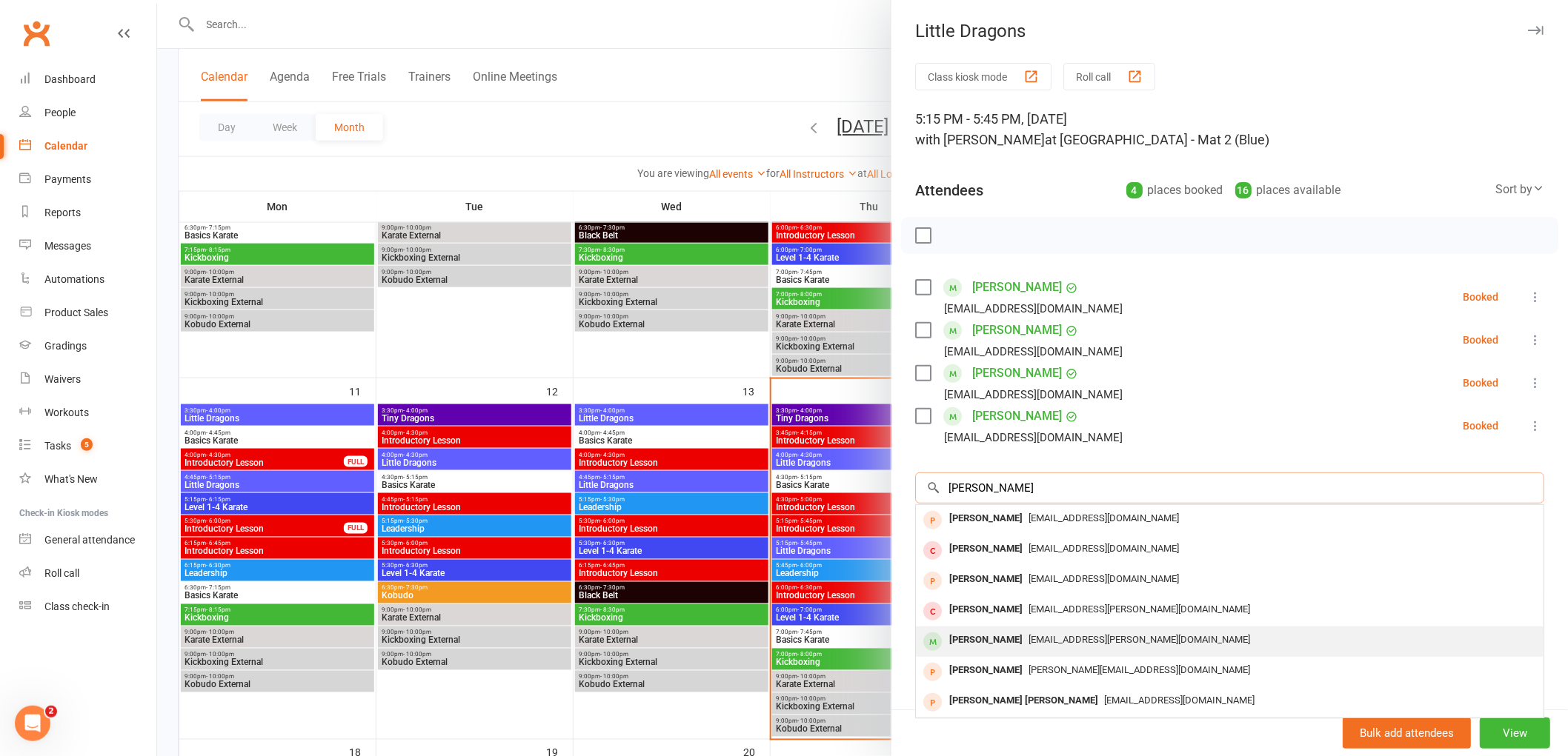
type input "ella"
click at [999, 643] on div "Ella Theresa Ginto" at bounding box center [985, 640] width 85 height 22
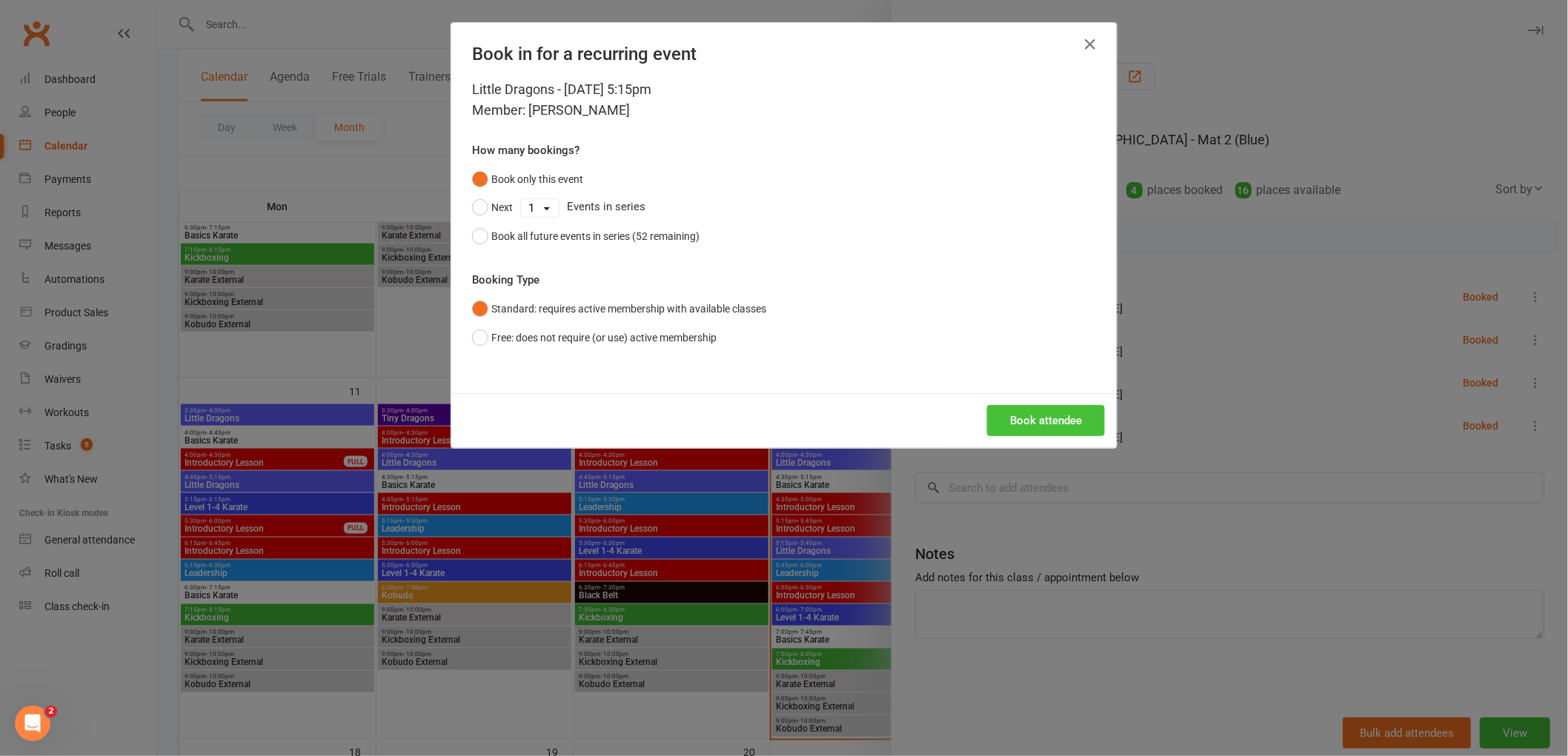
click at [1055, 415] on button "Book attendee" at bounding box center [1046, 420] width 118 height 31
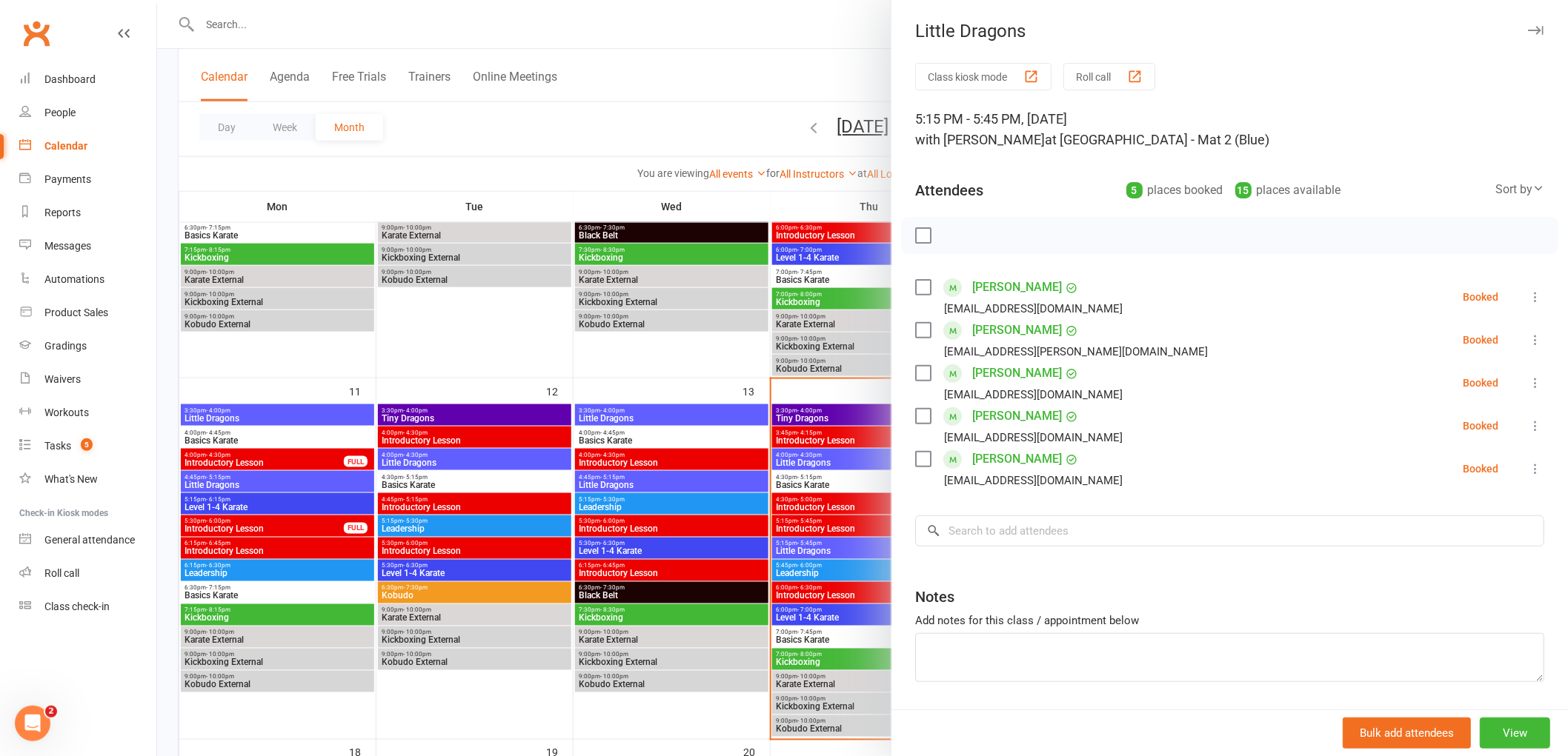
click at [921, 240] on label at bounding box center [922, 235] width 15 height 15
click at [953, 236] on icon "button" at bounding box center [956, 236] width 16 height 16
click at [819, 34] on div at bounding box center [862, 378] width 1410 height 756
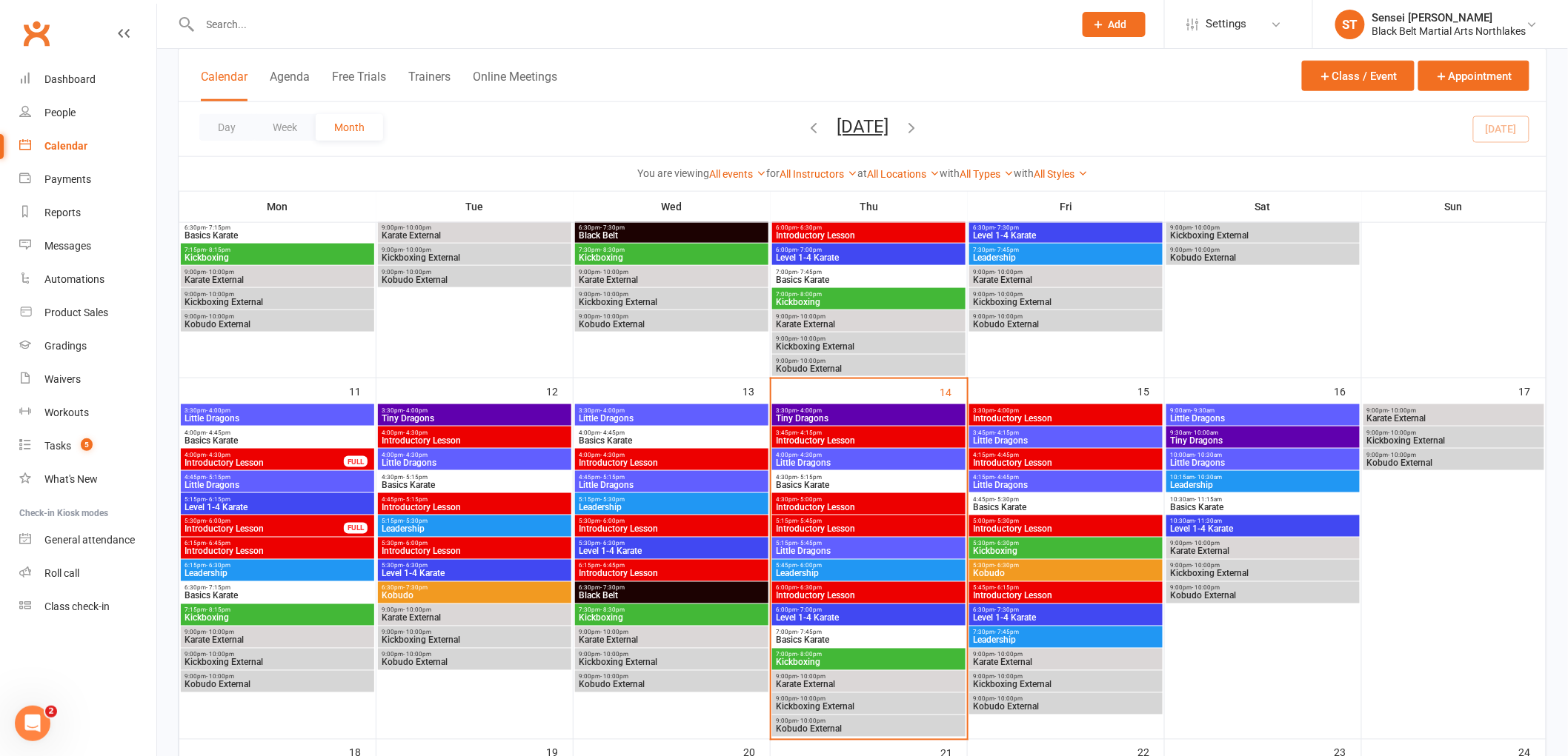
click at [308, 33] on div at bounding box center [620, 24] width 885 height 48
click at [286, 16] on input "text" at bounding box center [629, 24] width 868 height 21
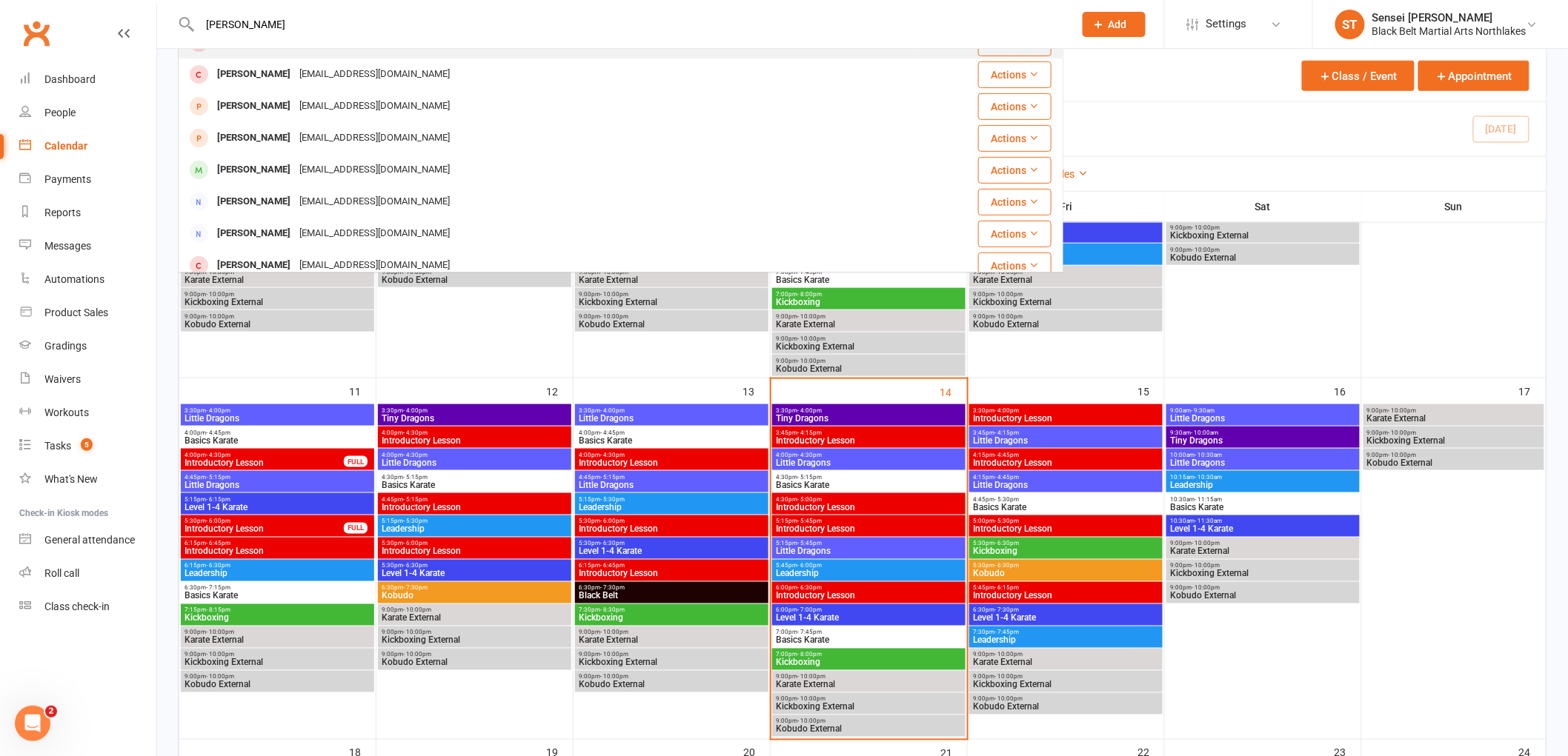
scroll to position [247, 0]
type input "artie mackenzie"
click at [249, 177] on div "Artemis McKenzie" at bounding box center [254, 170] width 82 height 22
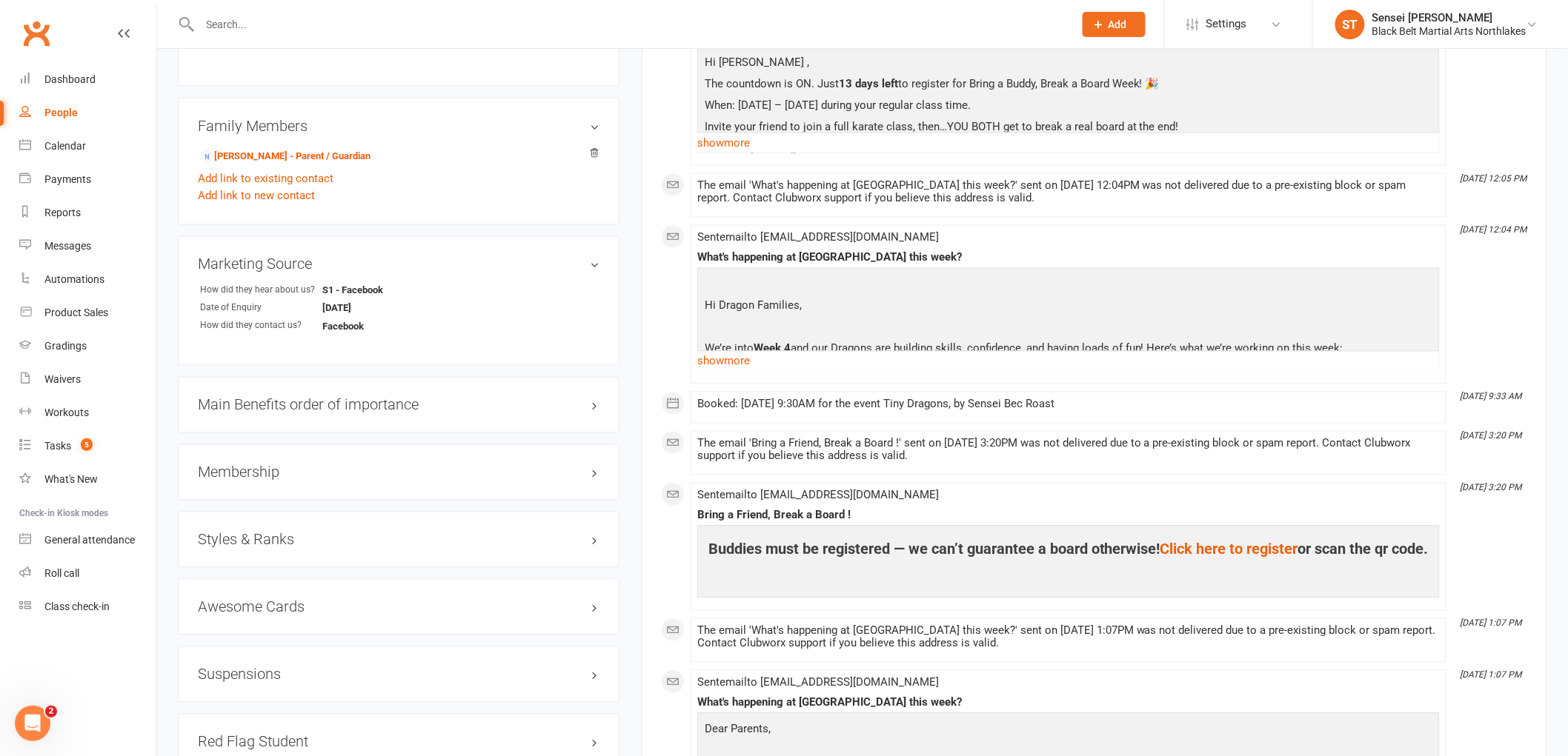
scroll to position [988, 0]
click at [233, 544] on h3 "Styles & Ranks" at bounding box center [398, 539] width 401 height 16
click at [253, 20] on input "text" at bounding box center [629, 24] width 868 height 21
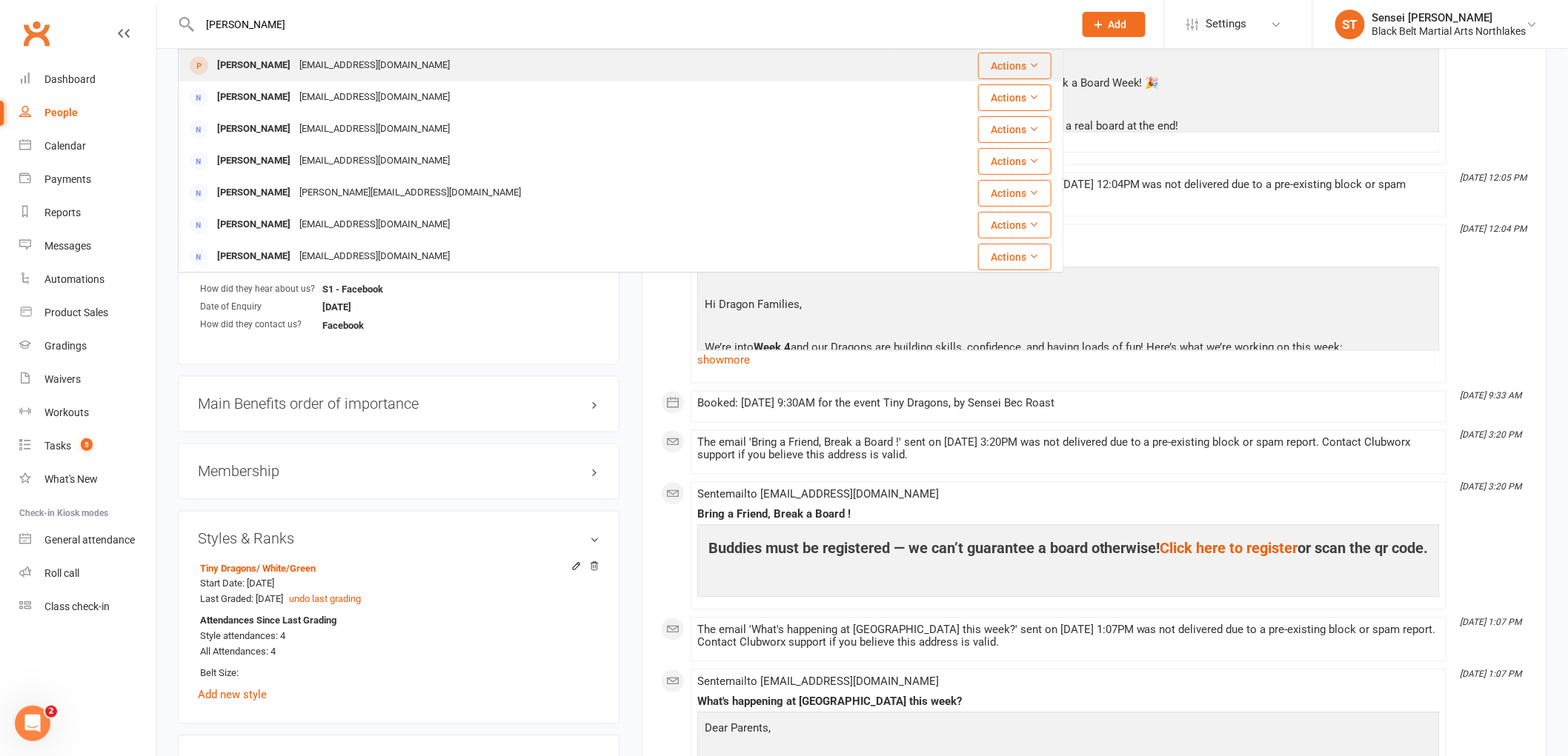
type input "Belinda H"
click at [258, 55] on div "Belinda Hyett" at bounding box center [254, 66] width 82 height 22
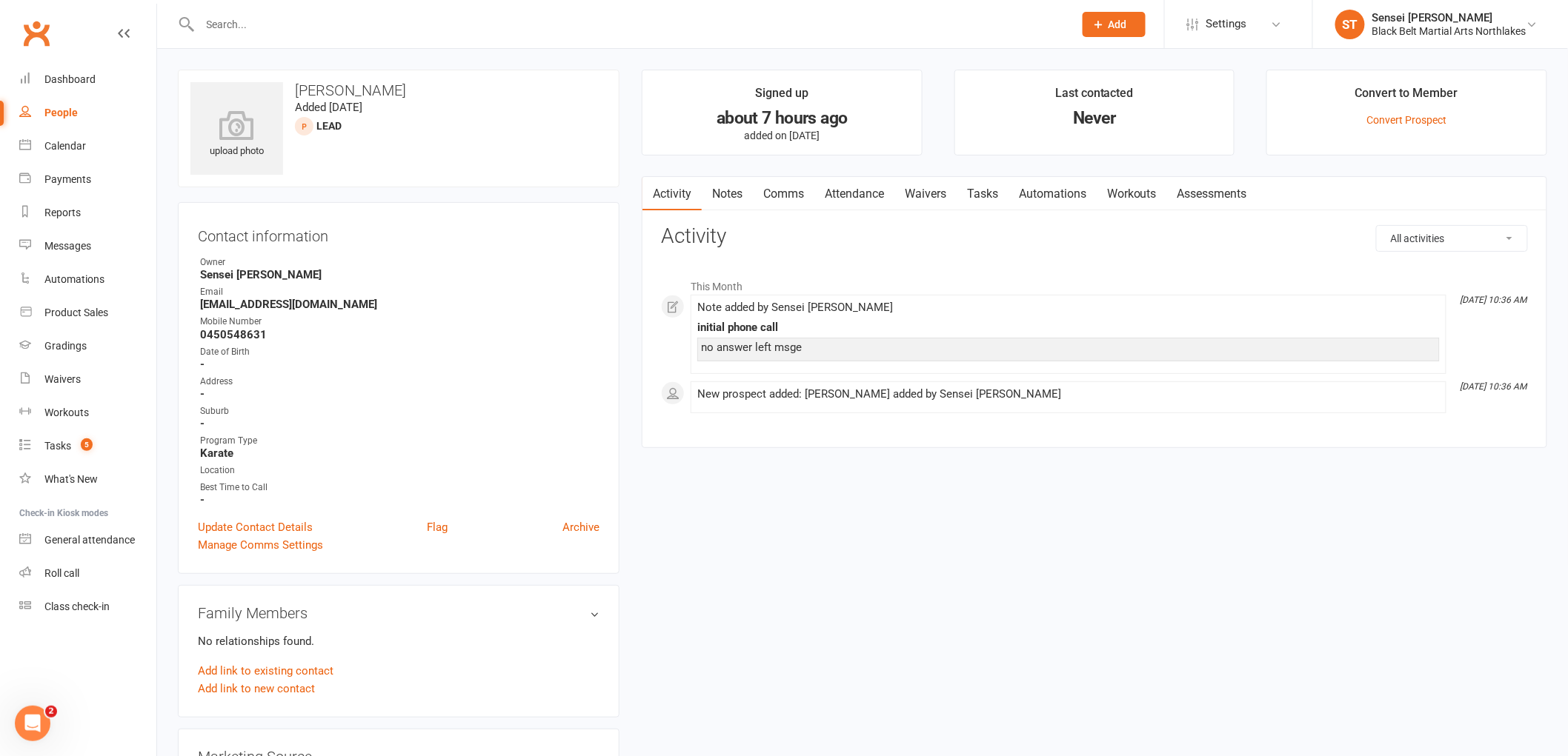
click at [729, 194] on link "Notes" at bounding box center [726, 194] width 51 height 34
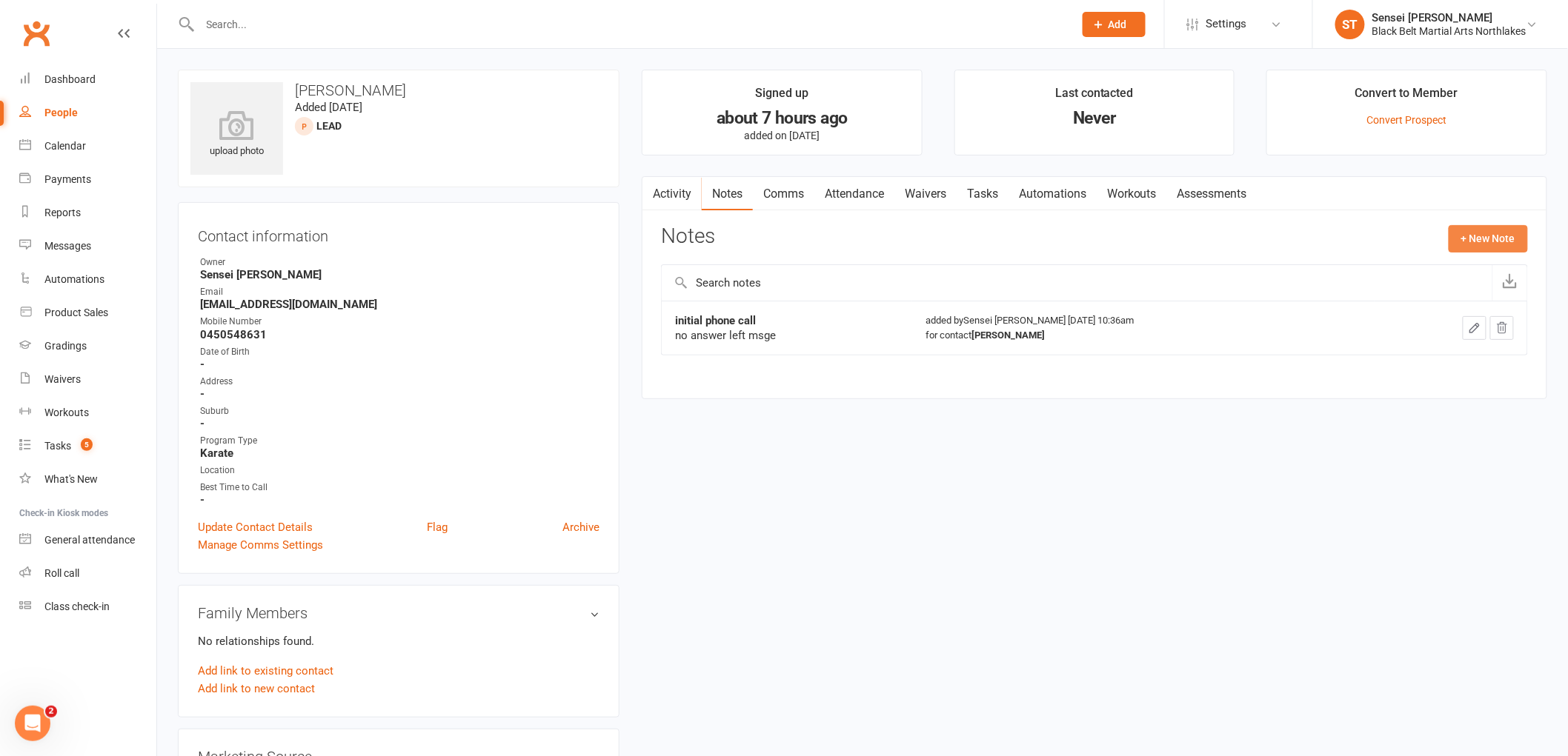
click at [1516, 243] on button "+ New Note" at bounding box center [1487, 238] width 79 height 27
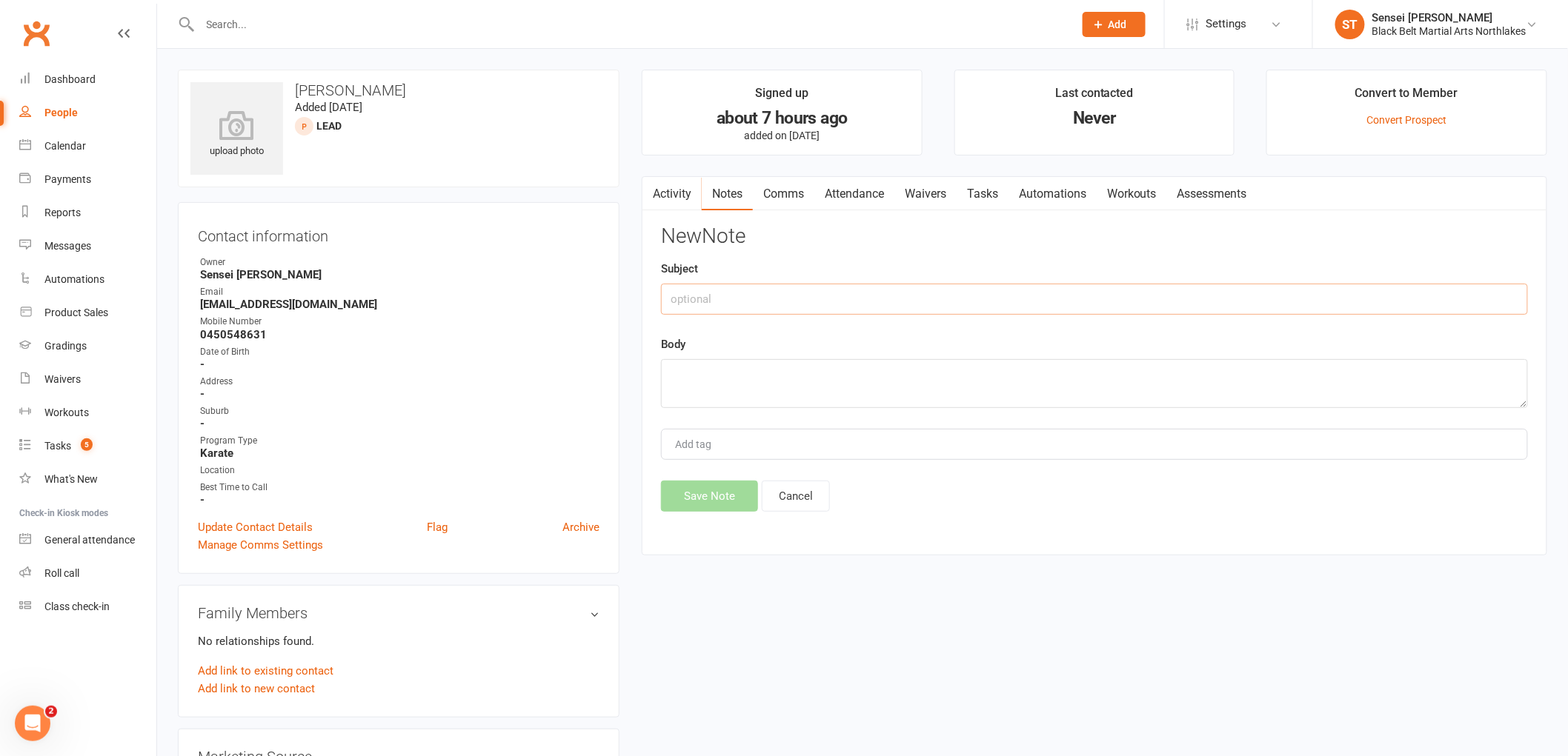
click at [735, 304] on input "text" at bounding box center [1095, 299] width 867 height 31
type input "phone call"
click at [705, 375] on textarea at bounding box center [1095, 383] width 867 height 49
type textarea "no answer"
click at [702, 492] on button "Save Note" at bounding box center [709, 495] width 97 height 31
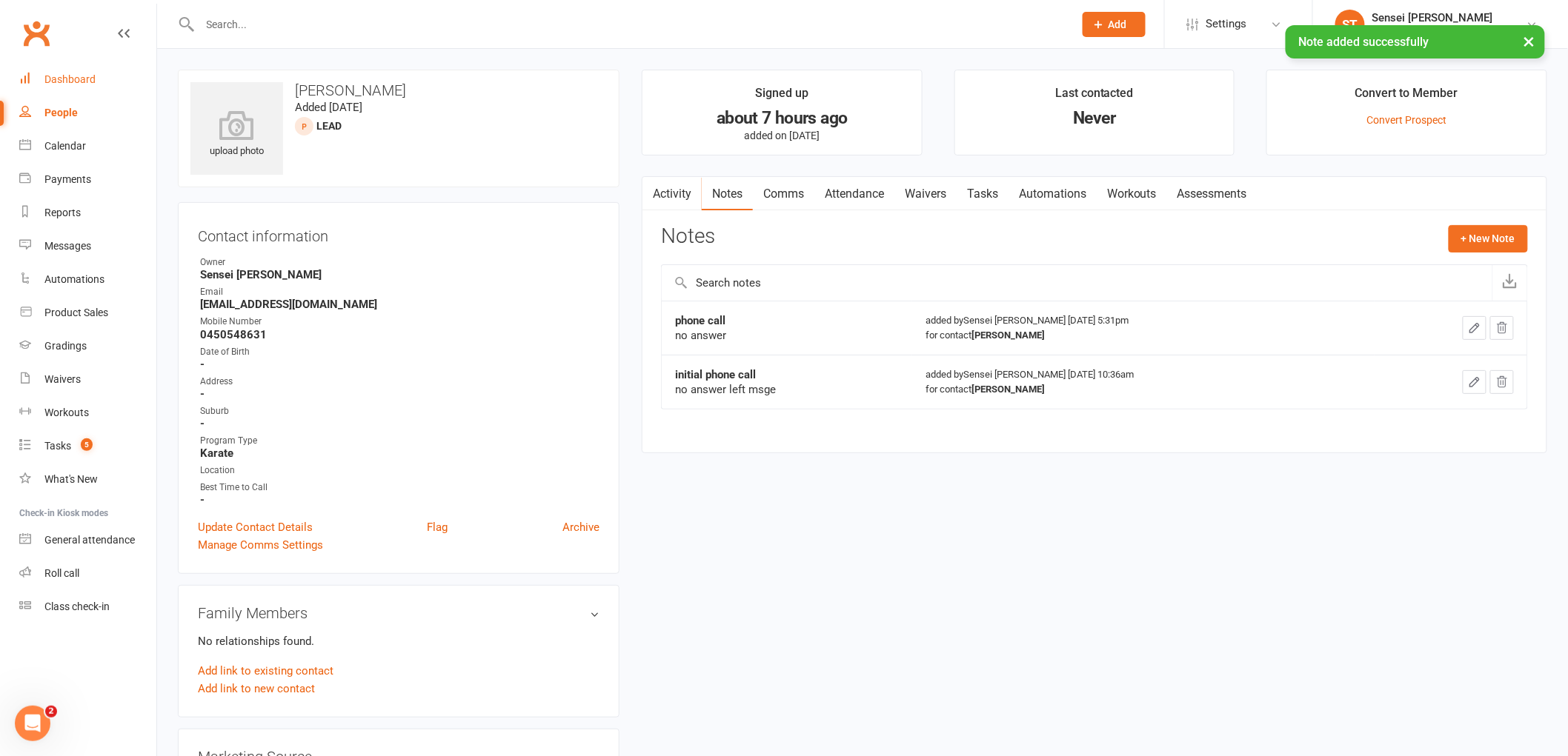
click at [93, 83] on div "Dashboard" at bounding box center [70, 79] width 51 height 12
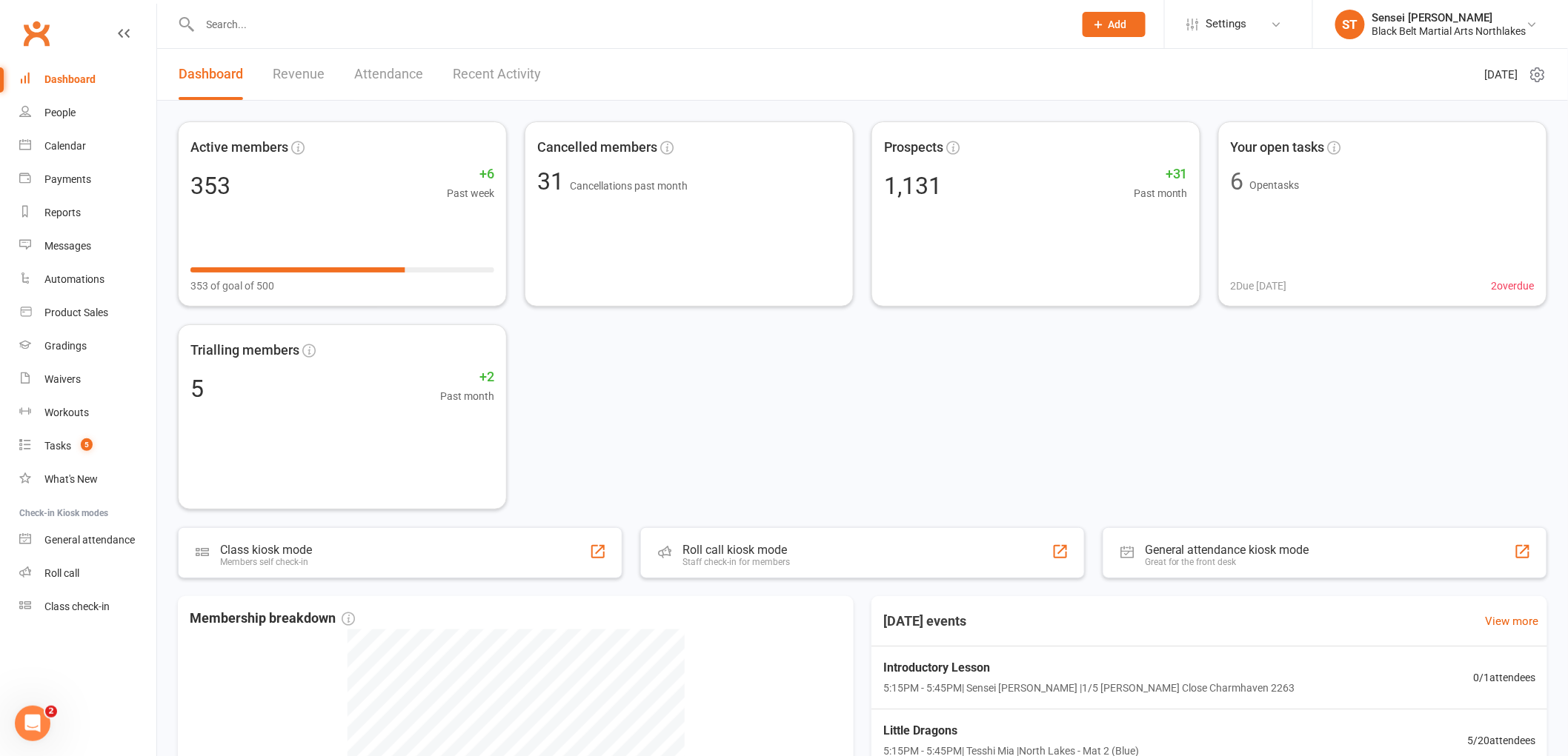
click at [254, 28] on input "text" at bounding box center [629, 24] width 868 height 21
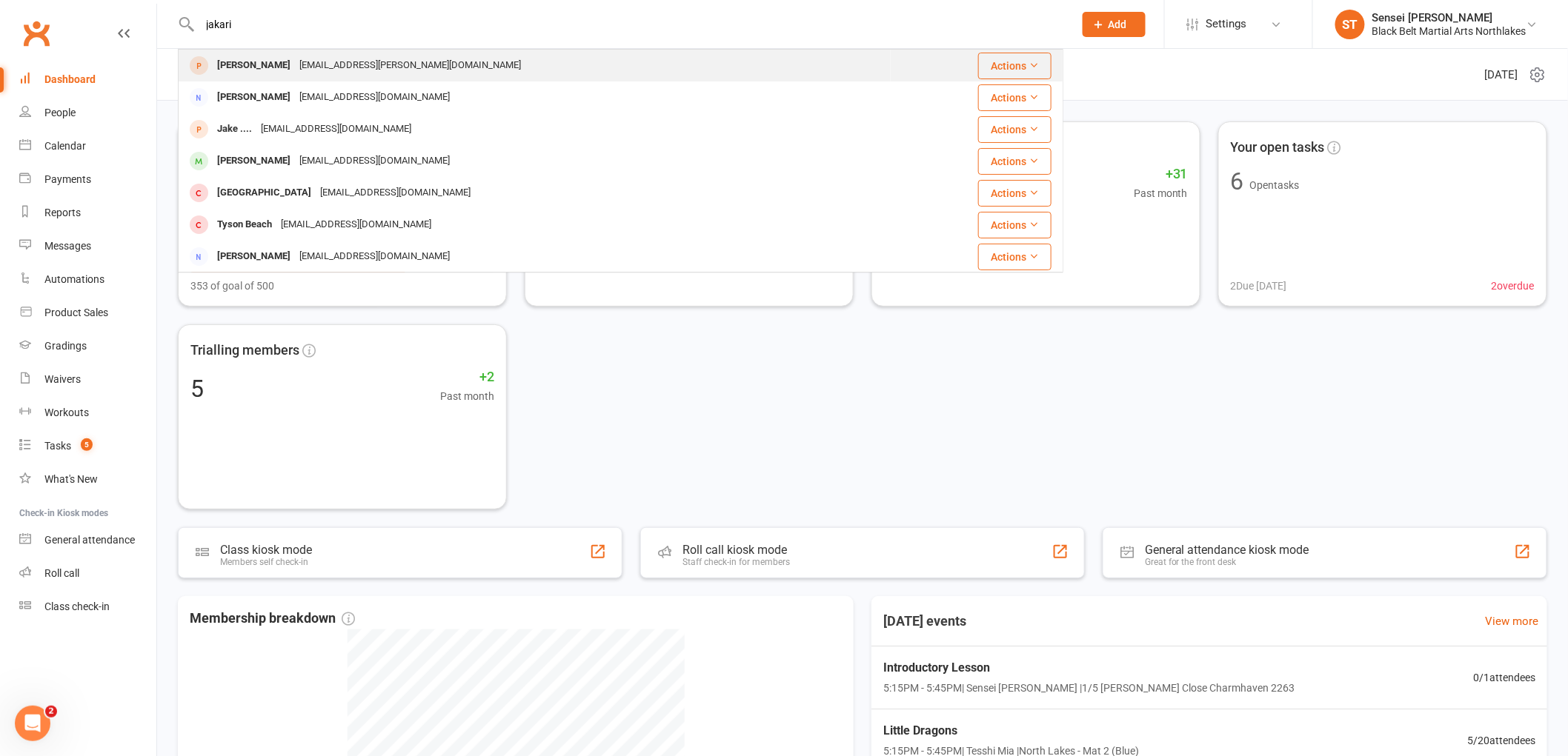
type input "jakari"
click at [225, 64] on div "[PERSON_NAME]" at bounding box center [254, 66] width 82 height 22
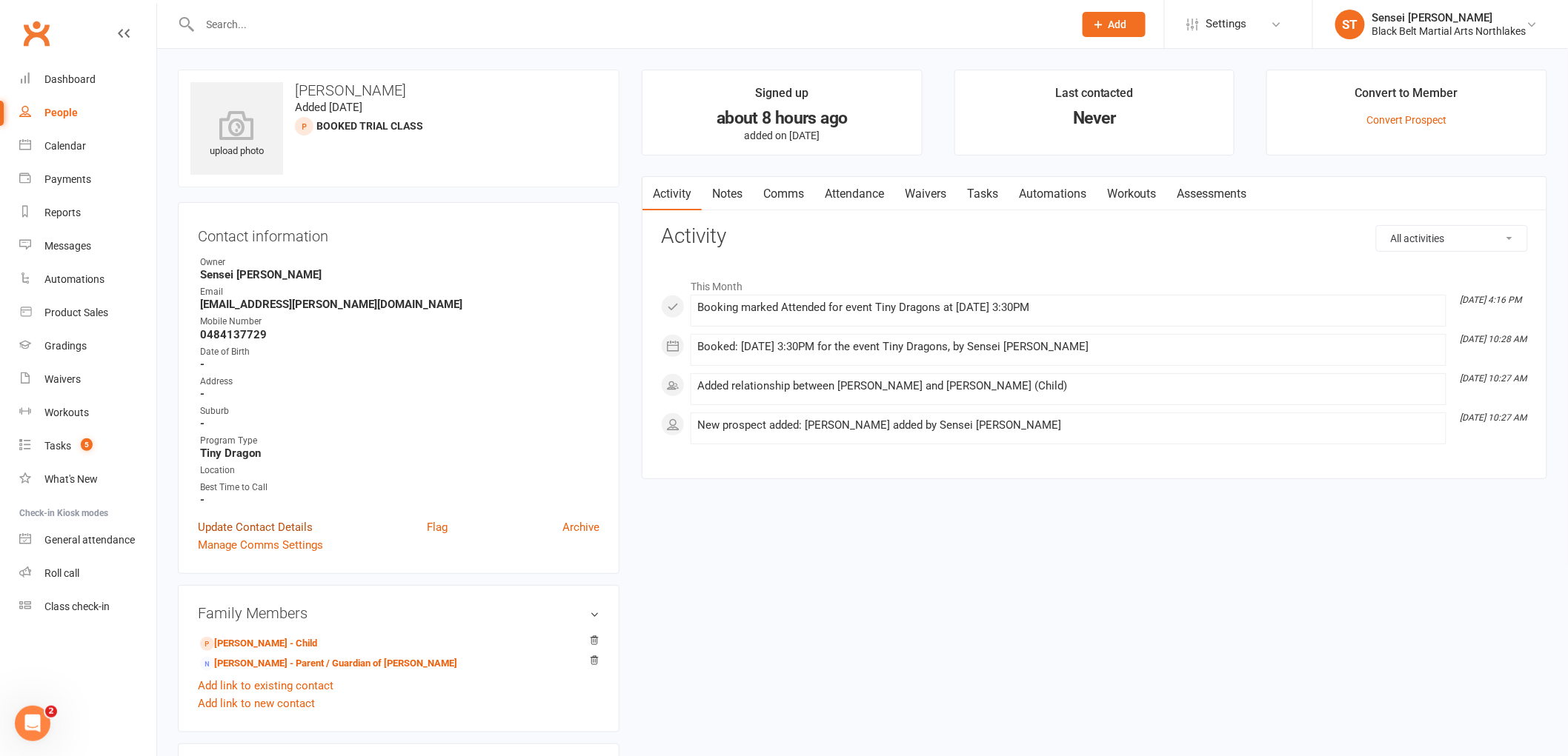
click at [237, 518] on link "Update Contact Details" at bounding box center [255, 527] width 115 height 18
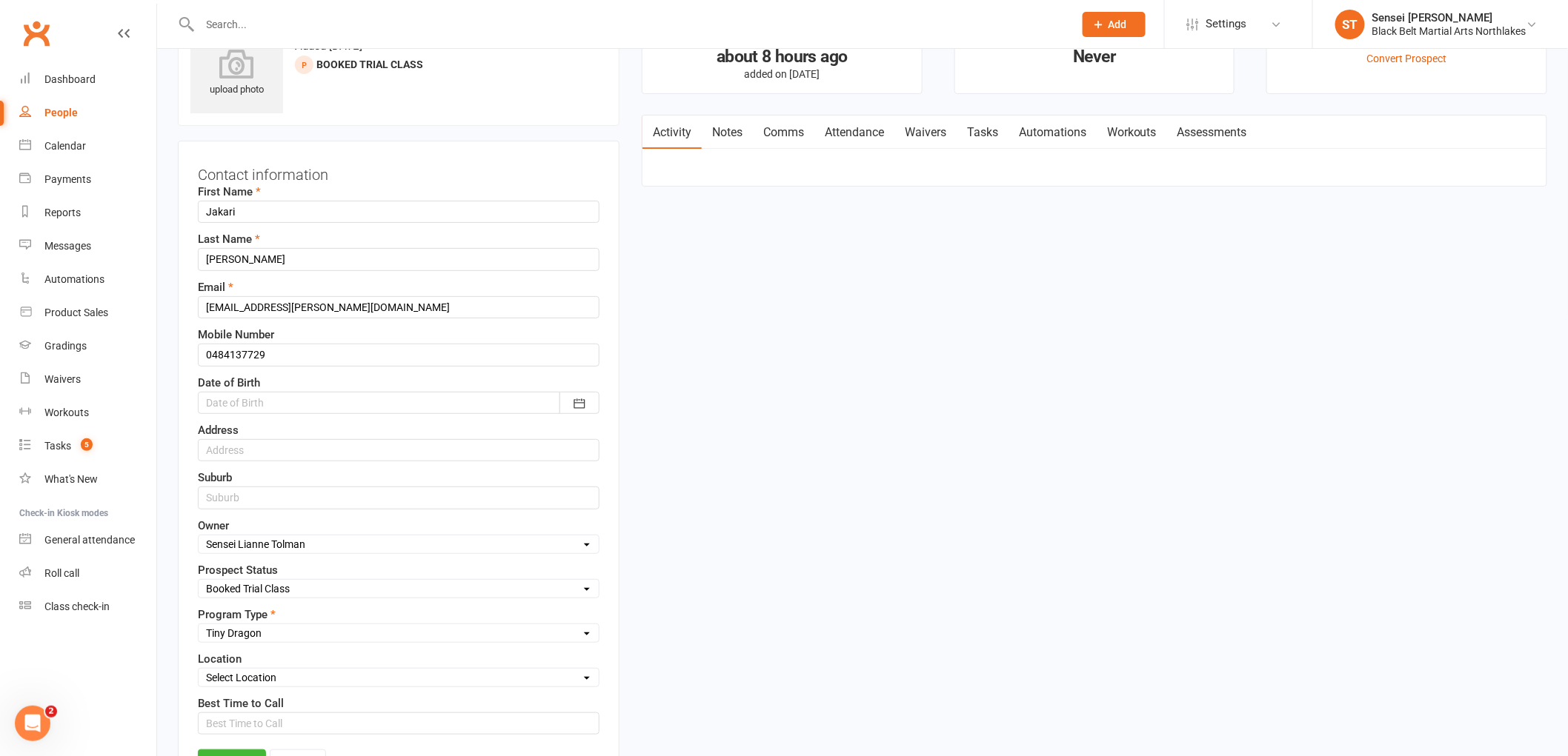
scroll to position [70, 0]
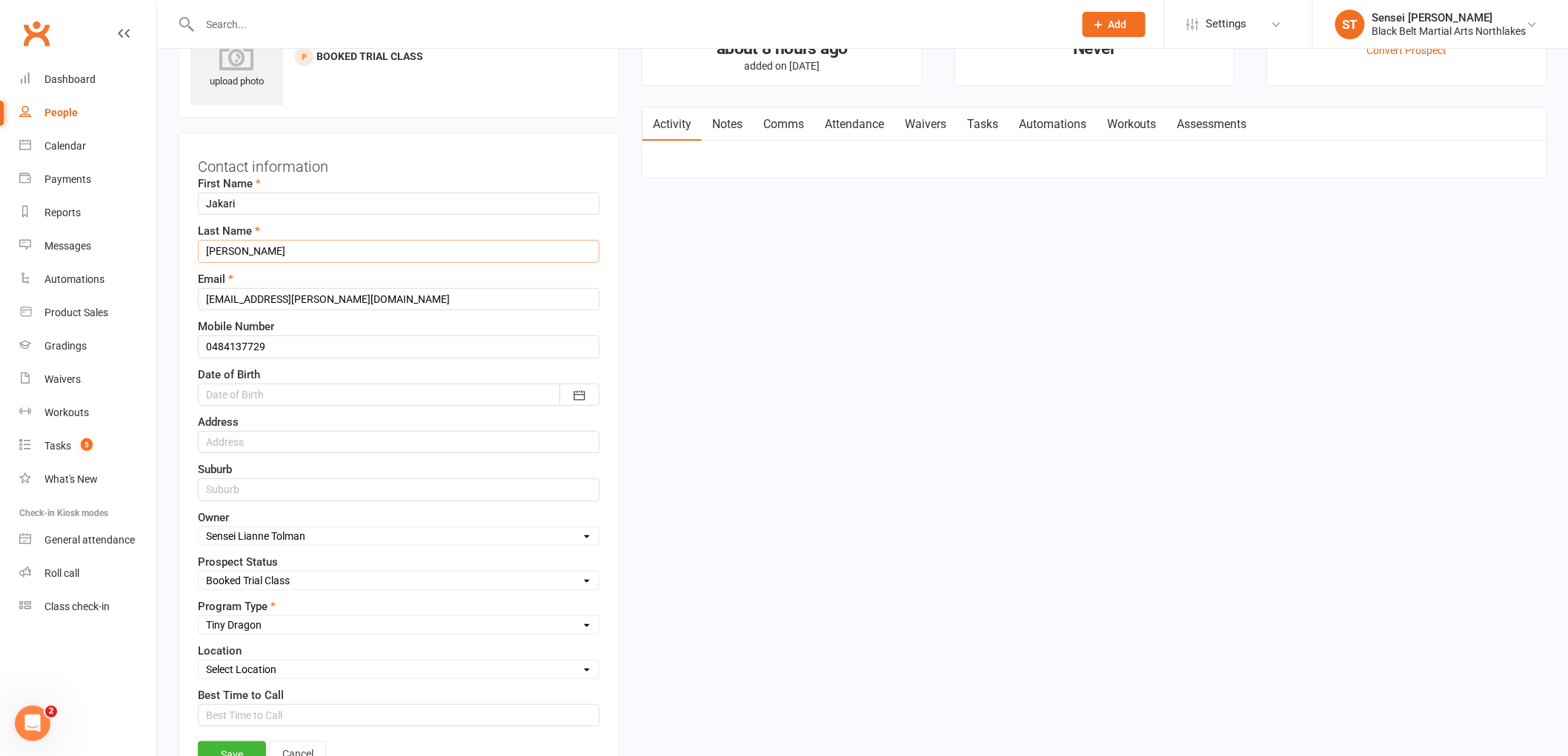
drag, startPoint x: 285, startPoint y: 257, endPoint x: 162, endPoint y: 250, distance: 123.2
click at [180, 254] on div "Contact information First Name [PERSON_NAME] Last Name [PERSON_NAME] Email [EMA…" at bounding box center [398, 464] width 441 height 664
type input "[PERSON_NAME]"
click at [300, 386] on div at bounding box center [398, 394] width 401 height 22
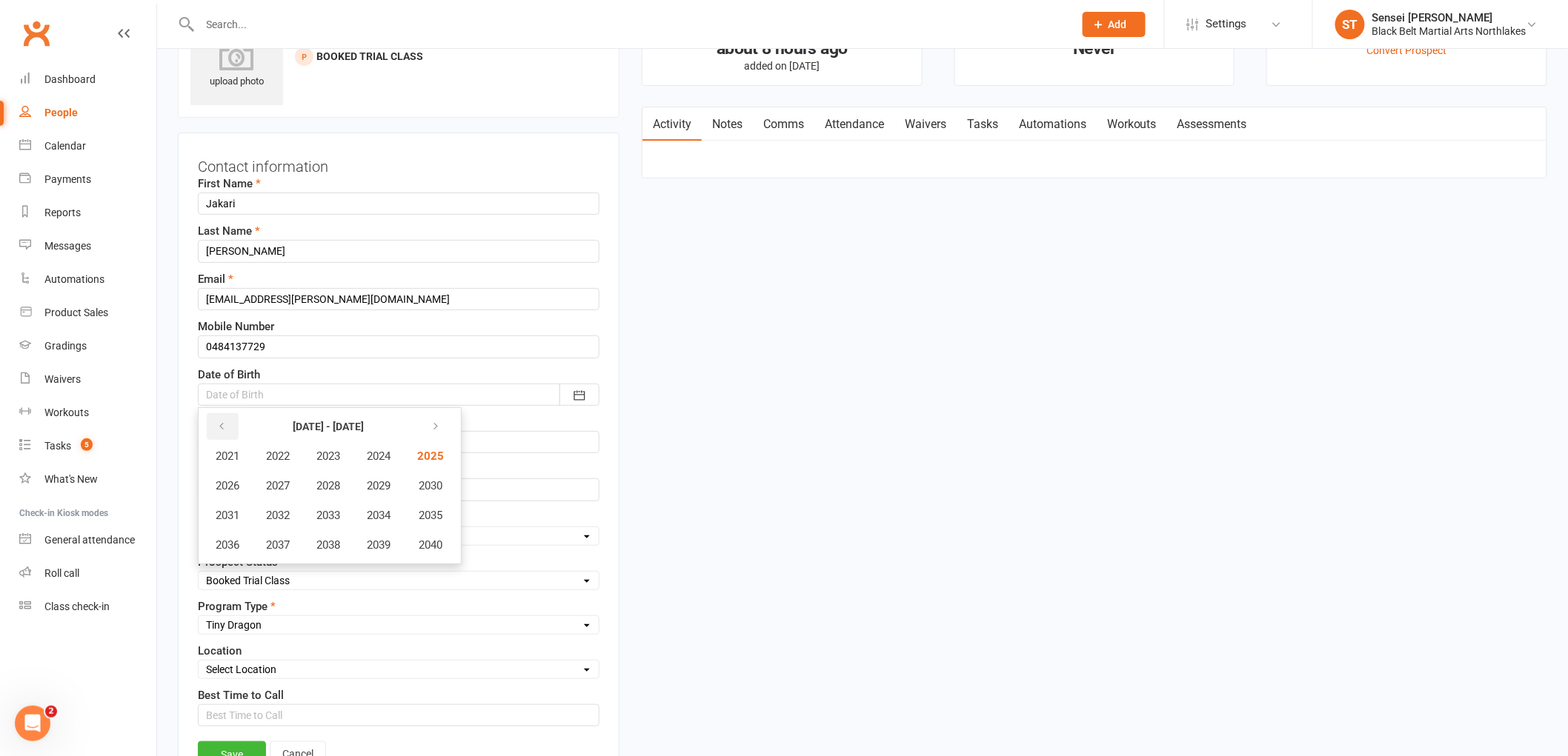
click at [225, 425] on icon "button" at bounding box center [222, 426] width 10 height 12
click at [427, 540] on span "2020" at bounding box center [429, 544] width 24 height 13
click at [325, 479] on span "May" at bounding box center [322, 485] width 21 height 13
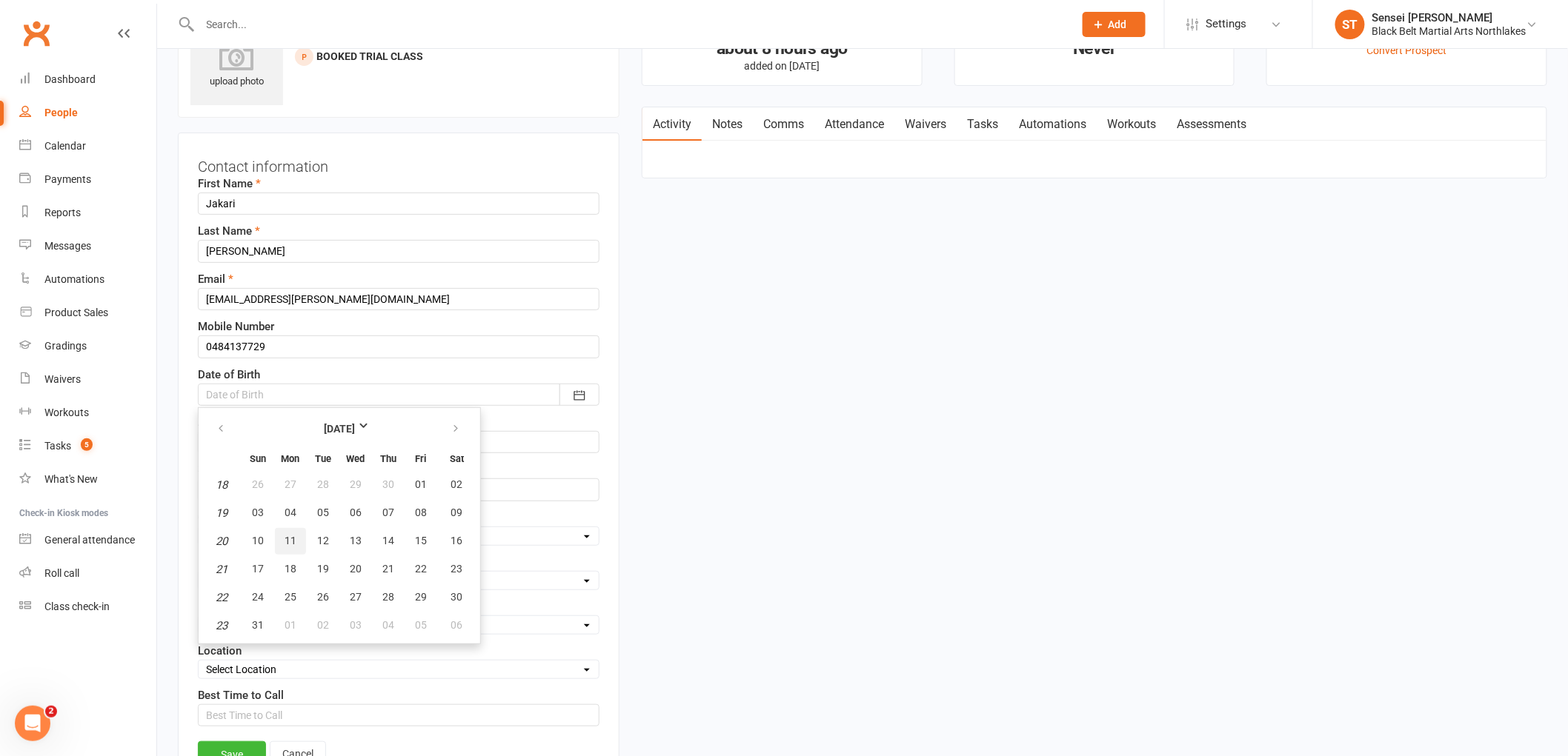
click at [286, 538] on span "11" at bounding box center [291, 541] width 12 height 12
type input "[DATE]"
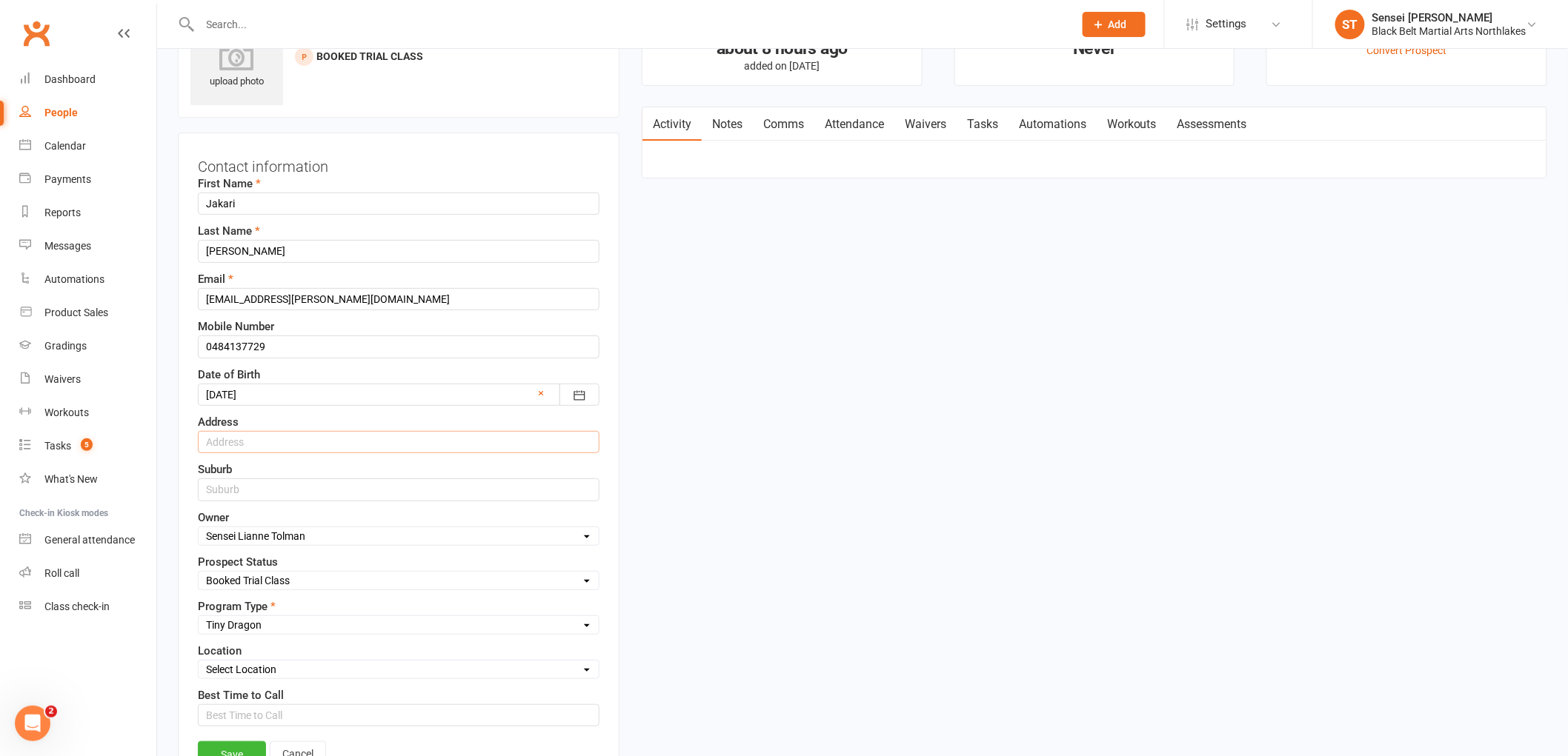
click at [238, 445] on input "text" at bounding box center [398, 442] width 401 height 22
type input "[STREET_ADDRESS]"
click at [232, 478] on div "Suburb" at bounding box center [398, 480] width 401 height 40
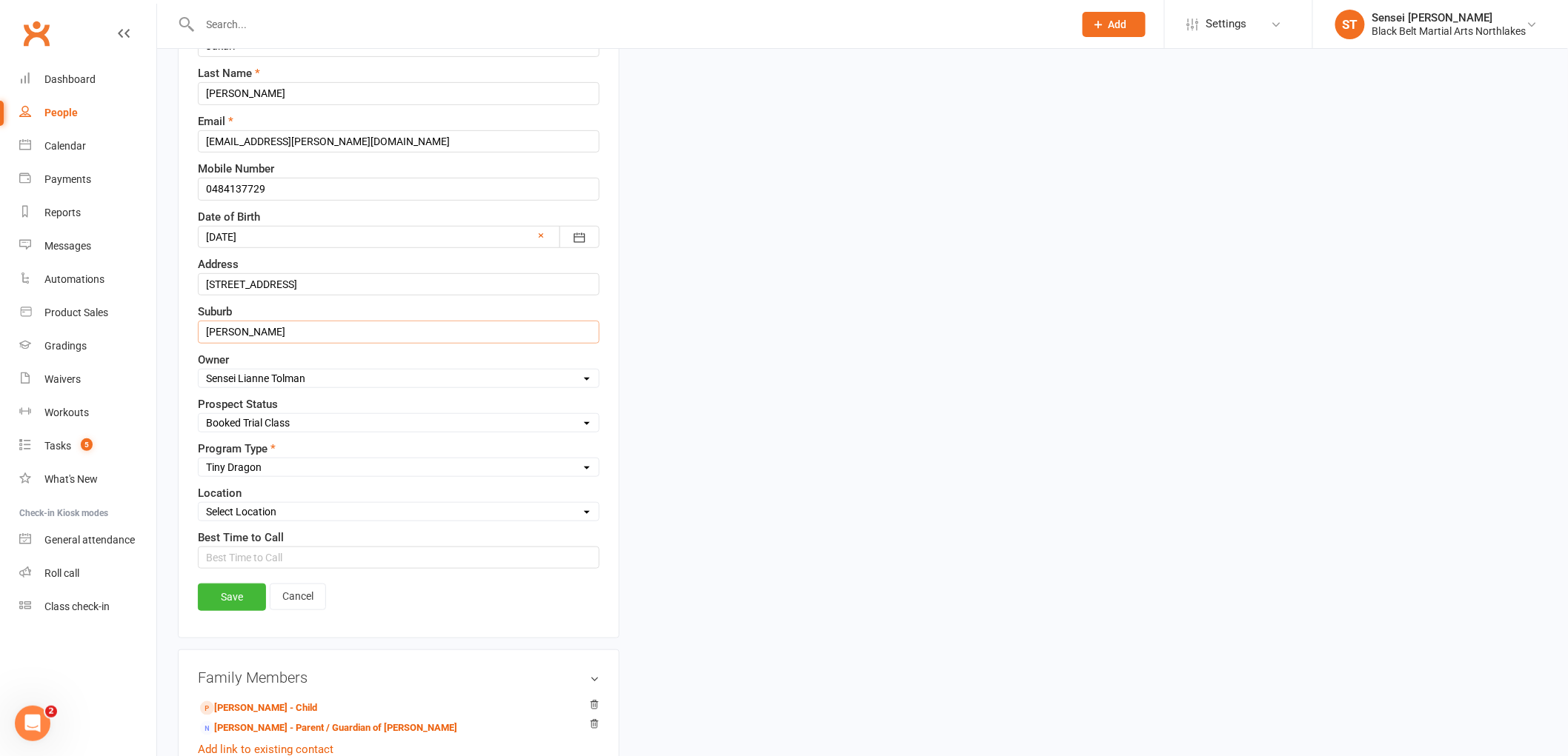
scroll to position [234, 0]
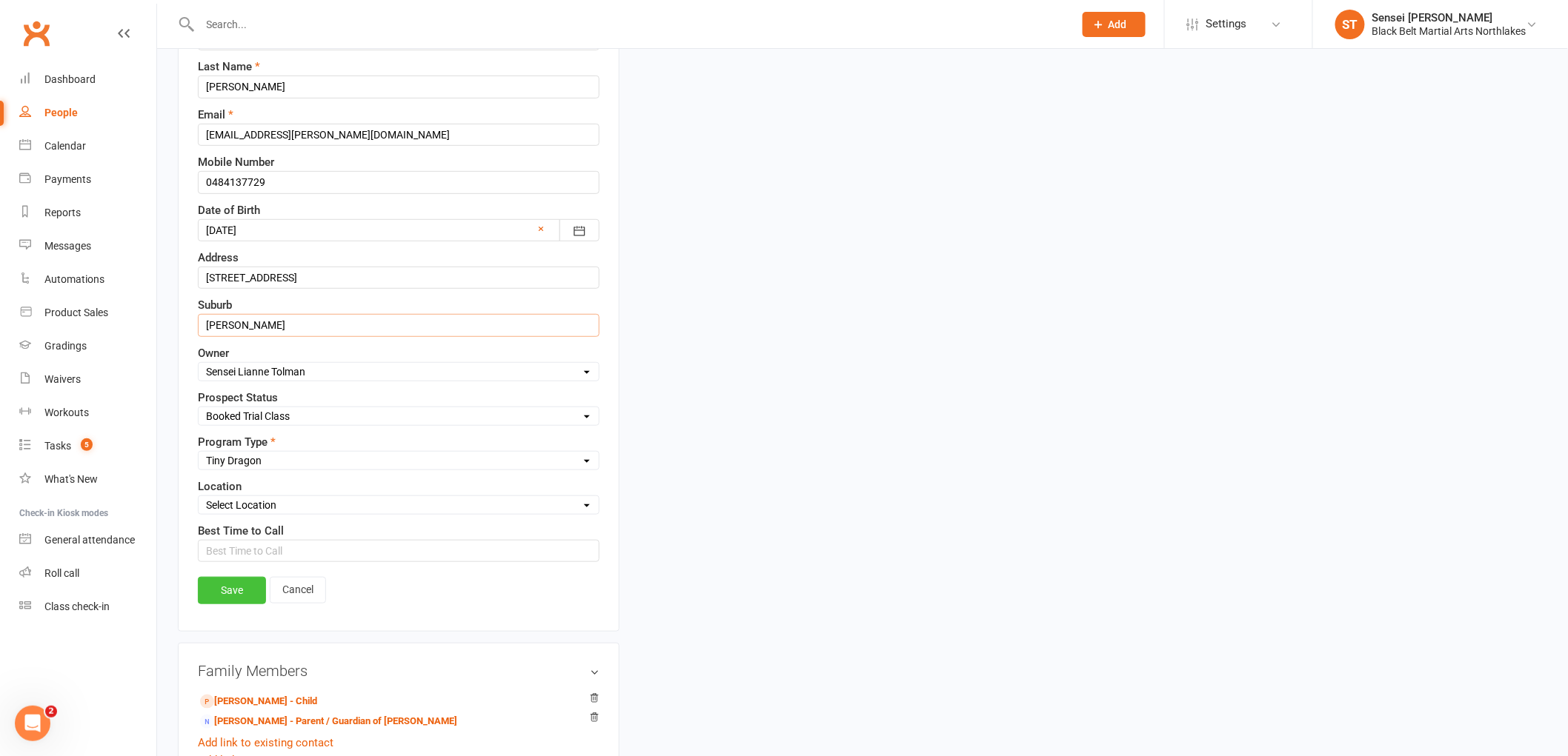
type input "[PERSON_NAME]"
click at [240, 596] on link "Save" at bounding box center [232, 590] width 68 height 27
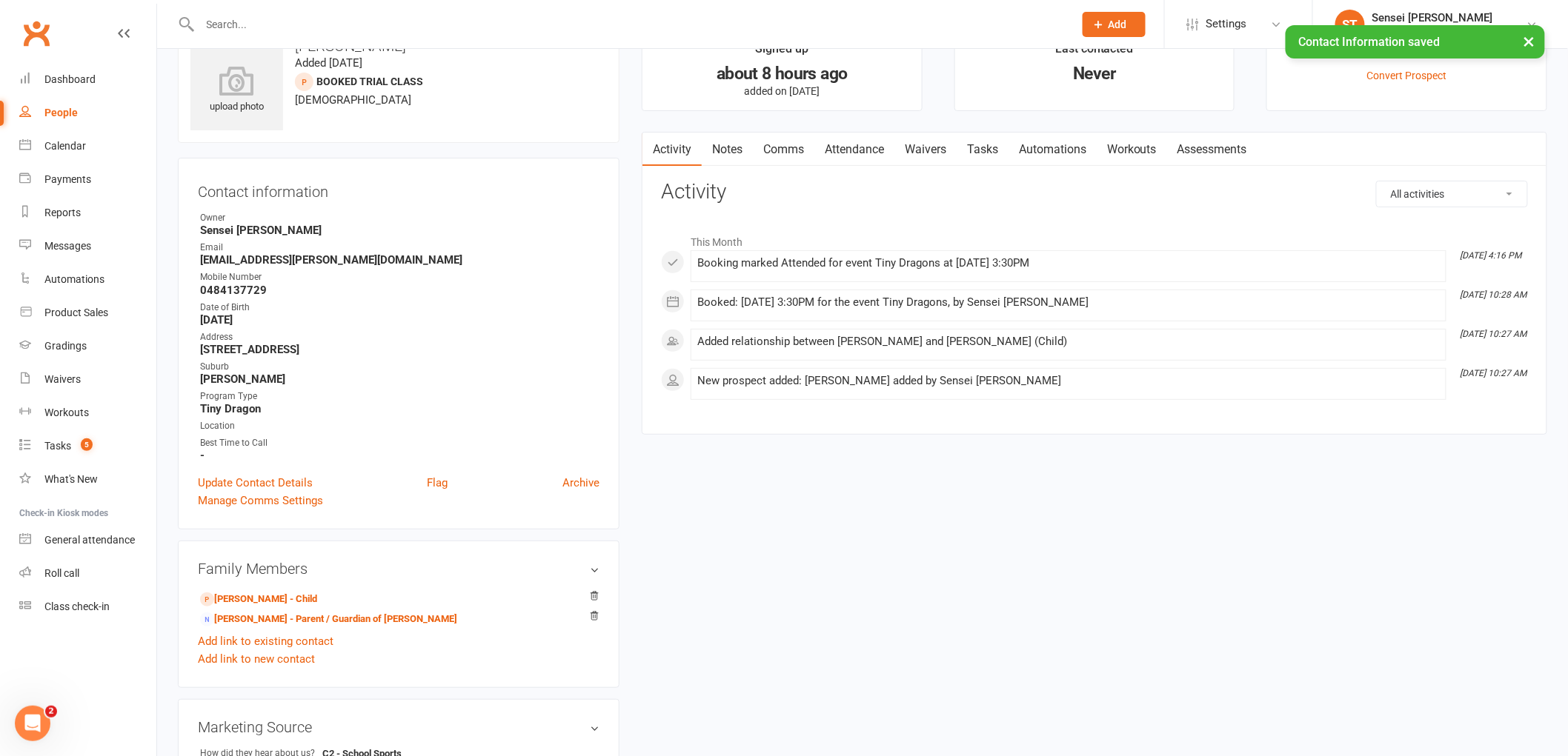
scroll to position [0, 0]
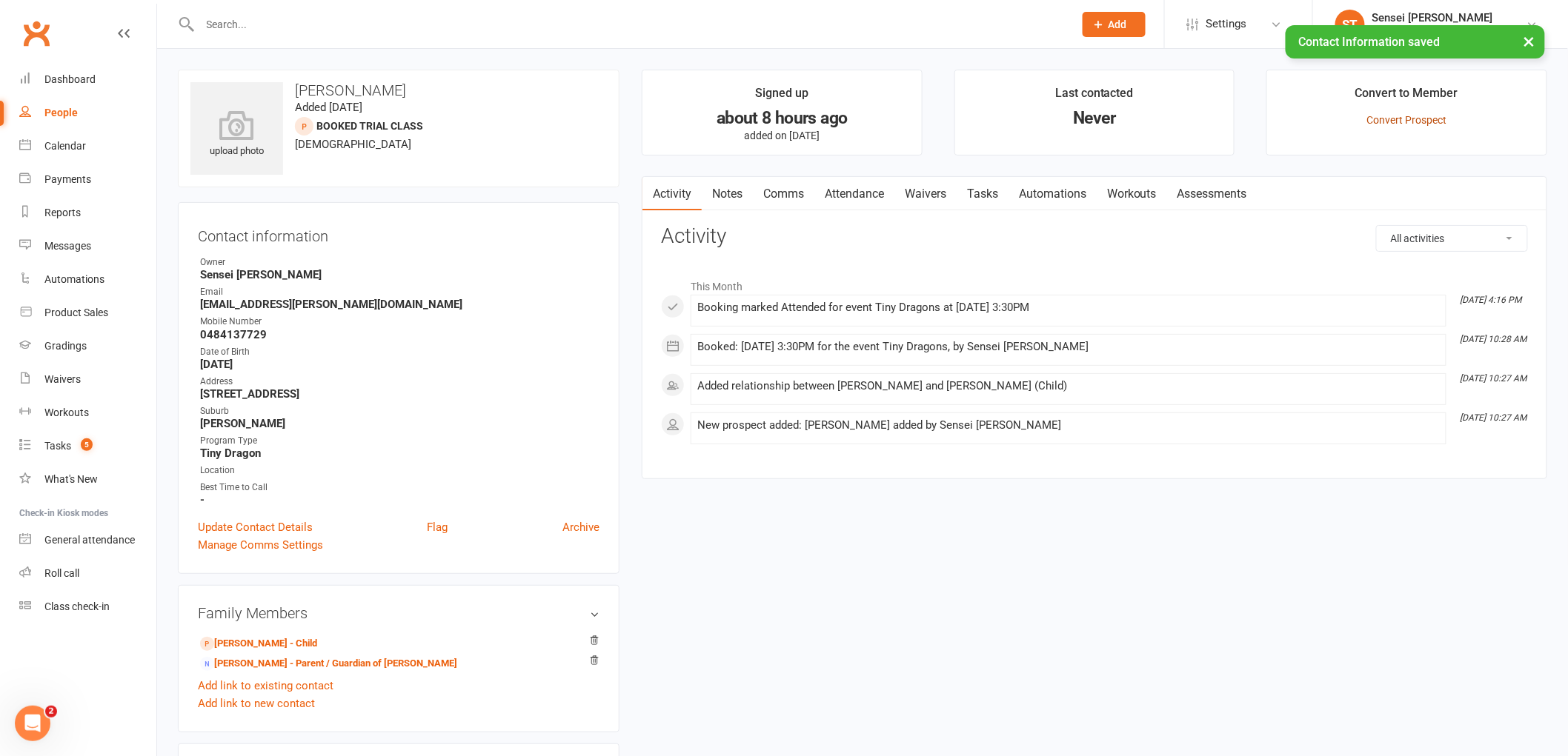
click at [1405, 116] on link "Convert Prospect" at bounding box center [1407, 120] width 80 height 12
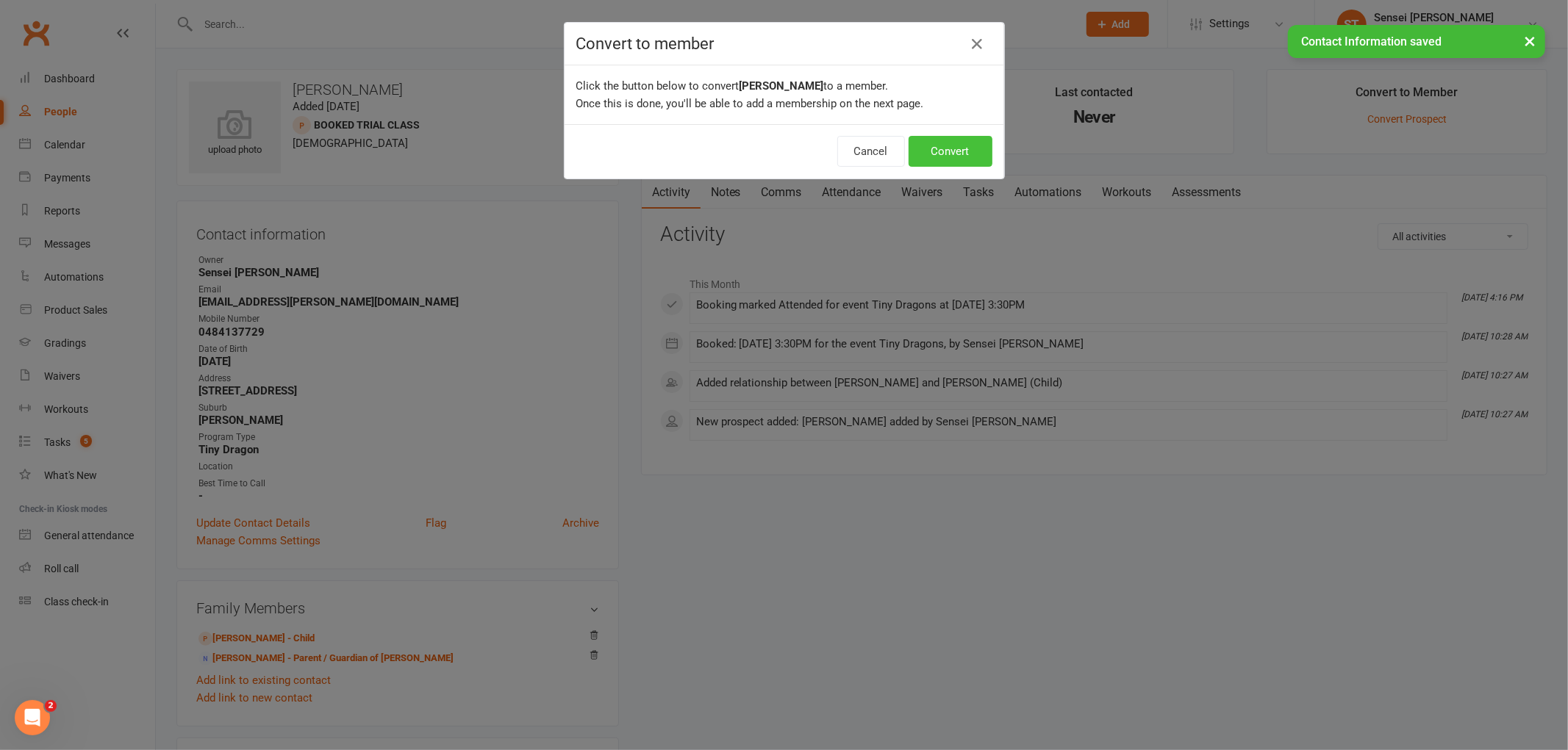
click at [936, 152] on button "Convert" at bounding box center [951, 151] width 84 height 31
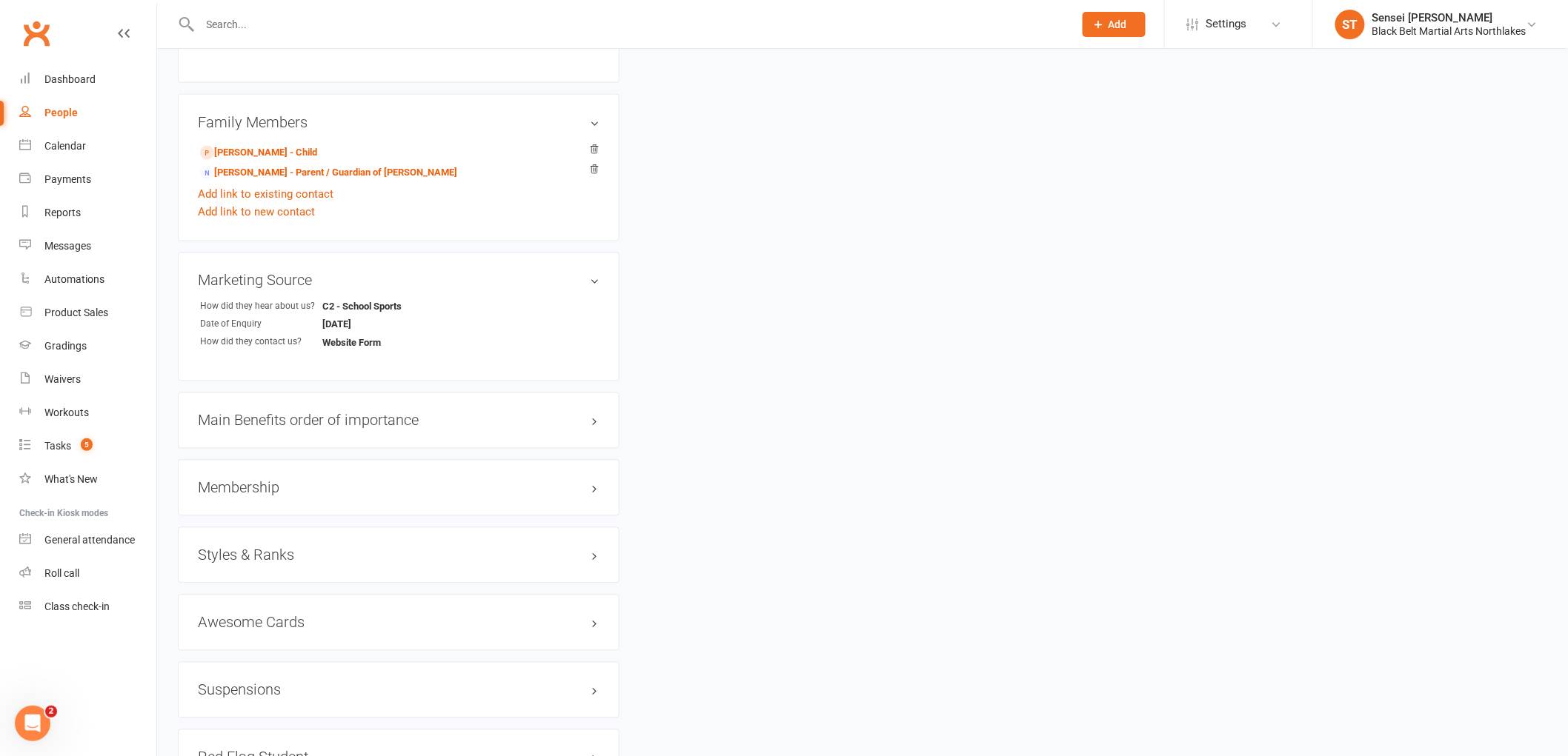
scroll to position [1070, 0]
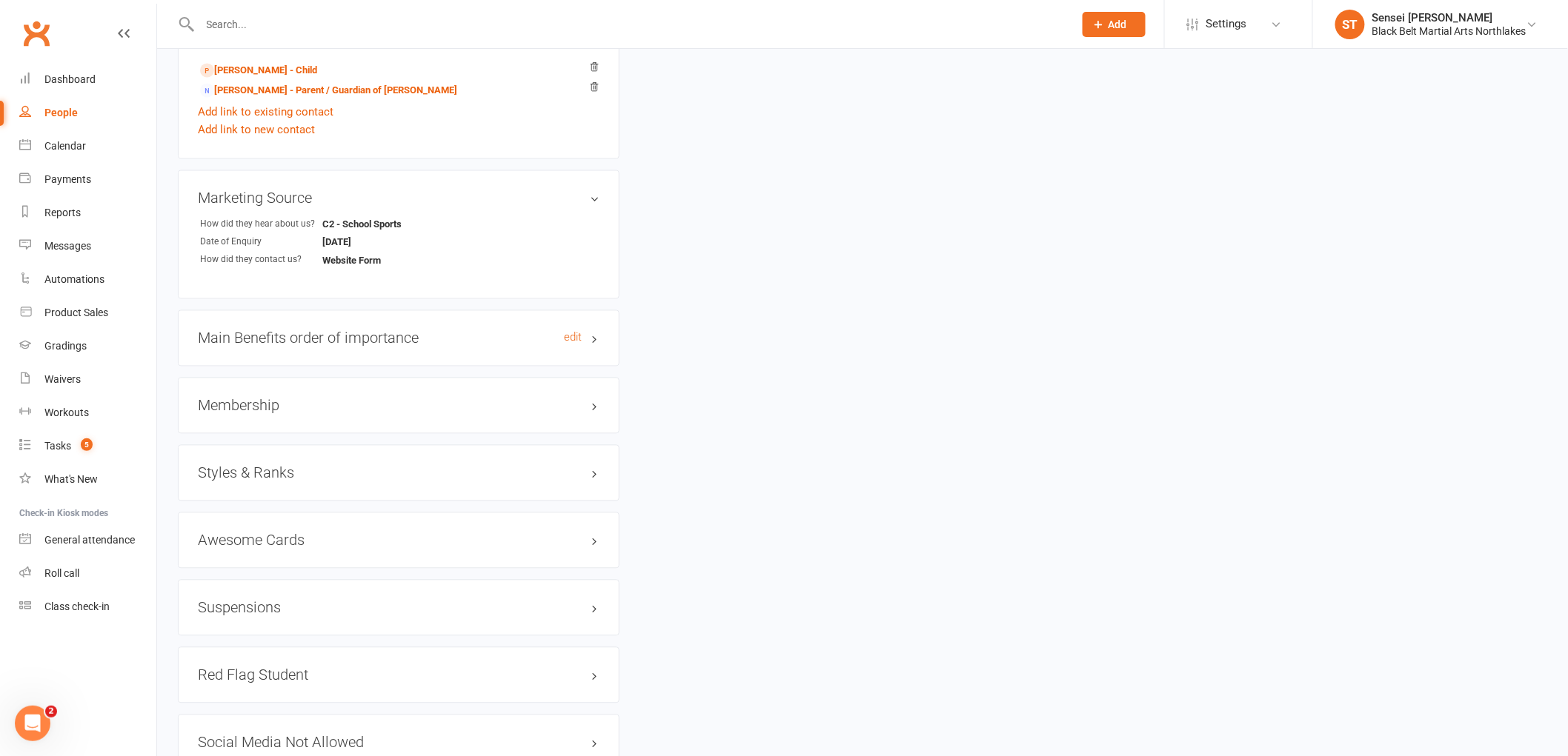
click at [415, 335] on h3 "Main Benefits order of importance edit" at bounding box center [398, 339] width 401 height 16
click at [575, 335] on link "edit" at bounding box center [572, 338] width 18 height 13
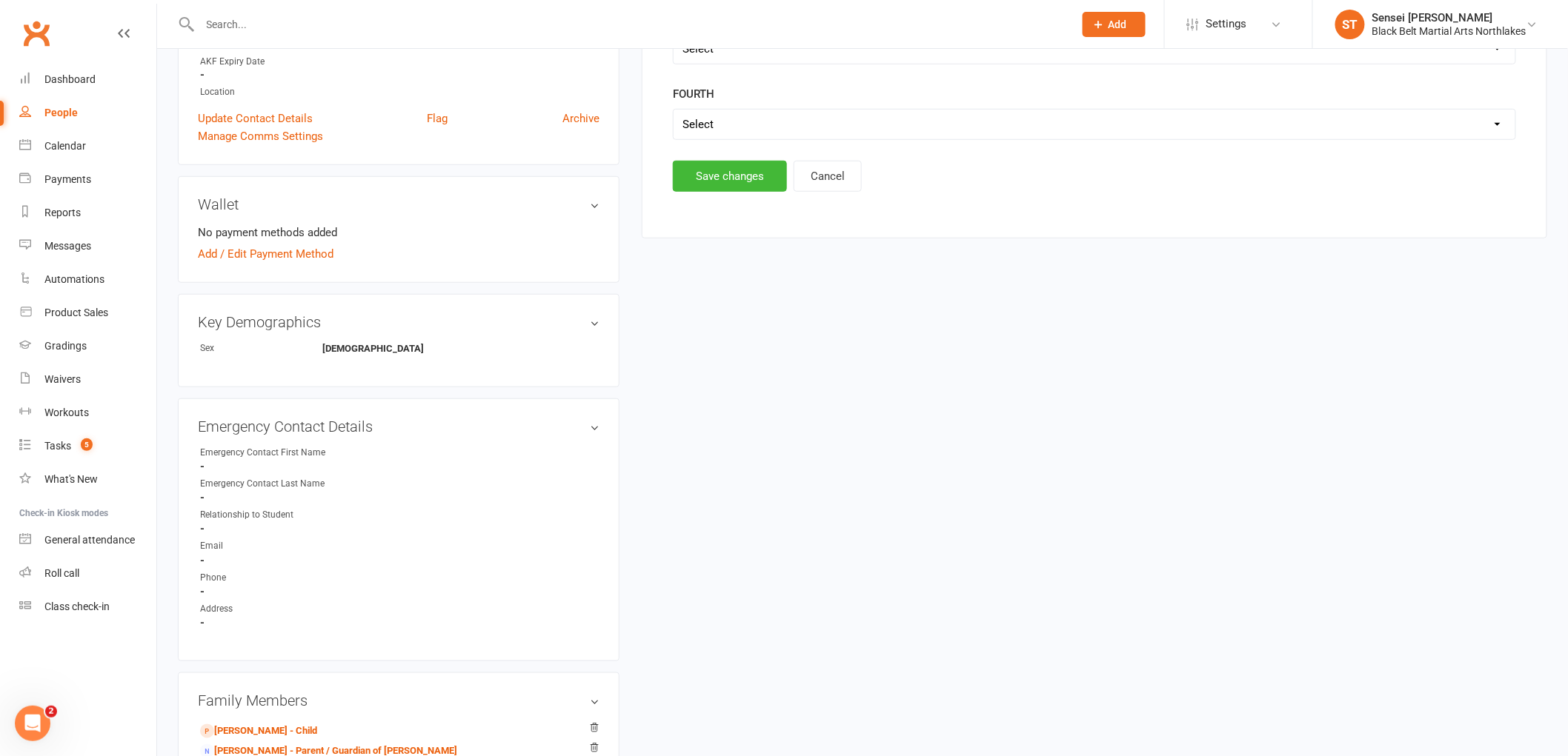
scroll to position [127, 0]
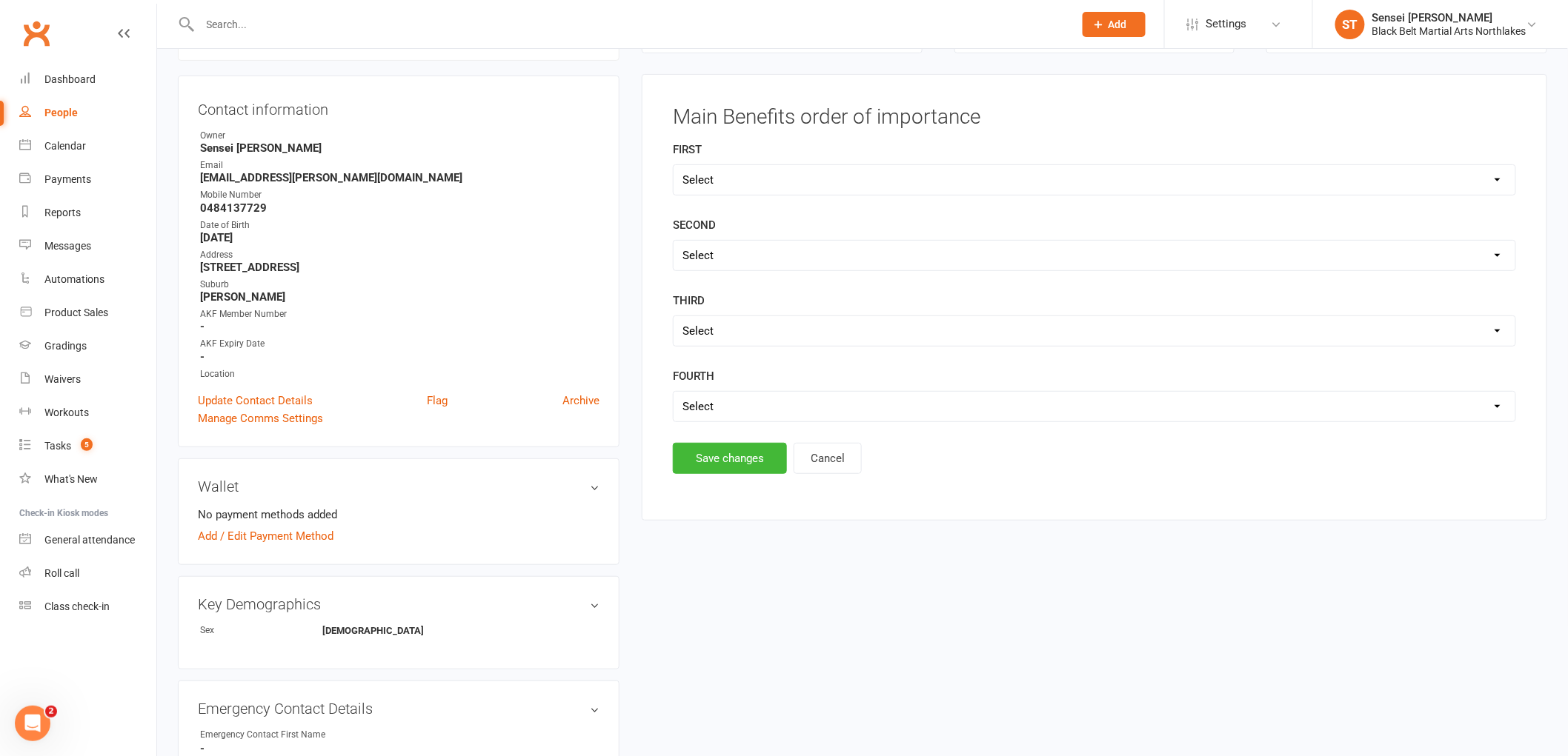
click at [749, 181] on select "Select Self Confidence Fitness Self Discipline Self Defence" at bounding box center [1094, 180] width 842 height 30
select select "Self Confidence"
click at [673, 165] on select "Select Self Confidence Fitness Self Discipline Self Defence" at bounding box center [1094, 180] width 842 height 30
click at [728, 258] on select "Select Self Confidence Fitness Self Discipline Self Defence" at bounding box center [1094, 256] width 842 height 30
click at [673, 241] on select "Select Self Confidence Fitness Self Discipline Self Defence" at bounding box center [1094, 256] width 842 height 30
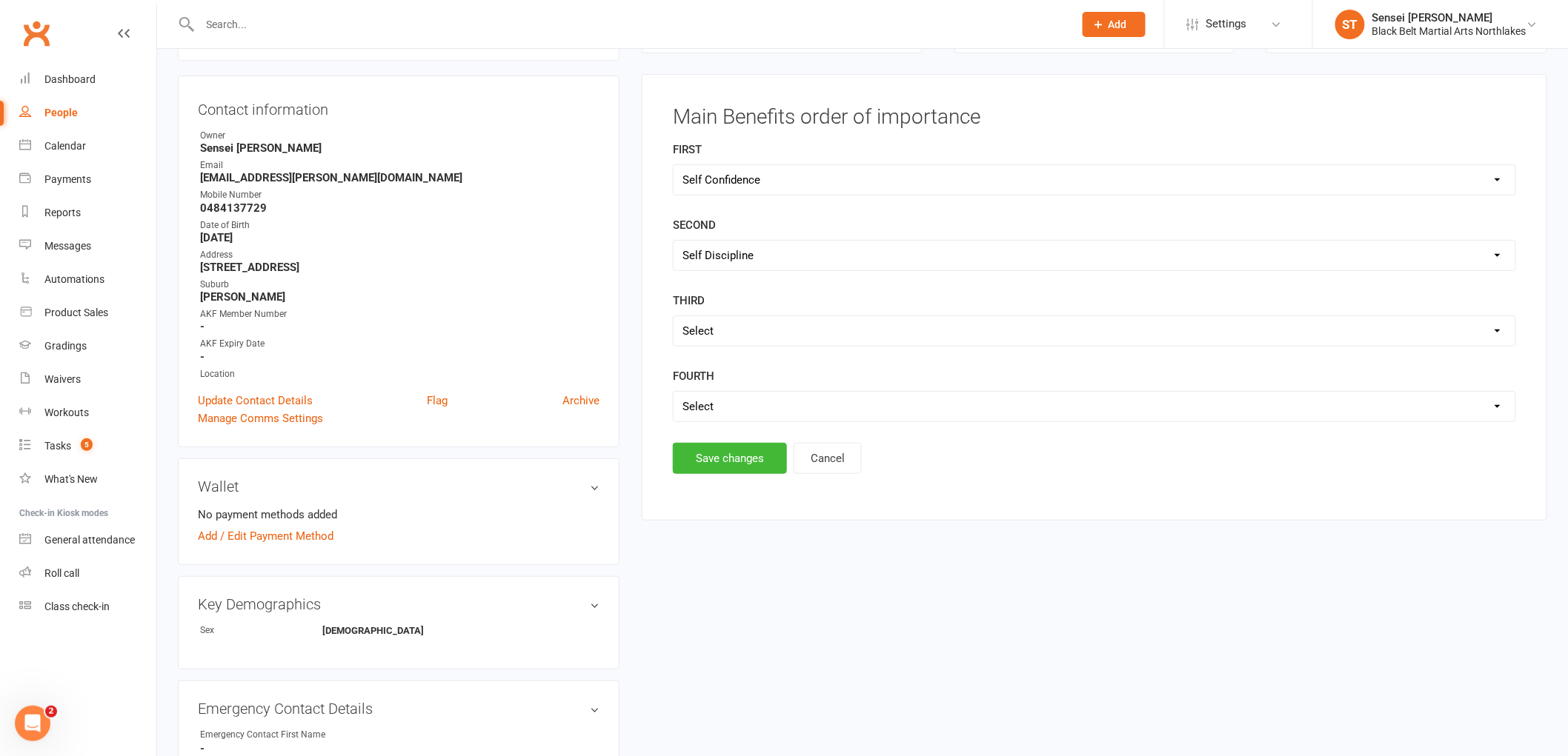
click at [727, 336] on select "Select Self Confidence Fitness Self Discipline Self Defence" at bounding box center [1094, 332] width 842 height 30
click at [757, 260] on select "Select Self Confidence Fitness Self Discipline Self Defence" at bounding box center [1094, 256] width 842 height 30
select select "Self Defence"
click at [673, 241] on select "Select Self Confidence Fitness Self Discipline Self Defence" at bounding box center [1094, 256] width 842 height 30
click at [741, 325] on select "Select Self Confidence Fitness Self Discipline Self Defence" at bounding box center [1094, 332] width 842 height 30
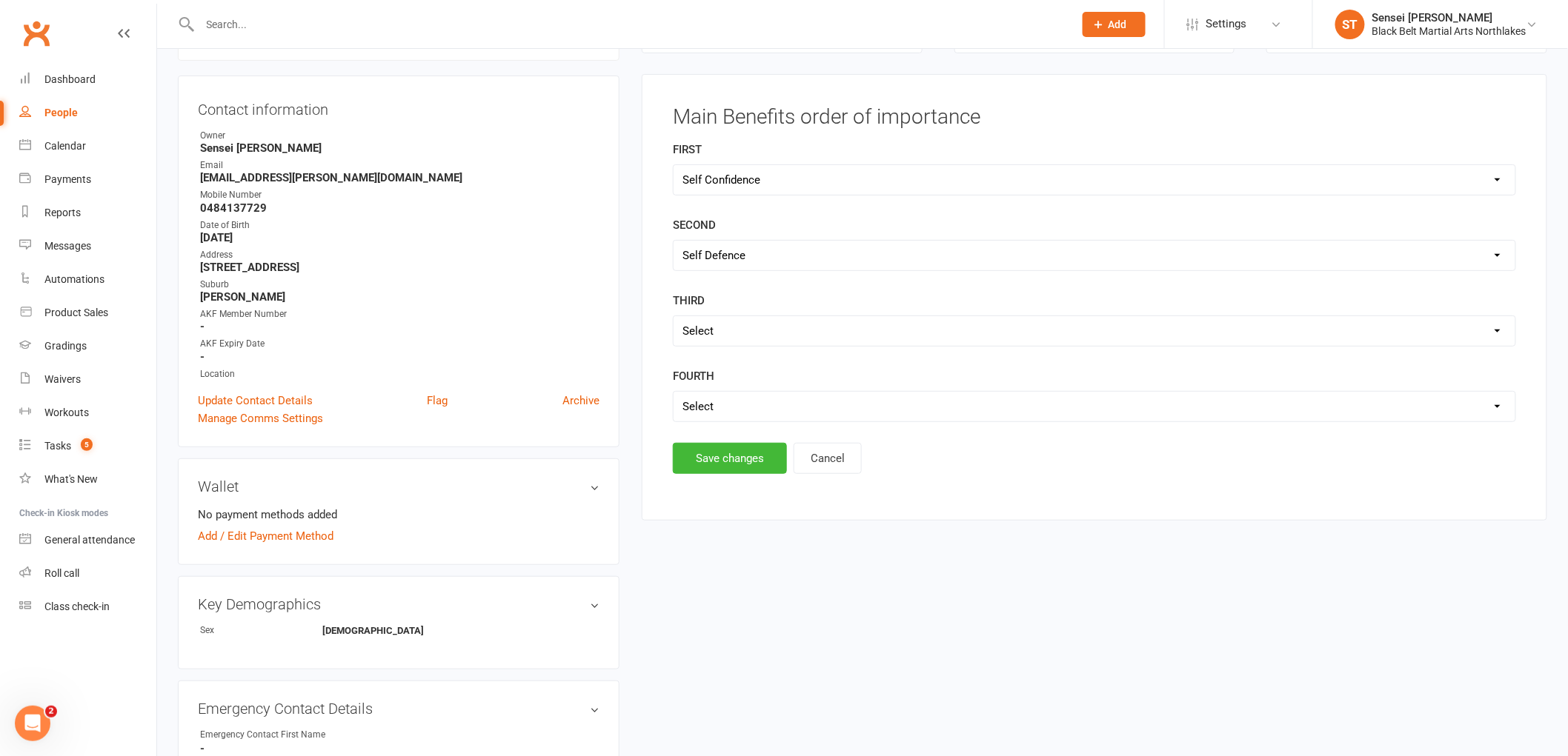
select select "Self Discipline"
click at [673, 317] on select "Select Self Confidence Fitness Self Discipline Self Defence" at bounding box center [1094, 332] width 842 height 30
click at [716, 404] on select "Select Self Confidence Fitness Self Discipline Self Defence" at bounding box center [1094, 406] width 842 height 30
select select "Fitness"
click at [673, 391] on select "Select Self Confidence Fitness Self Discipline Self Defence" at bounding box center [1094, 406] width 842 height 30
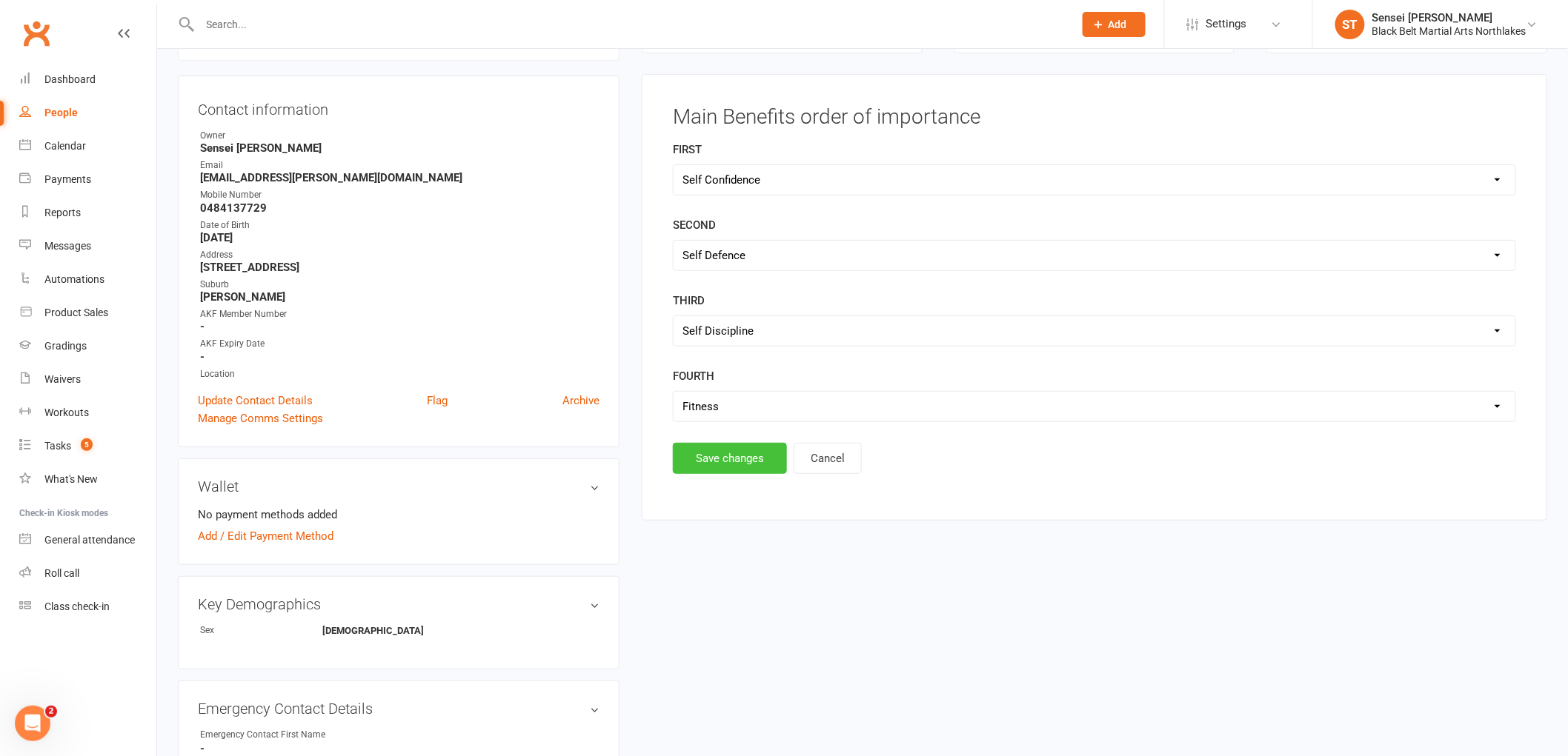
click at [727, 455] on button "Save changes" at bounding box center [730, 458] width 114 height 31
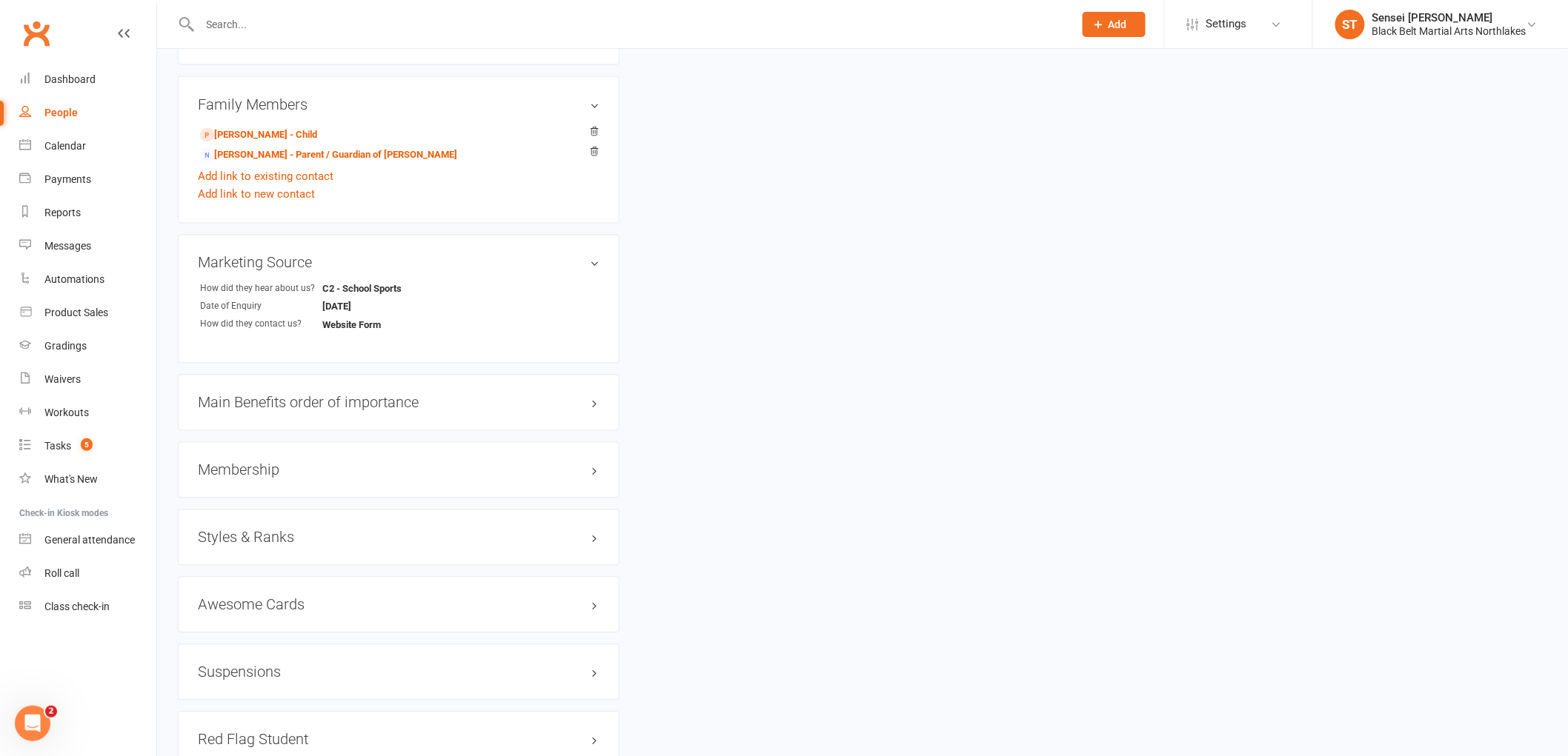
scroll to position [1032, 0]
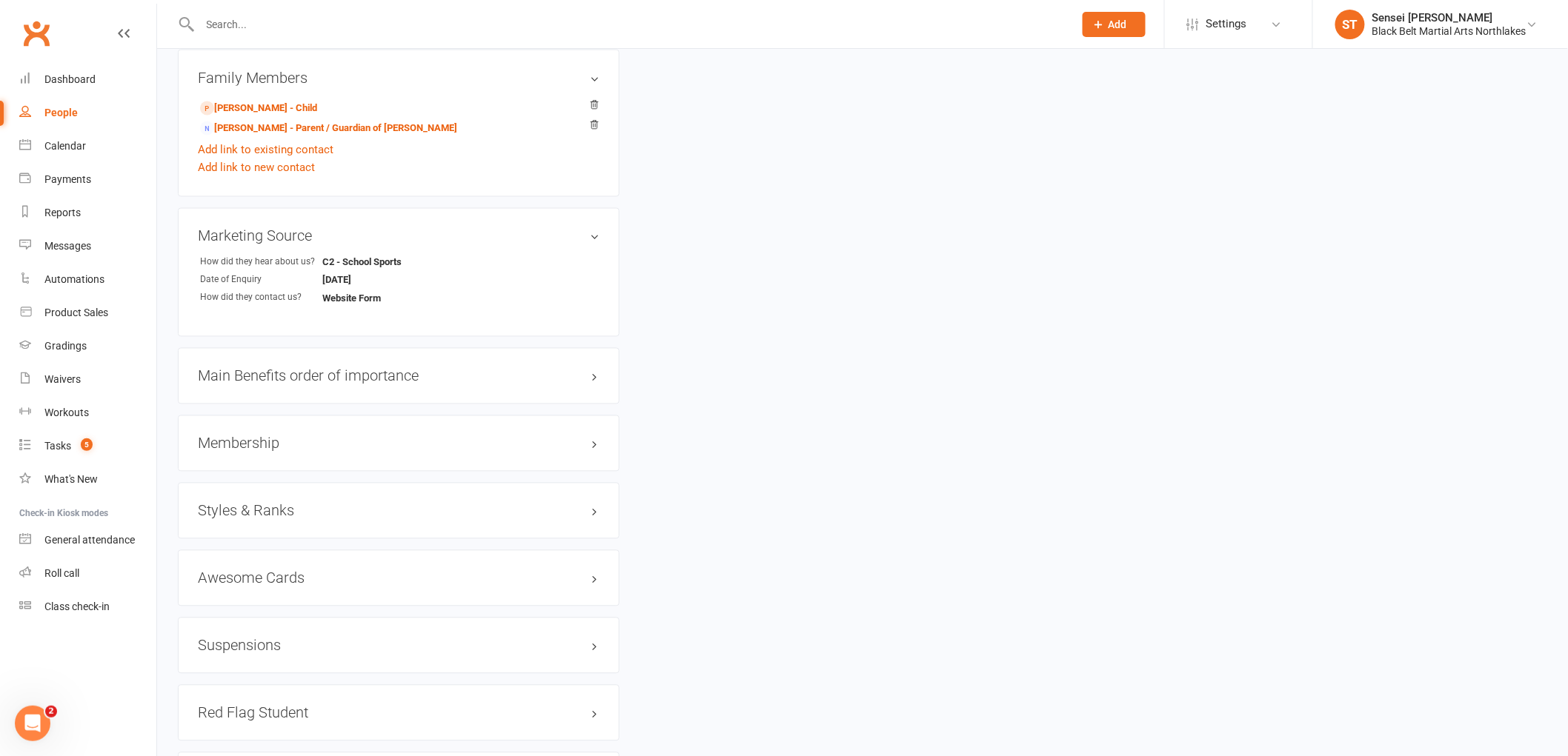
click at [240, 432] on div "Membership" at bounding box center [398, 443] width 441 height 56
click at [250, 447] on h3 "Membership" at bounding box center [398, 443] width 401 height 16
click at [260, 500] on link "Add new membership" at bounding box center [251, 500] width 107 height 13
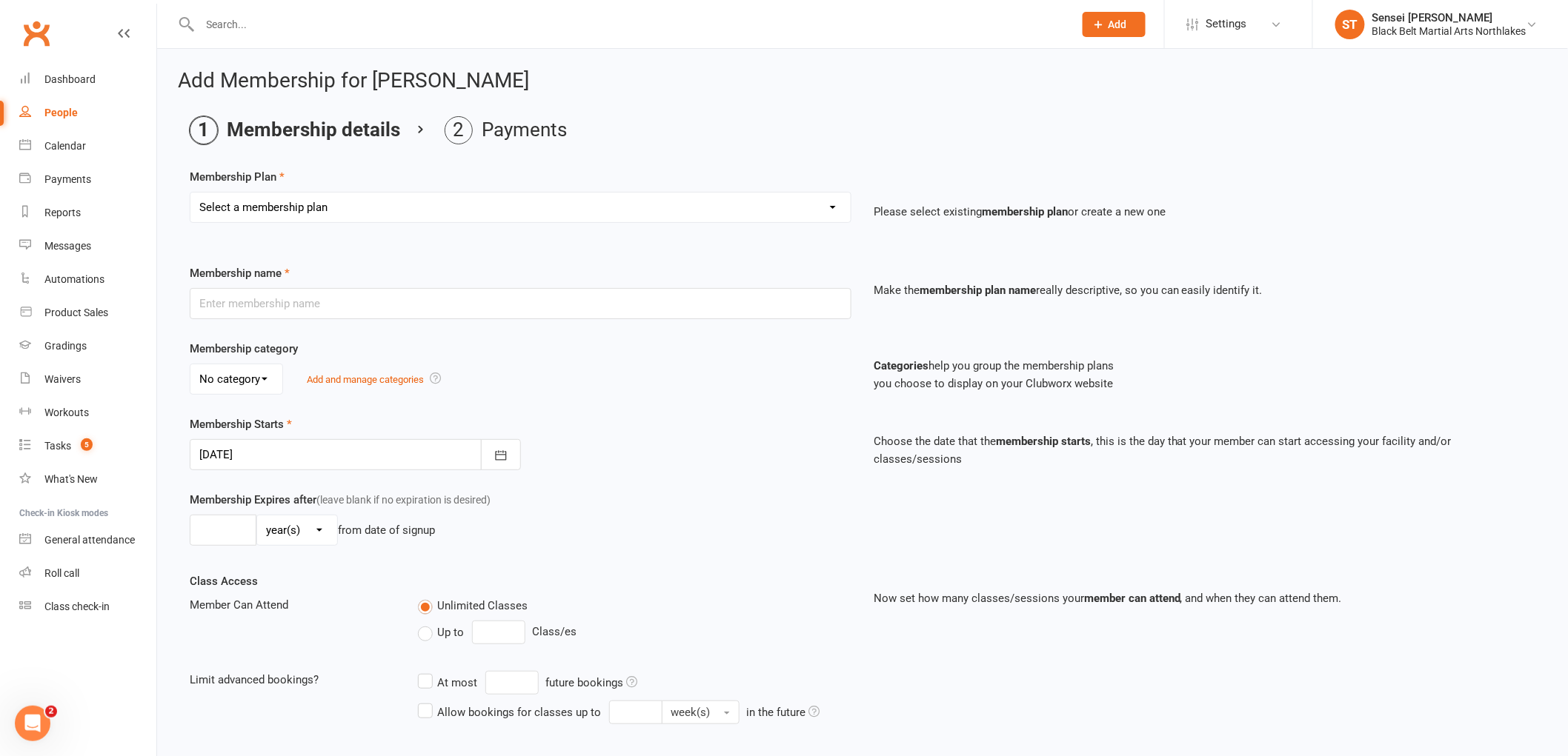
click at [327, 211] on select "Select a membership plan Create new Membership Plan Lil Dragons Lil Dragons - T…" at bounding box center [520, 208] width 660 height 30
select select "1"
click at [191, 193] on select "Select a membership plan Create new Membership Plan Lil Dragons Lil Dragons - T…" at bounding box center [520, 208] width 660 height 30
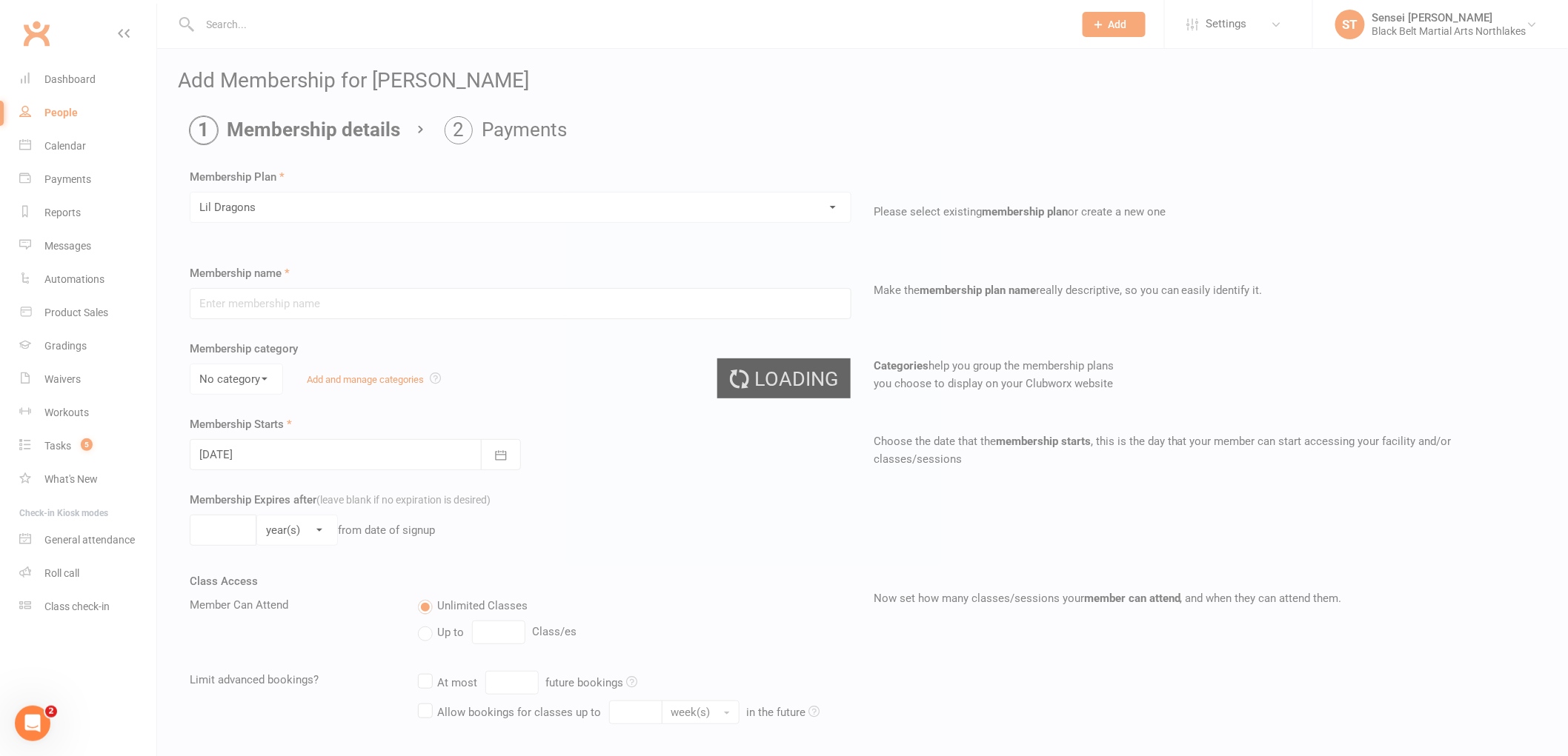
type input "Lil Dragons"
select select "1"
type input "0"
type input "1"
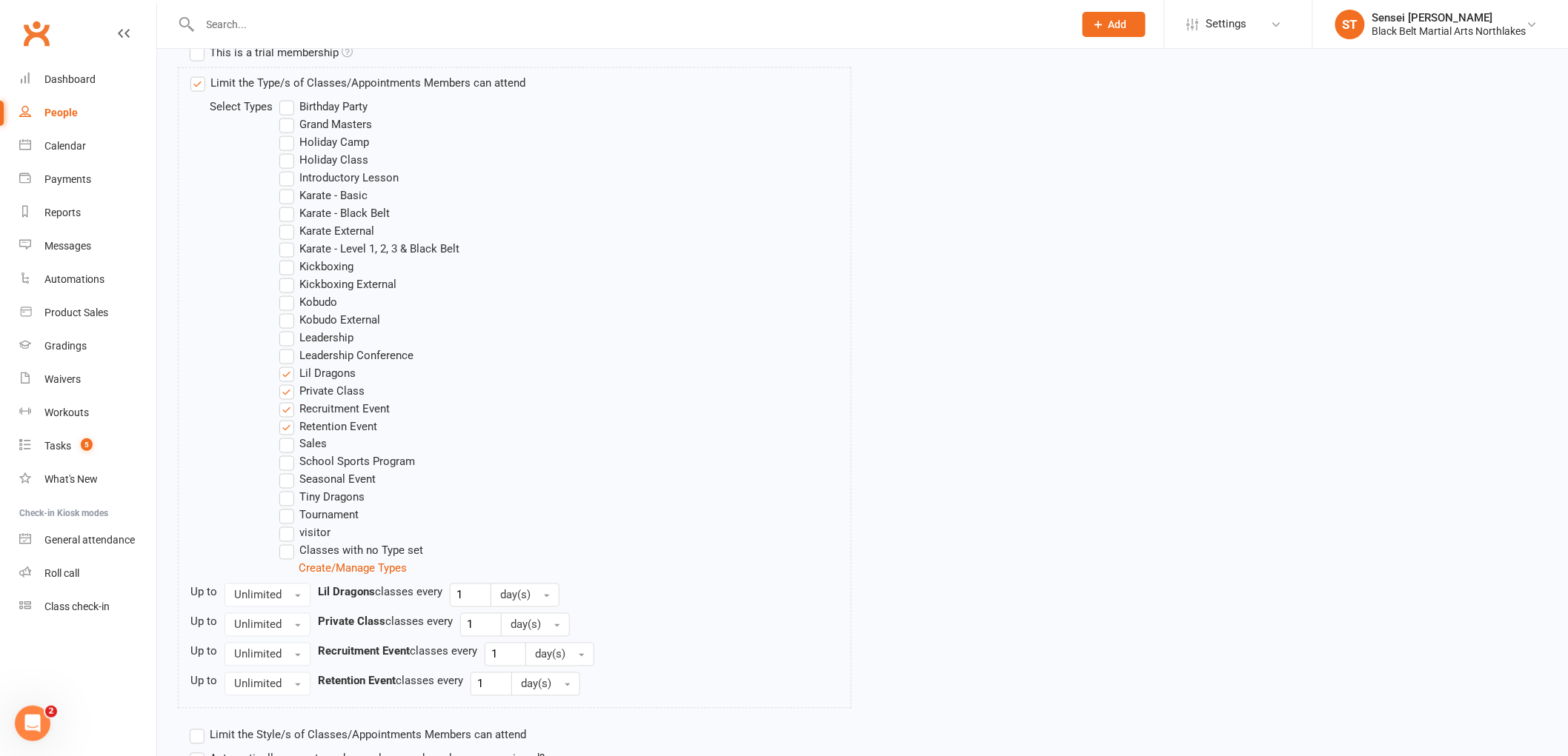
scroll to position [859, 0]
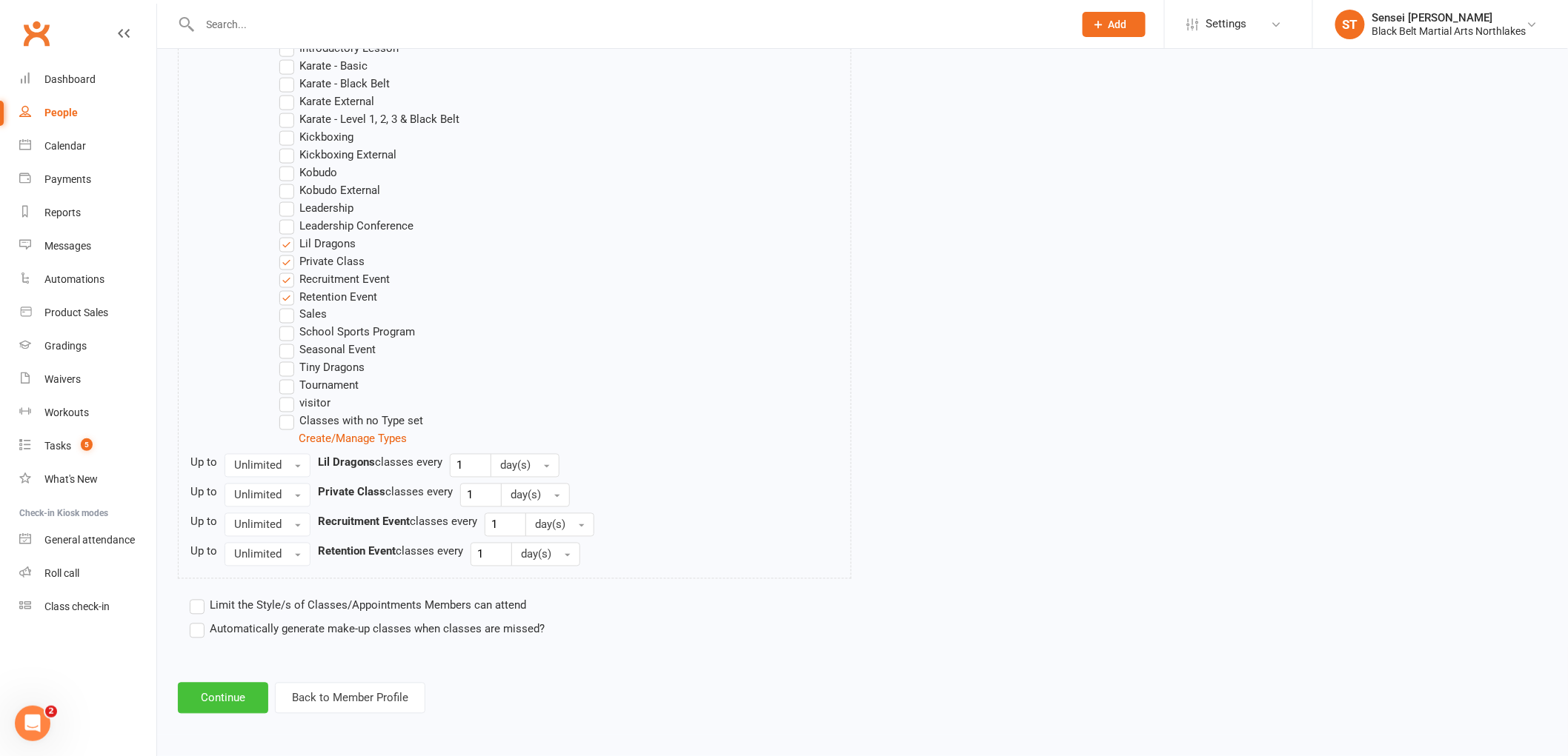
click at [219, 707] on button "Continue" at bounding box center [223, 698] width 90 height 31
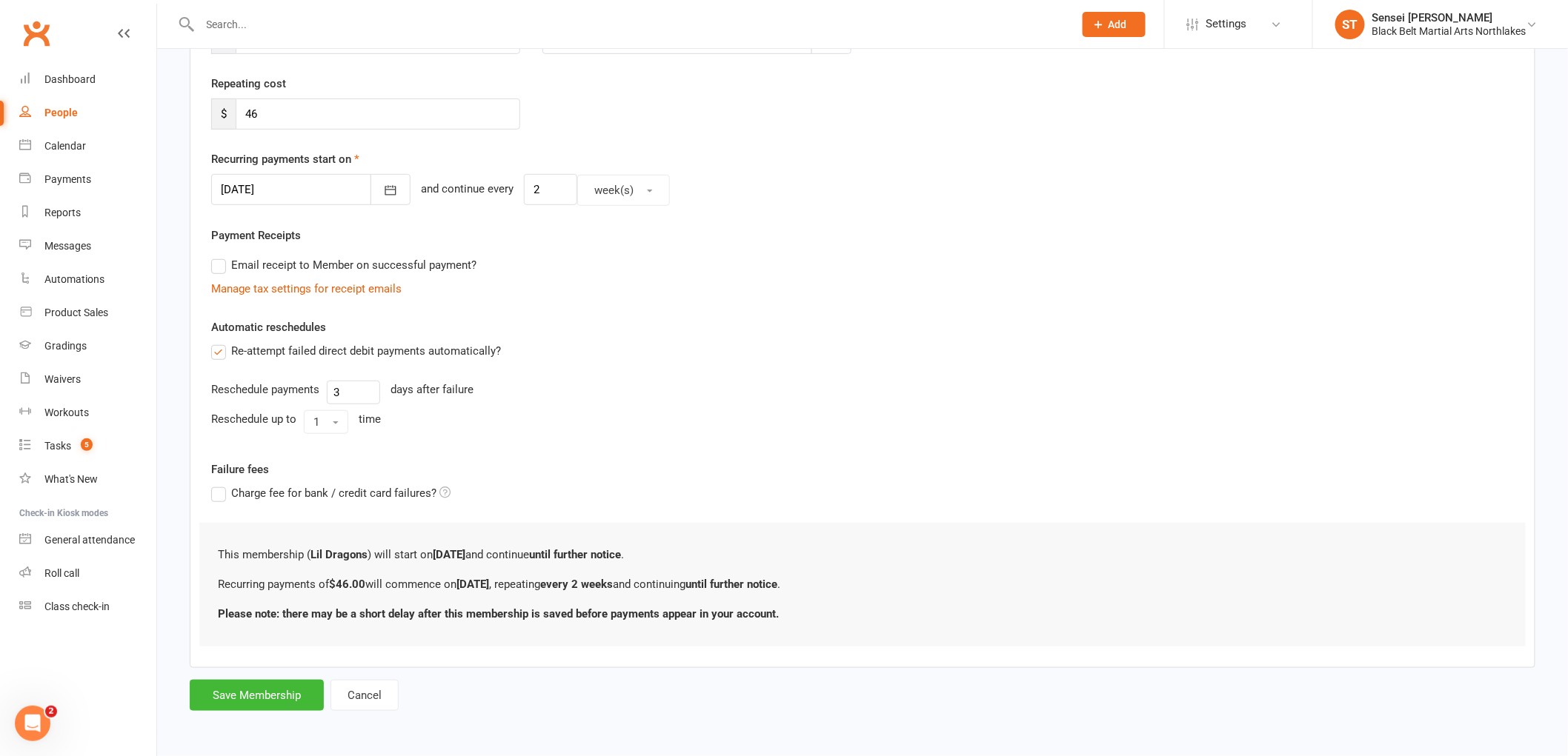
scroll to position [0, 0]
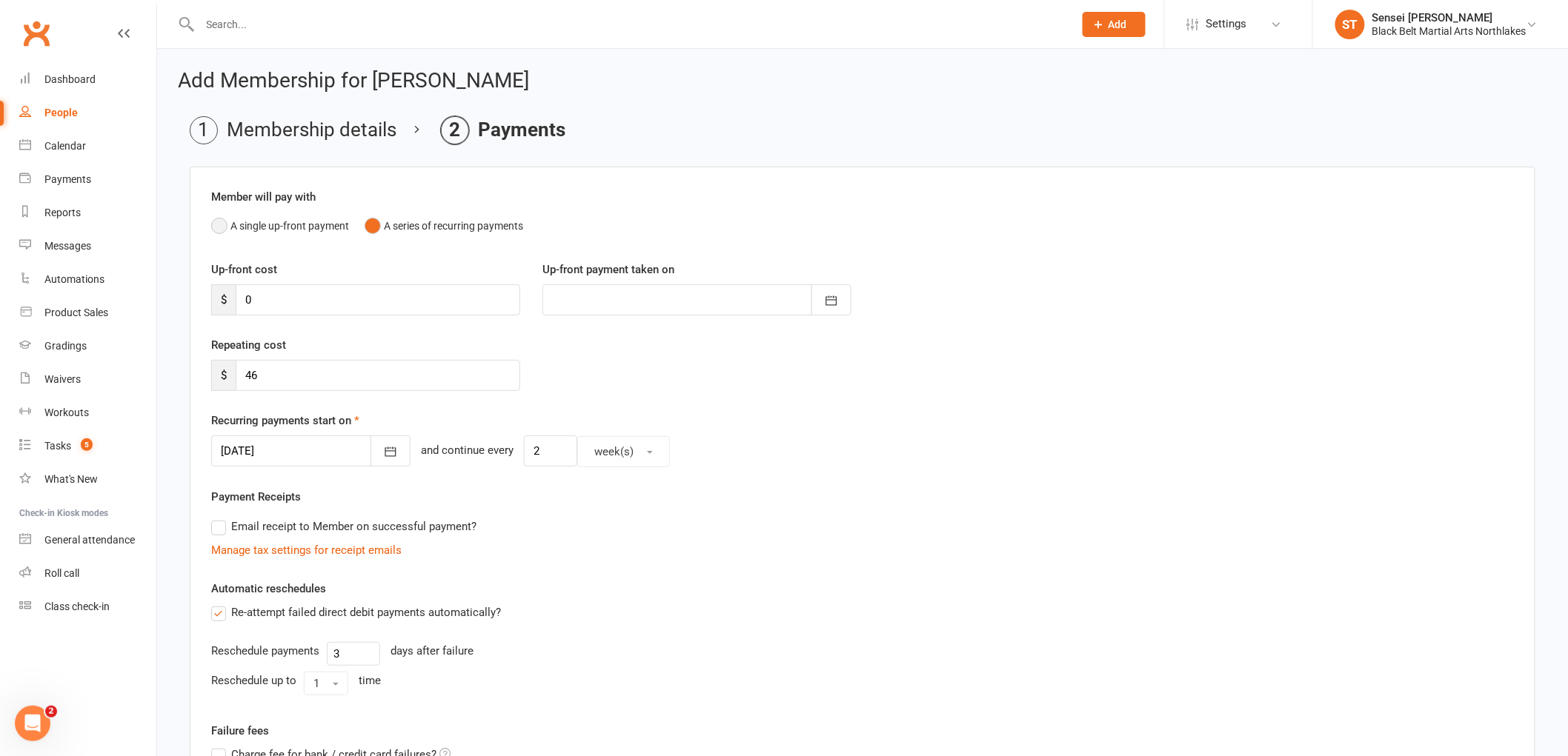
click at [215, 223] on button "A single up-front payment" at bounding box center [280, 226] width 138 height 28
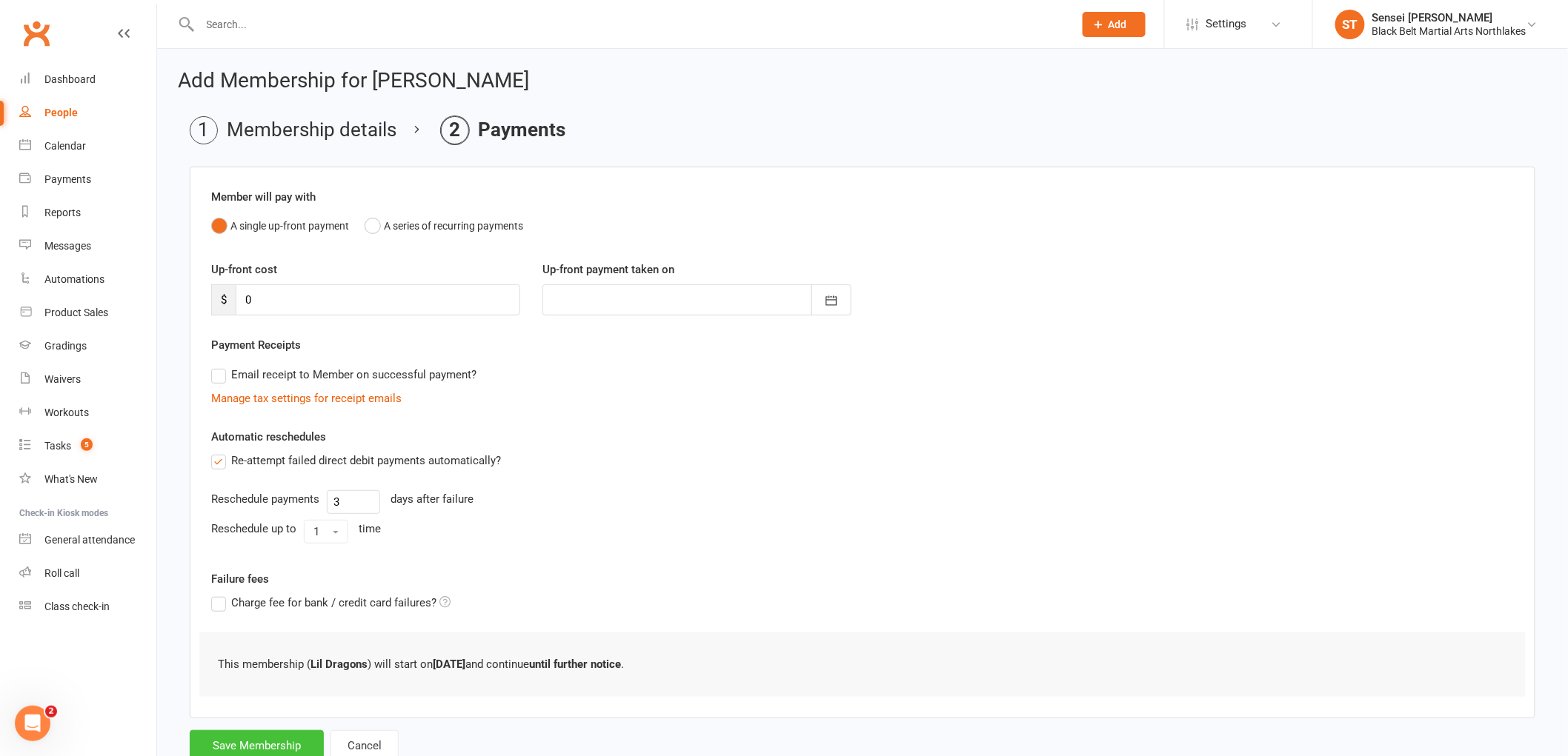
click at [260, 737] on button "Save Membership" at bounding box center [257, 745] width 134 height 31
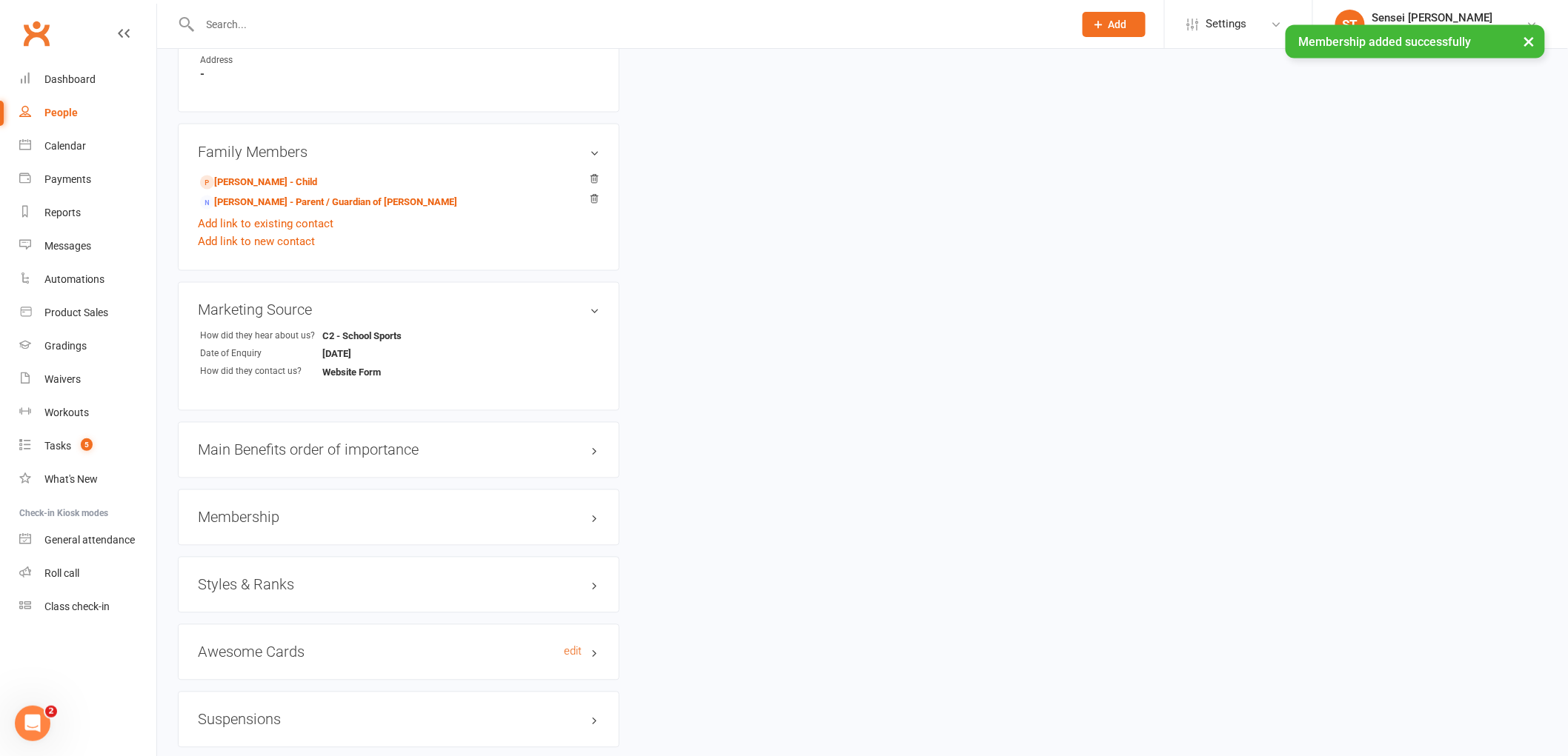
scroll to position [1070, 0]
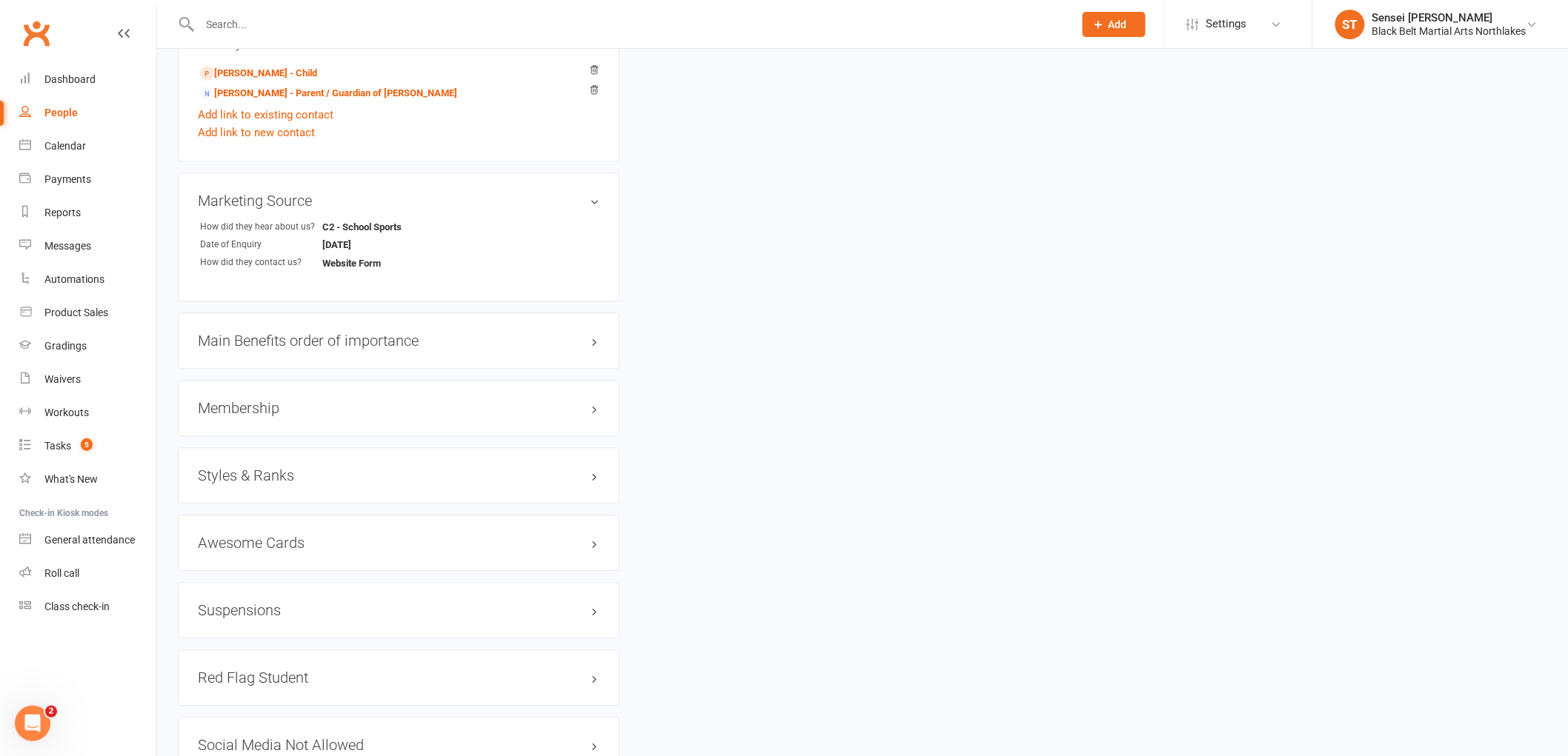
click at [269, 477] on h3 "Styles & Ranks" at bounding box center [398, 476] width 401 height 16
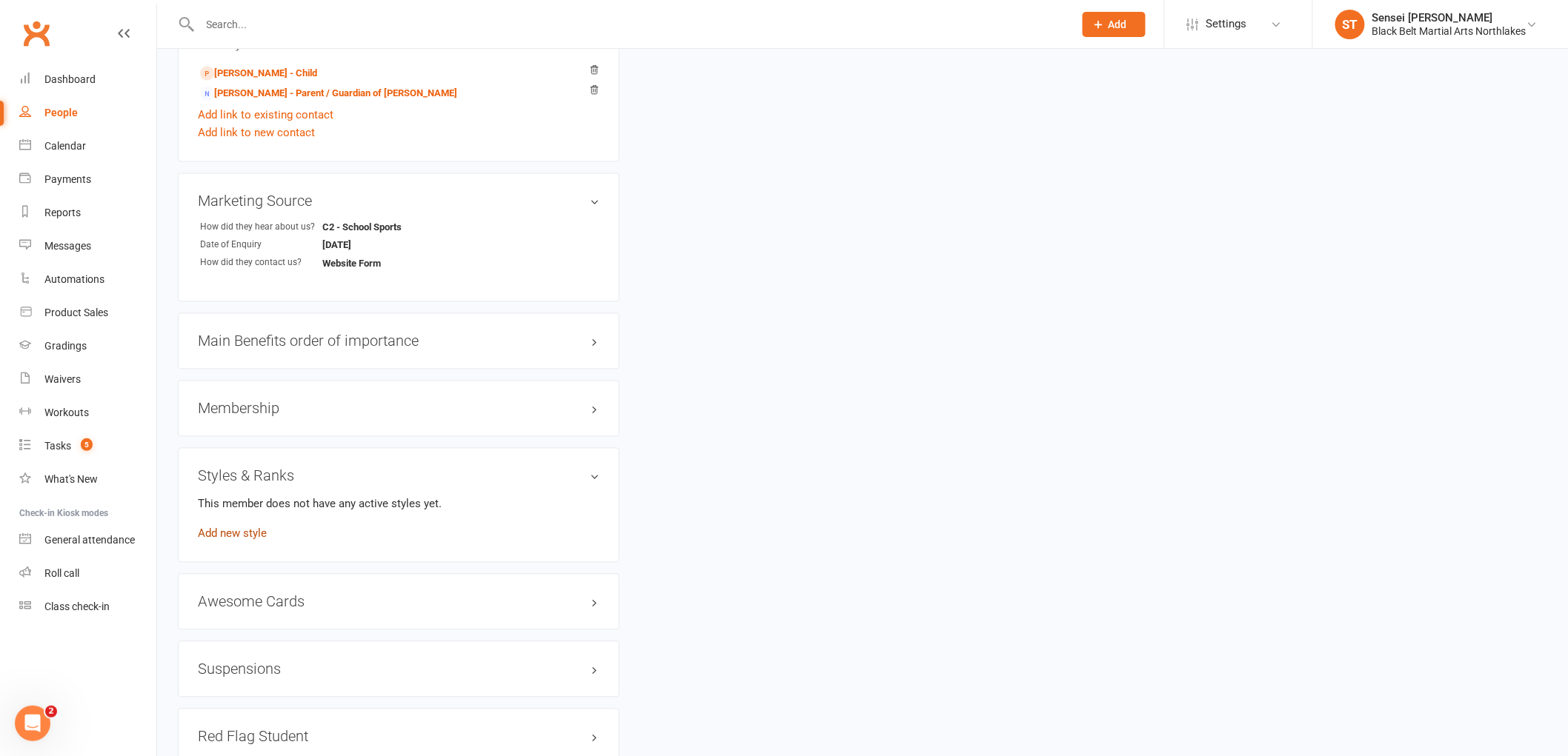
click at [240, 536] on link "Add new style" at bounding box center [232, 533] width 69 height 13
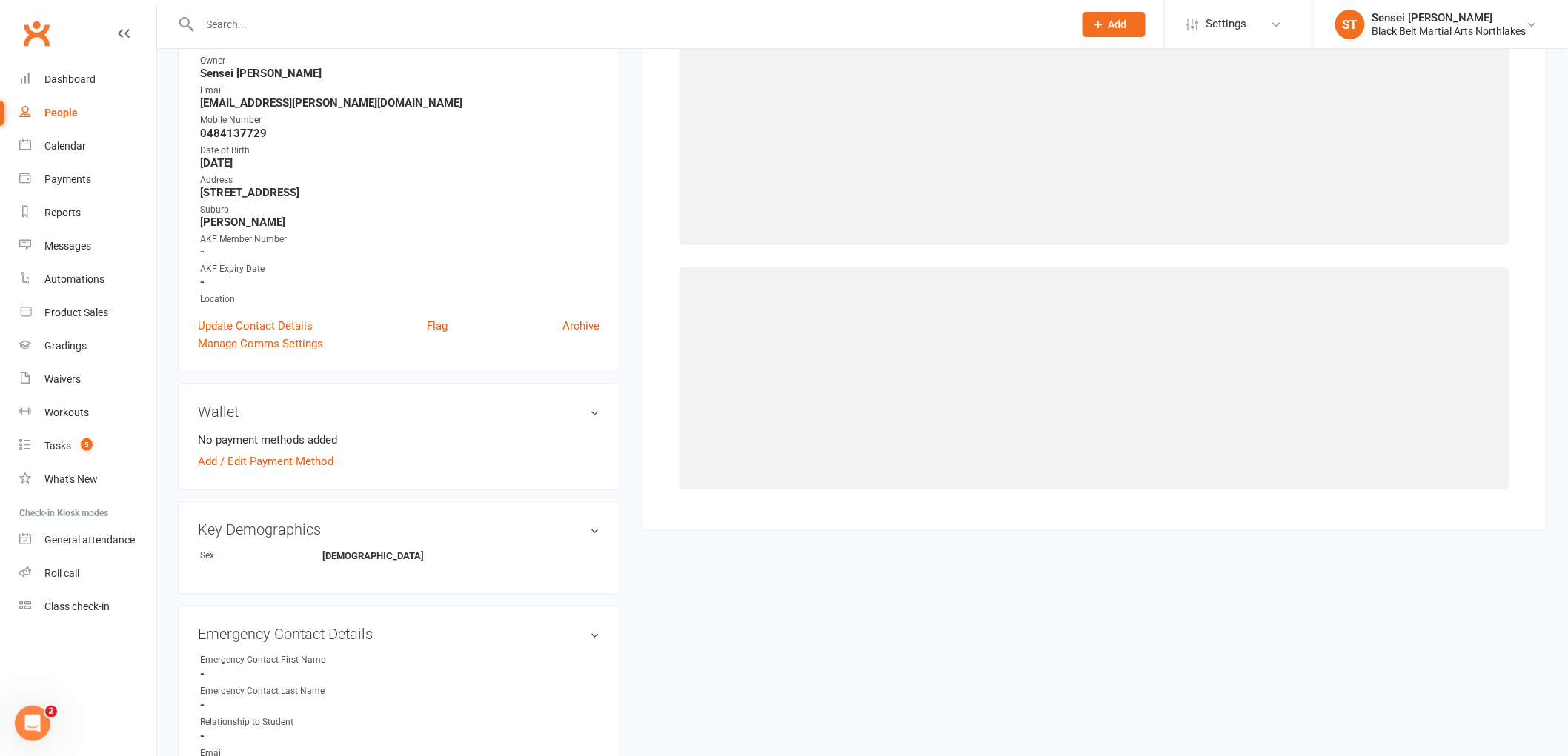
scroll to position [127, 0]
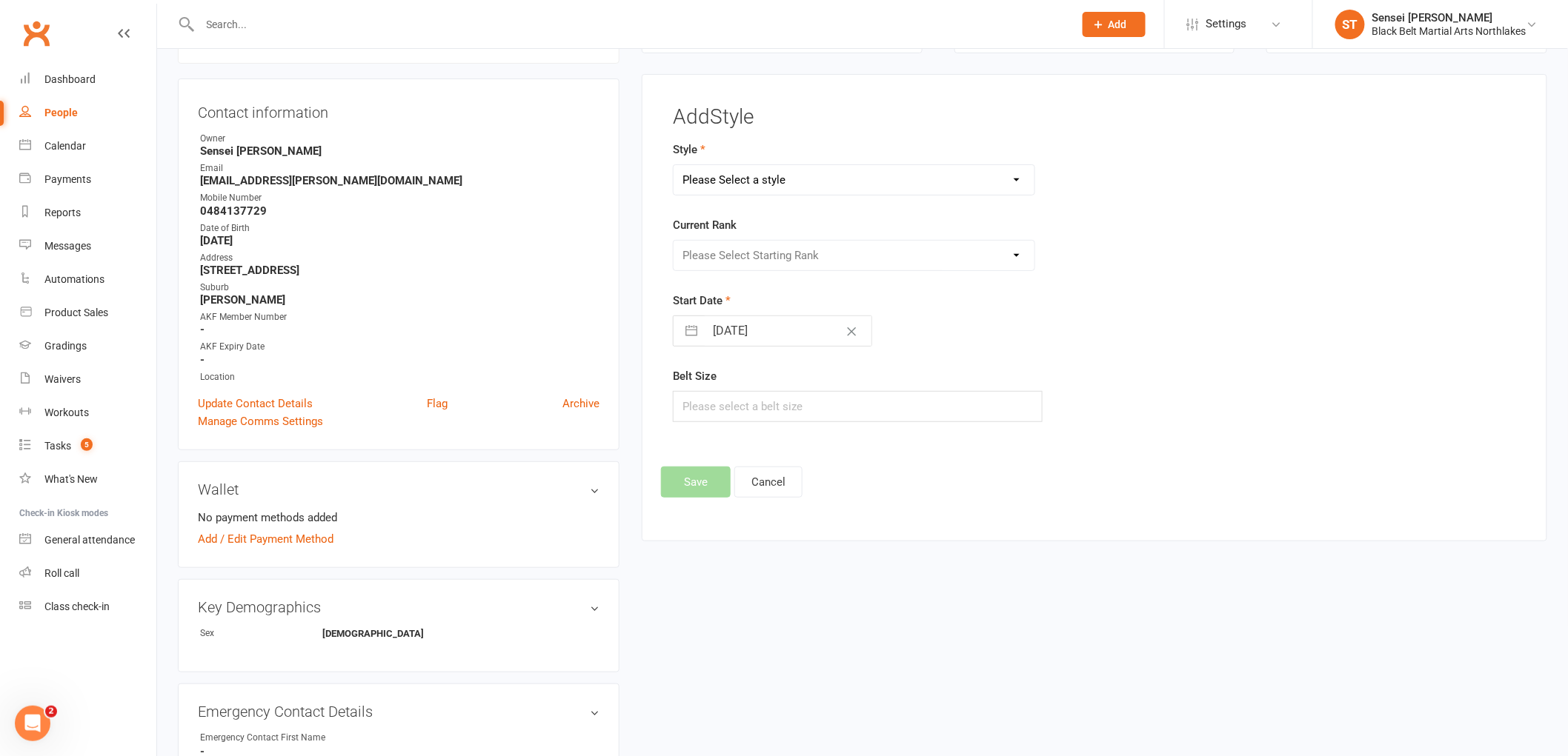
click at [724, 175] on select "Please Select a style Karate Kickboxing Kobudo Leadership Lil Dragons Mini Drag…" at bounding box center [853, 180] width 361 height 30
select select "917"
click at [673, 165] on select "Please Select a style Karate Kickboxing Kobudo Leadership Lil Dragons Mini Drag…" at bounding box center [853, 180] width 361 height 30
drag, startPoint x: 709, startPoint y: 251, endPoint x: 706, endPoint y: 258, distance: 7.6
click at [709, 251] on select "Please Select Starting Rank White Green/White Blue/White Purple/White Gold/Whit…" at bounding box center [853, 256] width 361 height 30
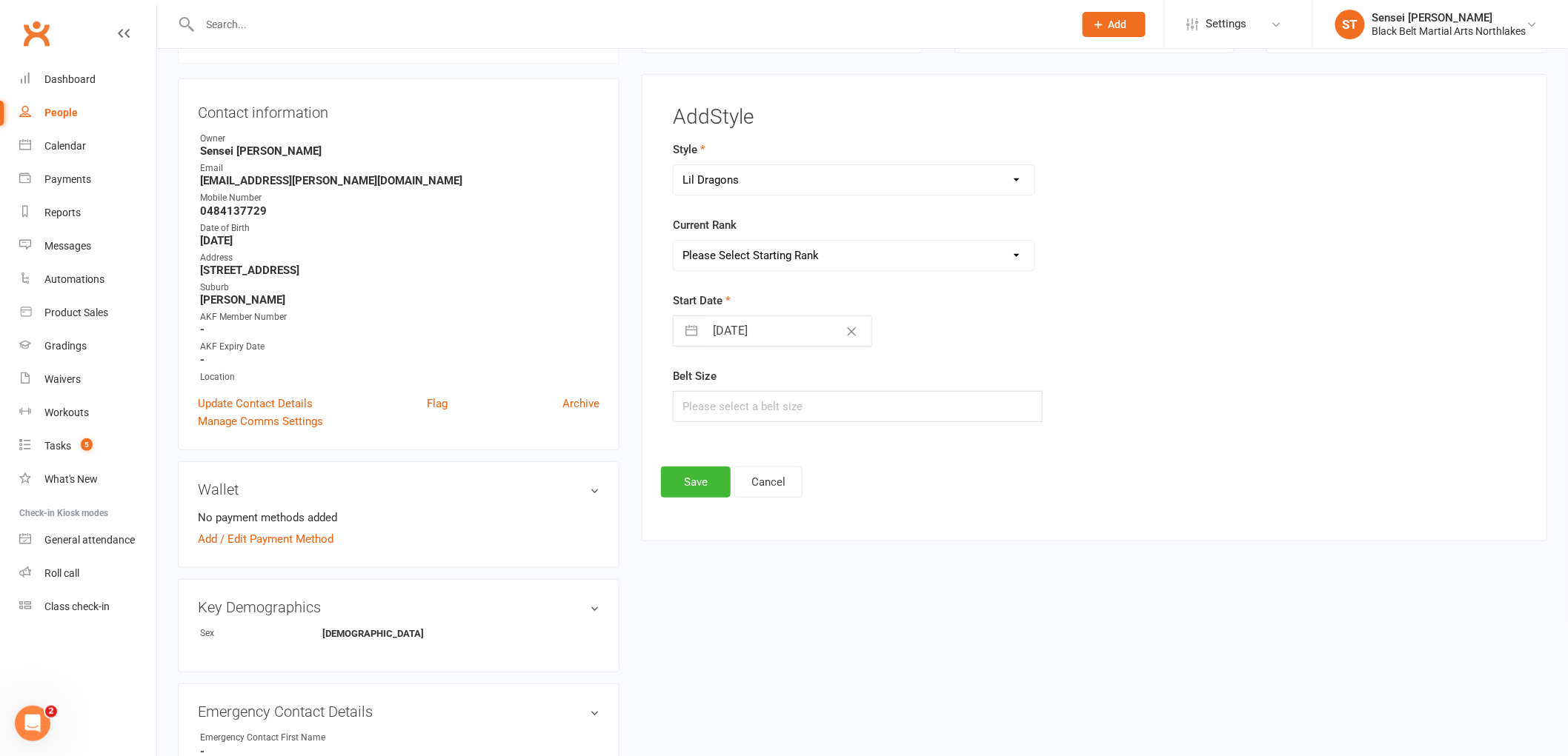
select select "8450"
click at [673, 241] on select "Please Select Starting Rank White Green/White Blue/White Purple/White Gold/Whit…" at bounding box center [853, 256] width 361 height 30
click at [704, 477] on button "Save" at bounding box center [696, 481] width 70 height 31
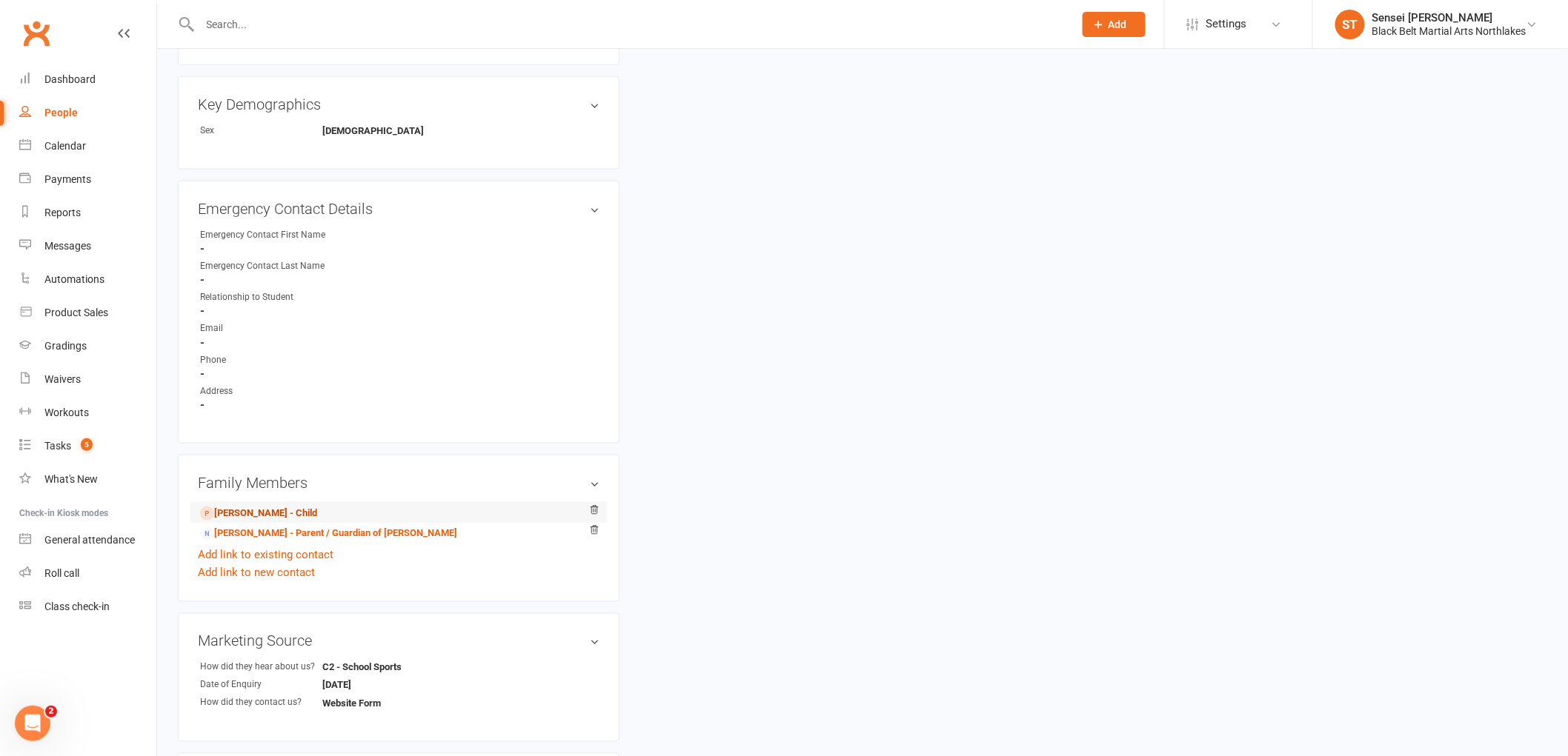
scroll to position [658, 0]
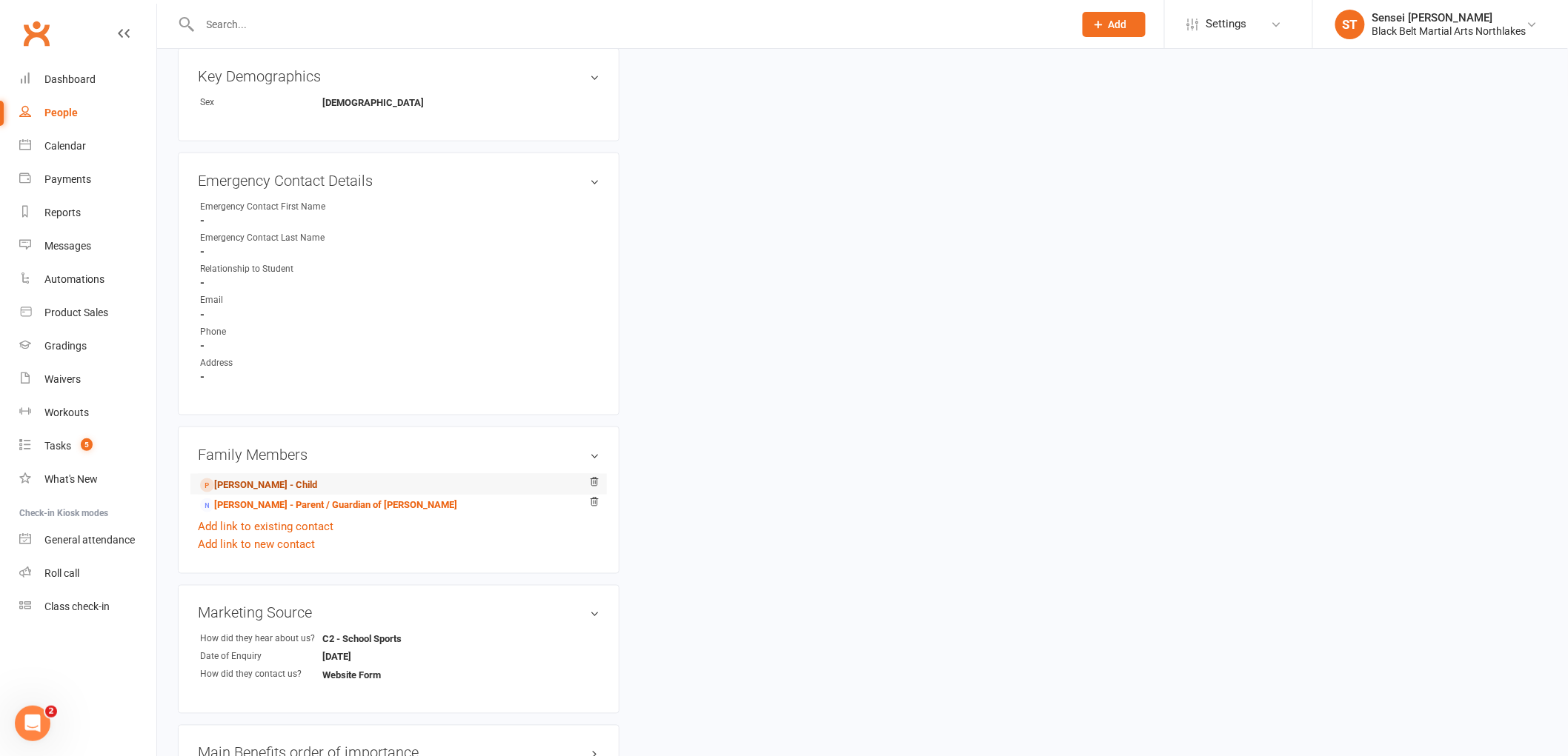
click at [236, 485] on link "[PERSON_NAME] - Child" at bounding box center [258, 485] width 117 height 16
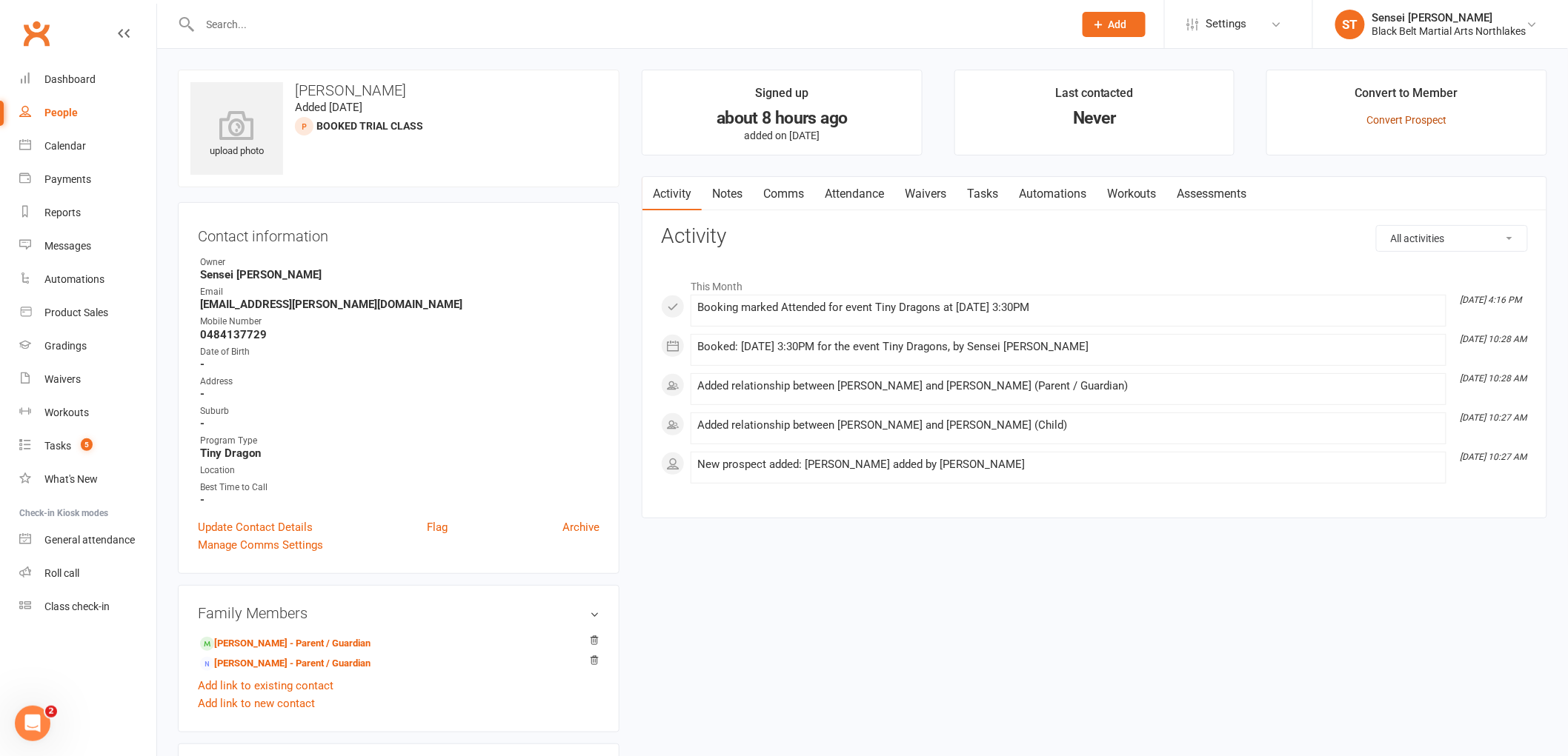
click at [1393, 122] on link "Convert Prospect" at bounding box center [1407, 120] width 80 height 12
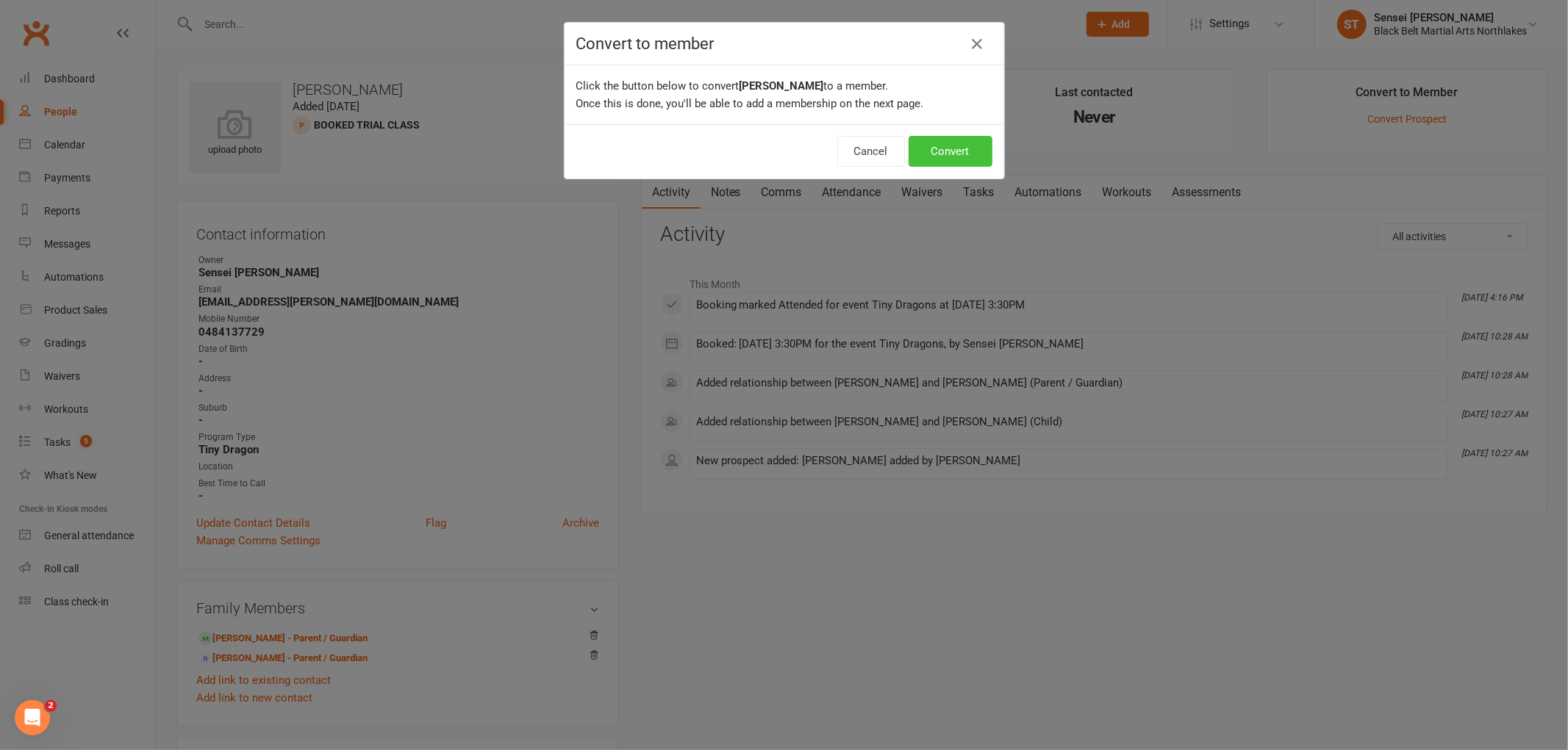
click at [947, 150] on button "Convert" at bounding box center [951, 151] width 84 height 31
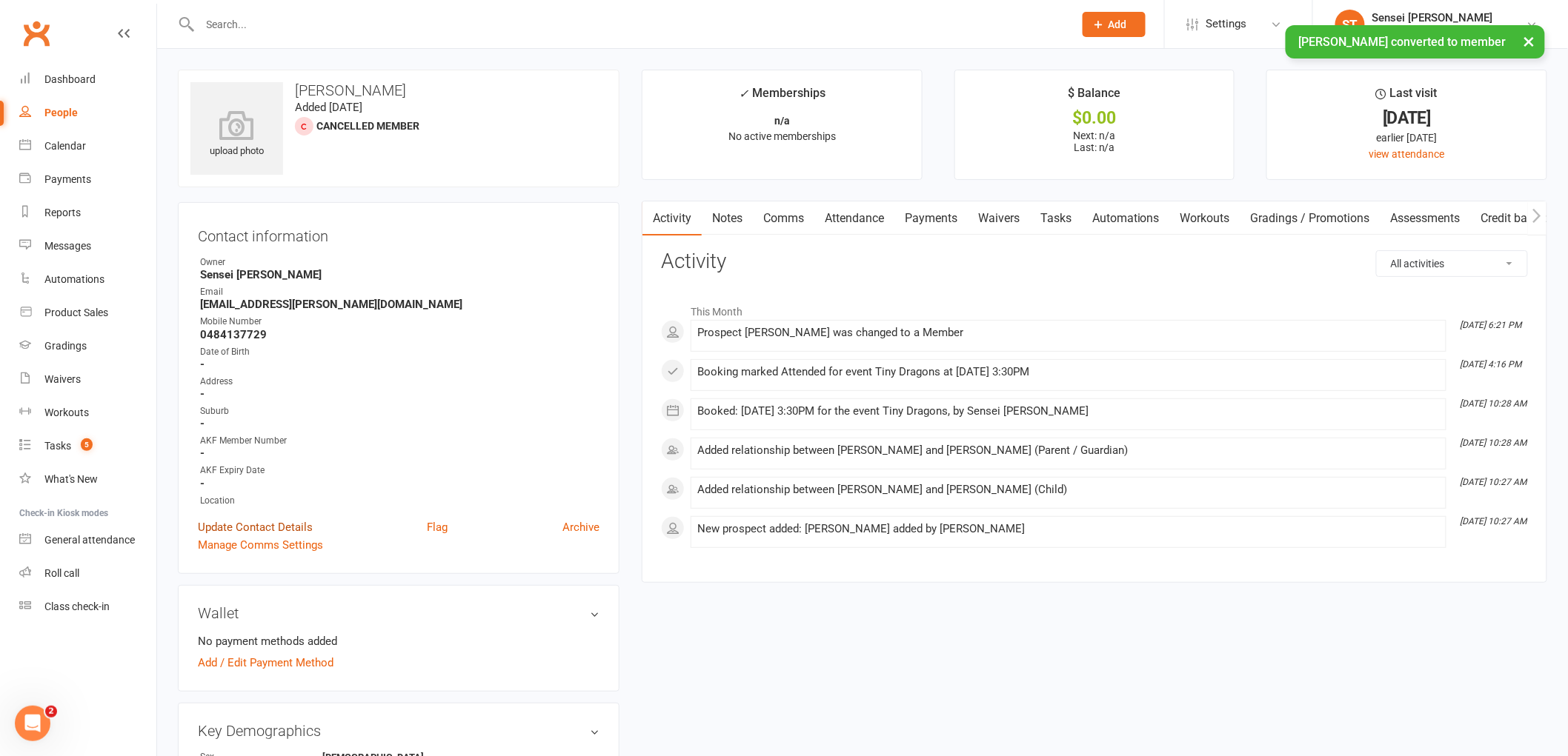
click at [257, 523] on link "Update Contact Details" at bounding box center [255, 527] width 115 height 18
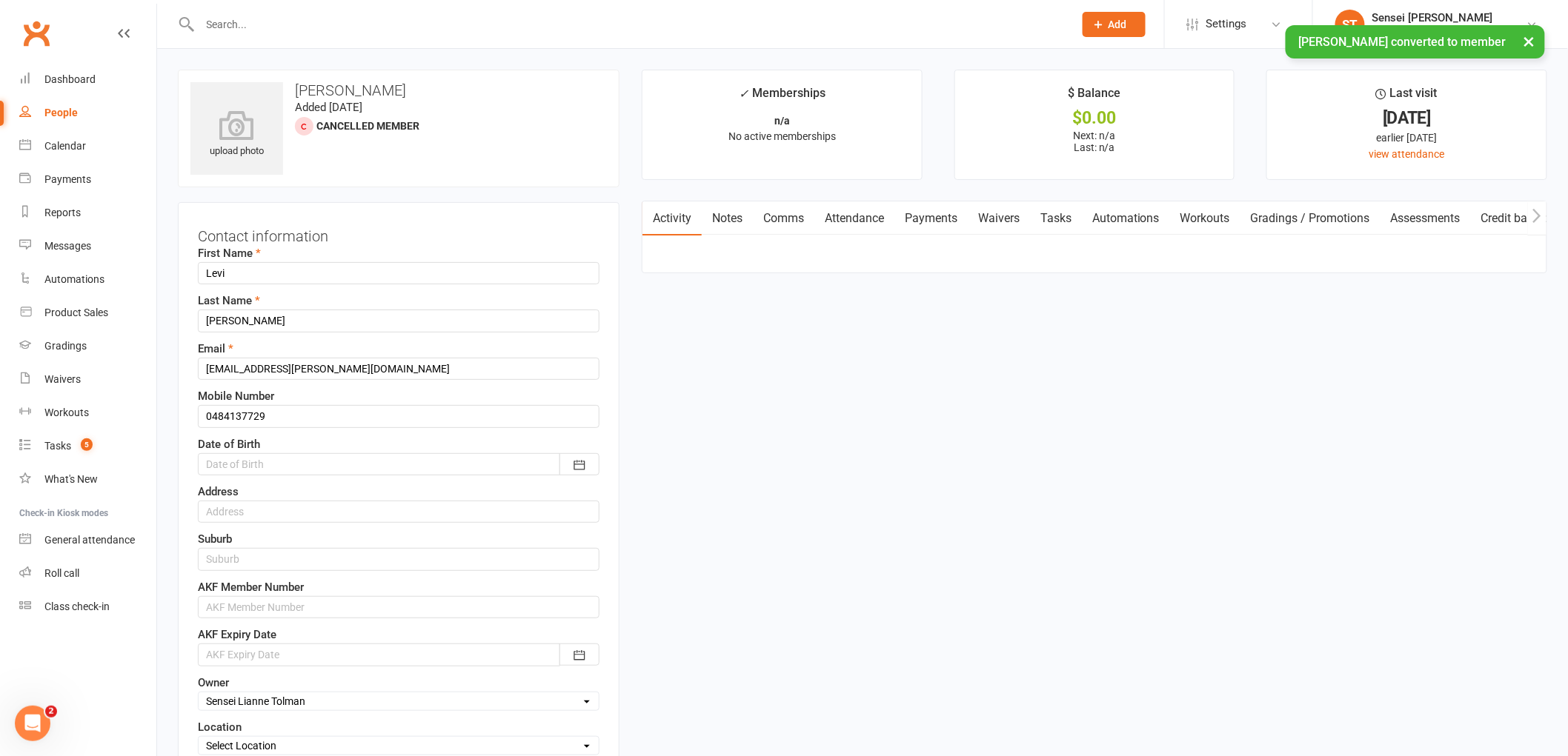
scroll to position [70, 0]
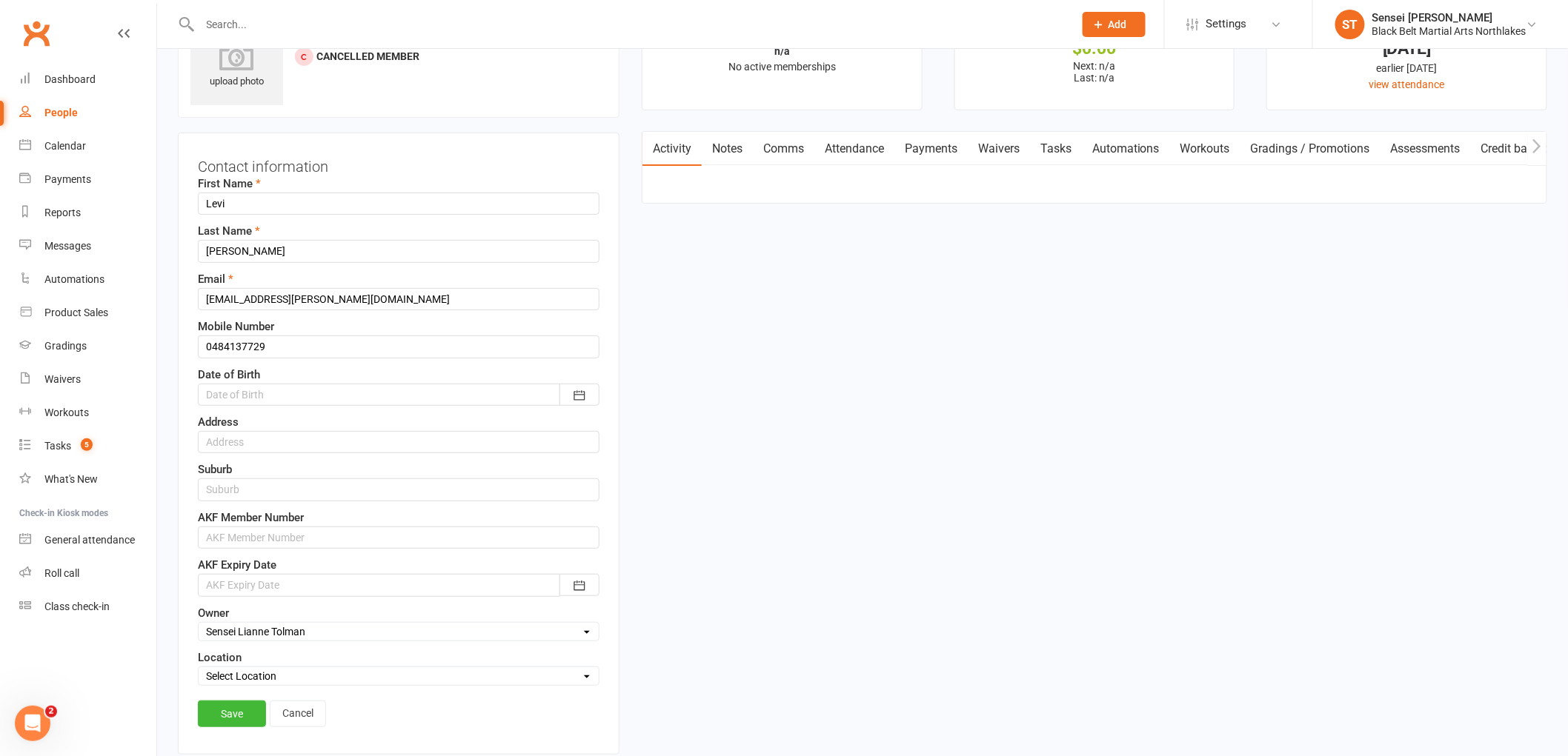
click at [271, 391] on div at bounding box center [398, 394] width 401 height 22
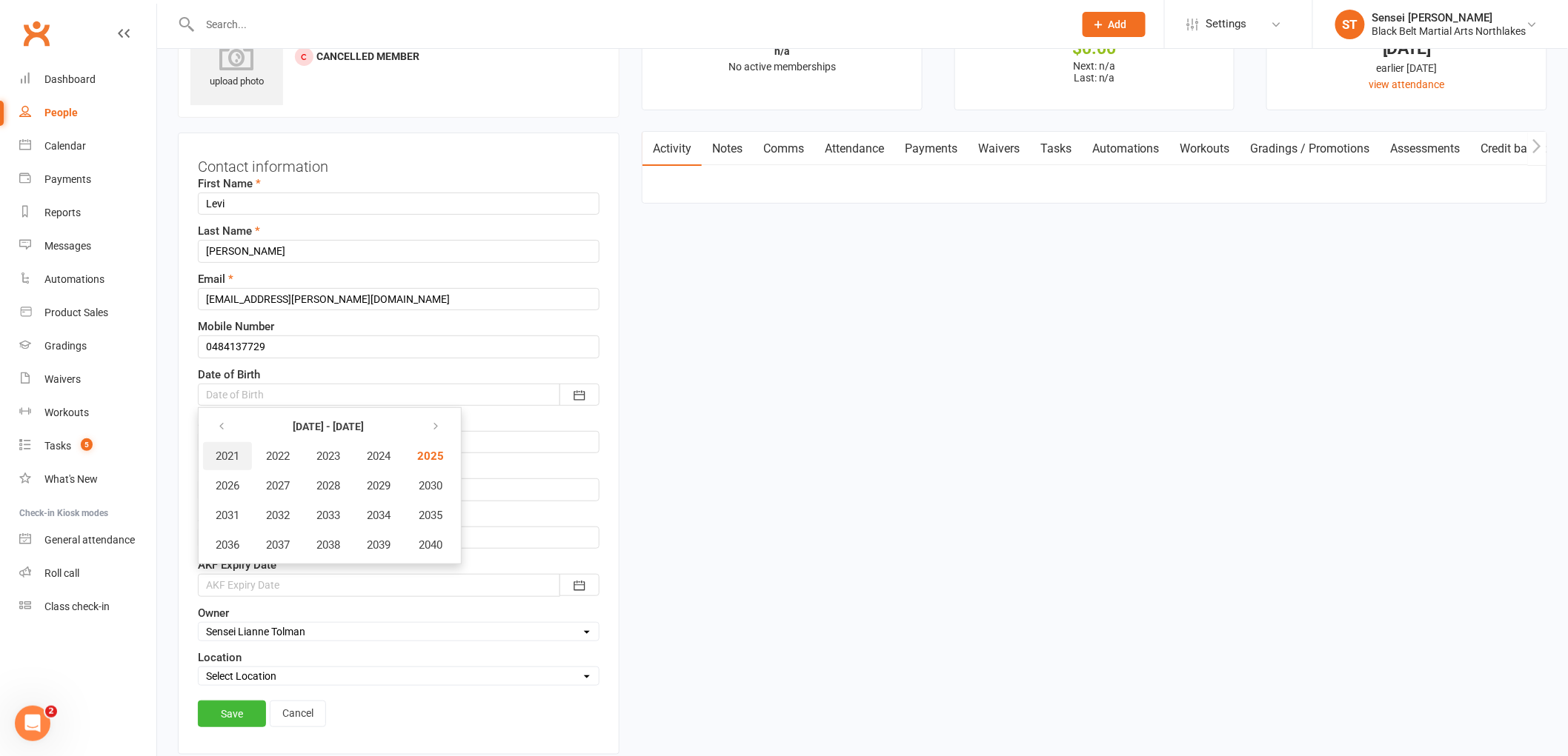
click at [231, 449] on span "2021" at bounding box center [228, 455] width 24 height 13
click at [240, 509] on span "July" at bounding box center [235, 515] width 20 height 13
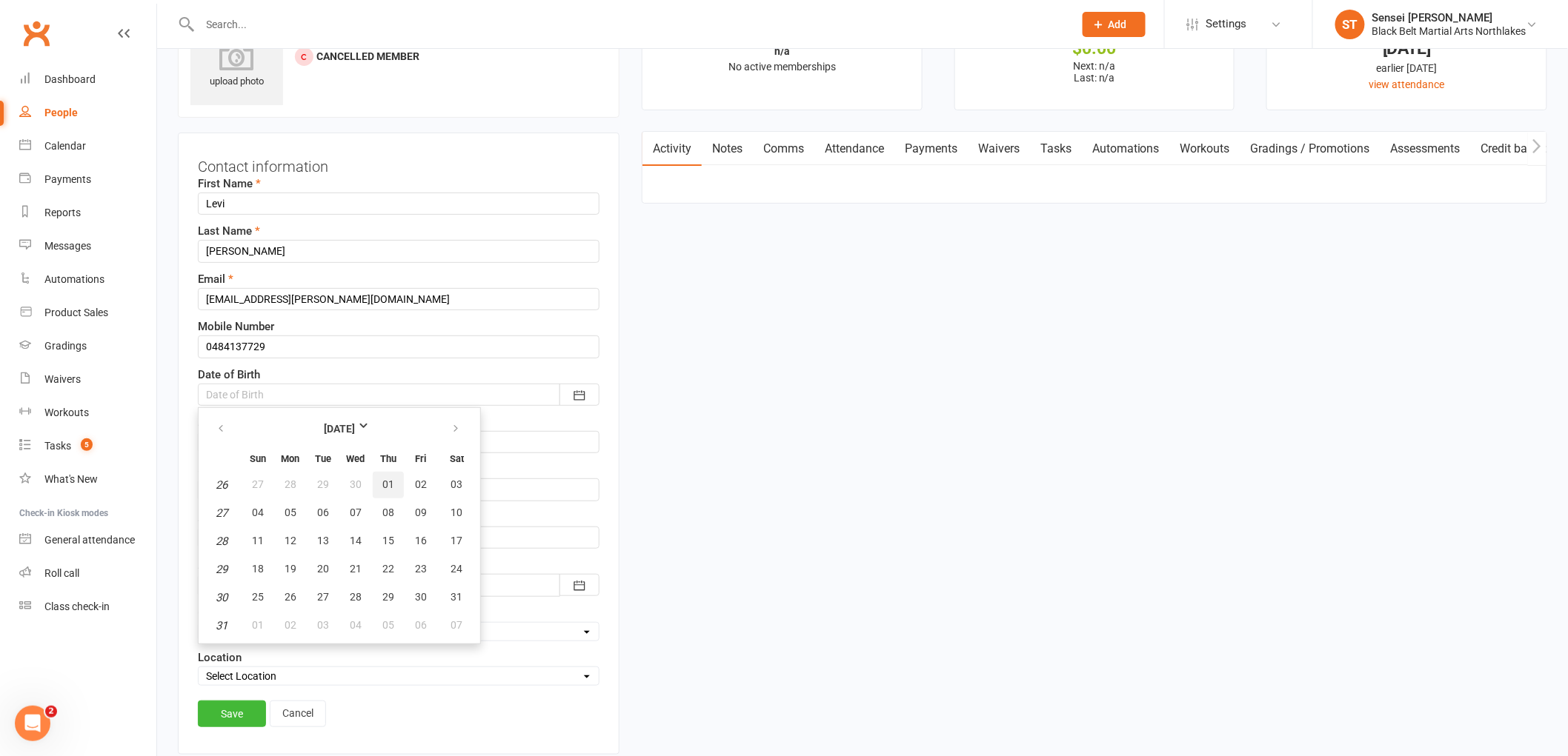
click at [384, 480] on span "01" at bounding box center [389, 484] width 12 height 12
type input "[DATE]"
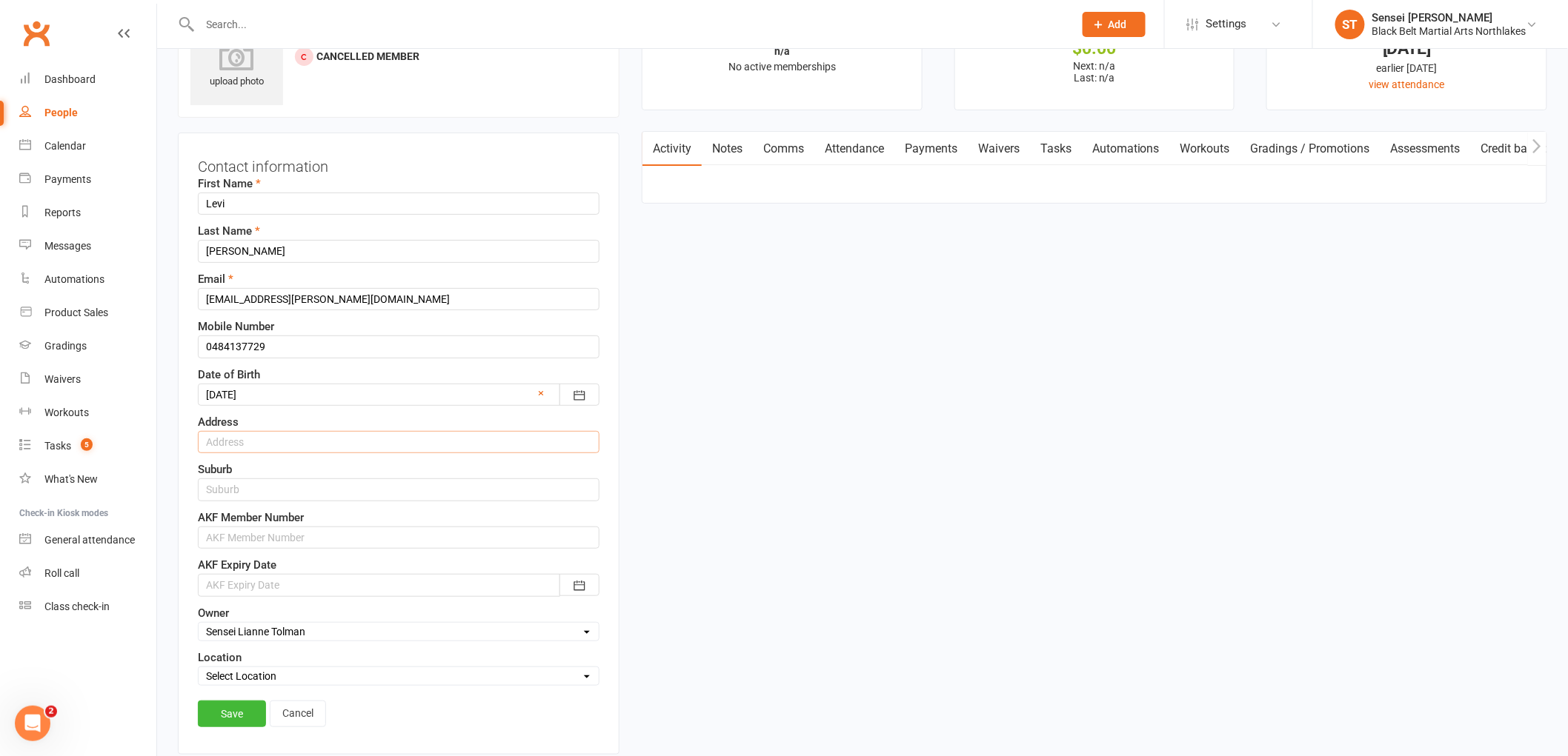
click at [221, 446] on input "text" at bounding box center [398, 442] width 401 height 22
type input "[STREET_ADDRESS]"
click at [238, 492] on input "text" at bounding box center [398, 489] width 401 height 22
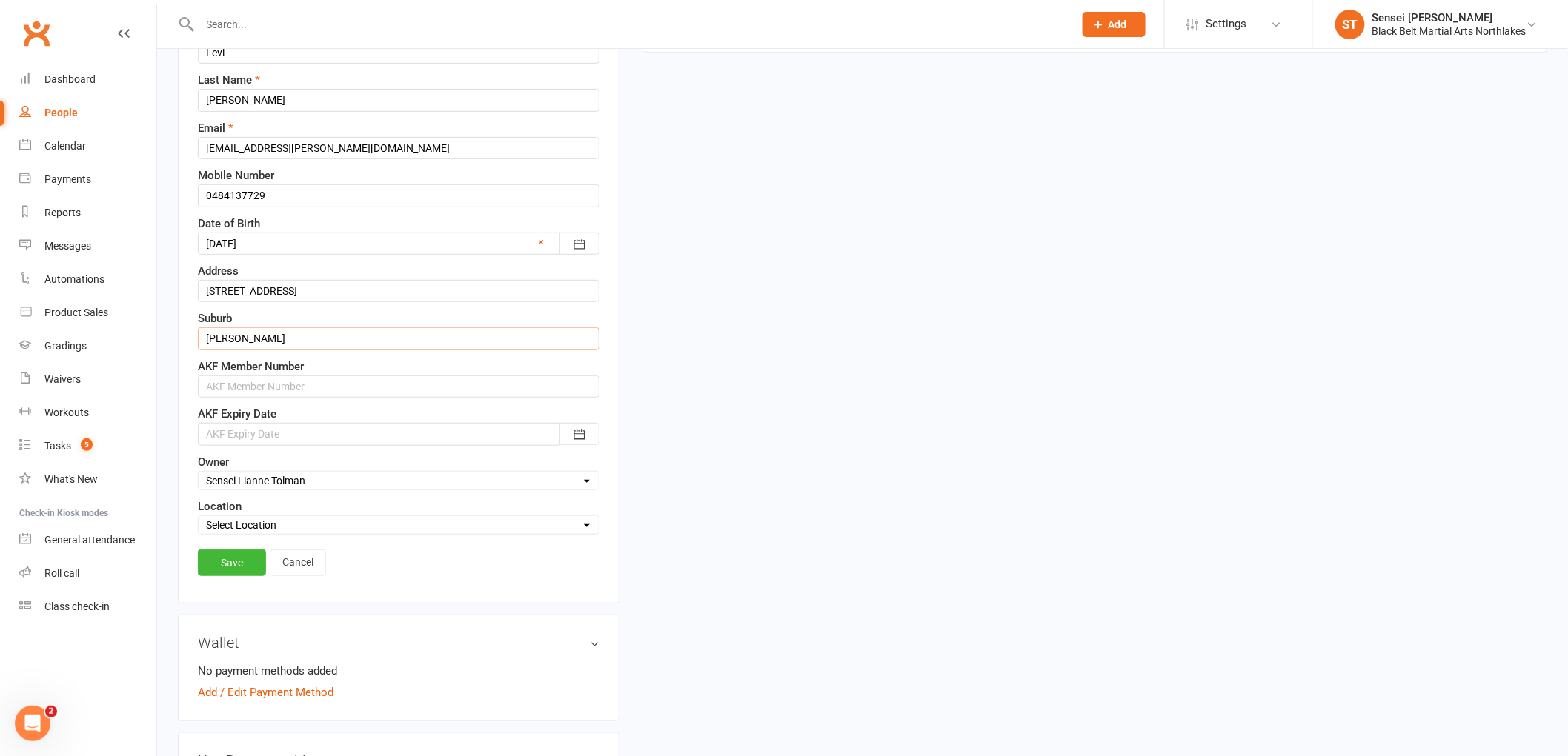
scroll to position [234, 0]
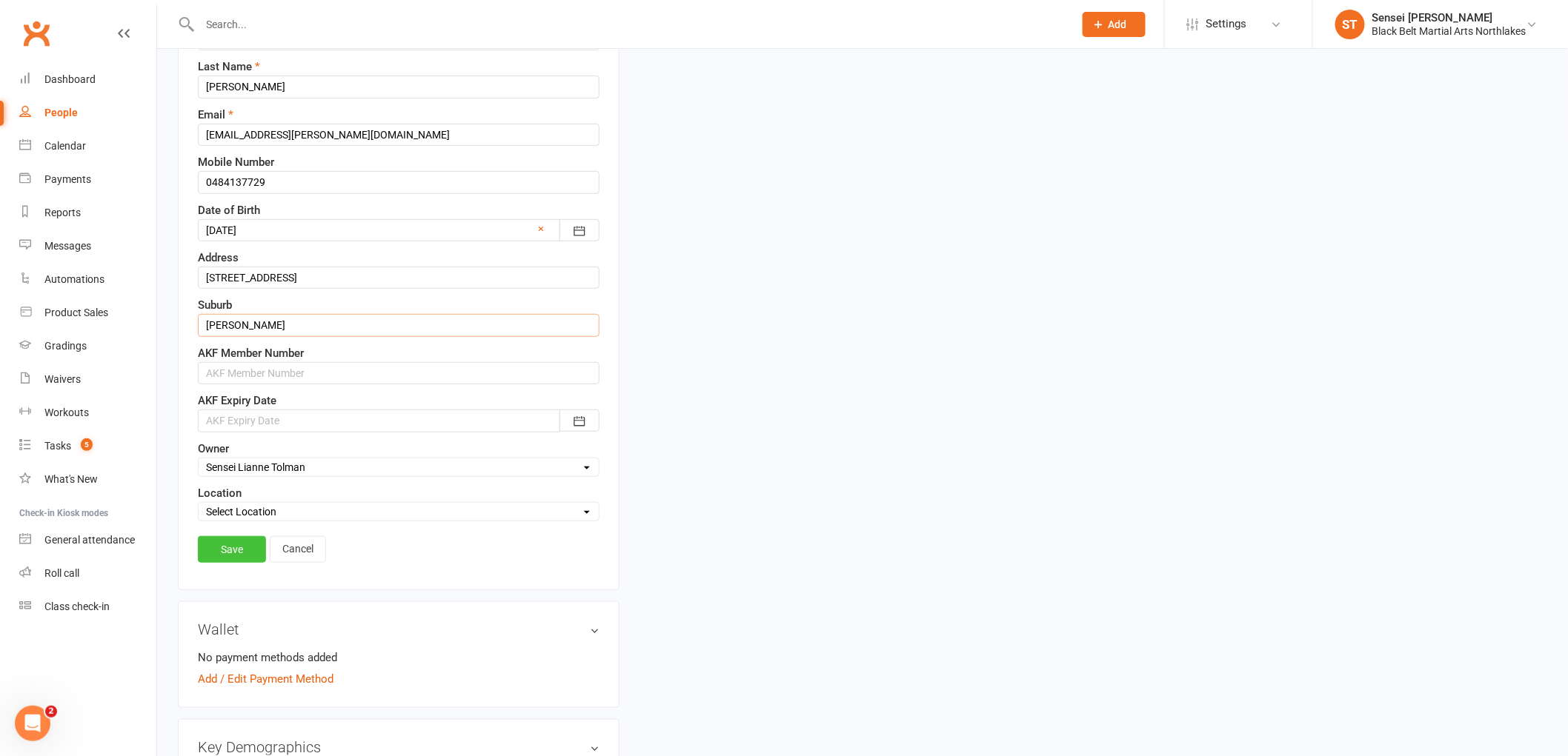
type input "[PERSON_NAME]"
click at [220, 541] on link "Save" at bounding box center [232, 549] width 68 height 27
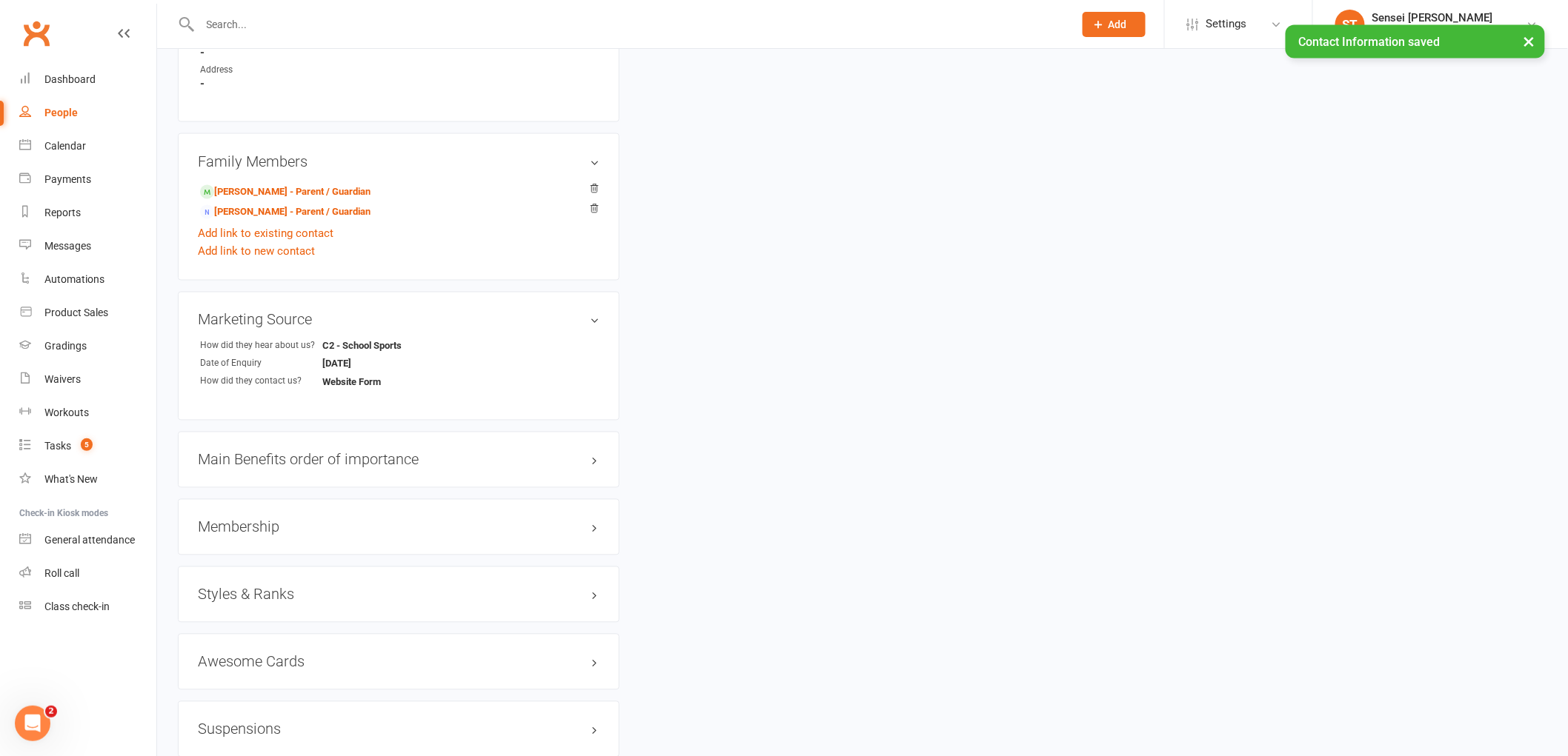
scroll to position [975, 0]
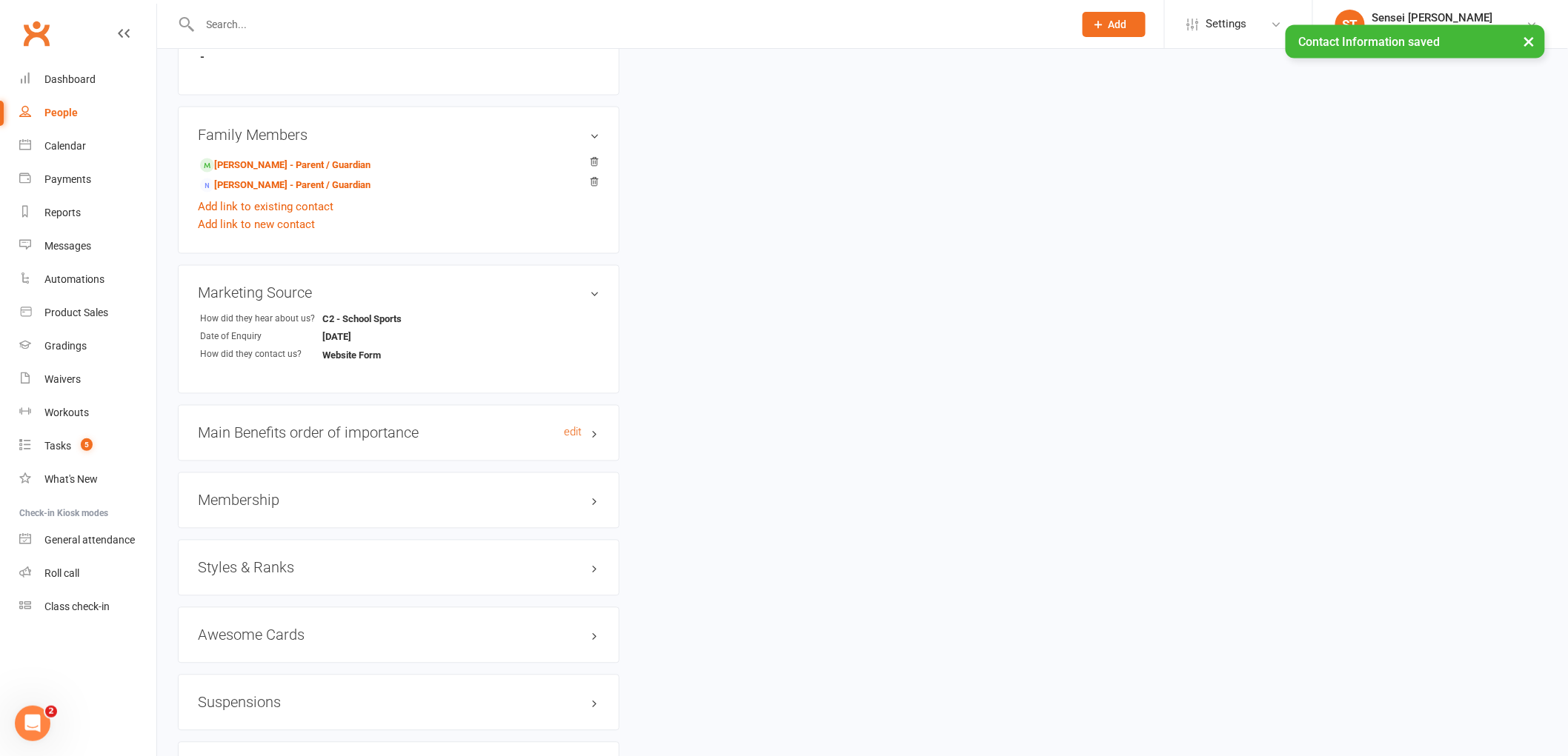
click at [337, 432] on h3 "Main Benefits order of importance edit" at bounding box center [398, 433] width 401 height 16
click at [565, 433] on link "edit" at bounding box center [572, 432] width 18 height 13
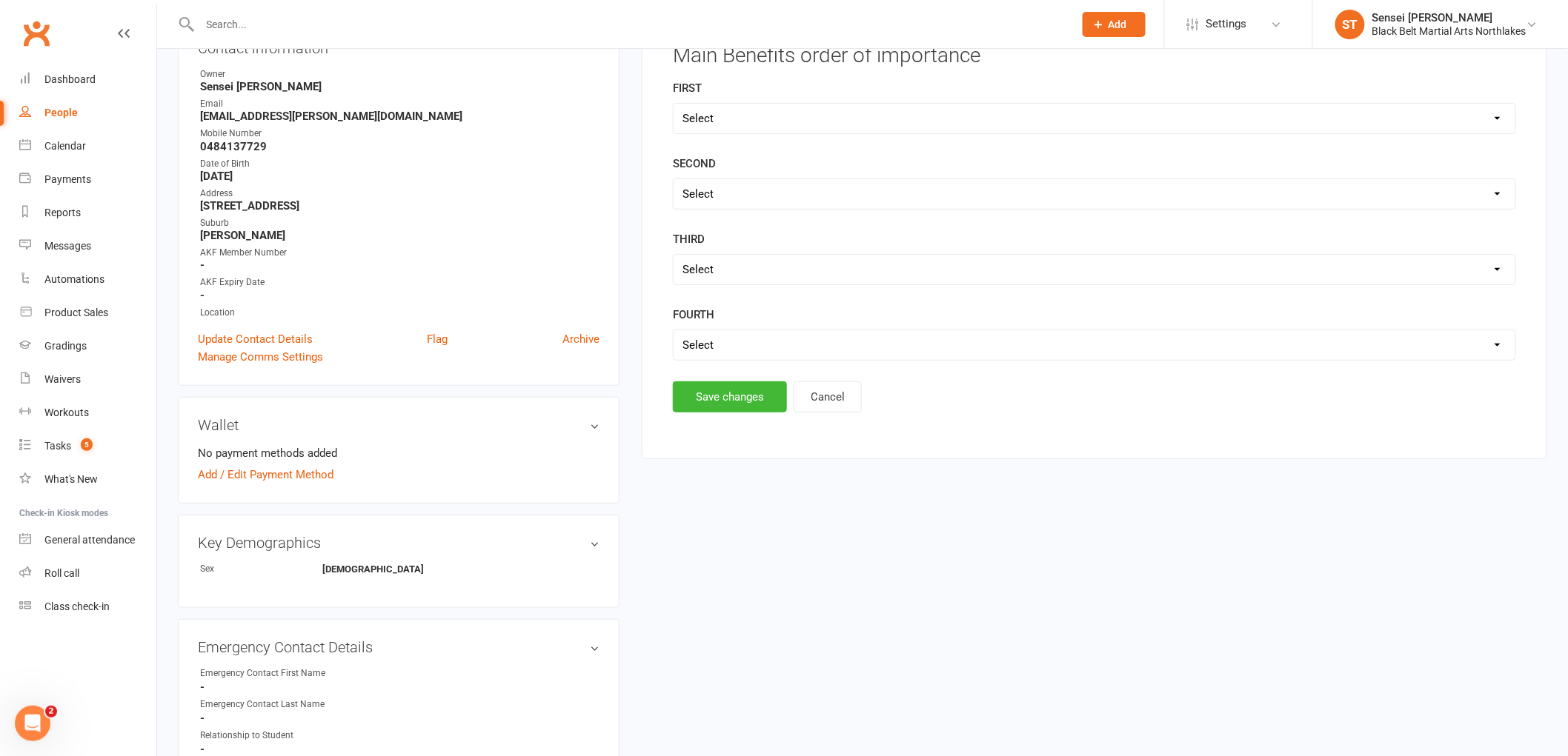
scroll to position [127, 0]
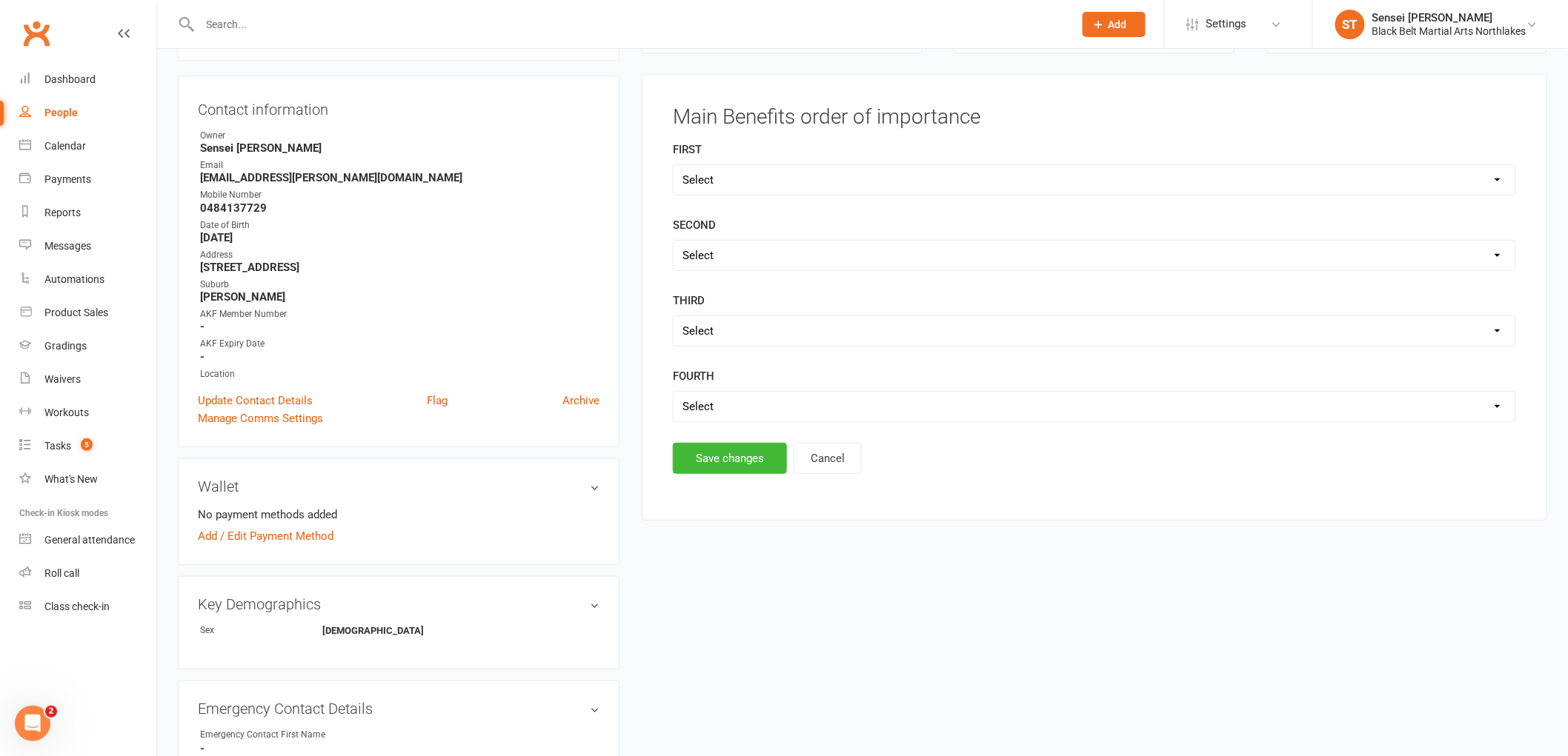
click at [705, 174] on select "Select Self Confidence Fitness Self Discipline Self Defence" at bounding box center [1094, 180] width 842 height 30
select select "Self Confidence"
click at [673, 165] on select "Select Self Confidence Fitness Self Discipline Self Defence" at bounding box center [1094, 180] width 842 height 30
click at [716, 248] on select "Select Self Confidence Fitness Self Discipline Self Defence" at bounding box center [1094, 256] width 842 height 30
select select "Self Defence"
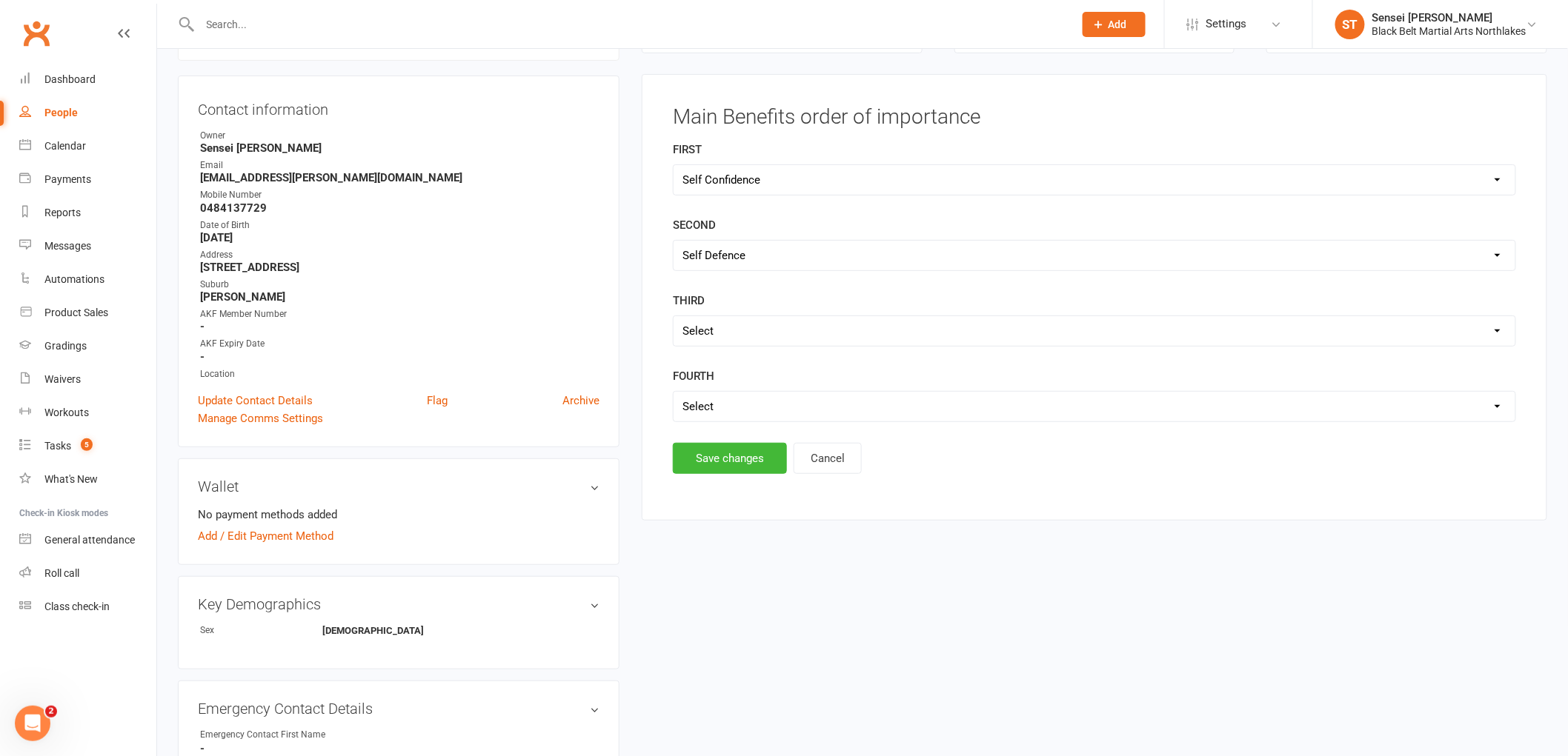
click at [673, 241] on select "Select Self Confidence Fitness Self Discipline Self Defence" at bounding box center [1094, 256] width 842 height 30
click at [727, 340] on select "Select Self Confidence Fitness Self Discipline Self Defence" at bounding box center [1094, 332] width 842 height 30
select select "Self Discipline"
click at [673, 317] on select "Select Self Confidence Fitness Self Discipline Self Defence" at bounding box center [1094, 332] width 842 height 30
click at [734, 395] on select "Select Self Confidence Fitness Self Discipline Self Defence" at bounding box center [1094, 406] width 842 height 30
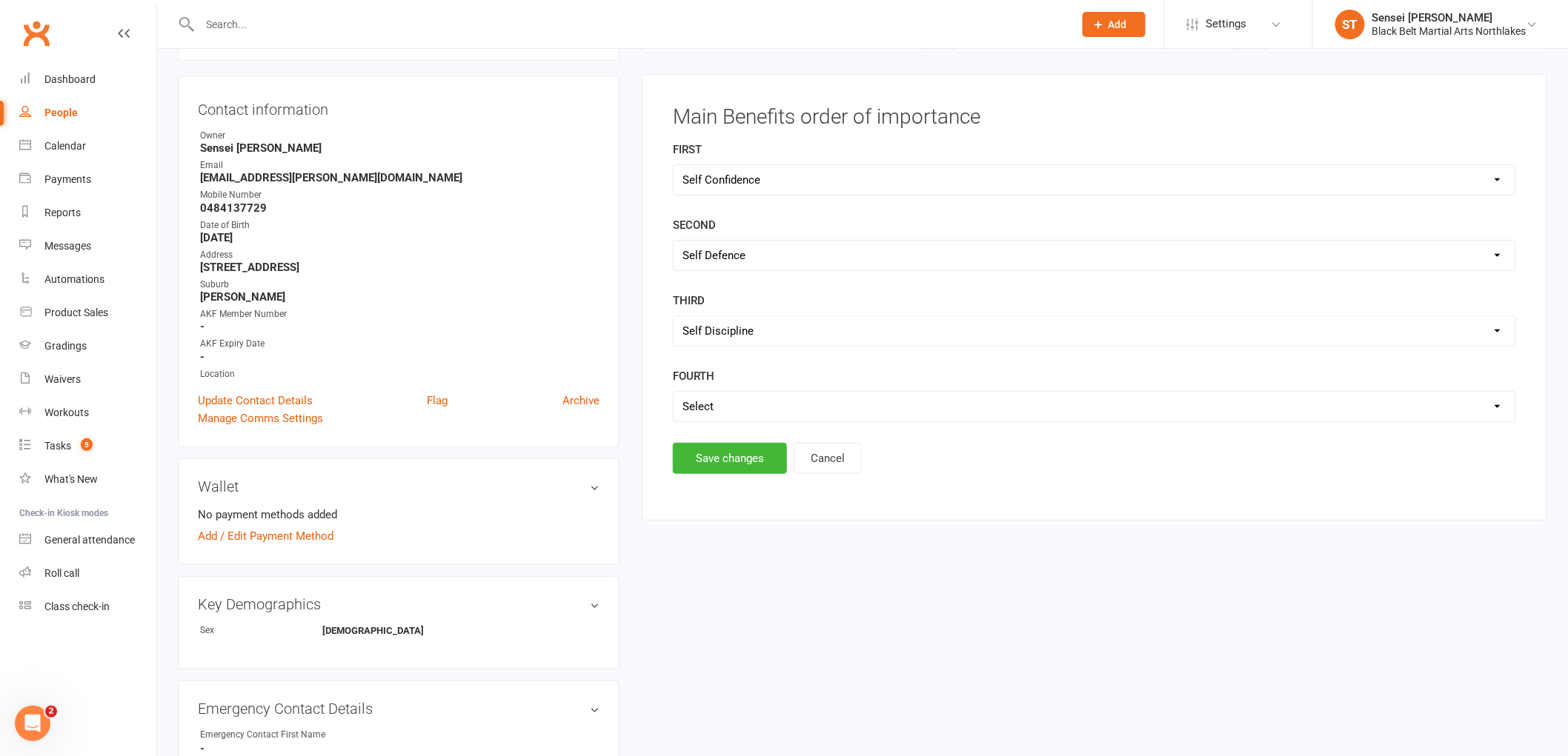
select select "Fitness"
click at [673, 391] on select "Select Self Confidence Fitness Self Discipline Self Defence" at bounding box center [1094, 406] width 842 height 30
click at [735, 460] on button "Save changes" at bounding box center [730, 458] width 114 height 31
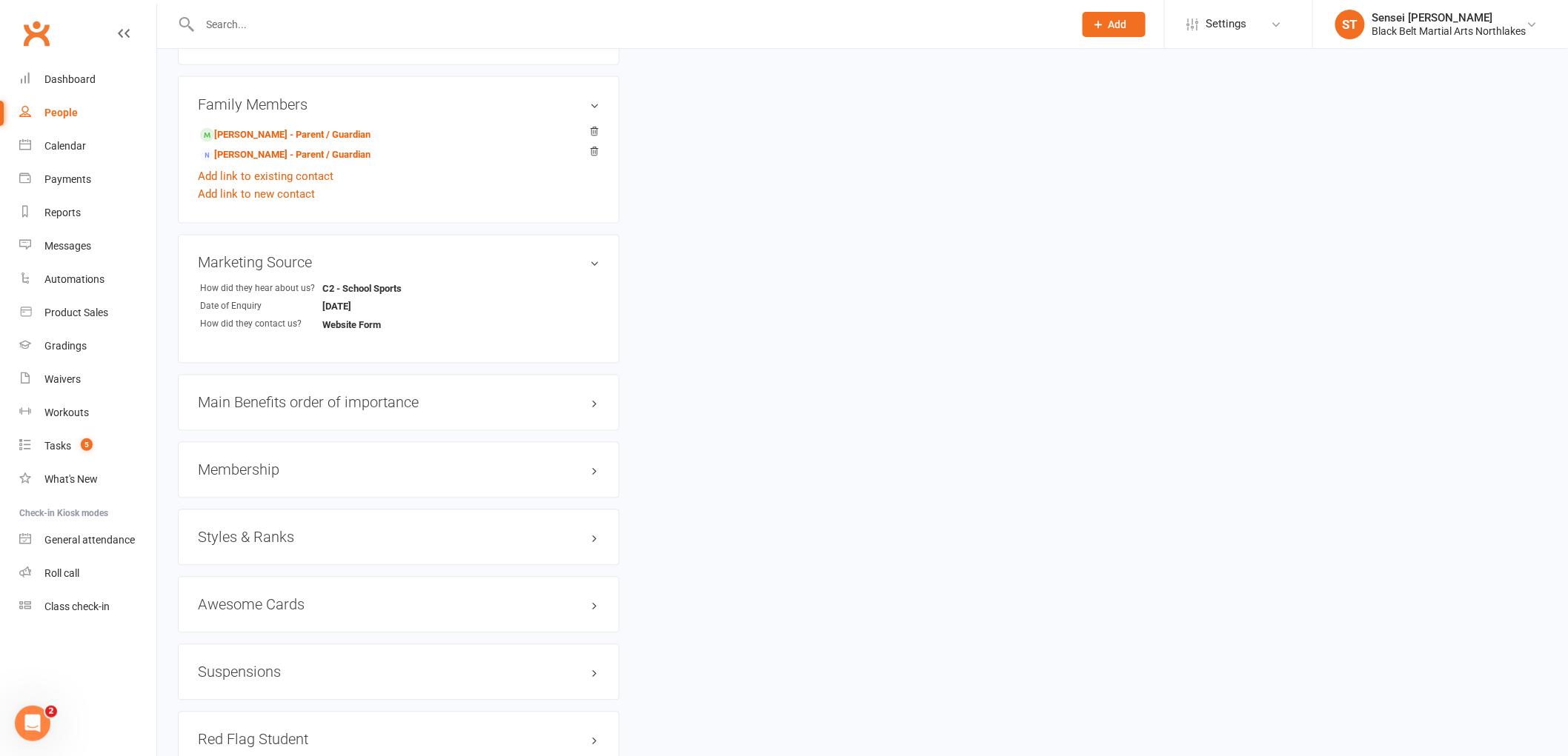
scroll to position [1032, 0]
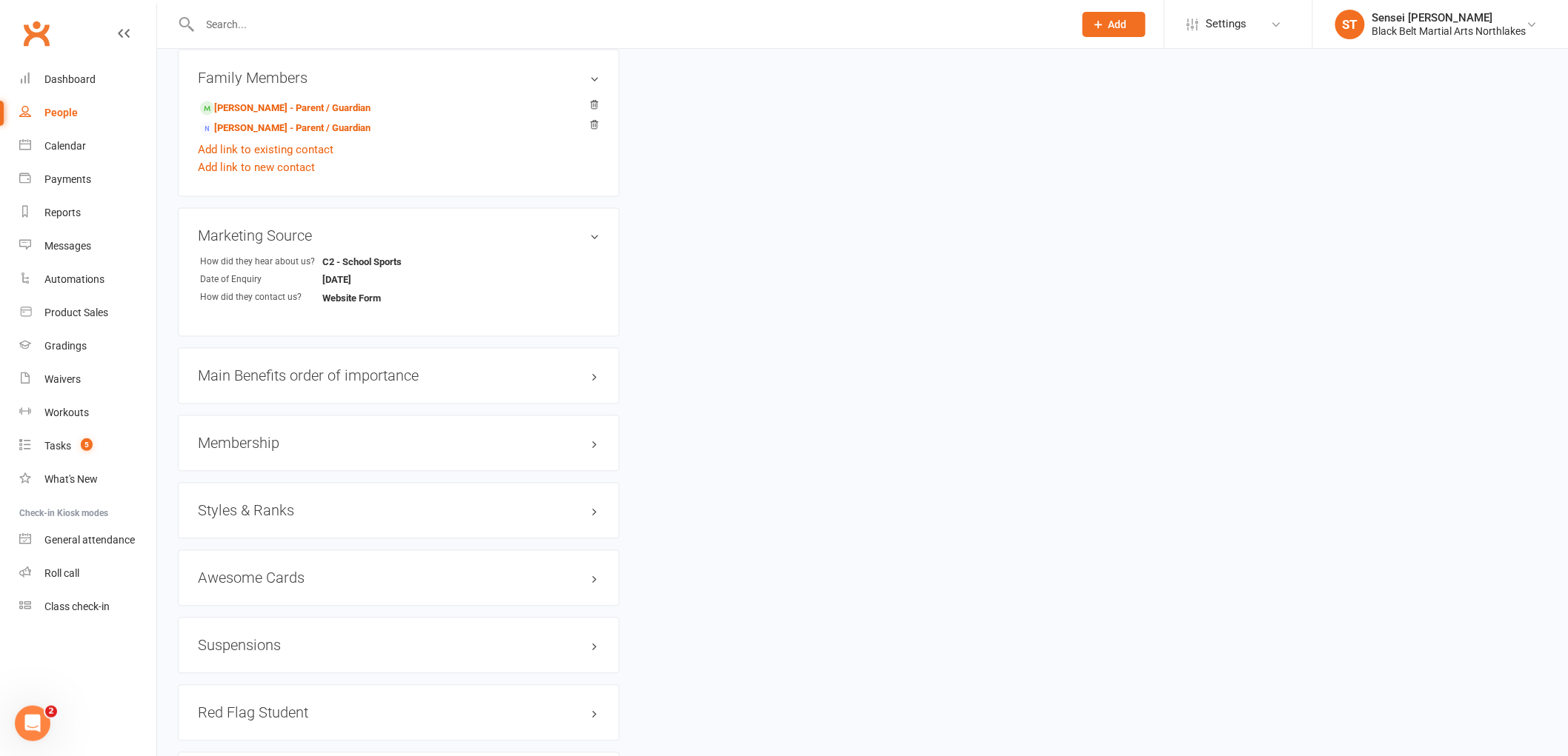
click at [257, 437] on h3 "Membership" at bounding box center [398, 443] width 401 height 16
click at [236, 494] on link "Add new membership" at bounding box center [251, 500] width 107 height 13
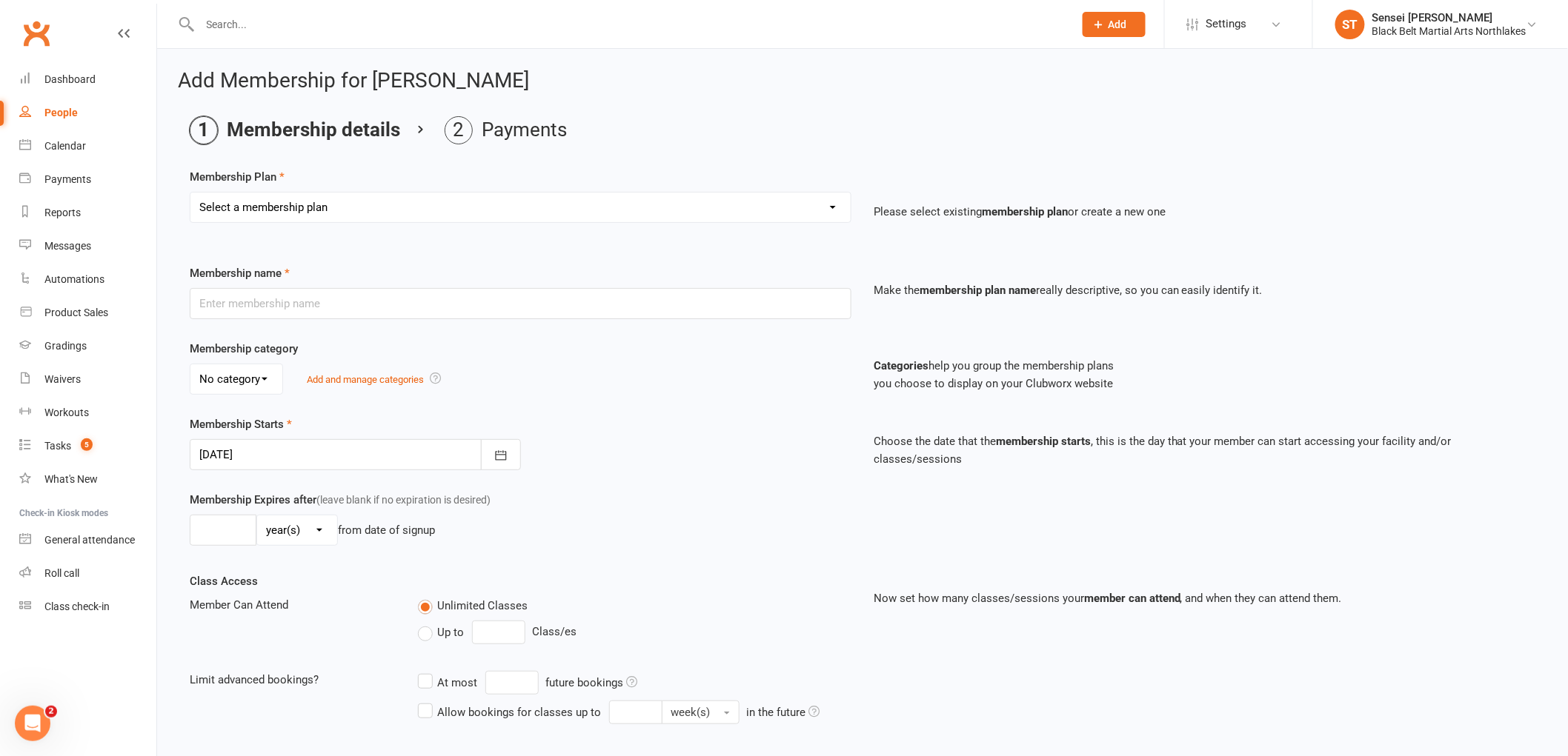
click at [323, 203] on select "Select a membership plan Create new Membership Plan Lil Dragons Lil Dragons - T…" at bounding box center [520, 208] width 660 height 30
select select "1"
click at [191, 193] on select "Select a membership plan Create new Membership Plan Lil Dragons Lil Dragons - T…" at bounding box center [520, 208] width 660 height 30
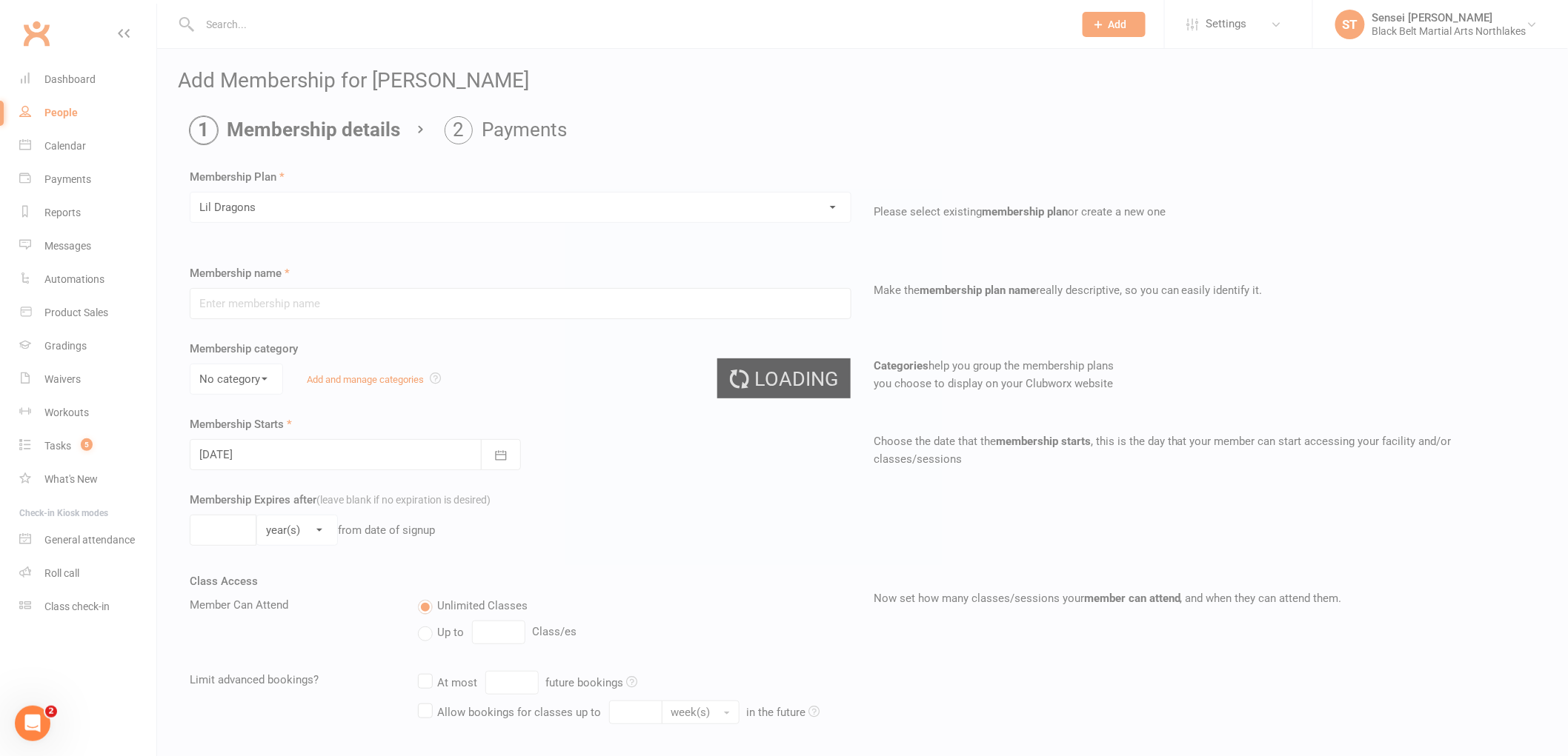
type input "Lil Dragons"
select select "1"
type input "0"
type input "1"
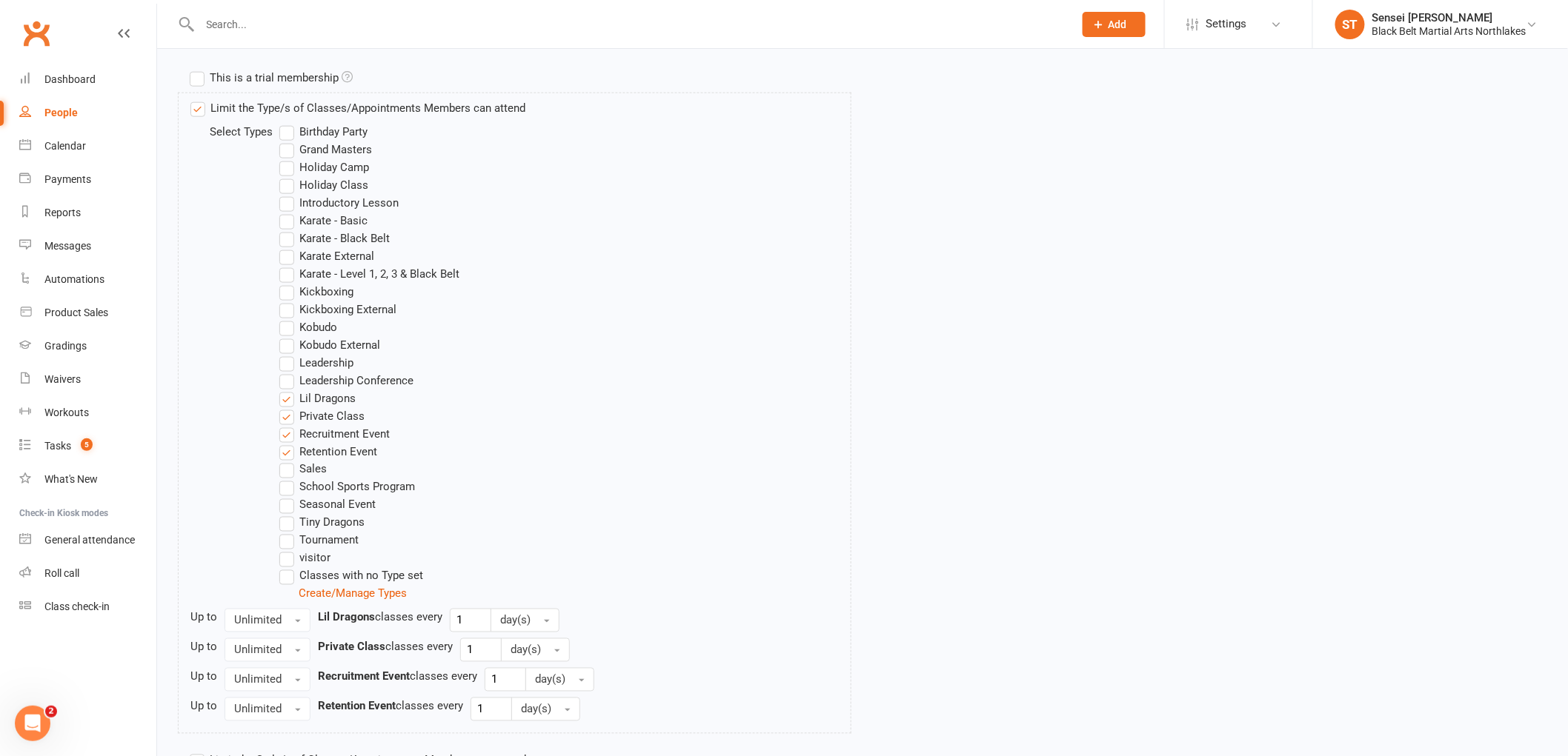
scroll to position [859, 0]
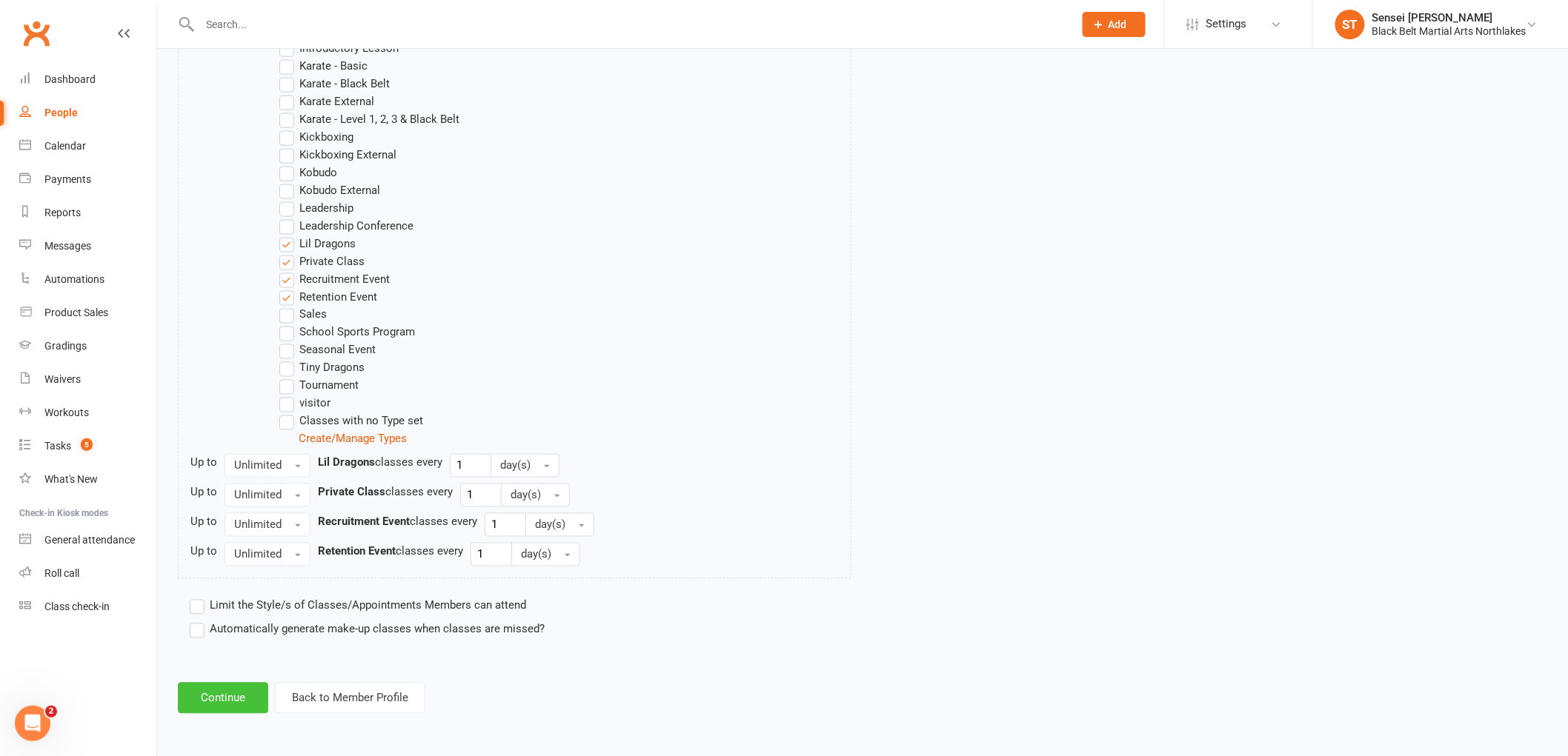
click at [206, 695] on button "Continue" at bounding box center [223, 698] width 90 height 31
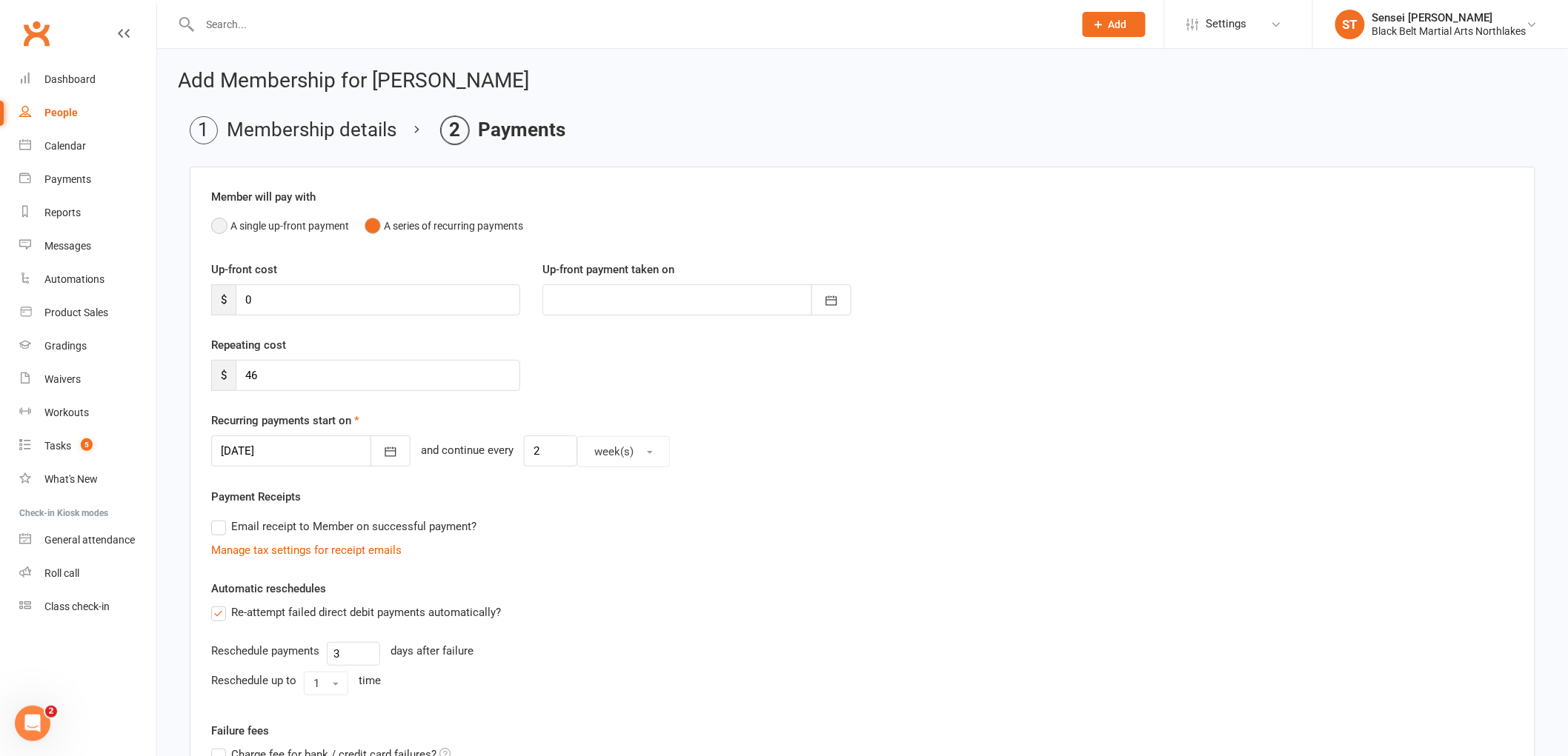
click at [219, 225] on button "A single up-front payment" at bounding box center [280, 226] width 138 height 28
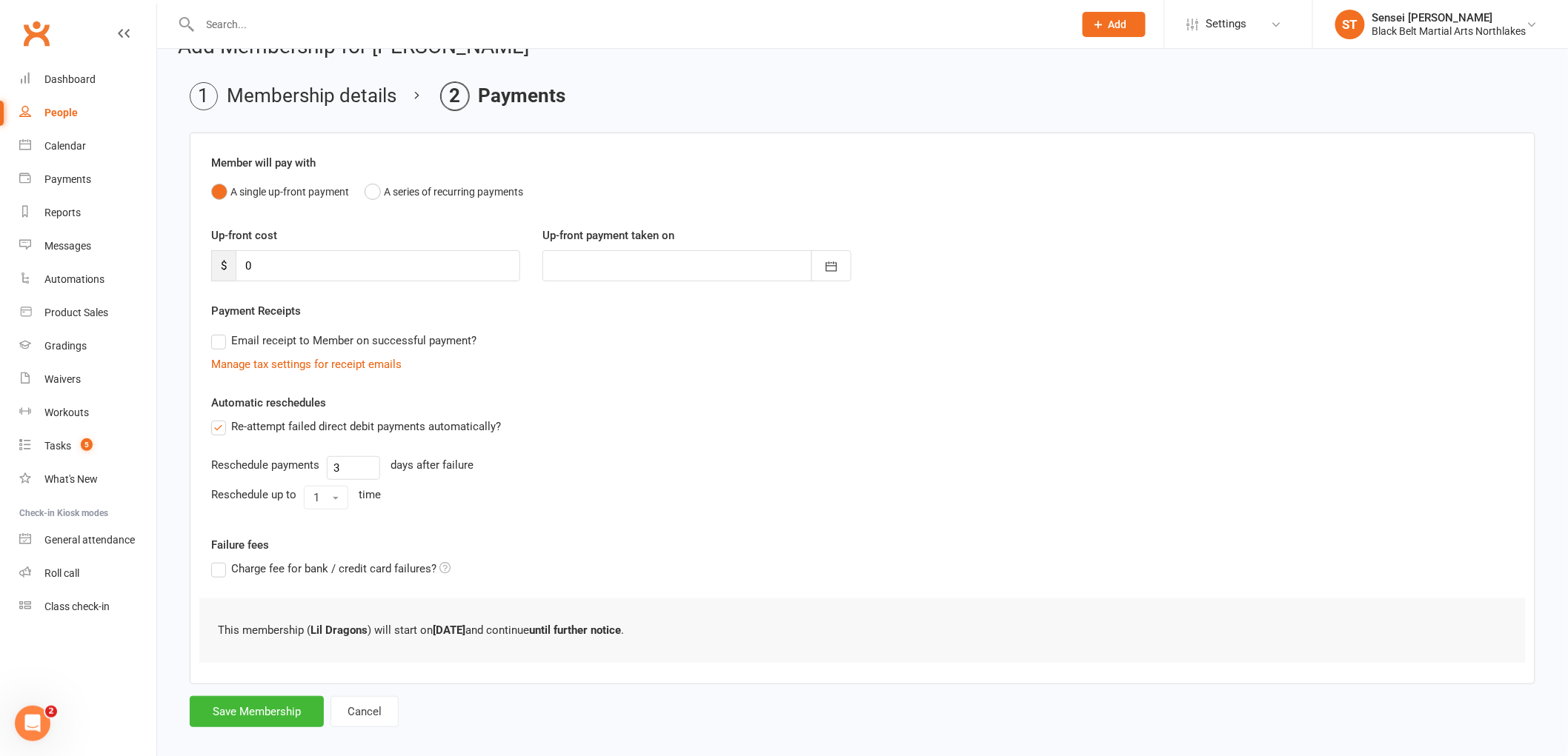
scroll to position [50, 0]
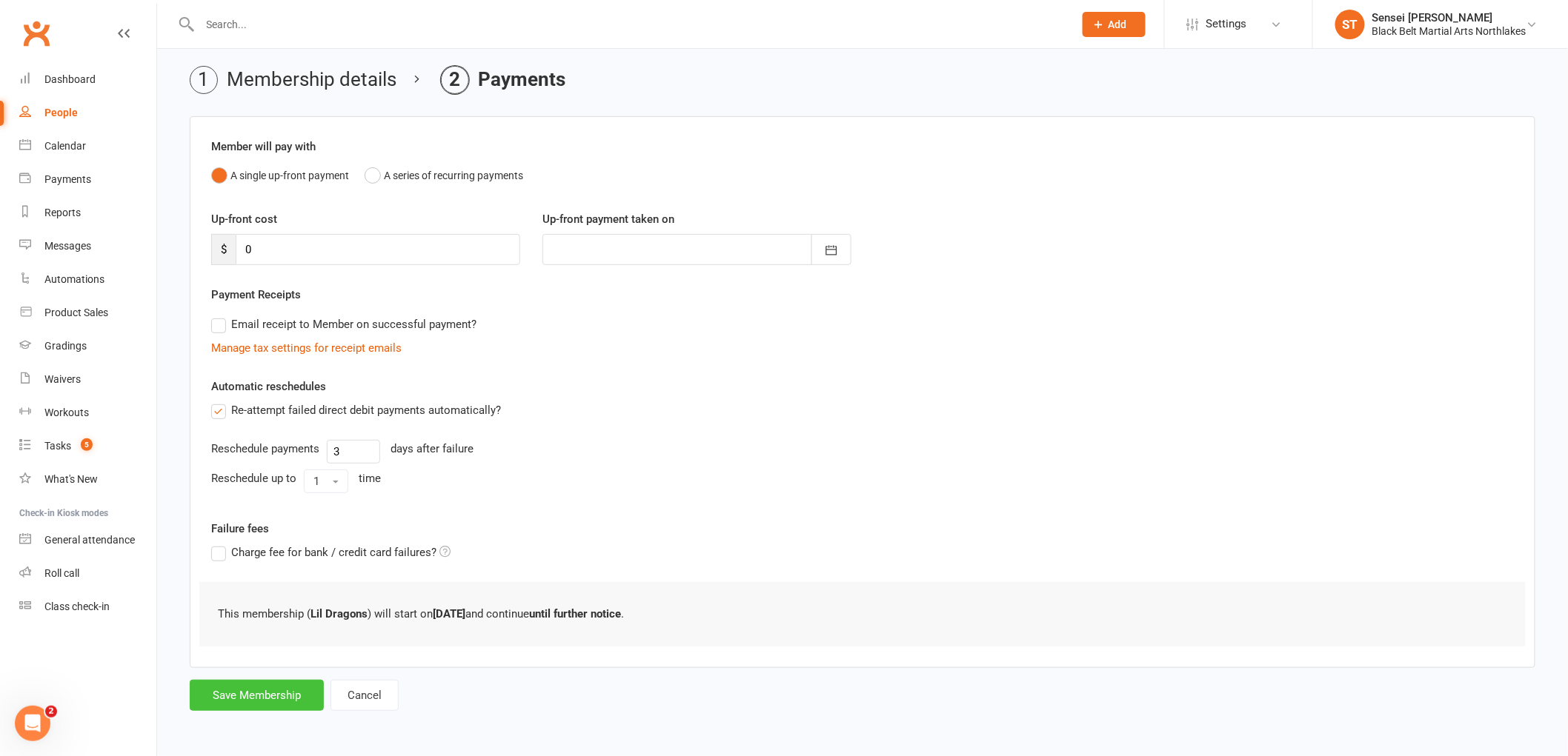
click at [240, 695] on button "Save Membership" at bounding box center [257, 695] width 134 height 31
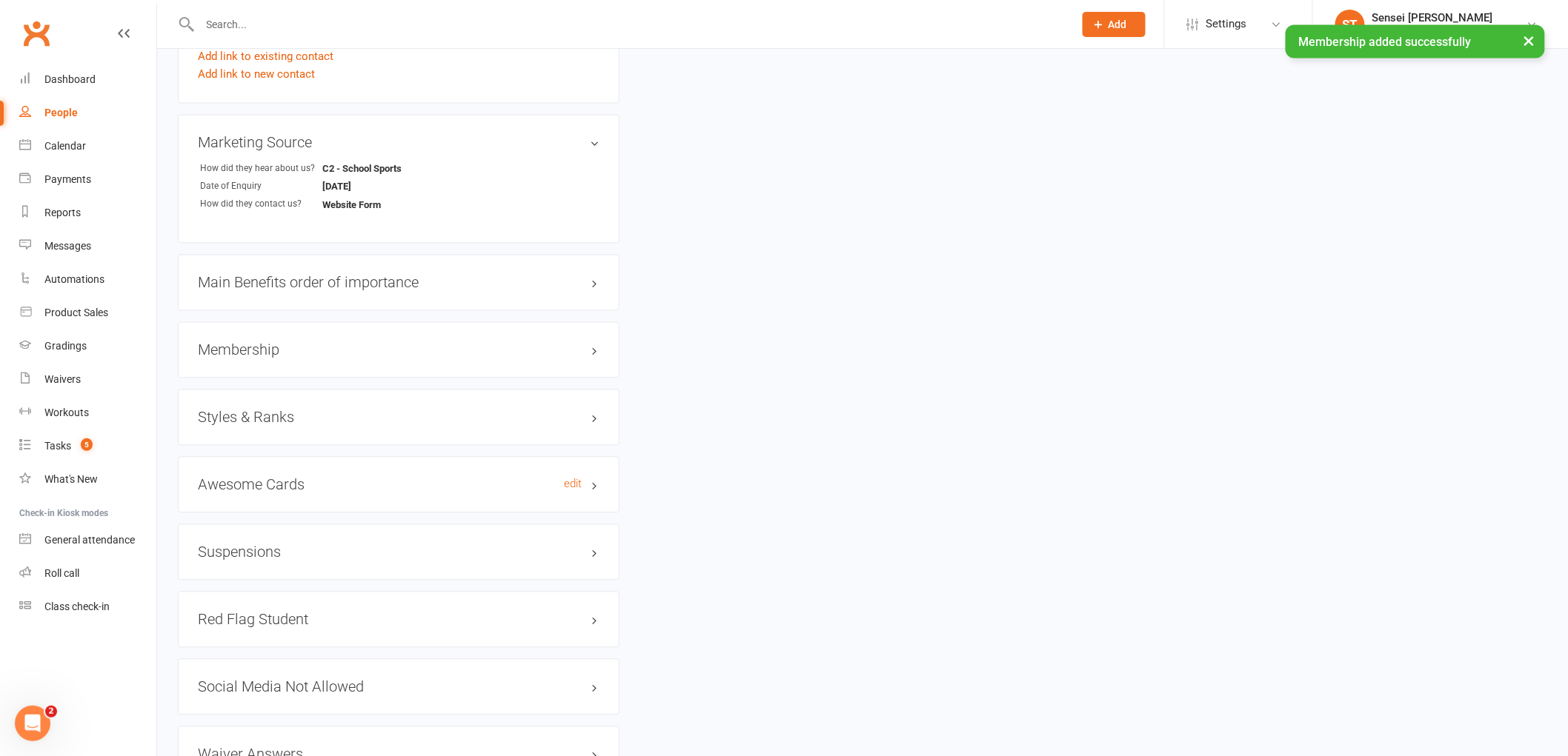
scroll to position [1151, 0]
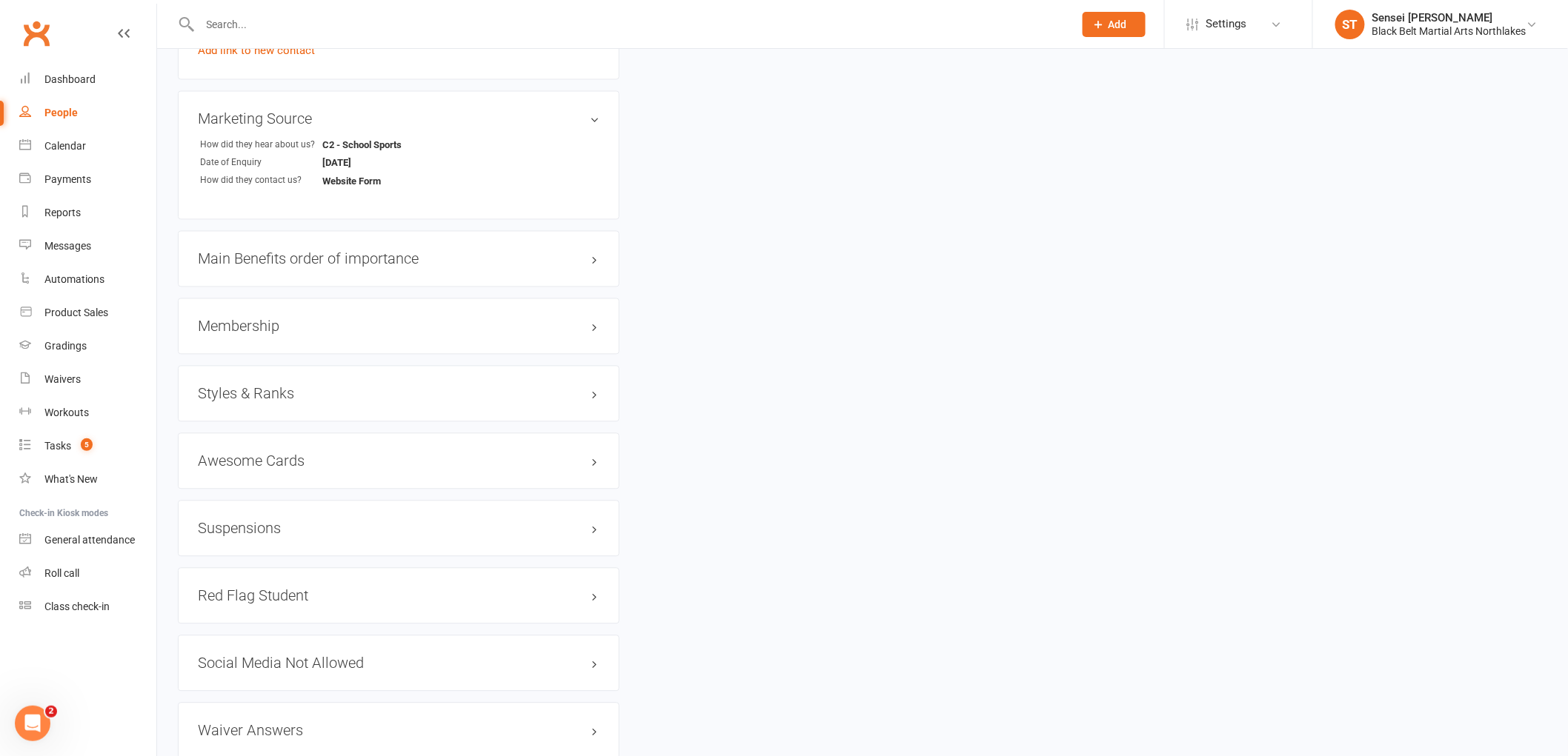
click at [262, 392] on h3 "Styles & Ranks" at bounding box center [398, 393] width 401 height 16
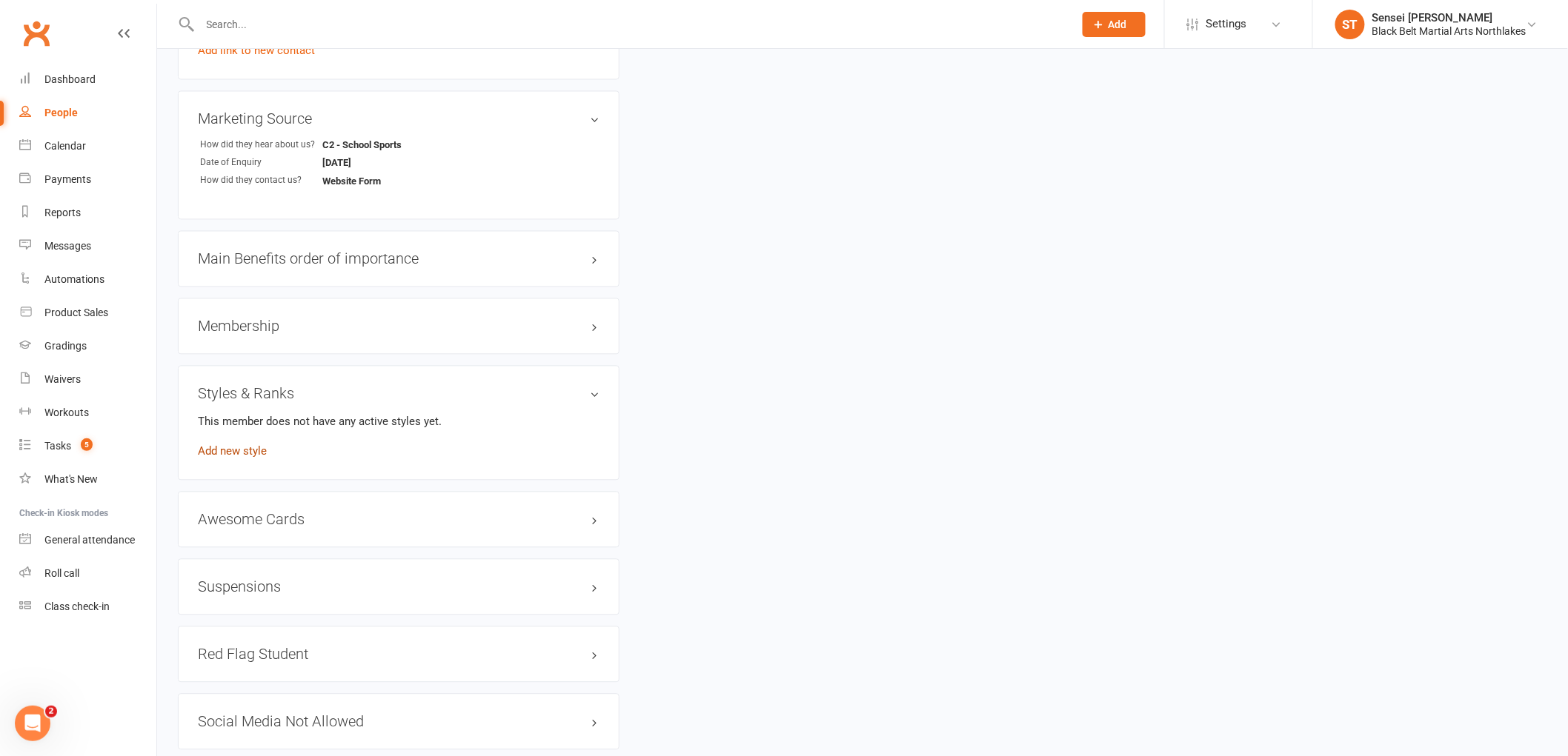
click at [243, 449] on link "Add new style" at bounding box center [232, 451] width 69 height 13
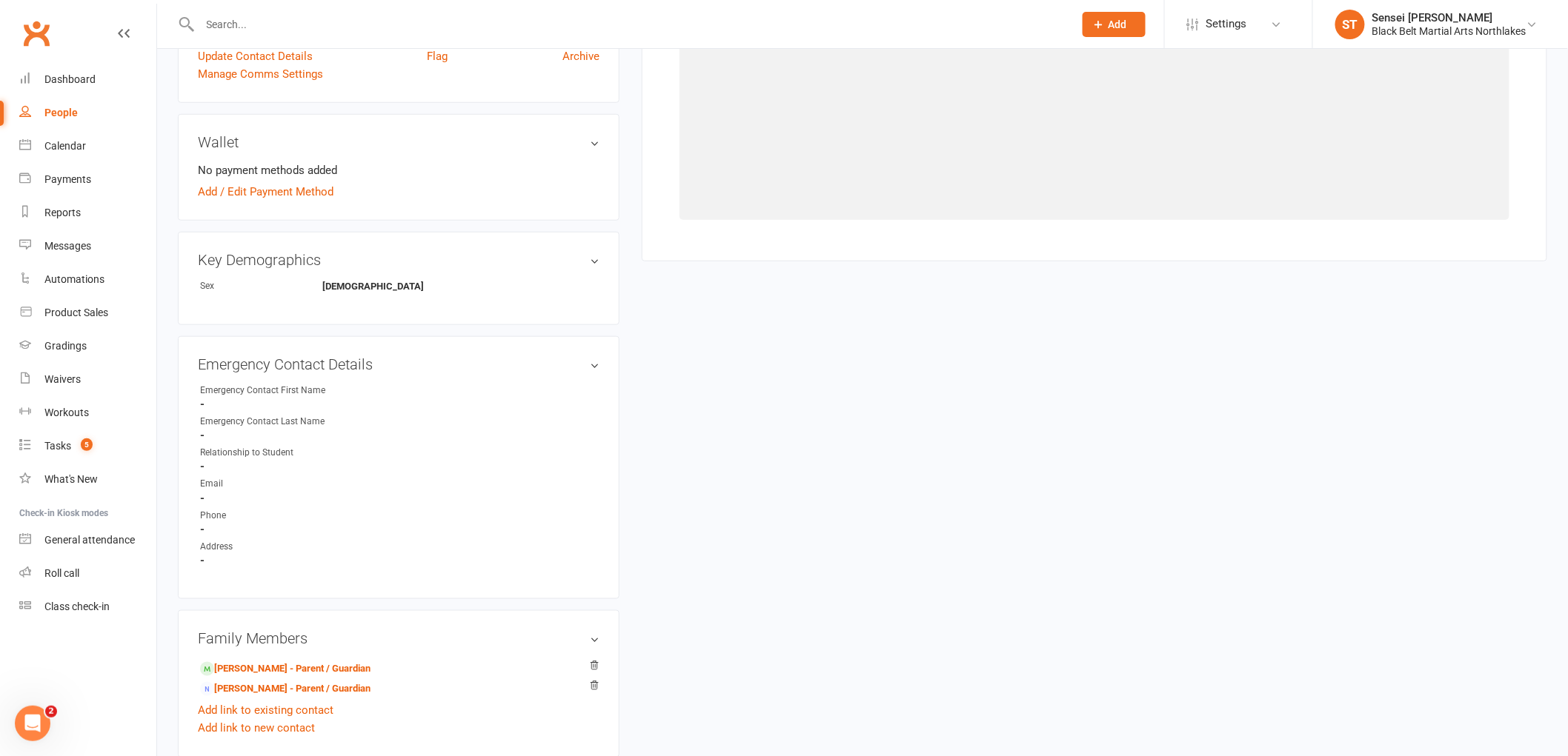
scroll to position [127, 0]
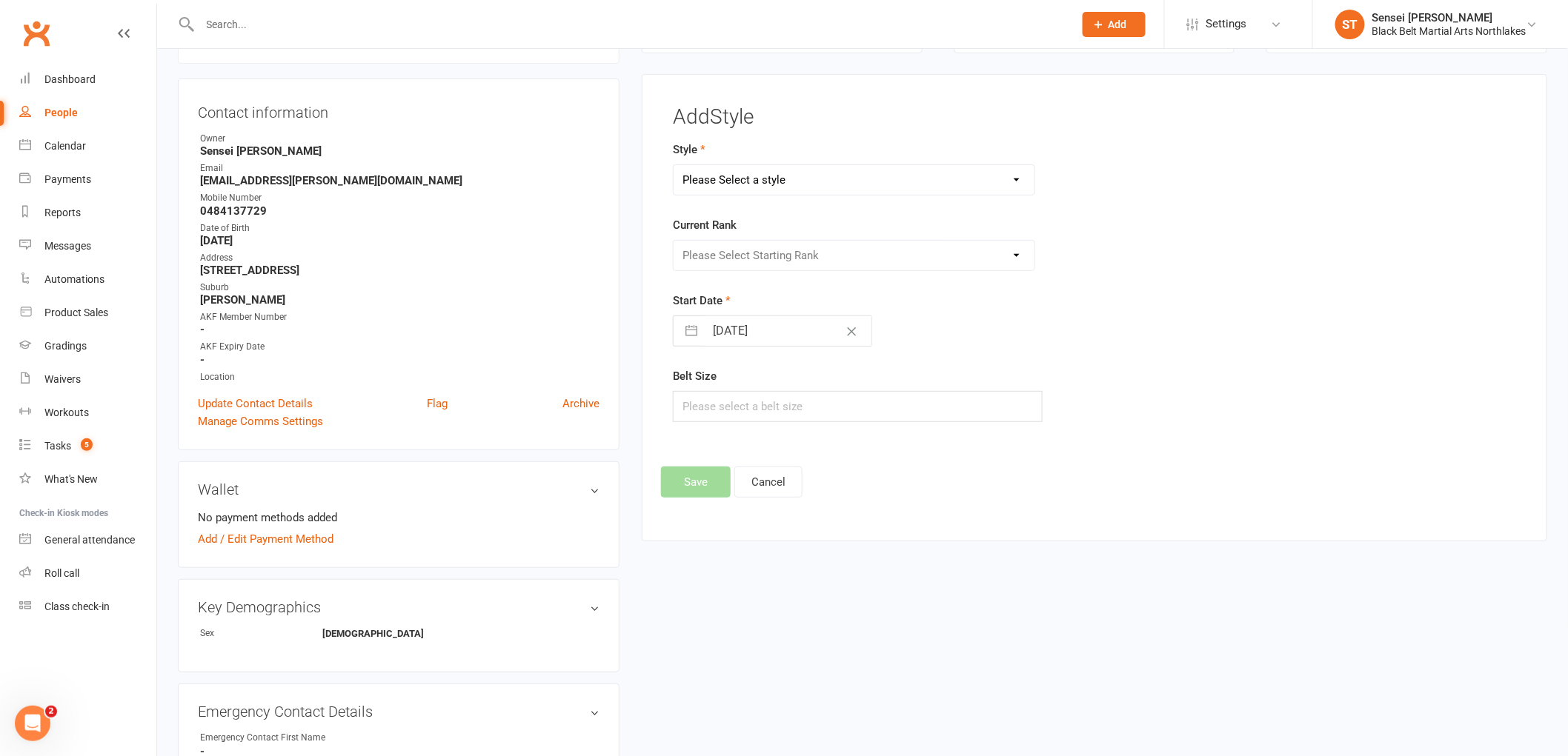
click at [750, 180] on select "Please Select a style Karate Kickboxing Kobudo Leadership Lil Dragons Mini Drag…" at bounding box center [853, 180] width 361 height 30
select select "917"
click at [673, 165] on select "Please Select a style Karate Kickboxing Kobudo Leadership Lil Dragons Mini Drag…" at bounding box center [853, 180] width 361 height 30
click at [720, 262] on select "Please Select Starting Rank White Green/White Blue/White Purple/White Gold/Whit…" at bounding box center [853, 256] width 361 height 30
select select "8450"
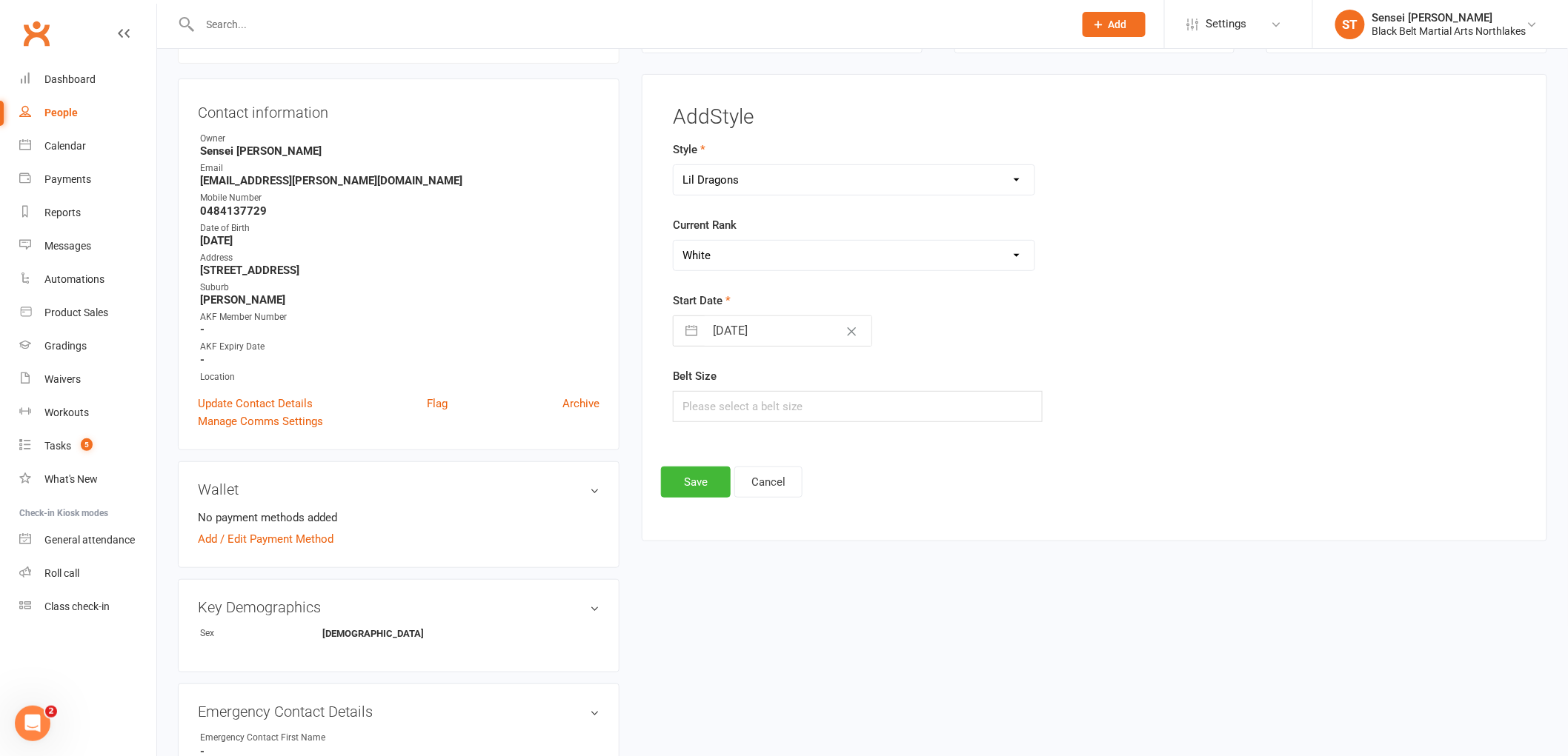
click at [673, 241] on select "Please Select Starting Rank White Green/White Blue/White Purple/White Gold/Whit…" at bounding box center [853, 256] width 361 height 30
click at [698, 485] on button "Save" at bounding box center [696, 481] width 70 height 31
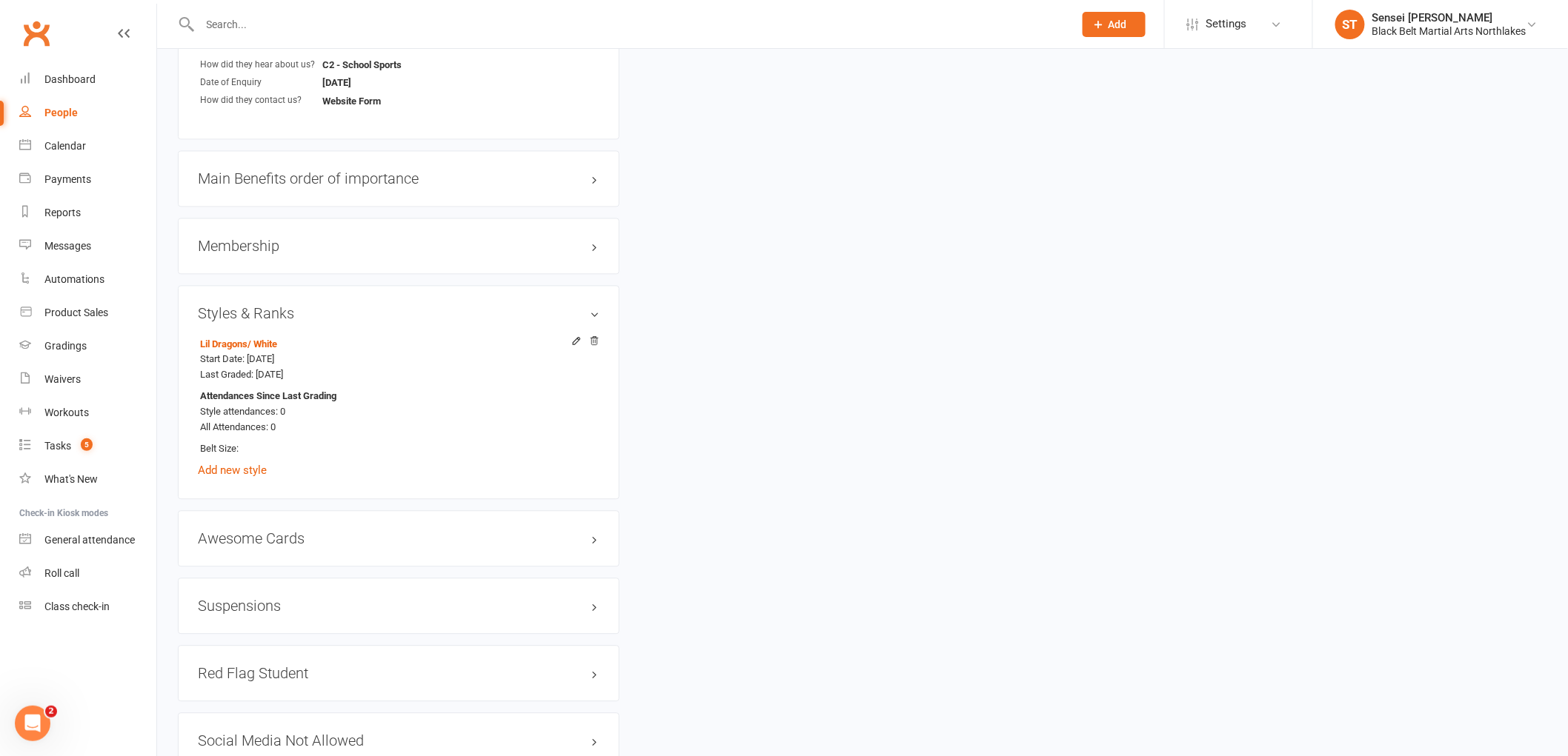
scroll to position [988, 0]
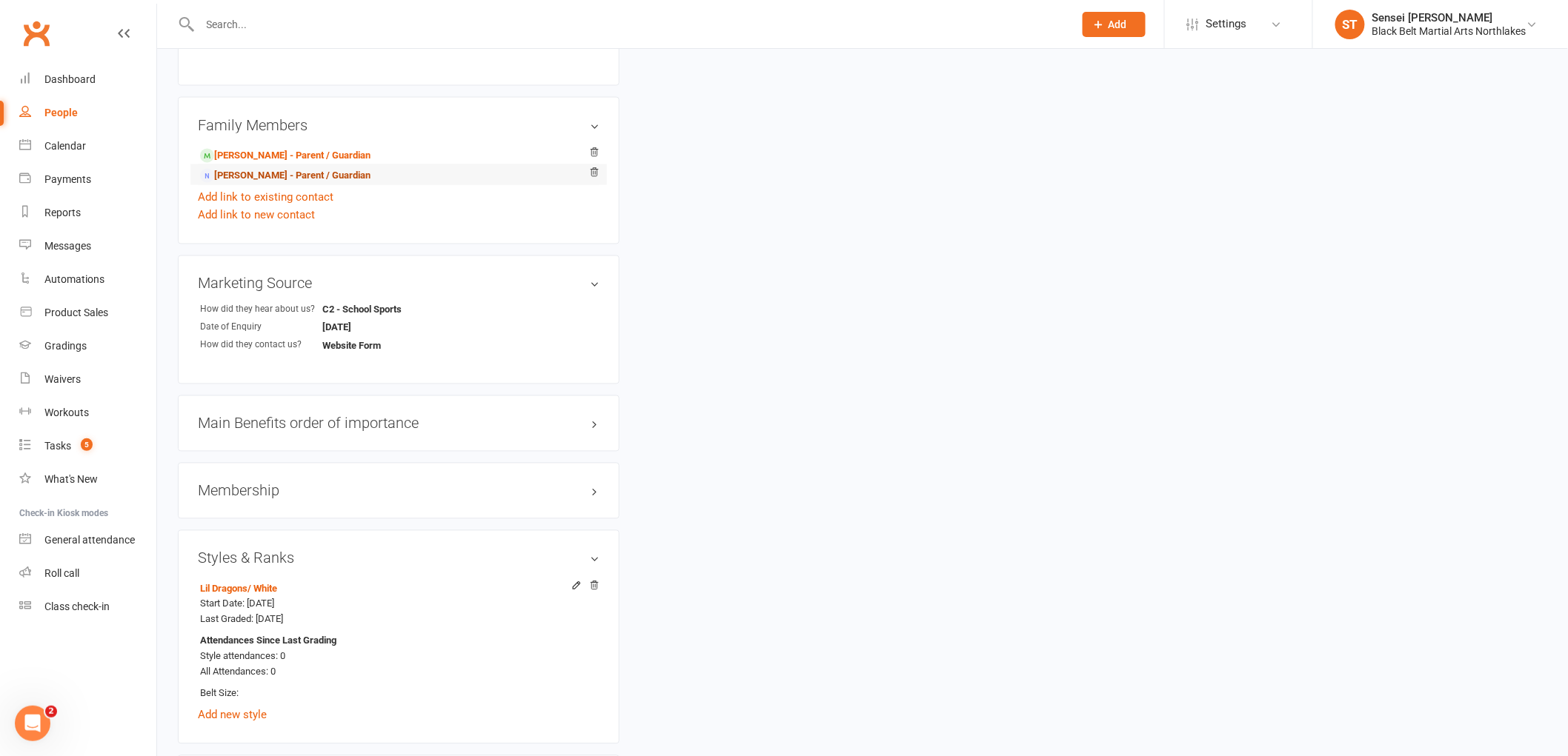
click at [291, 168] on link "[PERSON_NAME] - Parent / Guardian" at bounding box center [285, 176] width 171 height 16
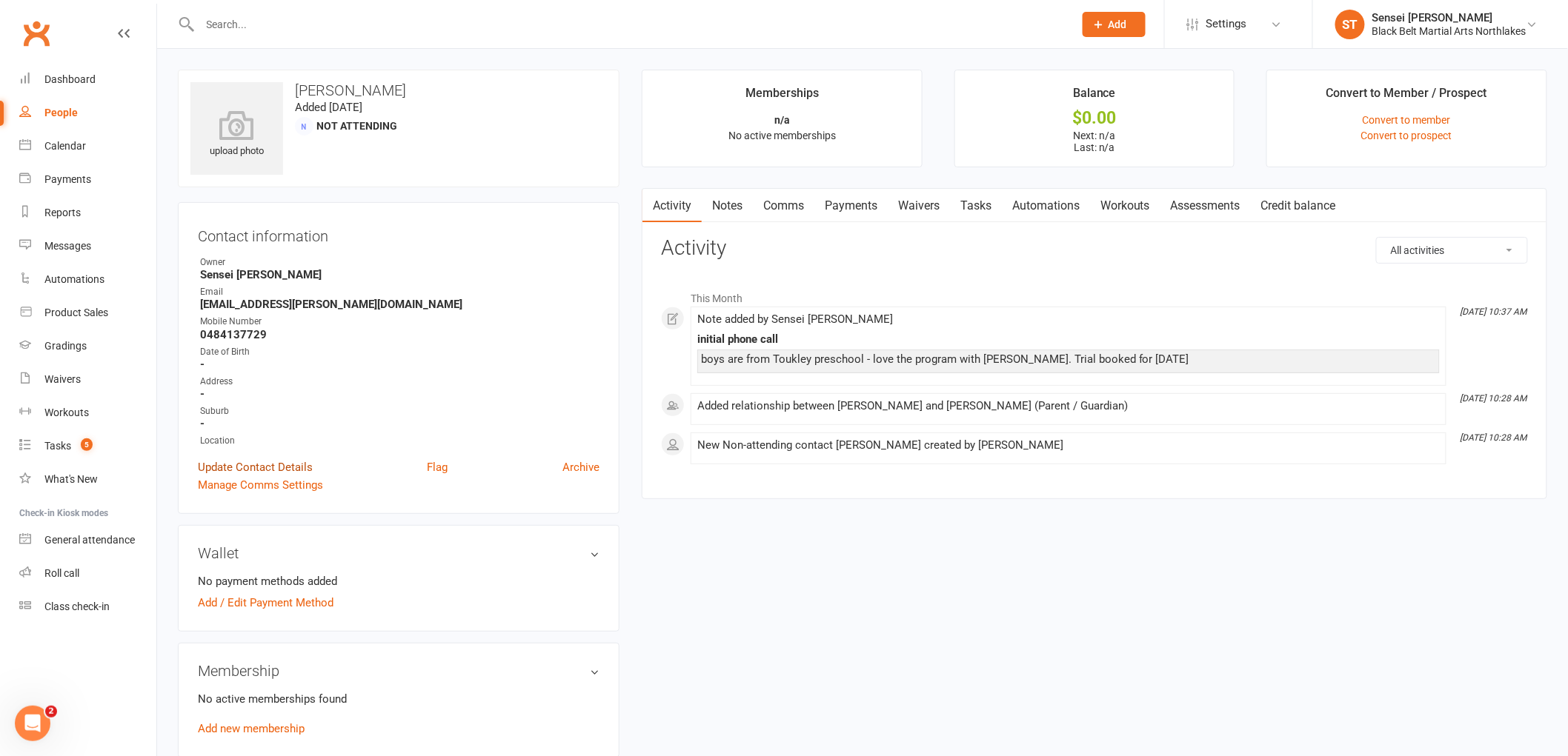
click at [257, 463] on link "Update Contact Details" at bounding box center [255, 467] width 115 height 18
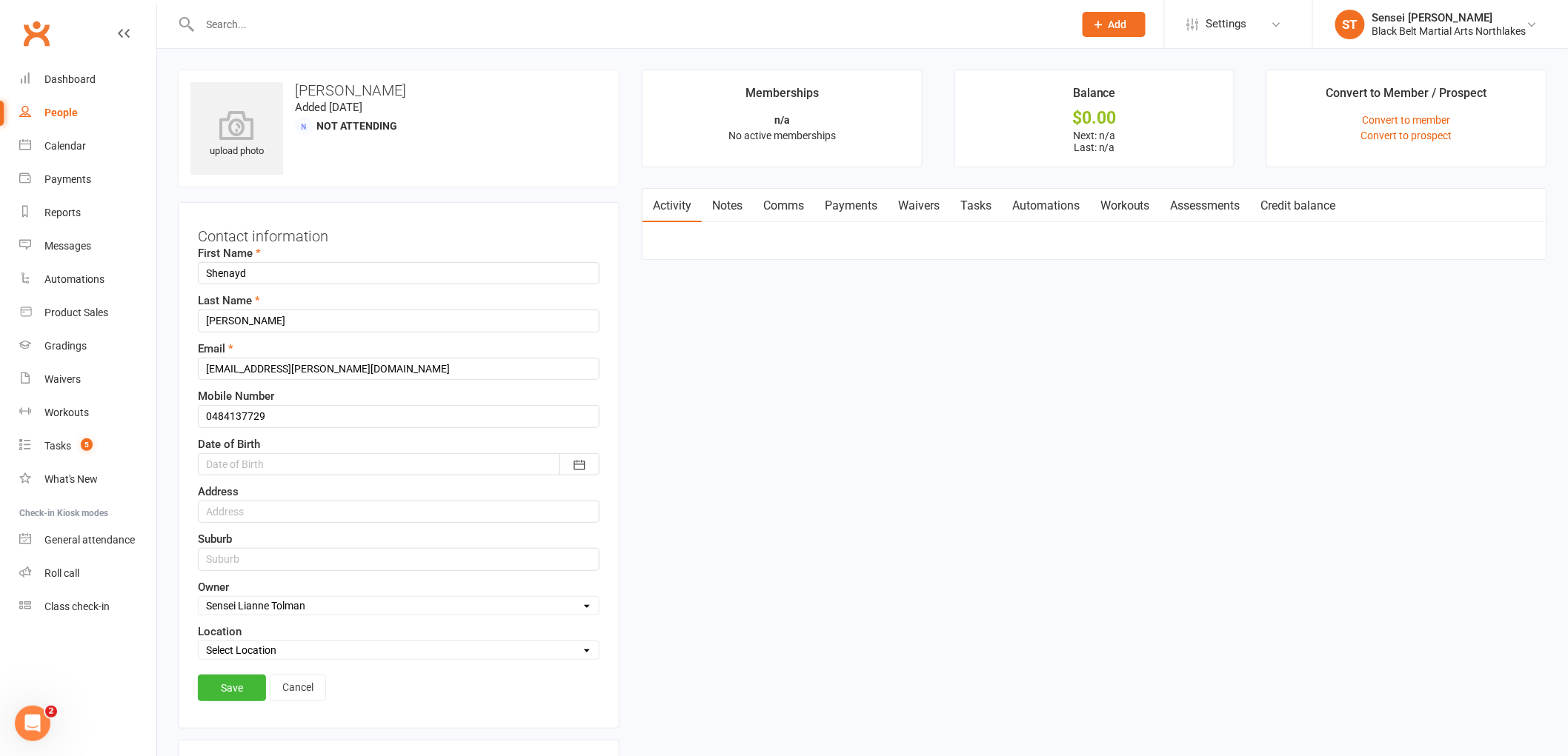
scroll to position [70, 0]
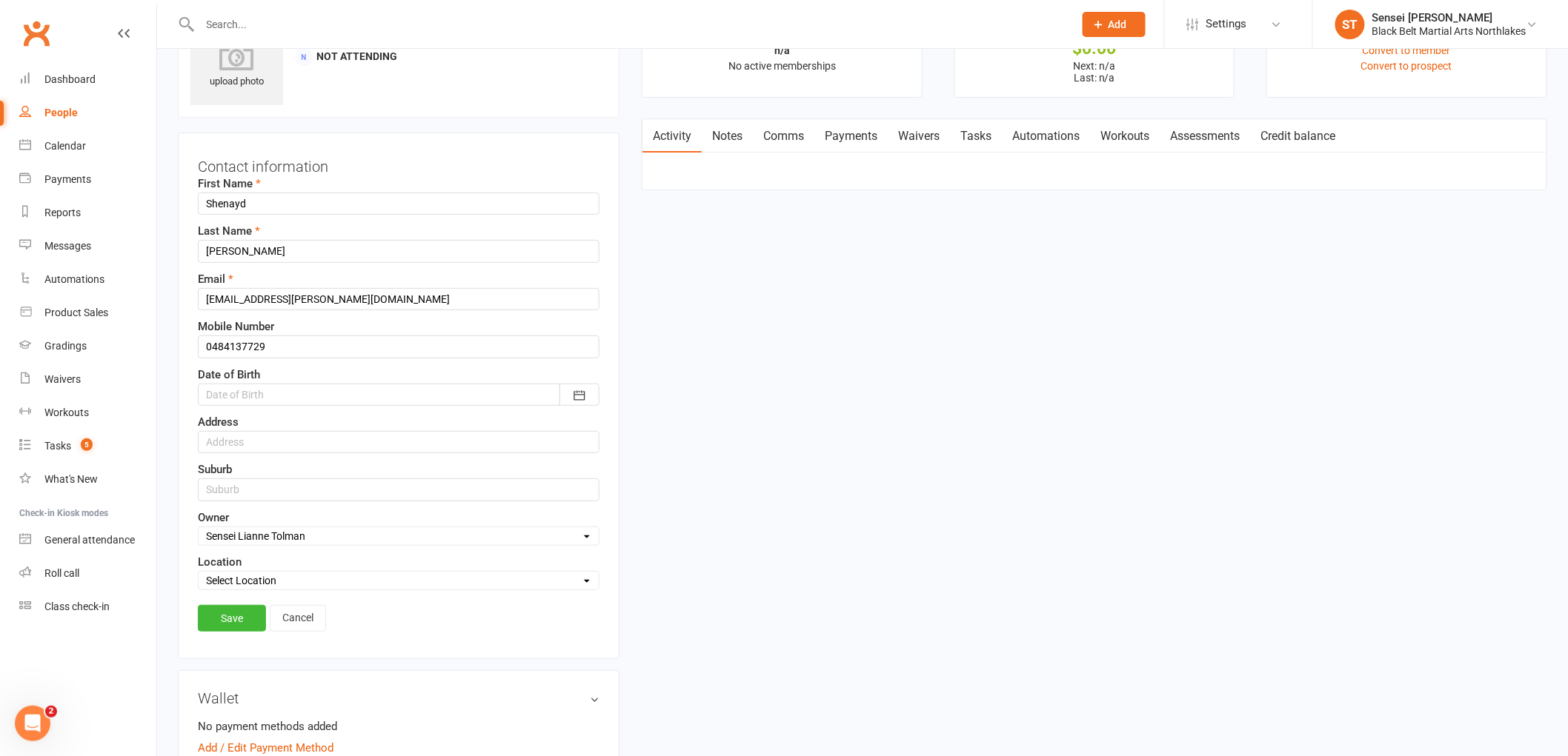
click at [258, 392] on div at bounding box center [398, 394] width 401 height 22
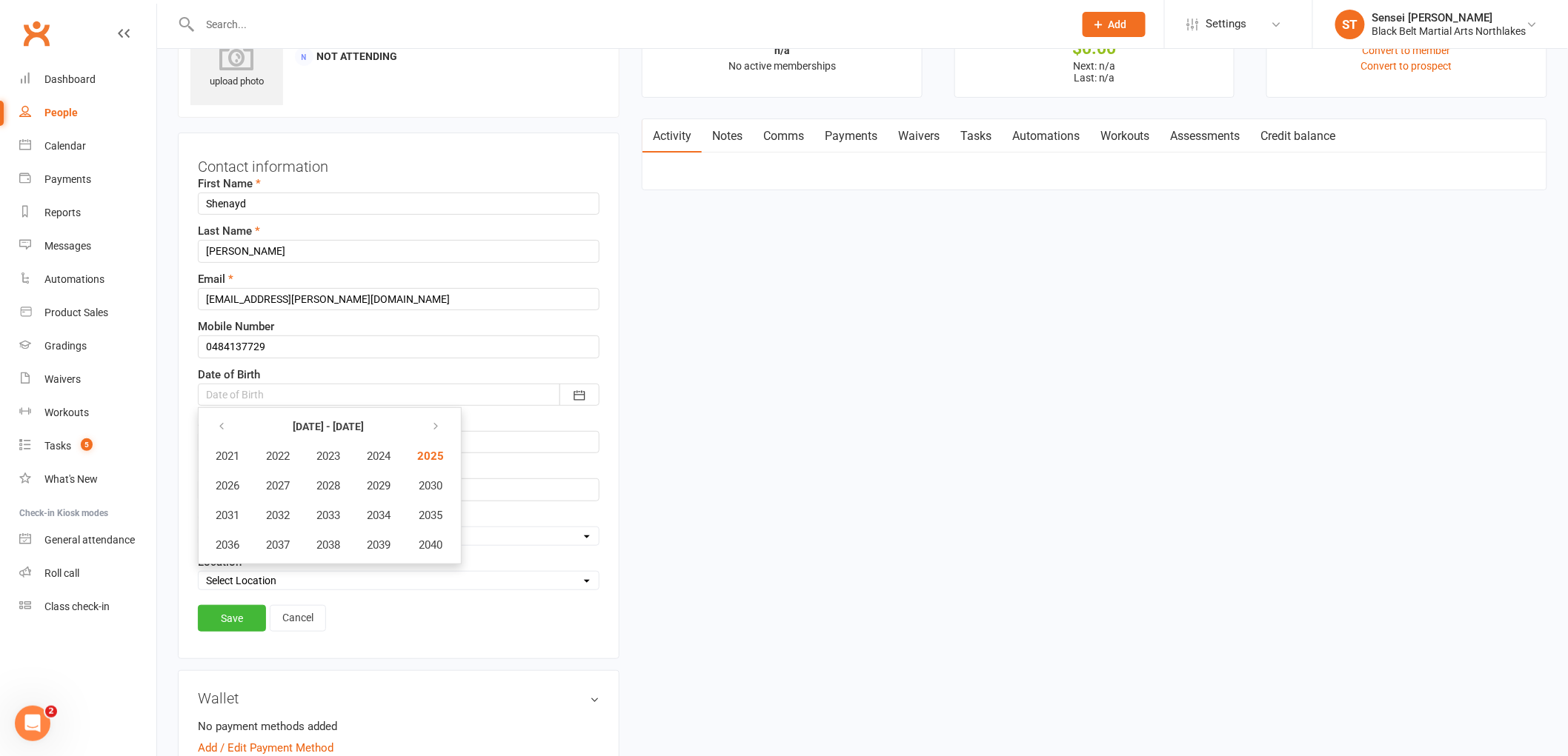
click at [514, 456] on div "First Name [PERSON_NAME] Last Name [PERSON_NAME] Email [EMAIL_ADDRESS][PERSON_N…" at bounding box center [398, 382] width 401 height 415
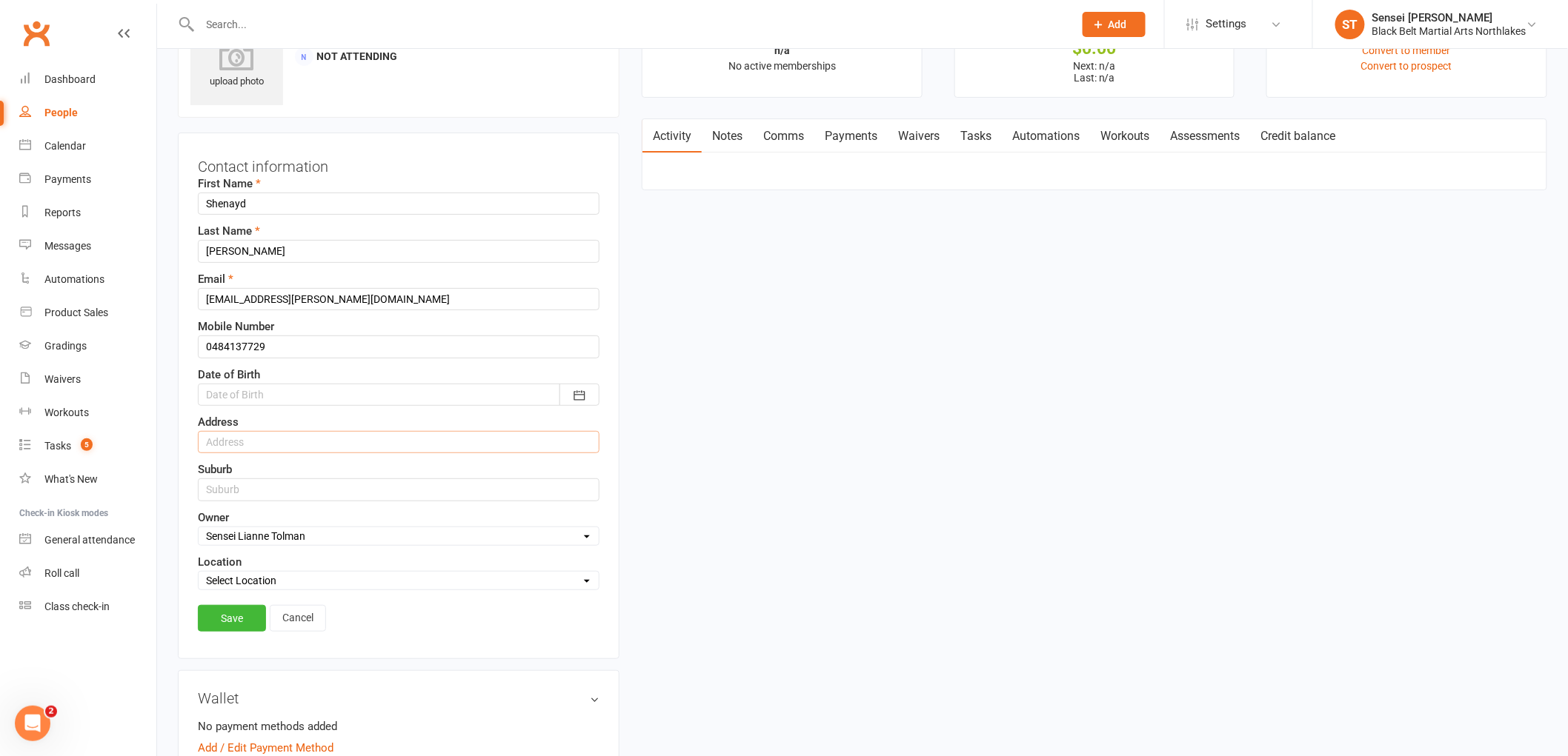
click at [293, 443] on input "text" at bounding box center [398, 442] width 401 height 22
type input "[STREET_ADDRESS]"
click at [261, 497] on input "text" at bounding box center [398, 489] width 401 height 22
type input "[PERSON_NAME]"
click at [221, 618] on link "Save" at bounding box center [232, 618] width 68 height 27
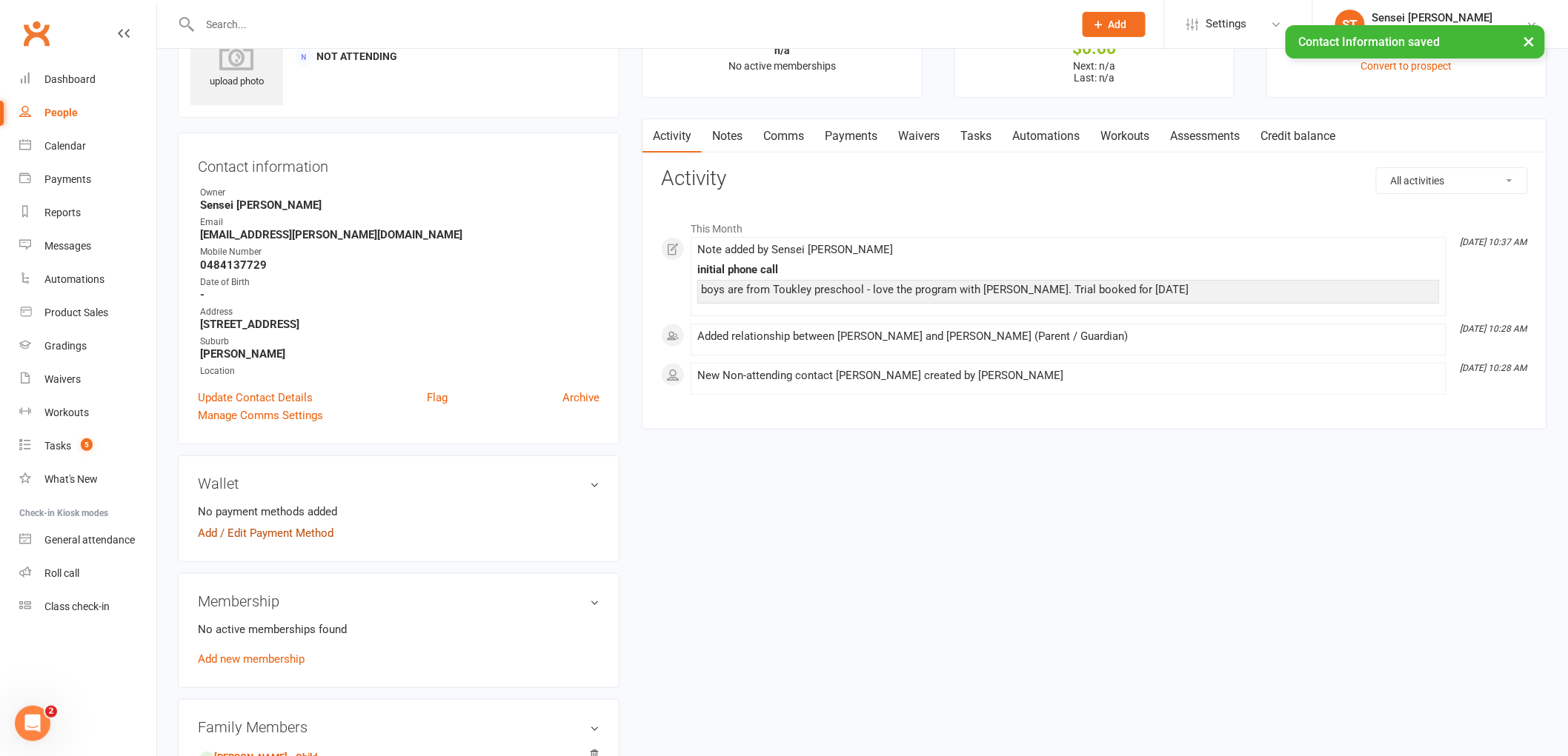
click at [232, 532] on link "Add / Edit Payment Method" at bounding box center [266, 533] width 136 height 18
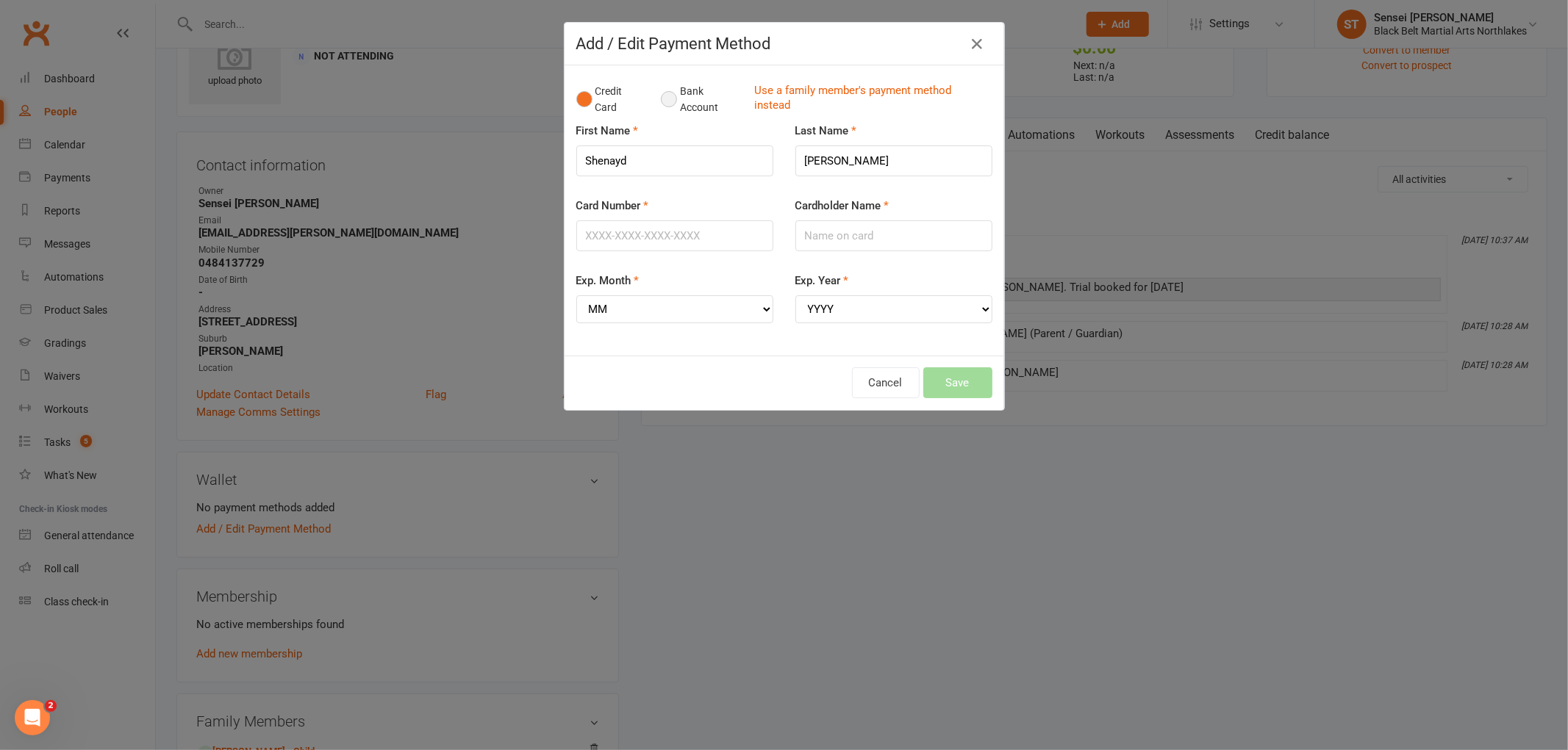
click at [662, 98] on button "Bank Account" at bounding box center [702, 99] width 81 height 45
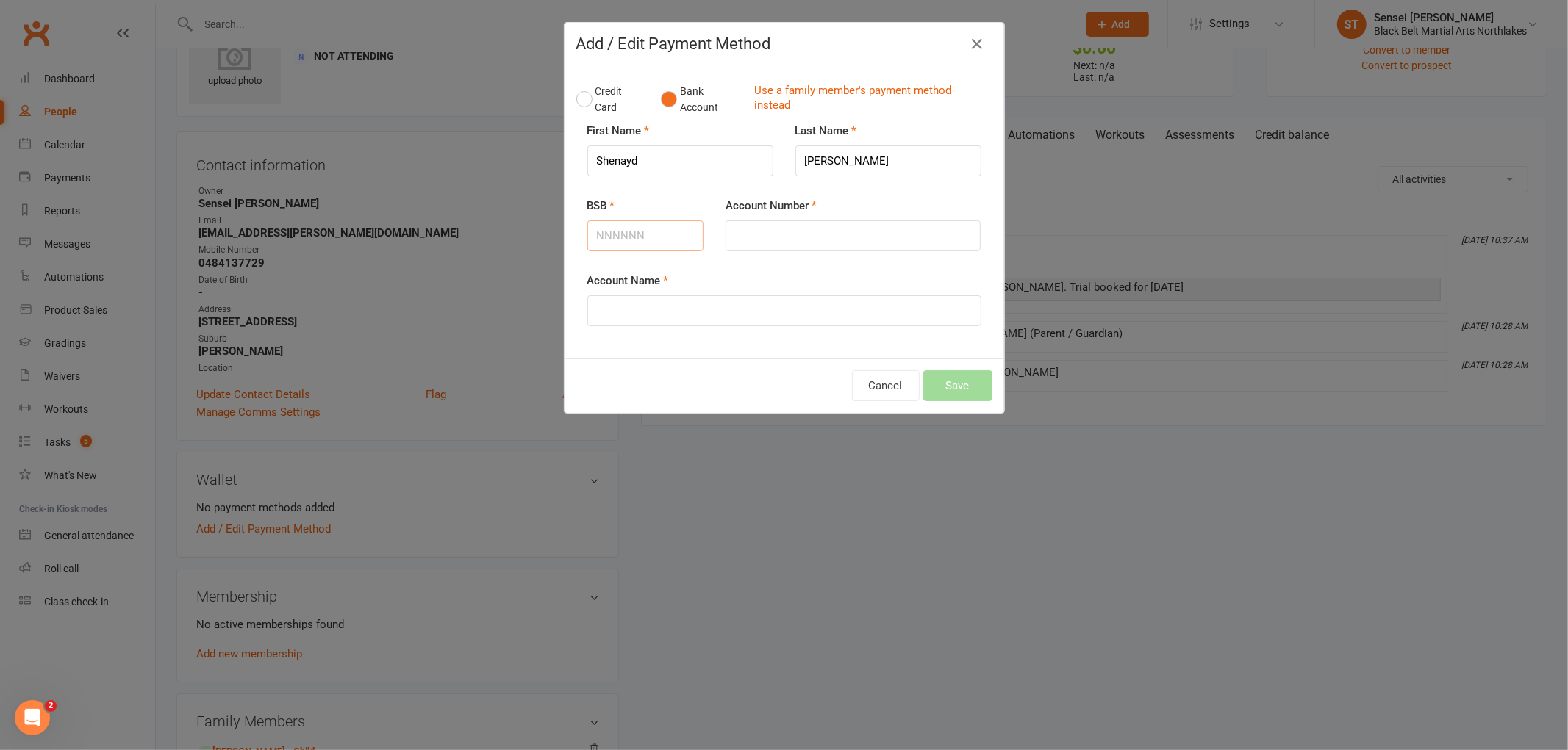
click at [620, 232] on input "BSB" at bounding box center [646, 236] width 117 height 31
type input "012172"
click at [758, 229] on input "Account Number" at bounding box center [852, 236] width 255 height 31
type input "202795622"
click at [679, 306] on input "Account Name" at bounding box center [785, 310] width 394 height 31
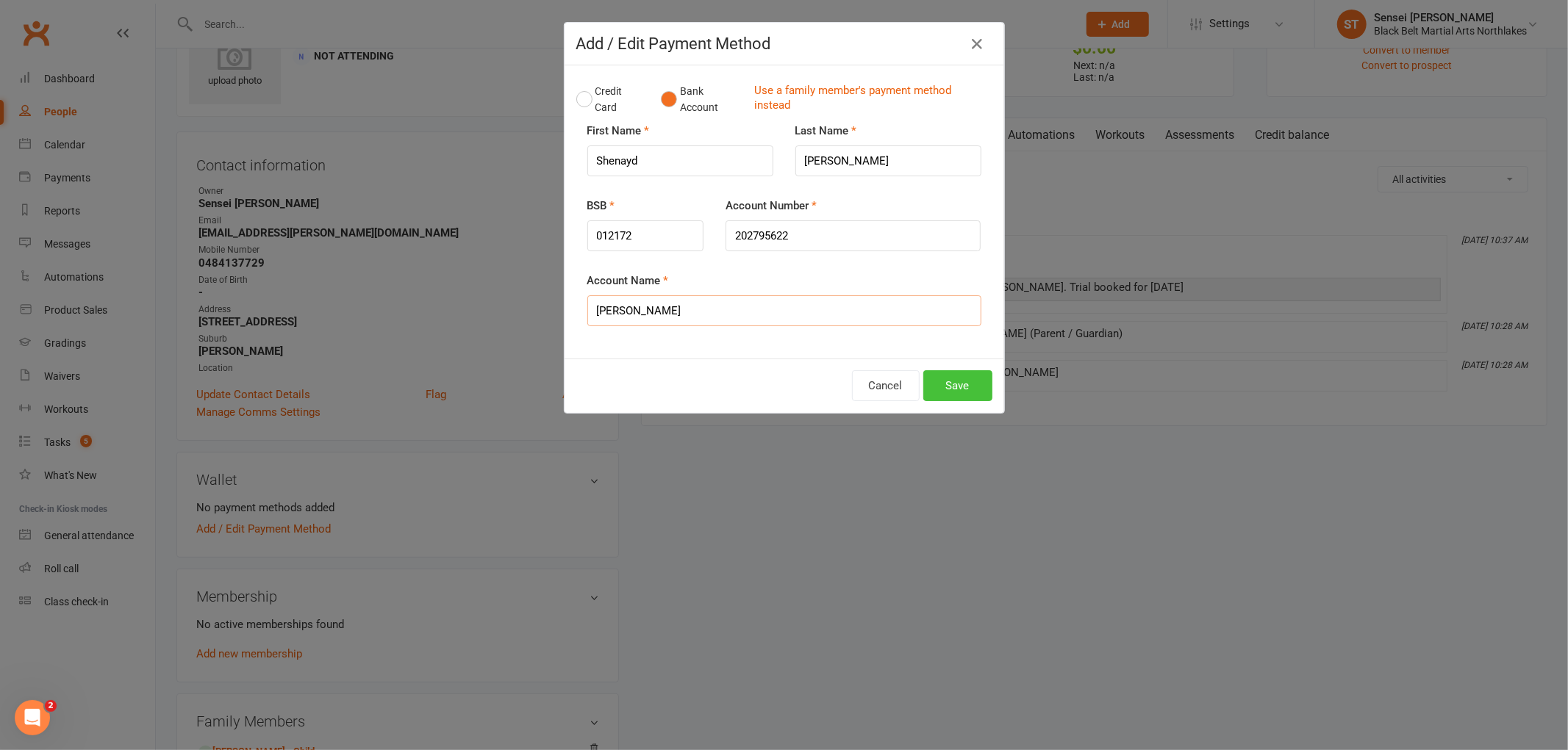
type input "[PERSON_NAME]"
click at [929, 383] on button "Save" at bounding box center [958, 385] width 69 height 31
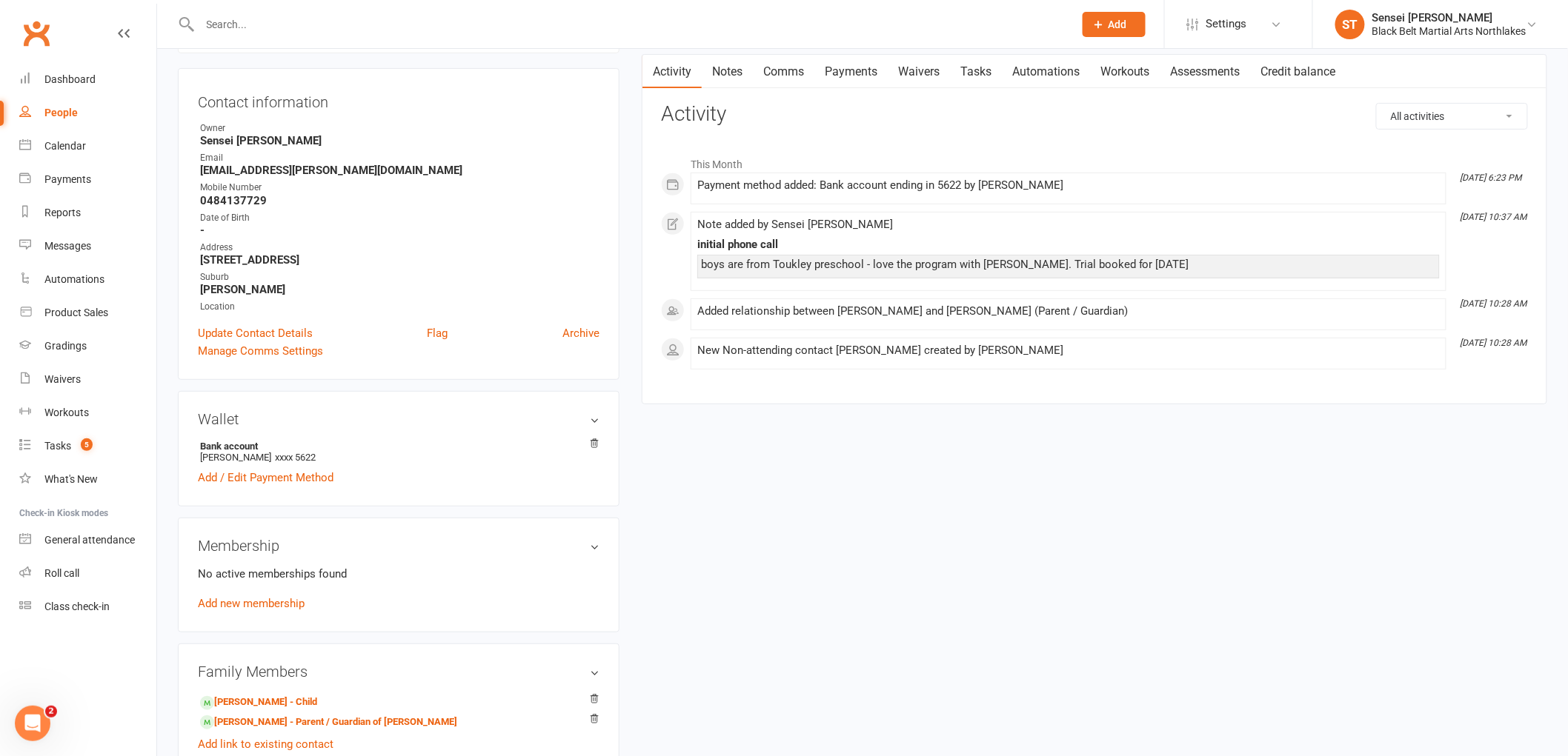
scroll to position [234, 0]
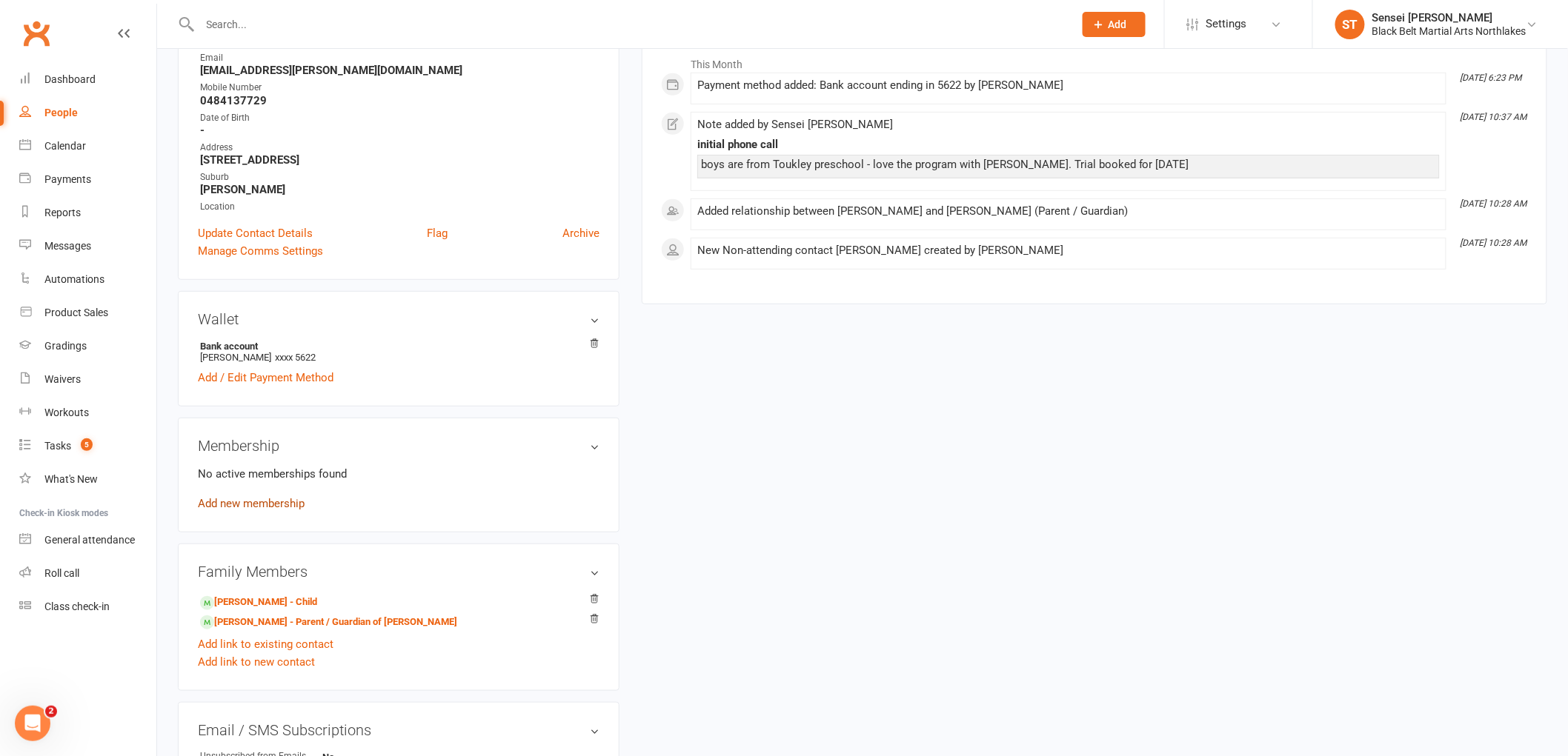
click at [254, 503] on link "Add new membership" at bounding box center [251, 503] width 107 height 13
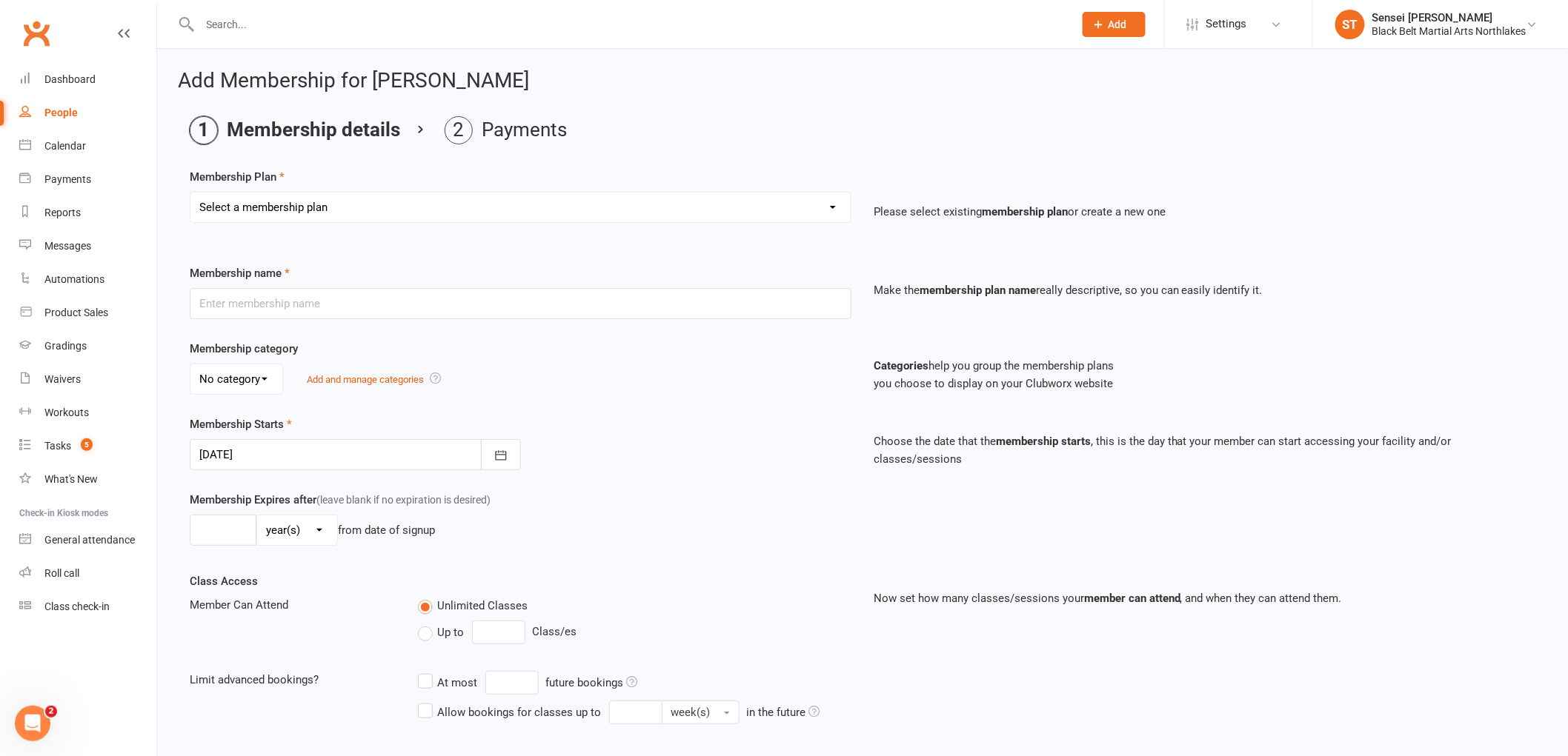
click at [246, 211] on select "Select a membership plan Create new Membership Plan Lil Dragons Lil Dragons - T…" at bounding box center [520, 208] width 660 height 30
select select "1"
click at [191, 193] on select "Select a membership plan Create new Membership Plan Lil Dragons Lil Dragons - T…" at bounding box center [520, 208] width 660 height 30
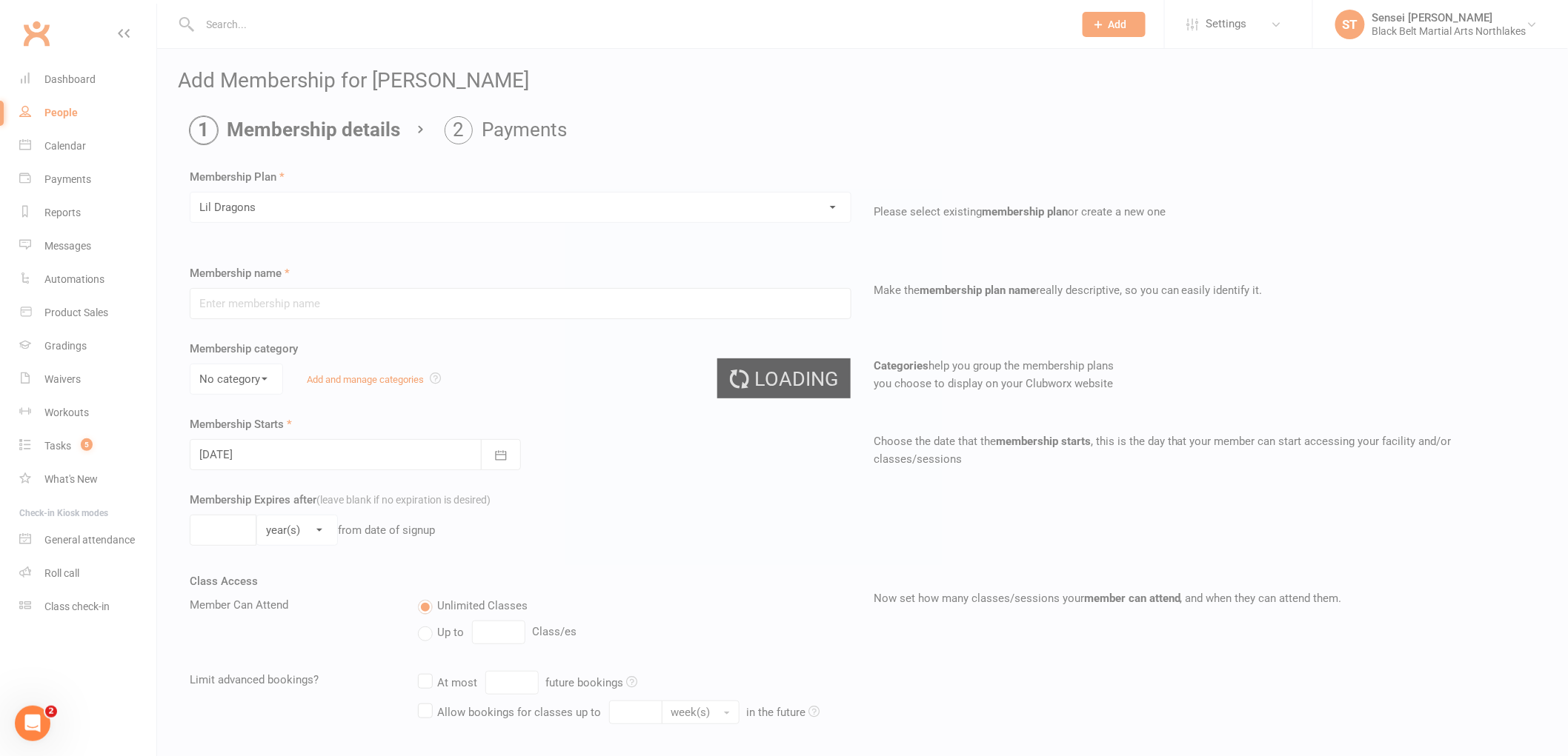
type input "Lil Dragons"
select select "1"
type input "0"
type input "1"
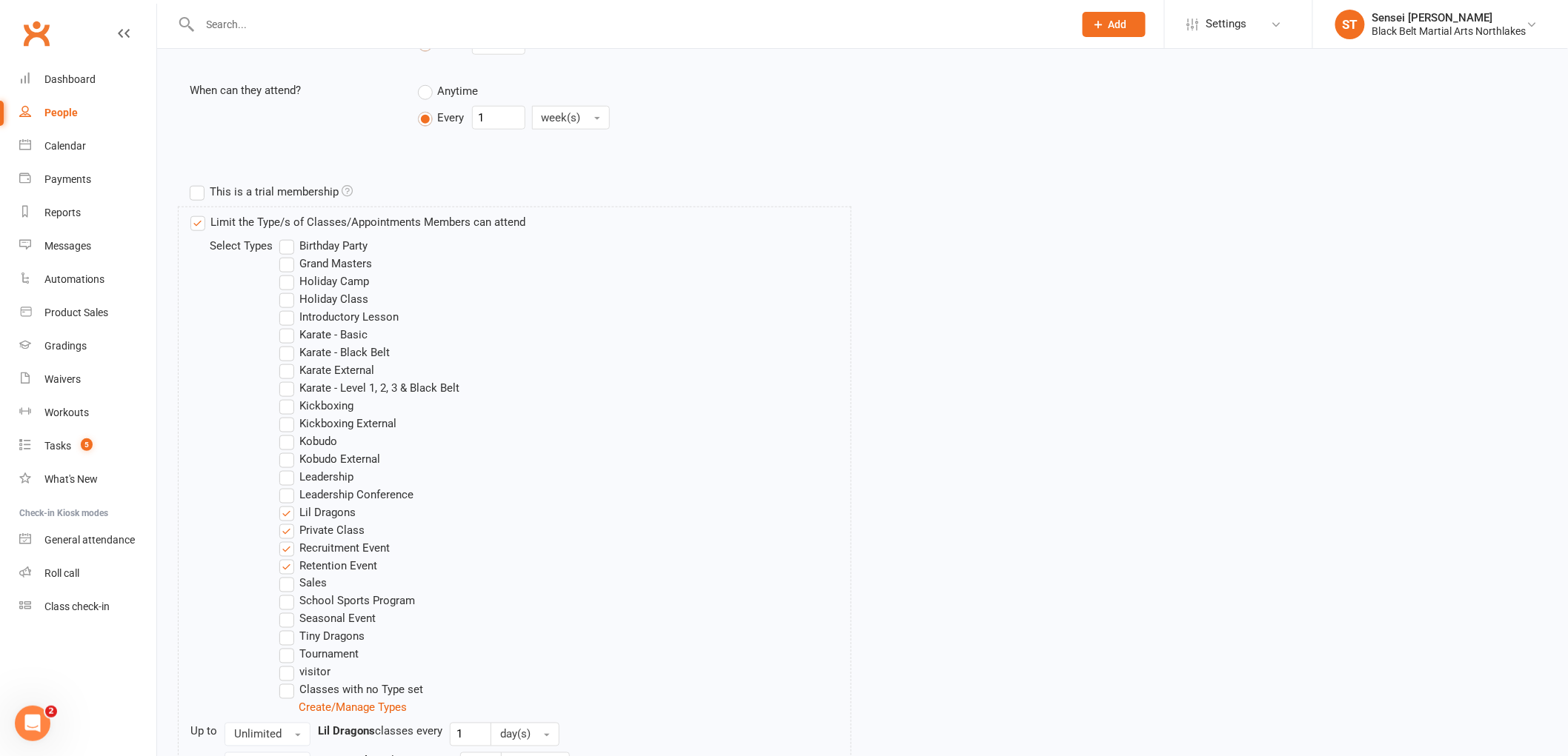
scroll to position [820, 0]
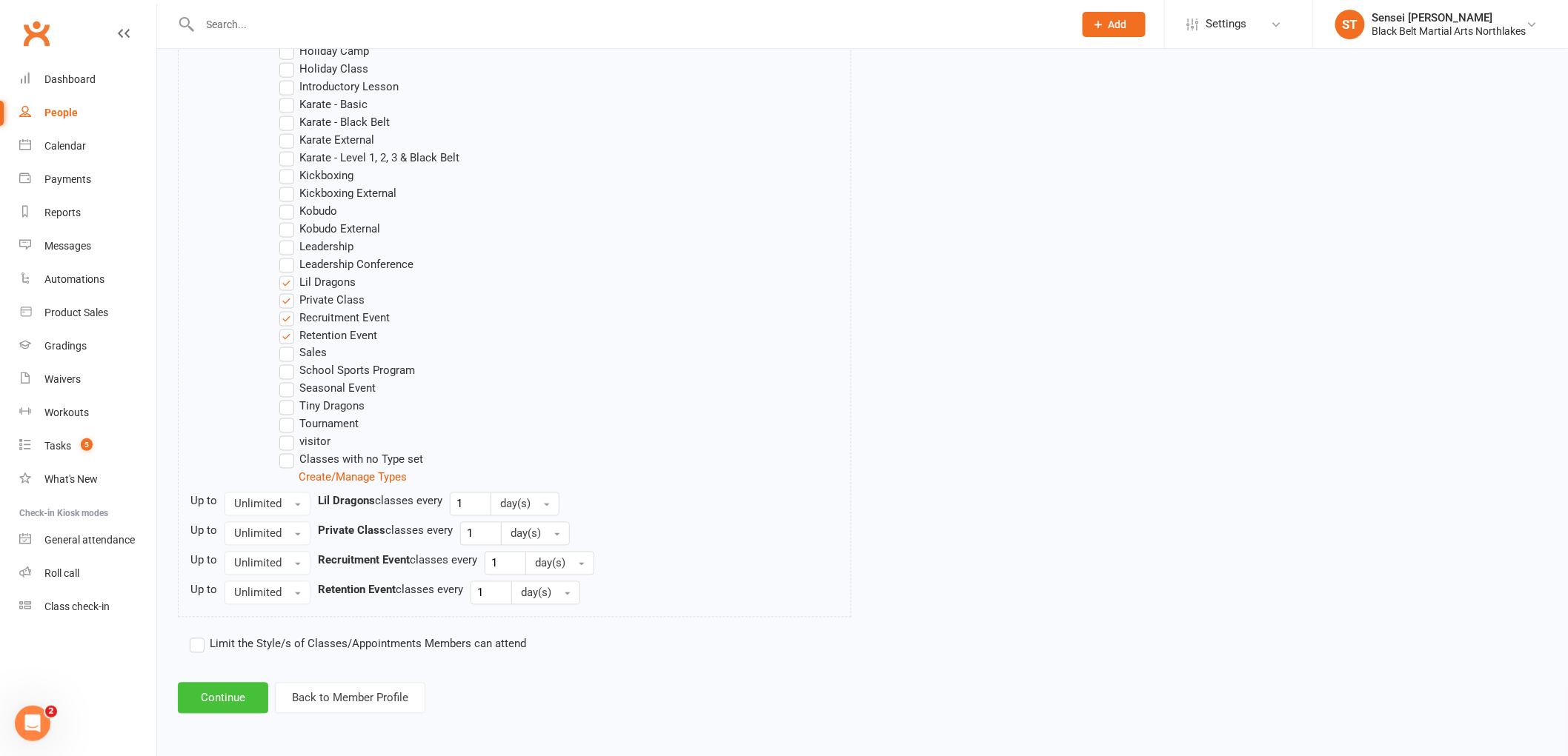
click at [208, 704] on button "Continue" at bounding box center [223, 698] width 90 height 31
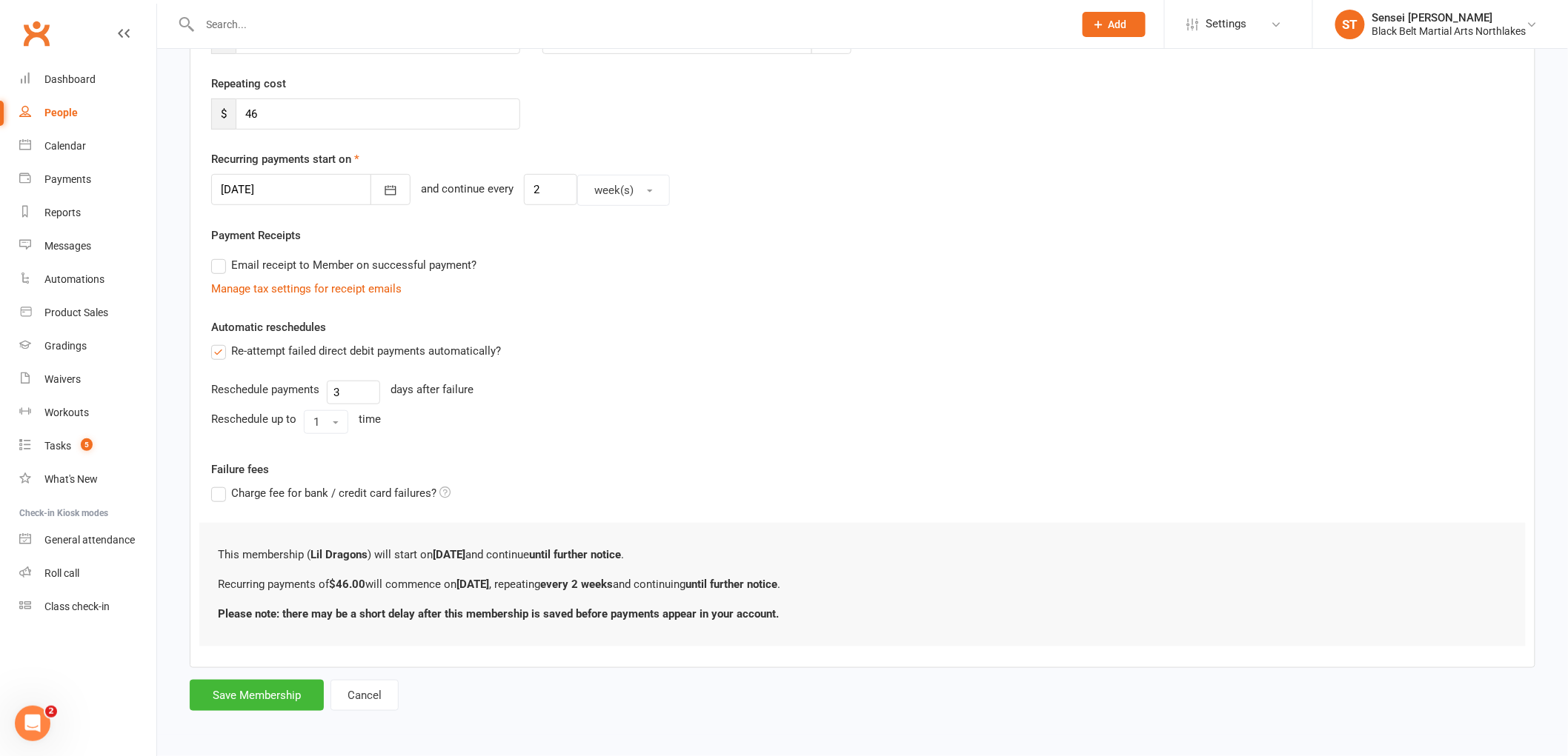
scroll to position [0, 0]
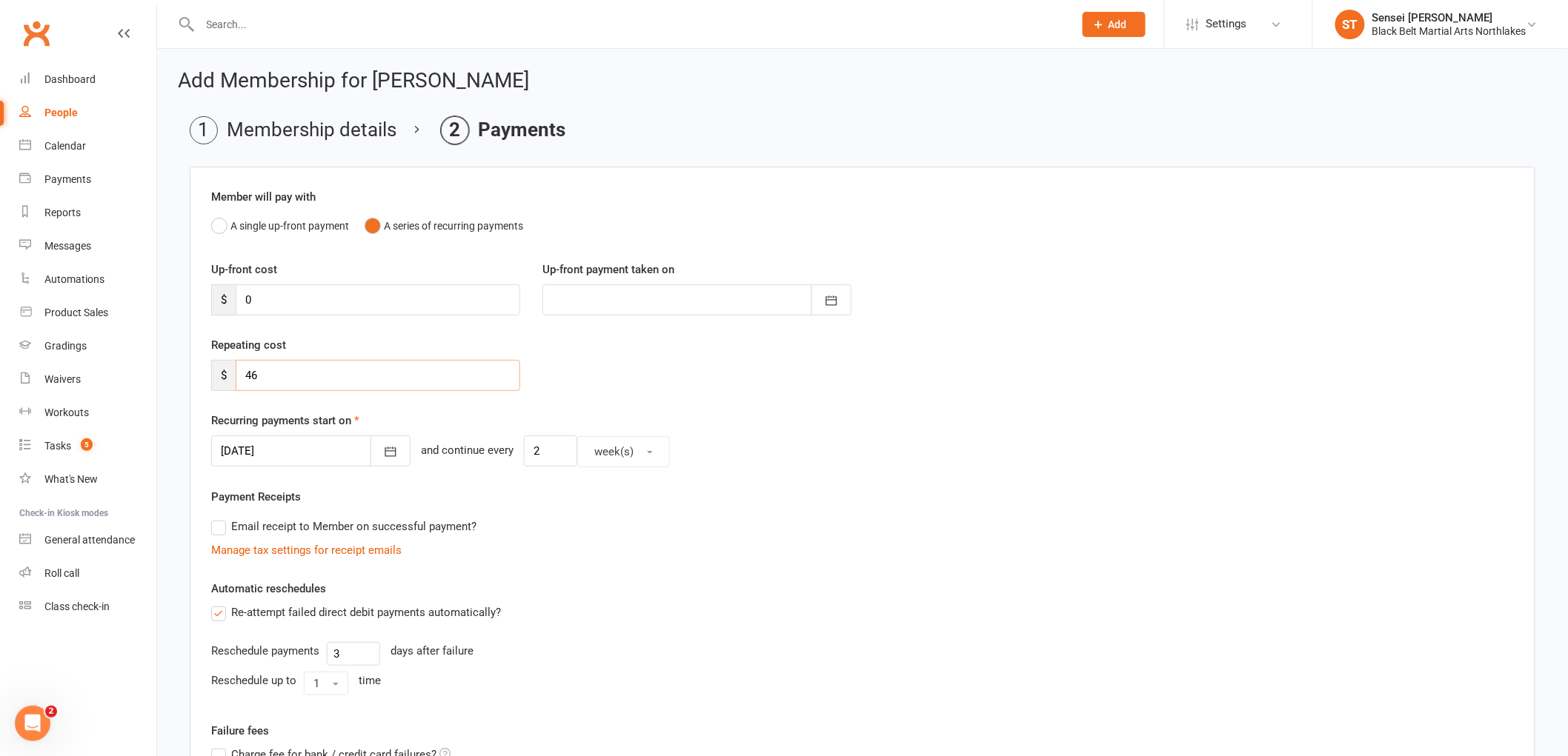
click at [266, 373] on input "46" at bounding box center [378, 375] width 285 height 31
type input "4"
type input "82.80"
click at [388, 446] on button "button" at bounding box center [391, 450] width 40 height 31
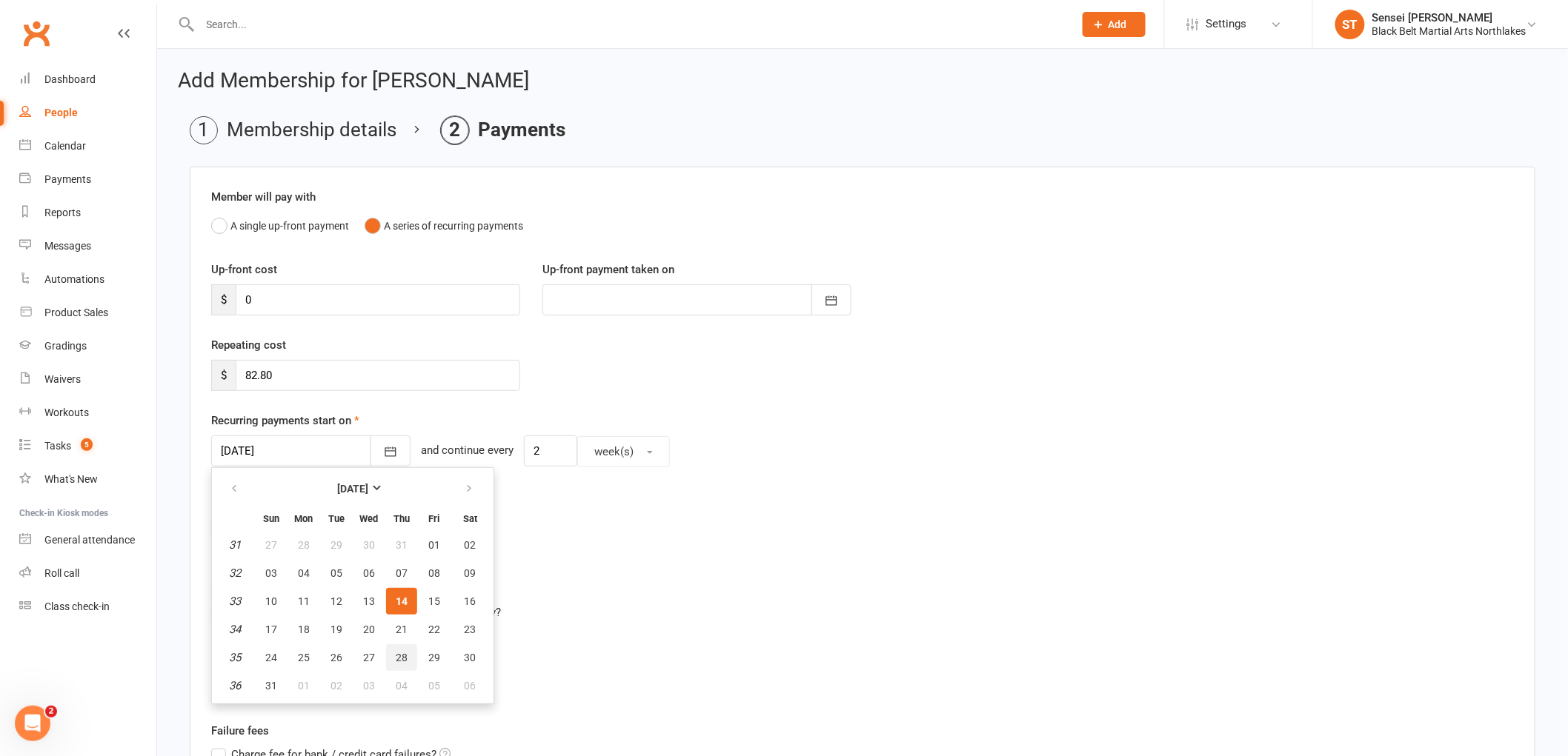
click at [395, 657] on span "28" at bounding box center [401, 658] width 12 height 12
type input "[DATE]"
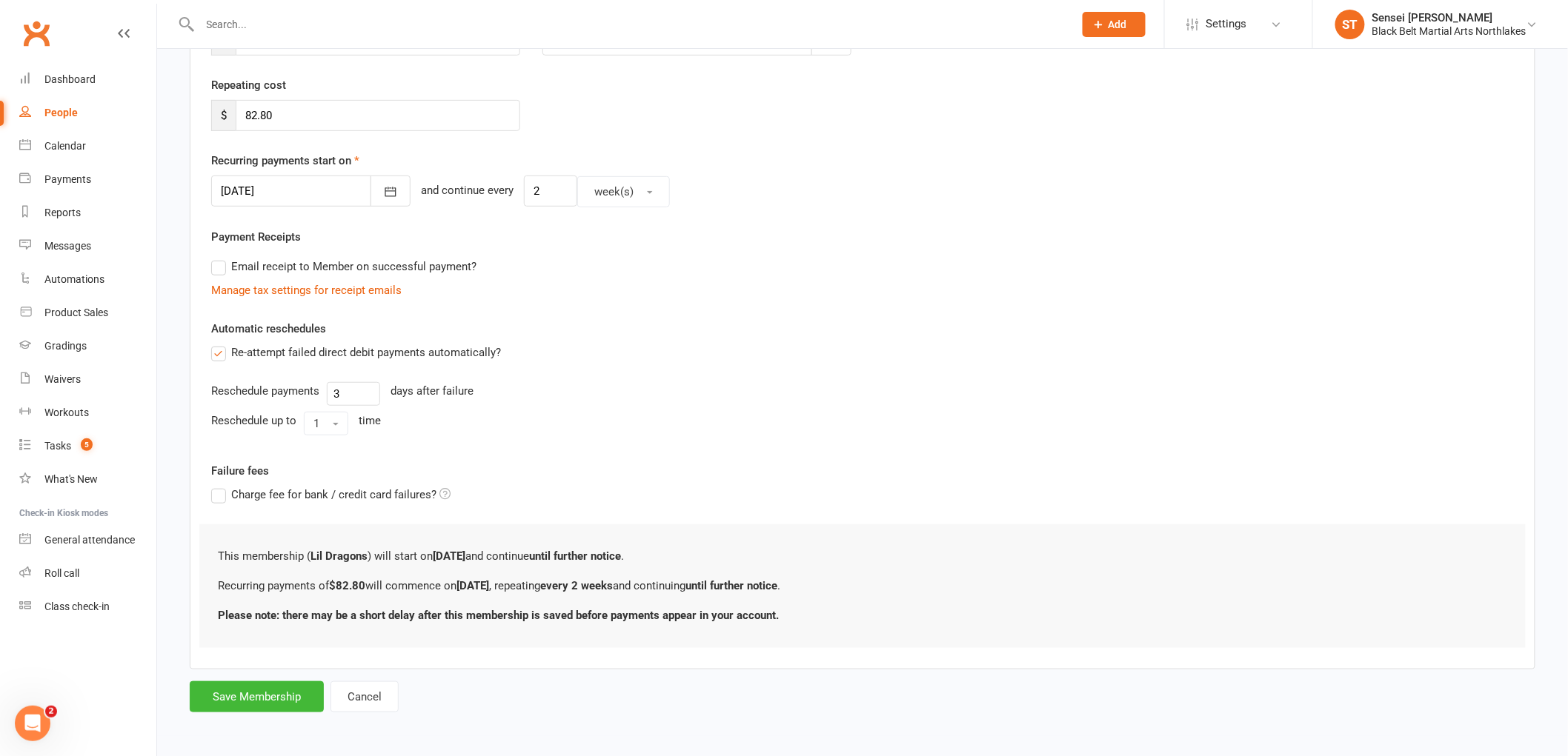
scroll to position [262, 0]
click at [260, 704] on button "Save Membership" at bounding box center [257, 695] width 134 height 31
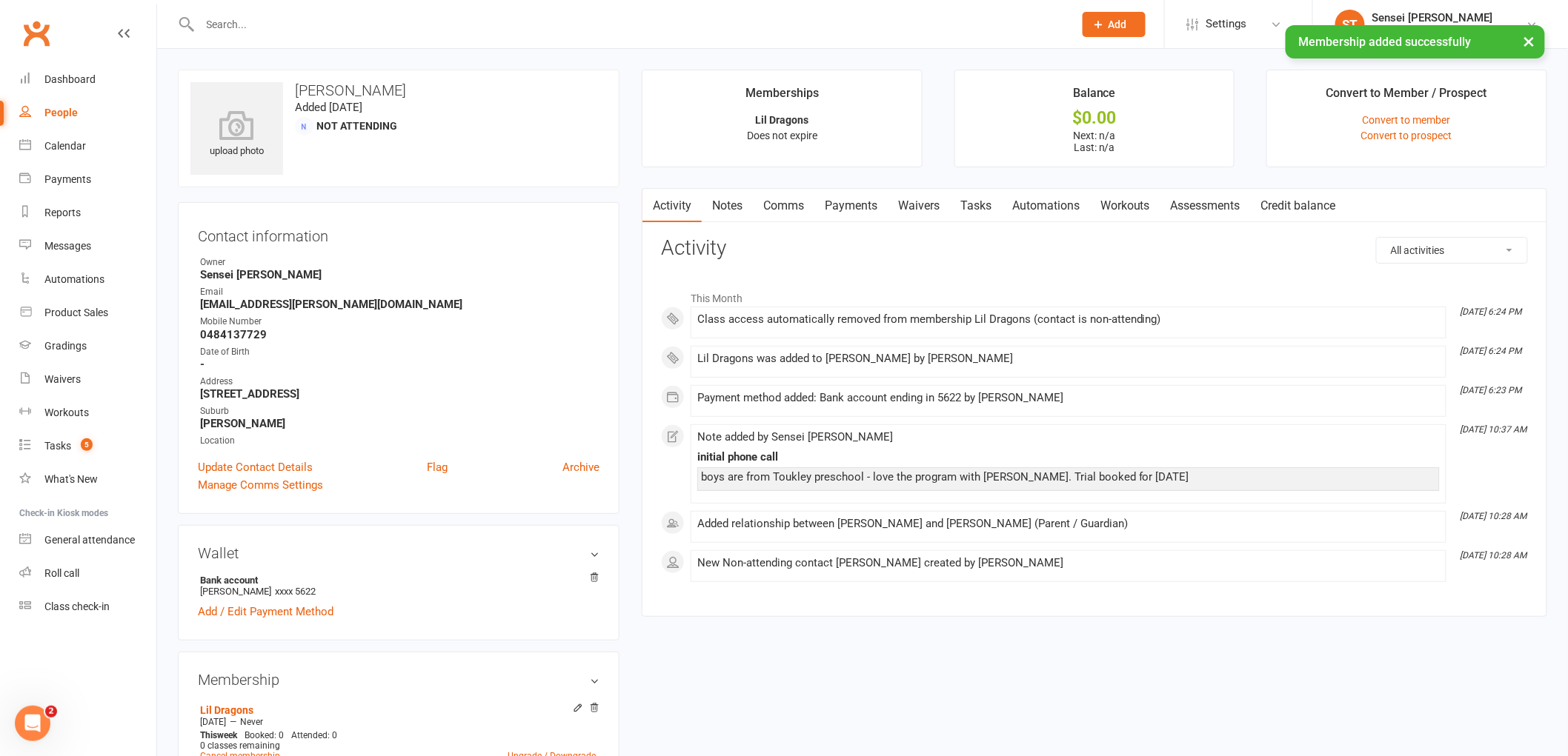
click at [873, 205] on link "Payments" at bounding box center [850, 206] width 73 height 34
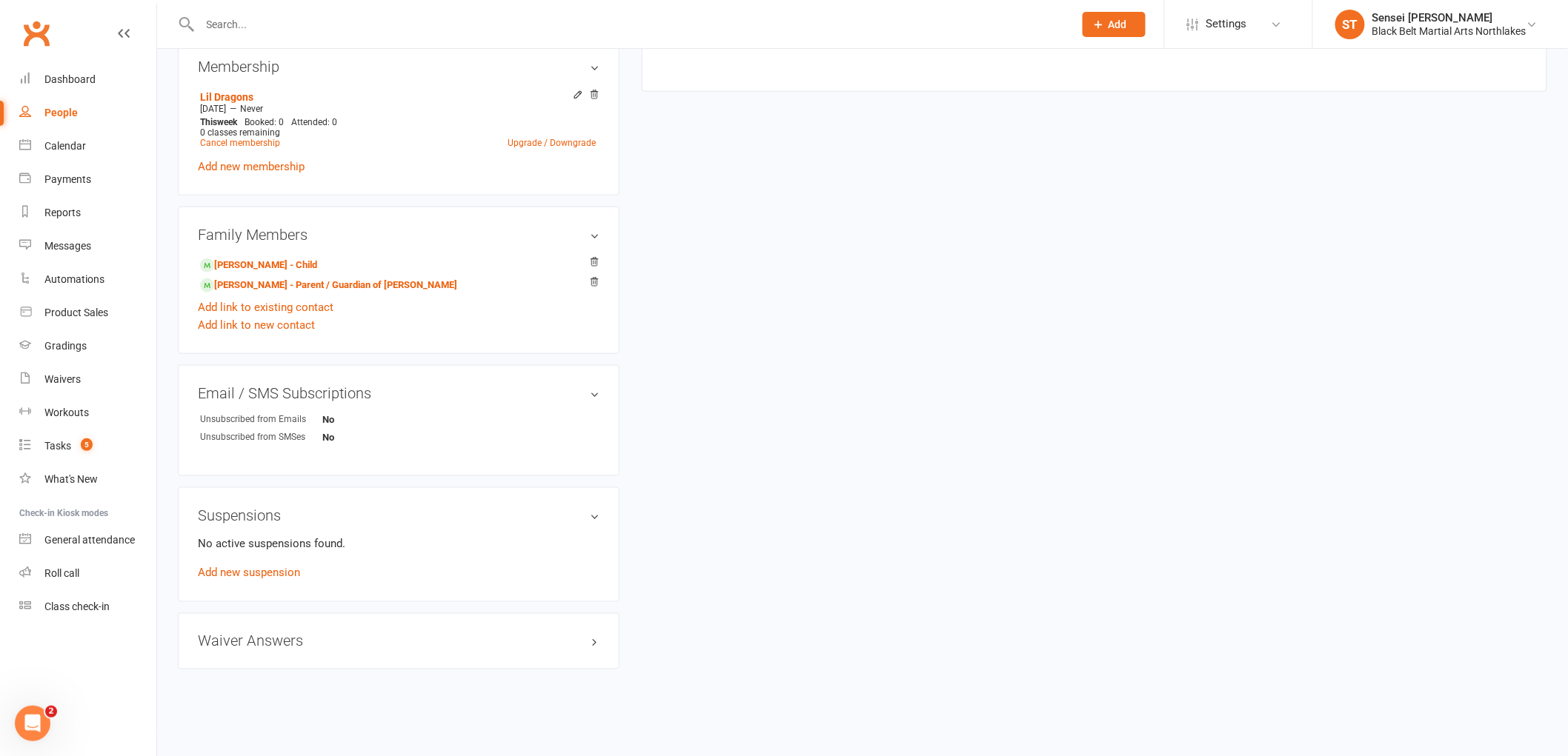
scroll to position [615, 0]
click at [360, 7] on div at bounding box center [620, 24] width 885 height 48
click at [297, 28] on input "text" at bounding box center [629, 24] width 868 height 21
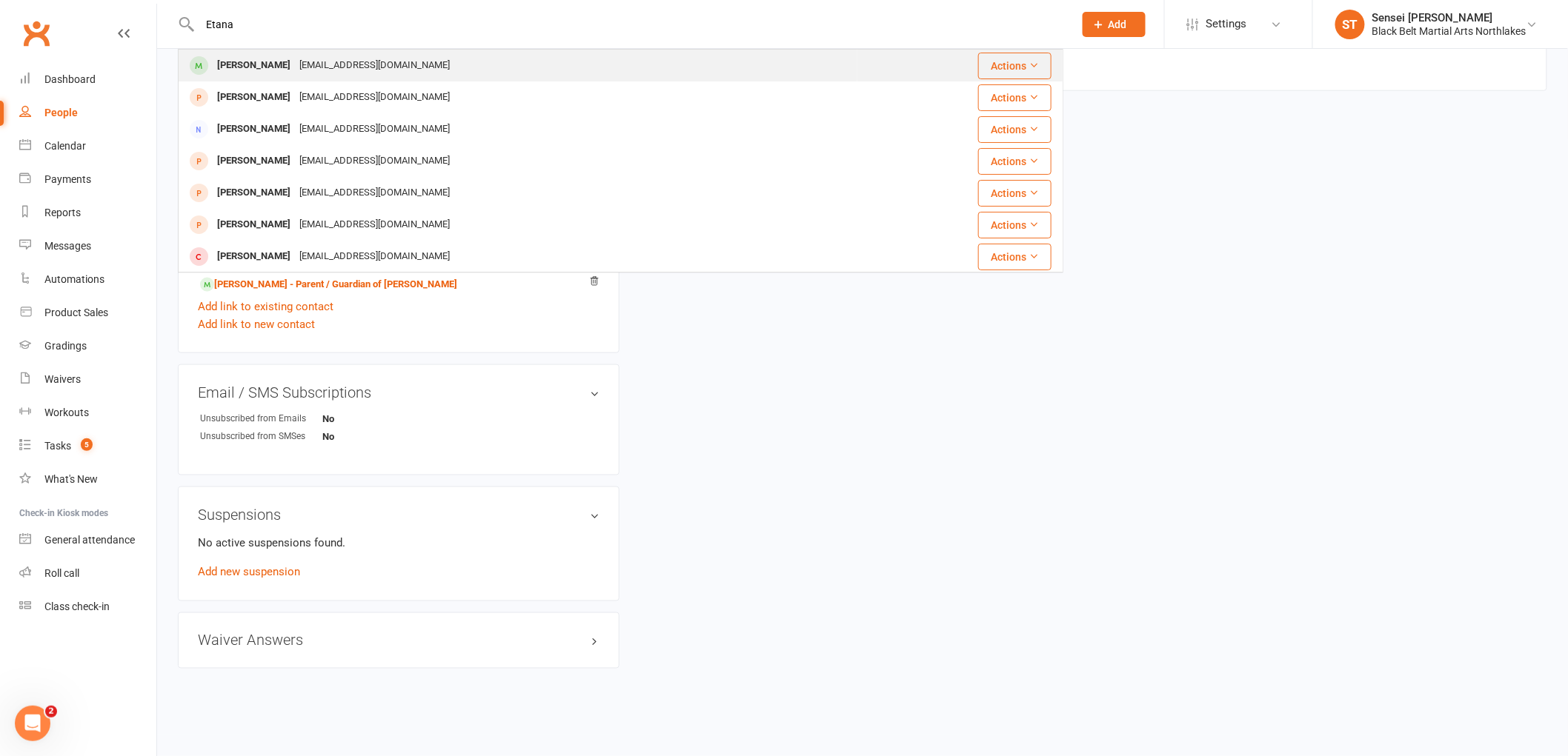
type input "Etana"
click at [260, 65] on div "[PERSON_NAME]" at bounding box center [254, 66] width 82 height 22
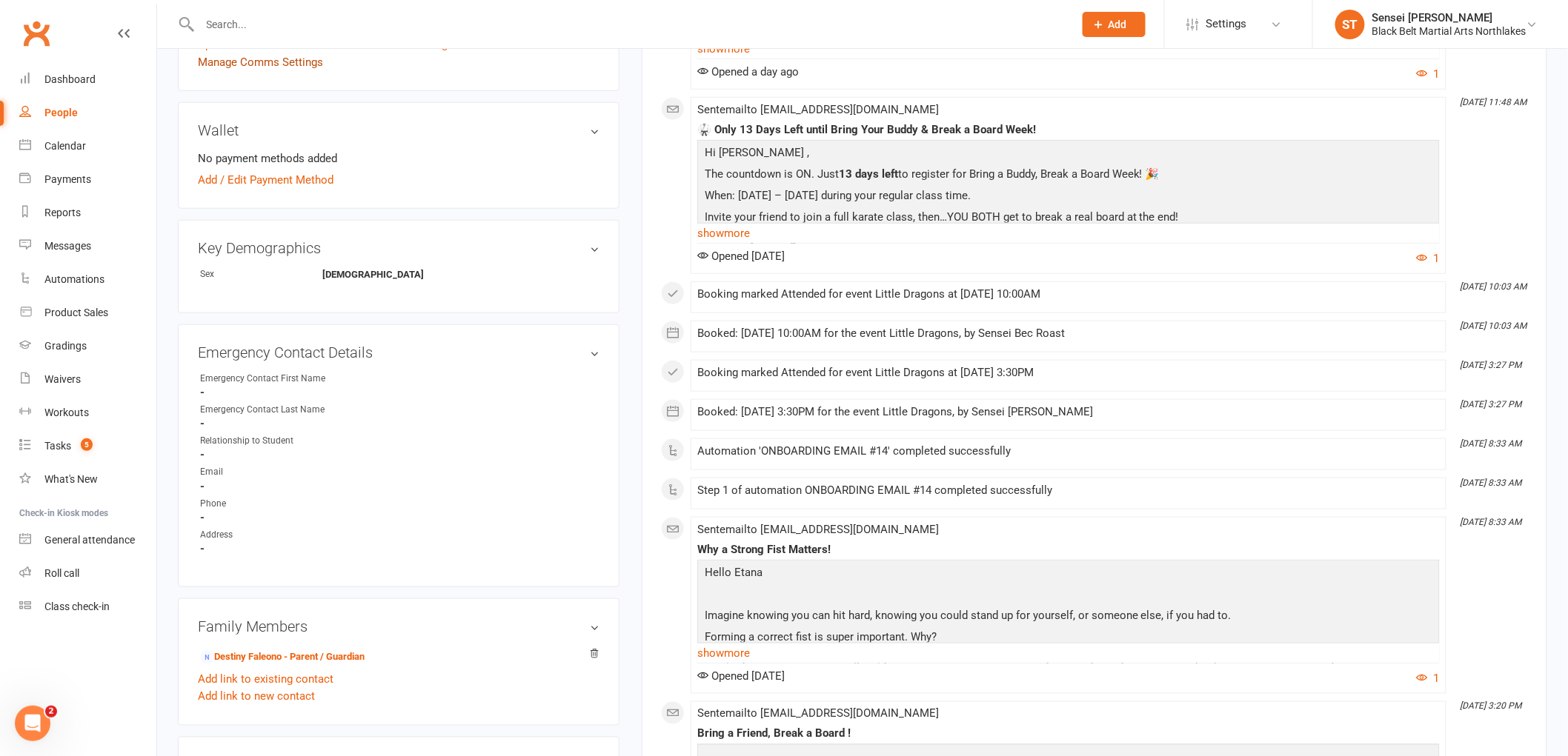
scroll to position [575, 0]
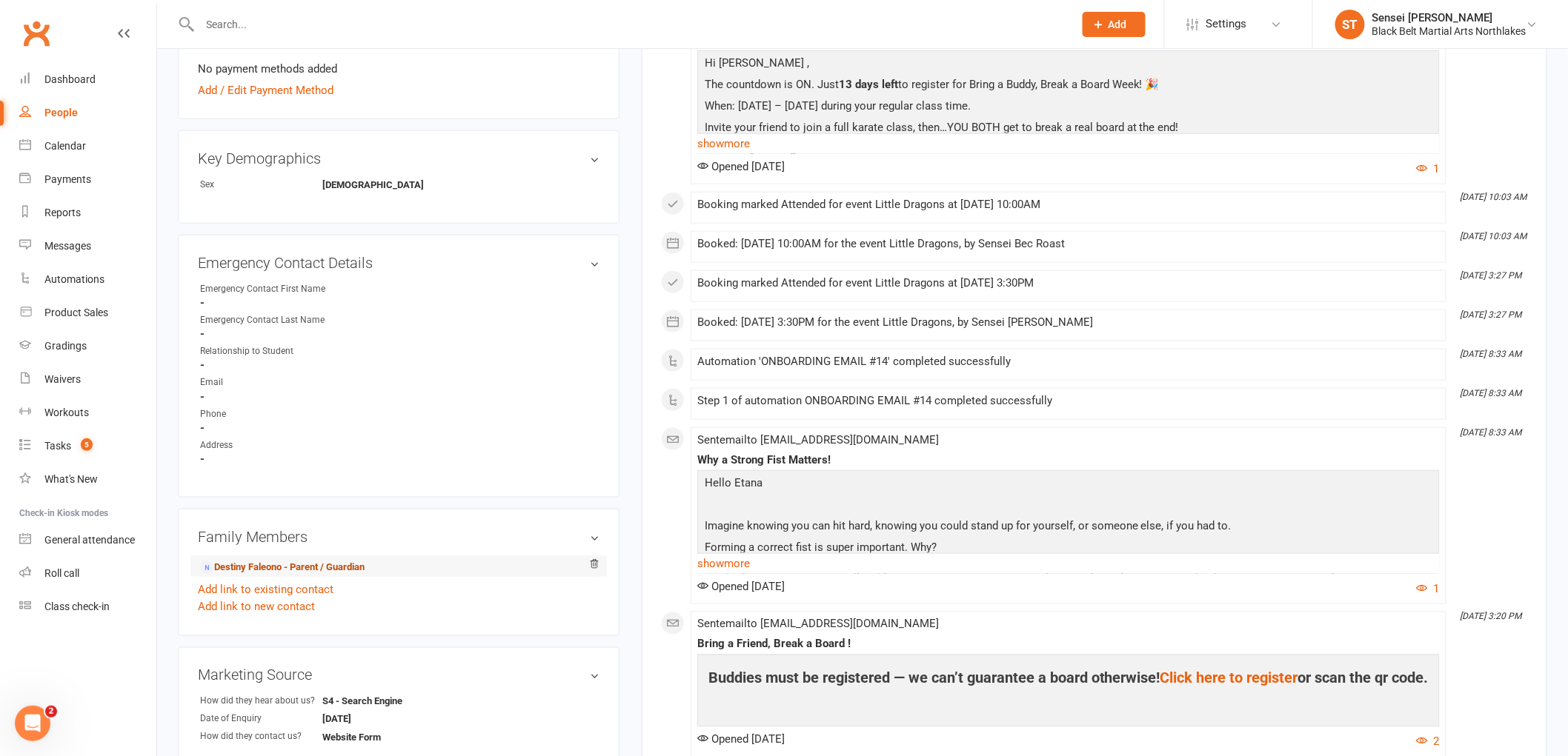
click at [267, 560] on link "Destiny Faleono - Parent / Guardian" at bounding box center [282, 568] width 165 height 16
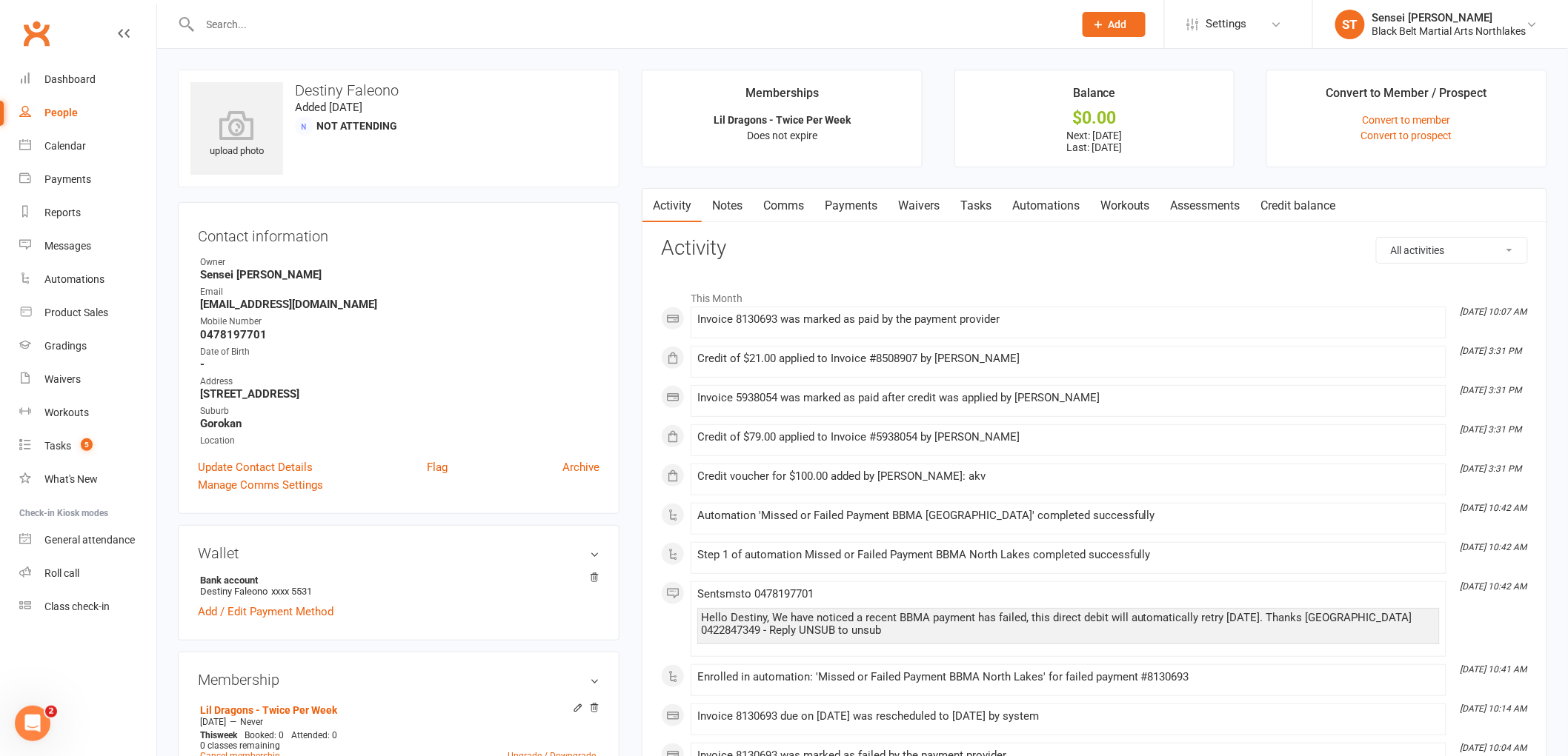
click at [854, 196] on link "Payments" at bounding box center [850, 206] width 73 height 34
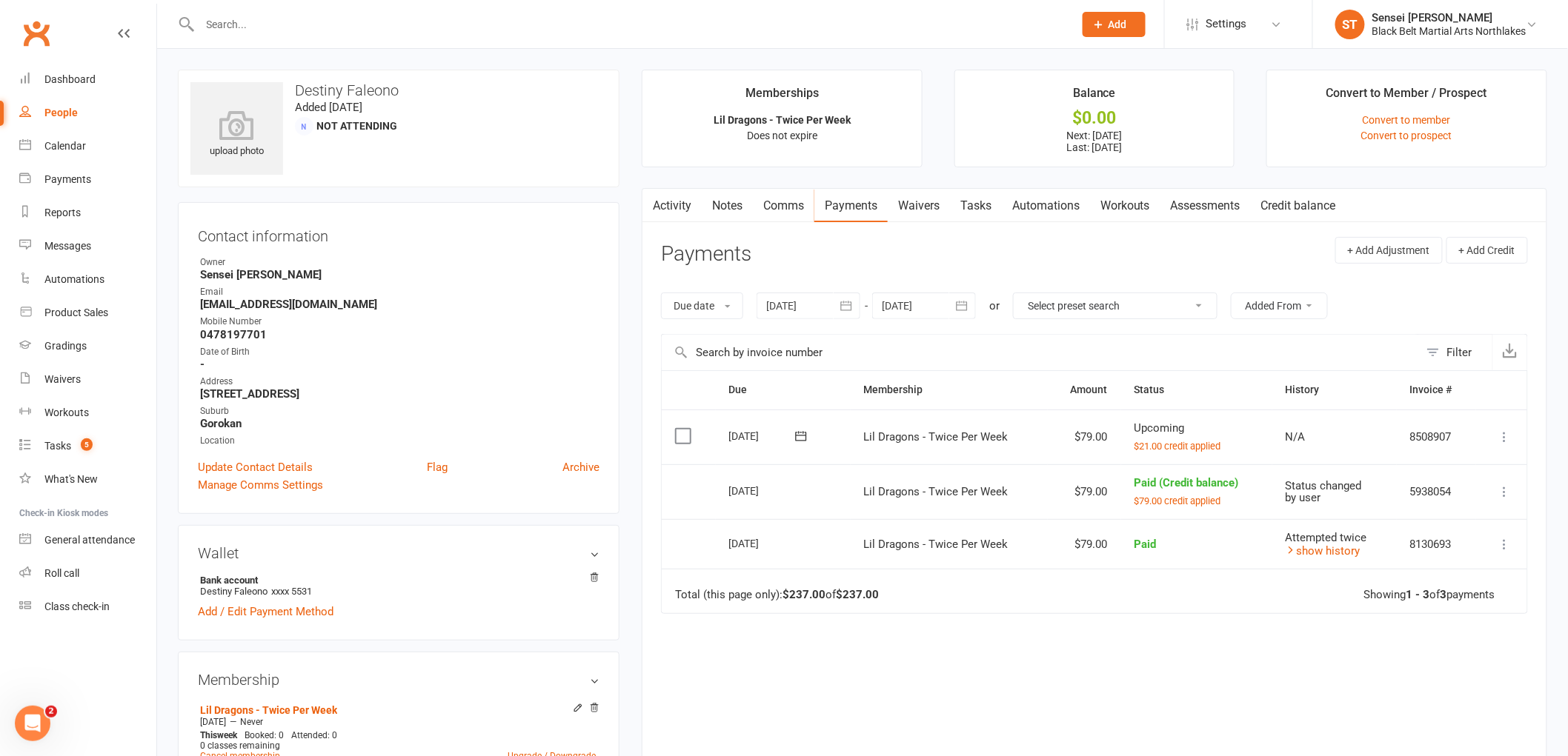
click at [716, 209] on link "Notes" at bounding box center [726, 206] width 51 height 34
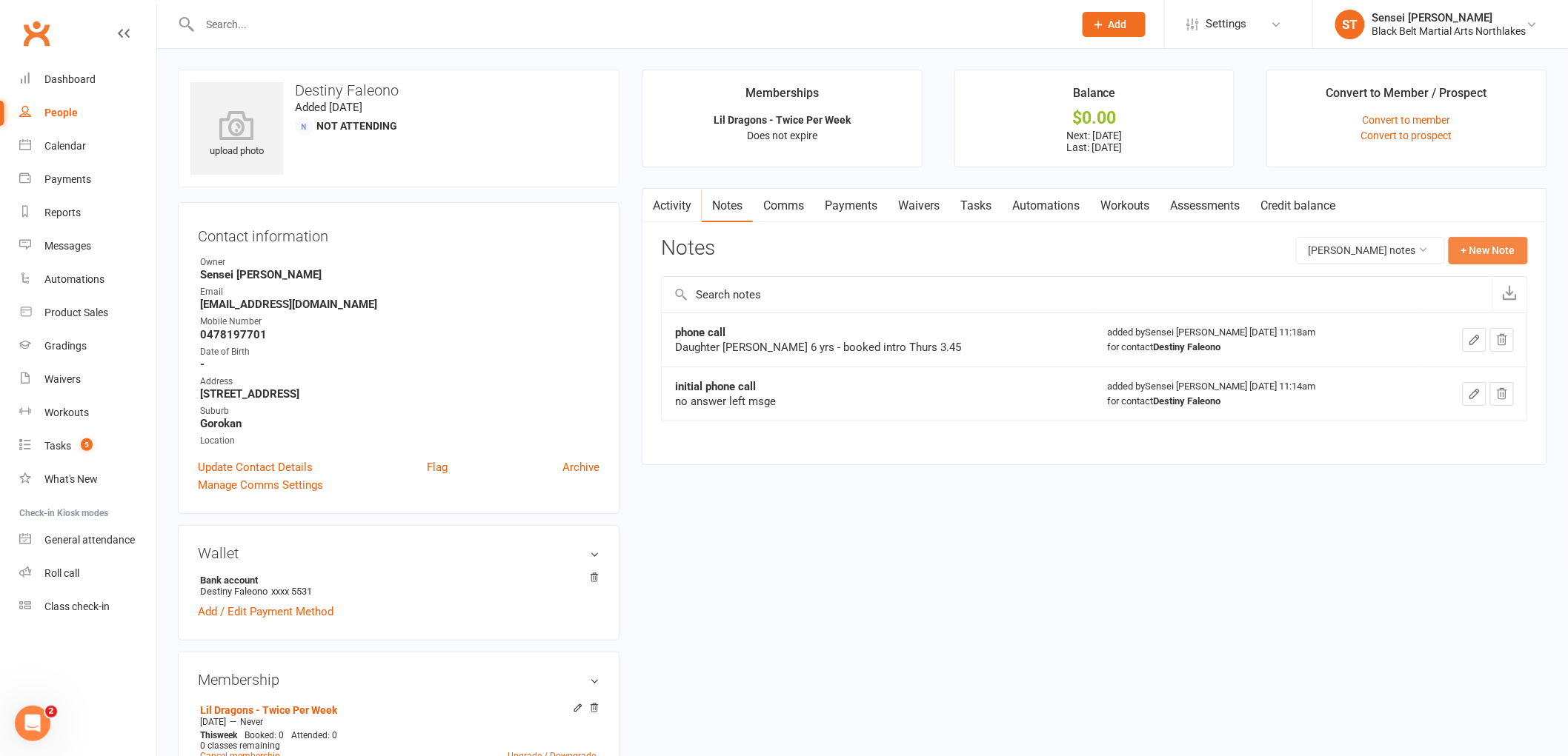
click at [1511, 245] on button "+ New Note" at bounding box center [1487, 250] width 79 height 27
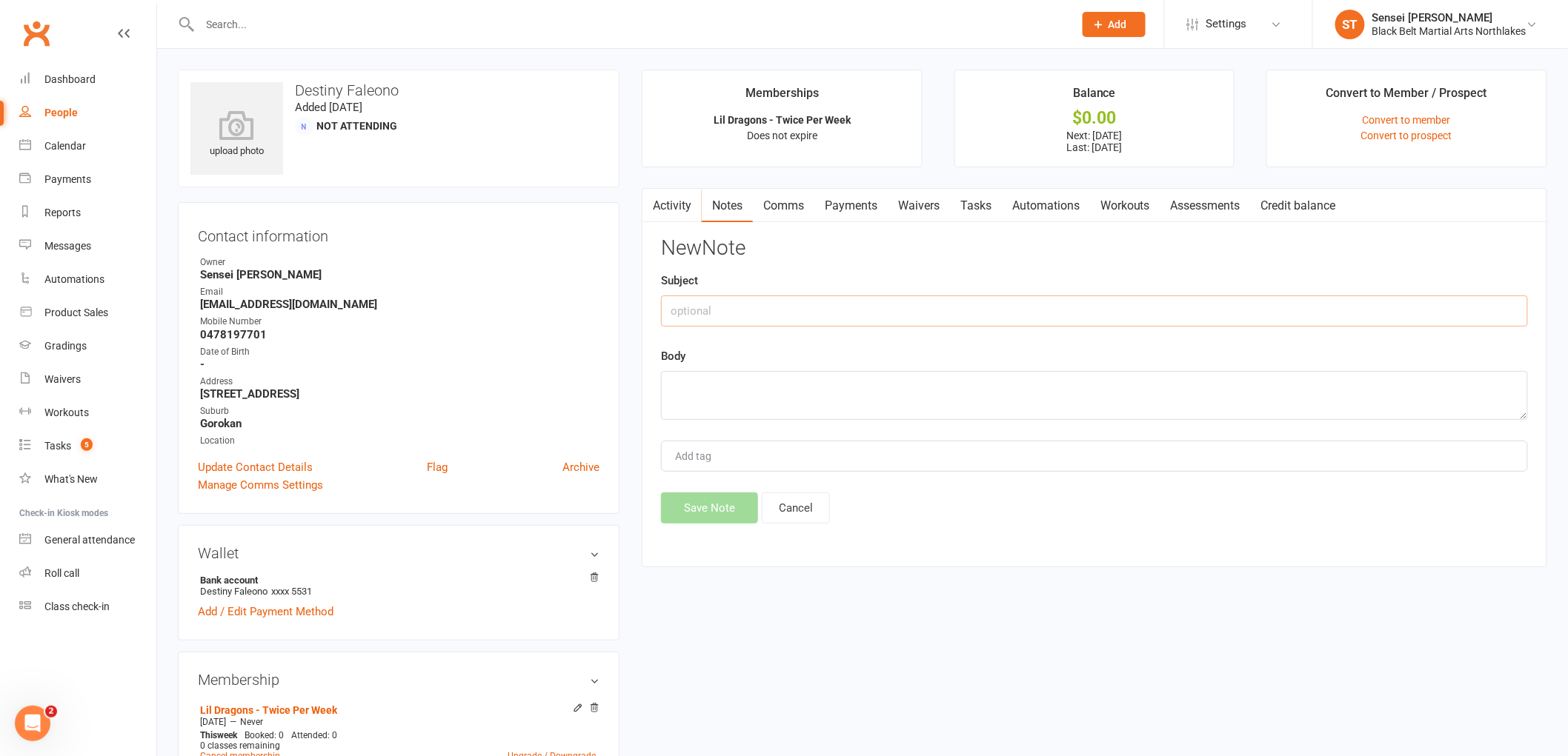
click at [730, 312] on input "text" at bounding box center [1095, 311] width 867 height 31
type input "n"
type input "AKV'S"
click at [694, 374] on textarea at bounding box center [1095, 395] width 867 height 49
type textarea "ACGTIINBG1 & AXCQGFMYNB - have been applied but not redeemed"
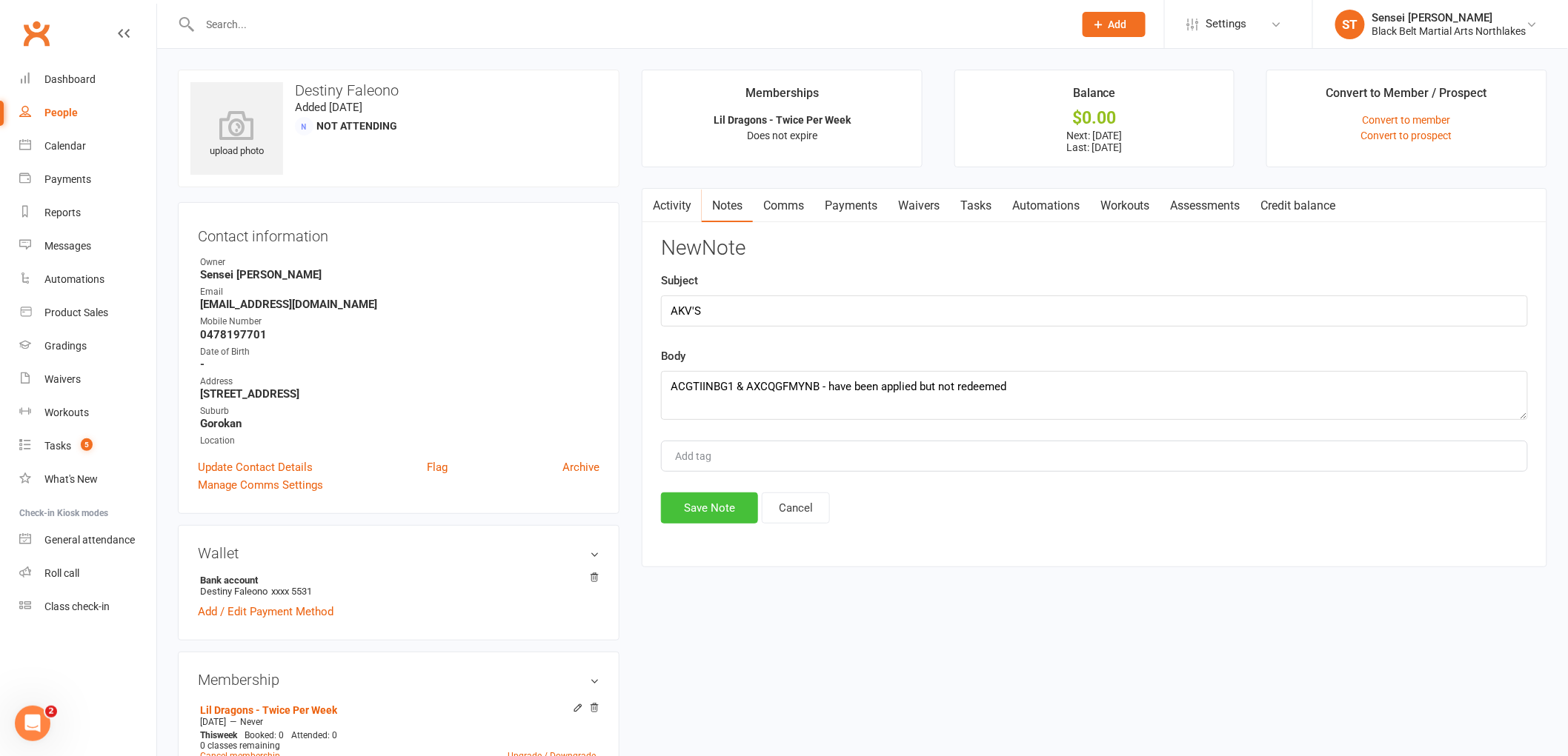
click at [705, 507] on button "Save Note" at bounding box center [709, 507] width 97 height 31
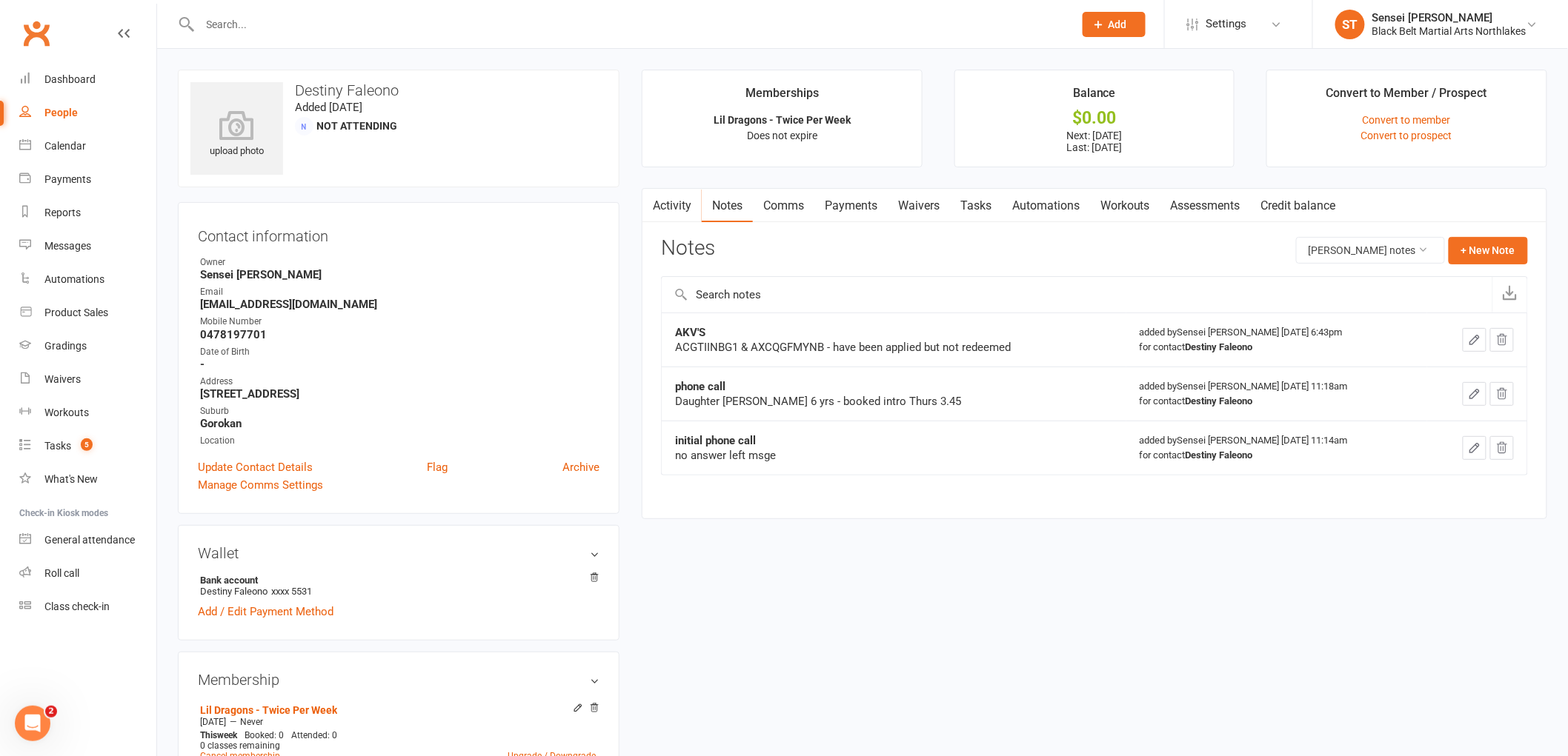
click at [297, 22] on input "text" at bounding box center [629, 24] width 868 height 21
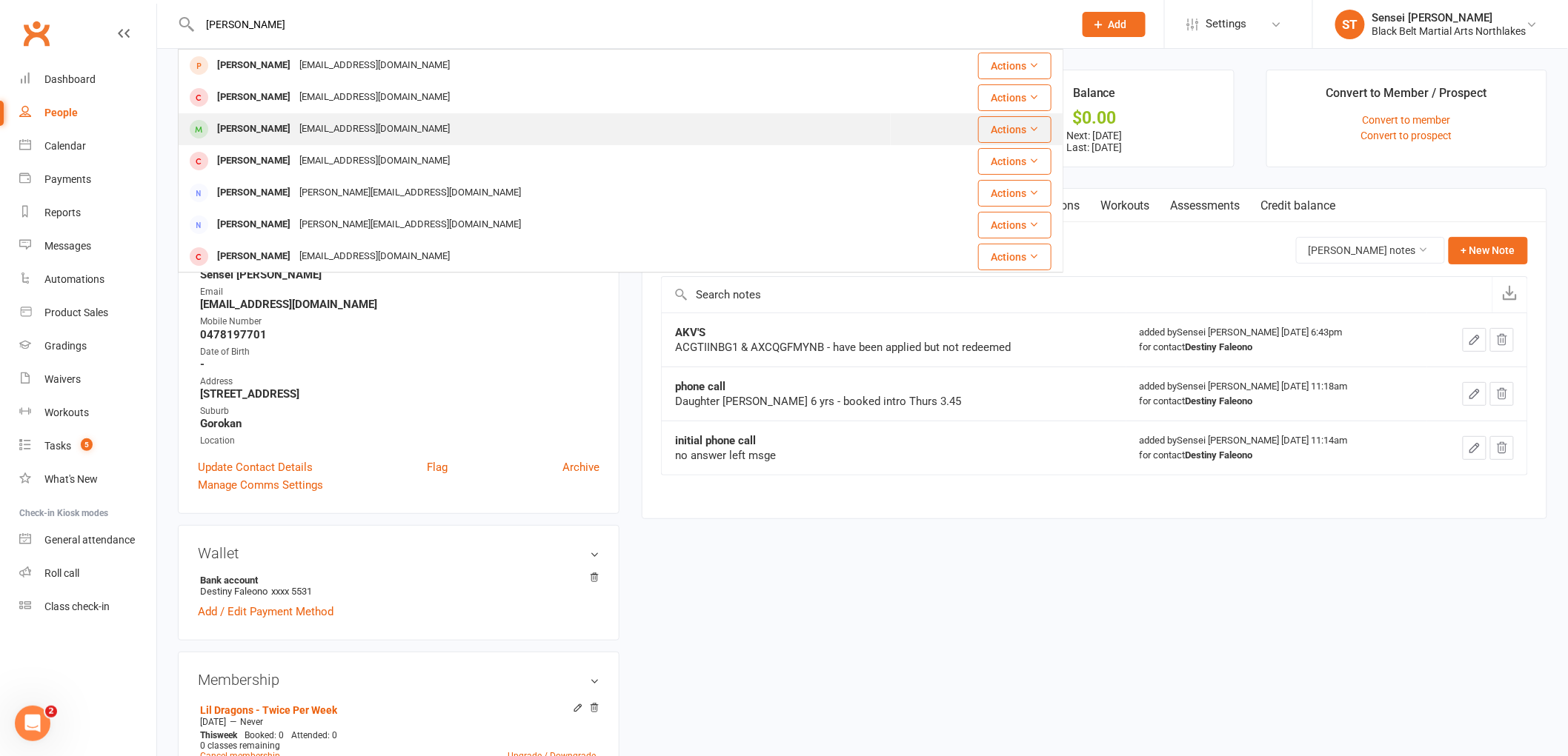
type input "[PERSON_NAME]"
click at [260, 127] on div "[PERSON_NAME]" at bounding box center [254, 130] width 82 height 22
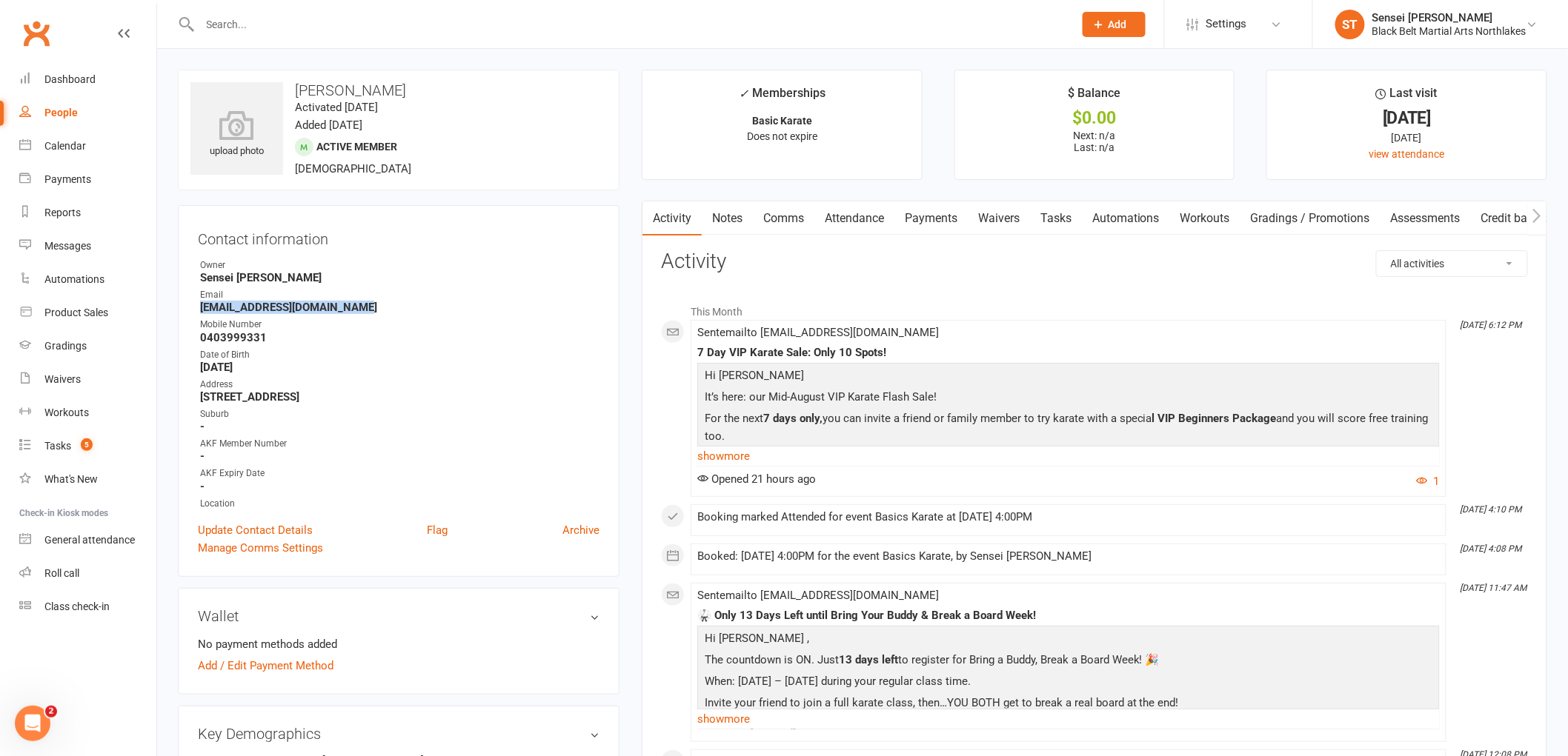
drag, startPoint x: 356, startPoint y: 306, endPoint x: 182, endPoint y: 308, distance: 174.0
click at [181, 309] on div "Contact information Owner Sensei [PERSON_NAME] Email [EMAIL_ADDRESS][DOMAIN_NAM…" at bounding box center [398, 390] width 441 height 372
copy strong "[EMAIL_ADDRESS][DOMAIN_NAME]"
click at [782, 221] on link "Comms" at bounding box center [784, 219] width 62 height 34
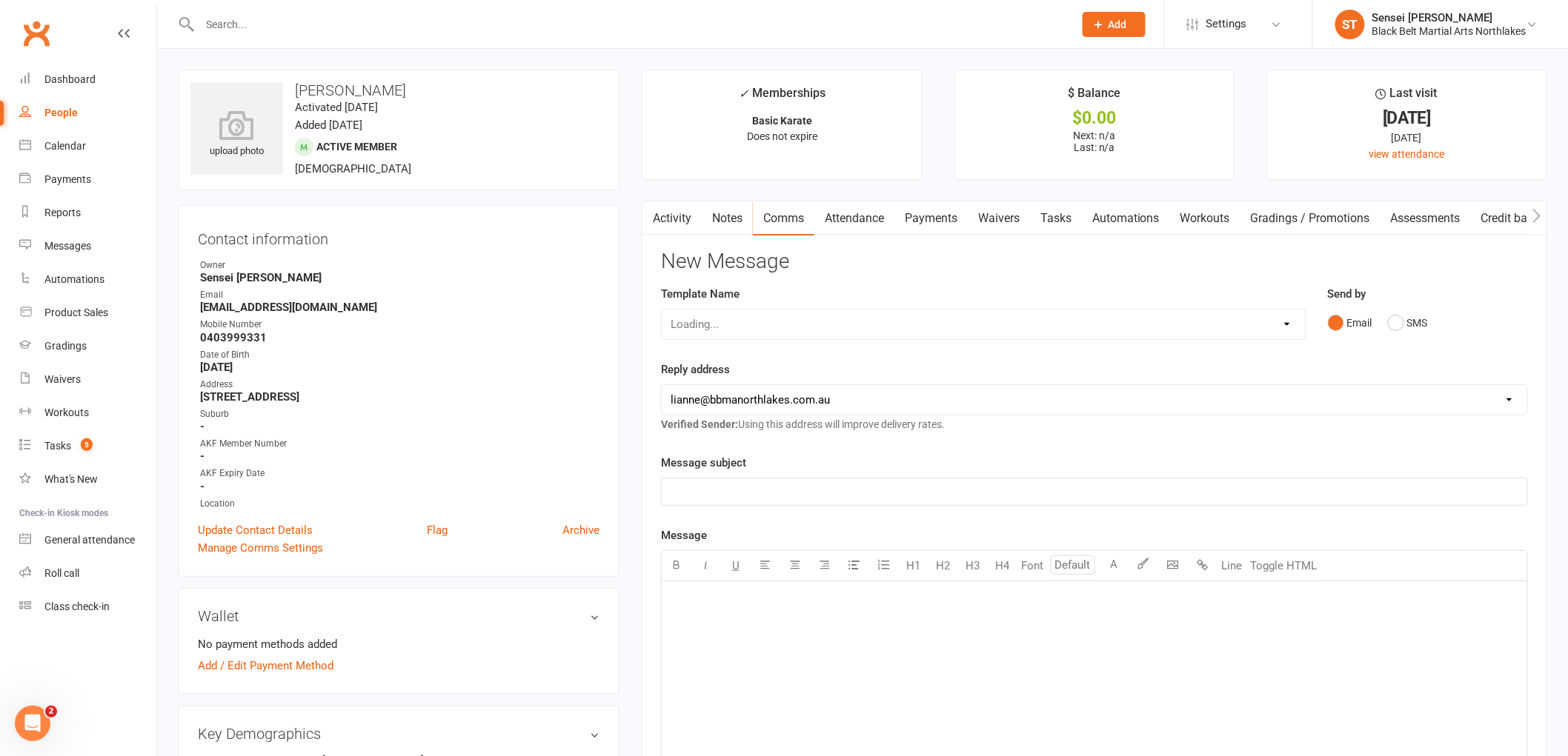
click at [731, 501] on div "﻿" at bounding box center [1094, 491] width 865 height 27
click at [736, 487] on span "Access to the Online" at bounding box center [721, 491] width 103 height 13
click at [812, 494] on p "Access to the BBMA Online" at bounding box center [1094, 492] width 848 height 18
click at [699, 587] on div "﻿" at bounding box center [1094, 692] width 865 height 223
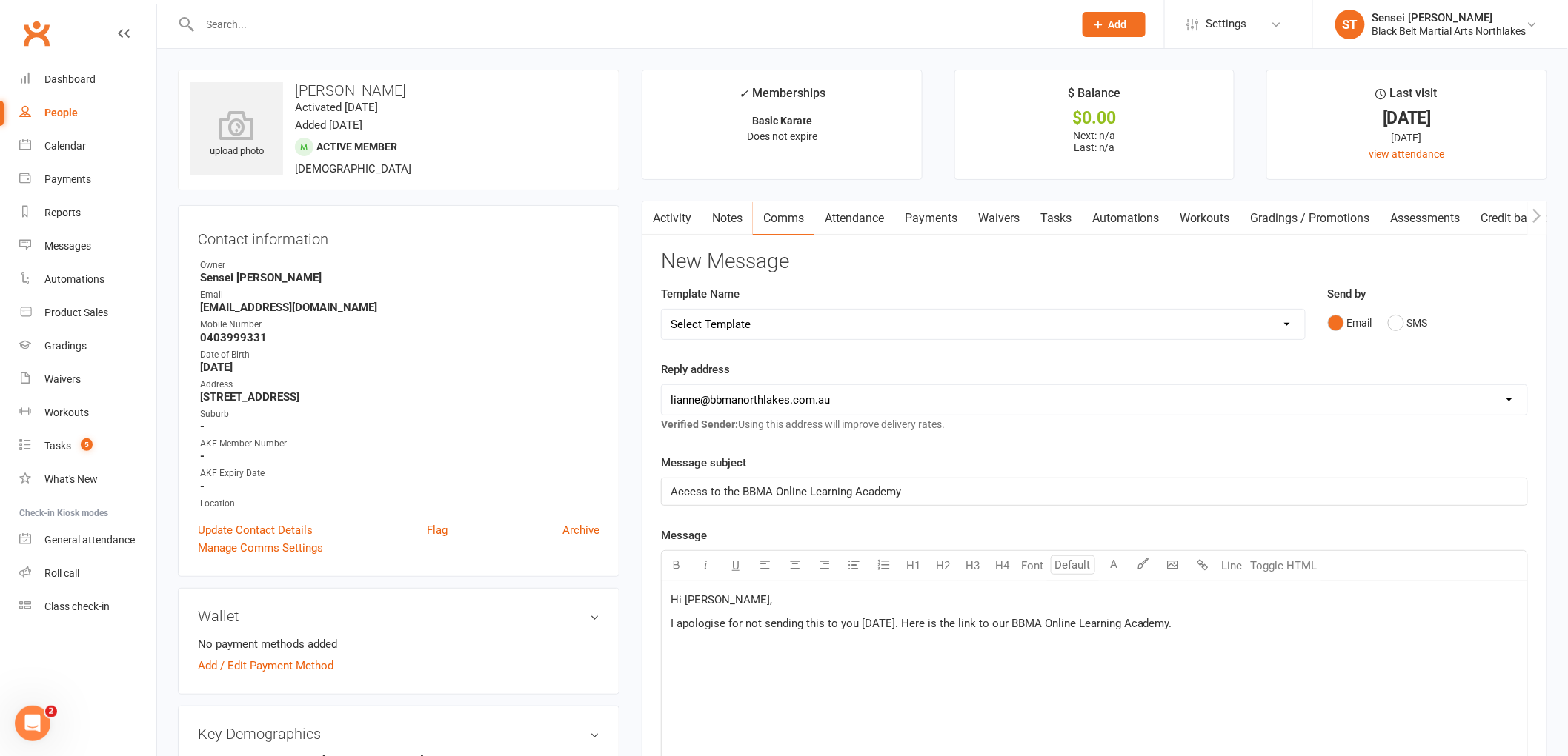
drag, startPoint x: 1176, startPoint y: 624, endPoint x: 1021, endPoint y: 627, distance: 155.0
click at [1021, 627] on span "I apologise for not sending this to you [DATE]. Here is the link to our BBMA On…" at bounding box center [921, 623] width 501 height 13
click at [1205, 624] on p "I apologise for not sending this to you [DATE]. Here is the link to our $ BBMA …" at bounding box center [1094, 624] width 848 height 18
click at [805, 628] on span "I apologise for not sending this to you [DATE]. Here is the link to our" at bounding box center [839, 623] width 338 height 13
click at [1213, 627] on p "I'm so sorry I forgot to send this to you [DATE]. Here is the link to our $ BBM…" at bounding box center [1094, 624] width 848 height 18
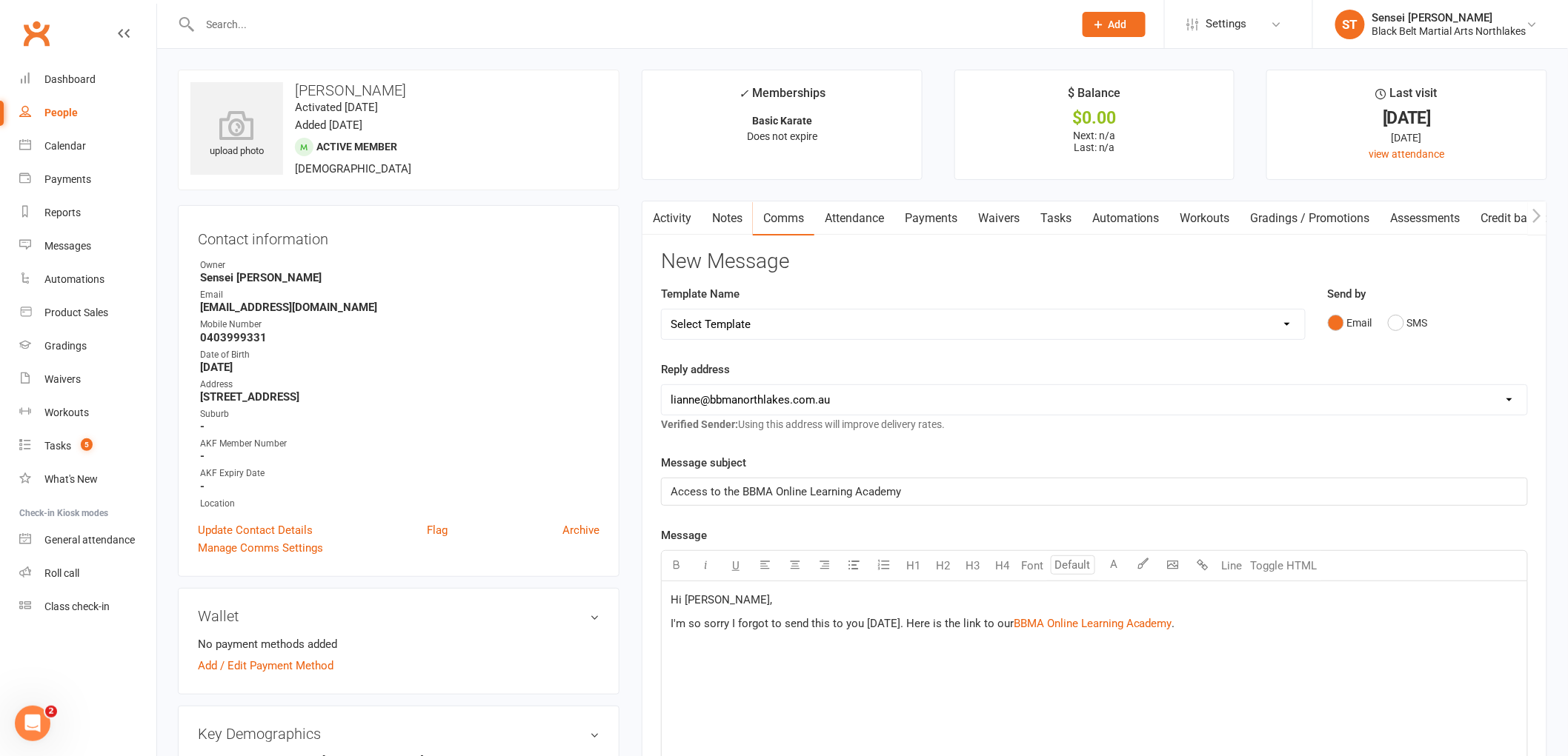
click at [1213, 627] on p "I'm so sorry I forgot to send this to you [DATE]. Here is the link to our $ BBM…" at bounding box center [1094, 624] width 848 height 18
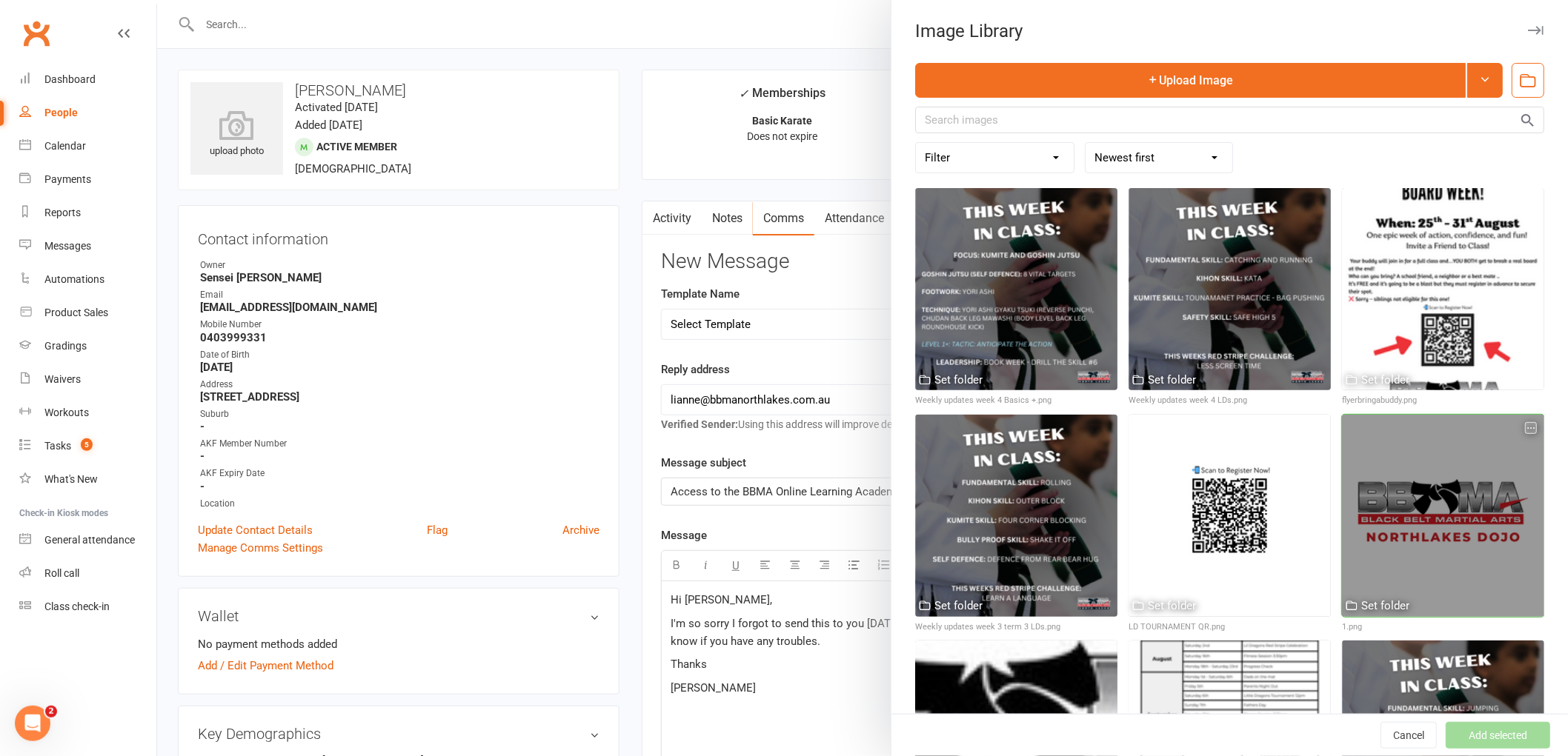
click at [1441, 489] on div at bounding box center [1442, 515] width 202 height 202
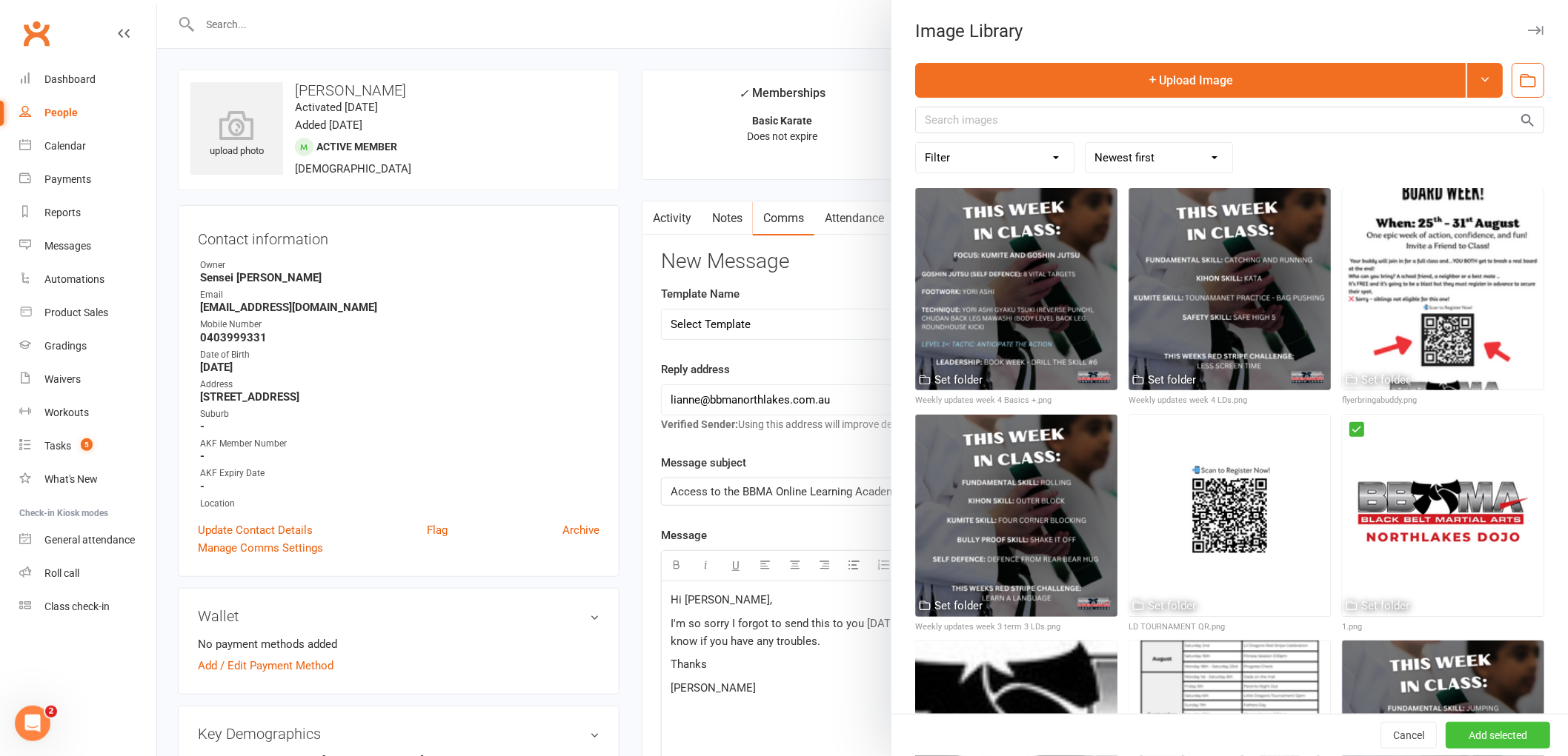
click at [1491, 733] on button "Add selected" at bounding box center [1497, 735] width 105 height 27
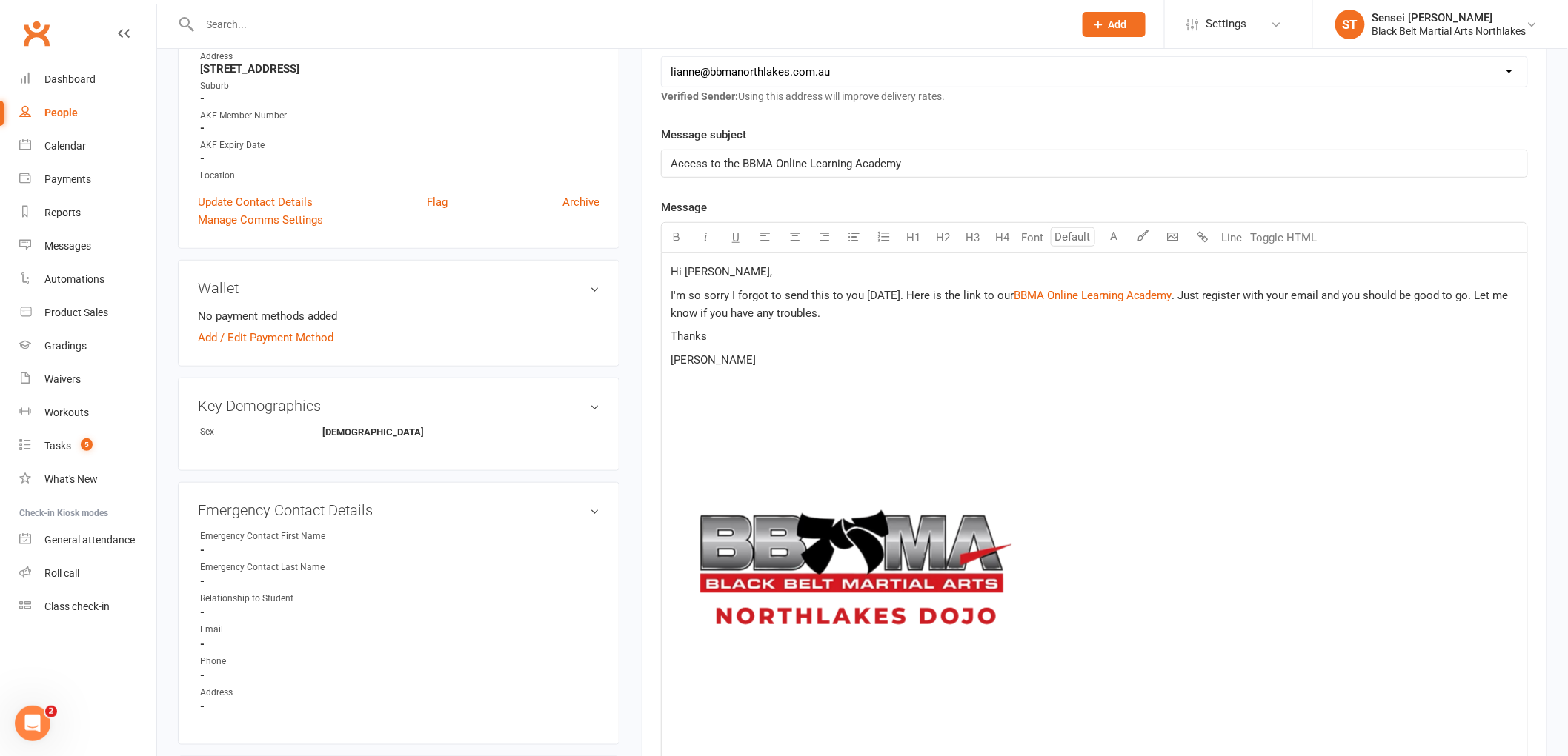
scroll to position [329, 0]
click at [770, 583] on img at bounding box center [855, 576] width 371 height 371
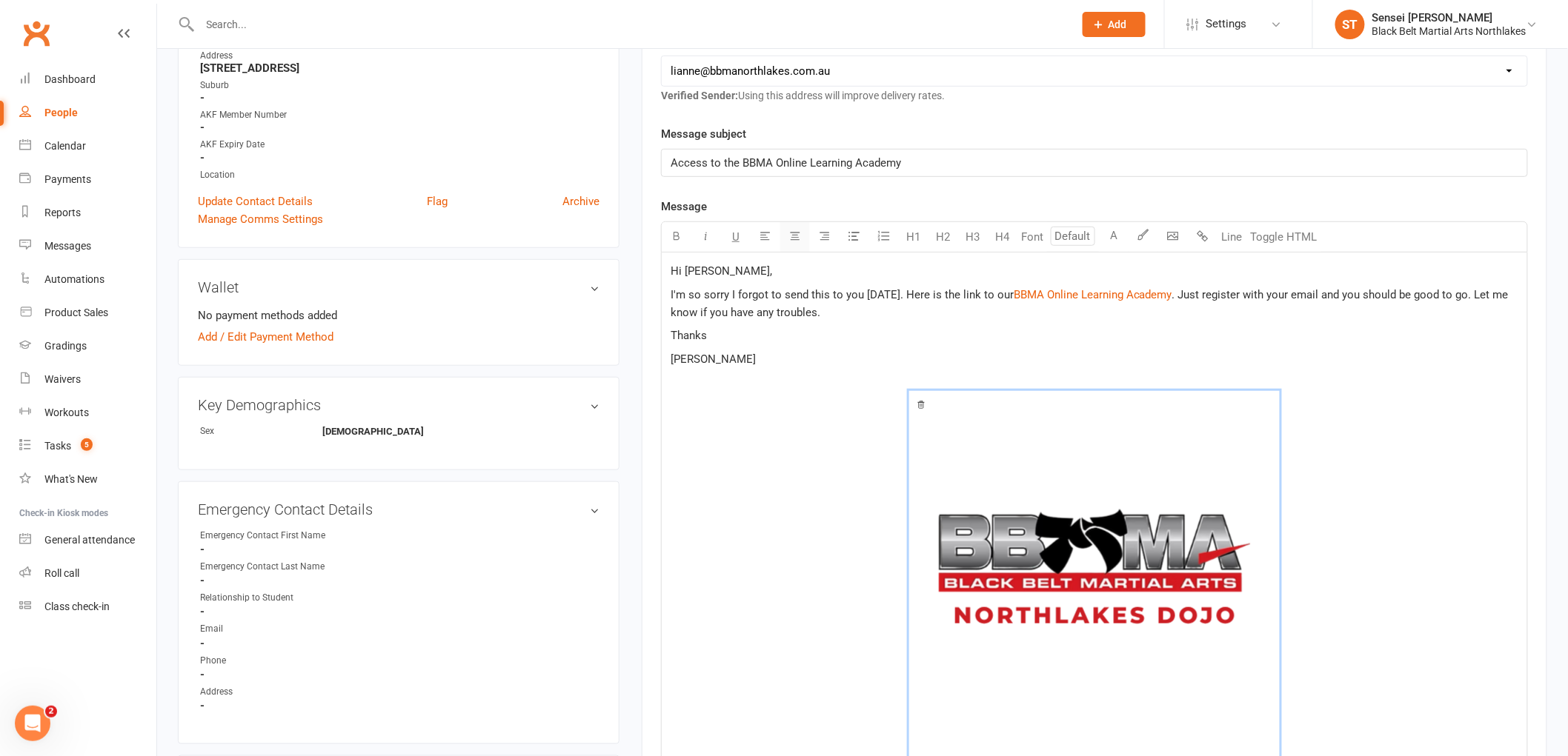
click at [797, 239] on icon "button" at bounding box center [794, 236] width 11 height 11
click at [802, 472] on span "﻿ 25% 50% 100%" at bounding box center [1094, 579] width 848 height 376
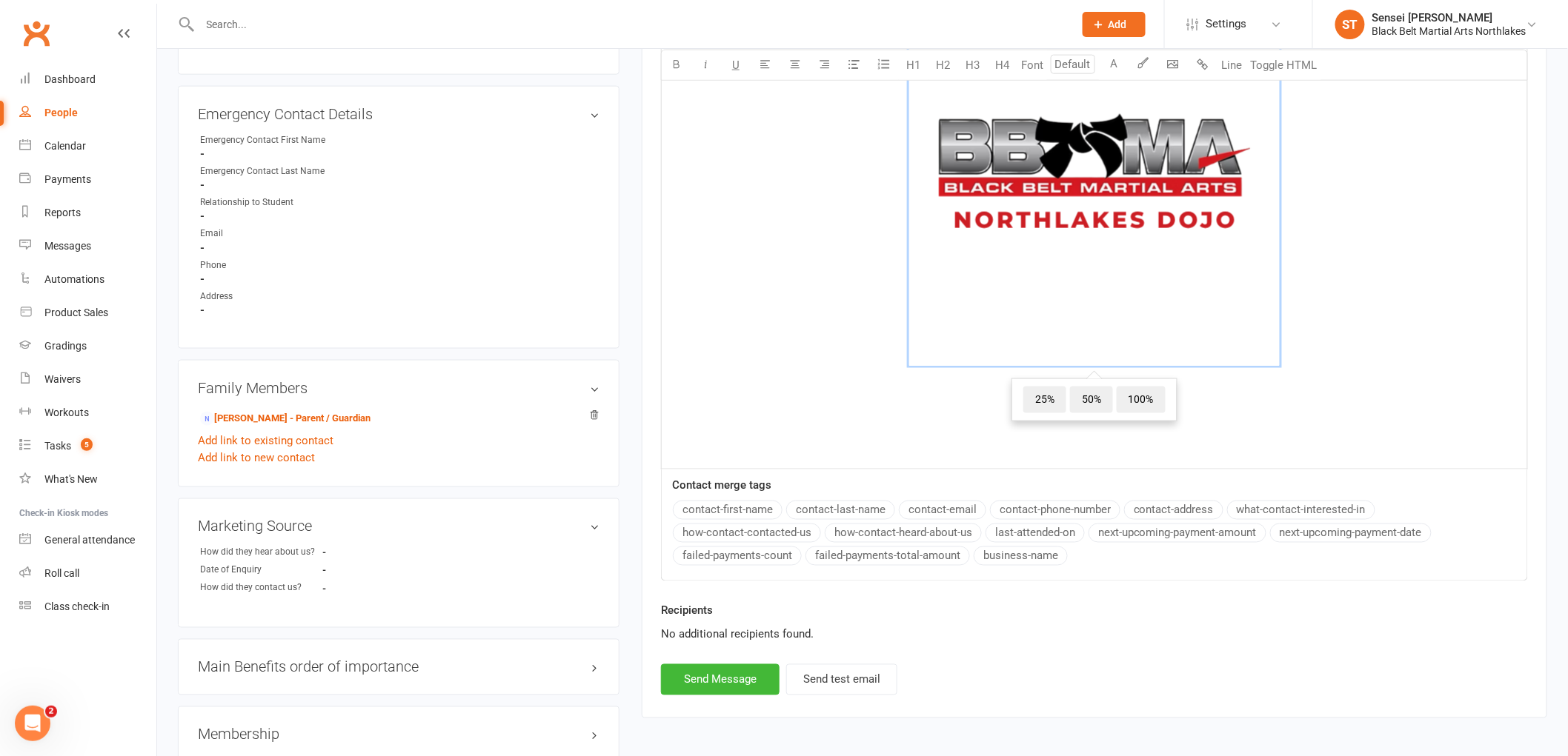
scroll to position [823, 0]
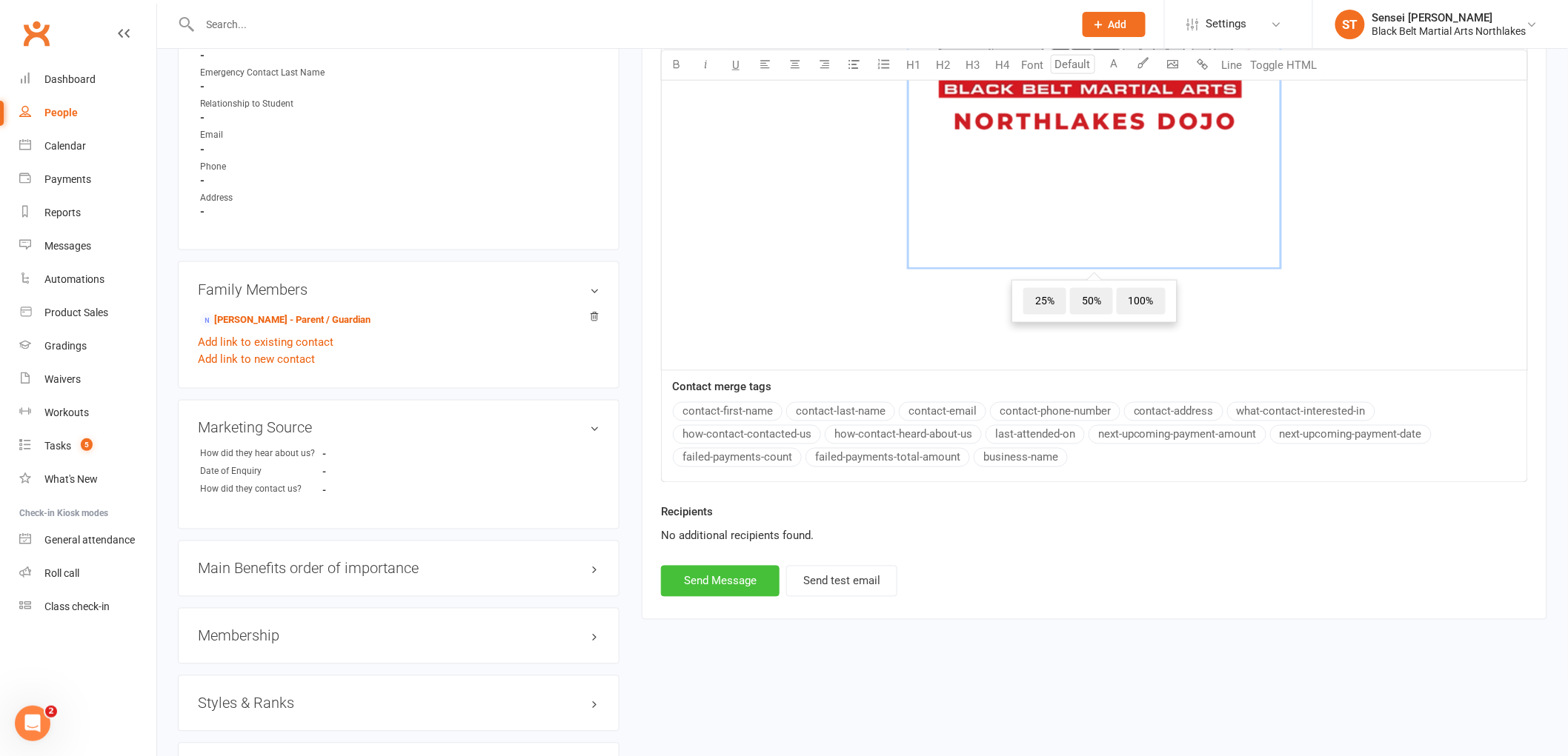
click at [737, 578] on button "Send Message" at bounding box center [720, 581] width 119 height 31
